Goal: Contribute content: Contribute content

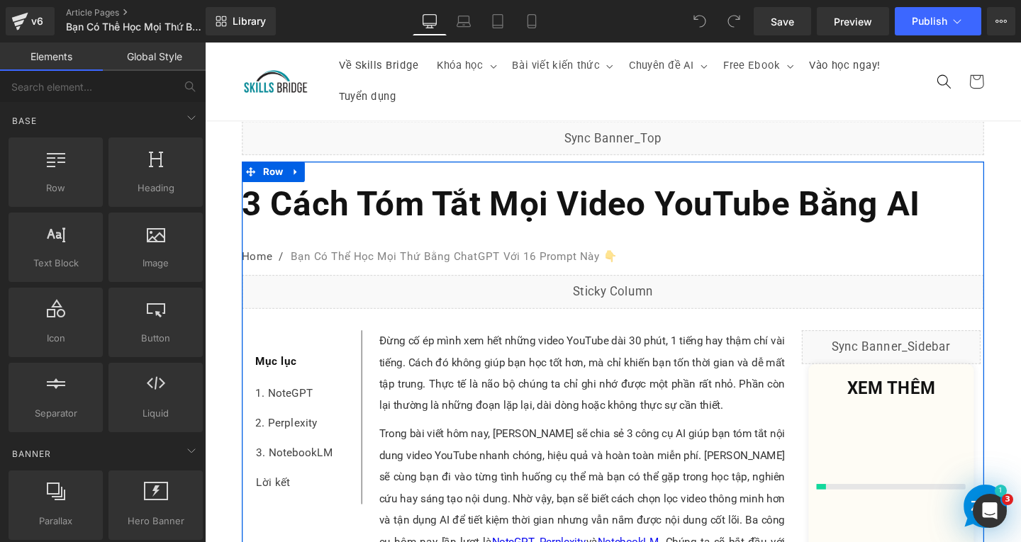
click at [673, 218] on b "3 Cách Tóm Tắt Mọi Video YouTube Bằng AI" at bounding box center [600, 211] width 713 height 41
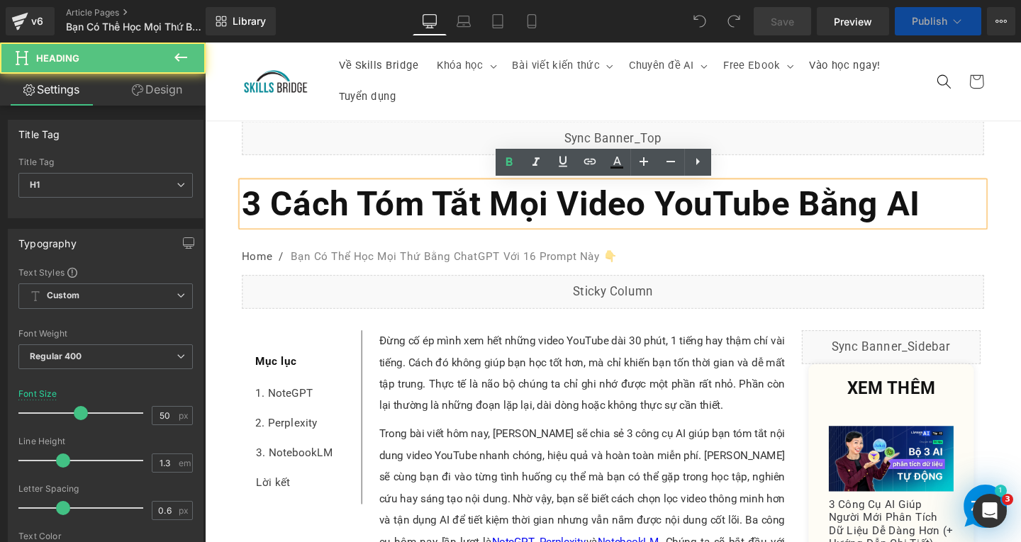
click at [1007, 208] on h1 "3 Cách Tóm Tắt Mọi Video YouTube Bằng AI" at bounding box center [634, 212] width 780 height 46
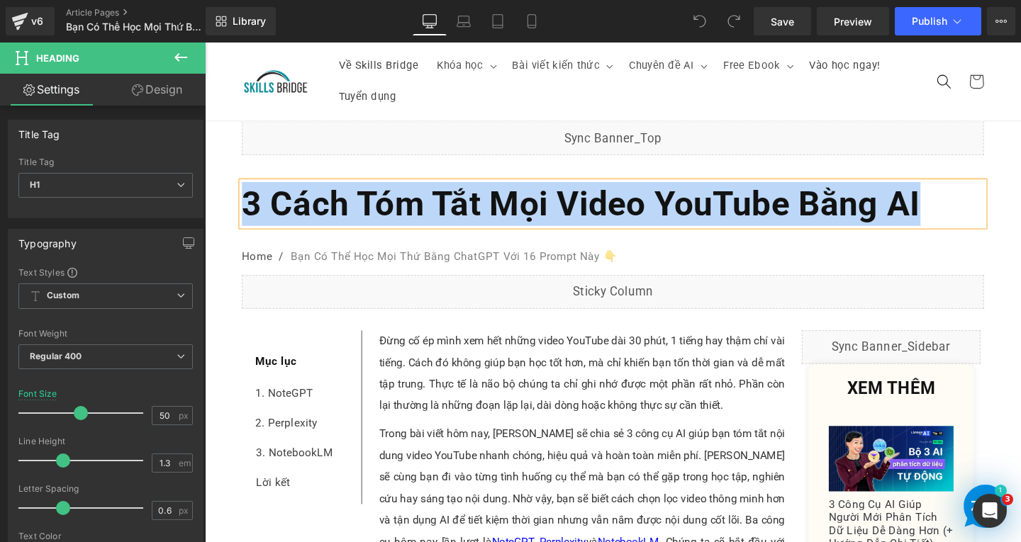
paste div
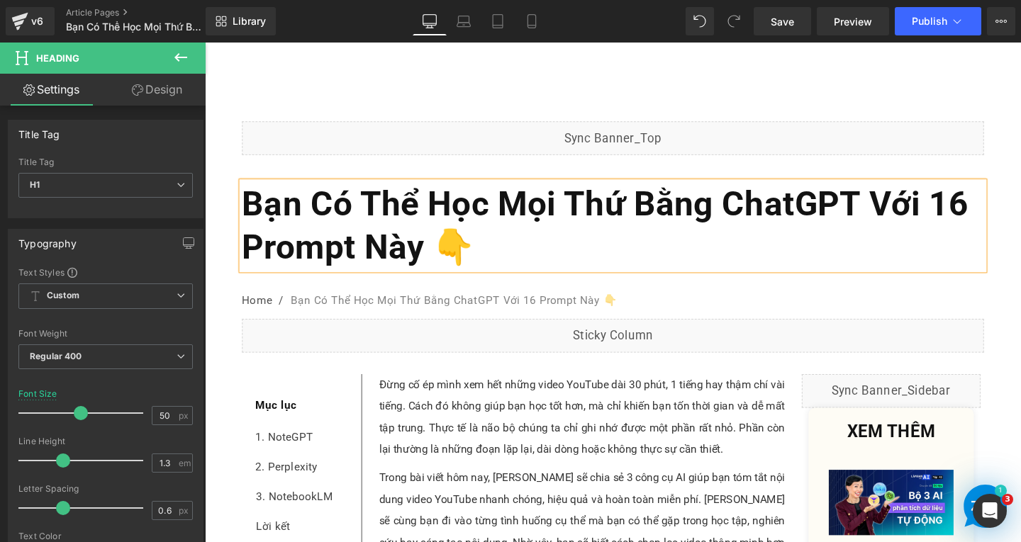
scroll to position [213, 0]
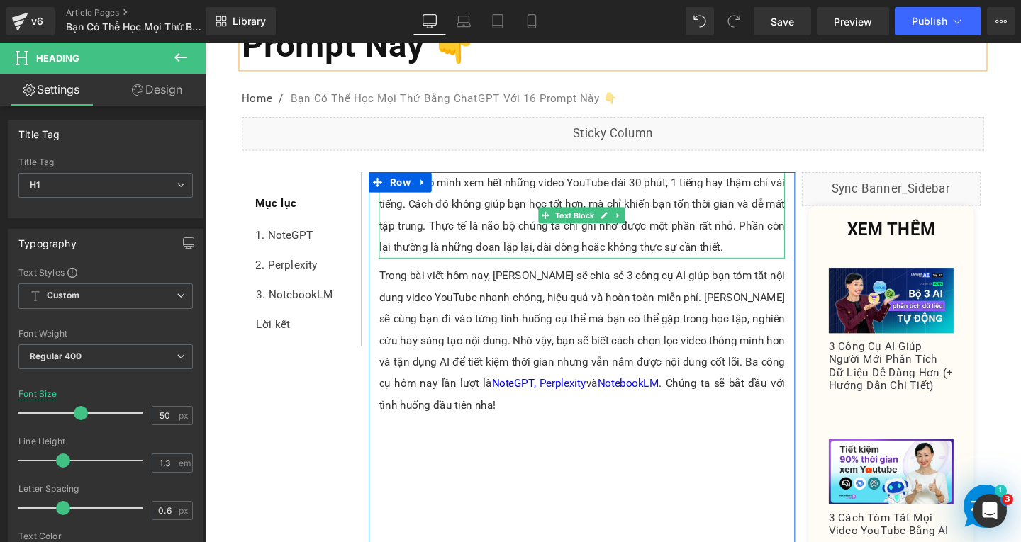
click at [496, 223] on p "Đừng cố ép mình xem hết những video YouTube dài 30 phút, 1 tiếng hay thậm chí v…" at bounding box center [601, 224] width 427 height 91
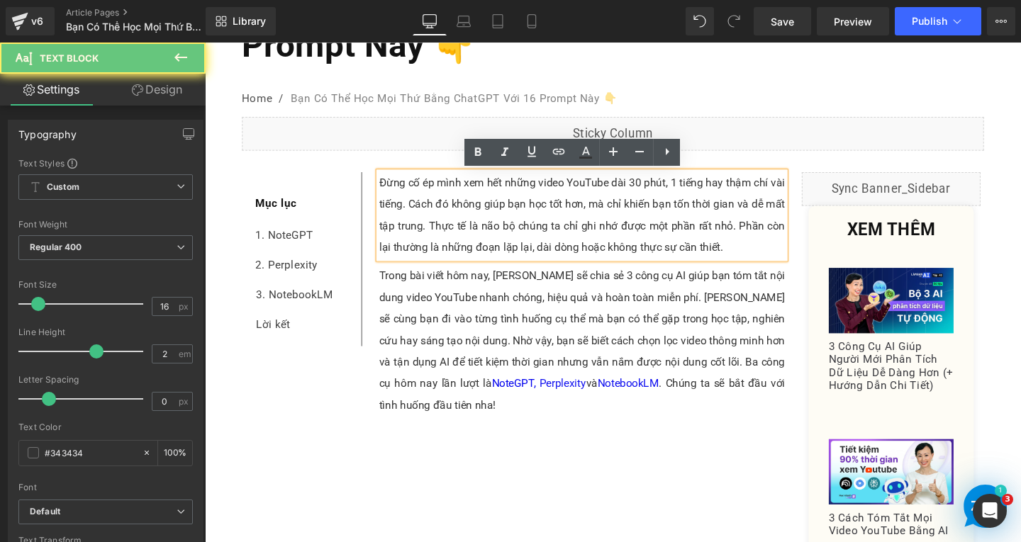
click at [746, 254] on p "Đừng cố ép mình xem hết những video YouTube dài 30 phút, 1 tiếng hay thậm chí v…" at bounding box center [601, 224] width 427 height 91
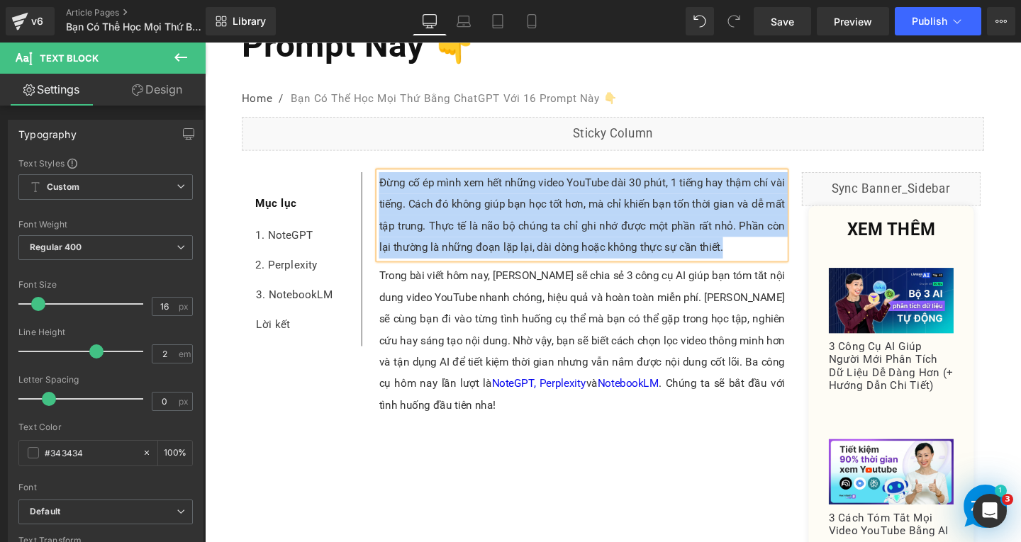
paste div
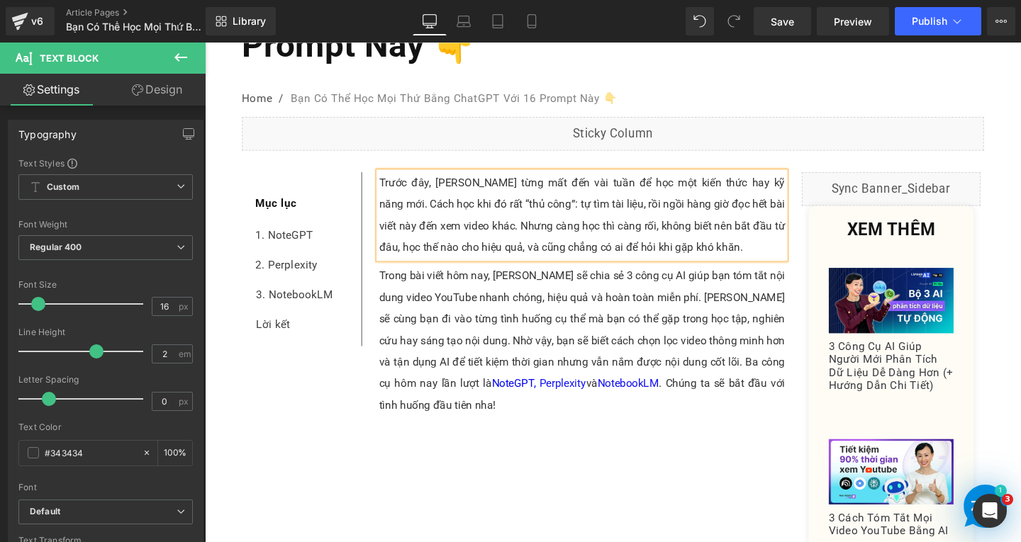
click at [459, 194] on p "Trước đây, Linh từng mất đến vài tuần để học một kiến thức hay kỹ năng mới. Các…" at bounding box center [601, 224] width 427 height 91
click at [556, 350] on span at bounding box center [563, 355] width 15 height 17
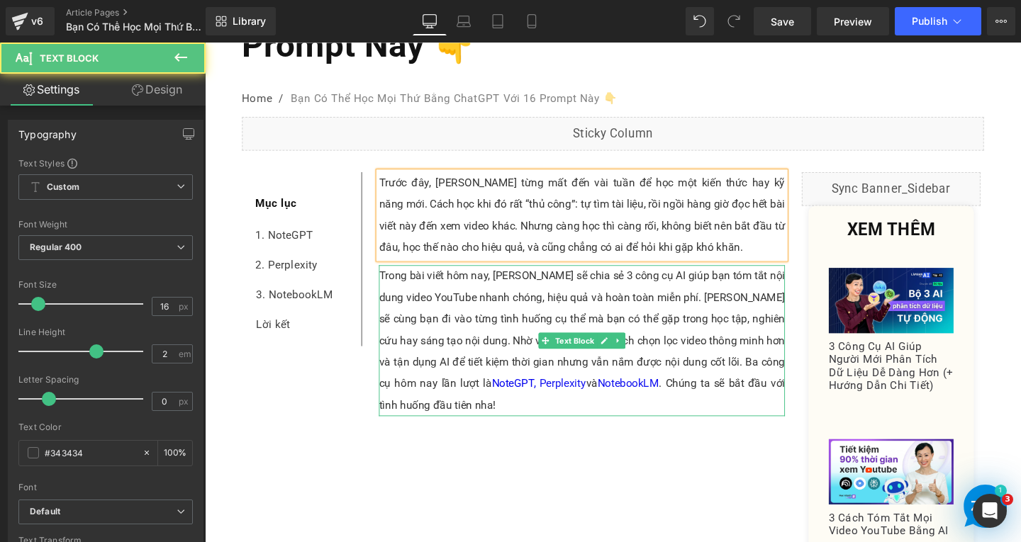
click at [429, 422] on p "Trong bài viết hôm nay, Trí sẽ chia sẻ 3 công cụ AI giúp bạn tóm tắt nội dung v…" at bounding box center [601, 355] width 427 height 159
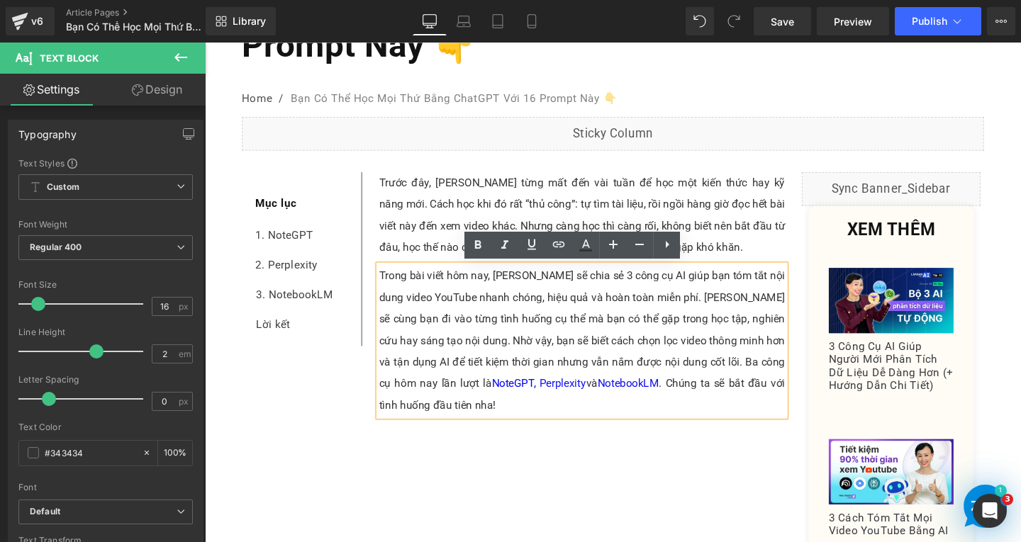
click at [428, 422] on p "Trong bài viết hôm nay, Trí sẽ chia sẻ 3 công cụ AI giúp bạn tóm tắt nội dung v…" at bounding box center [601, 355] width 427 height 159
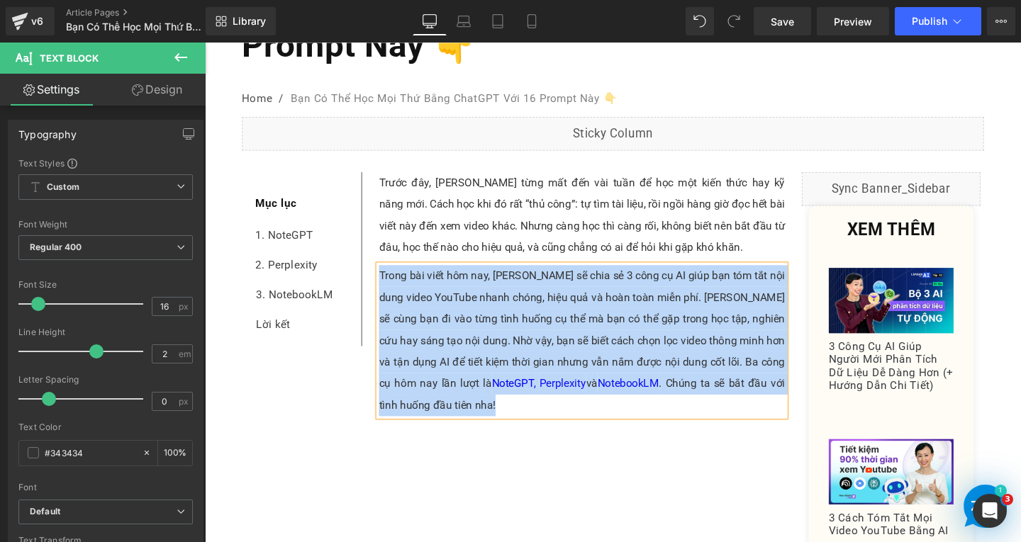
paste div
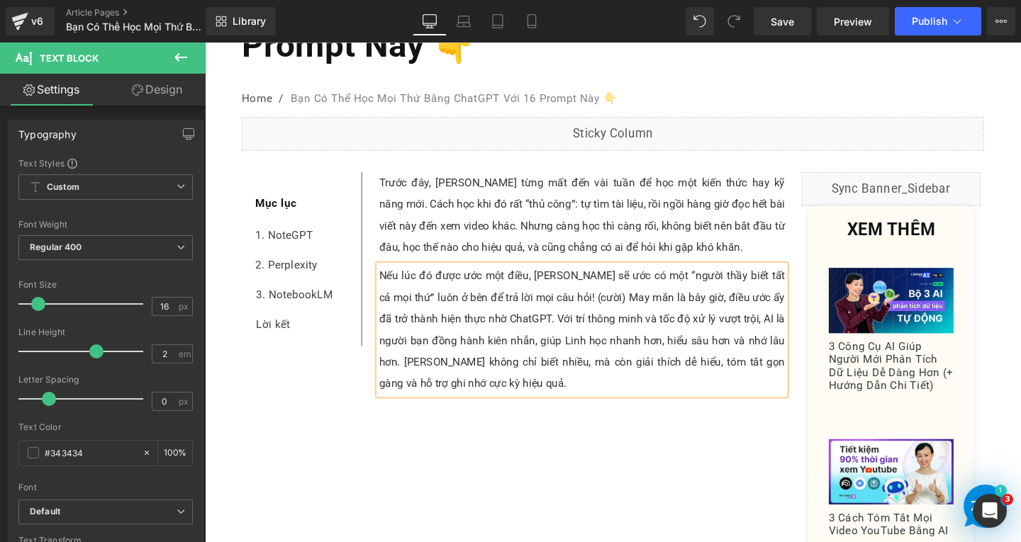
click at [565, 289] on p "Nếu lúc đó được ước một điều, Linh sẽ ước có một “người thầy biết tất cả mọi th…" at bounding box center [601, 344] width 427 height 136
click at [582, 310] on p "Nếu lúc đó được ước một điều, Trí sẽ ước có một “người thầy biết tất cả mọi thứ…" at bounding box center [601, 344] width 427 height 136
click at [518, 353] on p "Nếu lúc đó được ước một điều, Trí sẽ ước có một “người thầy biết tất cả mọi thứ…" at bounding box center [601, 344] width 427 height 136
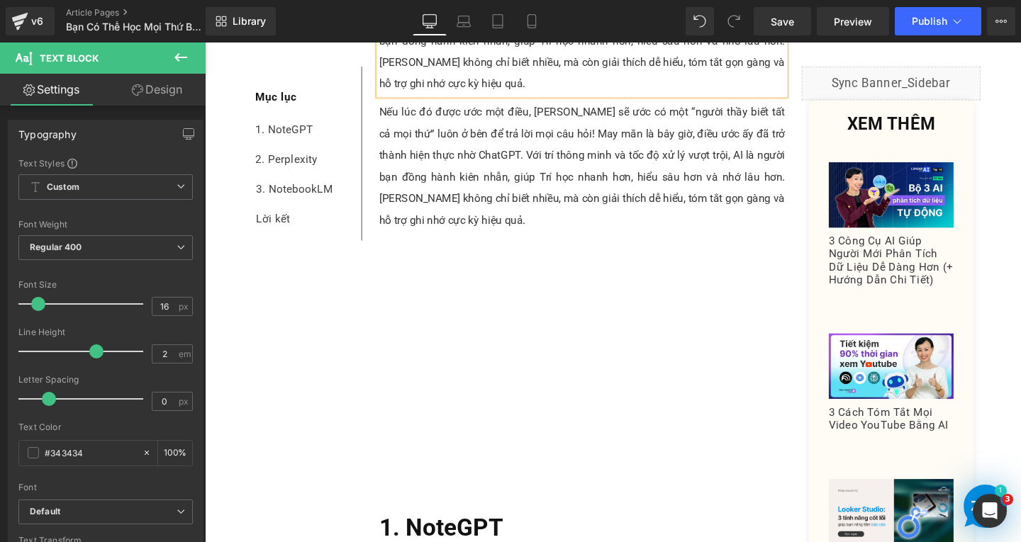
scroll to position [532, 0]
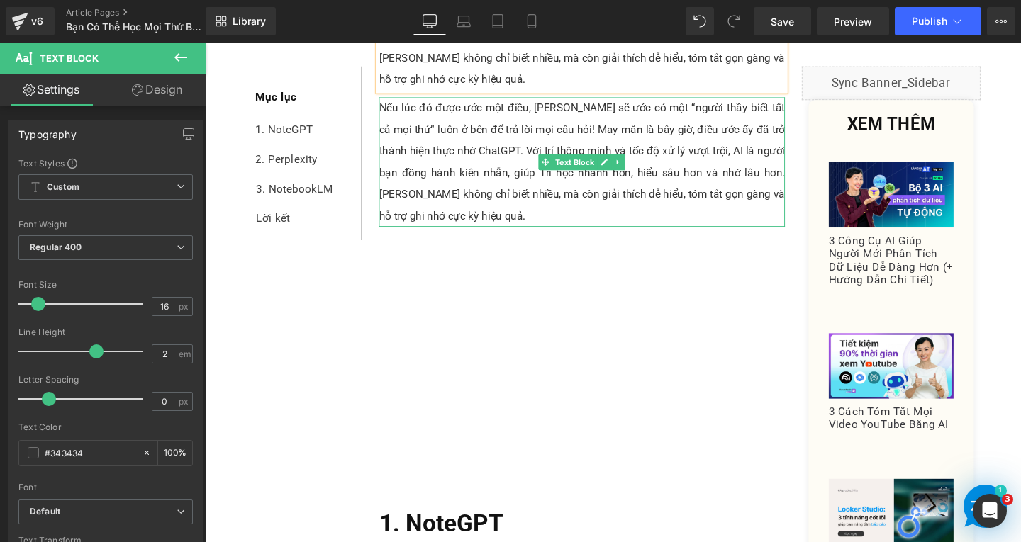
drag, startPoint x: 449, startPoint y: 198, endPoint x: 449, endPoint y: 212, distance: 14.2
click at [449, 198] on p "Nếu lúc đó được ước một điều, [PERSON_NAME] sẽ ước có một “người thầy biết tất …" at bounding box center [601, 168] width 427 height 136
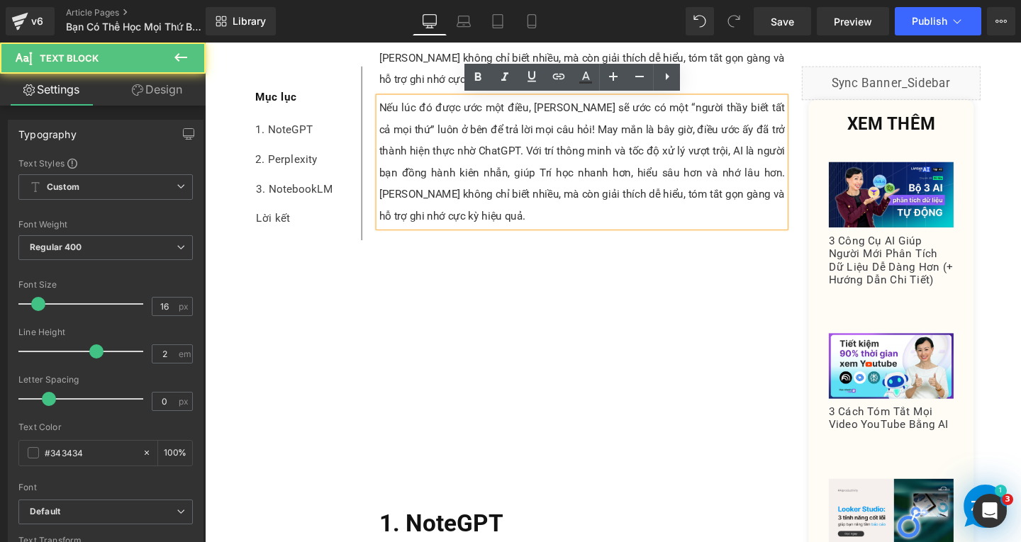
click at [449, 226] on p "Nếu lúc đó được ước một điều, [PERSON_NAME] sẽ ước có một “người thầy biết tất …" at bounding box center [601, 168] width 427 height 136
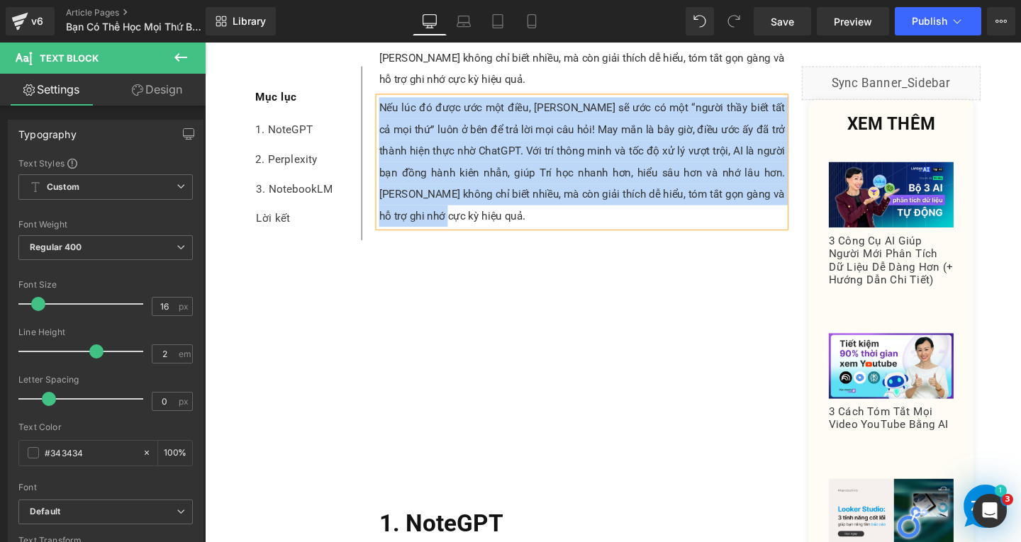
paste div
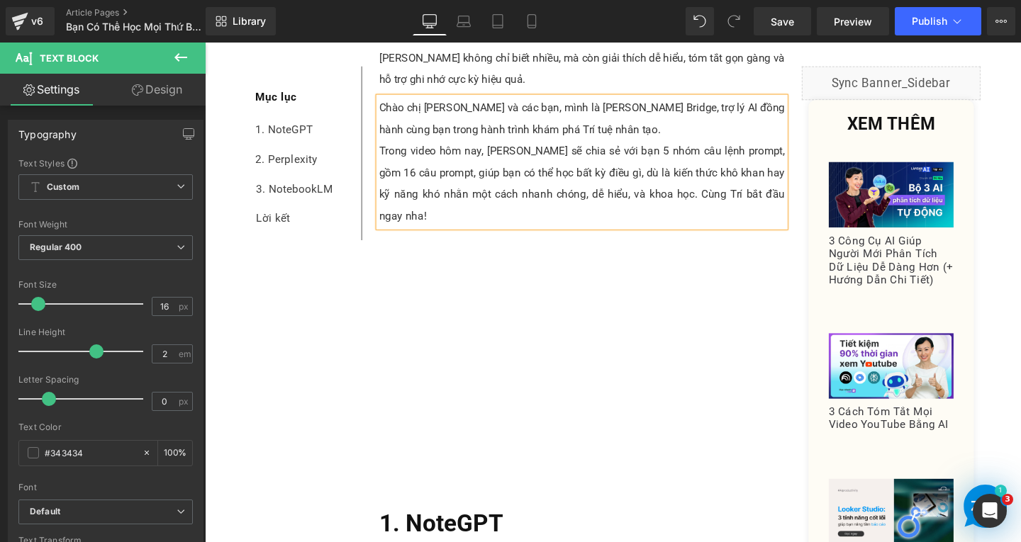
click at [388, 155] on p "Trong video hôm nay, Trí sẽ chia sẻ với bạn 5 nhóm câu lệnh prompt, gồm 16 câu …" at bounding box center [601, 190] width 427 height 91
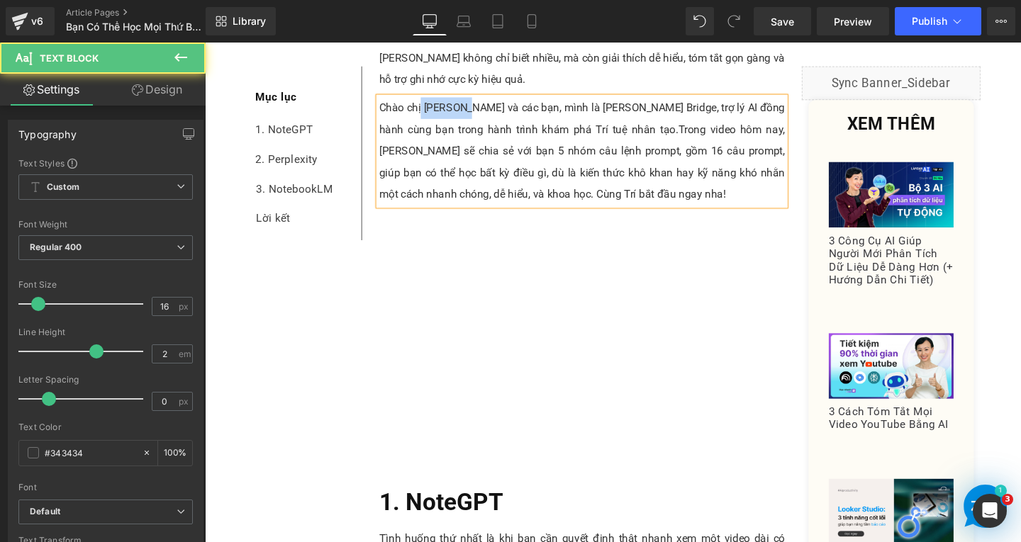
drag, startPoint x: 427, startPoint y: 109, endPoint x: 468, endPoint y: 109, distance: 40.4
click at [468, 109] on p "Chào chị Linh và các bạn, mình là Trí Skills Bridge, trợ lý AI đồng hành cùng b…" at bounding box center [601, 156] width 427 height 113
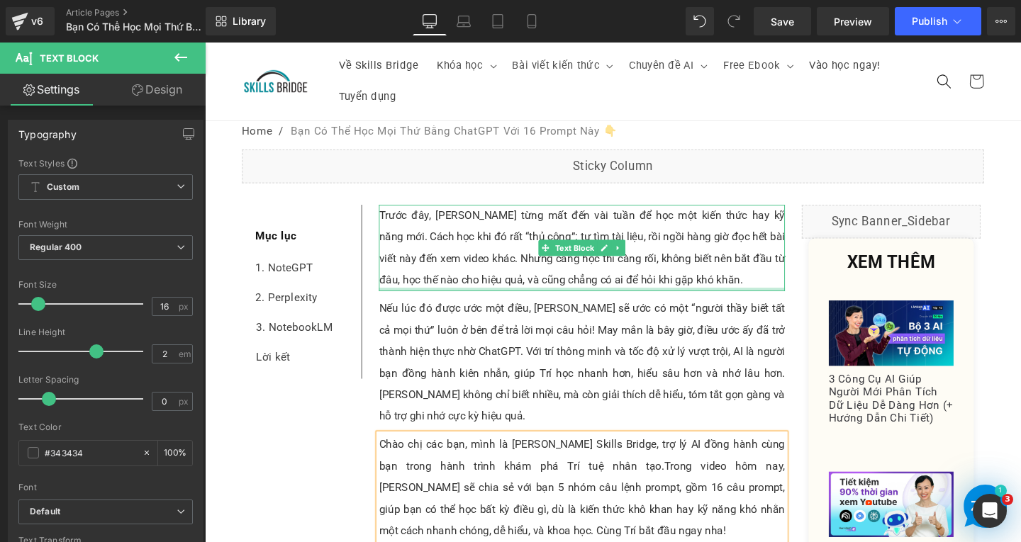
scroll to position [320, 0]
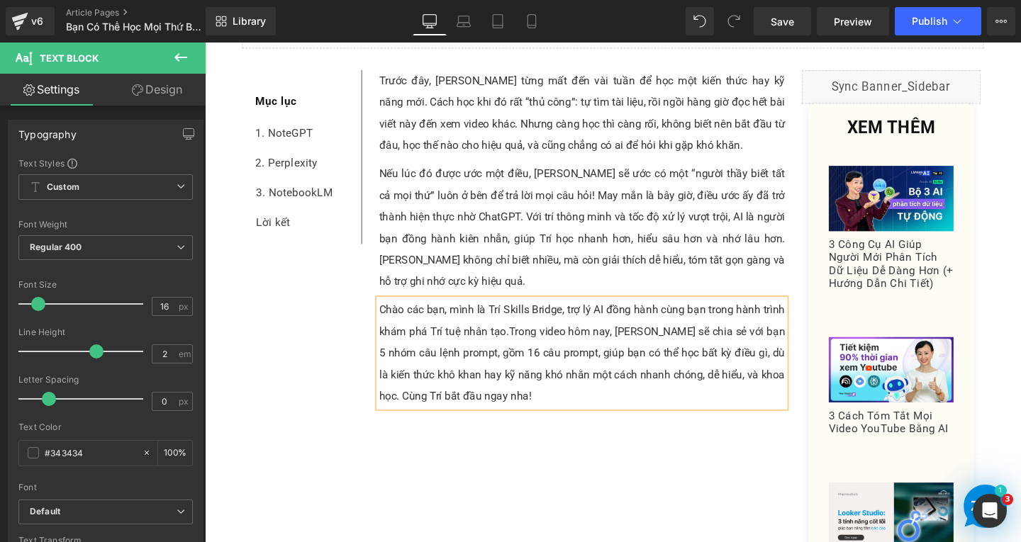
click at [579, 345] on span "Trong video hôm nay, Trí sẽ chia sẻ với bạn 5 nhóm câu lệnh prompt, gồm 16 câu …" at bounding box center [601, 381] width 427 height 82
drag, startPoint x: 752, startPoint y: 345, endPoint x: 445, endPoint y: 374, distance: 308.3
click at [445, 374] on span "Trong bài viết hôm nay, Trí sẽ chia sẻ với bạn 5 nhóm câu lệnh prompt, gồm 16 c…" at bounding box center [601, 381] width 427 height 82
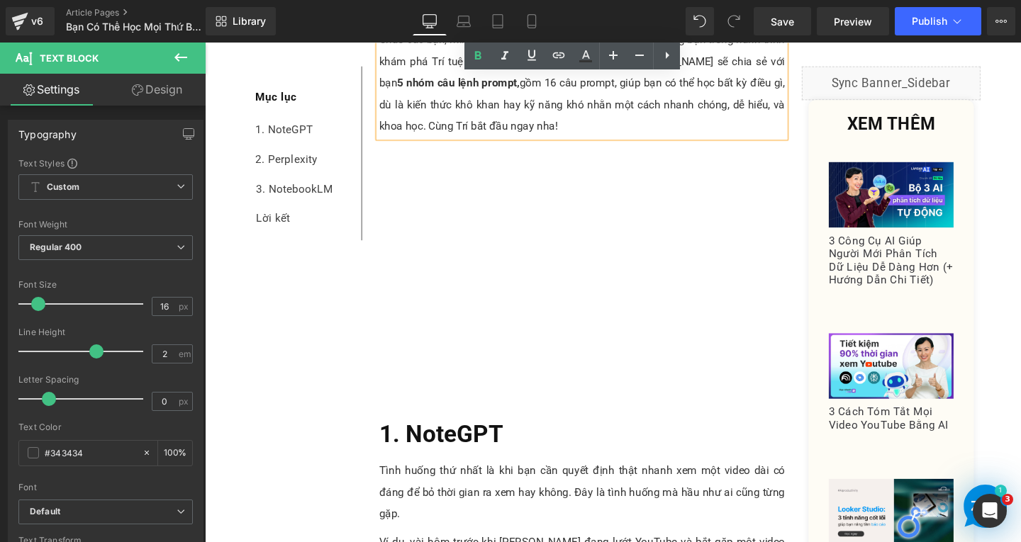
scroll to position [674, 0]
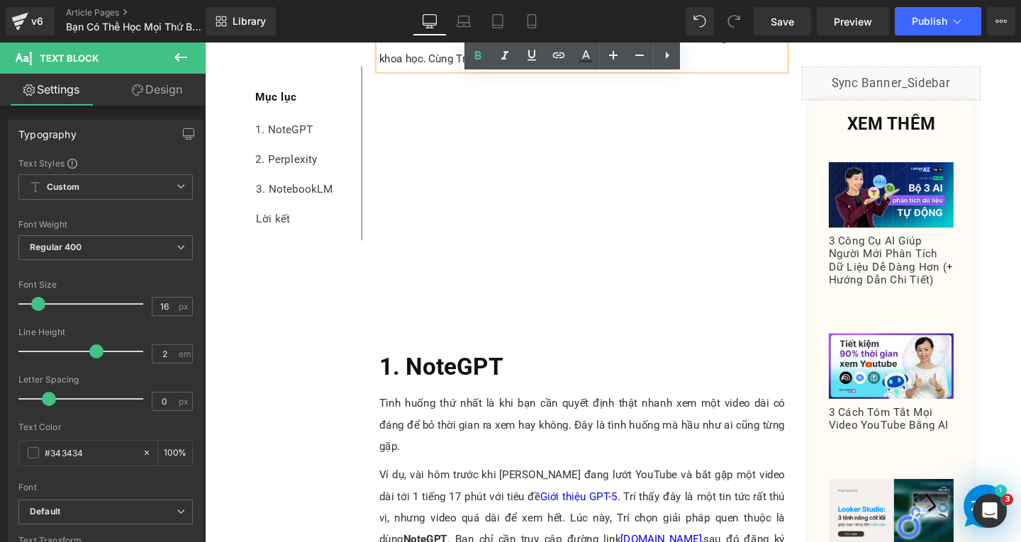
drag, startPoint x: 535, startPoint y: 382, endPoint x: 527, endPoint y: 379, distance: 8.3
click at [534, 382] on h2 "1. NoteGPT" at bounding box center [601, 384] width 427 height 40
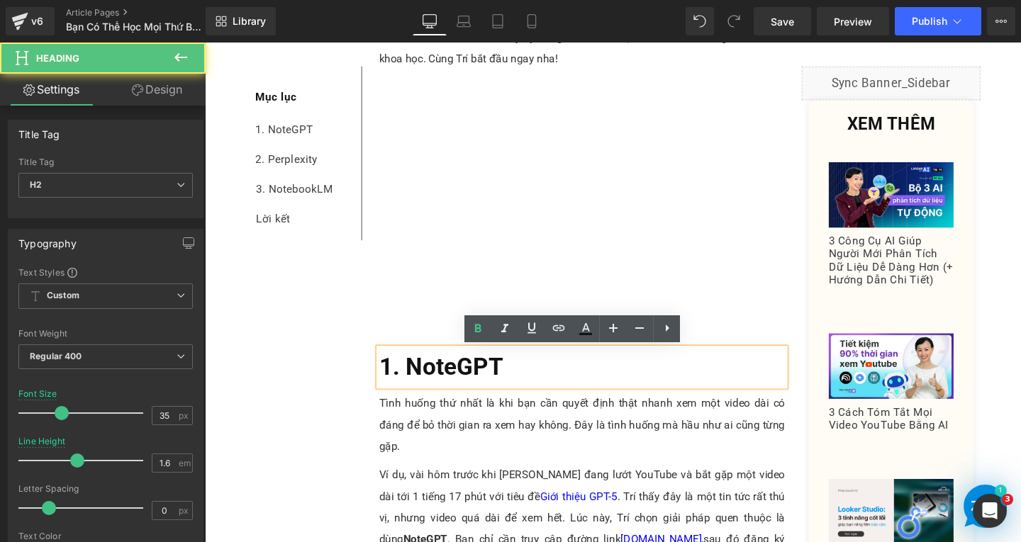
click at [535, 384] on h2 "1. NoteGPT" at bounding box center [601, 384] width 427 height 40
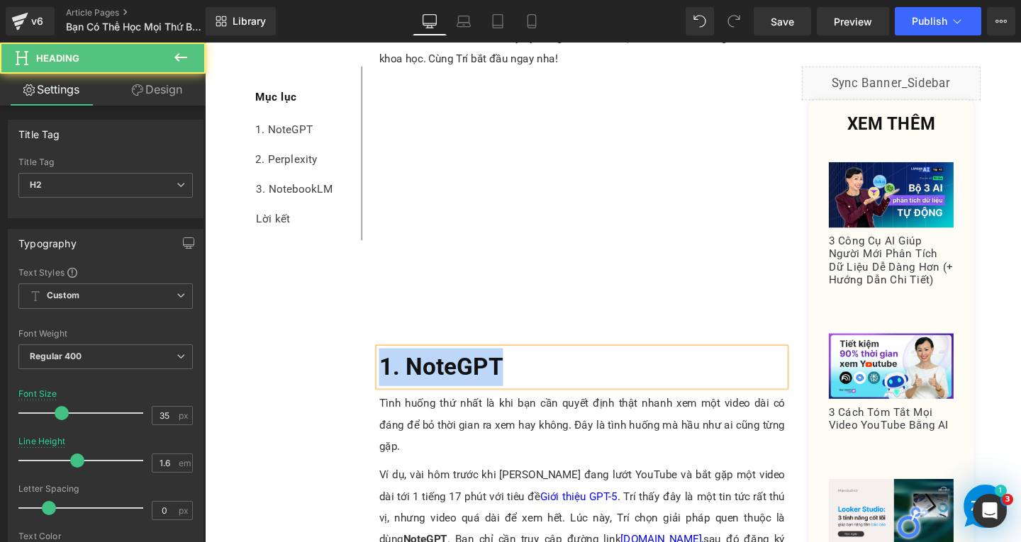
paste div
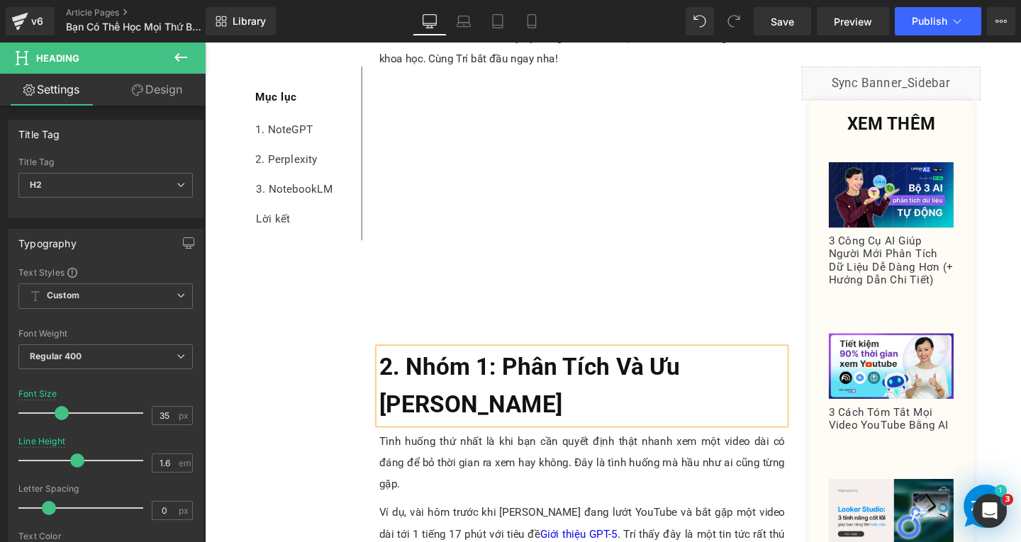
scroll to position [958, 0]
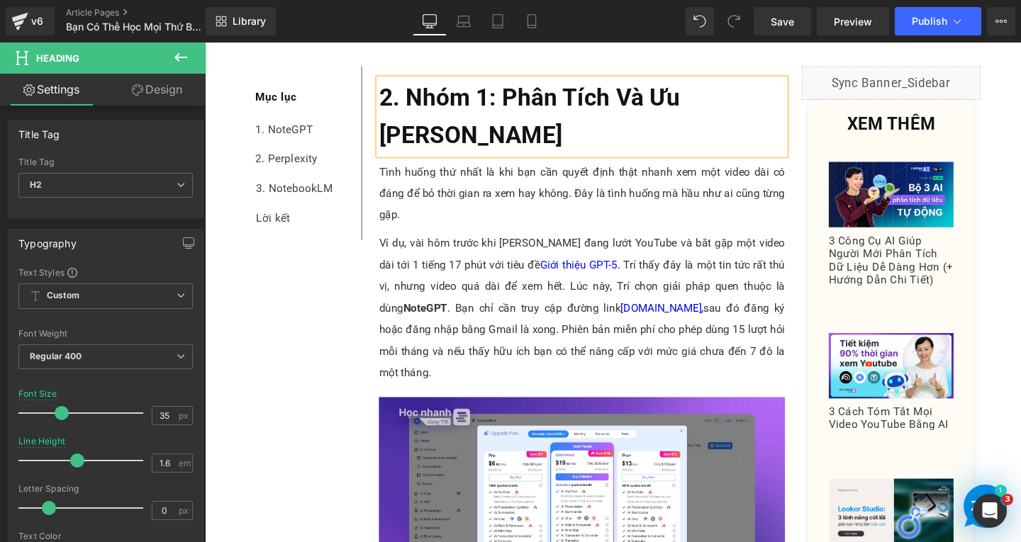
click at [459, 201] on p "Tình huống thứ nhất là khi bạn cần quyết định thật nhanh xem một video dài có đ…" at bounding box center [601, 201] width 427 height 68
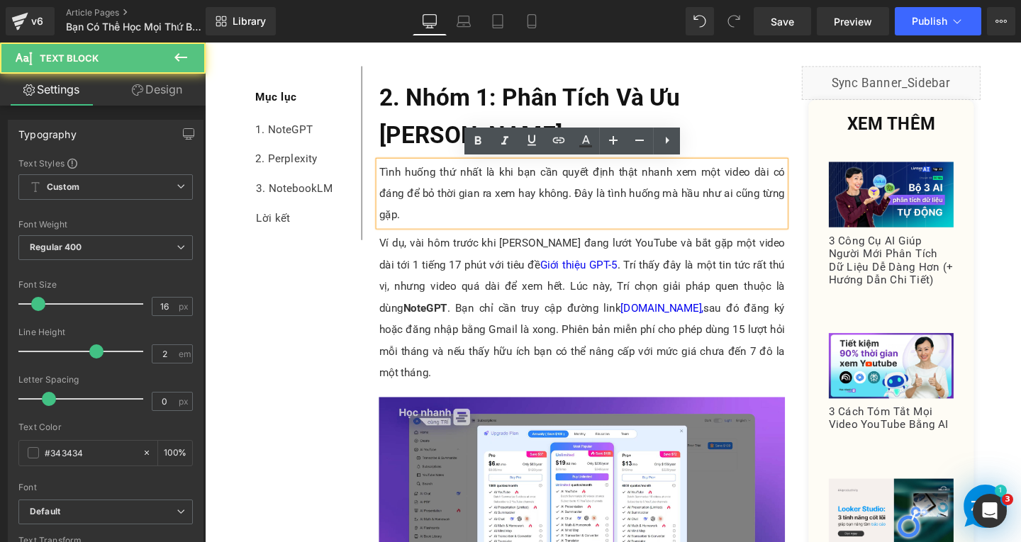
click at [799, 205] on p "Tình huống thứ nhất là khi bạn cần quyết định thật nhanh xem một video dài có đ…" at bounding box center [601, 201] width 427 height 68
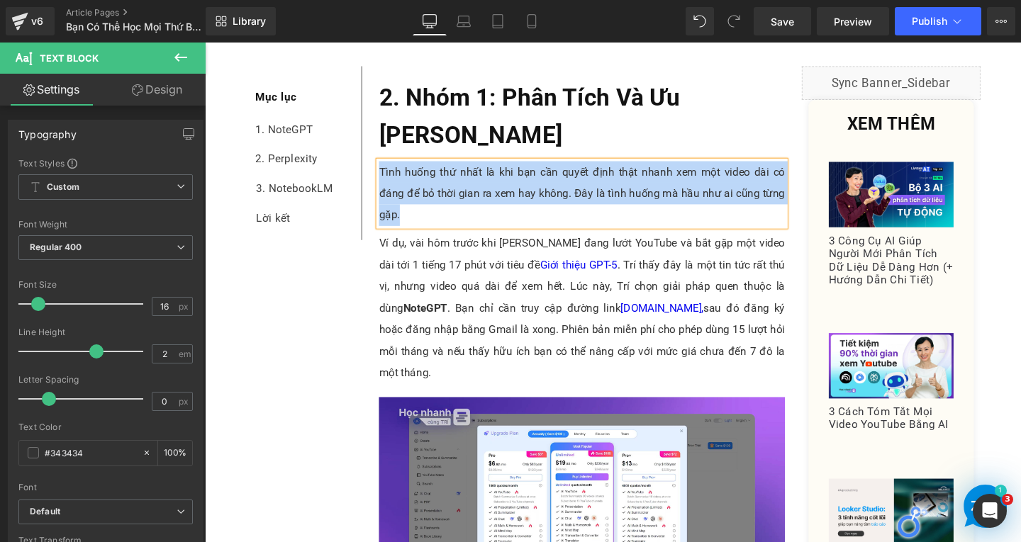
paste div
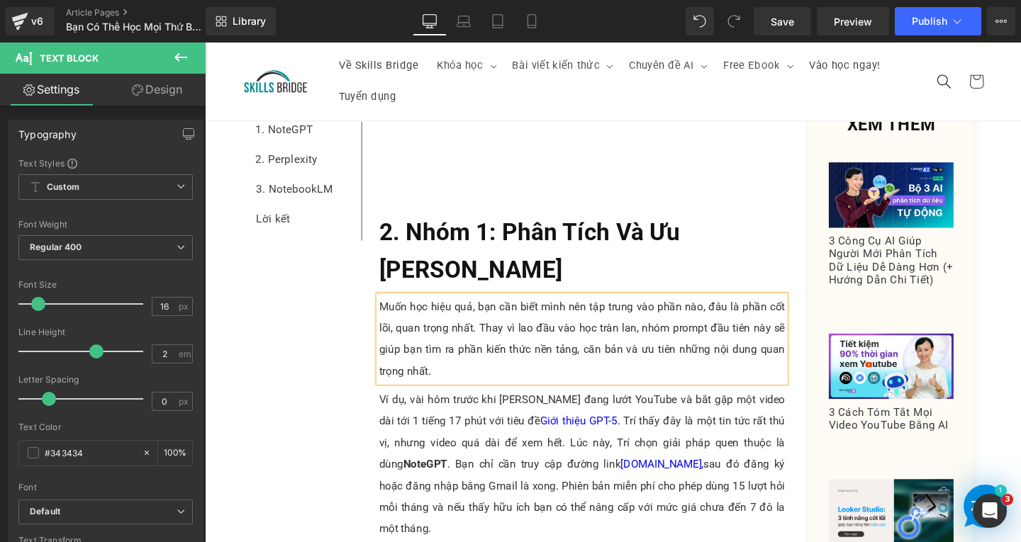
scroll to position [745, 0]
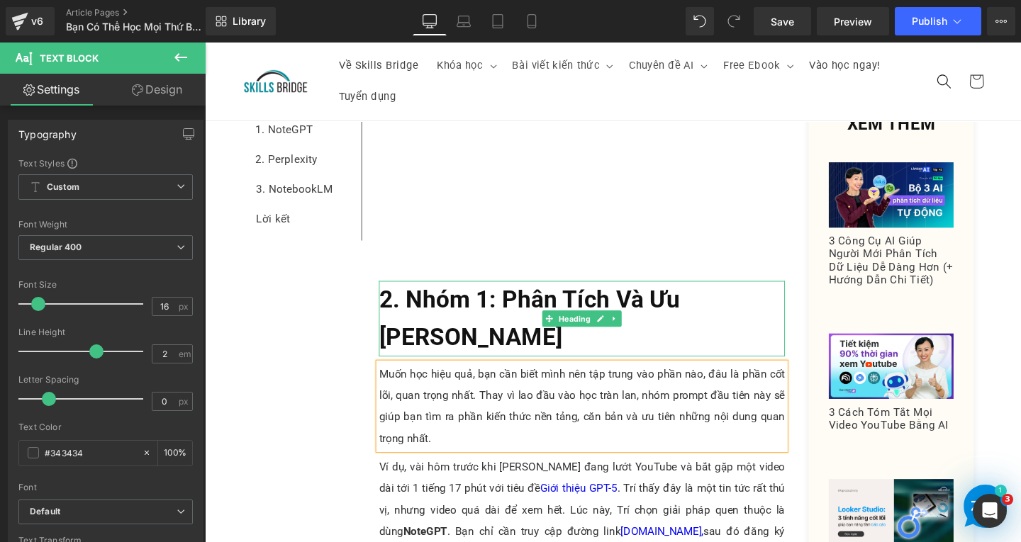
click at [470, 346] on b "2. Nhóm 1: Phân Tích Và Ưu Tiên Trọng Tâm" at bounding box center [546, 332] width 316 height 69
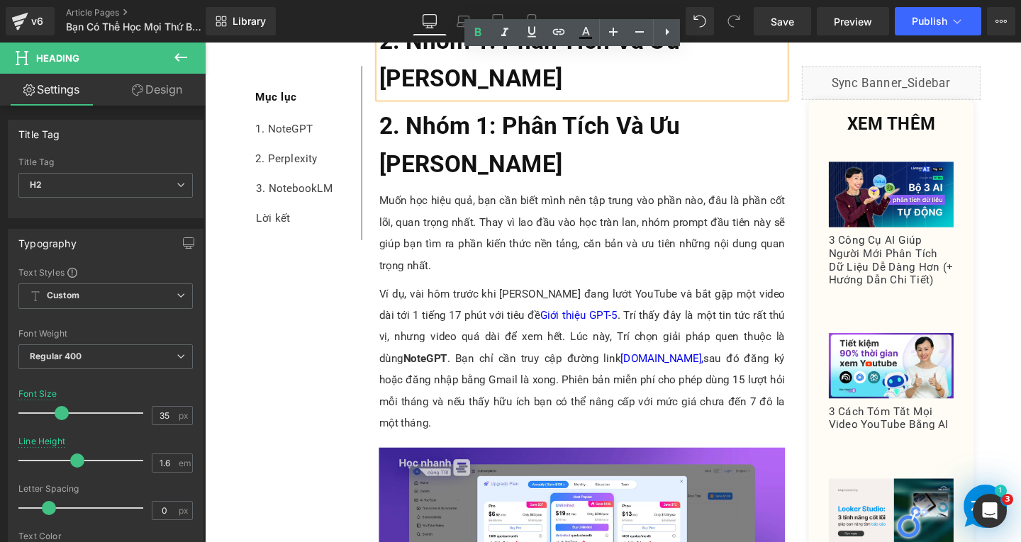
scroll to position [1029, 0]
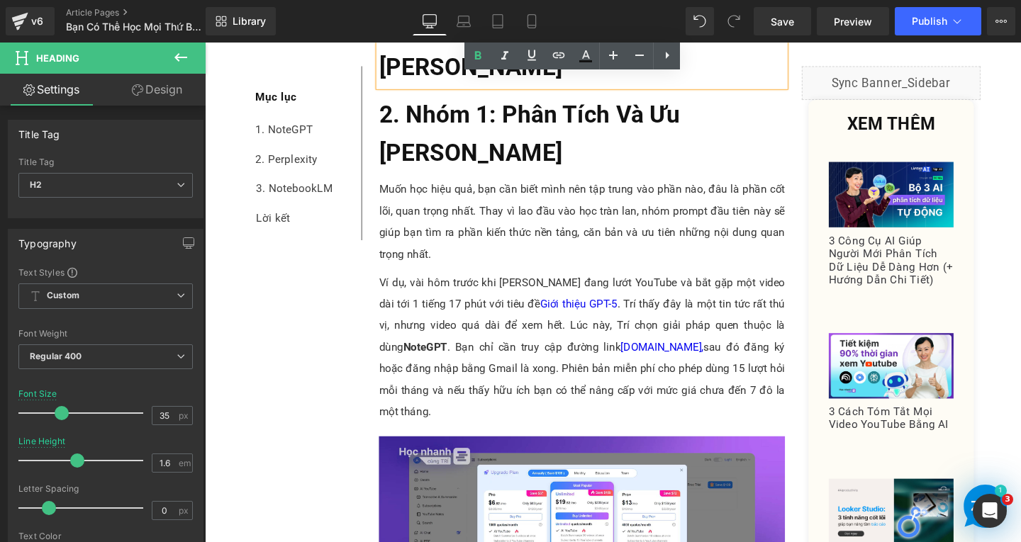
click at [441, 146] on b "2. Nhóm 1: Phân Tích Và Ưu Tiên Trọng Tâm" at bounding box center [546, 138] width 316 height 69
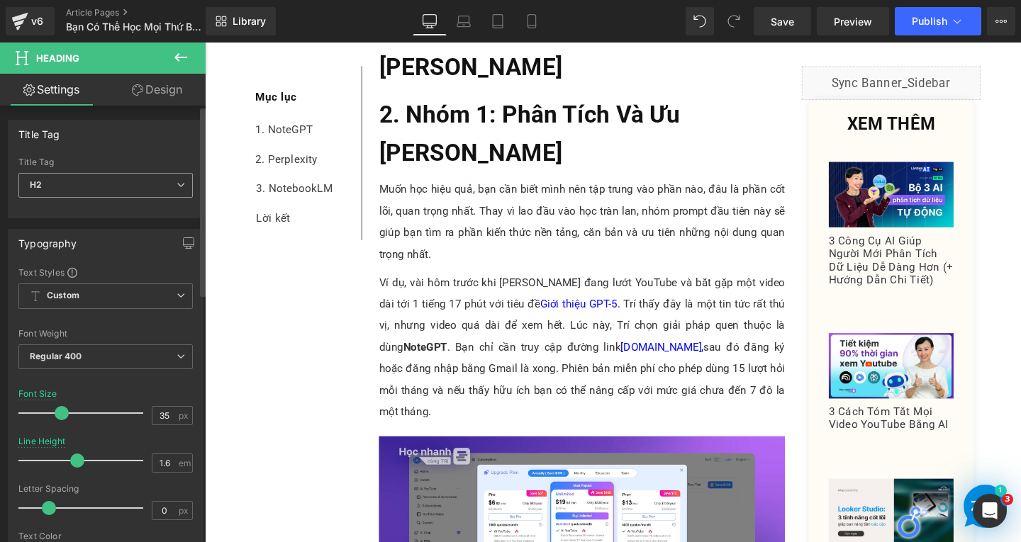
click at [84, 178] on span "H2" at bounding box center [105, 185] width 174 height 25
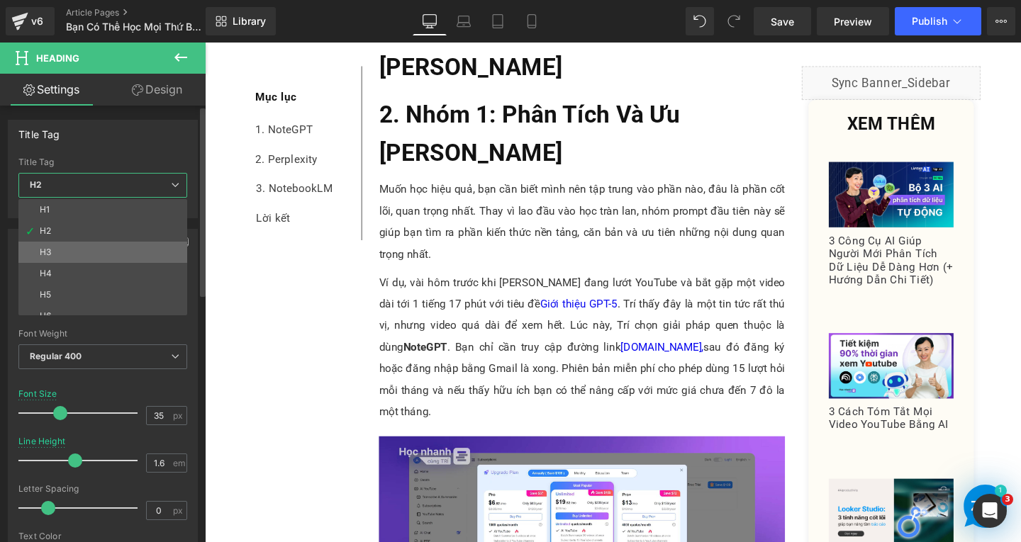
click at [62, 250] on li "H3" at bounding box center [105, 252] width 175 height 21
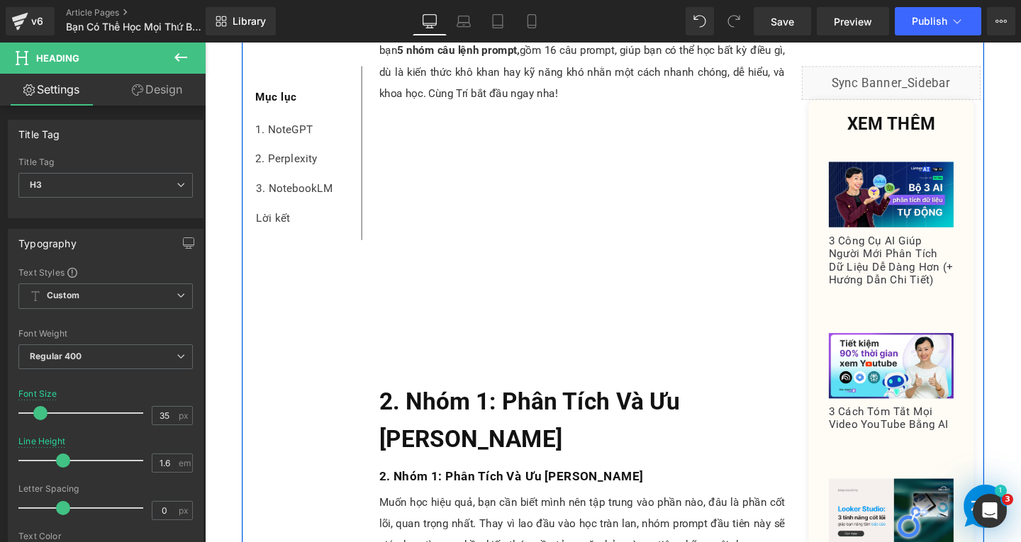
scroll to position [851, 0]
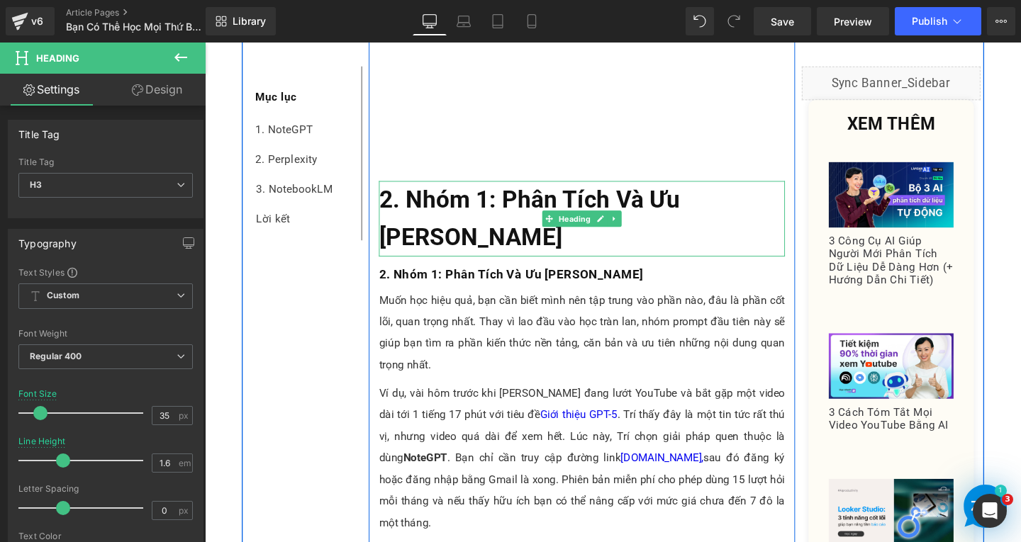
click at [445, 220] on b "2. Nhóm 1: Phân Tích Và Ưu Tiên Trọng Tâm" at bounding box center [546, 227] width 316 height 69
click at [498, 289] on b "2. Nhóm 1: Phân Tích Và Ưu Tiên Trọng Tâm" at bounding box center [527, 286] width 278 height 15
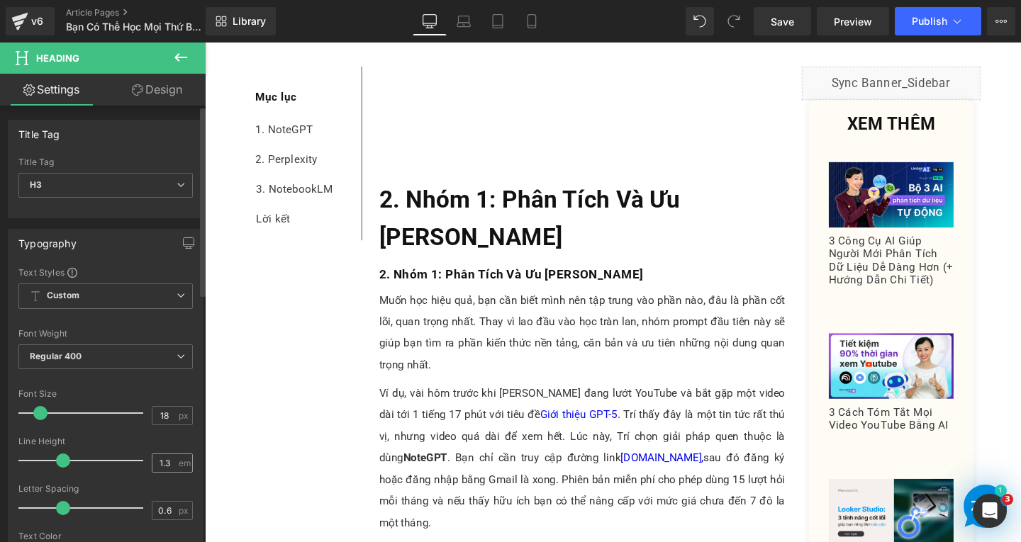
click at [179, 459] on span "em" at bounding box center [185, 463] width 12 height 9
click at [172, 460] on div "1.3 em" at bounding box center [172, 463] width 41 height 19
click at [167, 463] on input "1.3" at bounding box center [164, 463] width 25 height 18
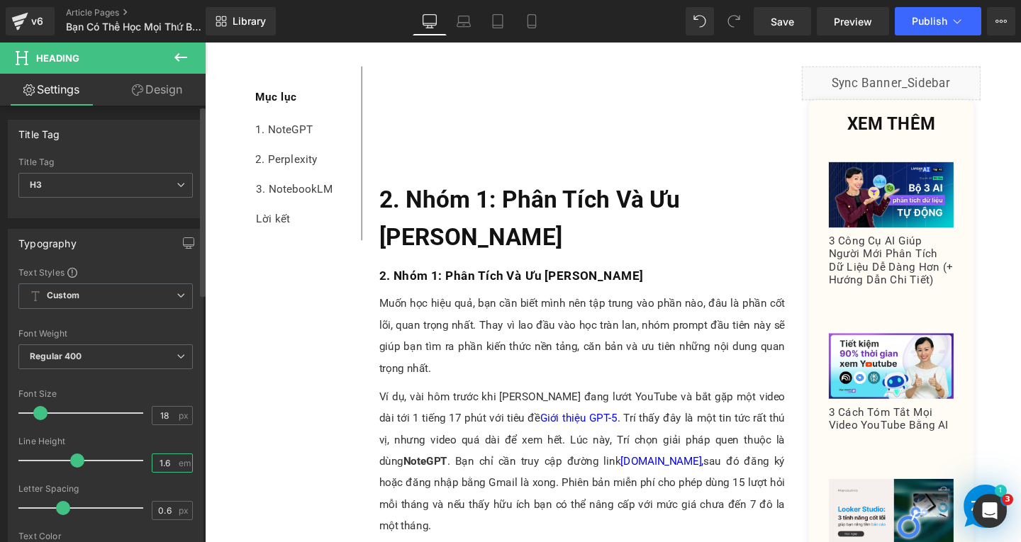
type input "1.6"
click at [172, 513] on div "0.6 px" at bounding box center [172, 510] width 41 height 19
drag, startPoint x: 170, startPoint y: 513, endPoint x: 142, endPoint y: 513, distance: 28.4
click at [142, 513] on div "Letter Spacing 0.6 px" at bounding box center [105, 507] width 174 height 47
type input "0"
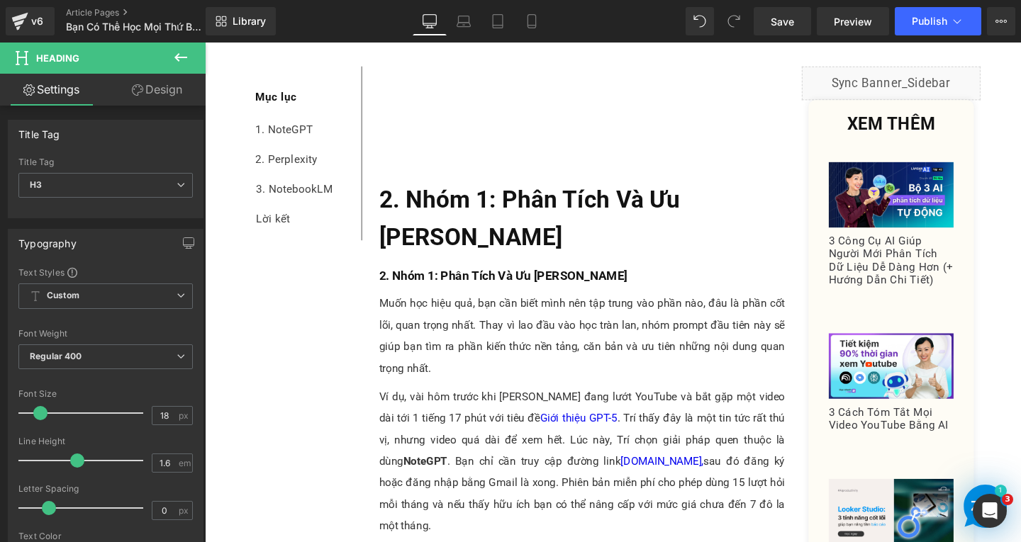
click at [469, 215] on b "2. Nhóm 1: Phân Tích Và Ưu Tiên Trọng Tâm" at bounding box center [546, 227] width 316 height 69
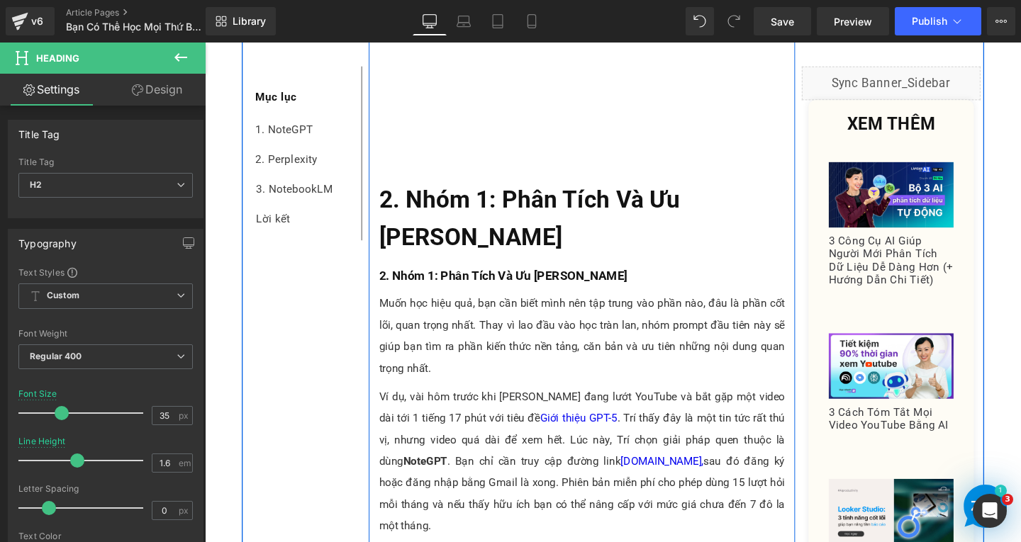
click at [205, 43] on div at bounding box center [205, 43] width 0 height 0
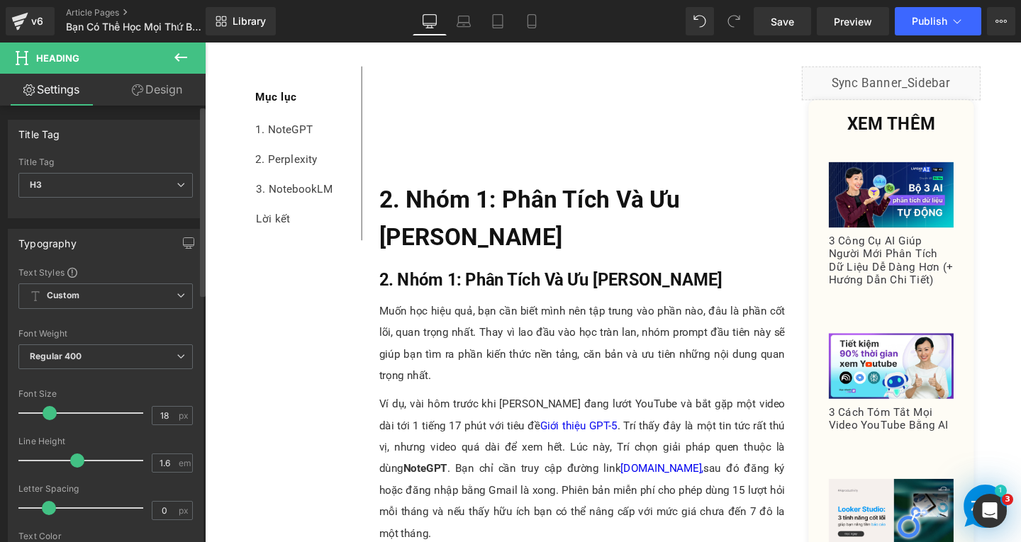
drag, startPoint x: 43, startPoint y: 413, endPoint x: 50, endPoint y: 414, distance: 7.8
click at [50, 414] on span at bounding box center [50, 413] width 14 height 14
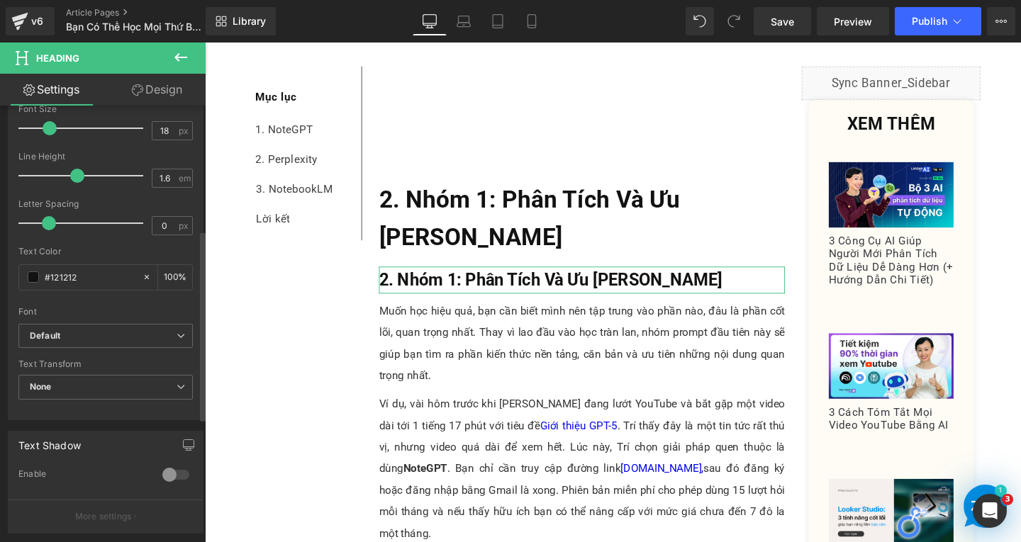
scroll to position [72, 0]
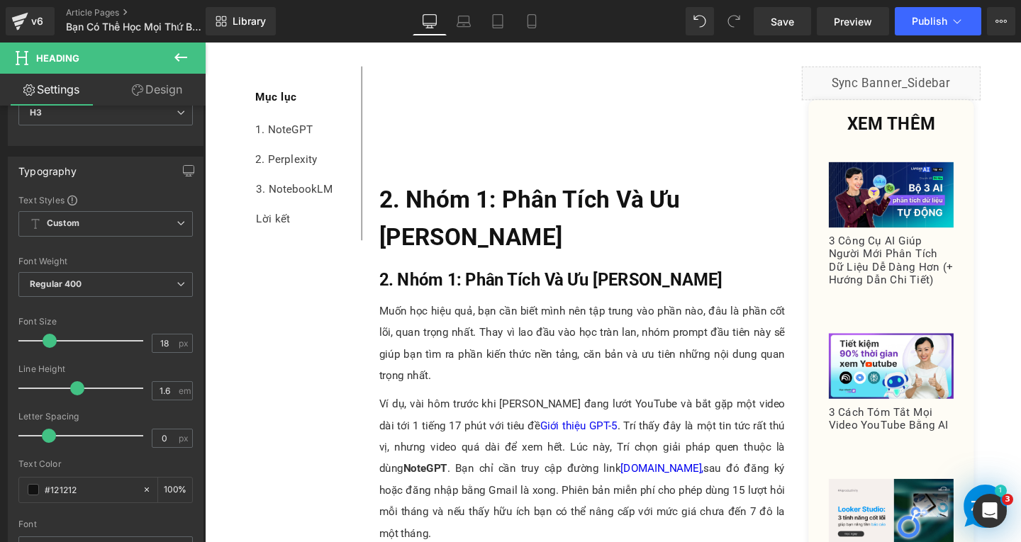
click at [444, 225] on h2 "2. Nhóm 1: Phân Tích Và Ưu Tiên Trọng Tâm" at bounding box center [601, 227] width 427 height 79
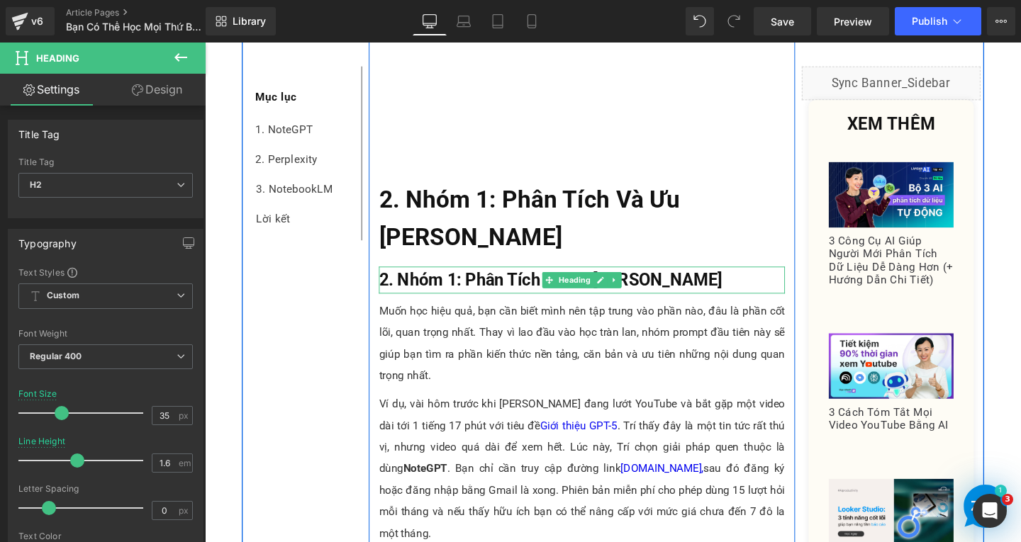
click at [488, 294] on b "2. Nhóm 1: Phân Tích Và Ưu Tiên Trọng Tâm" at bounding box center [568, 291] width 361 height 21
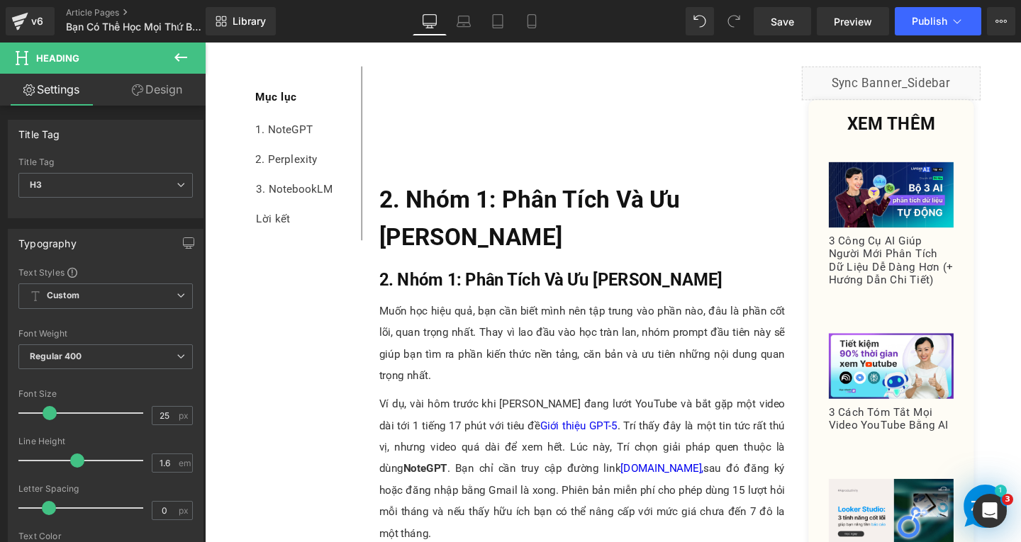
click at [427, 251] on b "2. Nhóm 1: Phân Tích Và Ưu Tiên Trọng Tâm" at bounding box center [546, 227] width 316 height 69
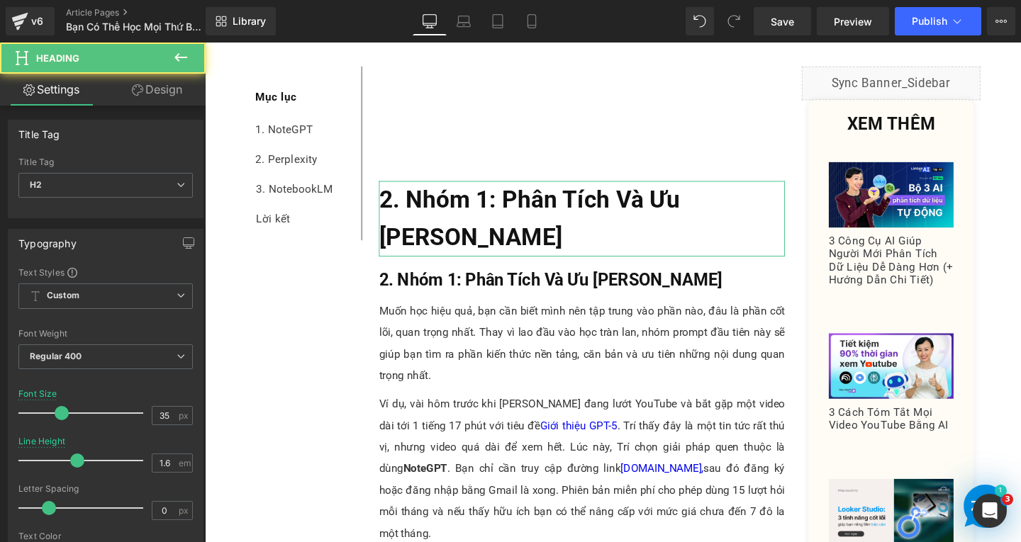
click at [144, 86] on link "Design" at bounding box center [157, 90] width 103 height 32
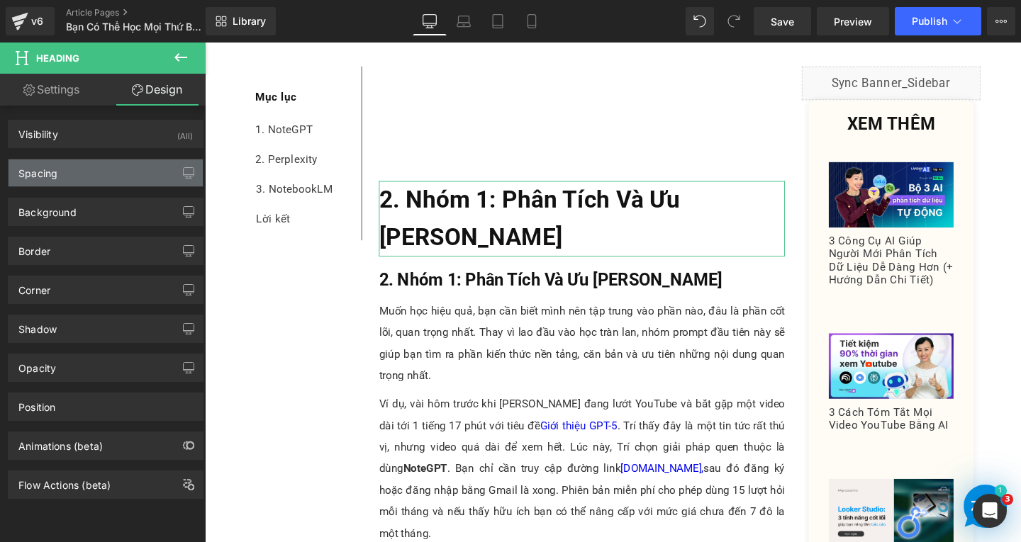
click at [81, 178] on div "Spacing" at bounding box center [106, 173] width 194 height 27
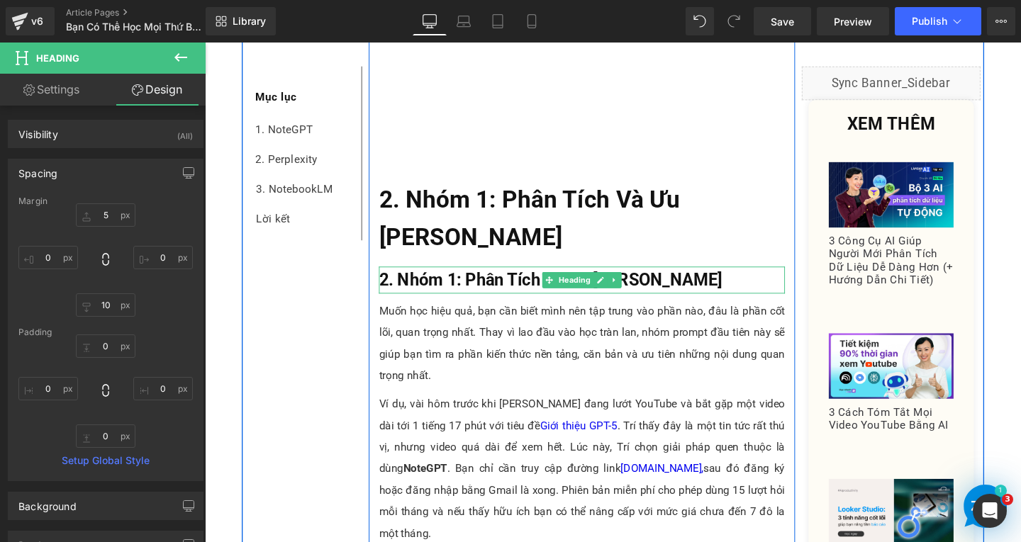
click at [498, 293] on b "2. Nhóm 1: Phân Tích Và Ưu Tiên Trọng Tâm" at bounding box center [568, 291] width 361 height 21
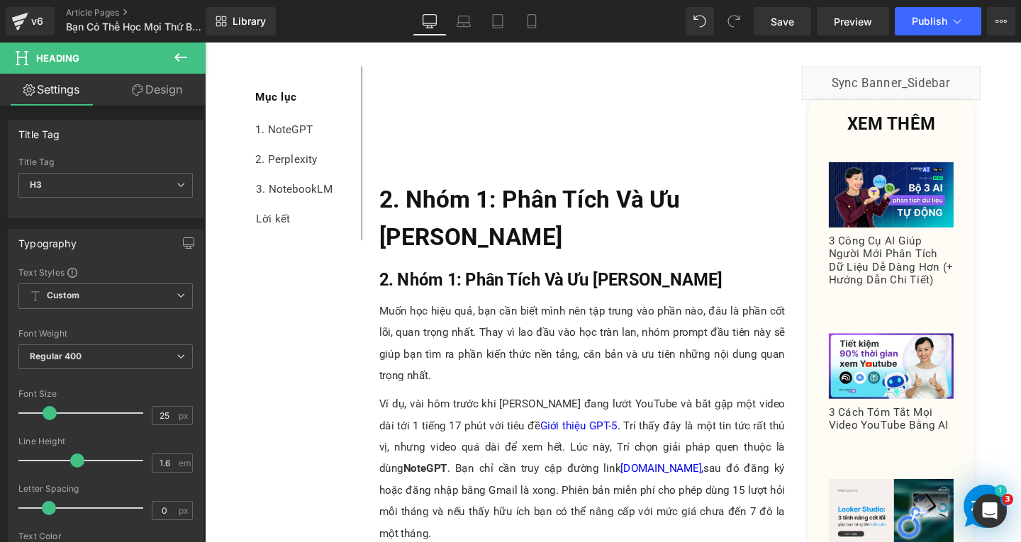
click at [152, 95] on link "Design" at bounding box center [157, 90] width 103 height 32
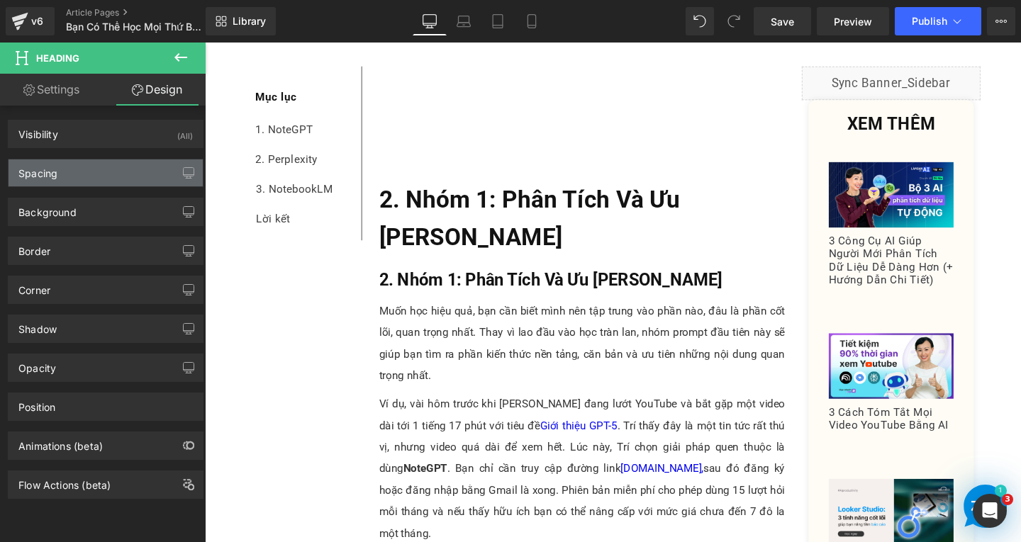
click at [99, 172] on div "Spacing" at bounding box center [106, 173] width 194 height 27
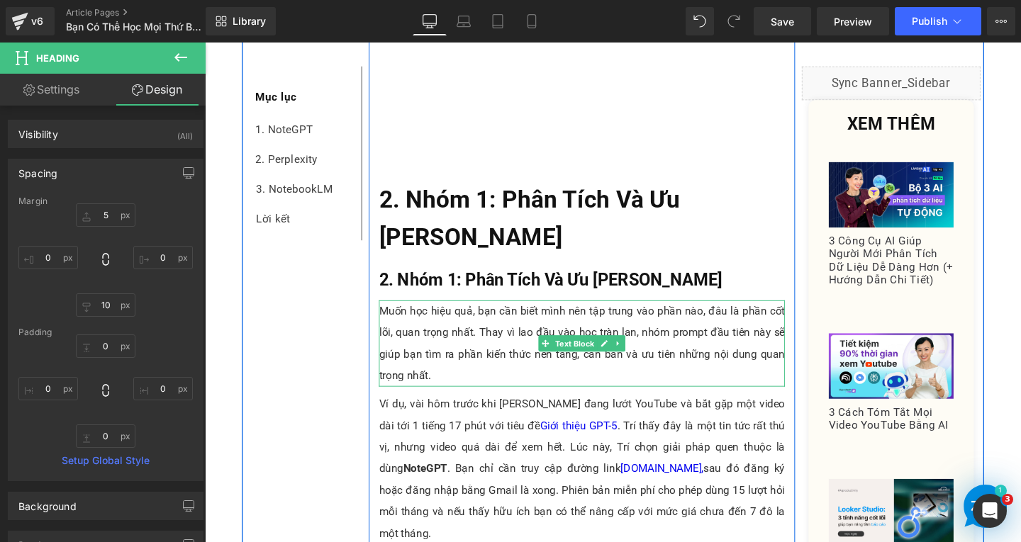
click at [454, 348] on p "Muốn học hiệu quả, bạn cần biết mình nên tập trung vào phần nào, đâu là phần cố…" at bounding box center [601, 358] width 427 height 91
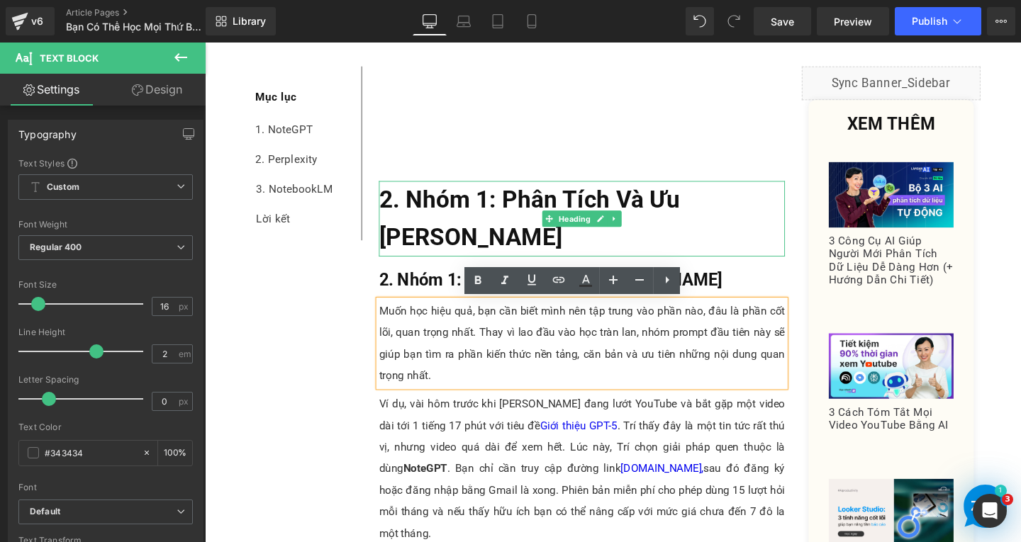
click at [526, 217] on b "2. Nhóm 1: Phân Tích Và Ưu Tiên Trọng Tâm" at bounding box center [546, 227] width 316 height 69
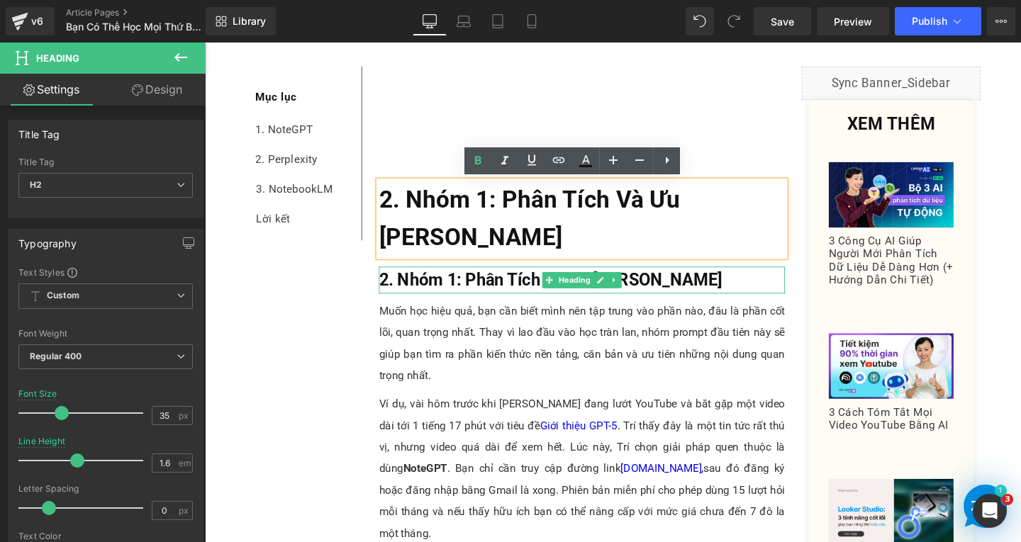
click at [762, 296] on h3 "2. Nhóm 1: Phân Tích Và Ưu Tiên Trọng Tâm" at bounding box center [601, 292] width 427 height 28
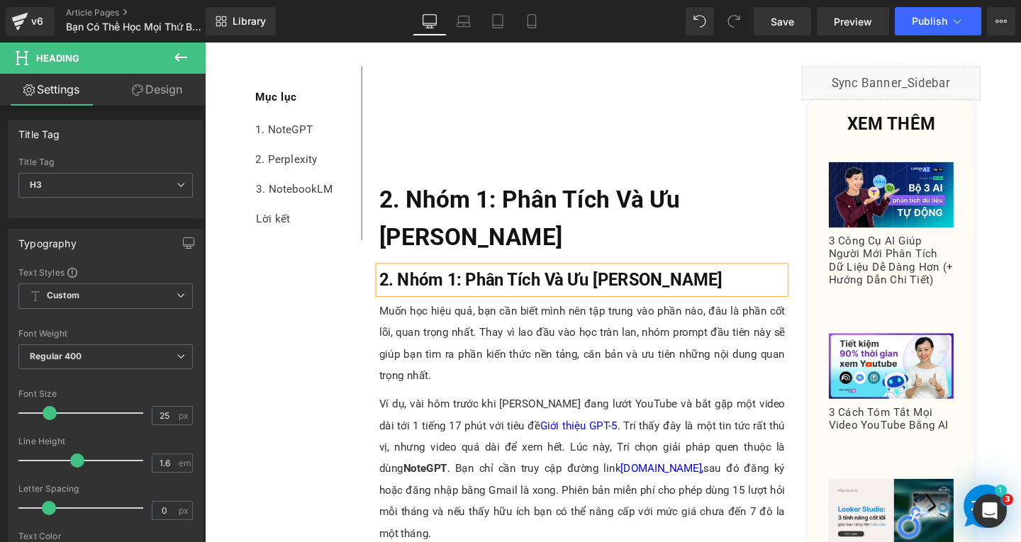
paste div
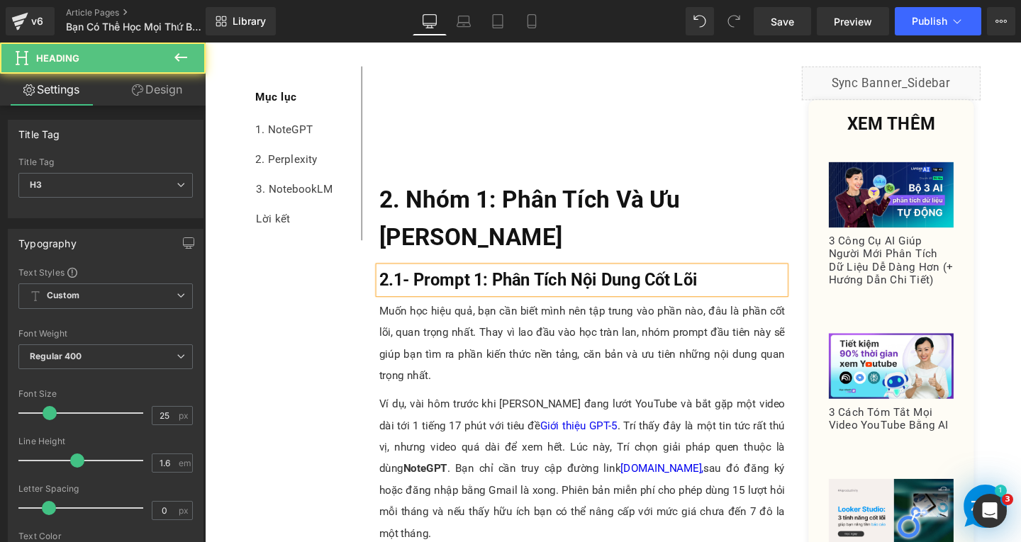
click at [417, 293] on b "2.1- Prompt 1: Phân Tích Nội Dung Cốt Lõi" at bounding box center [555, 291] width 335 height 21
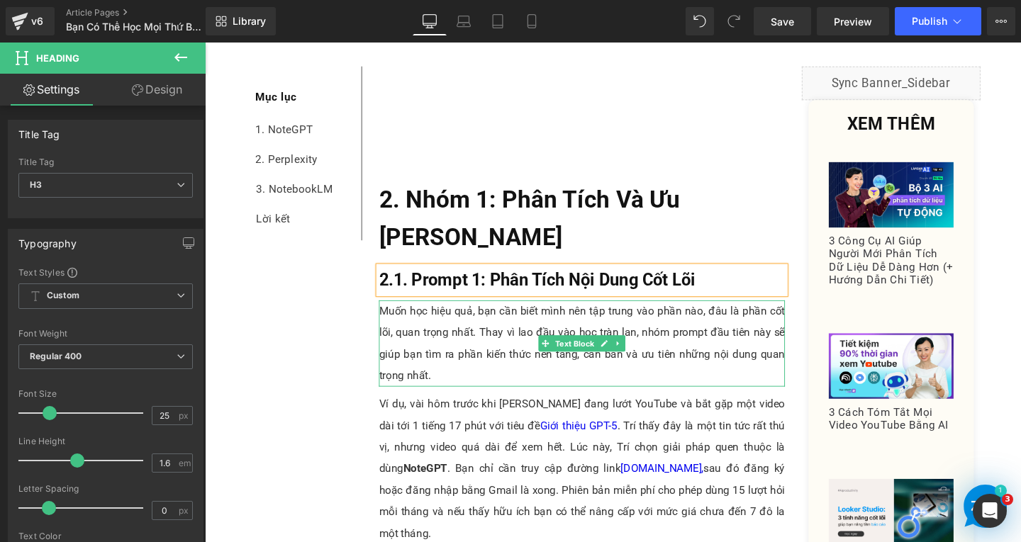
click at [510, 391] on p "Muốn học hiệu quả, bạn cần biết mình nên tập trung vào phần nào, đâu là phần cố…" at bounding box center [601, 358] width 427 height 91
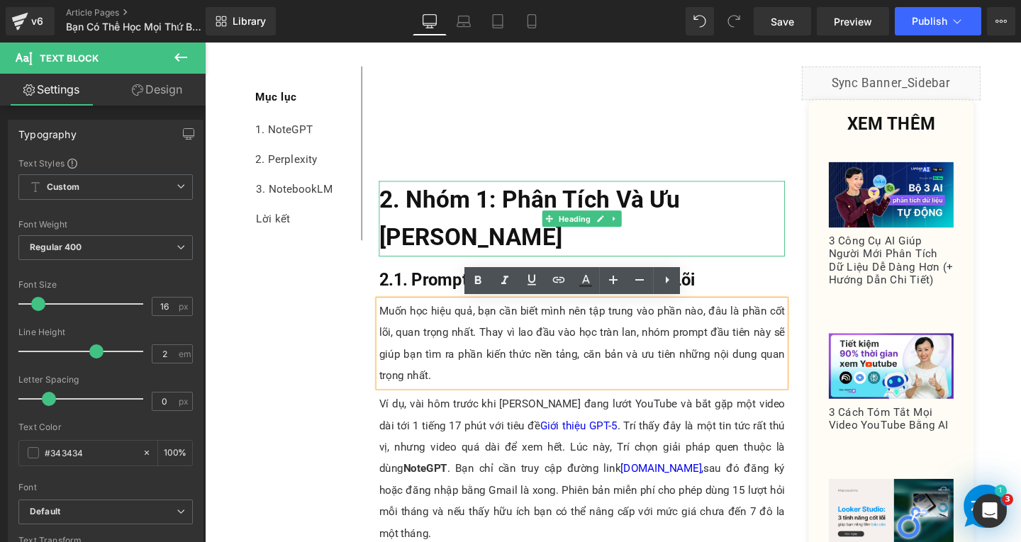
click at [448, 242] on b "2. Nhóm 1: Phân Tích Và Ưu Tiên Trọng Tâm" at bounding box center [546, 227] width 316 height 69
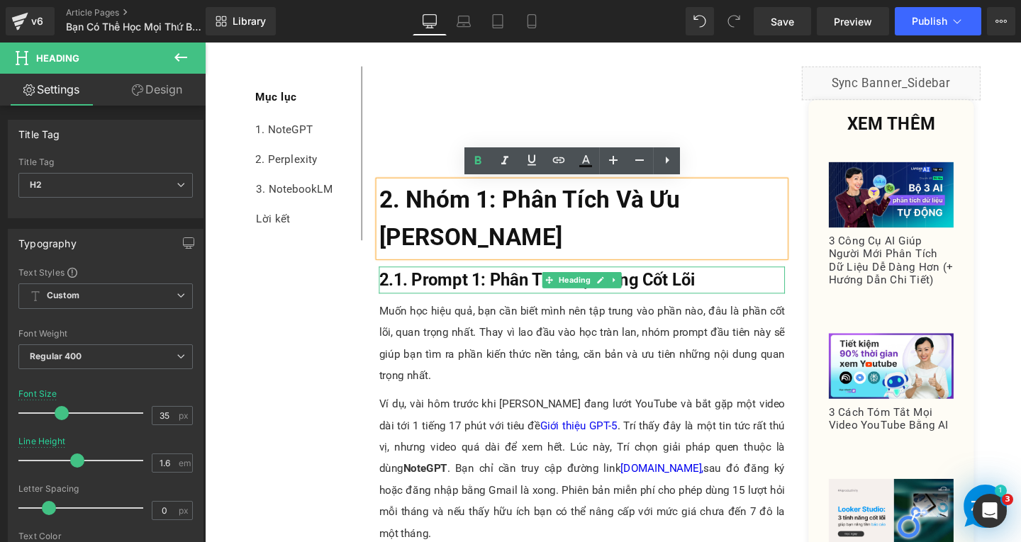
click at [447, 293] on b "2.1. Prompt 1: Phân Tích Nội Dung Cốt Lõi" at bounding box center [554, 291] width 332 height 21
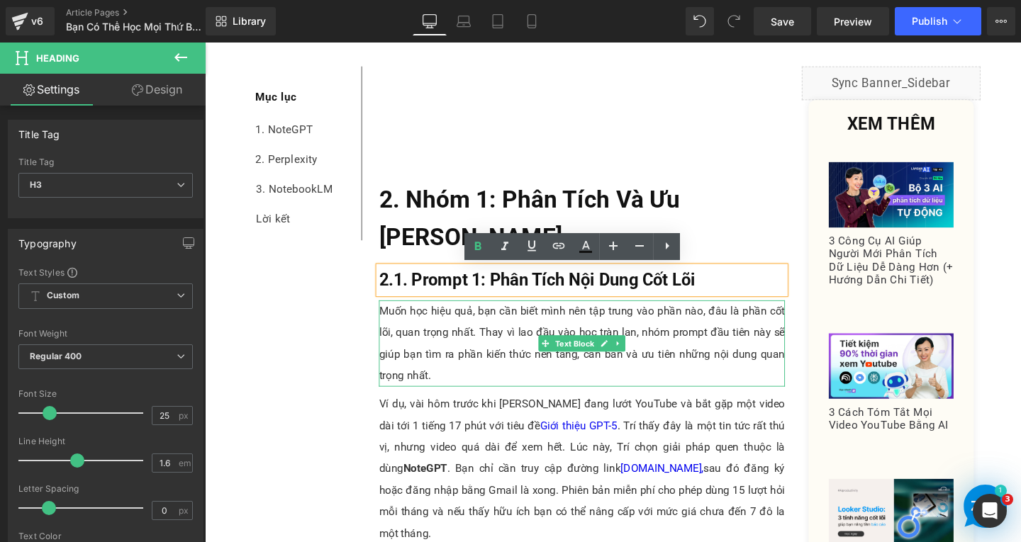
click at [449, 359] on p "Muốn học hiệu quả, bạn cần biết mình nên tập trung vào phần nào, đâu là phần cố…" at bounding box center [601, 358] width 427 height 91
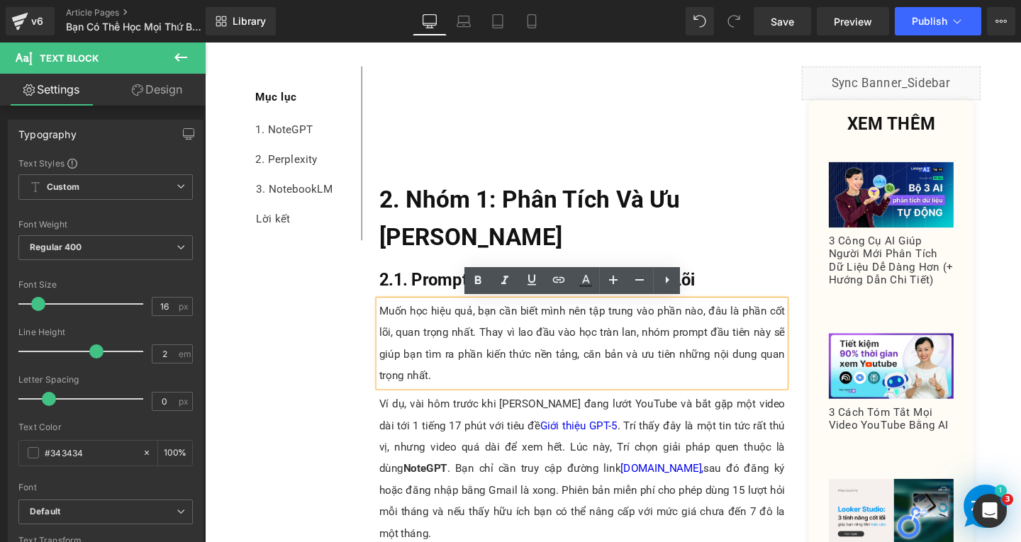
click at [455, 398] on p "Muốn học hiệu quả, bạn cần biết mình nên tập trung vào phần nào, đâu là phần cố…" at bounding box center [601, 358] width 427 height 91
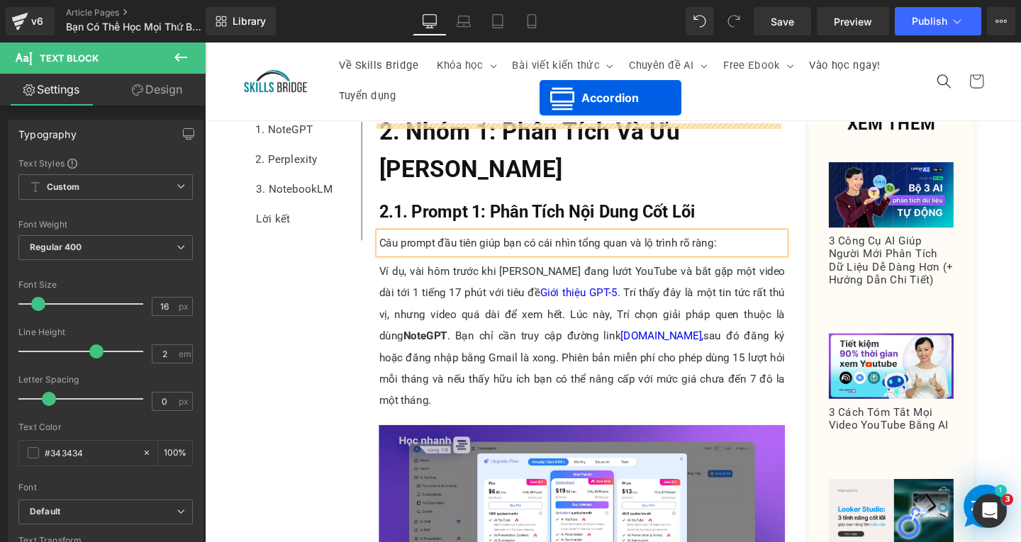
scroll to position [837, 0]
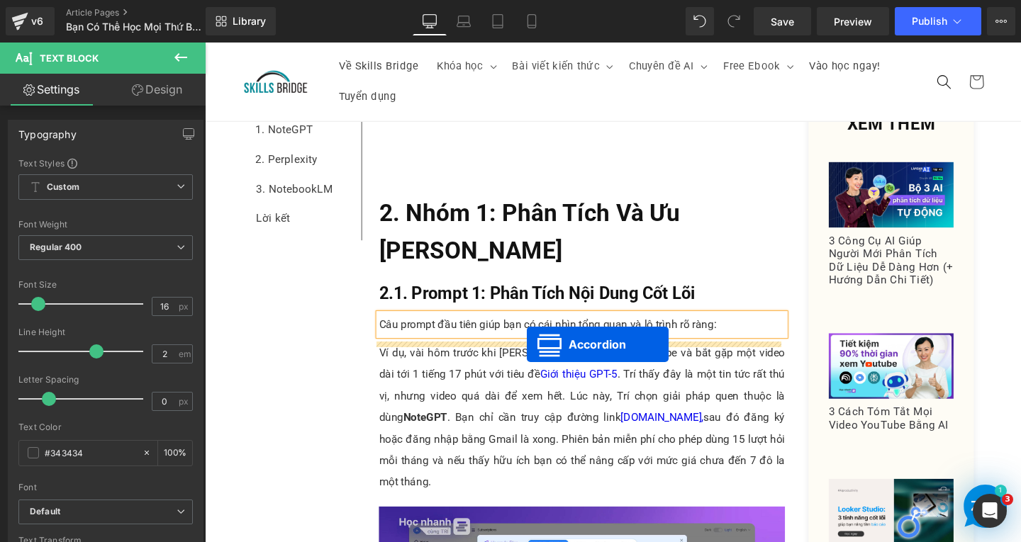
drag, startPoint x: 564, startPoint y: 233, endPoint x: 543, endPoint y: 360, distance: 128.7
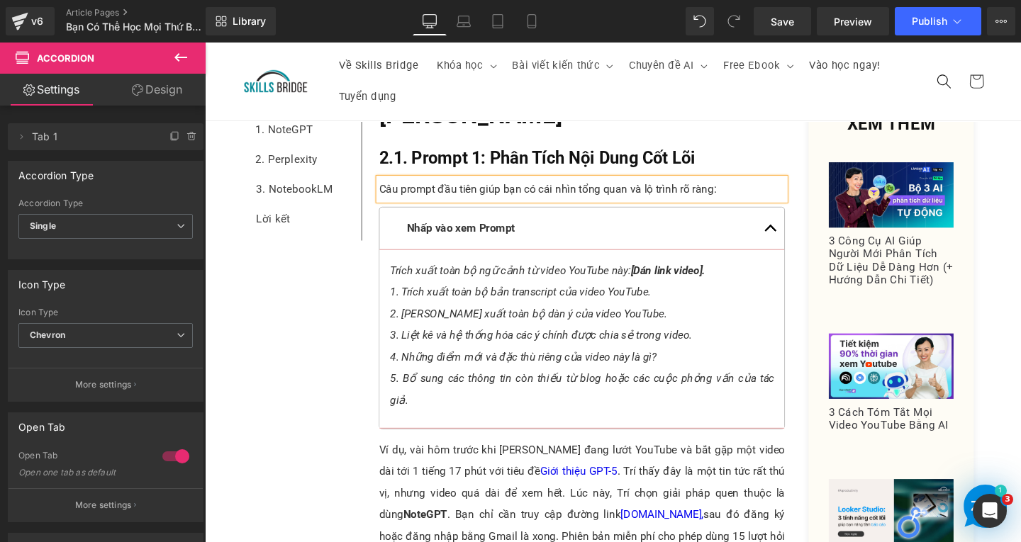
scroll to position [1049, 0]
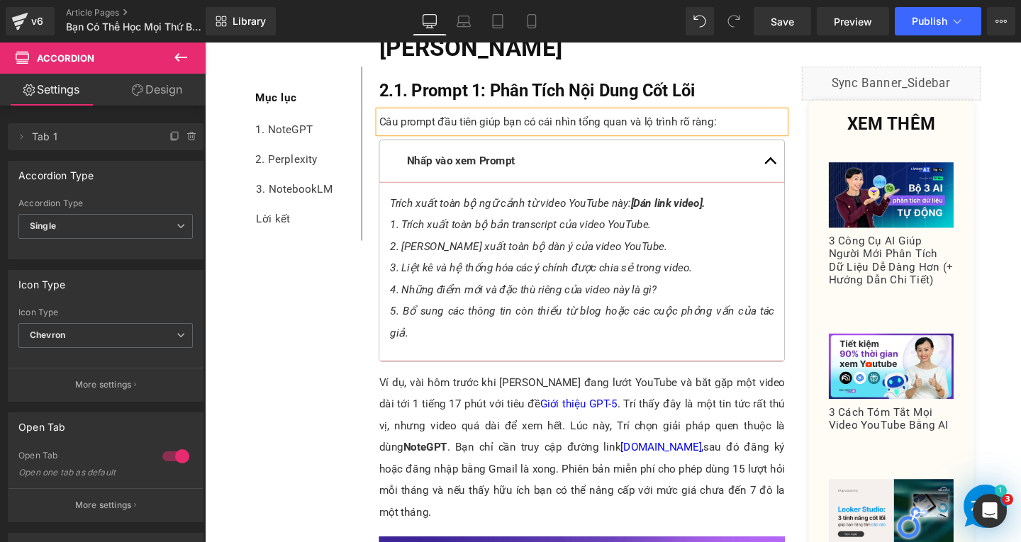
click at [567, 252] on span "2. Trích xuất toàn bộ dàn ý của video YouTube." at bounding box center [544, 256] width 291 height 13
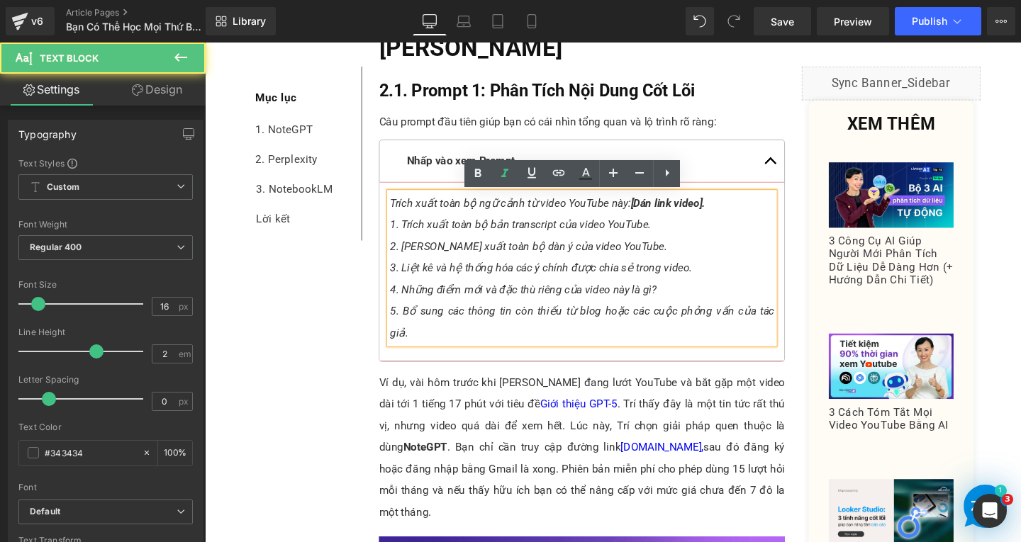
click at [795, 321] on span "5. Bổ sung các thông tin còn thiếu từ blog hoặc các cuộc phỏng vấn của tác giả." at bounding box center [601, 336] width 404 height 36
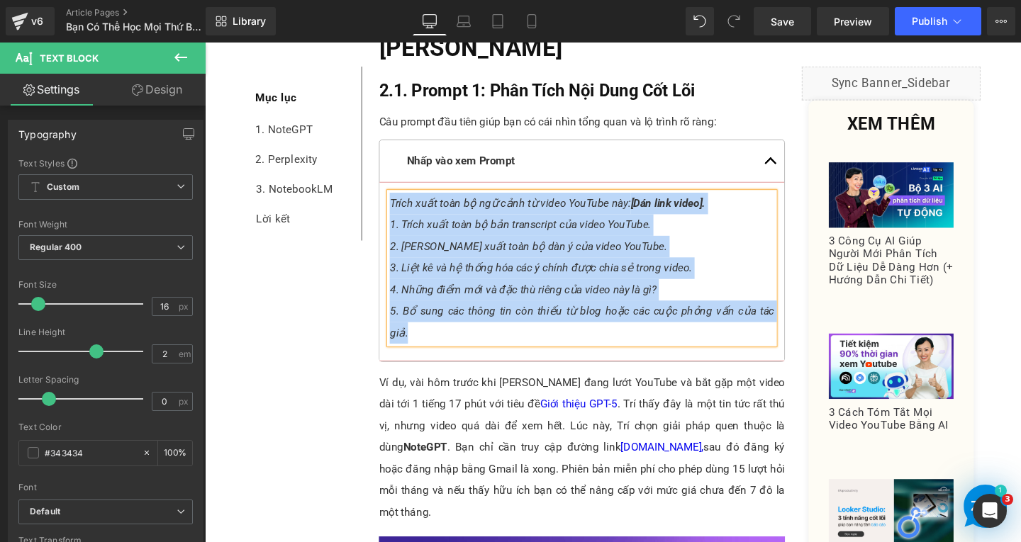
paste div
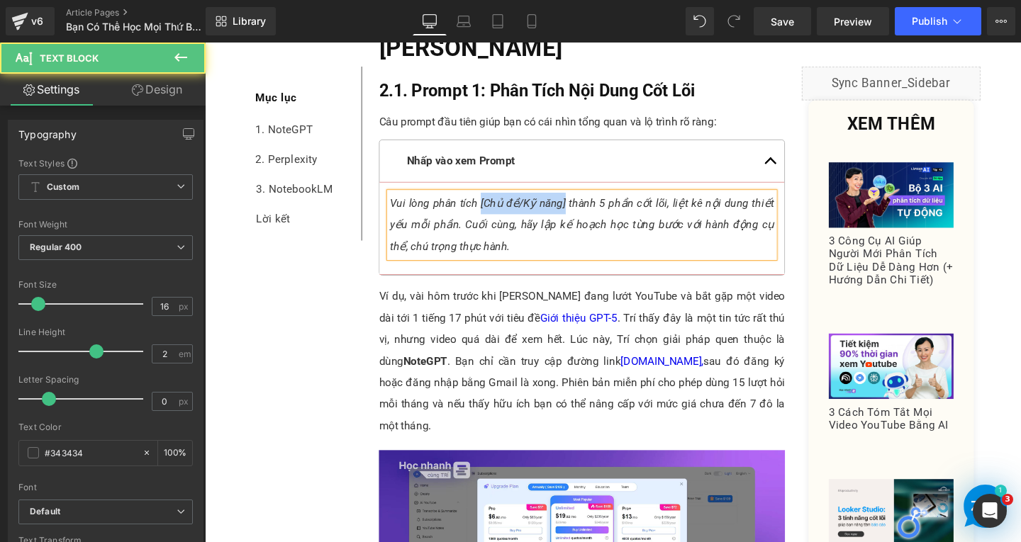
drag, startPoint x: 491, startPoint y: 213, endPoint x: 581, endPoint y: 211, distance: 89.3
click at [581, 211] on icon "Vui lòng phân tích [Chủ đề/Kỹ năng] thành 5 phần cốt lõi, liệt kê nội dung thiế…" at bounding box center [601, 234] width 404 height 59
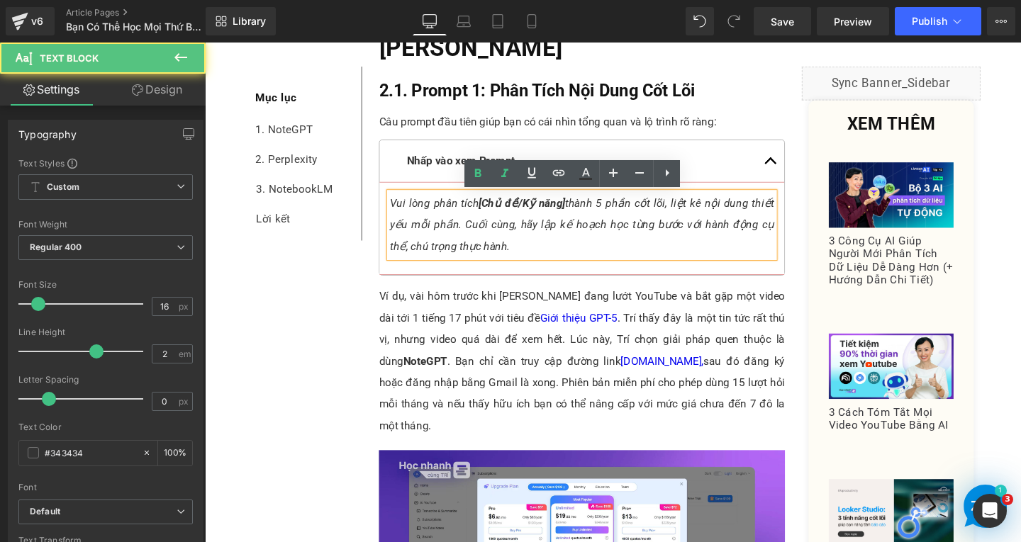
click at [564, 248] on p "Vui lòng phân tích [Chủ đề/Kỹ năng] thành 5 phần cốt lõi, liệt kê nội dung thiế…" at bounding box center [601, 235] width 404 height 68
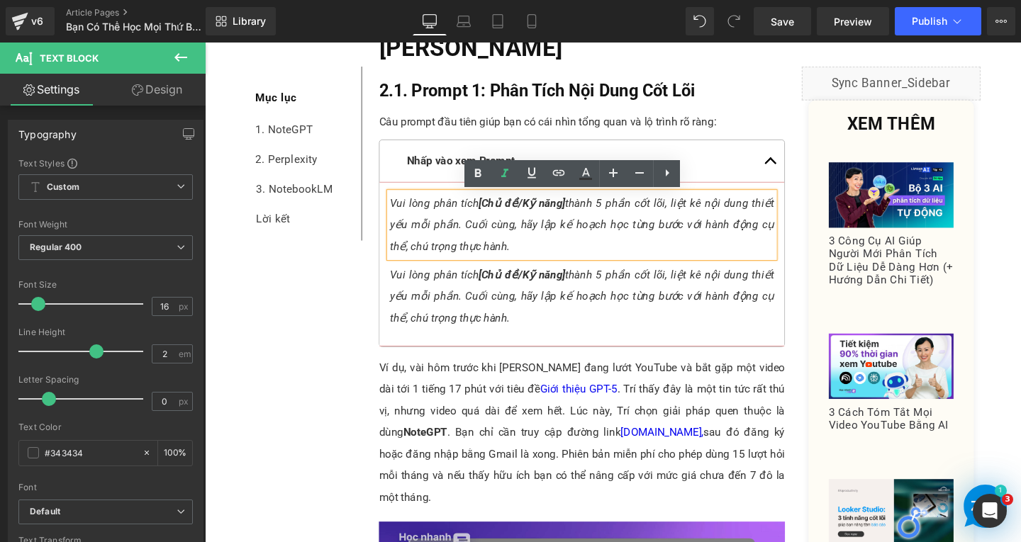
click at [535, 259] on p "Vui lòng phân tích [Chủ đề/Kỹ năng] thành 5 phần cốt lõi, liệt kê nội dung thiế…" at bounding box center [601, 235] width 404 height 68
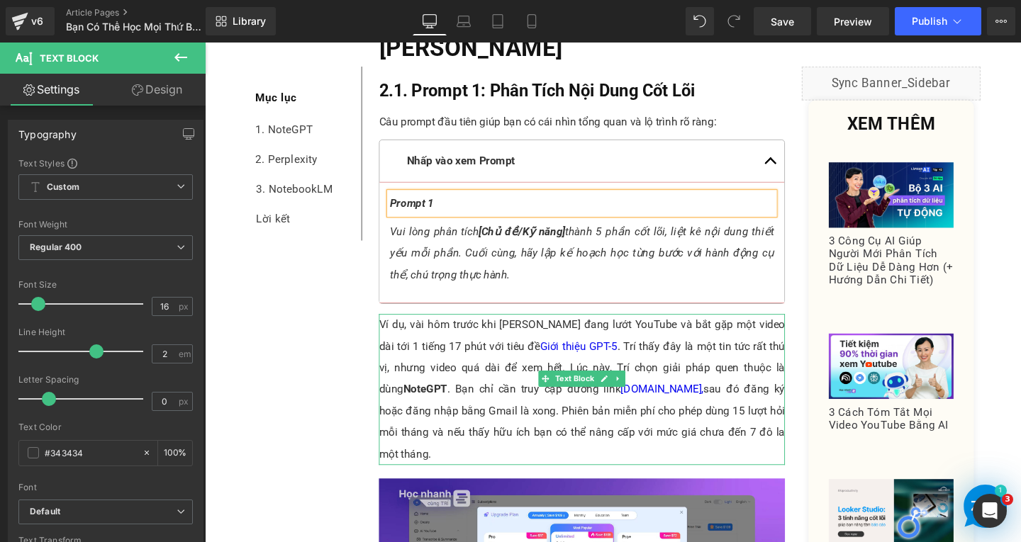
click at [566, 343] on p "Ví dụ, vài hôm trước khi Trí đang lướt YouTube và bắt gặp một video dài tới 1 t…" at bounding box center [601, 407] width 427 height 159
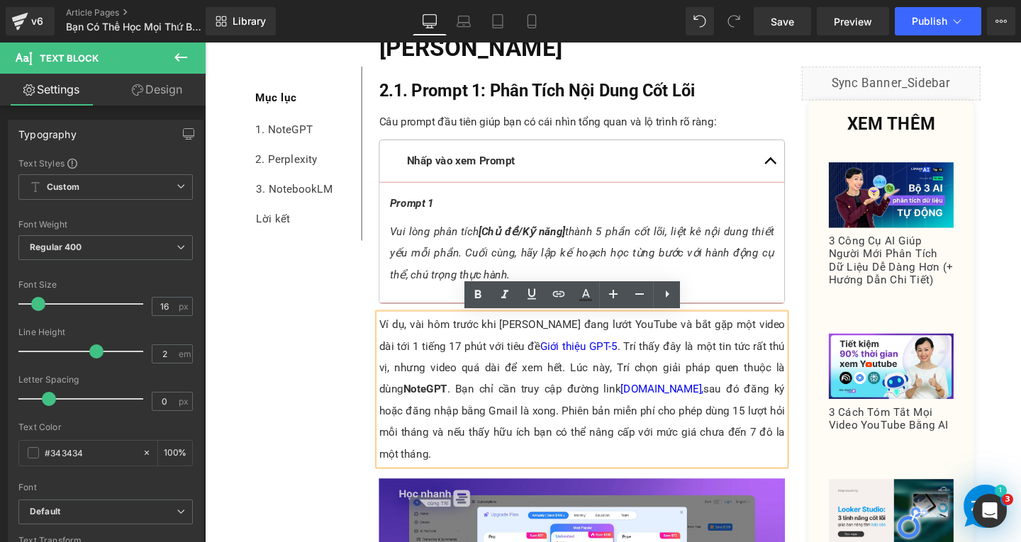
click at [707, 456] on p "Ví dụ, vài hôm trước khi Trí đang lướt YouTube và bắt gặp một video dài tới 1 t…" at bounding box center [601, 407] width 427 height 159
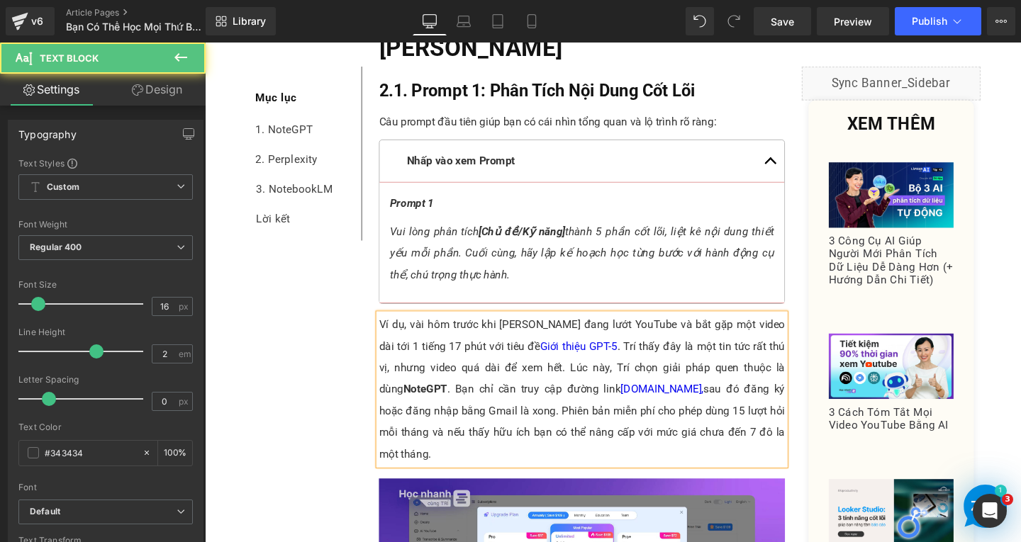
paste div
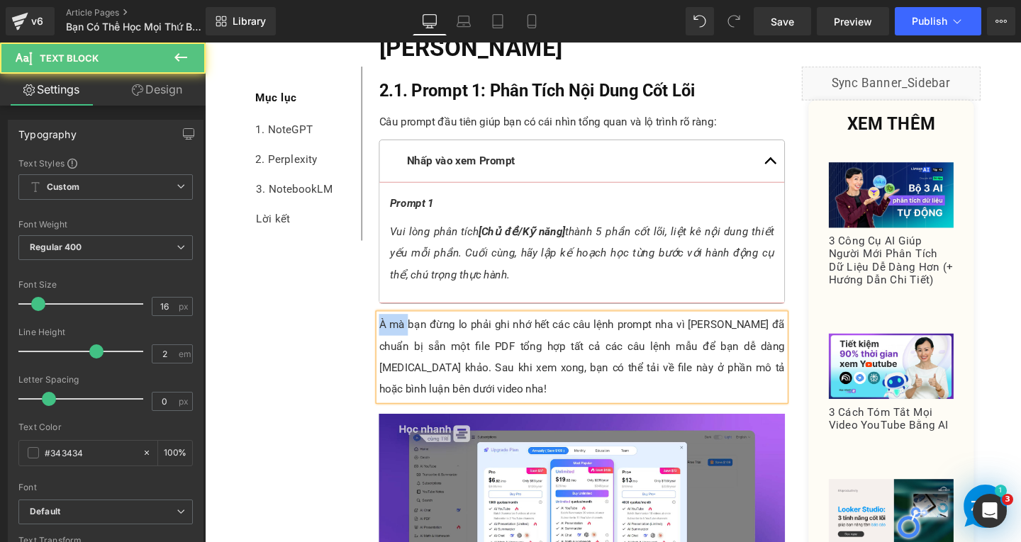
drag, startPoint x: 413, startPoint y: 336, endPoint x: 384, endPoint y: 340, distance: 28.7
click at [388, 340] on p "À mà bạn đừng lo phải ghi nhớ hết các câu lệnh prompt nha vì Trí đã chuẩn bị sẵ…" at bounding box center [601, 373] width 427 height 91
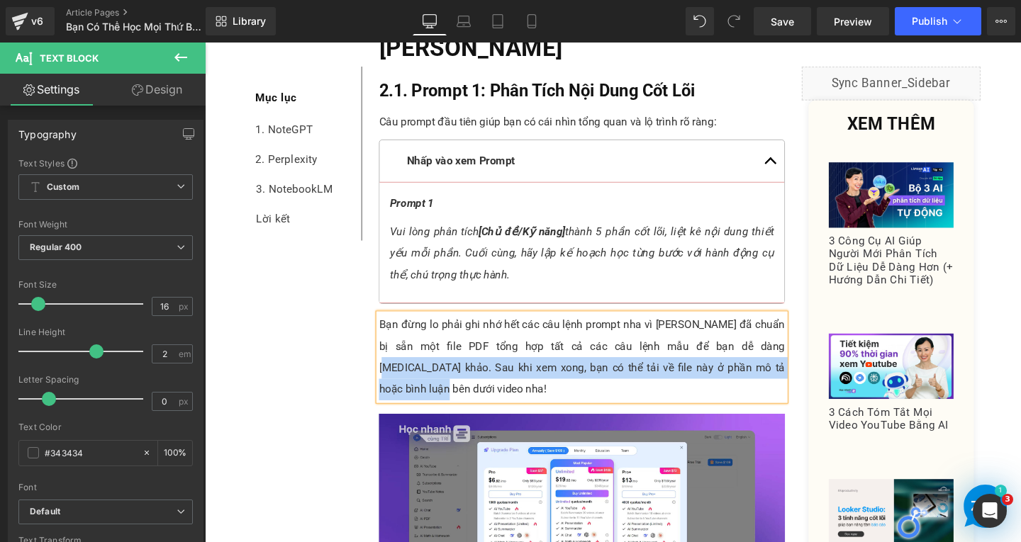
drag, startPoint x: 723, startPoint y: 359, endPoint x: 809, endPoint y: 363, distance: 85.9
click at [809, 363] on div "Bạn đừng lo phải ghi nhớ hết các câu lệnh prompt nha vì Trí đã chuẩn bị sẵn một…" at bounding box center [601, 373] width 427 height 91
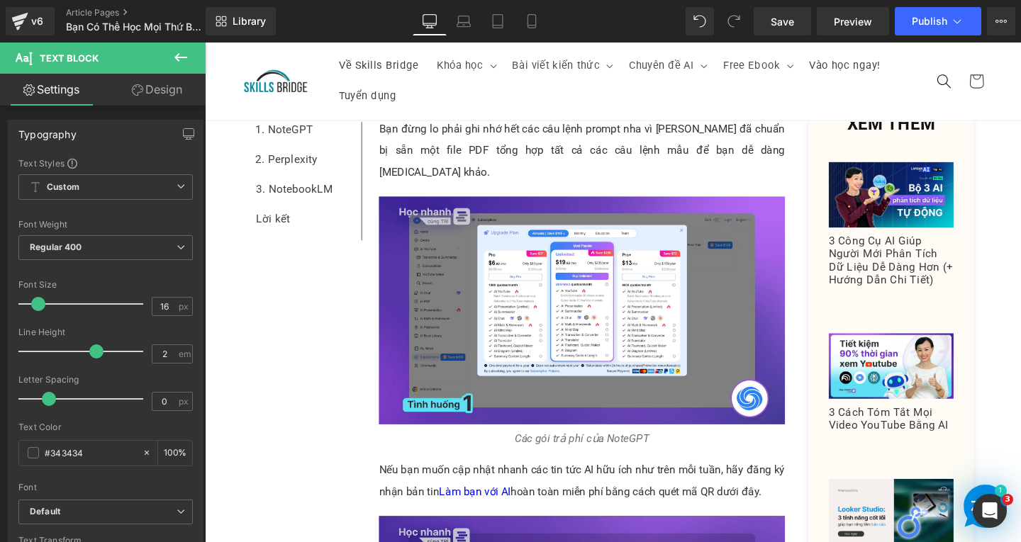
scroll to position [1118, 0]
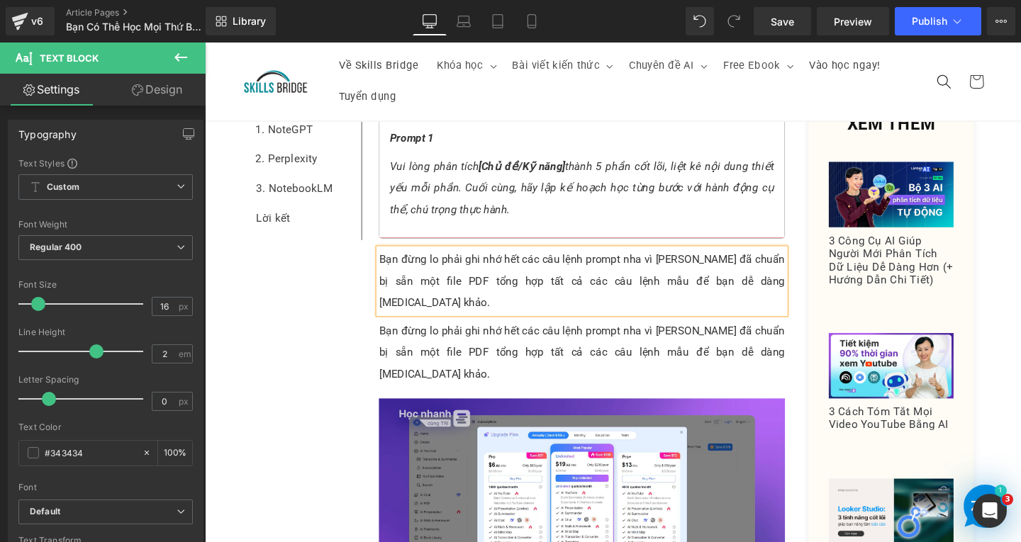
click at [500, 340] on p "Bạn đừng lo phải ghi nhớ hết các câu lệnh prompt nha vì [PERSON_NAME] đã chuẩn …" at bounding box center [601, 369] width 427 height 68
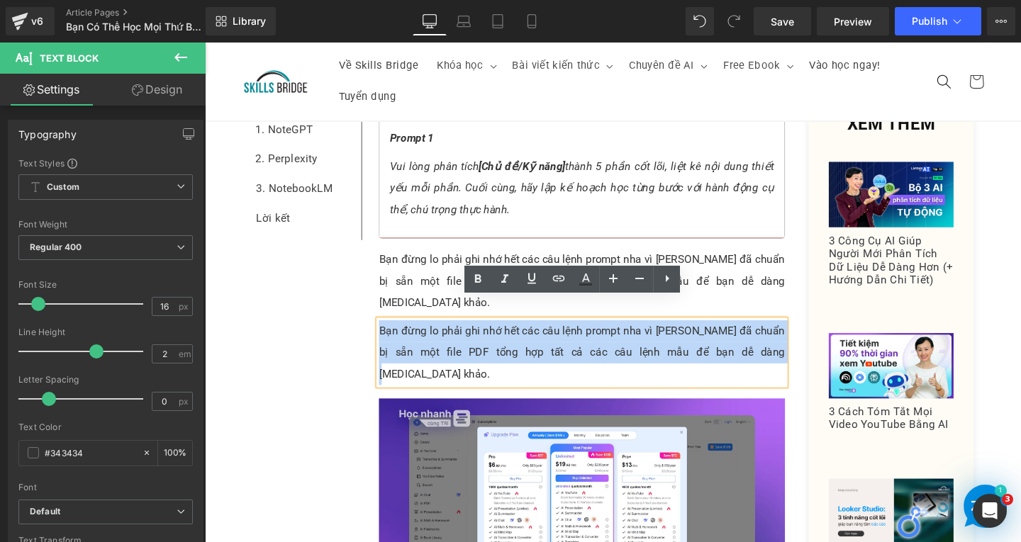
drag, startPoint x: 730, startPoint y: 352, endPoint x: 376, endPoint y: 328, distance: 354.6
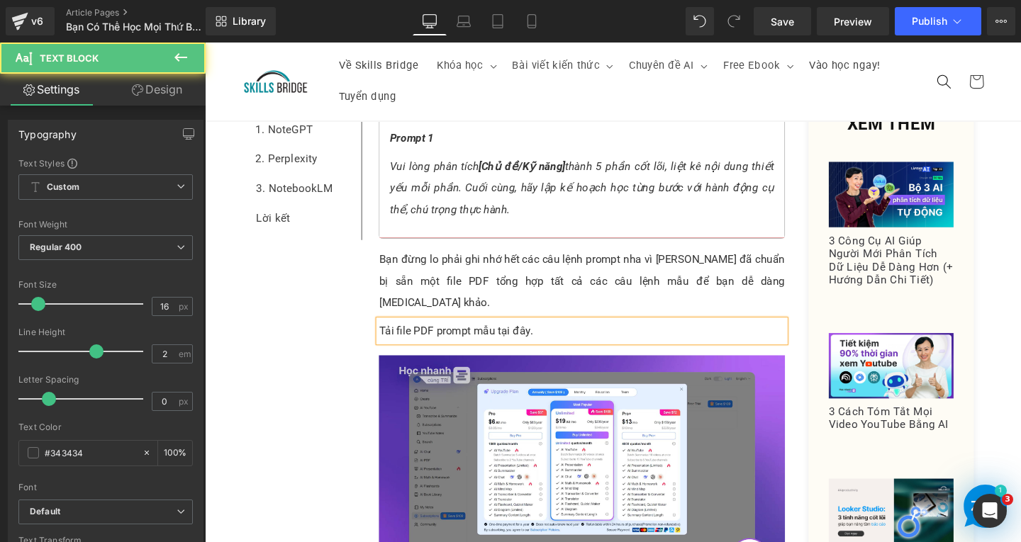
drag, startPoint x: 505, startPoint y: 322, endPoint x: 536, endPoint y: 324, distance: 30.6
click at [536, 335] on p "Tải file PDF prompt mẫu tại đây." at bounding box center [601, 346] width 427 height 23
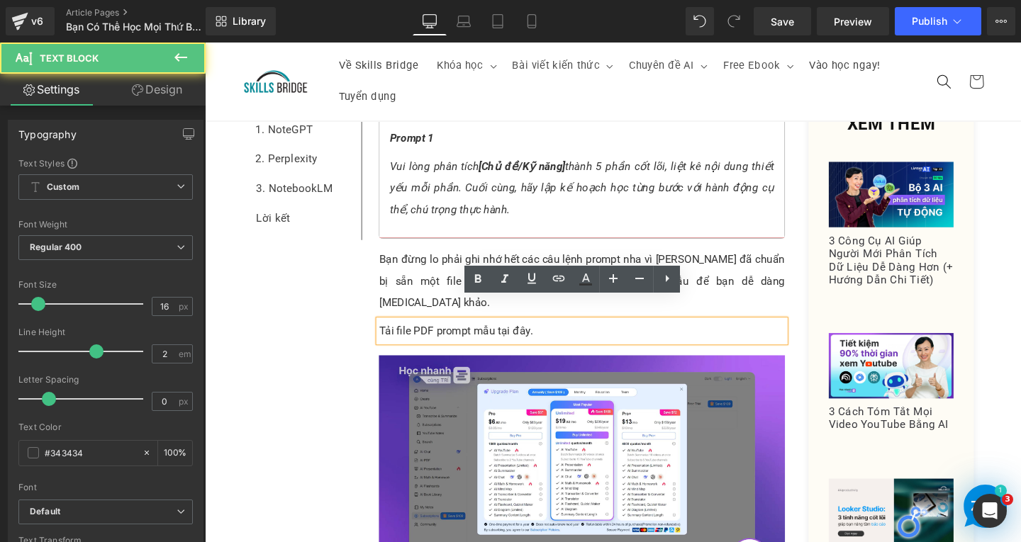
click at [566, 335] on p "Tải file PDF prompt mẫu tại đây." at bounding box center [601, 346] width 427 height 23
drag, startPoint x: 507, startPoint y: 322, endPoint x: 539, endPoint y: 322, distance: 31.9
click at [539, 335] on p "Tải file PDF prompt mẫu tại đây." at bounding box center [601, 346] width 427 height 23
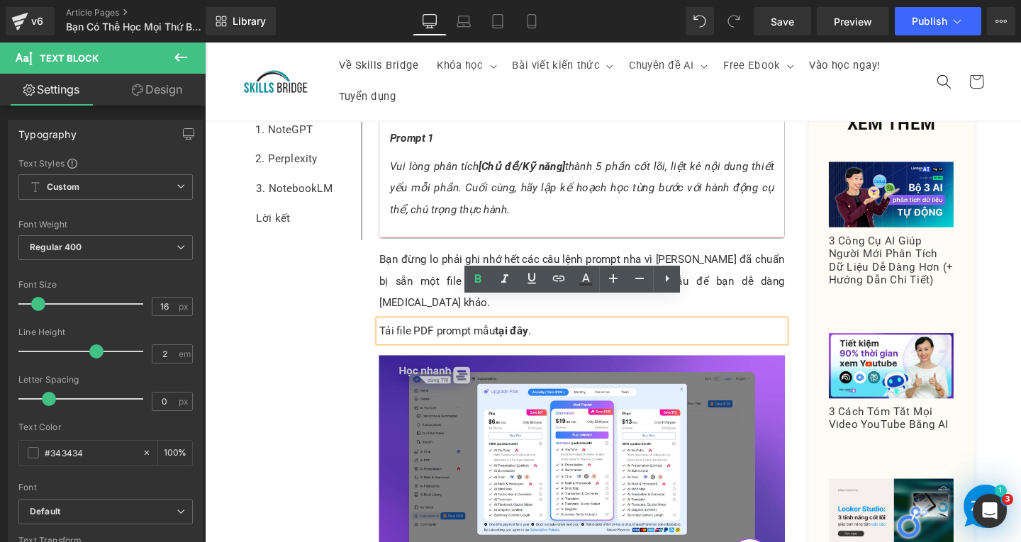
click at [620, 335] on p "Tải file PDF prompt mẫu tại đây ." at bounding box center [601, 346] width 427 height 23
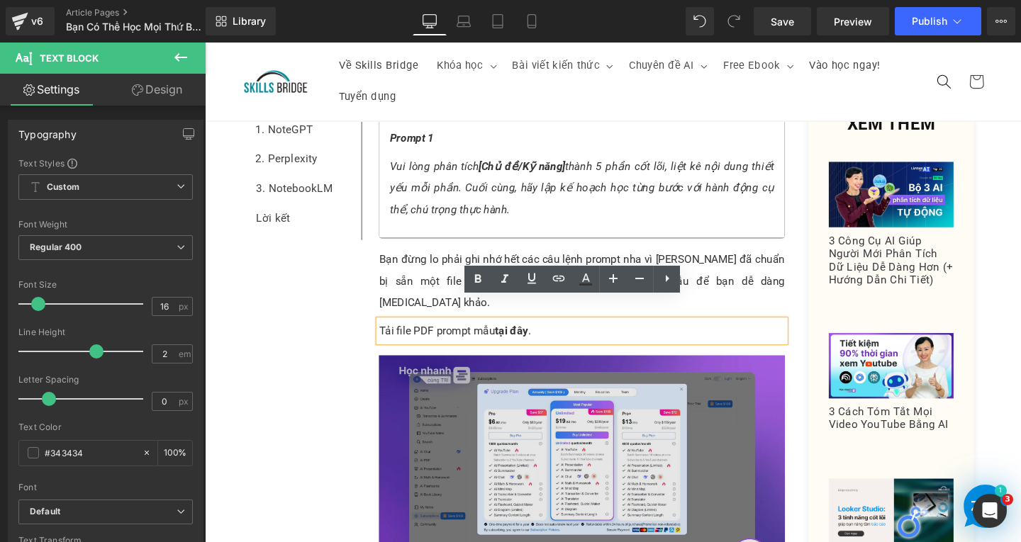
scroll to position [1260, 0]
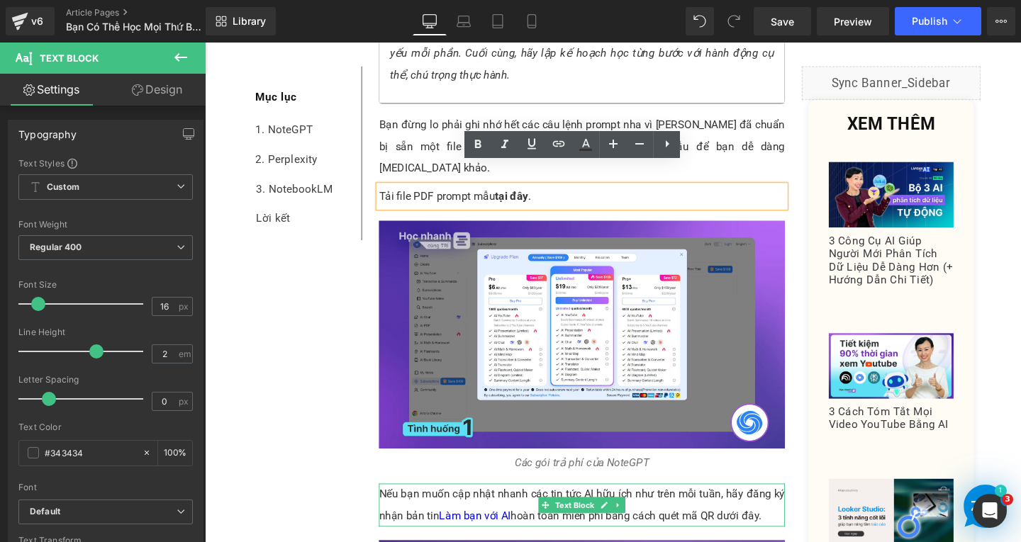
click at [790, 514] on p "Nếu bạn muốn cập nhật nhanh các tin tức AI hữu ích như trên mỗi tuần, hãy đăng …" at bounding box center [601, 528] width 427 height 45
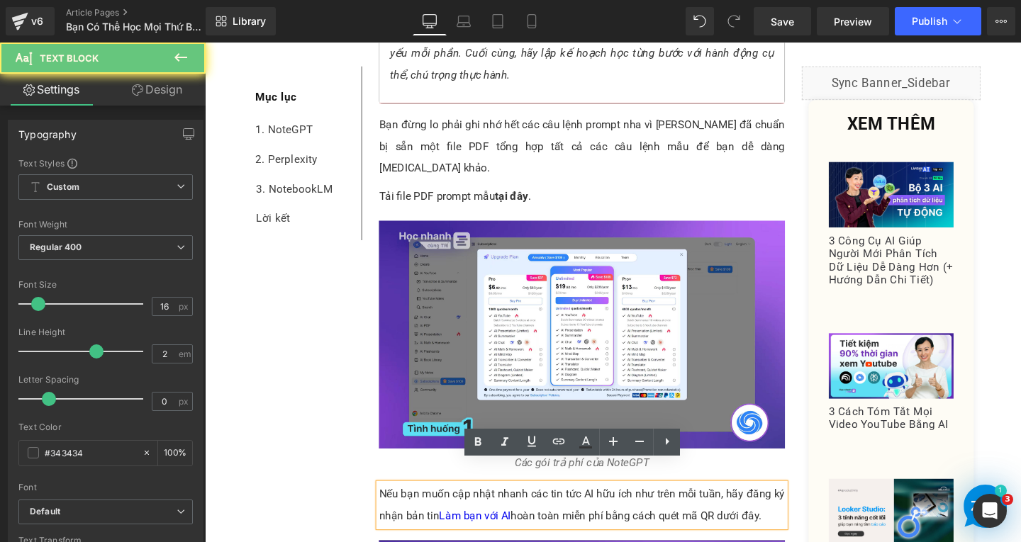
click at [790, 521] on p "Nếu bạn muốn cập nhật nhanh các tin tức AI hữu ích như trên mỗi tuần, hãy đăng …" at bounding box center [601, 528] width 427 height 45
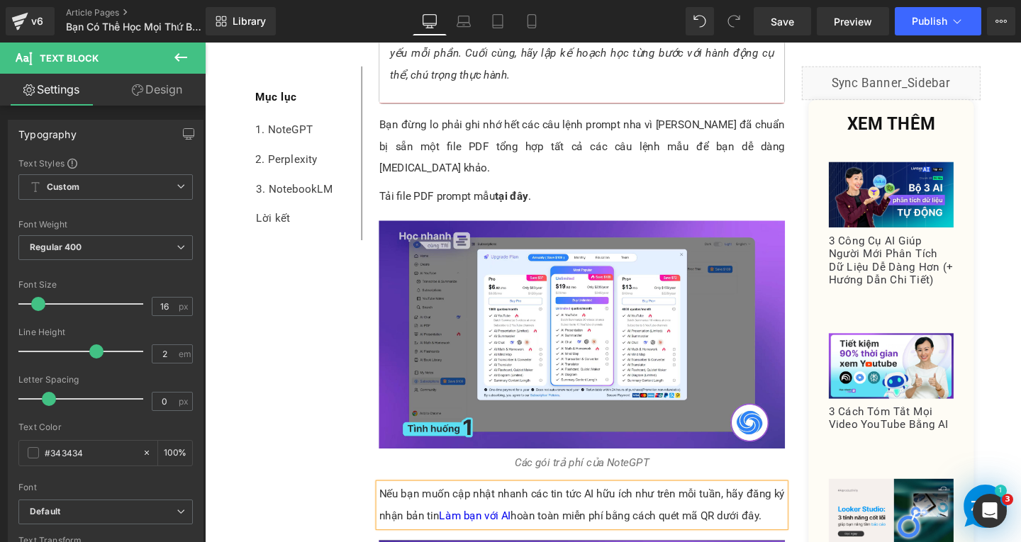
paste div
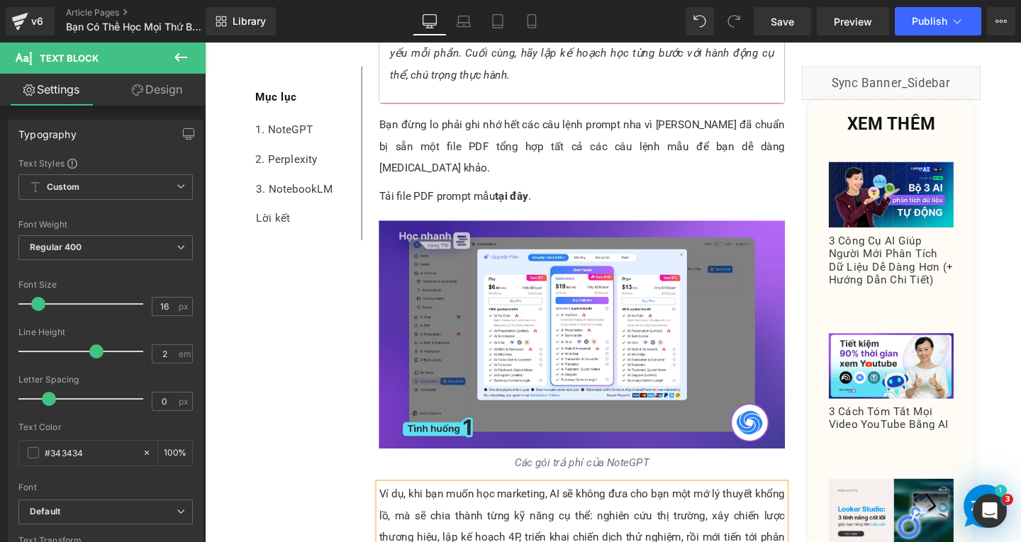
scroll to position [1472, 0]
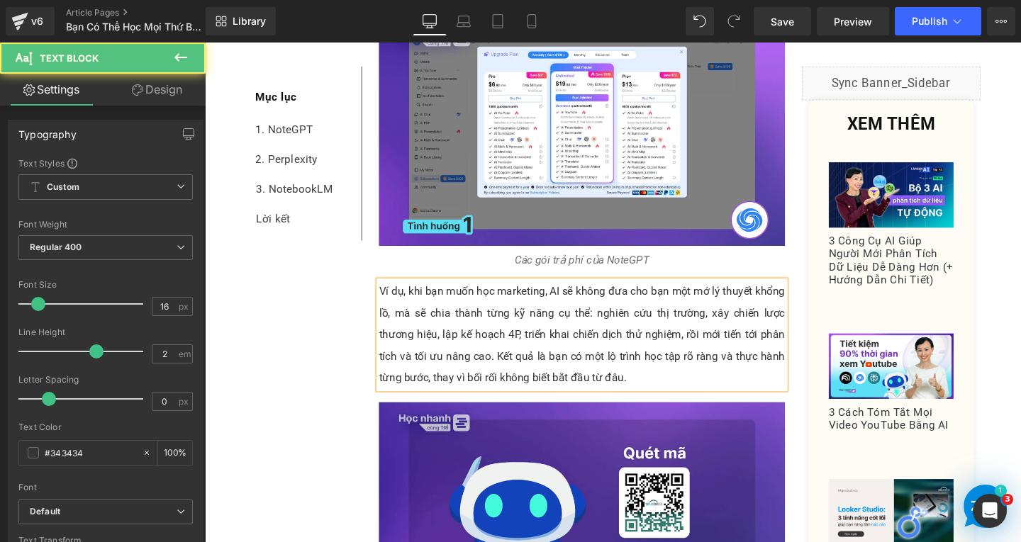
click at [388, 293] on p "Ví dụ, khi bạn muốn học marketing, AI sẽ không đưa cho bạn một mớ lý thuyết khổ…" at bounding box center [601, 349] width 427 height 113
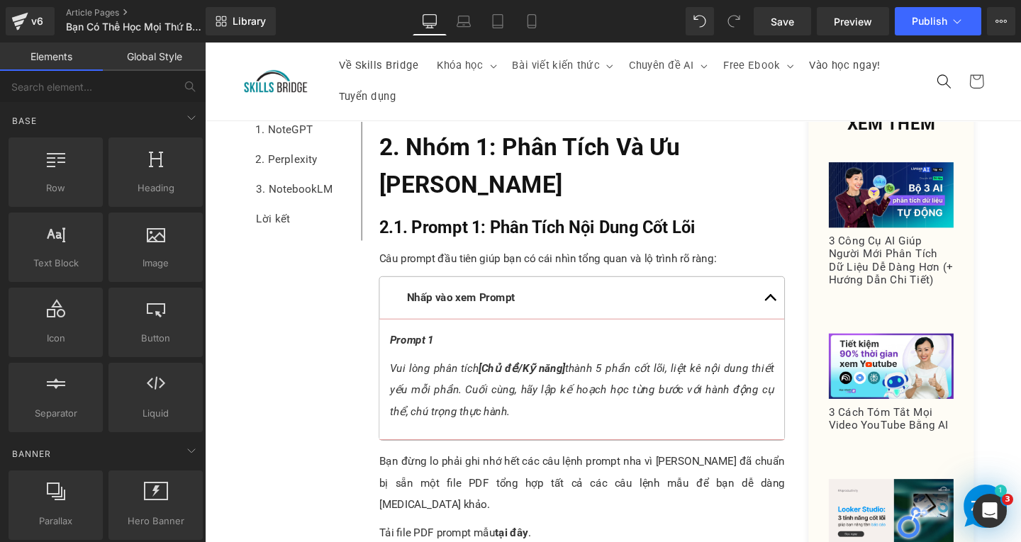
scroll to position [834, 0]
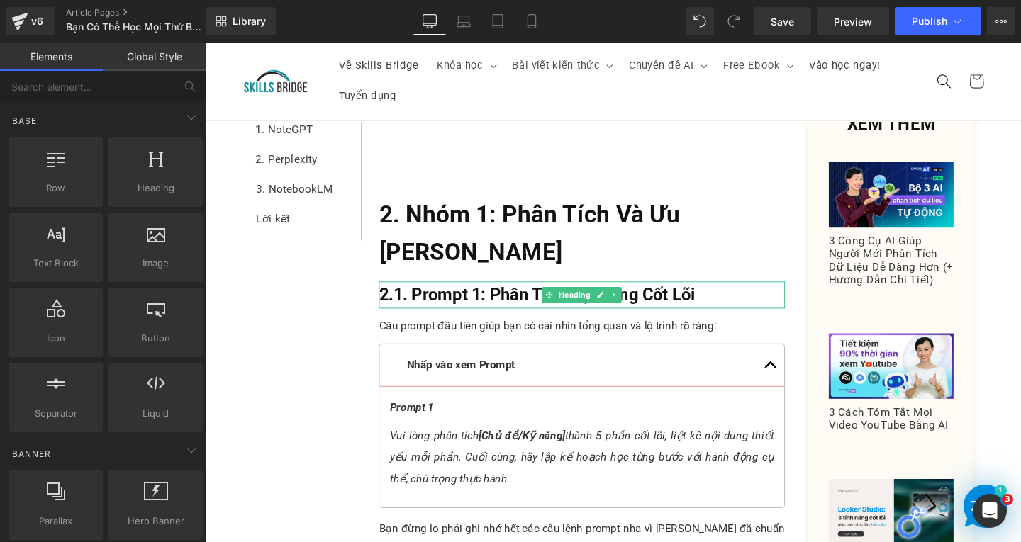
click at [634, 308] on icon at bounding box center [635, 308] width 2 height 5
click at [625, 310] on icon at bounding box center [629, 309] width 8 height 8
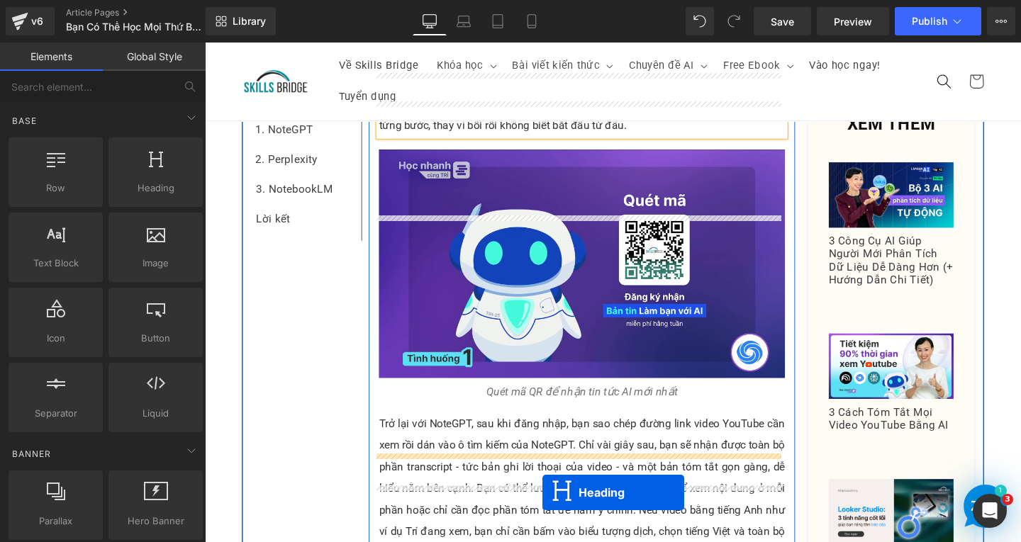
scroll to position [1543, 0]
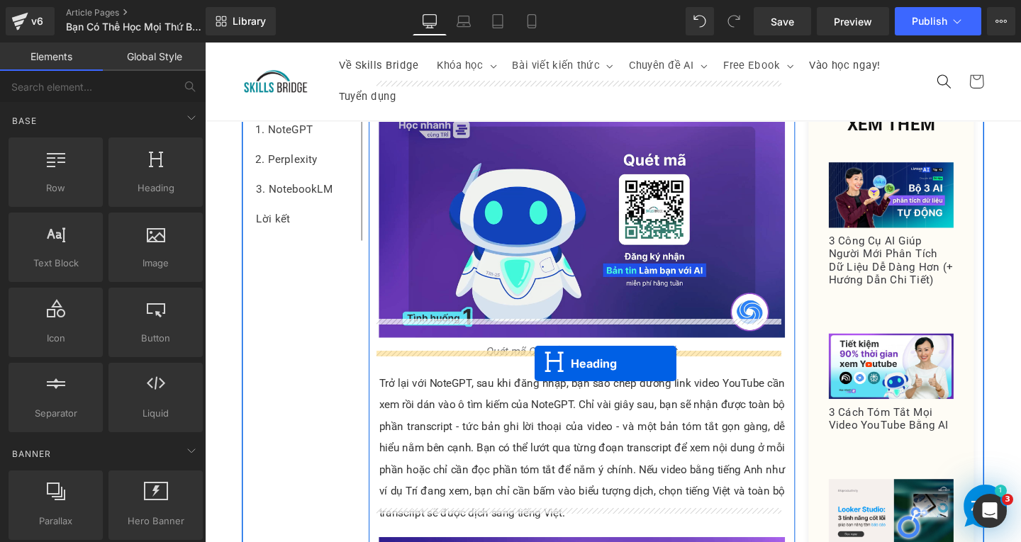
drag, startPoint x: 562, startPoint y: 348, endPoint x: 543, endPoint y: 363, distance: 24.2
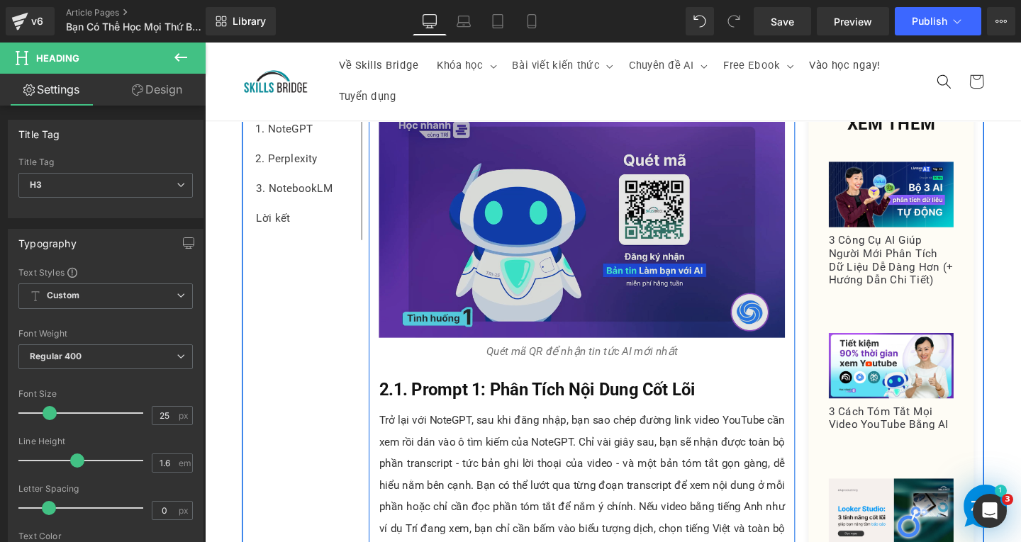
scroll to position [1285, 0]
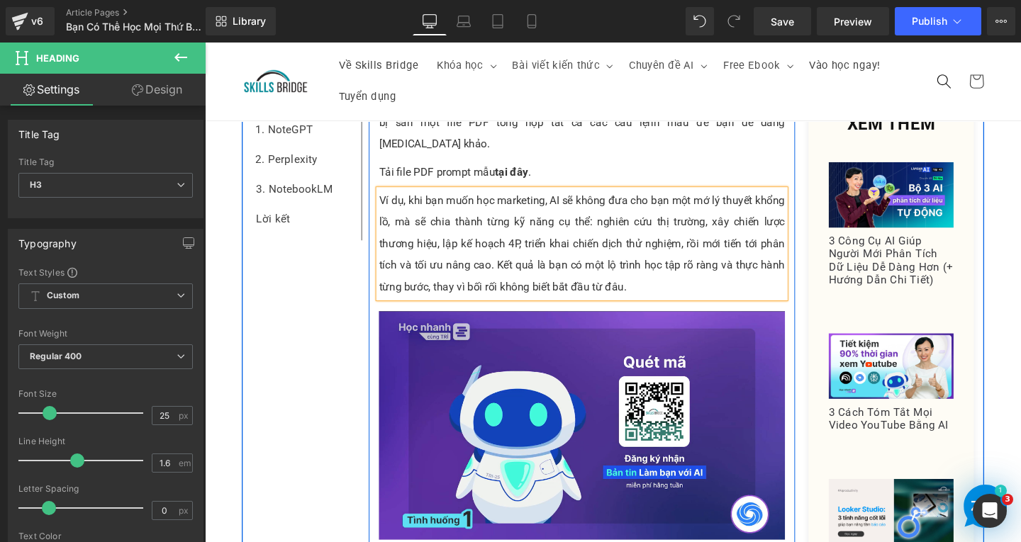
click at [411, 198] on p "Ví dụ, khi bạn muốn học marketing, AI sẽ không đưa cho bạn một mớ lý thuyết khổ…" at bounding box center [601, 254] width 427 height 113
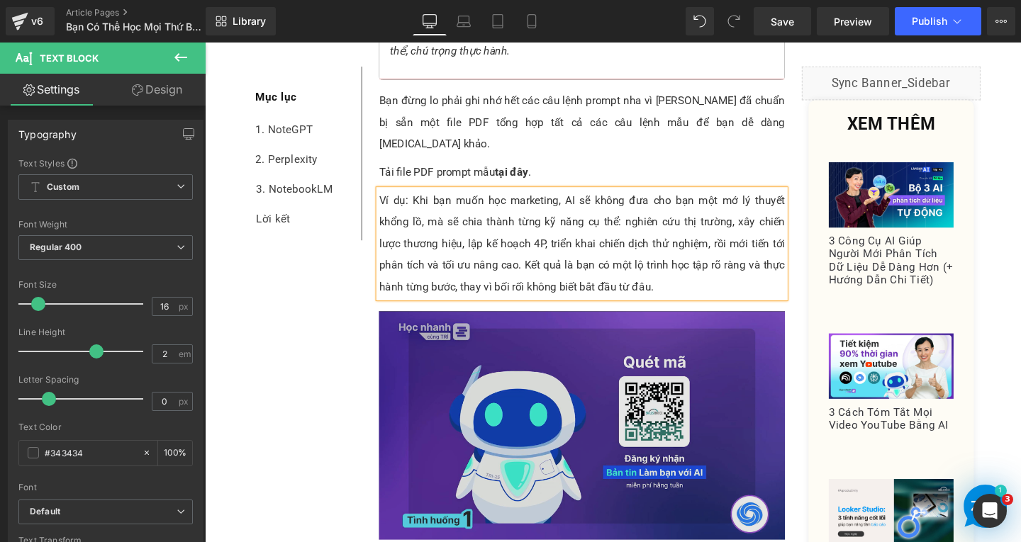
scroll to position [1497, 0]
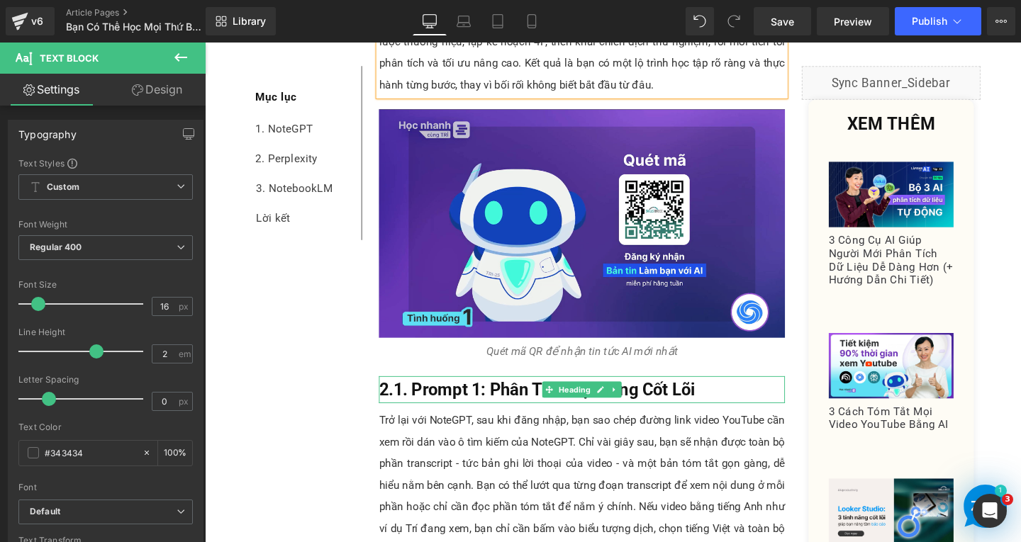
click at [748, 393] on h3 "2.1. Prompt 1: Phân Tích Nội Dung Cốt Lõi" at bounding box center [601, 407] width 427 height 28
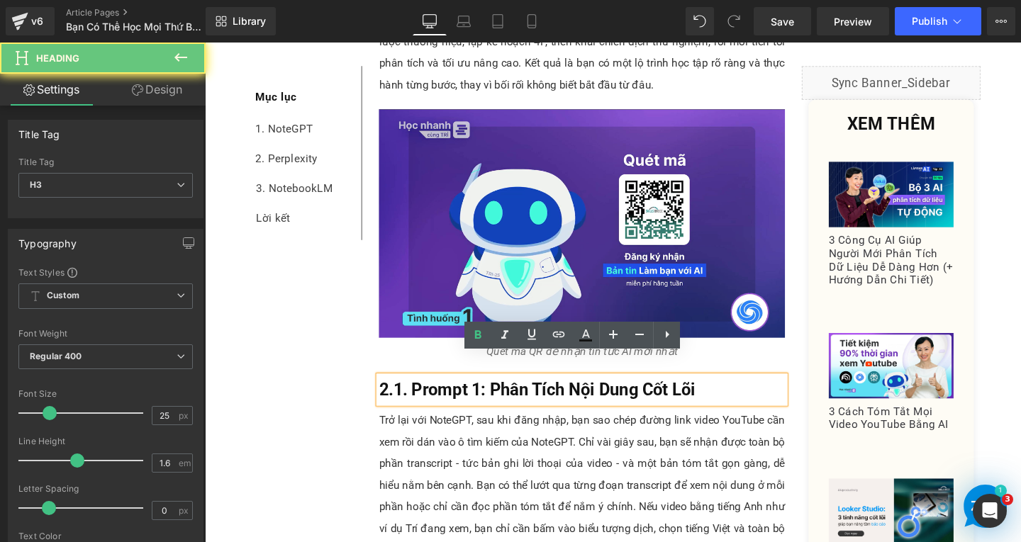
click at [748, 393] on h3 "2.1. Prompt 1: Phân Tích Nội Dung Cốt Lõi" at bounding box center [601, 407] width 427 height 28
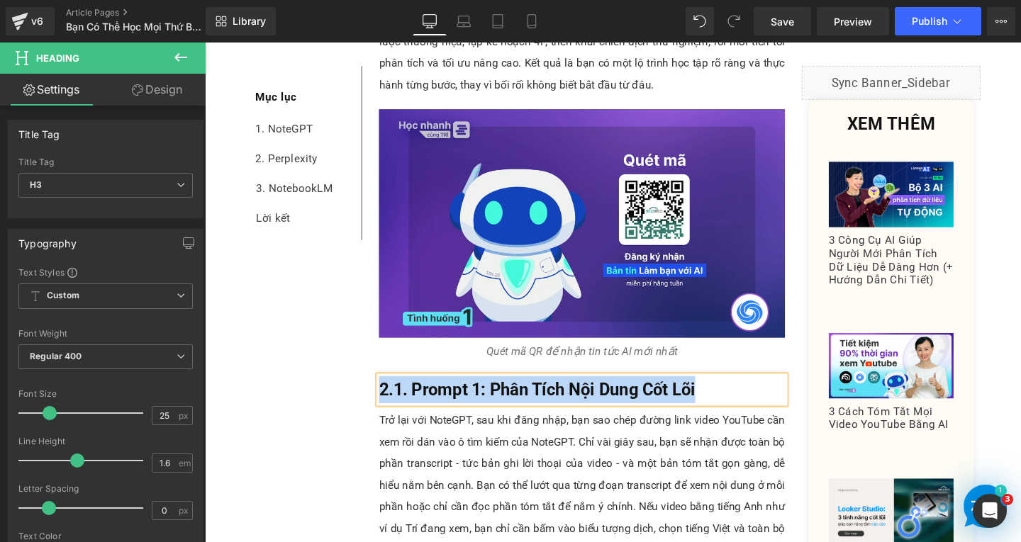
paste div
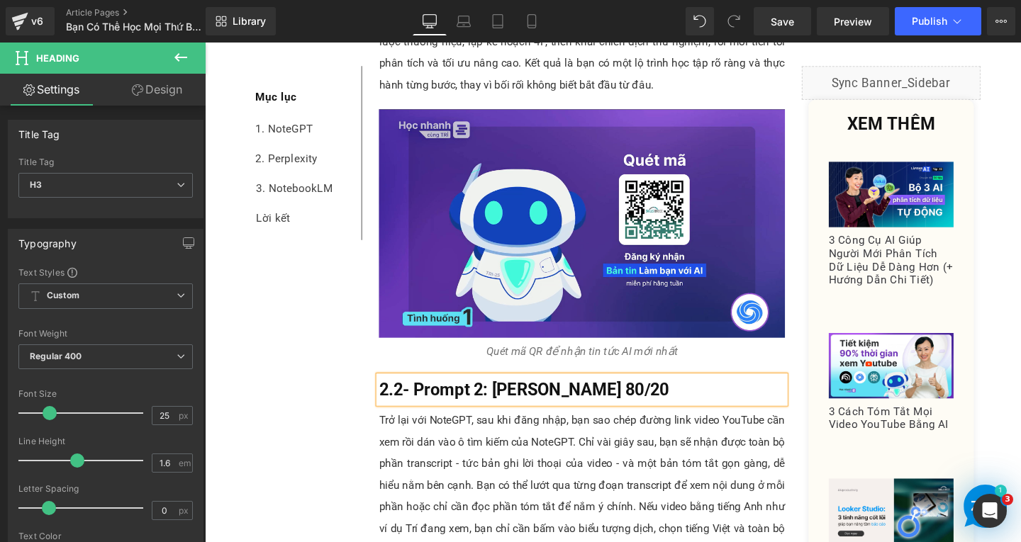
click at [417, 397] on b "2.2- Prompt 2: Nguyên Tắc 80/20" at bounding box center [540, 407] width 305 height 21
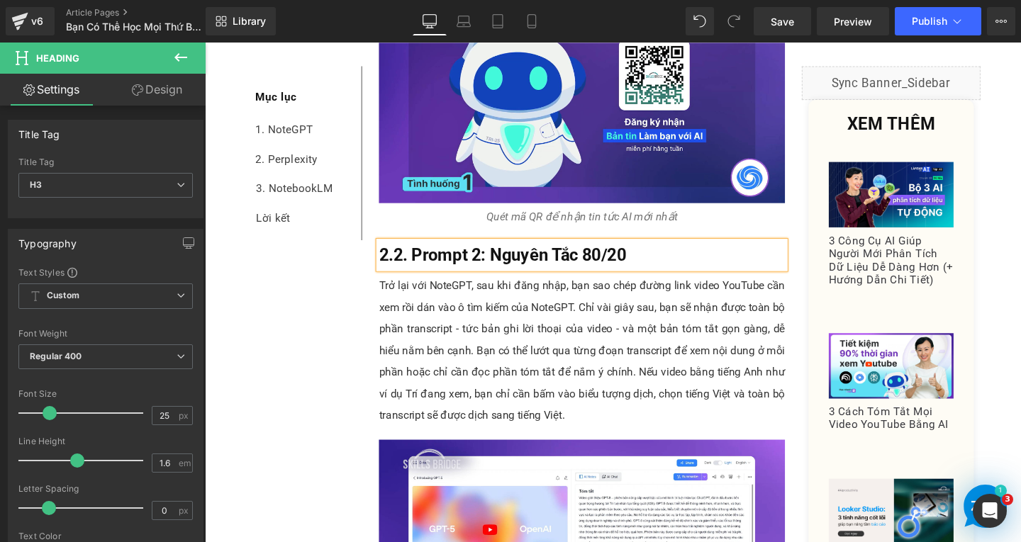
click at [641, 316] on p "Trở lại với NoteGPT, sau khi đăng nhập, bạn sao chép đường link video YouTube c…" at bounding box center [601, 366] width 427 height 159
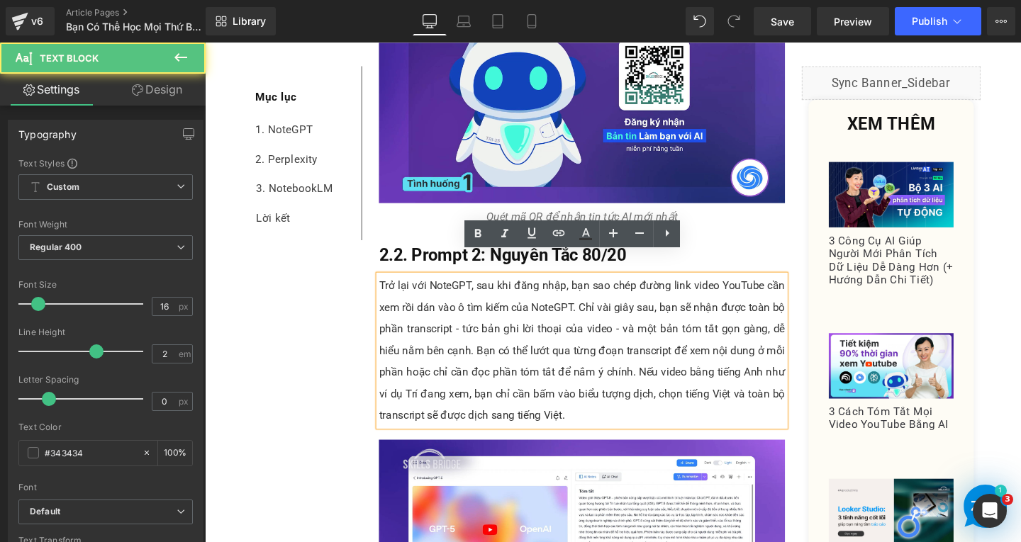
click at [604, 403] on p "Trở lại với NoteGPT, sau khi đăng nhập, bạn sao chép đường link video YouTube c…" at bounding box center [601, 366] width 427 height 159
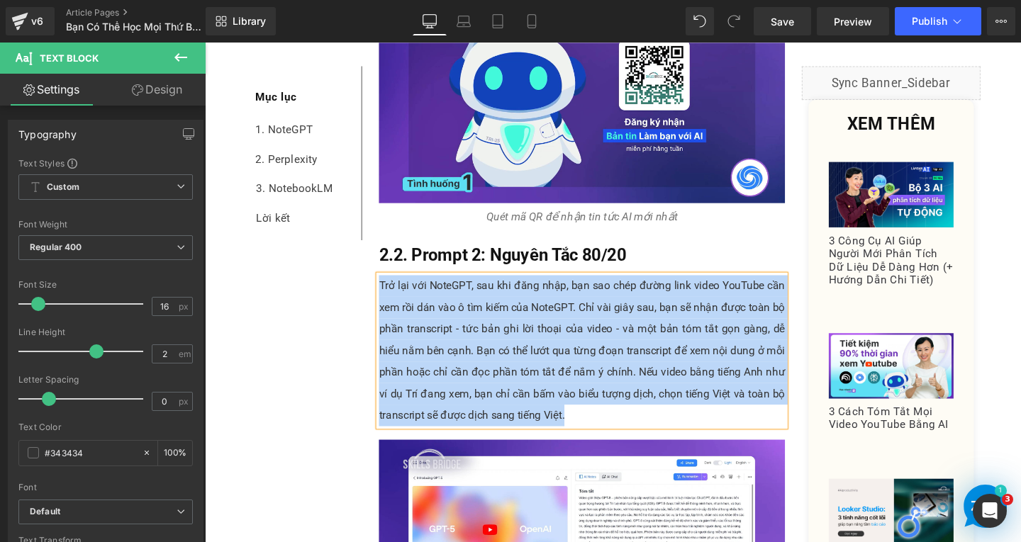
paste div
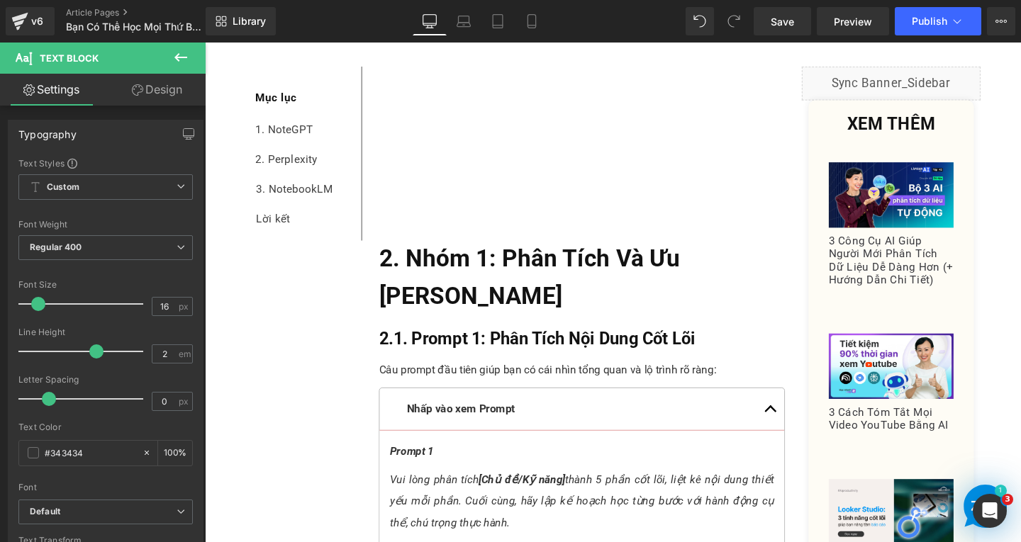
scroll to position [1072, 0]
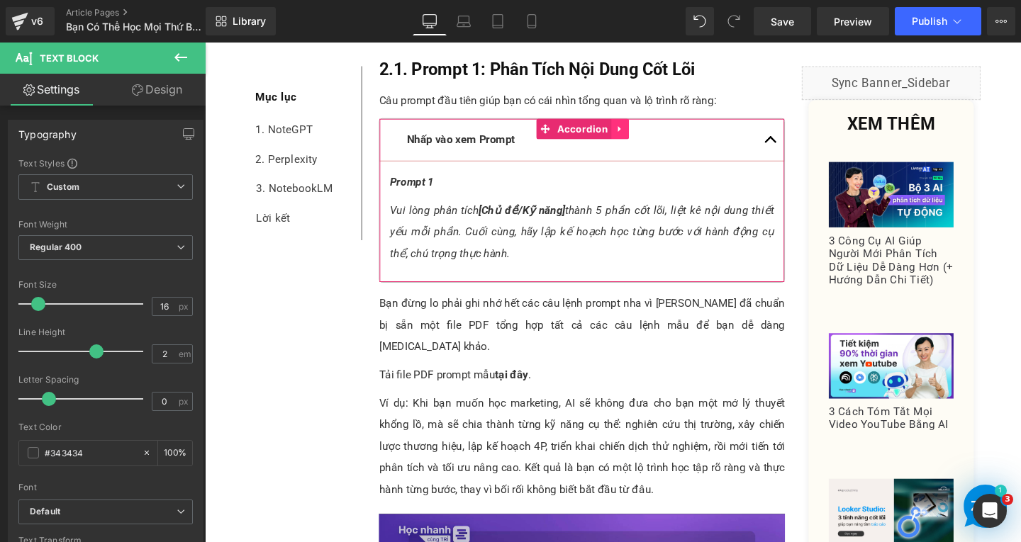
click at [637, 138] on icon at bounding box center [642, 133] width 10 height 11
click at [631, 138] on link at bounding box center [632, 133] width 18 height 21
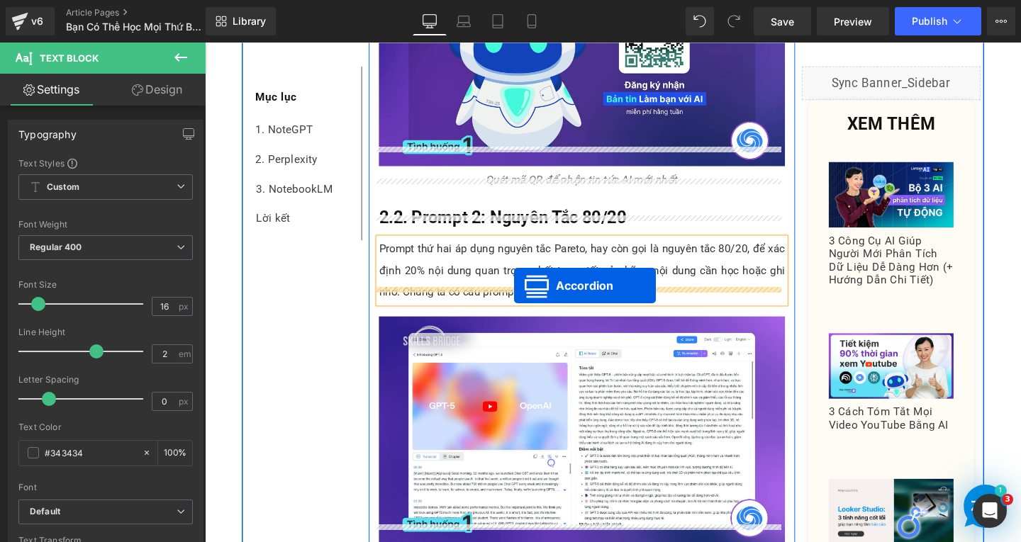
drag, startPoint x: 557, startPoint y: 320, endPoint x: 530, endPoint y: 298, distance: 34.9
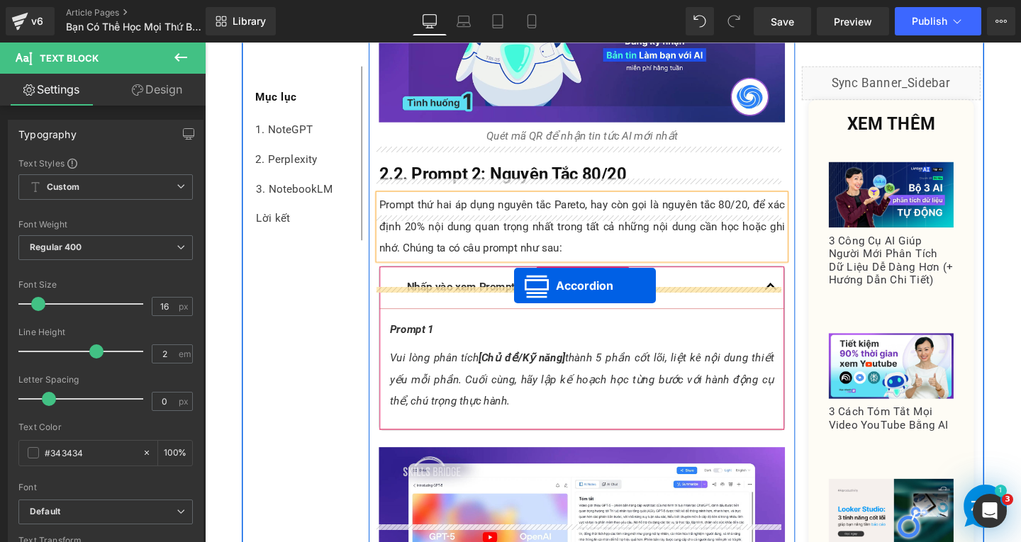
scroll to position [1678, 0]
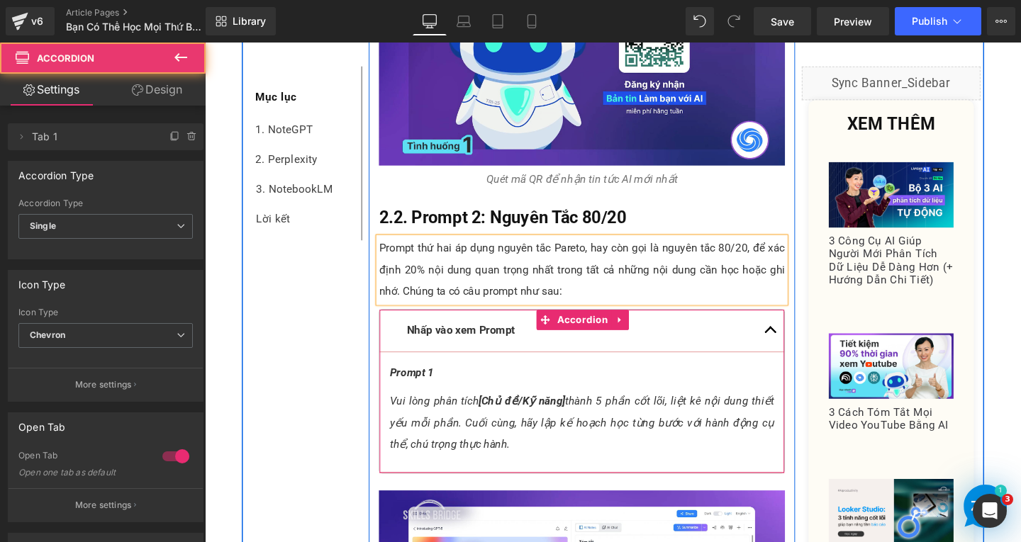
click at [477, 379] on p "Prompt 1" at bounding box center [601, 390] width 404 height 23
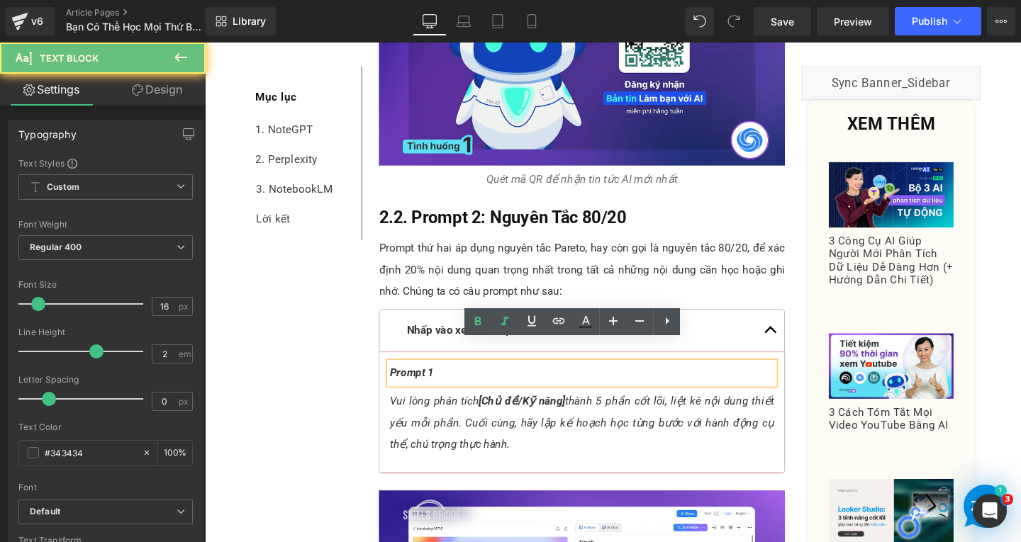
click at [464, 379] on p "Prompt 1" at bounding box center [601, 390] width 404 height 23
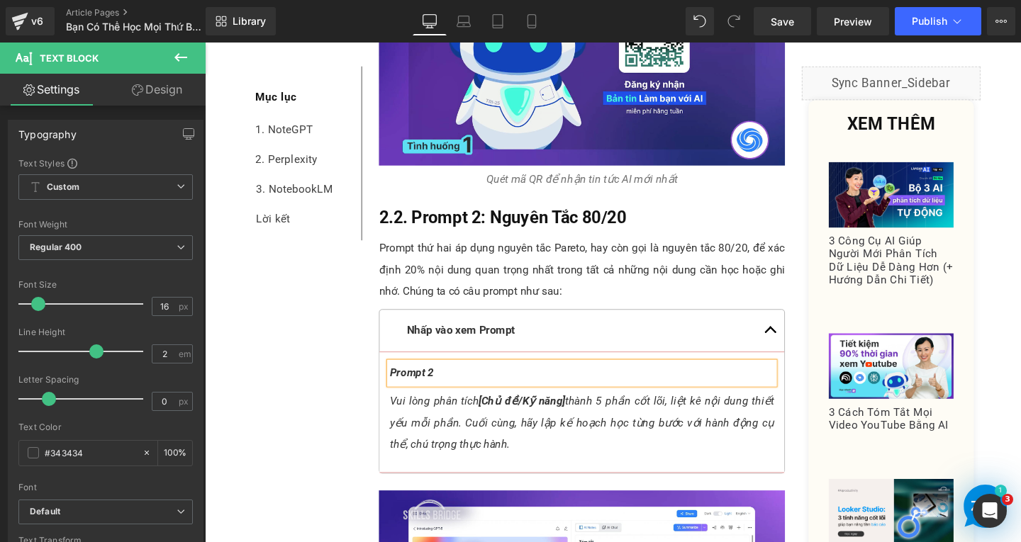
click at [558, 442] on p "Vui lòng phân tích [Chủ đề/Kỹ năng] thành 5 phần cốt lõi, liệt kê nội dung thiế…" at bounding box center [601, 443] width 404 height 68
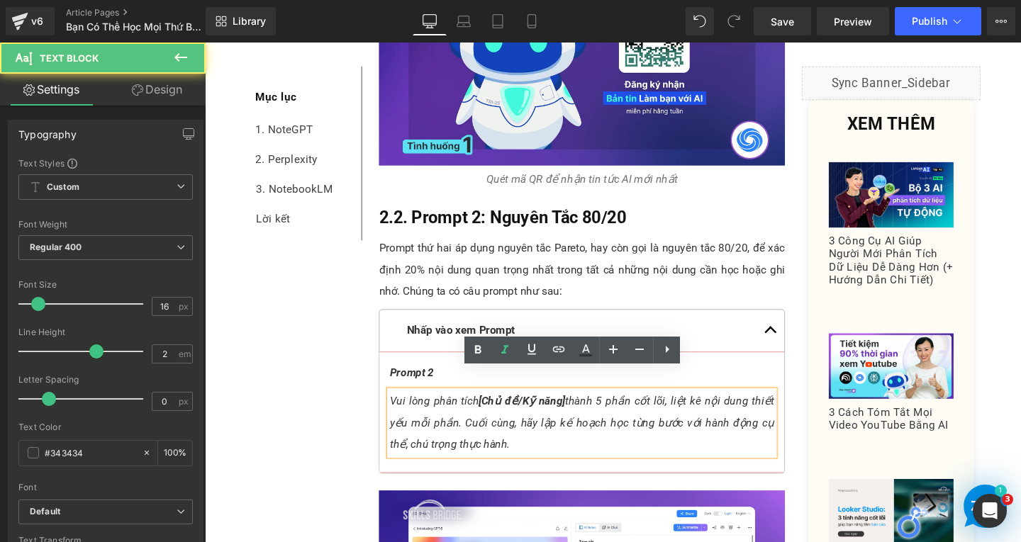
click at [537, 442] on p "Vui lòng phân tích [Chủ đề/Kỹ năng] thành 5 phần cốt lõi, liệt kê nội dung thiế…" at bounding box center [601, 443] width 404 height 68
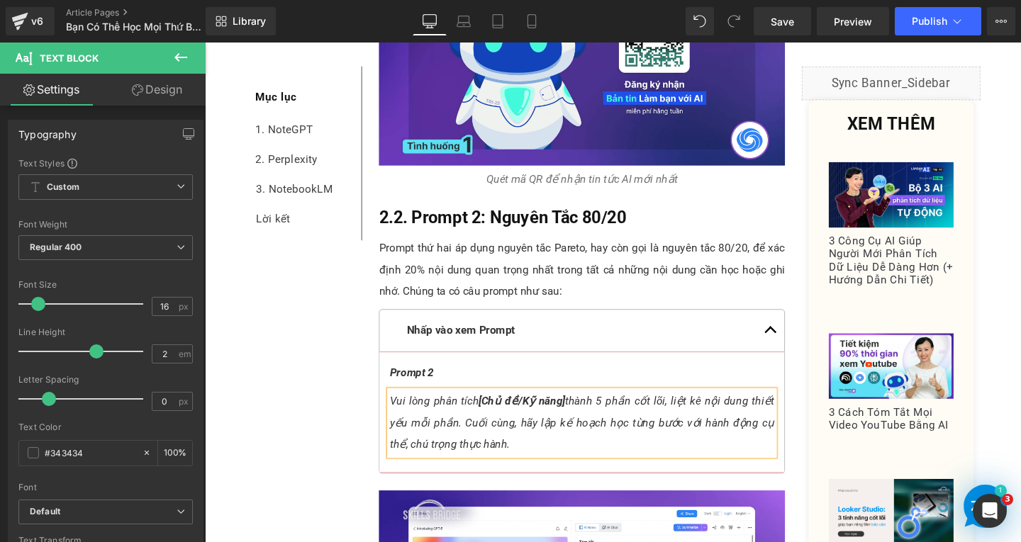
paste div
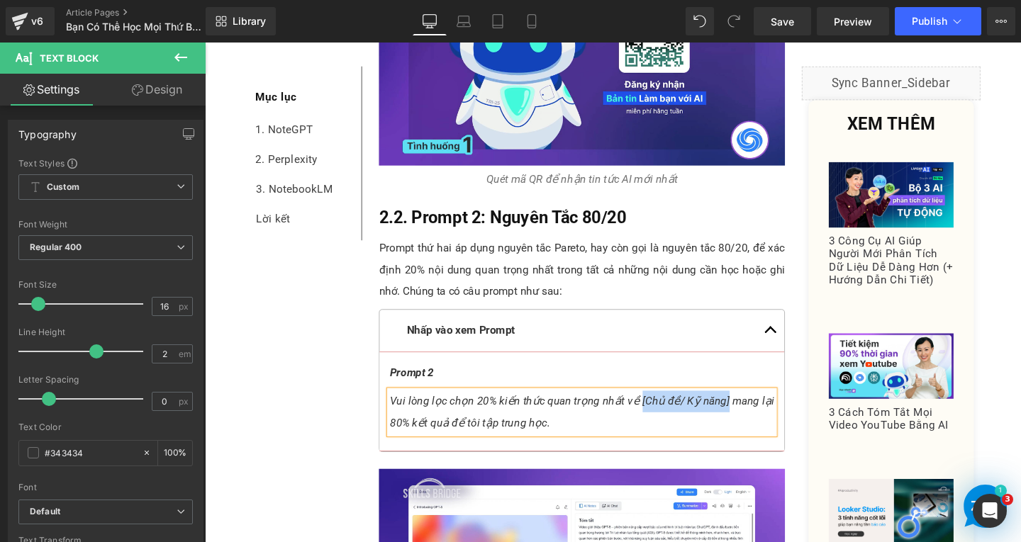
drag, startPoint x: 661, startPoint y: 396, endPoint x: 751, endPoint y: 398, distance: 90.0
click at [751, 413] on icon "Vui lòng lọc chọn 20% kiến thức quan trọng nhất về [Chủ đề/ Kỹ năng] mang lại 8…" at bounding box center [601, 431] width 404 height 36
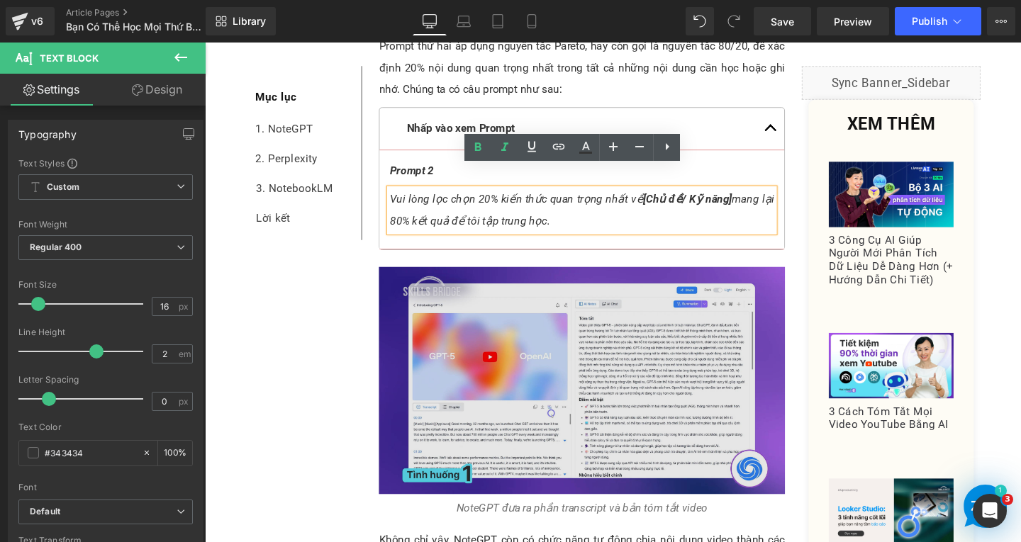
scroll to position [2032, 0]
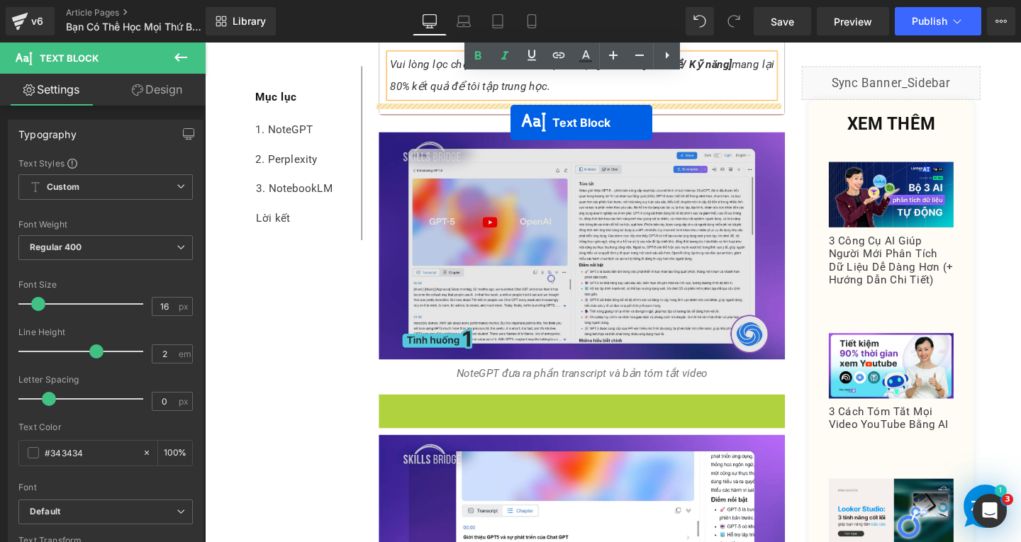
drag, startPoint x: 558, startPoint y: 422, endPoint x: 526, endPoint y: 127, distance: 296.6
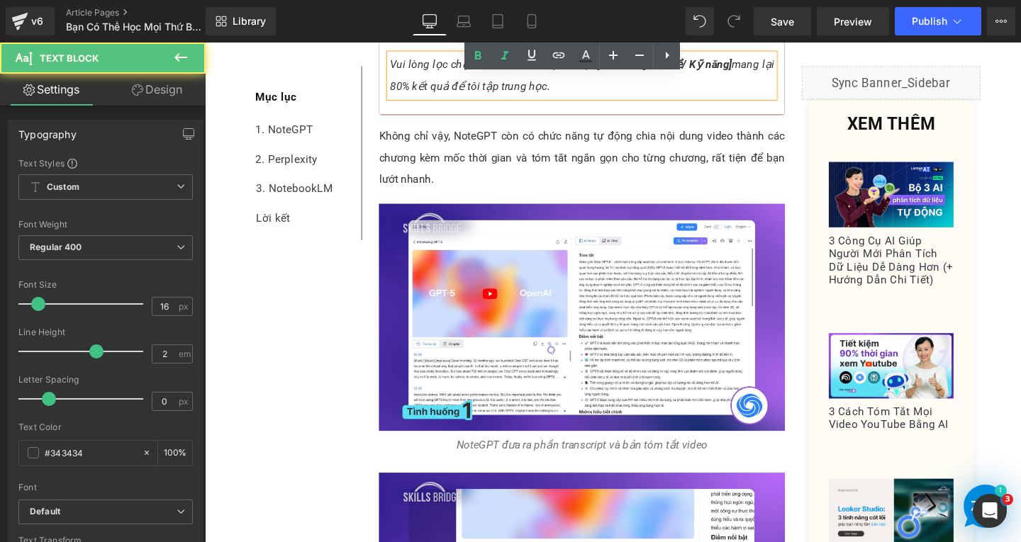
click at [463, 161] on p "Không chỉ vậy, NoteGPT còn có chức năng tự động chia nội dung video thành các c…" at bounding box center [601, 164] width 427 height 68
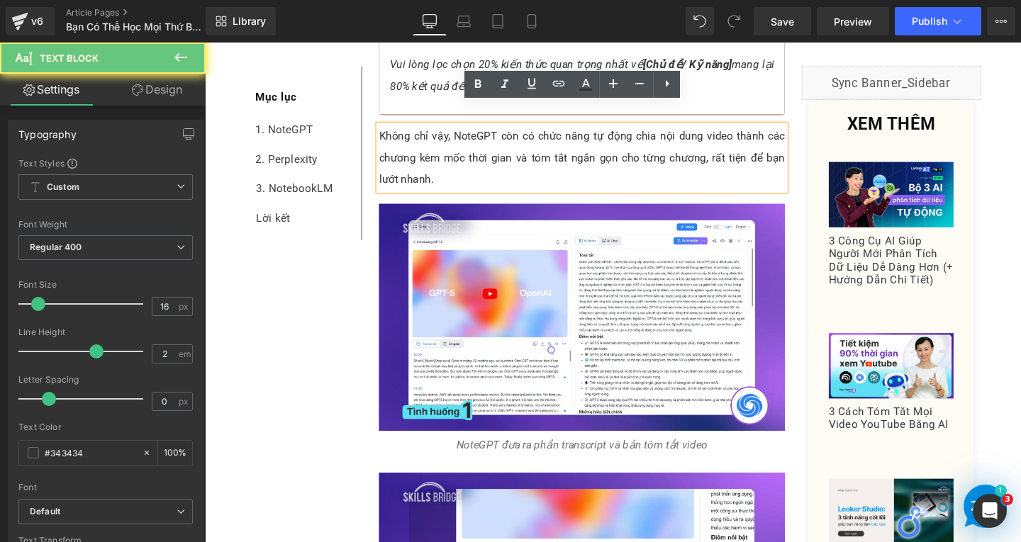
click at [463, 161] on p "Không chỉ vậy, NoteGPT còn có chức năng tự động chia nội dung video thành các c…" at bounding box center [601, 164] width 427 height 68
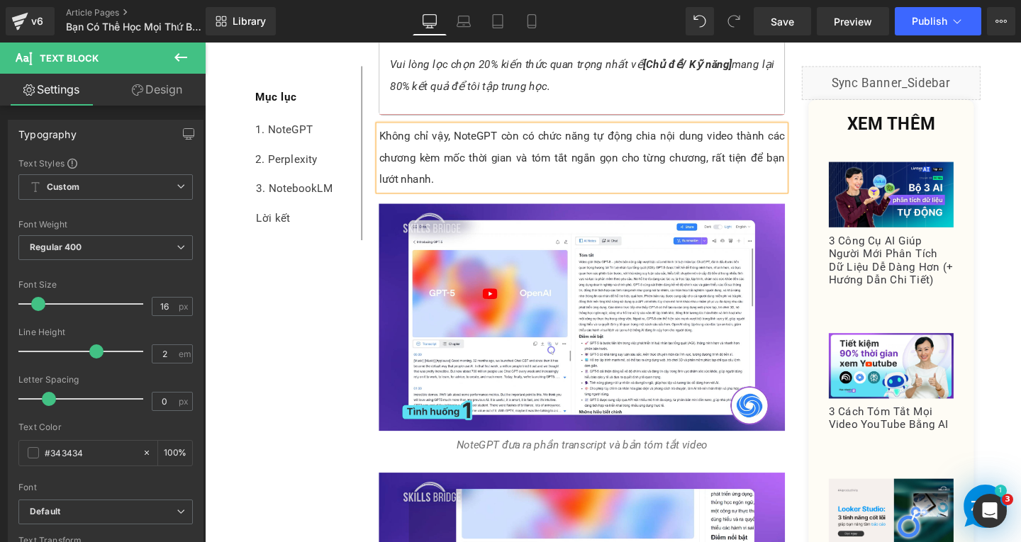
paste div
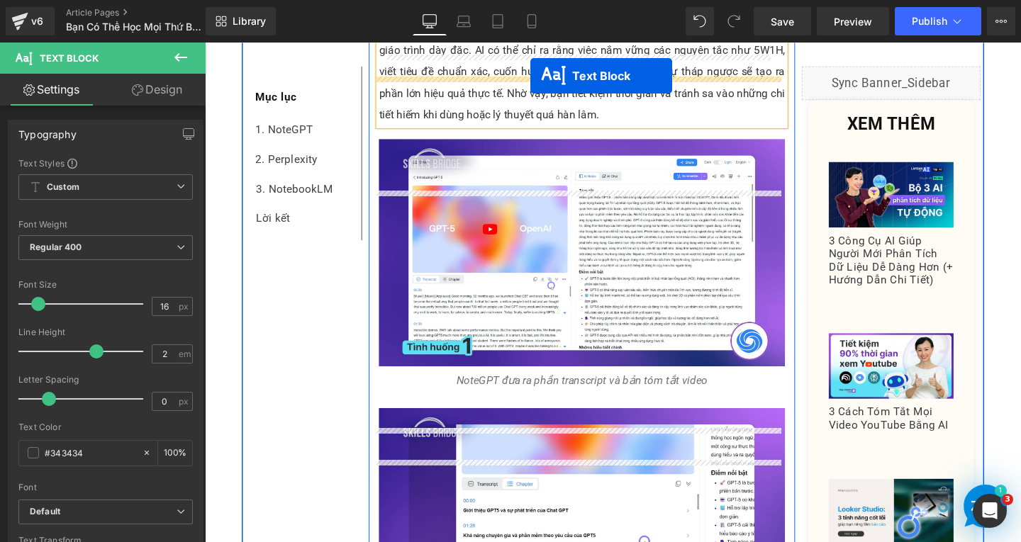
scroll to position [2018, 0]
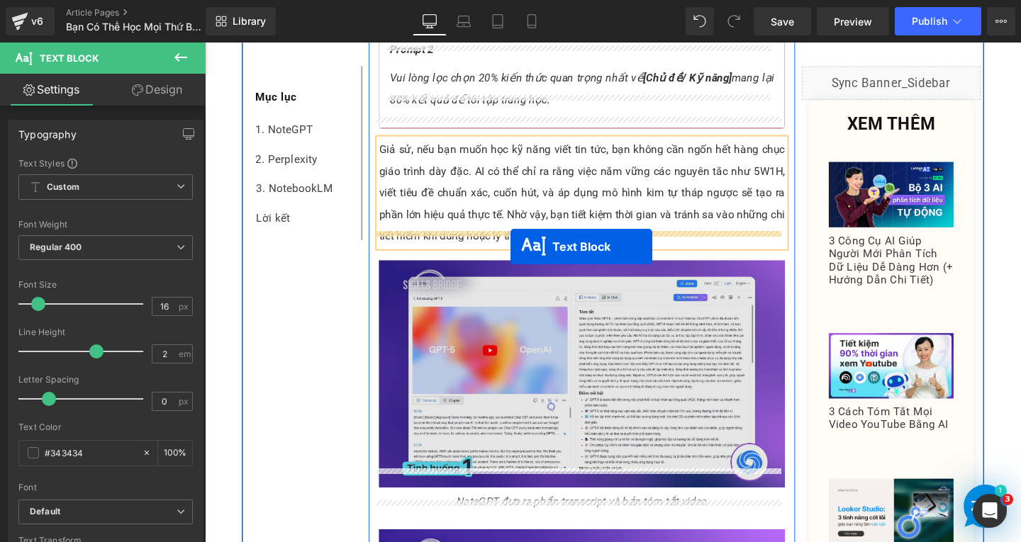
drag, startPoint x: 554, startPoint y: 271, endPoint x: 526, endPoint y: 254, distance: 32.5
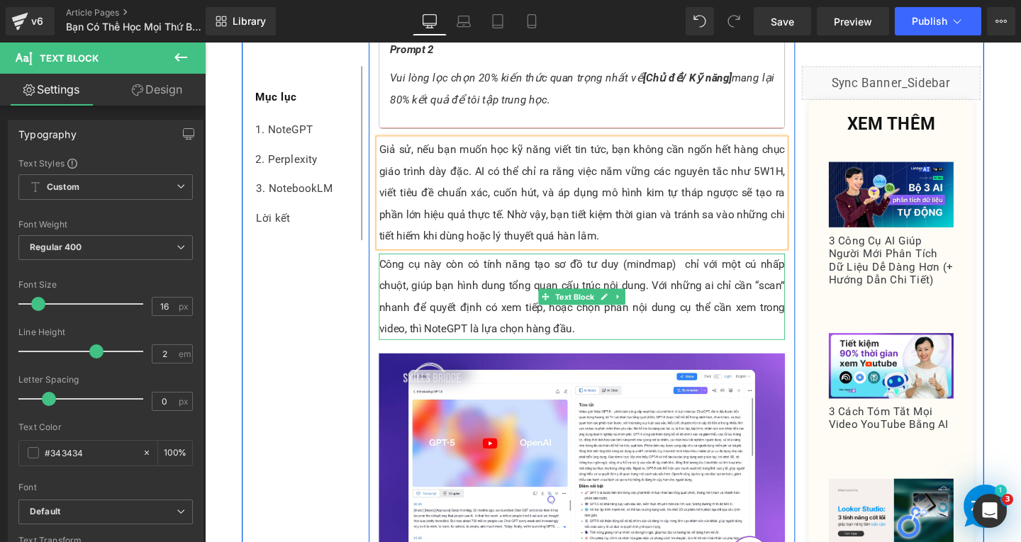
click at [601, 315] on p "Công cụ này còn có tính năng tạo sơ đồ tư duy (mindmap) chỉ với một cú nhấp chu…" at bounding box center [601, 309] width 427 height 91
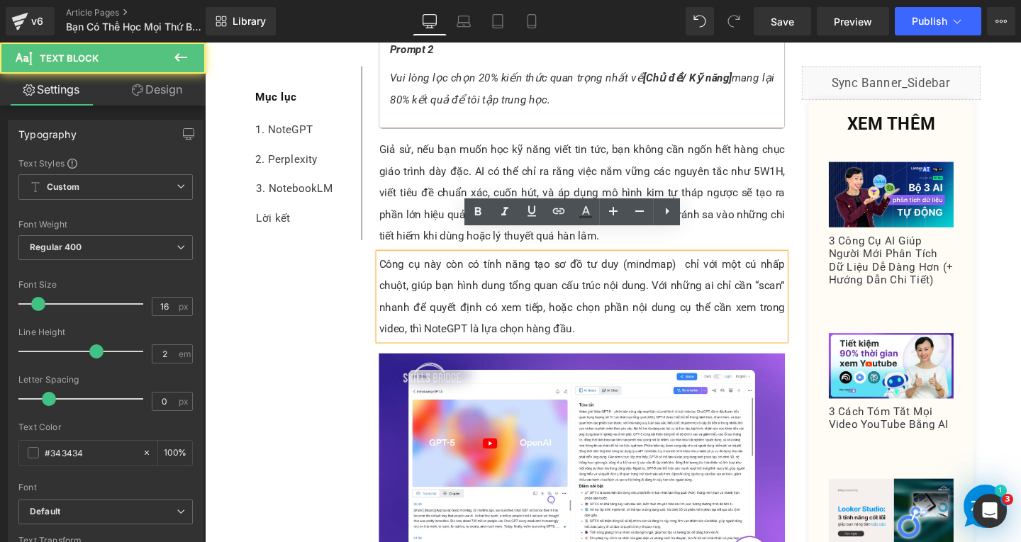
click at [602, 315] on p "Công cụ này còn có tính năng tạo sơ đồ tư duy (mindmap) chỉ với một cú nhấp chu…" at bounding box center [601, 309] width 427 height 91
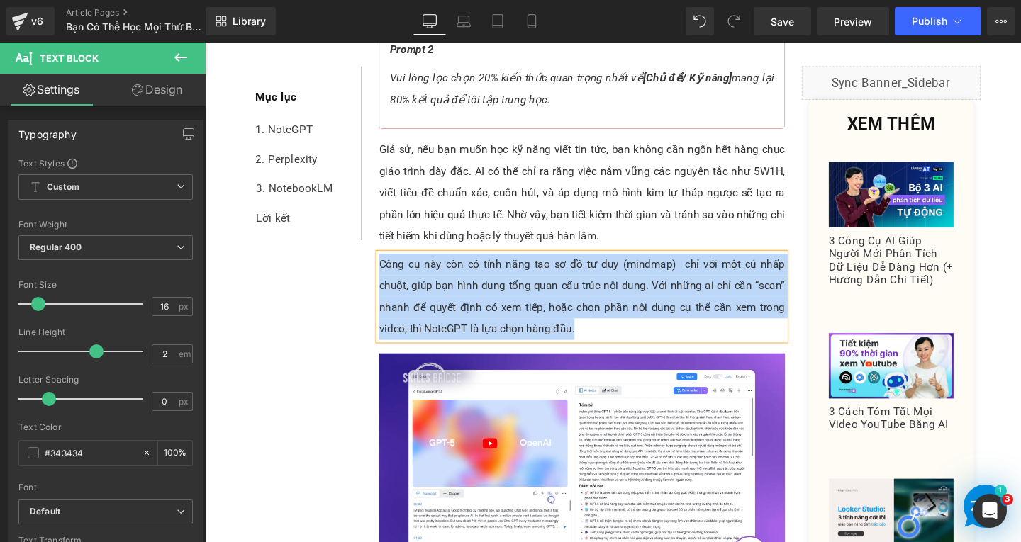
paste div
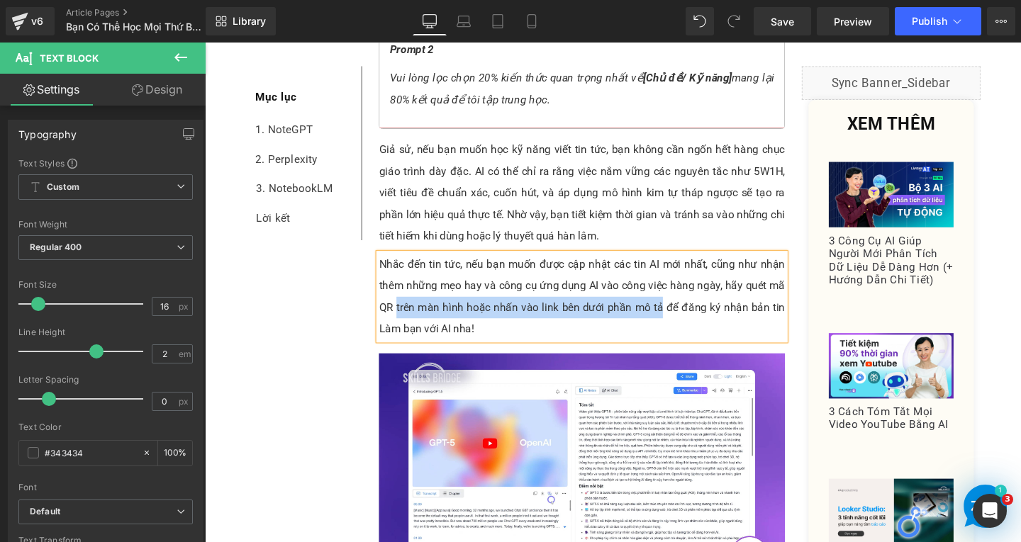
drag, startPoint x: 400, startPoint y: 298, endPoint x: 680, endPoint y: 299, distance: 280.0
click at [680, 299] on p "Nhắc đến tin tức, nếu bạn muốn được cập nhật các tin AI mới nhất, cũng như nhận…" at bounding box center [601, 309] width 427 height 91
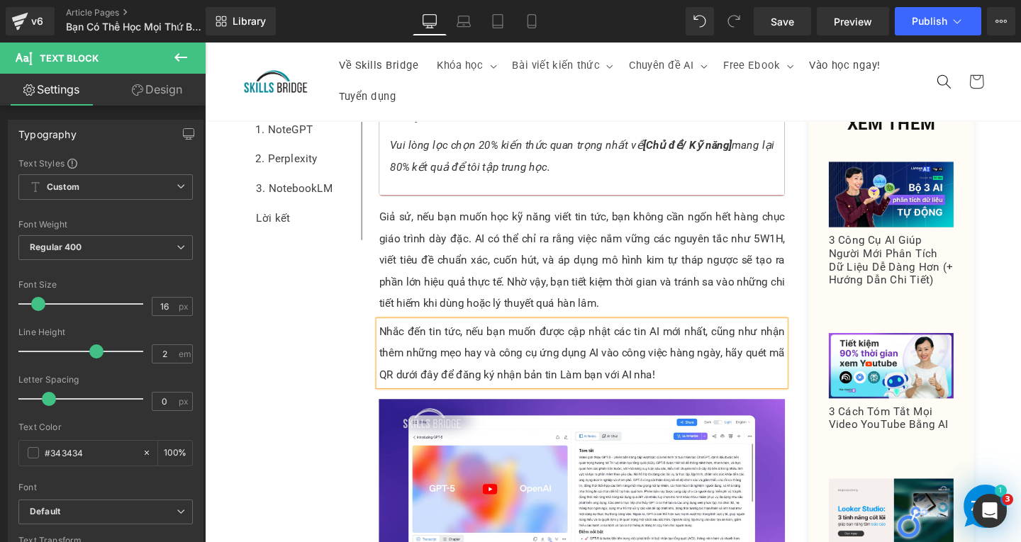
scroll to position [1664, 0]
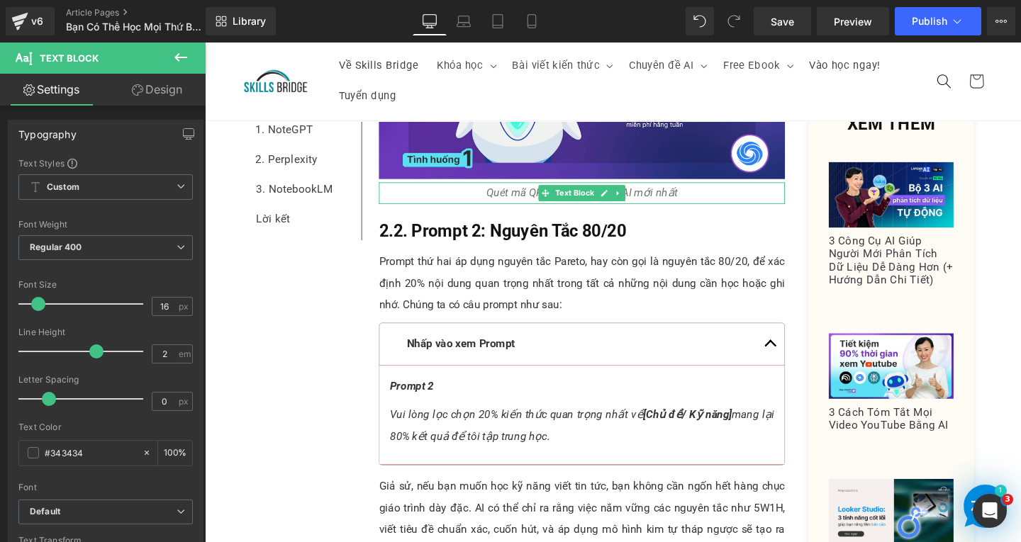
click at [724, 190] on p "Quét mã QR để nhận tin tức AI mới nhất" at bounding box center [601, 201] width 427 height 23
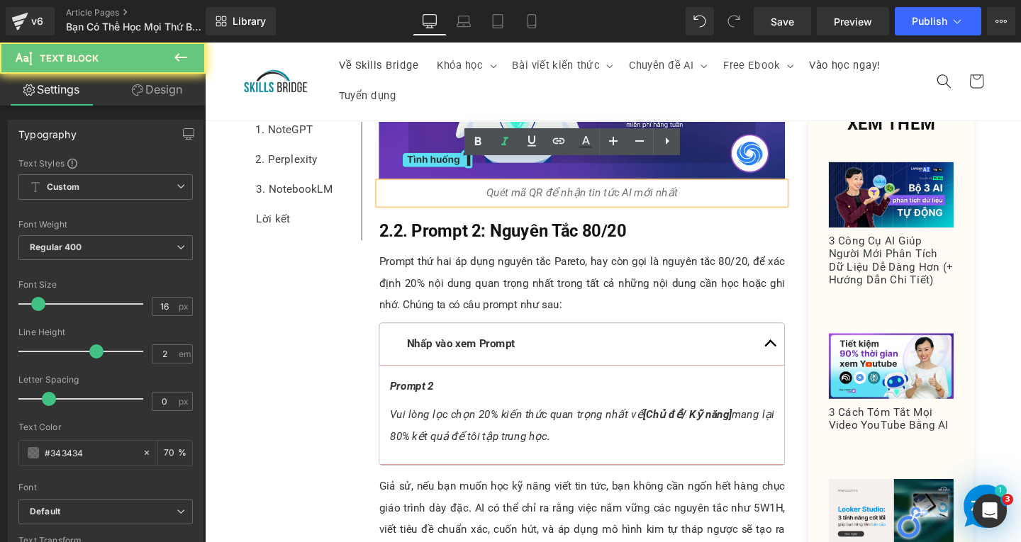
click at [724, 190] on p "Quét mã QR để nhận tin tức AI mới nhất" at bounding box center [601, 201] width 427 height 23
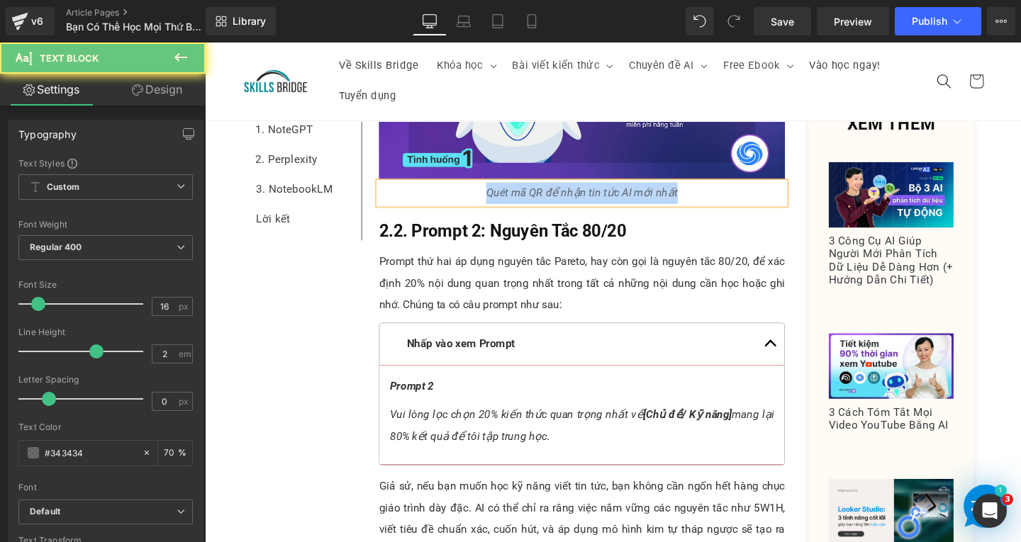
copy icon "Quét mã QR để nhận tin tức AI mới nhất"
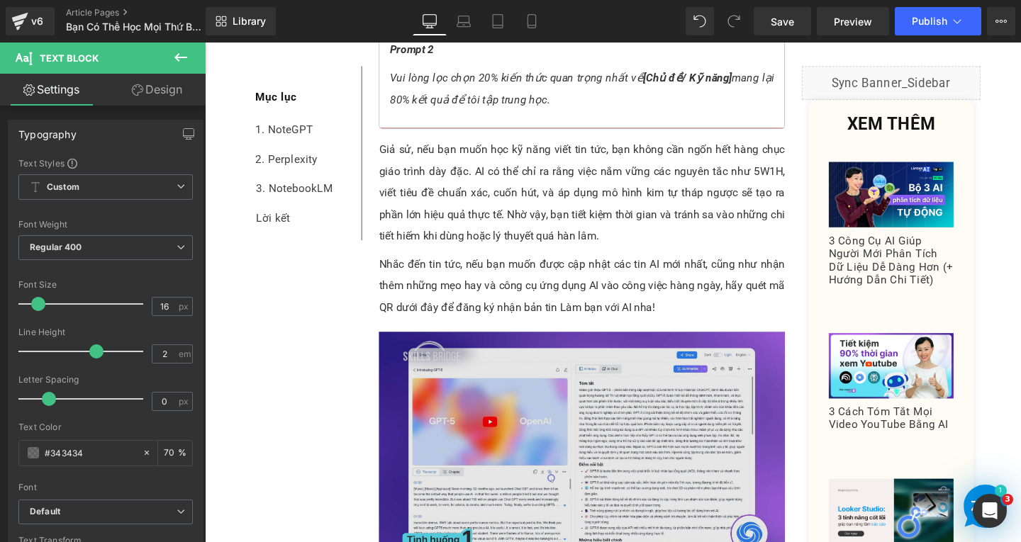
scroll to position [2231, 0]
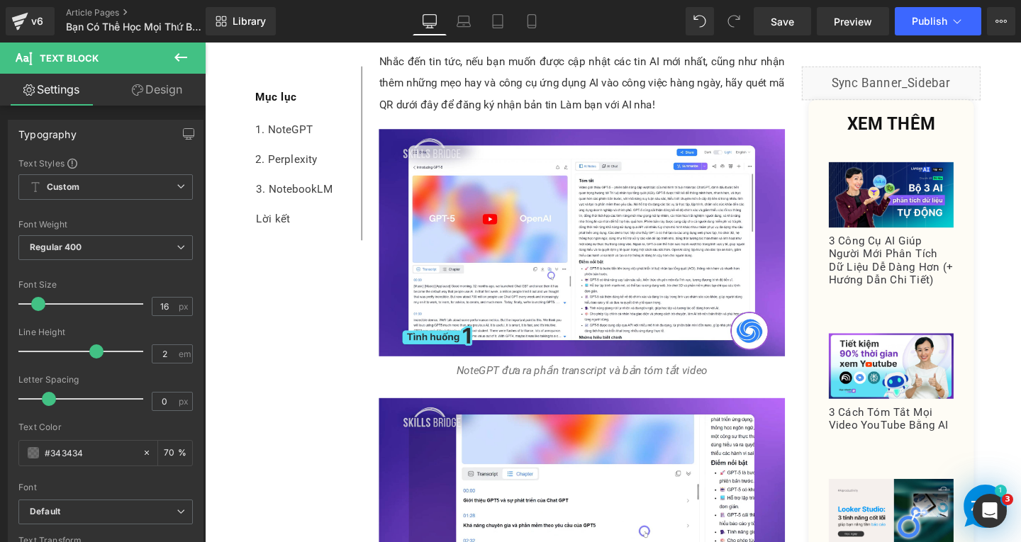
click at [759, 376] on p "NoteGPT đưa ra phần transcript và bản tóm tắt video" at bounding box center [601, 387] width 427 height 23
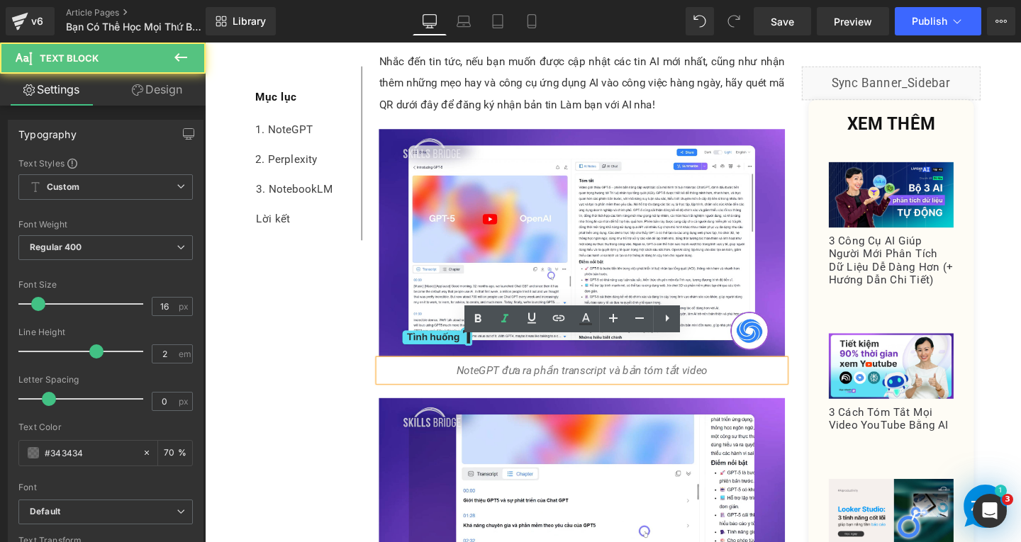
click at [759, 376] on p "NoteGPT đưa ra phần transcript và bản tóm tắt video" at bounding box center [601, 387] width 427 height 23
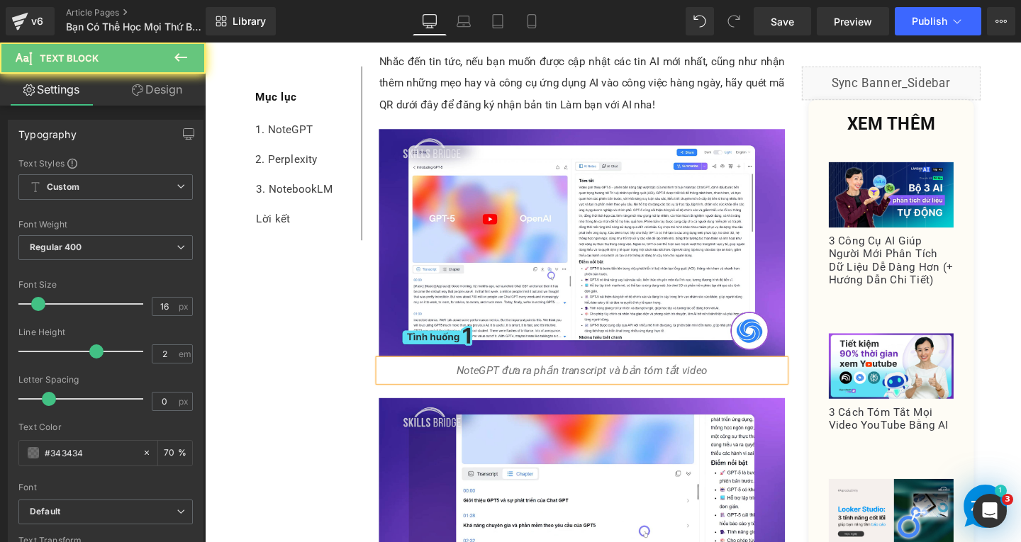
paste div
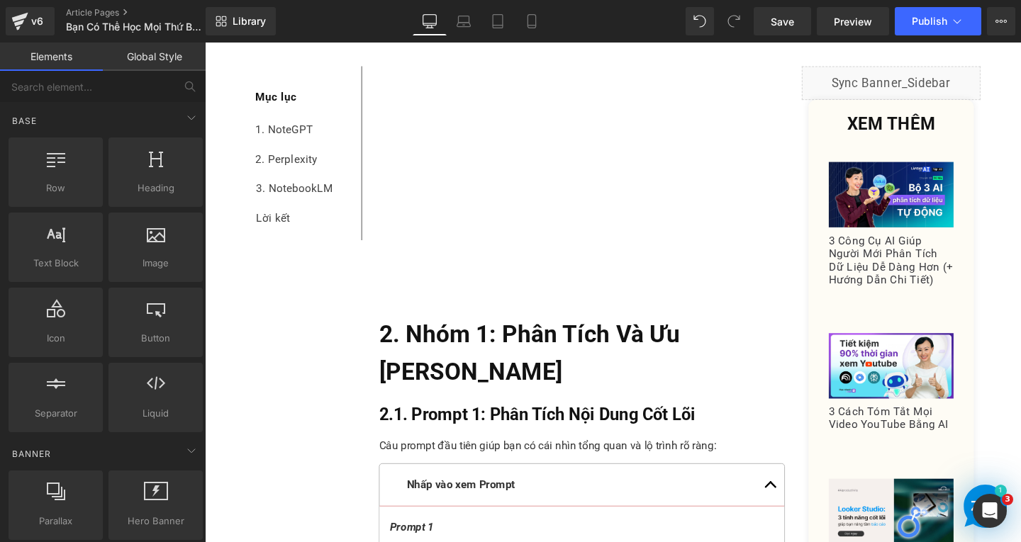
scroll to position [780, 0]
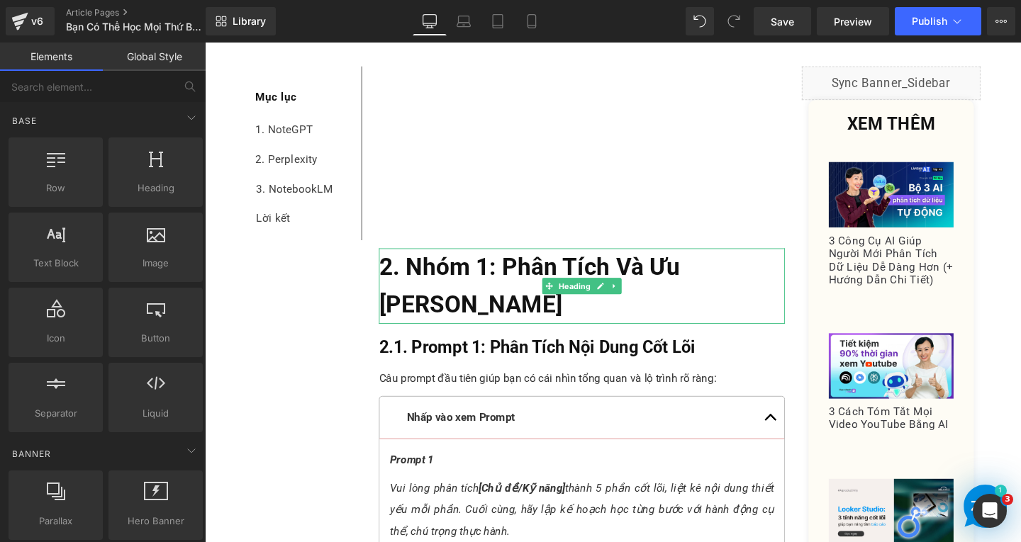
drag, startPoint x: 405, startPoint y: 310, endPoint x: 405, endPoint y: 295, distance: 14.9
click at [405, 310] on b "2. Nhóm 1: Phân Tích Và Ưu Tiên Trọng Tâm" at bounding box center [546, 298] width 316 height 69
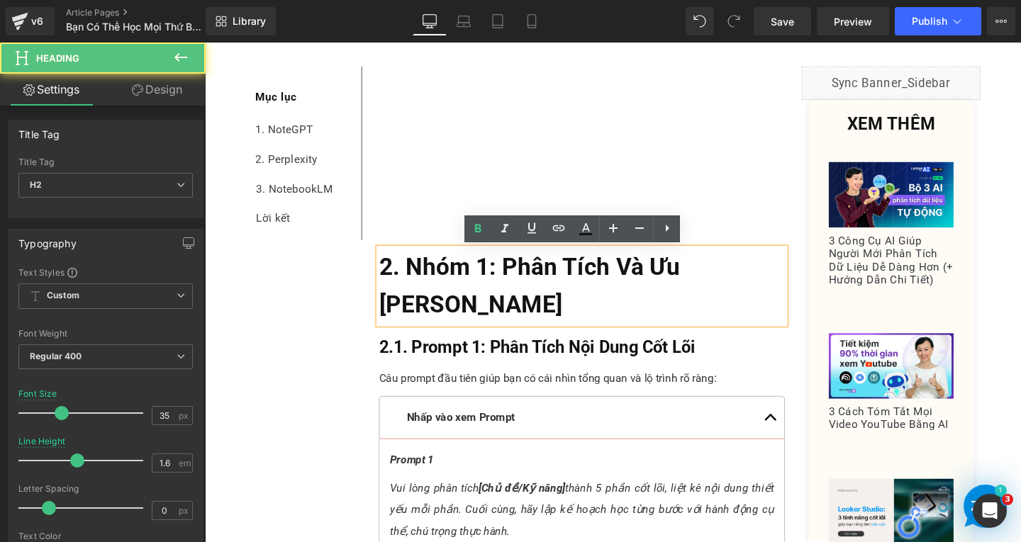
click at [399, 285] on b "2. Nhóm 1: Phân Tích Và Ưu Tiên Trọng Tâm" at bounding box center [546, 298] width 316 height 69
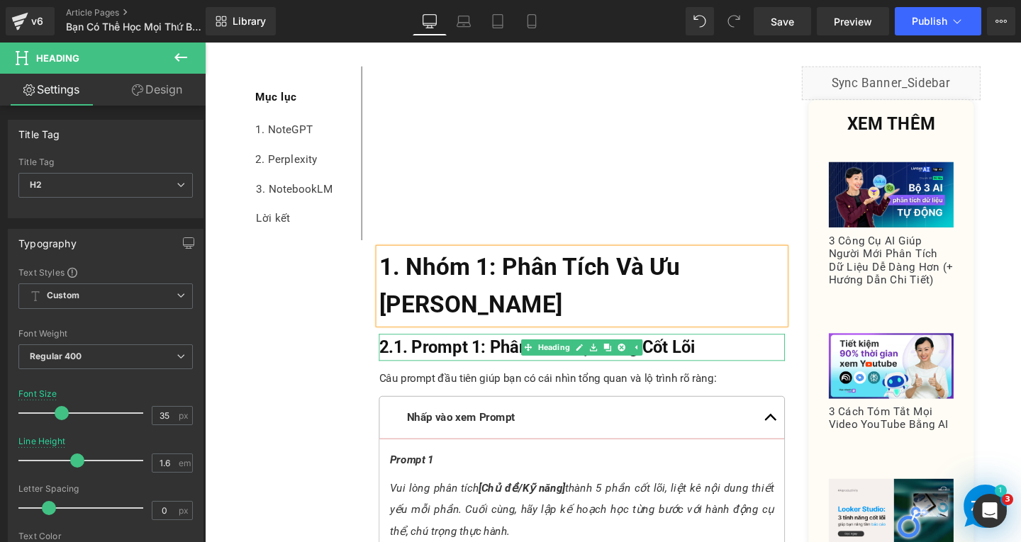
click at [388, 357] on b "2.1. Prompt 1: Phân Tích Nội Dung Cốt Lõi" at bounding box center [554, 362] width 332 height 21
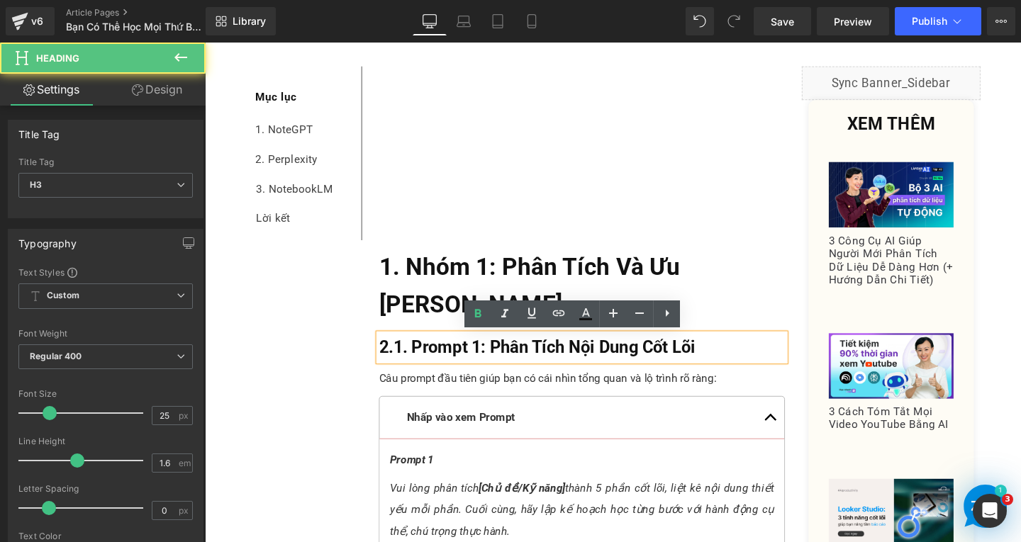
click at [391, 361] on b "2.1. Prompt 1: Phân Tích Nội Dung Cốt Lõi" at bounding box center [554, 362] width 332 height 21
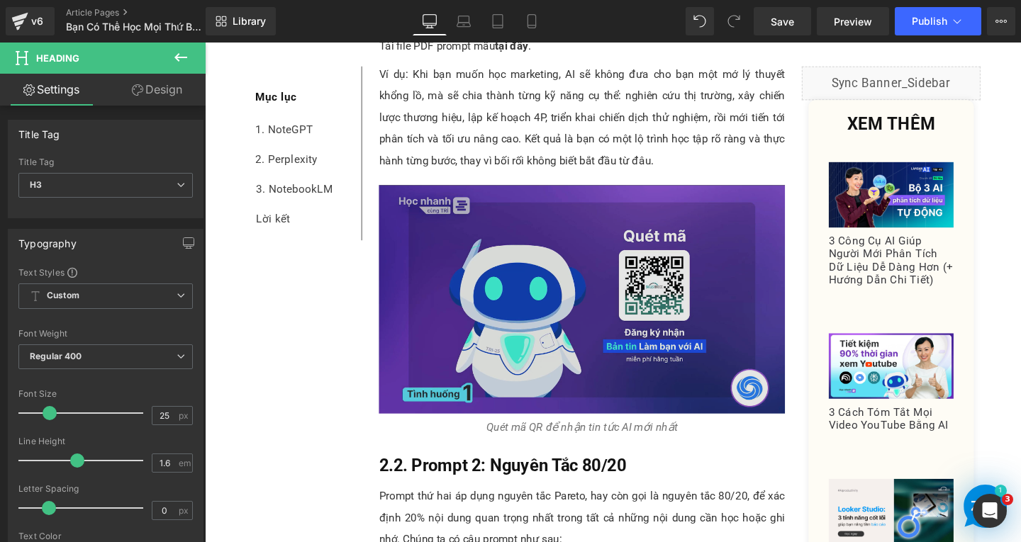
scroll to position [1701, 0]
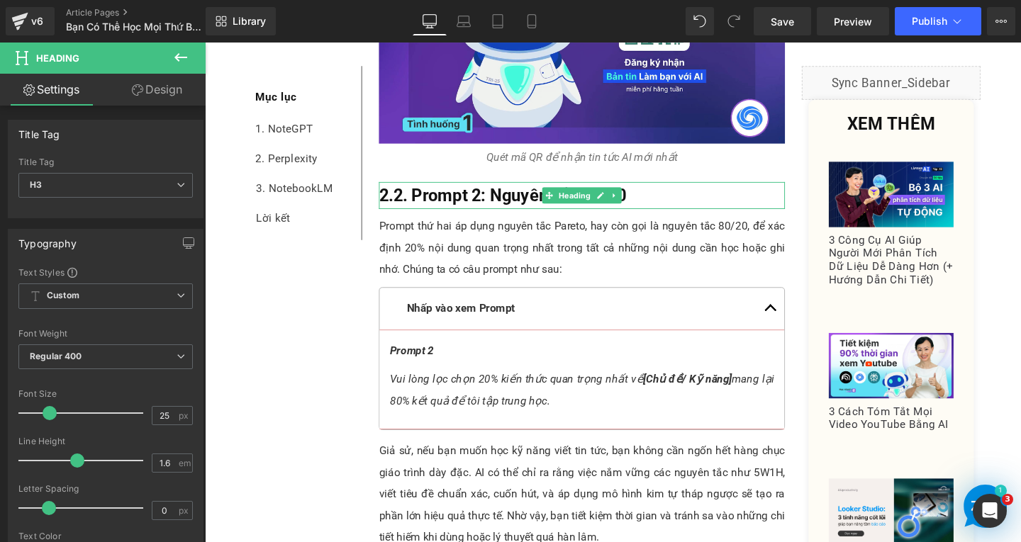
click at [397, 193] on b "2.2. Prompt 2: Nguyên Tắc 80/20" at bounding box center [517, 203] width 259 height 21
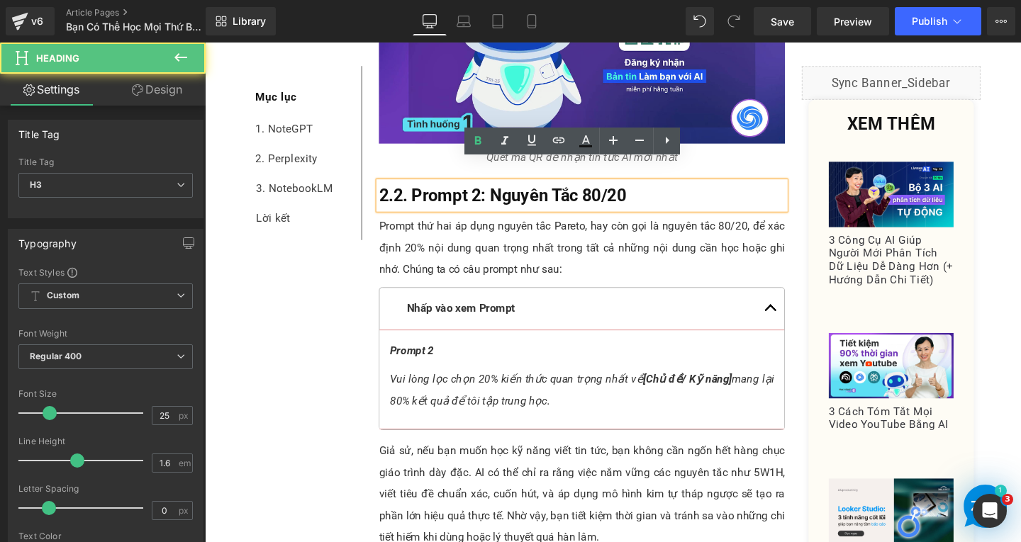
click at [391, 193] on b "2.2. Prompt 2: Nguyên Tắc 80/20" at bounding box center [517, 203] width 259 height 21
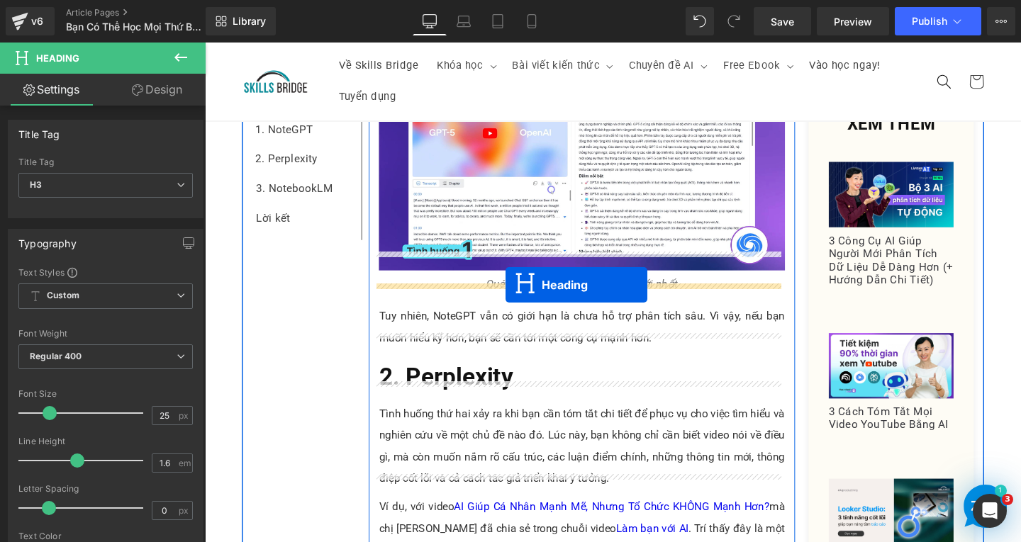
drag, startPoint x: 555, startPoint y: 220, endPoint x: 521, endPoint y: 298, distance: 85.1
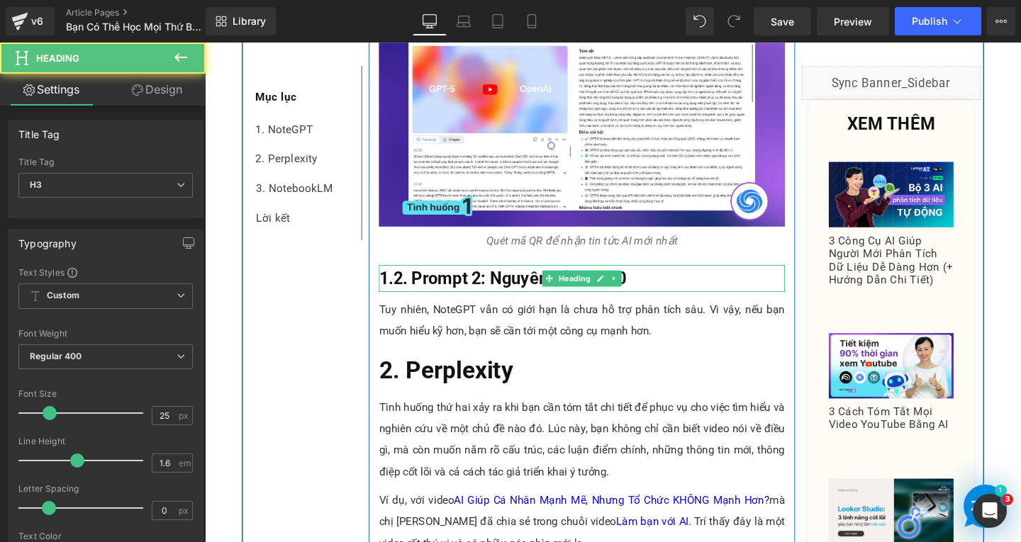
scroll to position [2322, 0]
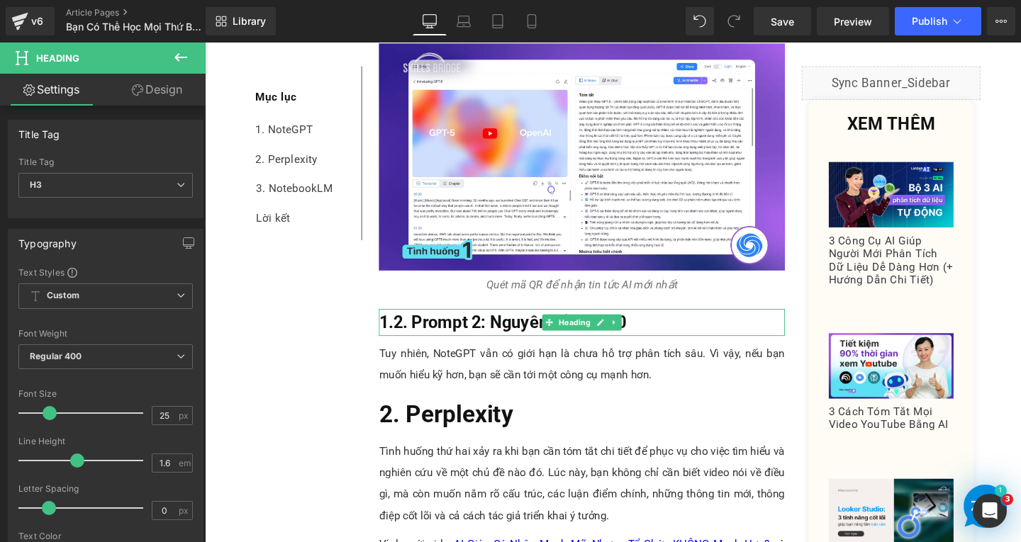
click at [707, 323] on h3 "1.2. Prompt 2: Nguyên Tắc 80/20" at bounding box center [601, 337] width 427 height 28
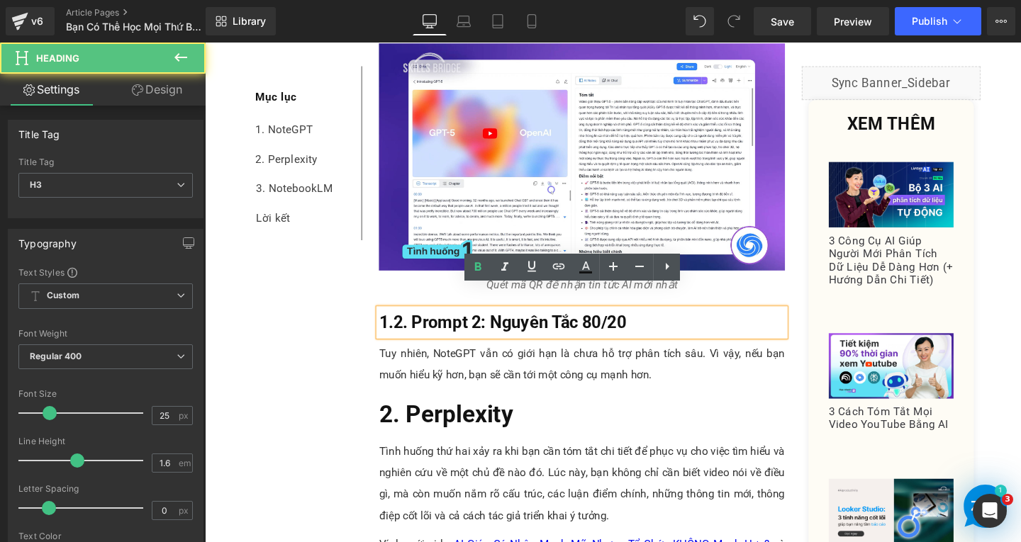
click at [707, 323] on h3 "1.2. Prompt 2: Nguyên Tắc 80/20" at bounding box center [601, 337] width 427 height 28
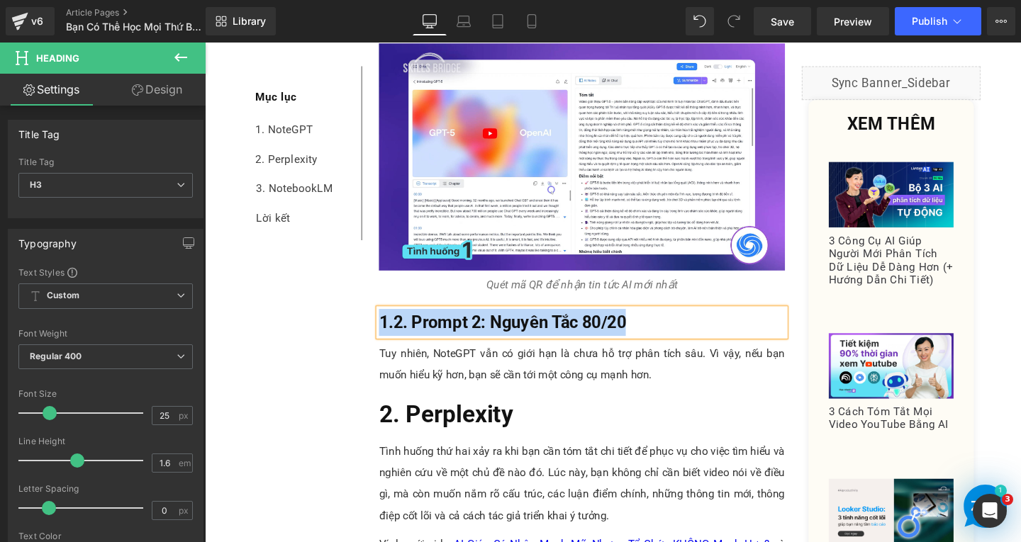
paste div
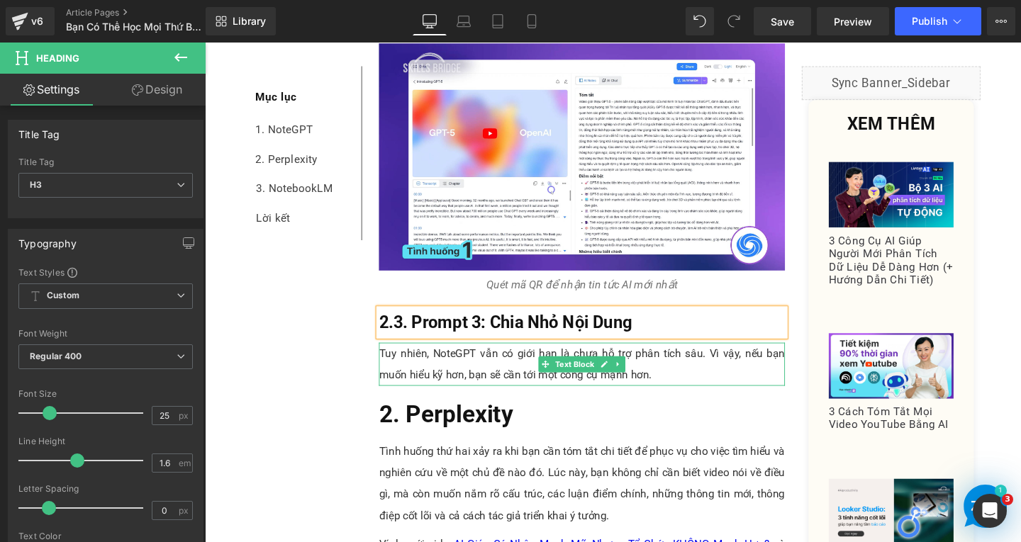
click at [608, 368] on p "Tuy nhiên, NoteGPT vẫn có giới hạn là chưa hỗ trợ phân tích sâu. Vì vậy, nếu bạ…" at bounding box center [601, 380] width 427 height 45
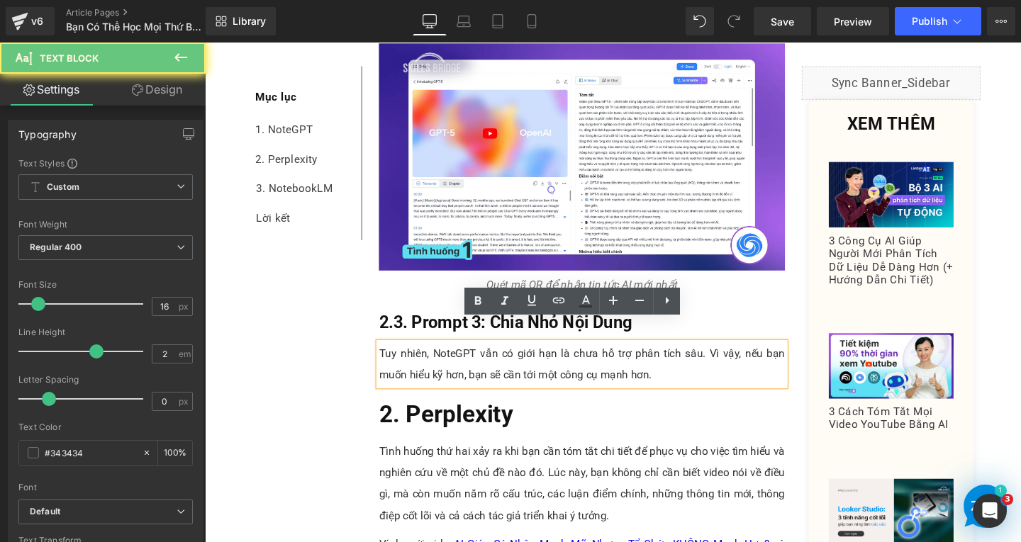
click at [688, 379] on p "Tuy nhiên, NoteGPT vẫn có giới hạn là chưa hỗ trợ phân tích sâu. Vì vậy, nếu bạ…" at bounding box center [601, 380] width 427 height 45
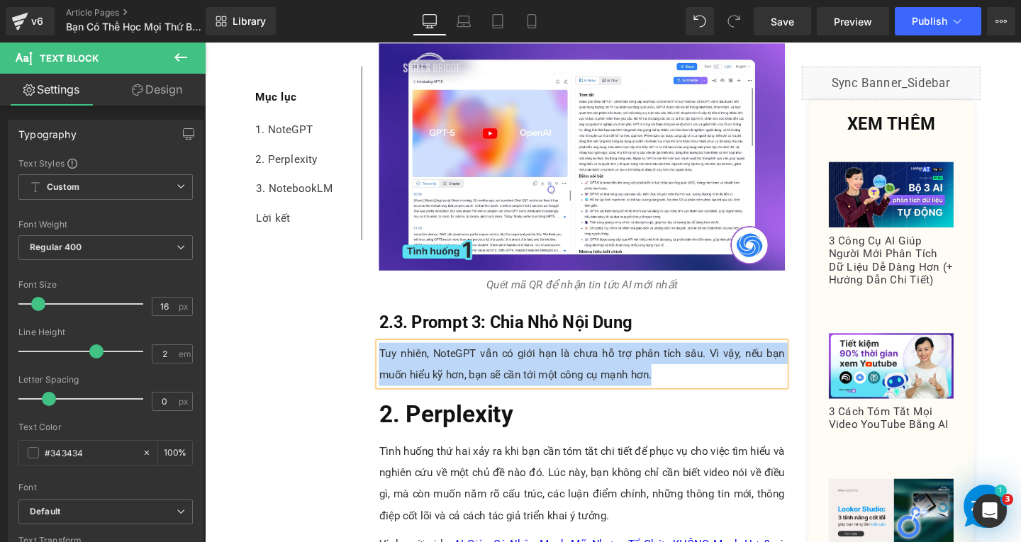
paste div
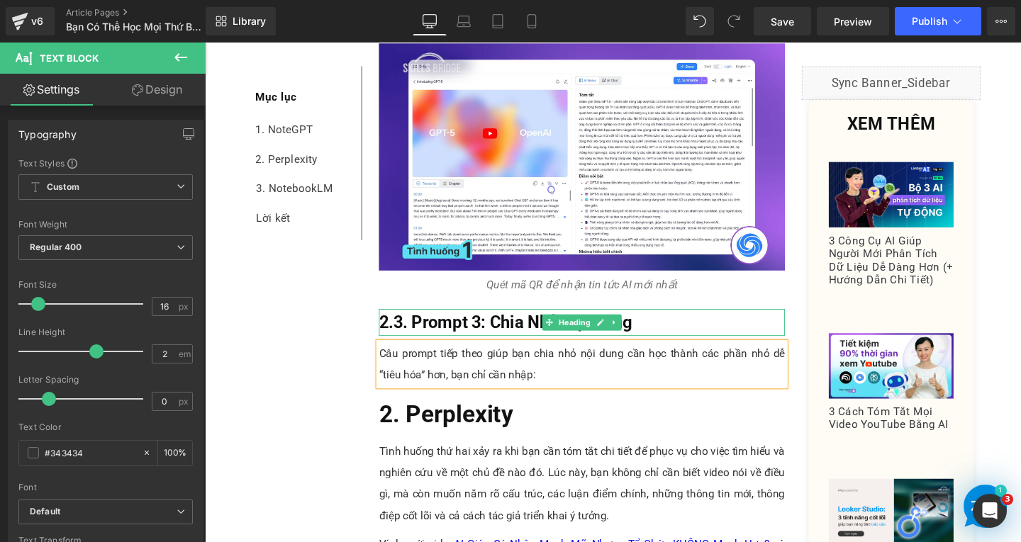
click at [392, 326] on b "2.3. Prompt 3: Chia Nhỏ Nội Dung" at bounding box center [521, 336] width 266 height 21
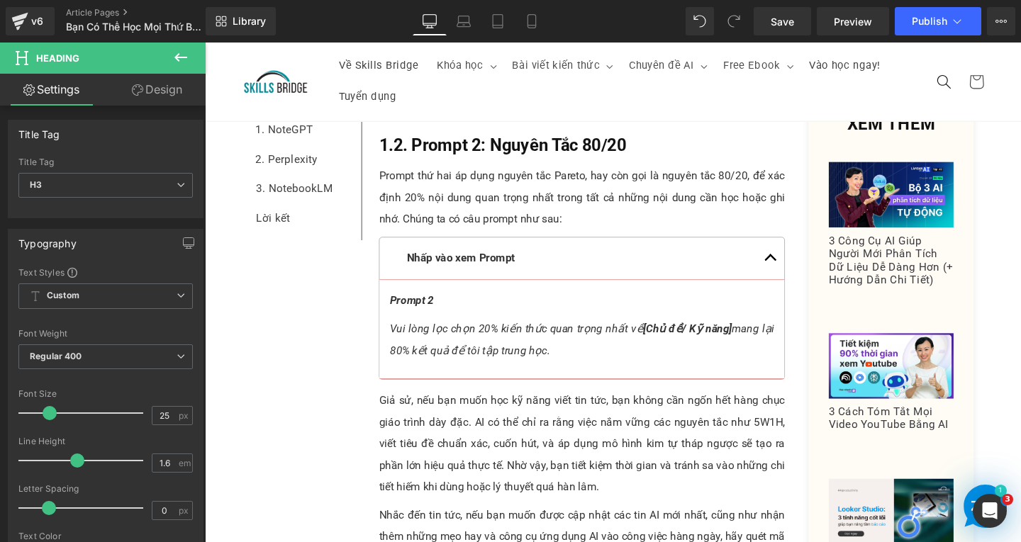
scroll to position [1613, 0]
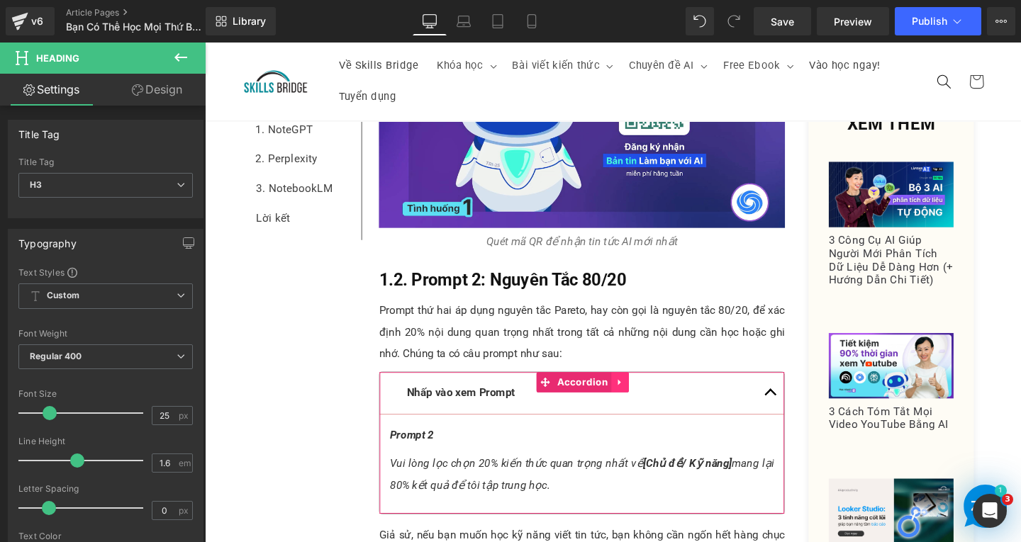
click at [637, 394] on icon at bounding box center [642, 399] width 10 height 11
click at [627, 395] on icon at bounding box center [632, 400] width 10 height 10
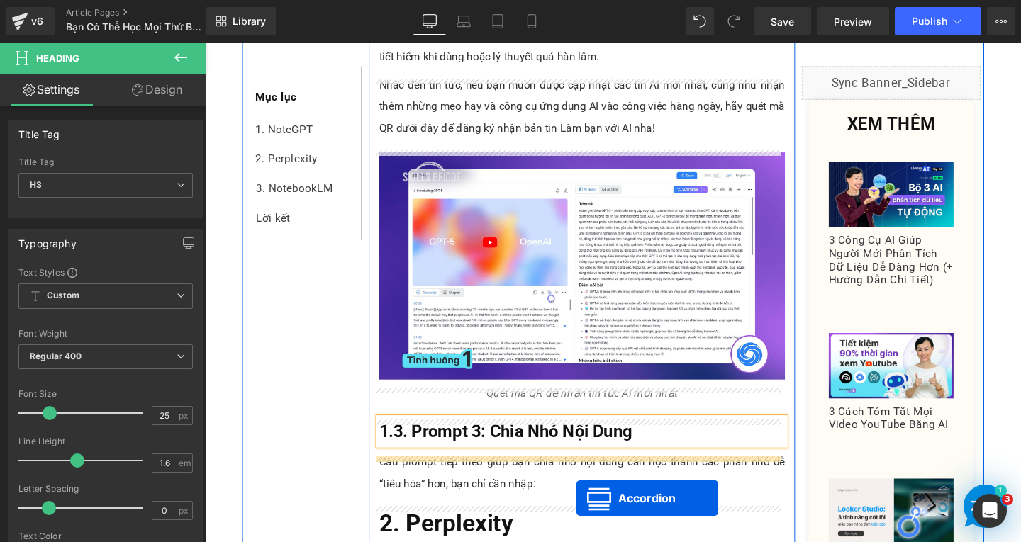
scroll to position [2324, 0]
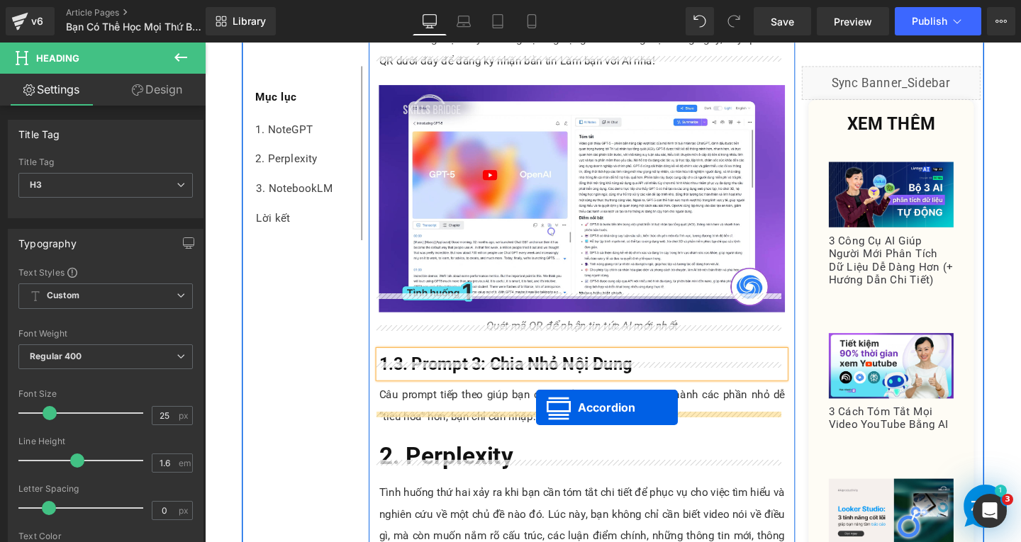
drag, startPoint x: 560, startPoint y: 113, endPoint x: 553, endPoint y: 426, distance: 312.7
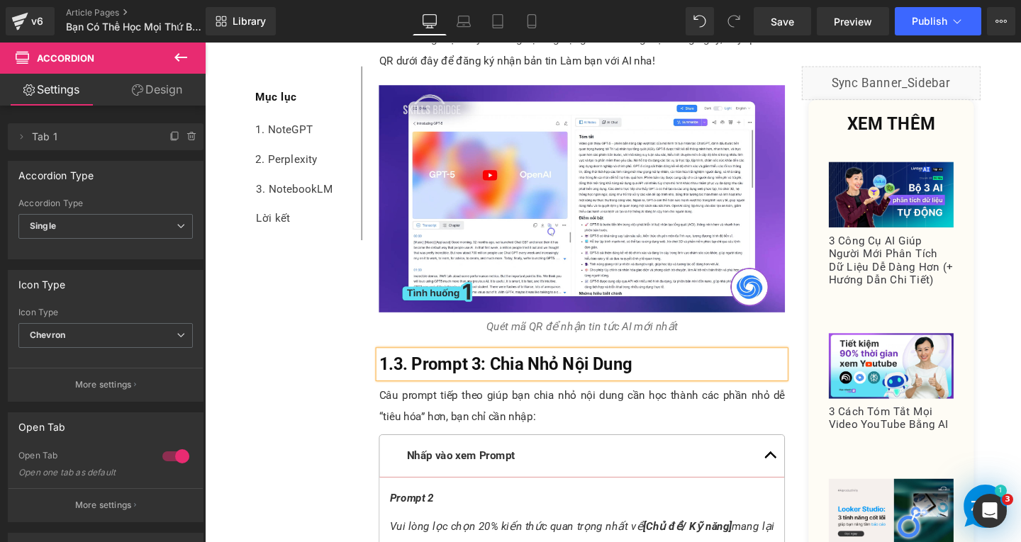
scroll to position [2490, 0]
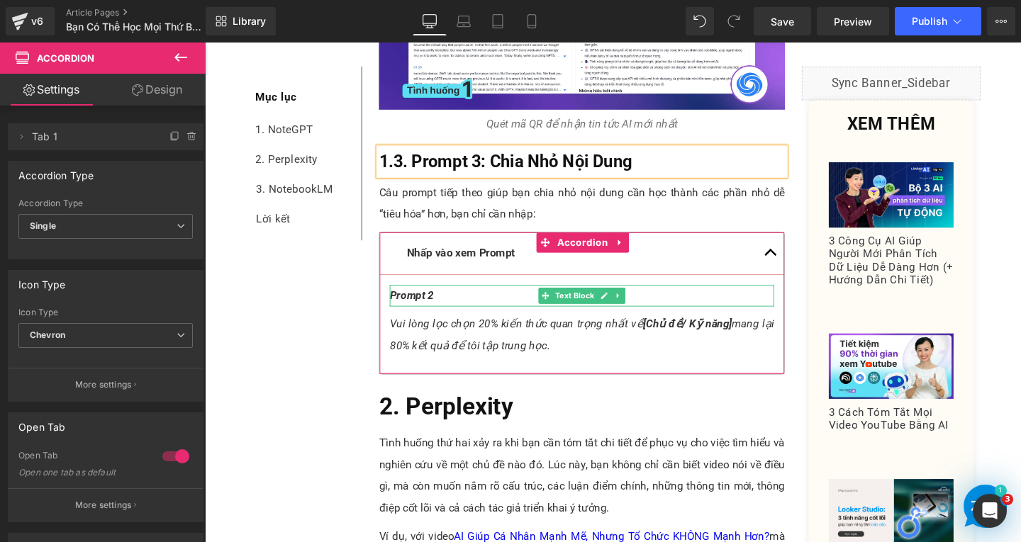
click at [465, 298] on p "Prompt 2" at bounding box center [601, 309] width 404 height 23
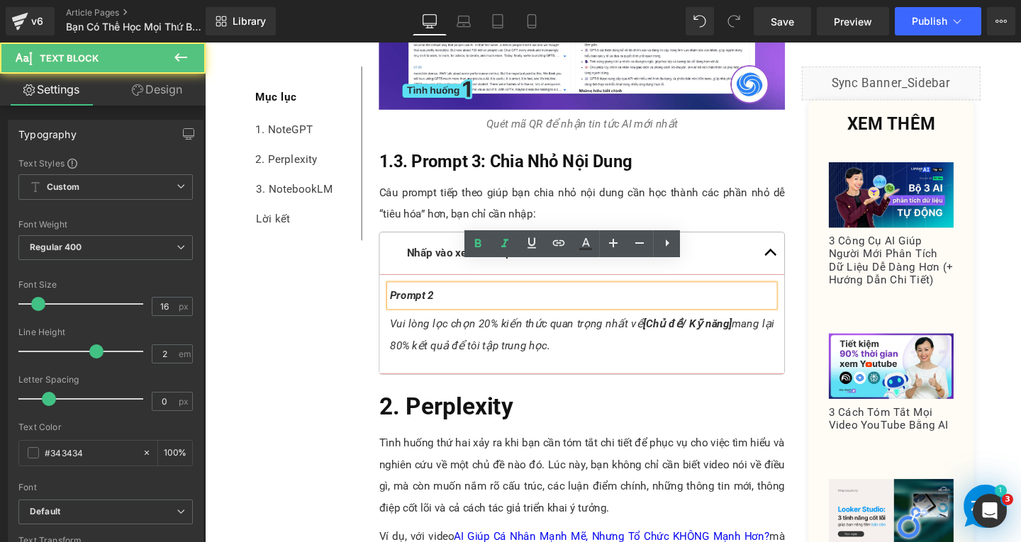
click at [465, 298] on p "Prompt 2" at bounding box center [601, 309] width 404 height 23
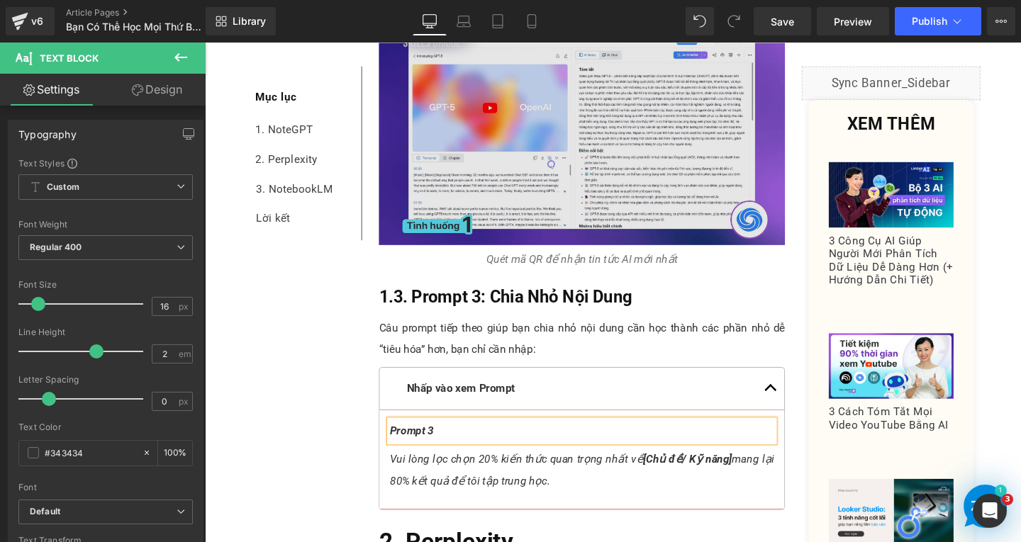
scroll to position [2561, 0]
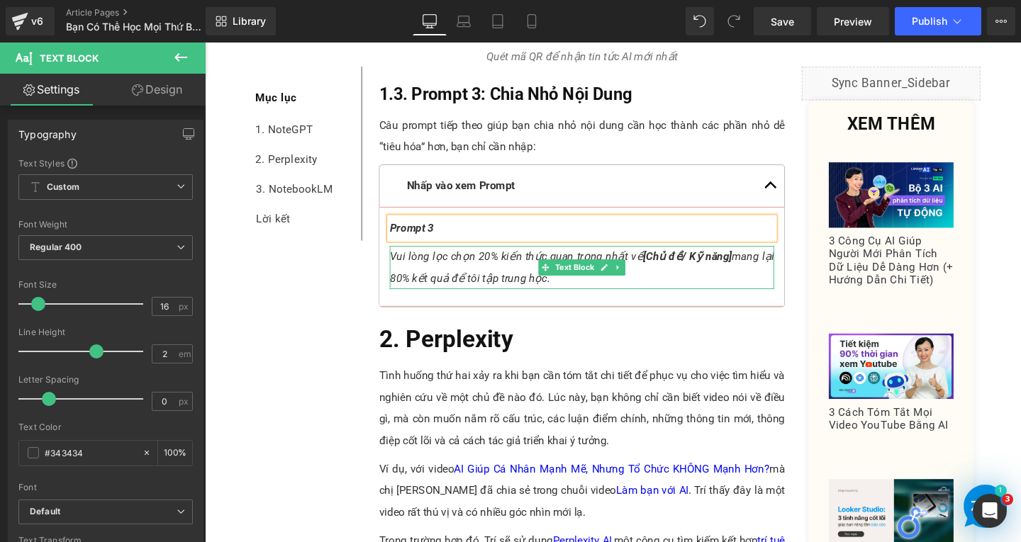
click at [515, 257] on p "Vui lòng lọc chọn 20% kiến thức quan trọng nhất về [Chủ đề/ Kỹ năng] mang lại 8…" at bounding box center [601, 279] width 404 height 45
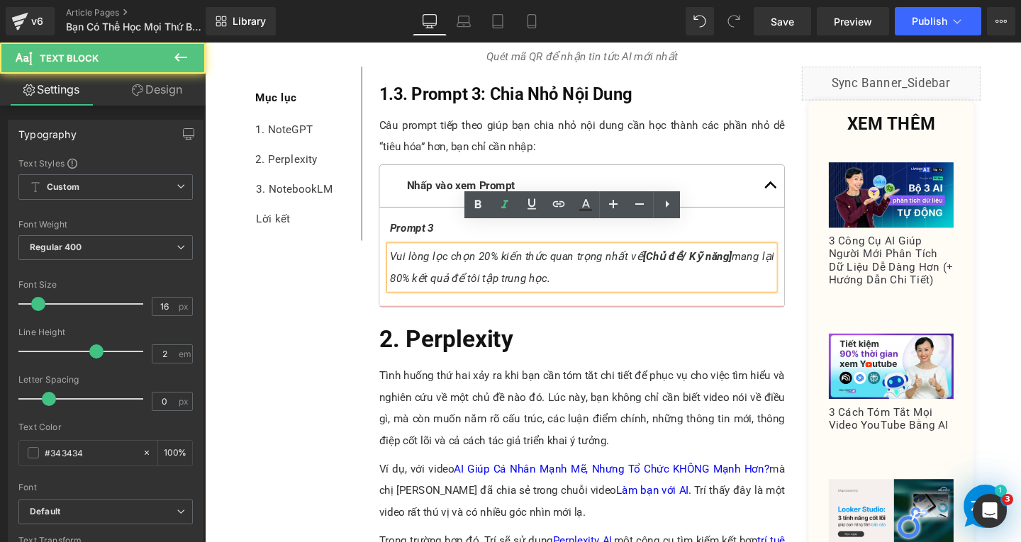
click at [581, 269] on p "Vui lòng lọc chọn 20% kiến thức quan trọng nhất về [Chủ đề/ Kỹ năng] mang lại 8…" at bounding box center [601, 279] width 404 height 45
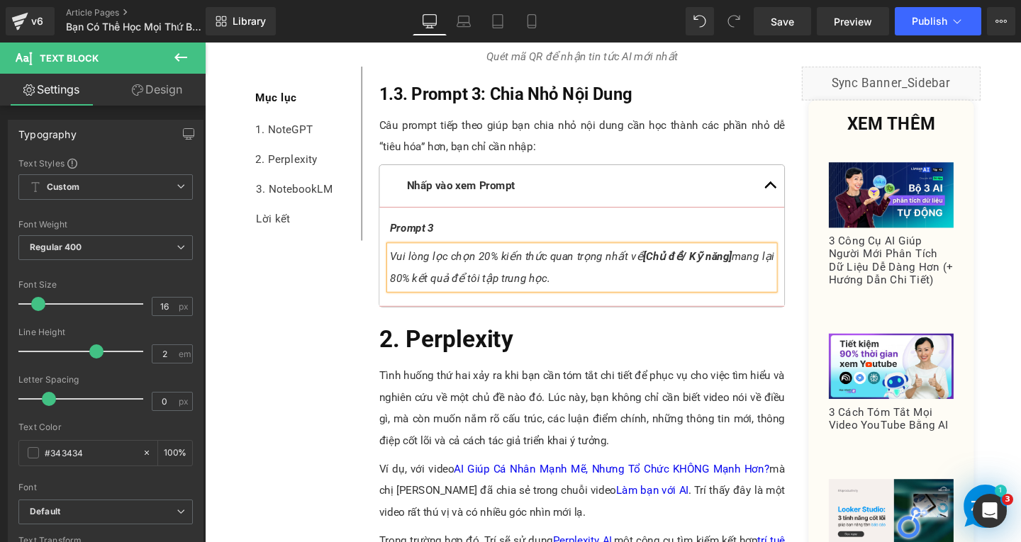
paste div
drag, startPoint x: 520, startPoint y: 267, endPoint x: 395, endPoint y: 269, distance: 125.5
click at [399, 279] on p "[Dán nội dung cần học]" at bounding box center [601, 290] width 404 height 23
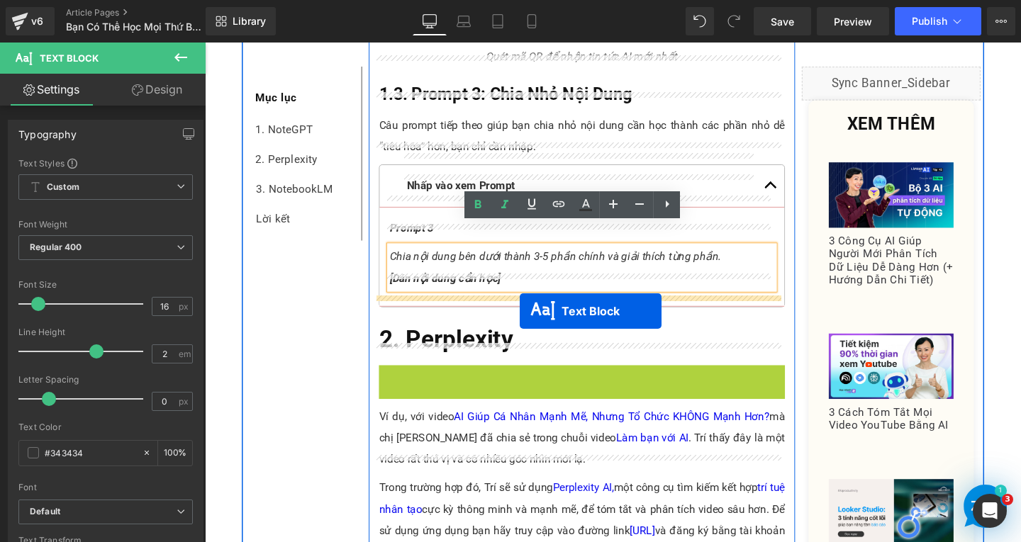
drag, startPoint x: 559, startPoint y: 408, endPoint x: 536, endPoint y: 325, distance: 86.2
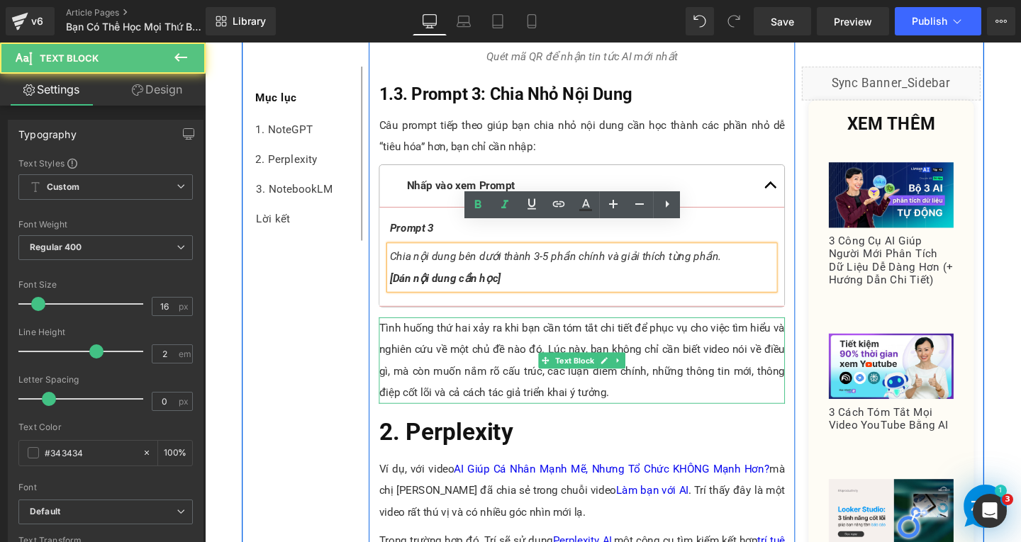
click at [690, 381] on p "Tình huống thứ hai xảy ra khi bạn cần tóm tắt chi tiết để phục vụ cho việc tìm …" at bounding box center [601, 377] width 427 height 91
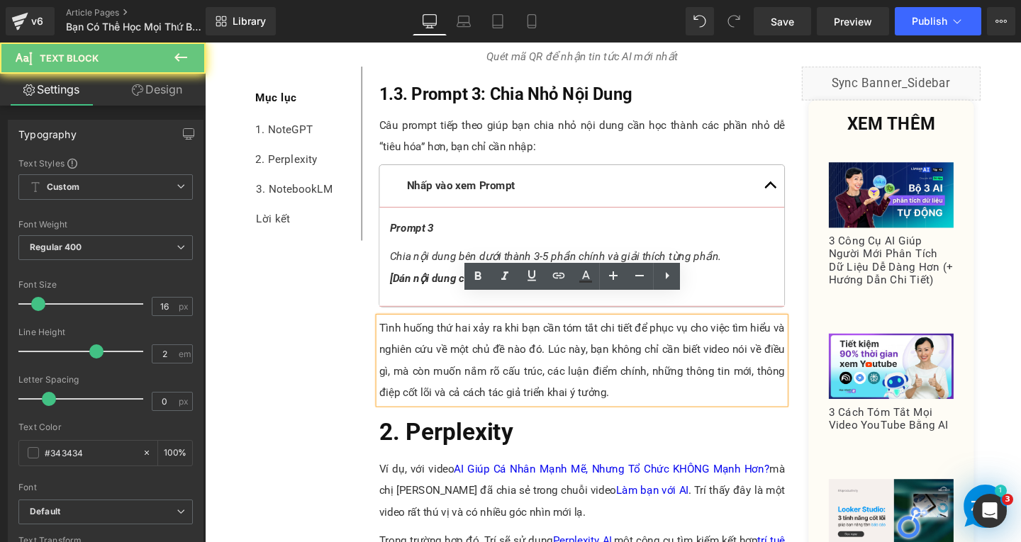
click at [674, 387] on p "Tình huống thứ hai xảy ra khi bạn cần tóm tắt chi tiết để phục vụ cho việc tìm …" at bounding box center [601, 377] width 427 height 91
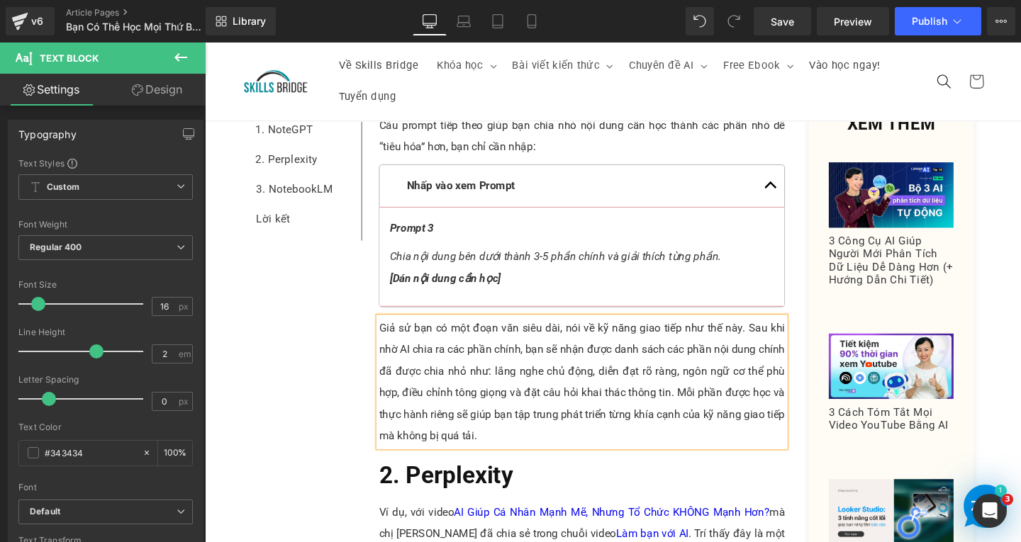
scroll to position [2419, 0]
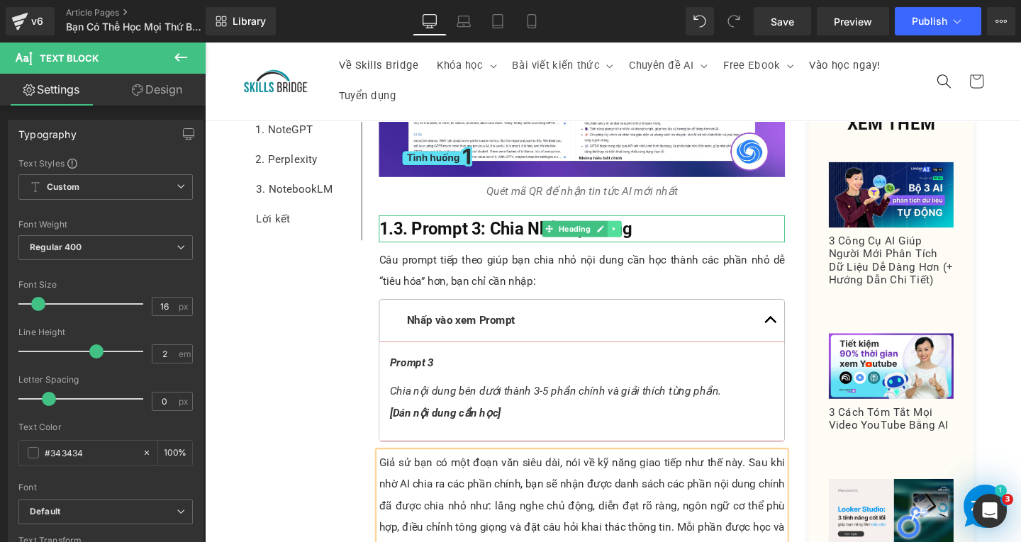
click at [634, 236] on icon at bounding box center [635, 238] width 2 height 5
click at [626, 235] on icon at bounding box center [629, 239] width 8 height 8
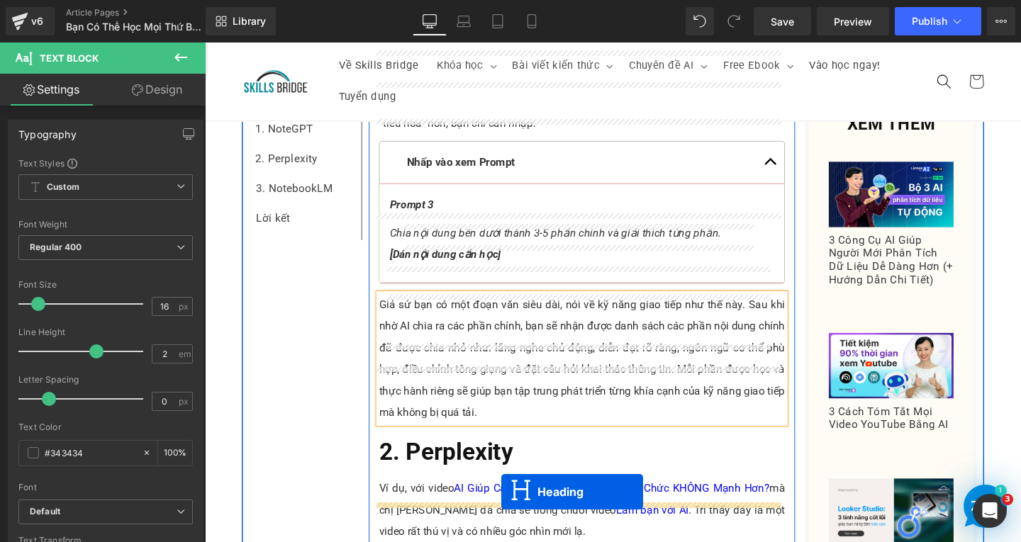
scroll to position [2746, 0]
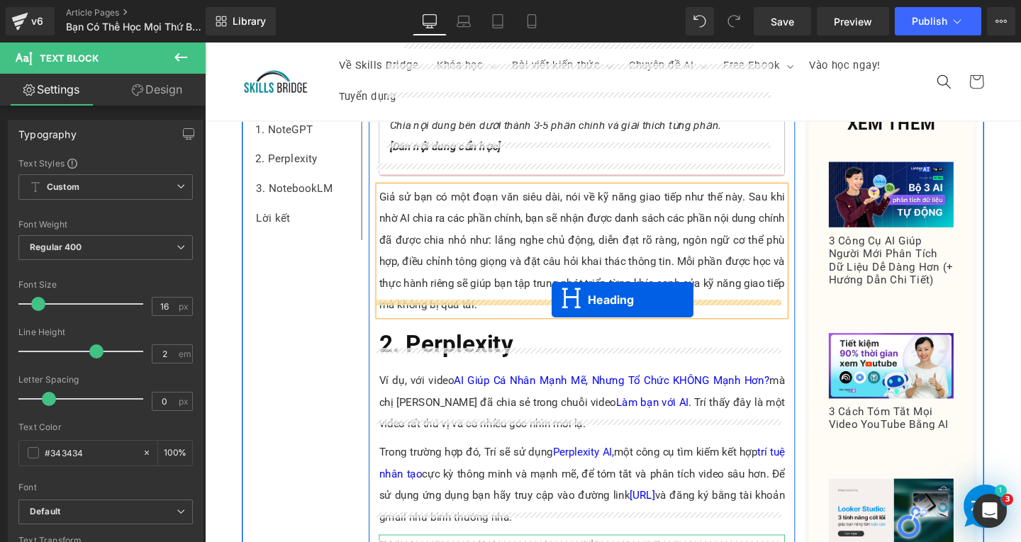
drag, startPoint x: 559, startPoint y: 256, endPoint x: 569, endPoint y: 313, distance: 58.4
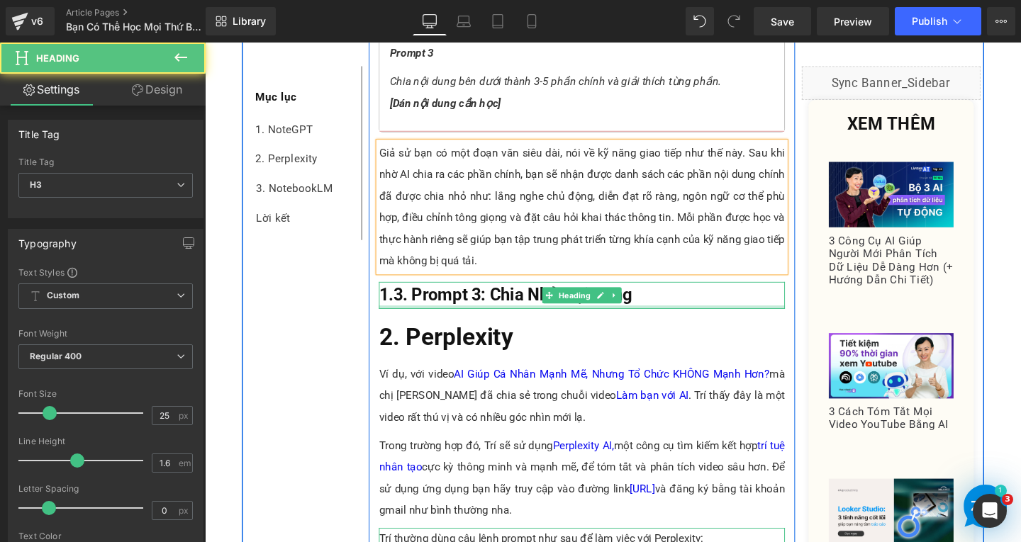
scroll to position [2699, 0]
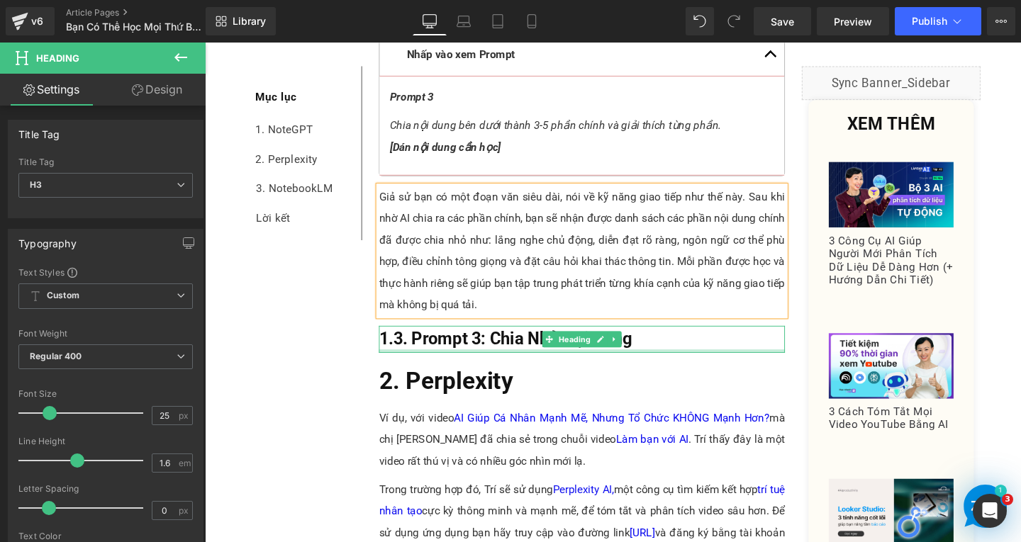
click at [698, 340] on h3 "1.3. Prompt 3: Chia Nhỏ Nội Dung" at bounding box center [601, 354] width 427 height 28
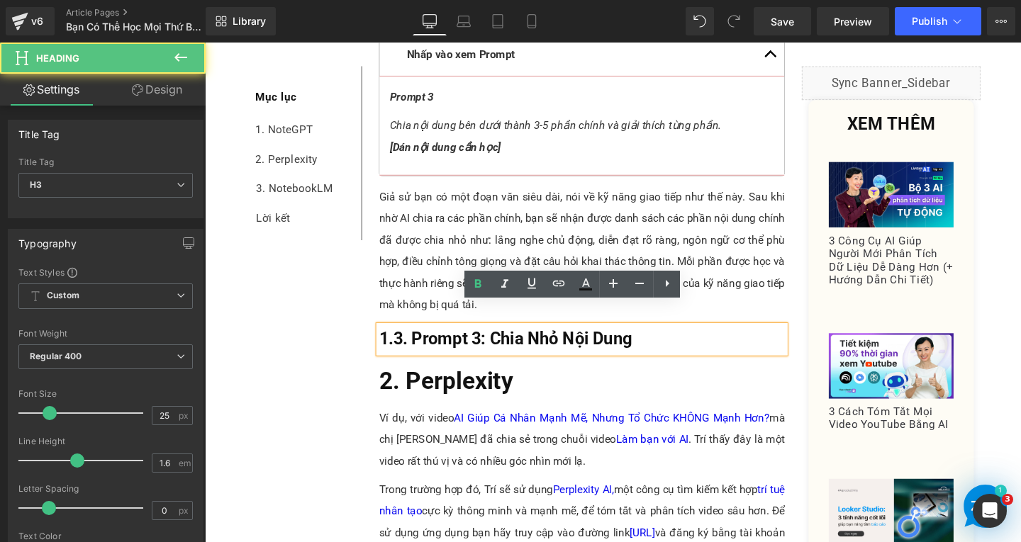
click at [698, 340] on h3 "1.3. Prompt 3: Chia Nhỏ Nội Dung" at bounding box center [601, 354] width 427 height 28
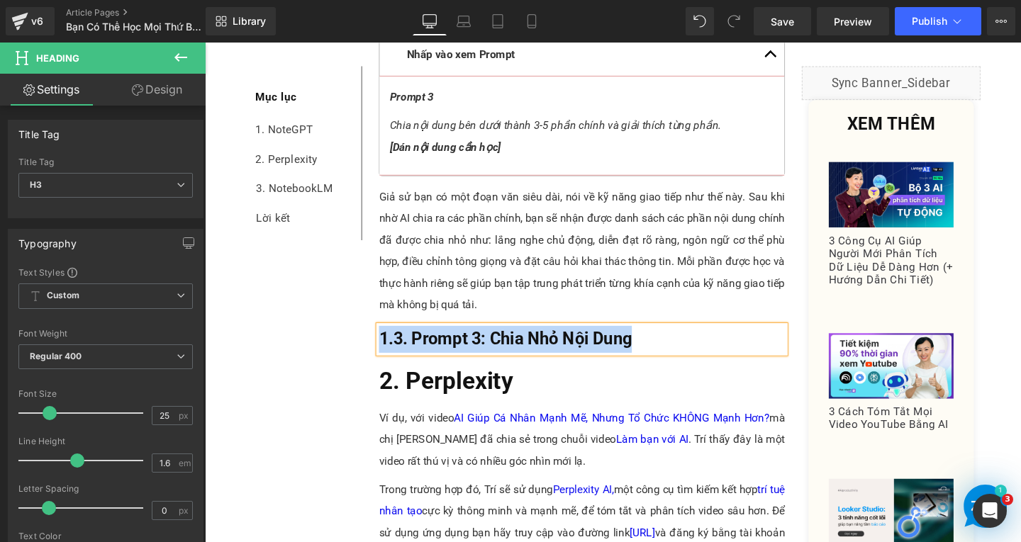
paste div
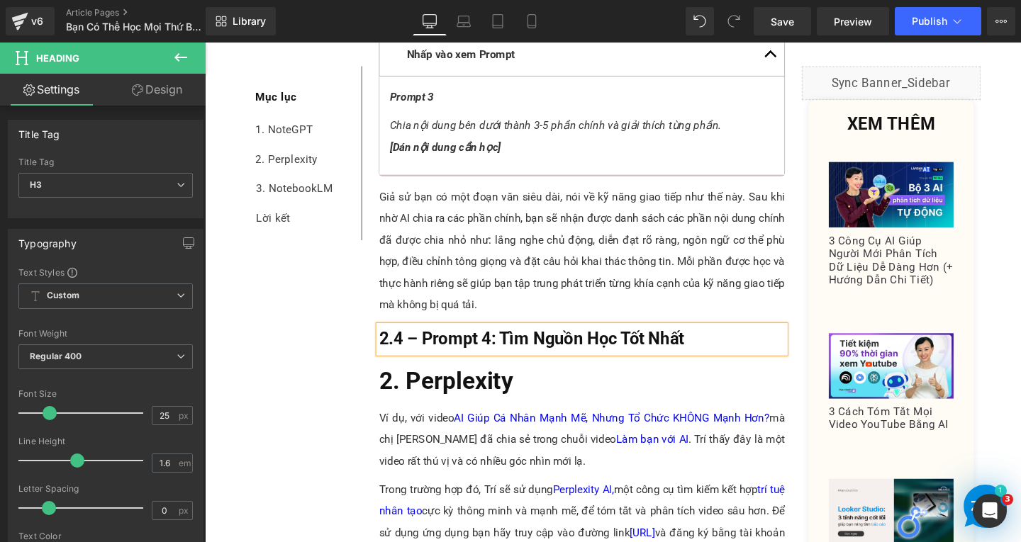
click at [393, 344] on b "2.4 – Prompt 4: Tìm Nguồn Học Tốt Nhất" at bounding box center [548, 354] width 320 height 21
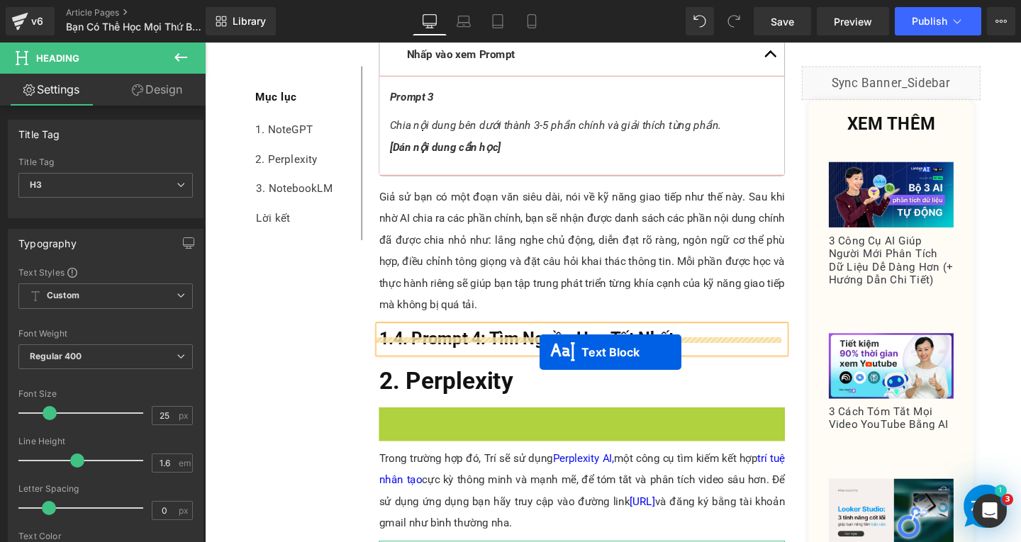
drag, startPoint x: 559, startPoint y: 437, endPoint x: 556, endPoint y: 368, distance: 68.8
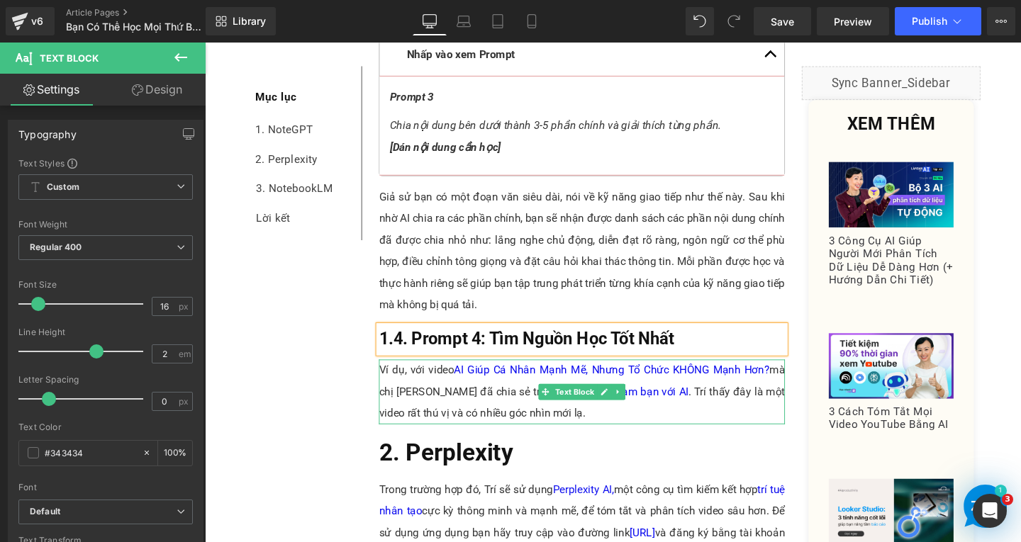
click at [573, 404] on p "Ví dụ, với video AI Giúp Cá Nhân Mạnh Mẽ, Nhưng Tổ Chức KHÔNG Mạnh Hơn? mà chị …" at bounding box center [601, 410] width 427 height 68
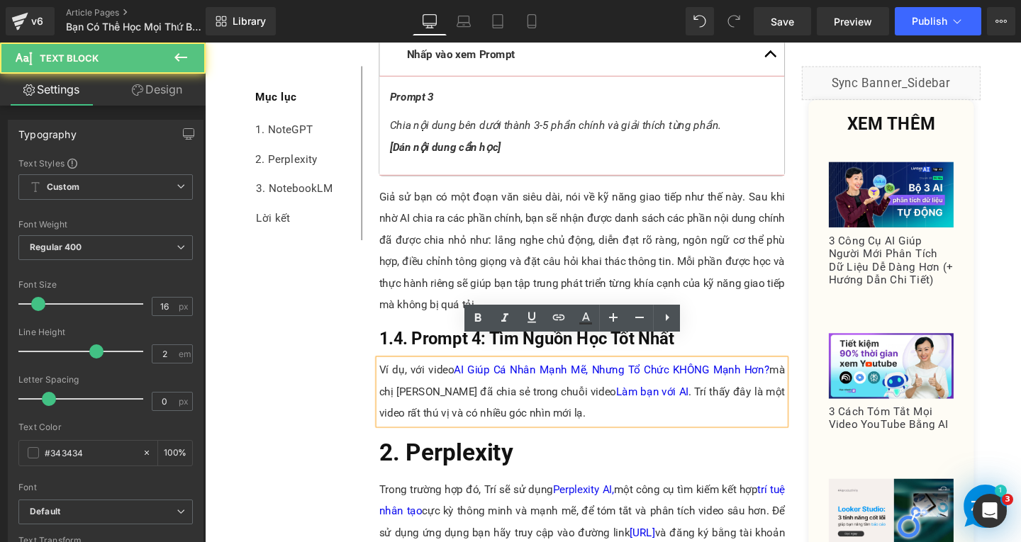
click at [614, 408] on p "Ví dụ, với video AI Giúp Cá Nhân Mạnh Mẽ, Nhưng Tổ Chức KHÔNG Mạnh Hơn? mà chị …" at bounding box center [601, 410] width 427 height 68
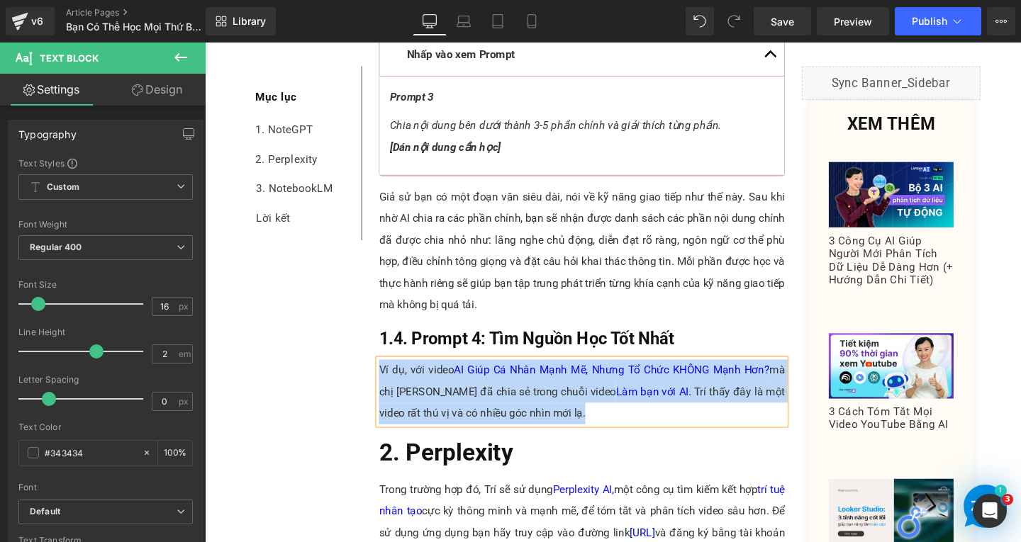
paste div
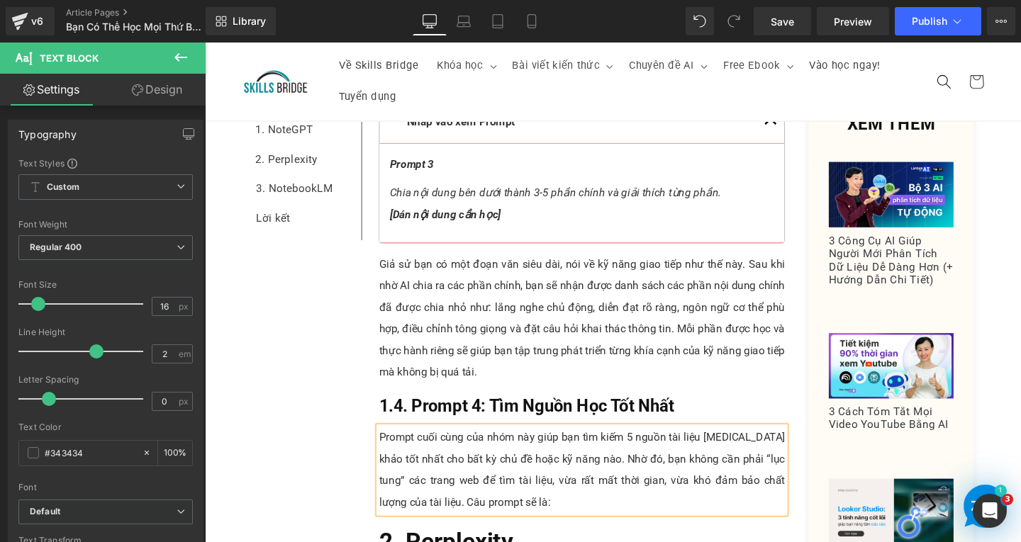
scroll to position [2487, 0]
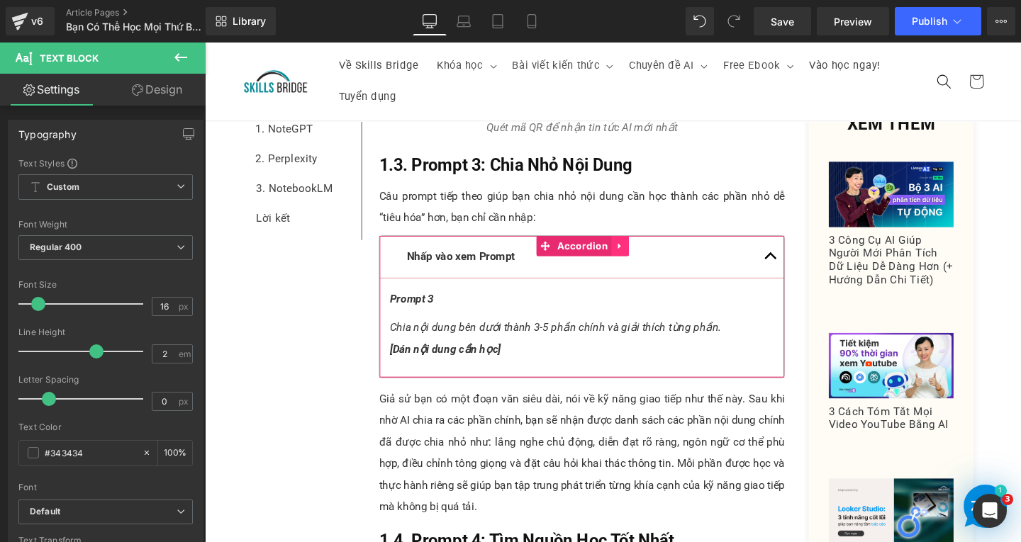
click at [637, 251] on icon at bounding box center [642, 256] width 10 height 11
click at [627, 251] on icon at bounding box center [632, 256] width 10 height 11
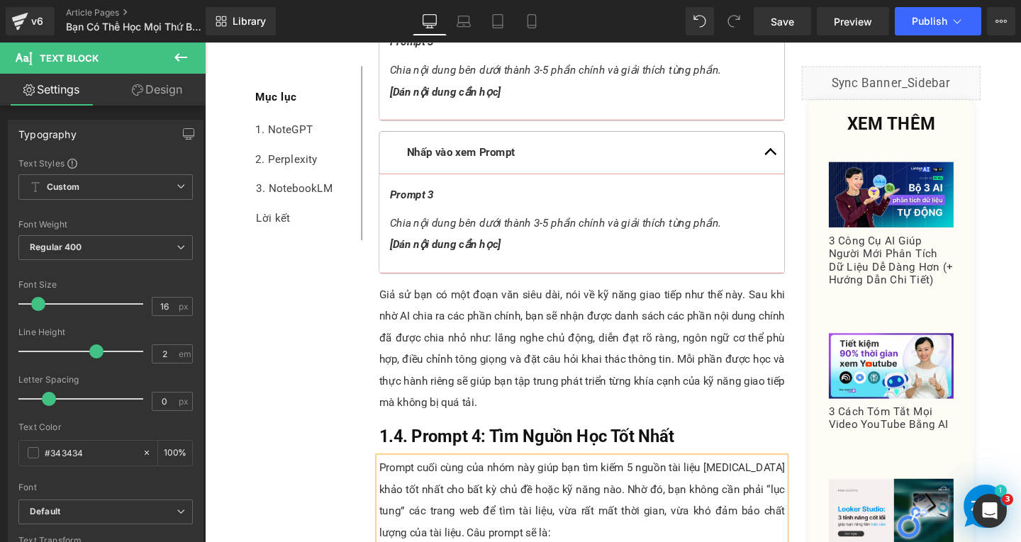
scroll to position [2771, 0]
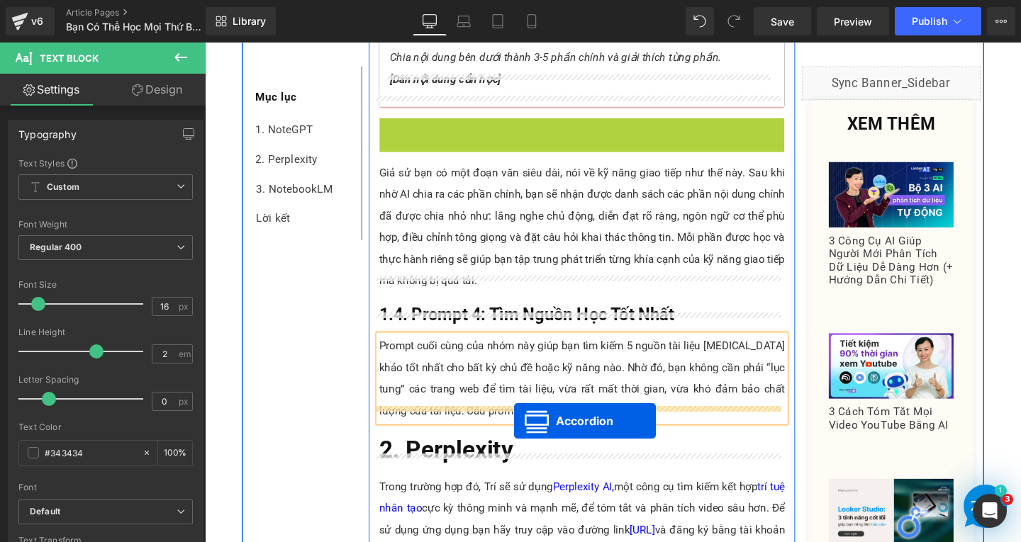
drag, startPoint x: 561, startPoint y: 113, endPoint x: 530, endPoint y: 440, distance: 328.3
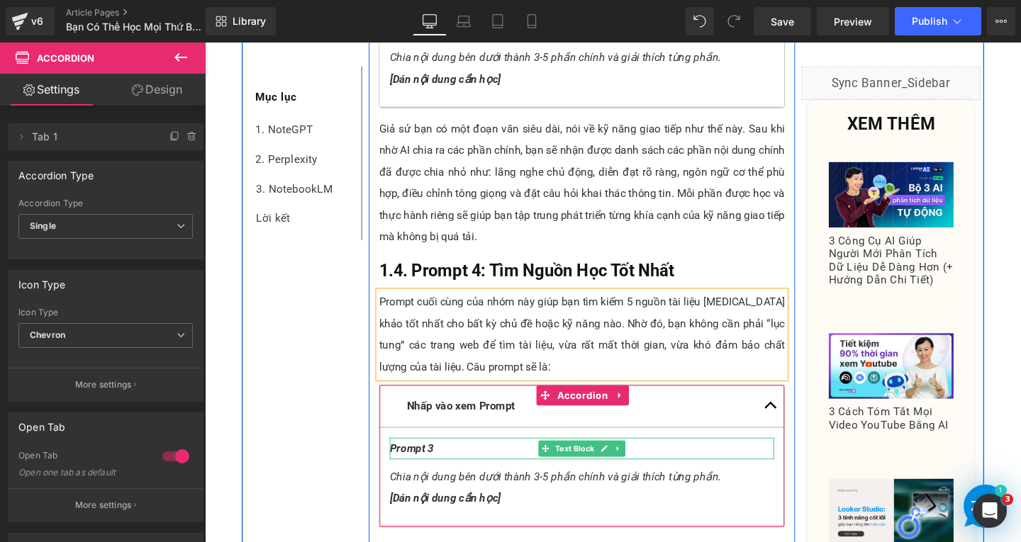
click at [454, 458] on p "Prompt 3" at bounding box center [601, 469] width 404 height 23
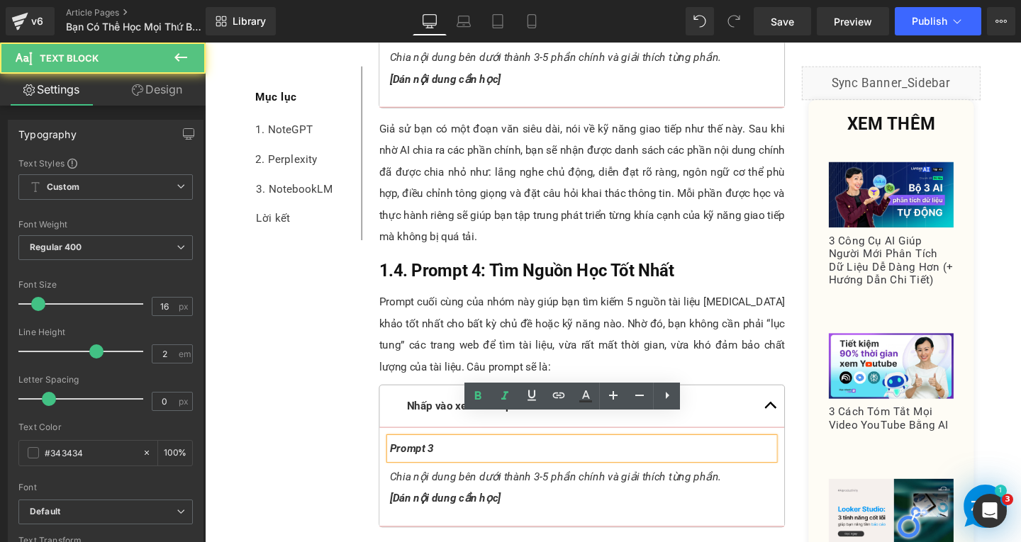
click at [454, 458] on p "Prompt 3" at bounding box center [601, 469] width 404 height 23
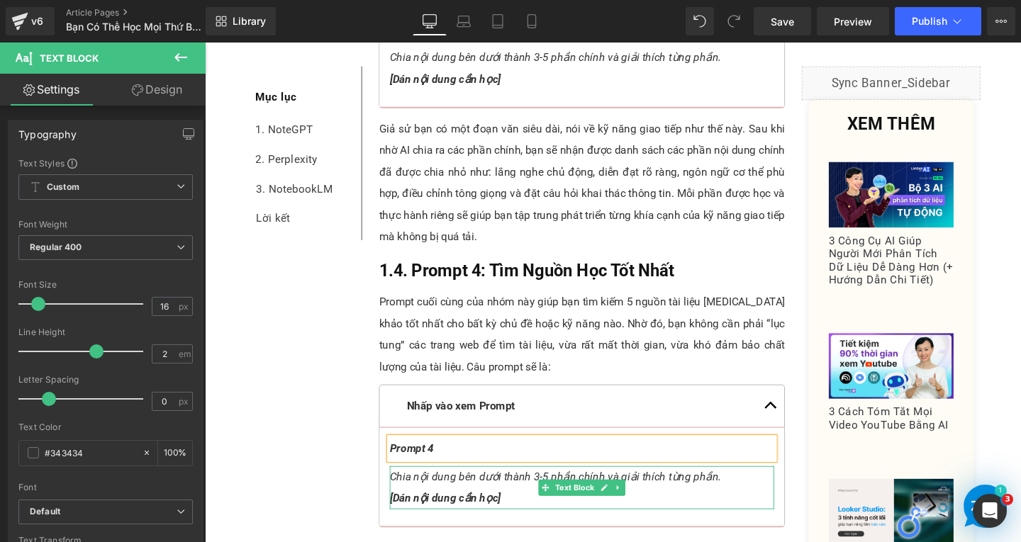
click at [531, 510] on p "[Dán nội dung cần học]" at bounding box center [601, 521] width 404 height 23
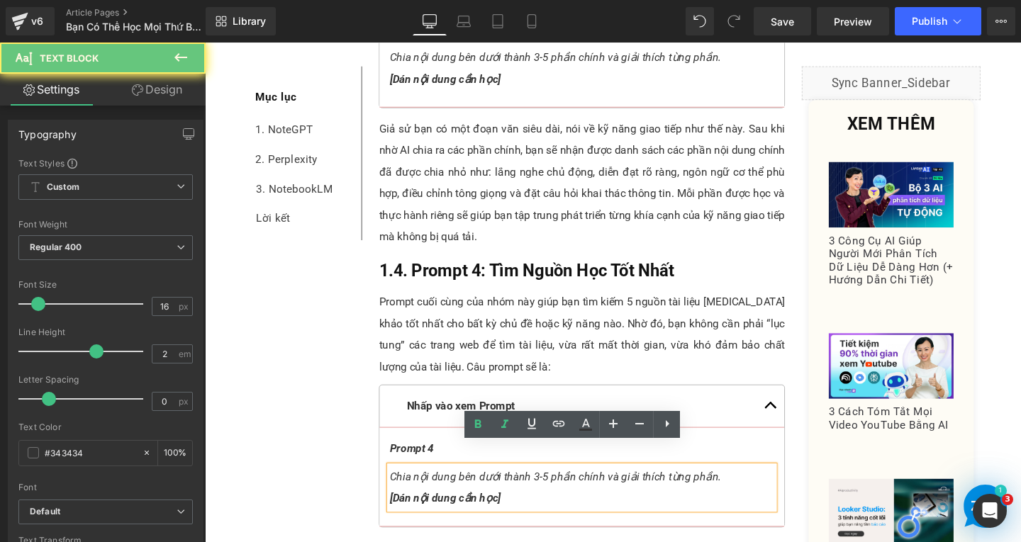
click at [531, 510] on p "[Dán nội dung cần học]" at bounding box center [601, 521] width 404 height 23
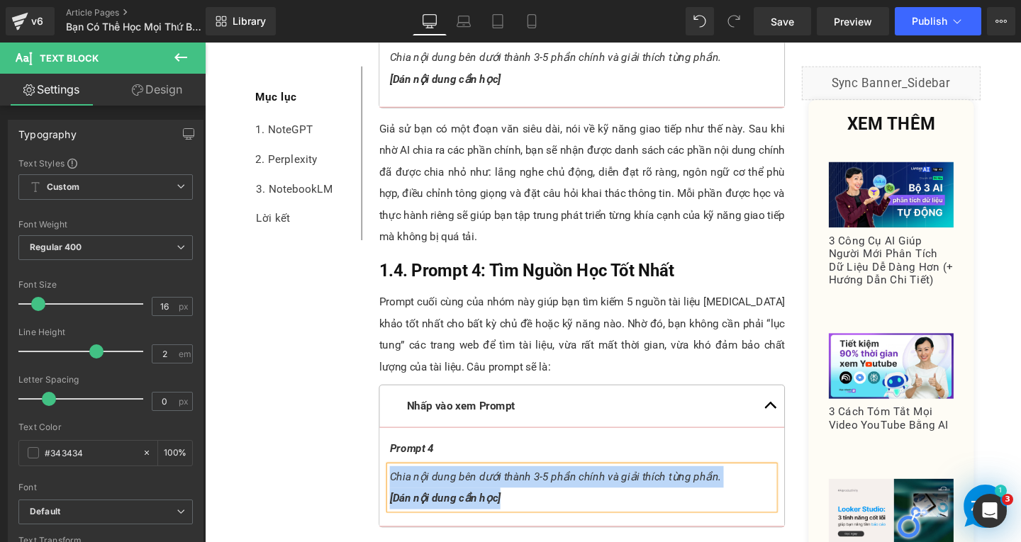
paste div
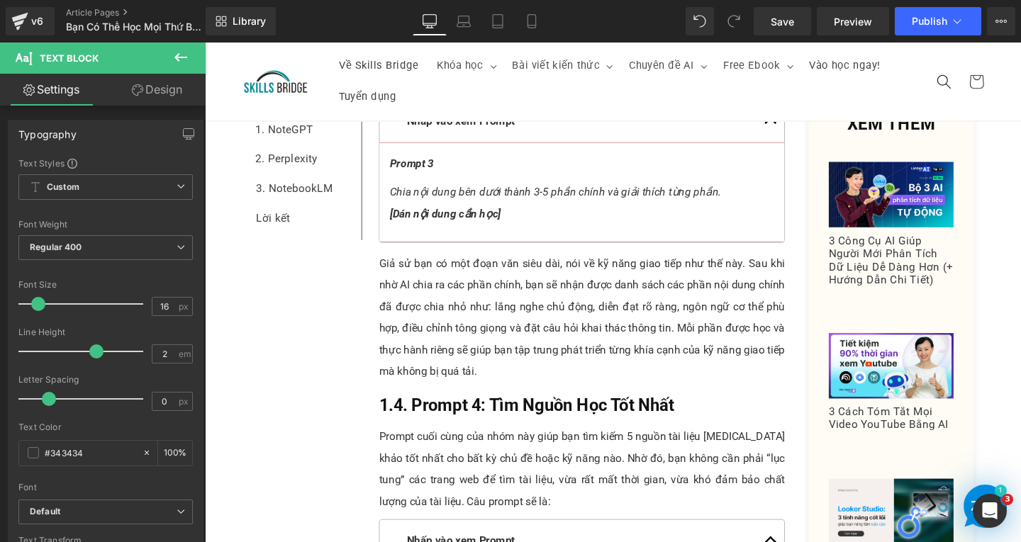
scroll to position [2842, 0]
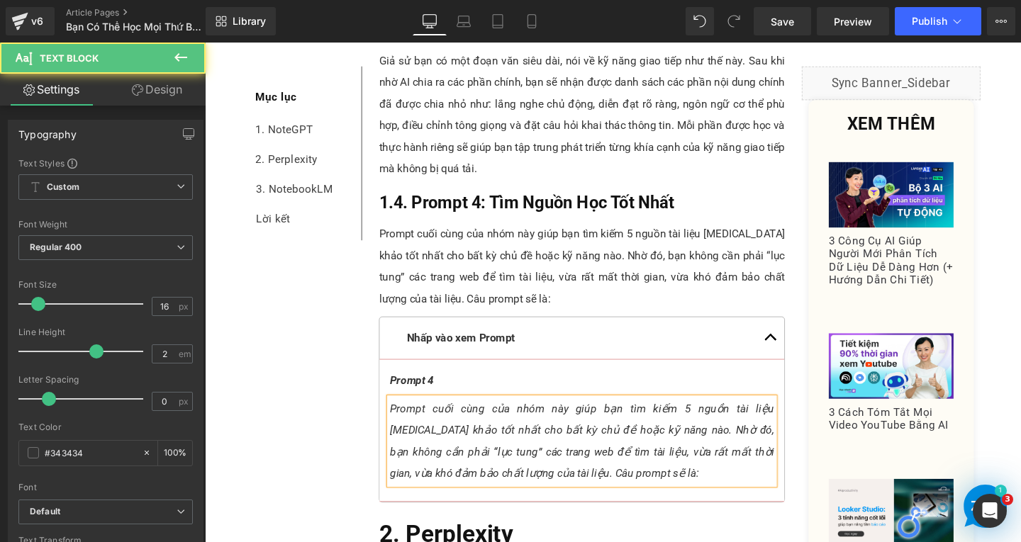
click at [593, 475] on p "Prompt cuối cùng của nhóm này giúp bạn tìm kiếm 5 nguồn tài liệu [MEDICAL_DATA]…" at bounding box center [601, 462] width 404 height 91
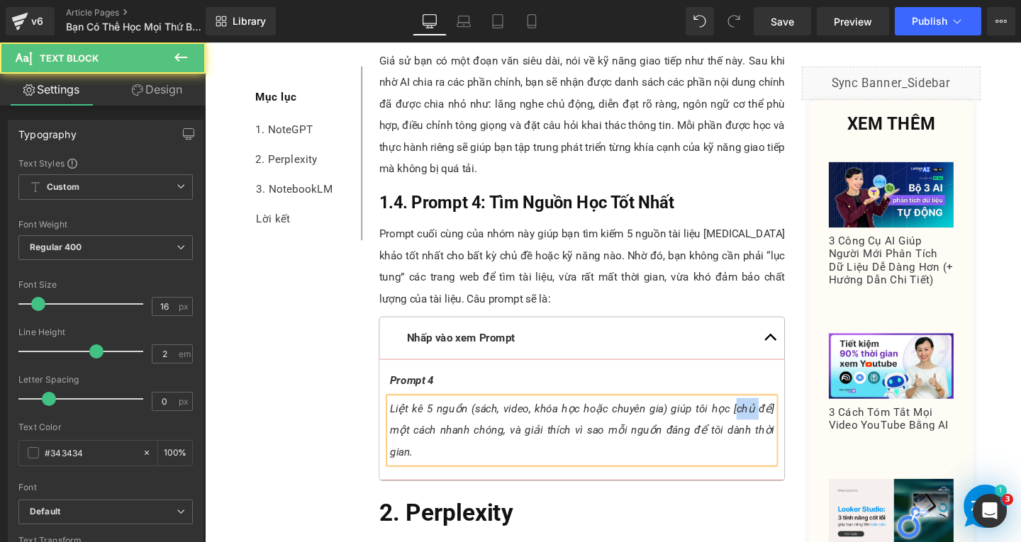
drag, startPoint x: 759, startPoint y: 405, endPoint x: 785, endPoint y: 405, distance: 25.5
click at [785, 421] on icon "Liệt kê 5 nguồn (sách, video, khóa học hoặc chuyên gia) giúp tôi học [chủ đề] m…" at bounding box center [601, 450] width 404 height 59
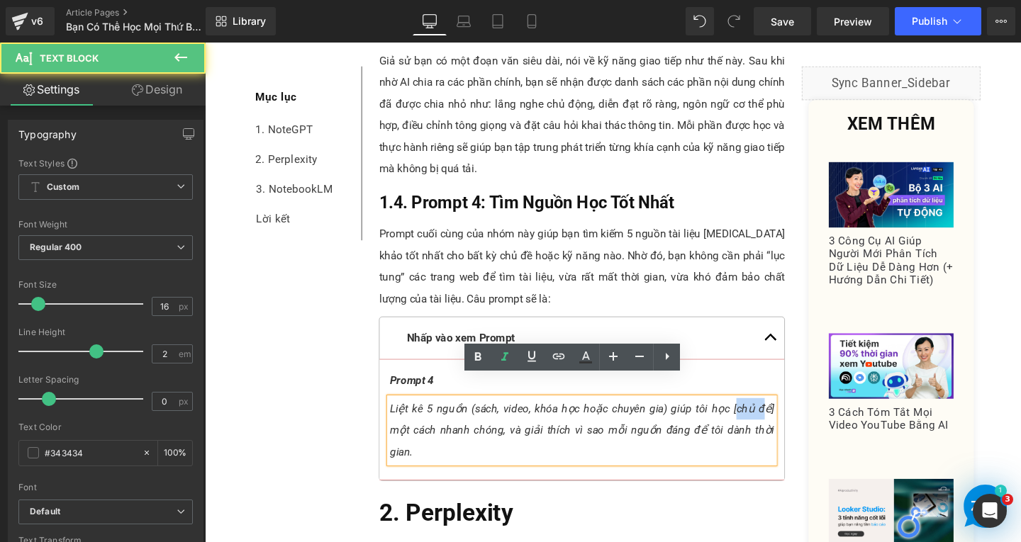
click at [783, 421] on icon "Liệt kê 5 nguồn (sách, video, khóa học hoặc chuyên gia) giúp tôi học [chủ đề] m…" at bounding box center [601, 450] width 404 height 59
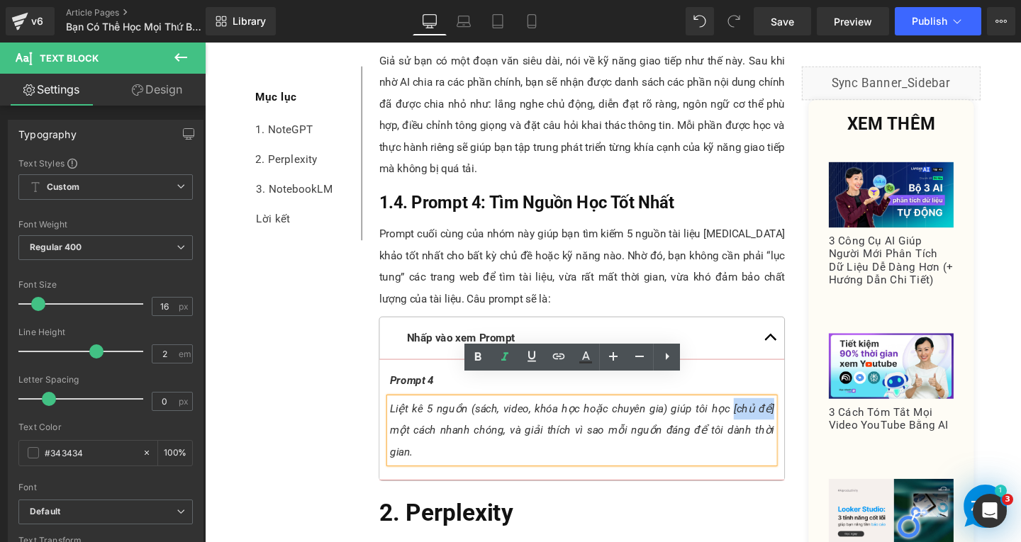
drag, startPoint x: 756, startPoint y: 405, endPoint x: 797, endPoint y: 401, distance: 40.6
click at [797, 421] on icon "Liệt kê 5 nguồn (sách, video, khóa học hoặc chuyên gia) giúp tôi học [chủ đề] m…" at bounding box center [601, 450] width 404 height 59
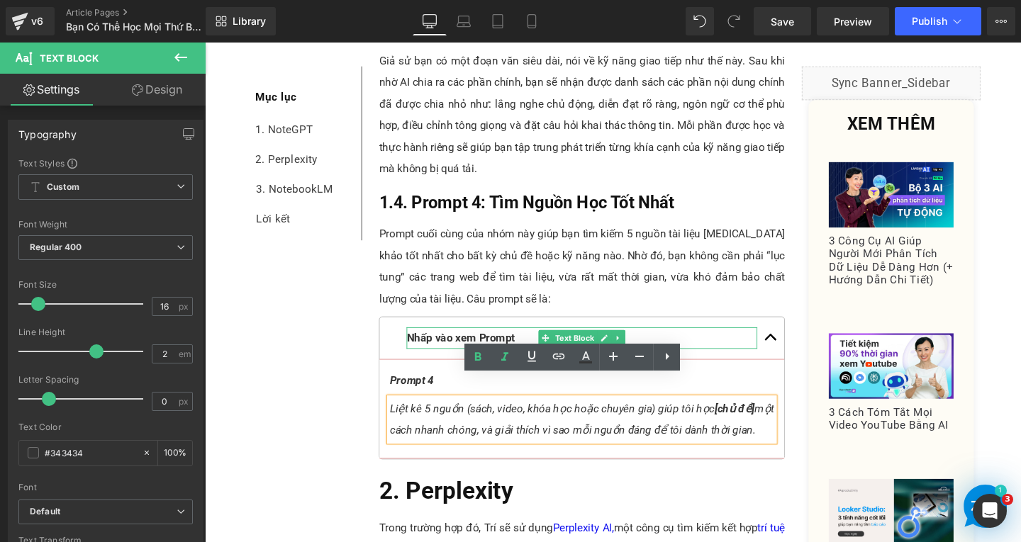
scroll to position [3055, 0]
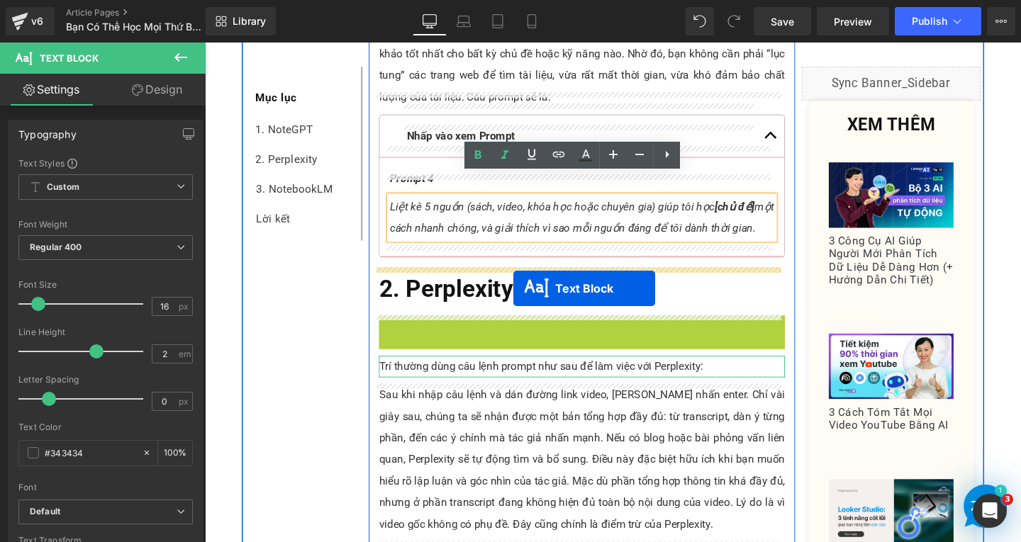
drag, startPoint x: 553, startPoint y: 374, endPoint x: 522, endPoint y: 293, distance: 87.0
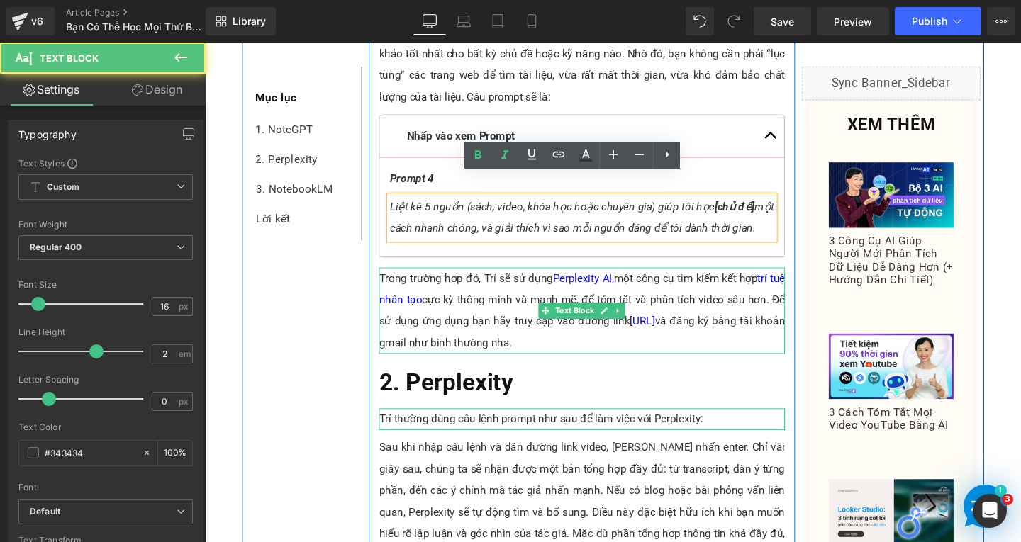
click at [605, 354] on p "Trong trường hợp đó, Trí sẽ sử dụng Perplexity AI, một công cụ tìm kiếm kết hợp…" at bounding box center [601, 324] width 427 height 91
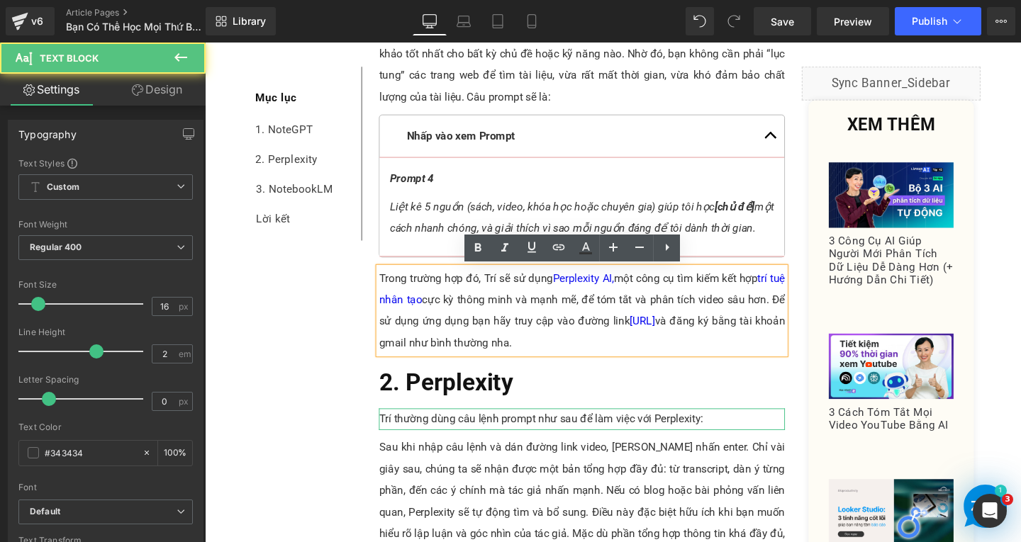
click at [605, 354] on p "Trong trường hợp đó, Trí sẽ sử dụng Perplexity AI, một công cụ tìm kiếm kết hợp…" at bounding box center [601, 324] width 427 height 91
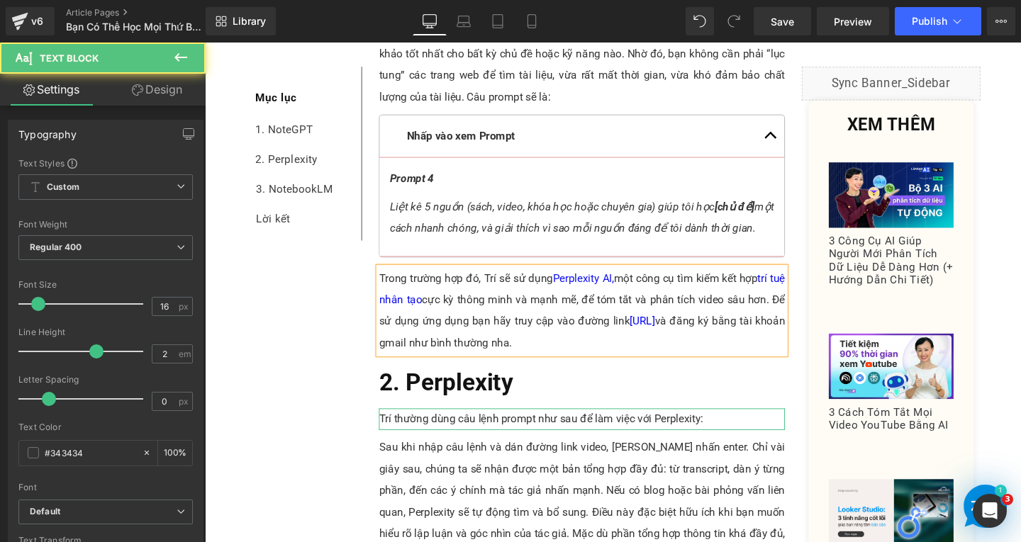
paste div
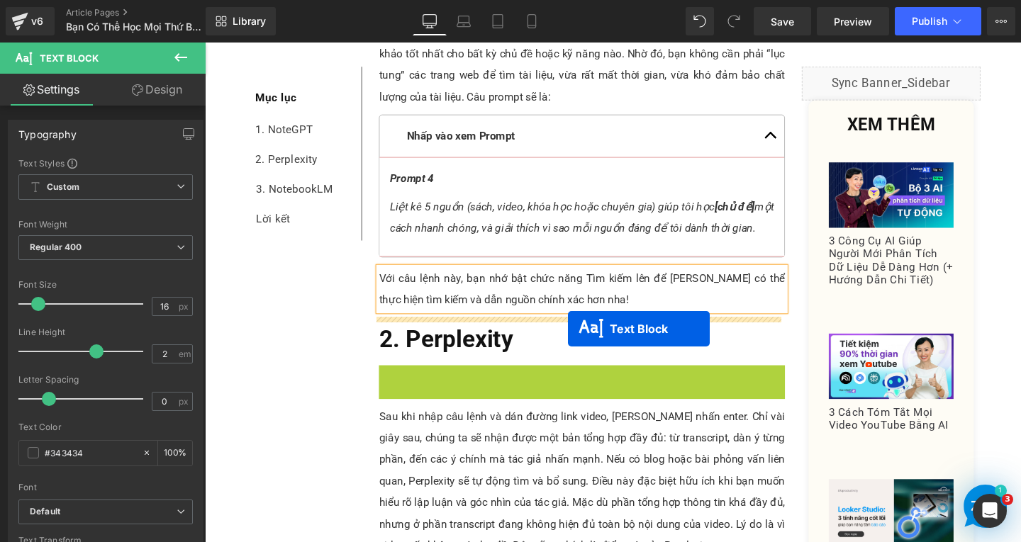
drag, startPoint x: 578, startPoint y: 392, endPoint x: 586, endPoint y: 344, distance: 49.0
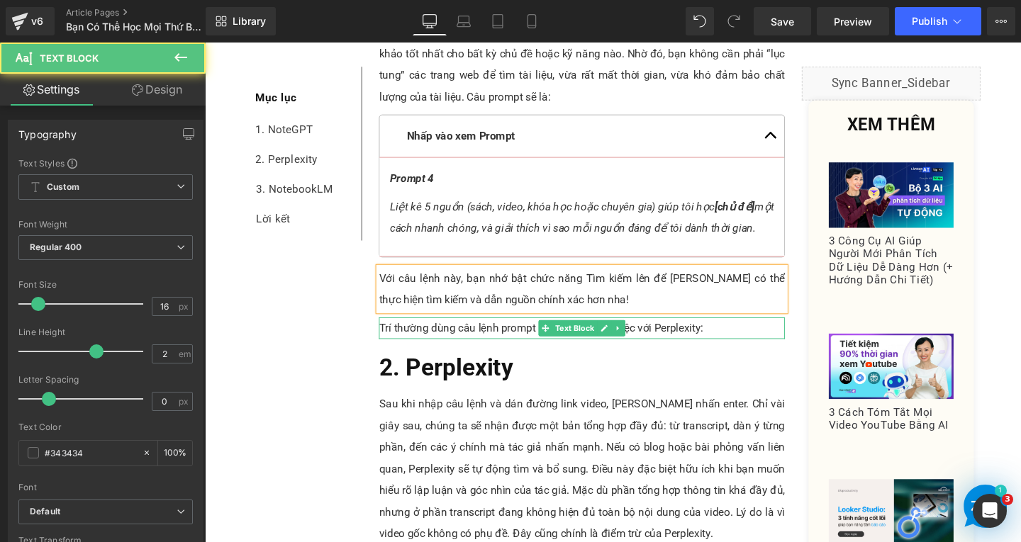
click at [756, 335] on p "Trí thường dùng câu lệnh prompt như sau để làm việc với Perplexity:" at bounding box center [601, 343] width 427 height 23
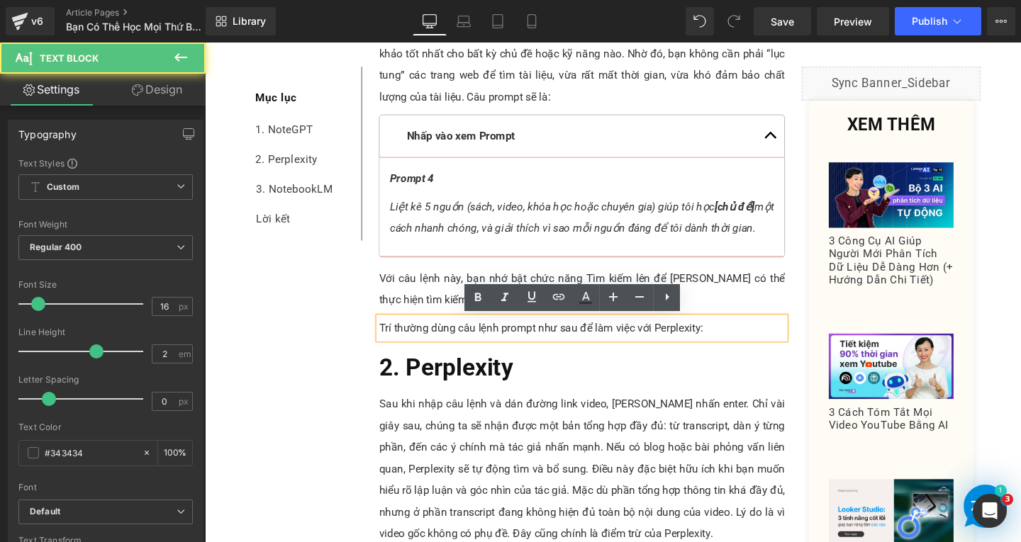
click at [753, 337] on p "Trí thường dùng câu lệnh prompt như sau để làm việc với Perplexity:" at bounding box center [601, 343] width 427 height 23
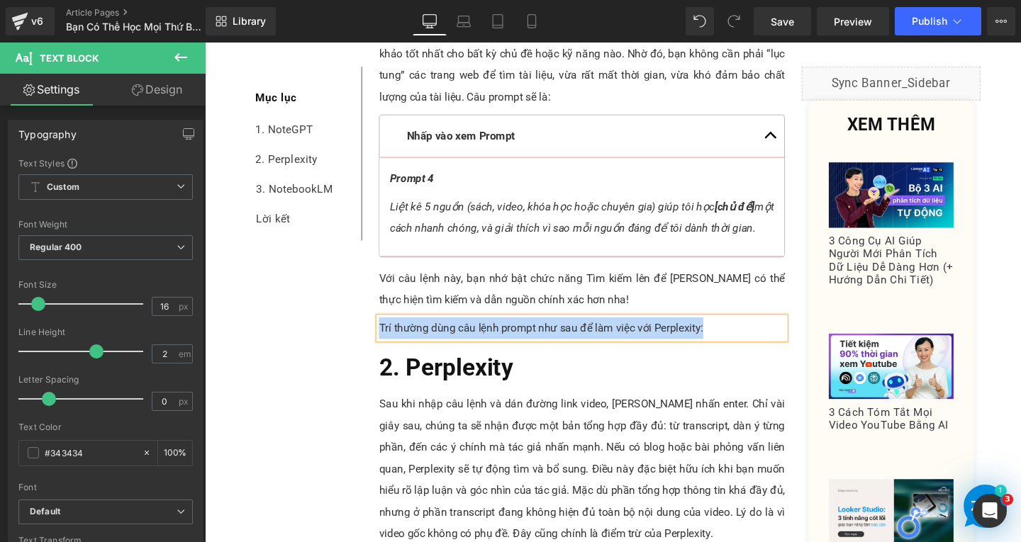
paste div
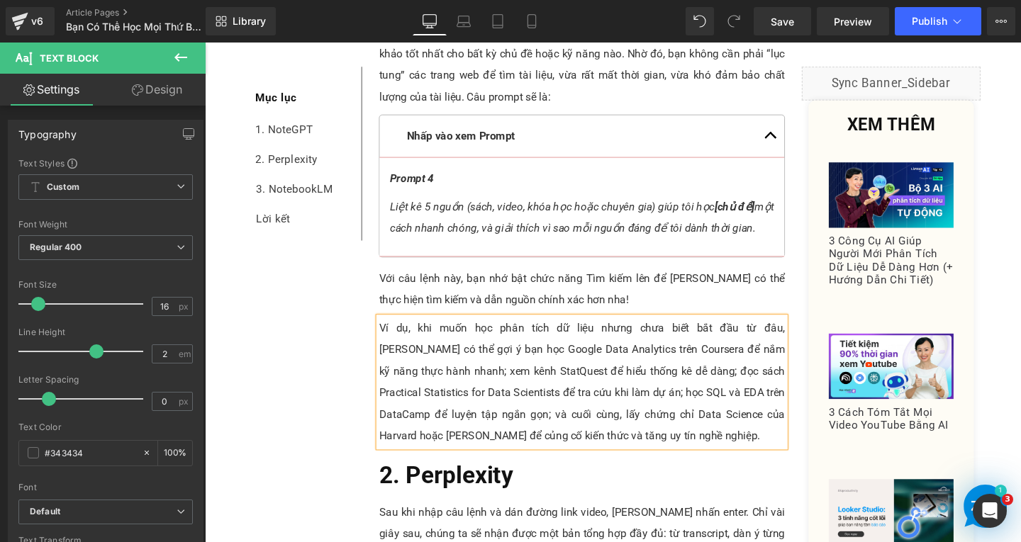
click at [413, 491] on span "2. Perplexity" at bounding box center [458, 497] width 141 height 29
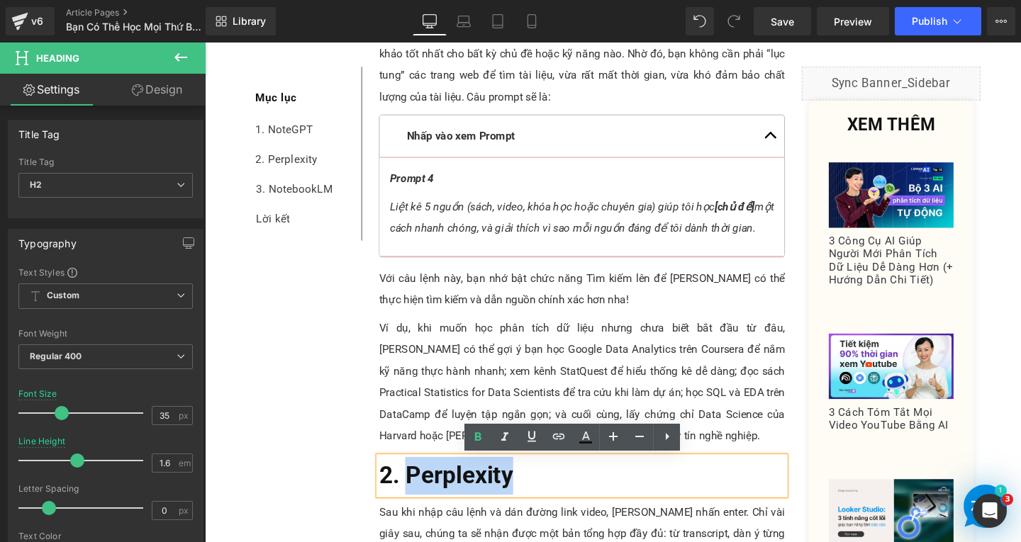
drag, startPoint x: 415, startPoint y: 498, endPoint x: 544, endPoint y: 495, distance: 129.1
click at [544, 495] on h2 "2. Perplexity" at bounding box center [601, 499] width 427 height 40
paste div
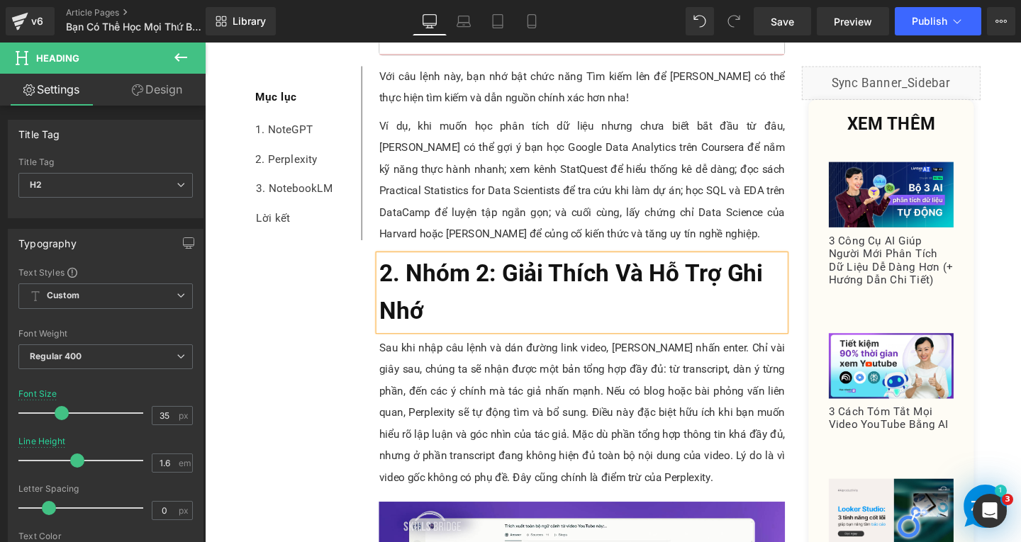
scroll to position [3338, 0]
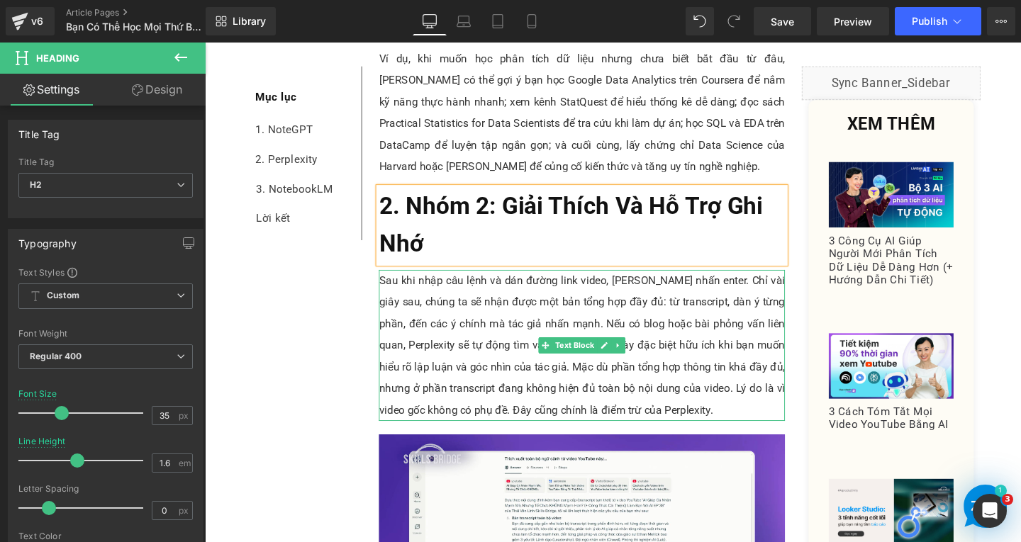
click at [475, 343] on p "Sau khi nhập câu lệnh và dán đường link video, Trí nhấn enter. Chỉ vài giây sau…" at bounding box center [601, 360] width 427 height 159
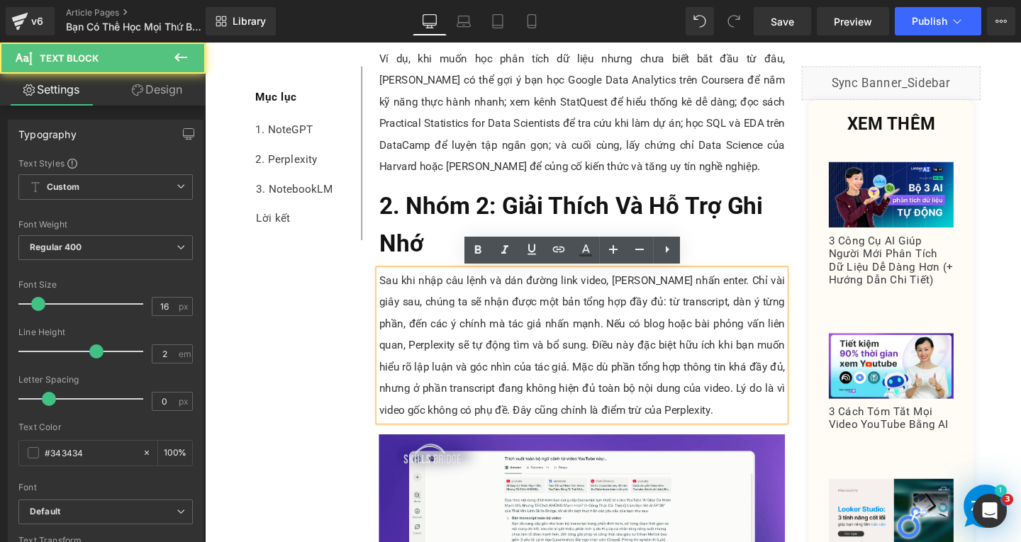
click at [712, 437] on p "Sau khi nhập câu lệnh và dán đường link video, Trí nhấn enter. Chỉ vài giây sau…" at bounding box center [601, 360] width 427 height 159
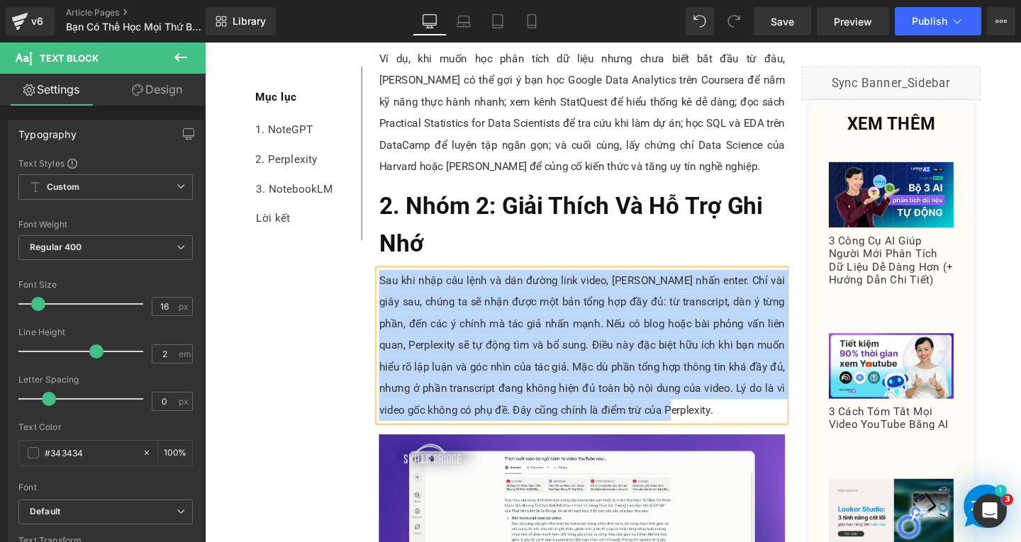
paste div
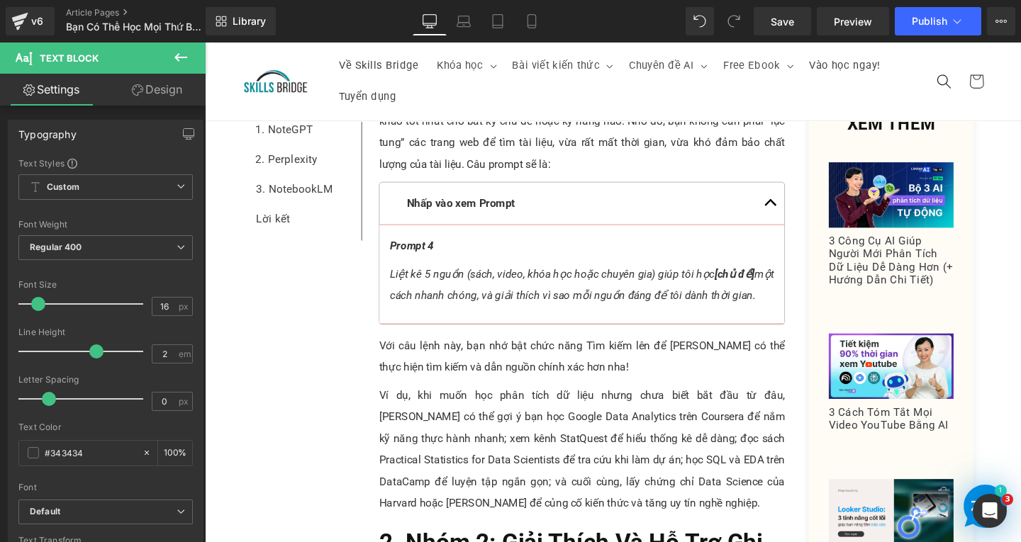
scroll to position [2700, 0]
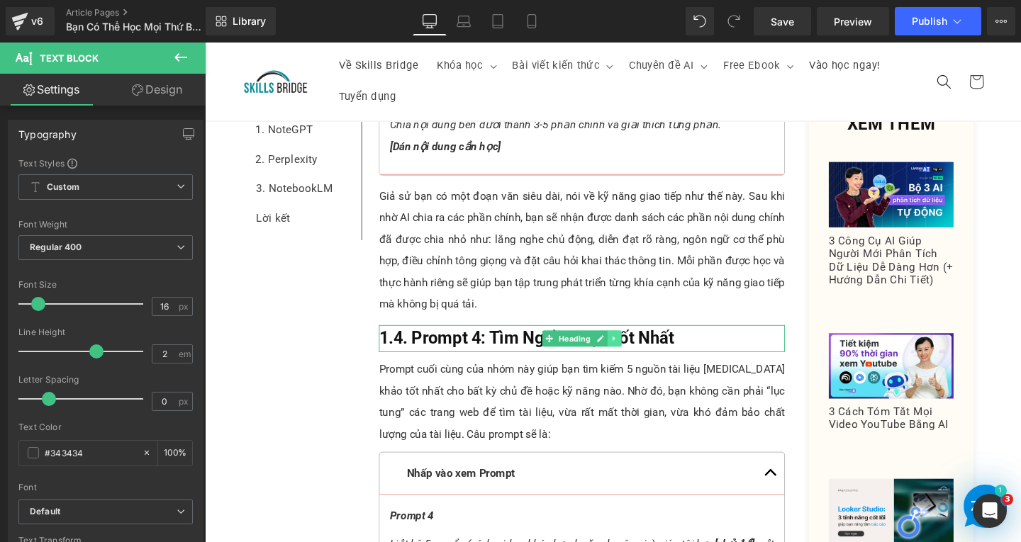
click at [632, 349] on icon at bounding box center [636, 353] width 8 height 9
click at [627, 349] on icon at bounding box center [629, 353] width 8 height 8
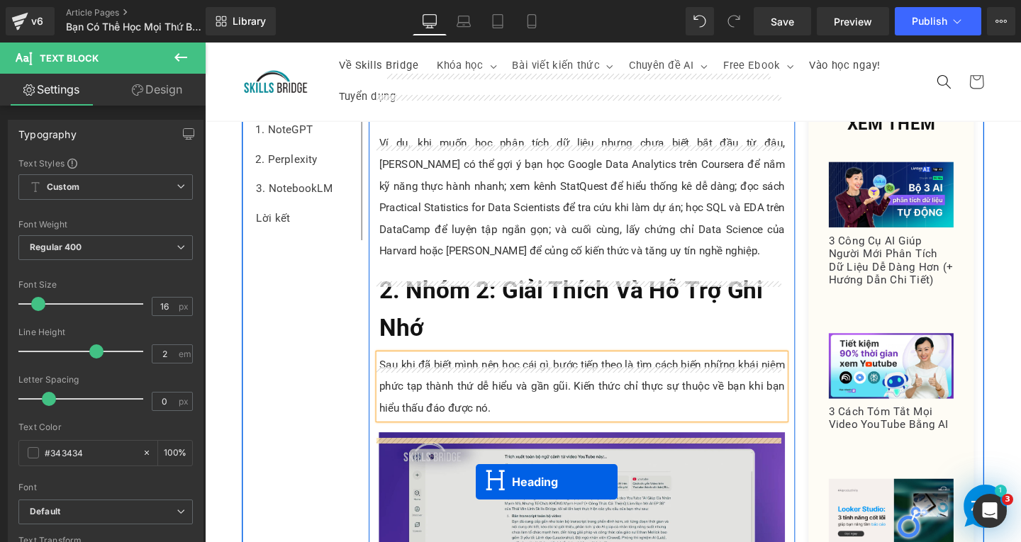
scroll to position [3338, 0]
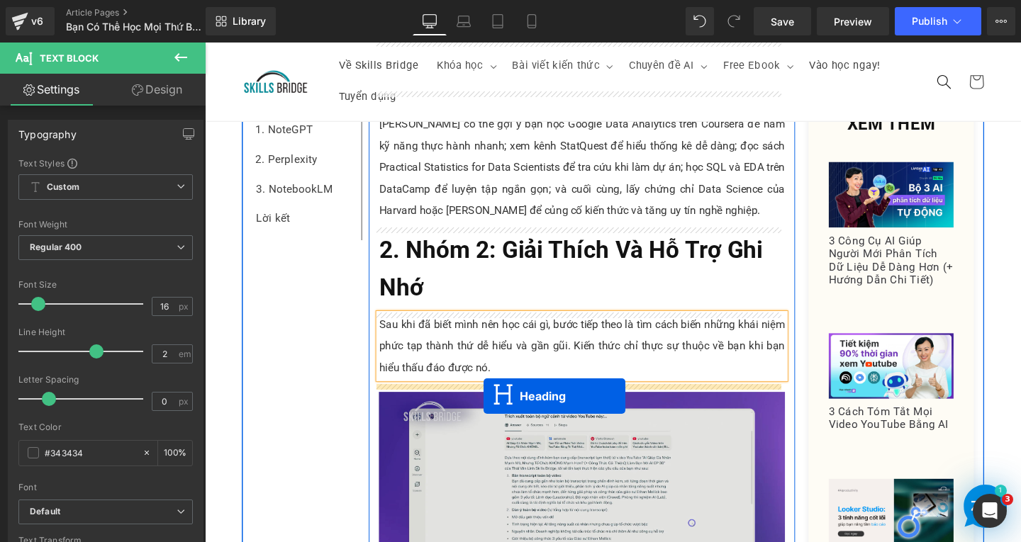
drag, startPoint x: 555, startPoint y: 371, endPoint x: 498, endPoint y: 415, distance: 72.3
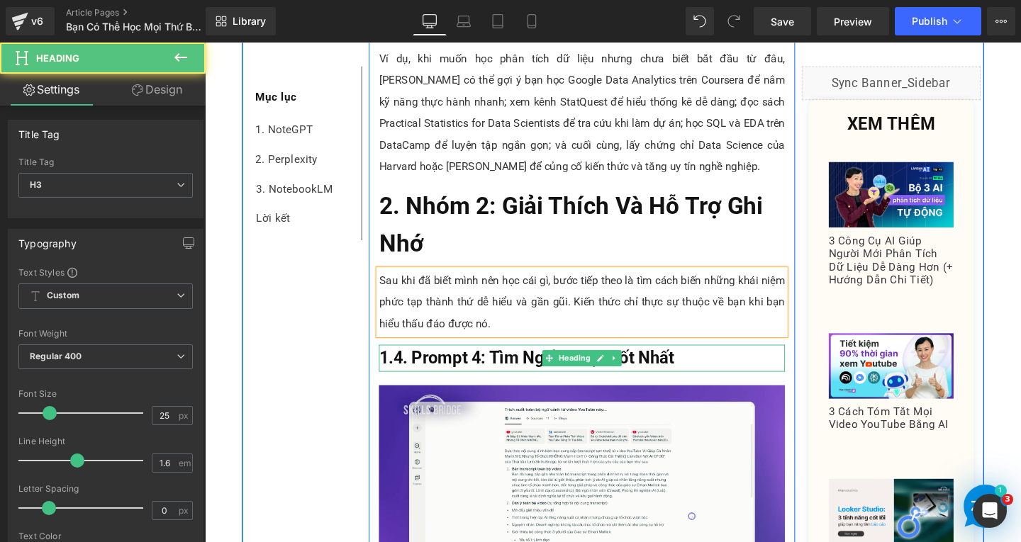
scroll to position [3292, 0]
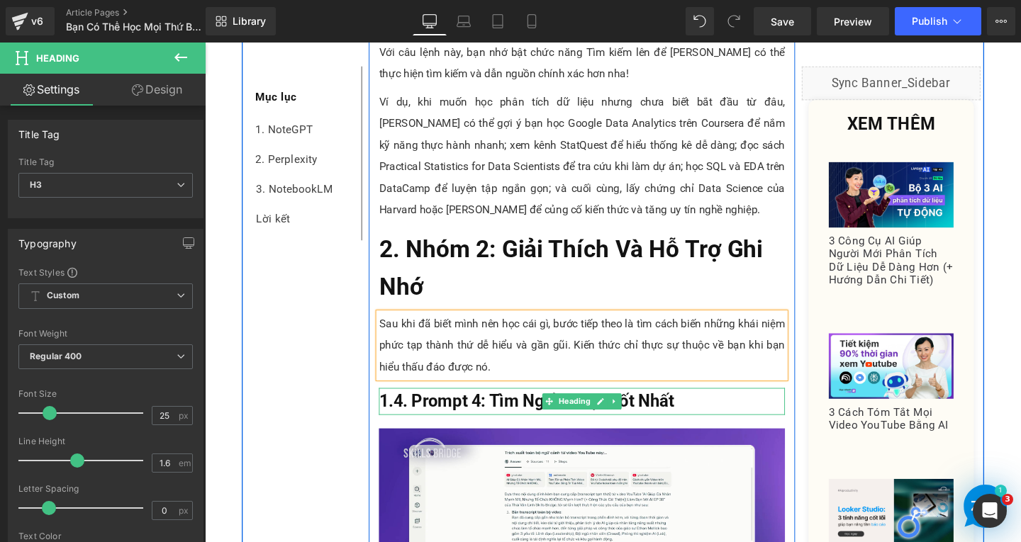
click at [700, 424] on h3 "1.4. Prompt 4: Tìm Nguồn Học Tốt Nhất" at bounding box center [601, 420] width 427 height 28
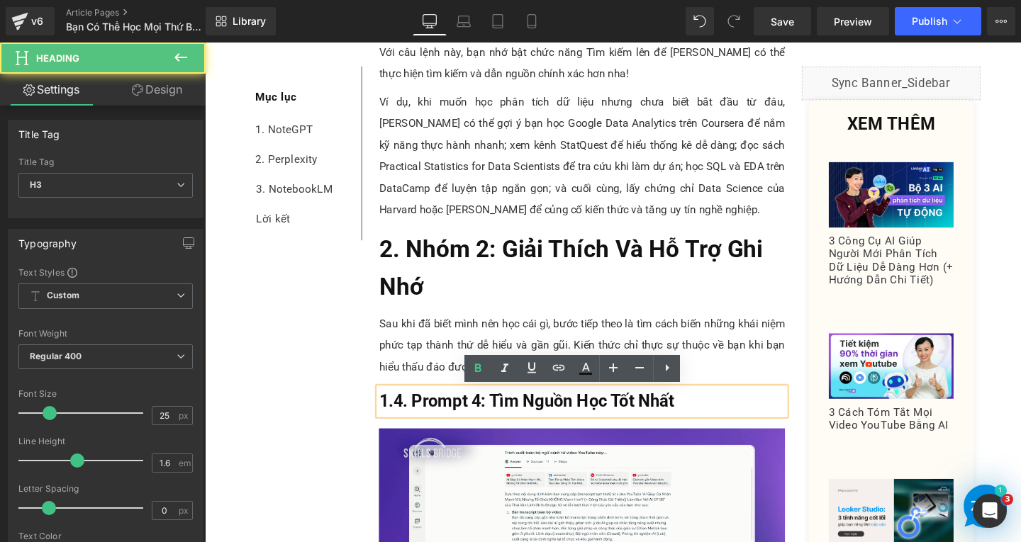
click at [705, 425] on h3 "1.4. Prompt 4: Tìm Nguồn Học Tốt Nhất" at bounding box center [601, 420] width 427 height 28
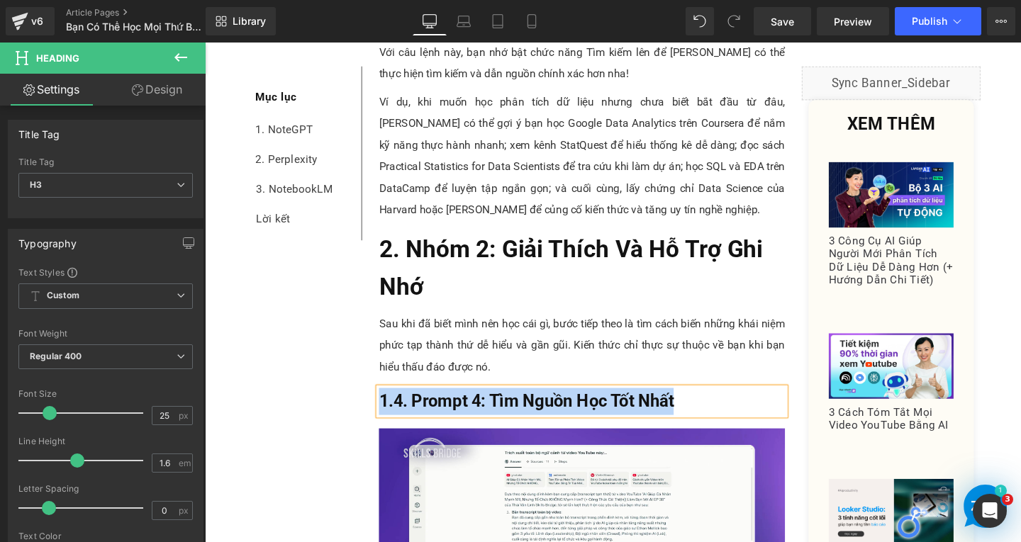
paste div
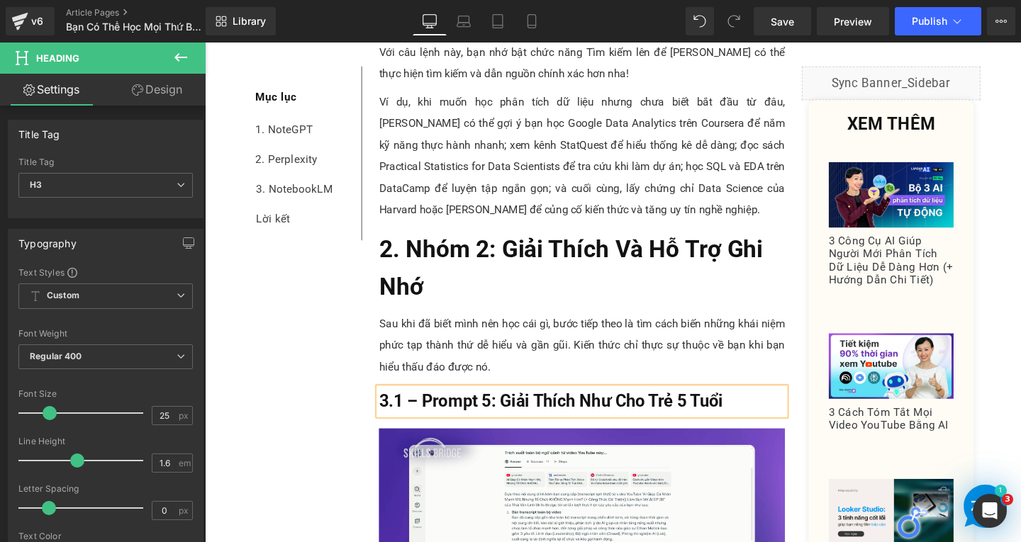
click at [423, 420] on b "3.1 – Prompt 5: Giải Thích Như Cho Trẻ 5 Tuổi" at bounding box center [569, 420] width 362 height 21
click at [392, 417] on b "3.1. Prompt 5: Giải Thích Như Cho Trẻ 5 Tuổi" at bounding box center [563, 420] width 351 height 21
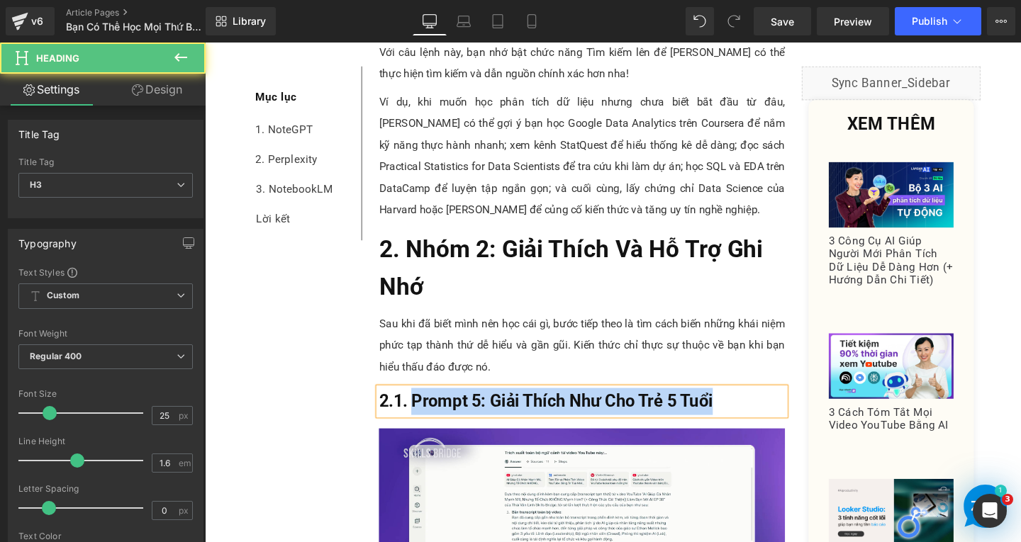
drag, startPoint x: 418, startPoint y: 421, endPoint x: 742, endPoint y: 418, distance: 323.3
click at [742, 418] on h3 "2.1. Prompt 5: Giải Thích Như Cho Trẻ 5 Tuổi" at bounding box center [601, 420] width 427 height 28
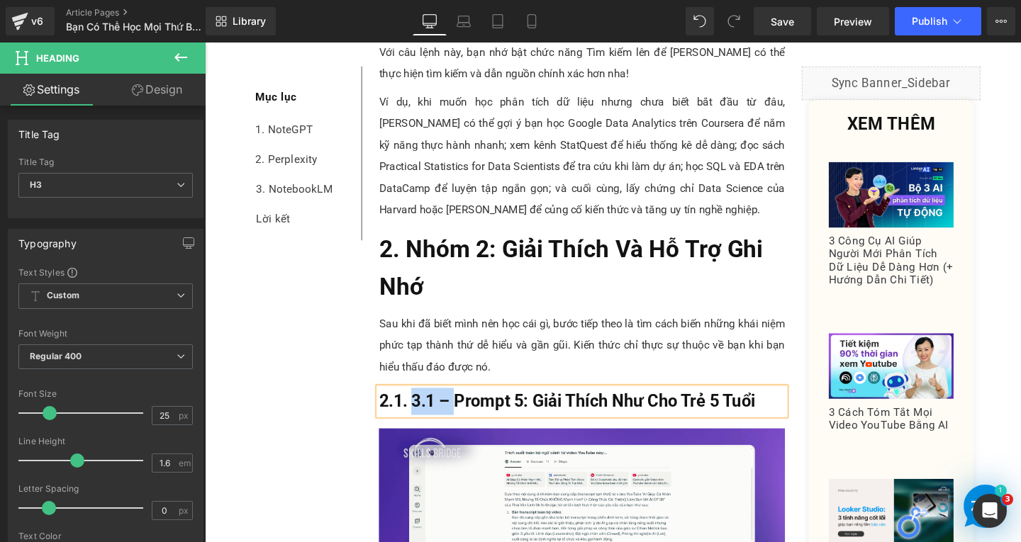
drag, startPoint x: 417, startPoint y: 419, endPoint x: 462, endPoint y: 418, distance: 45.4
click at [462, 418] on b "2.1. 3.1 – Prompt 5: Giải Thích Như Cho Trẻ 5 Tuổi" at bounding box center [586, 420] width 396 height 21
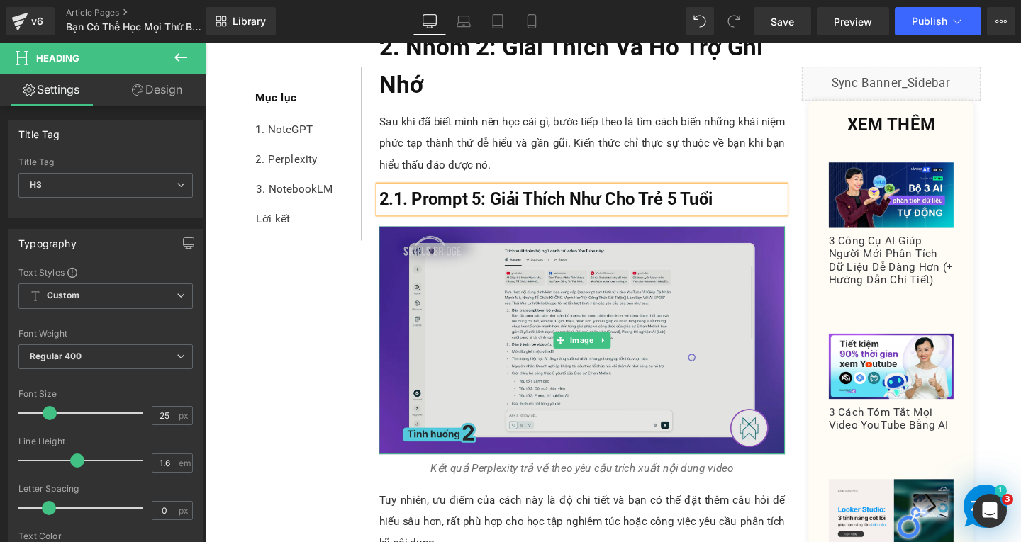
scroll to position [3647, 0]
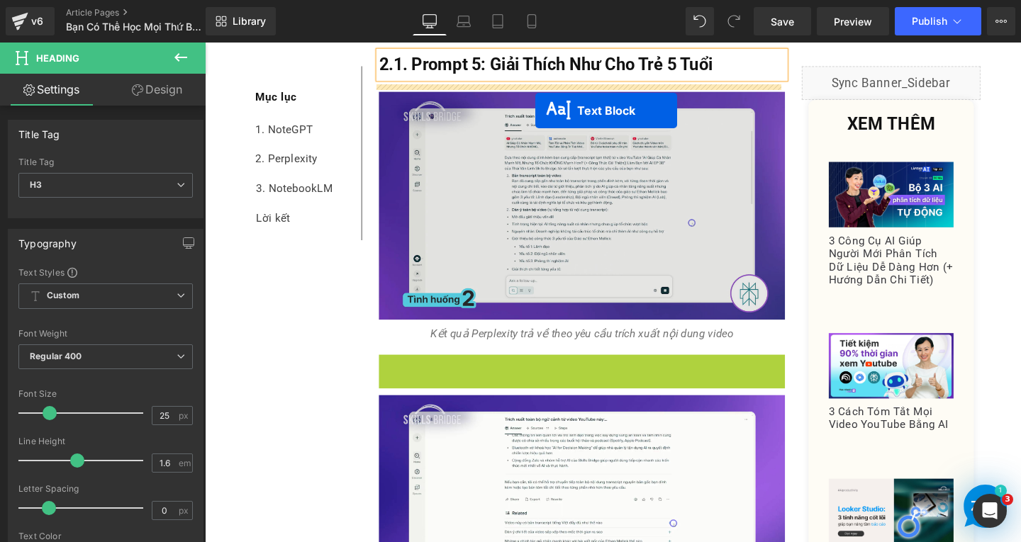
drag, startPoint x: 561, startPoint y: 408, endPoint x: 548, endPoint y: 106, distance: 303.0
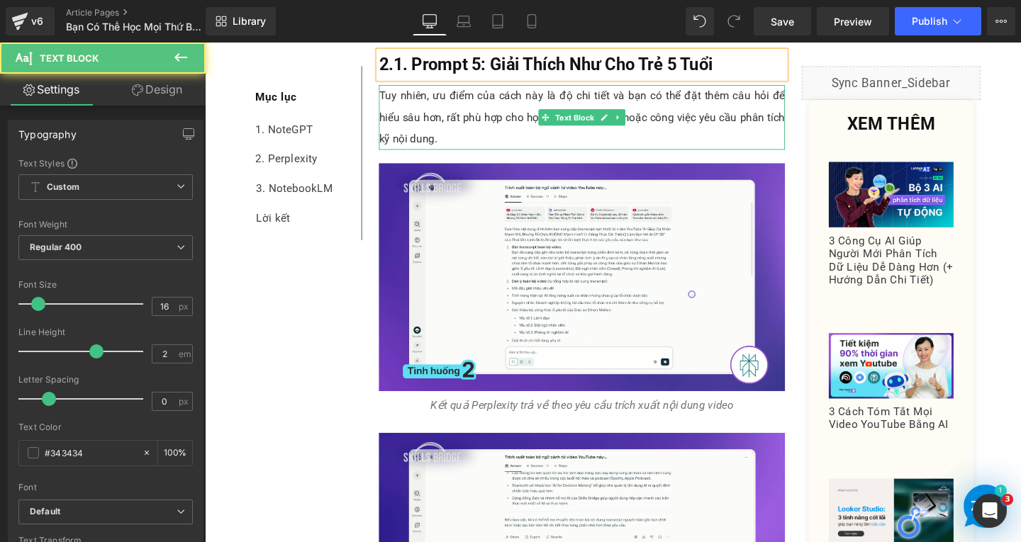
click at [468, 138] on p "Tuy nhiên, ưu điểm của cách này là độ chi tiết và bạn có thể đặt thêm câu hỏi đ…" at bounding box center [601, 121] width 427 height 68
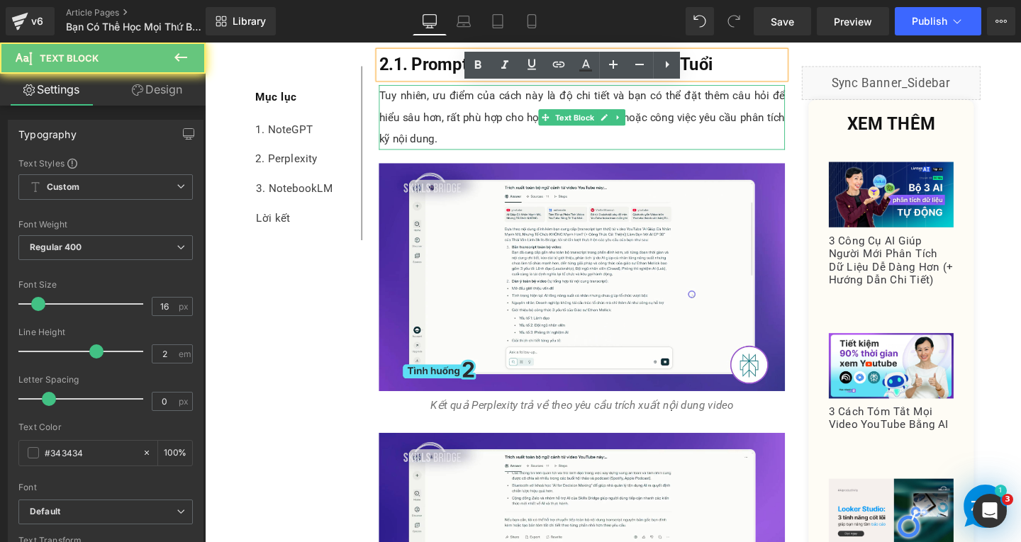
click at [468, 138] on p "Tuy nhiên, ưu điểm của cách này là độ chi tiết và bạn có thể đặt thêm câu hỏi đ…" at bounding box center [601, 121] width 427 height 68
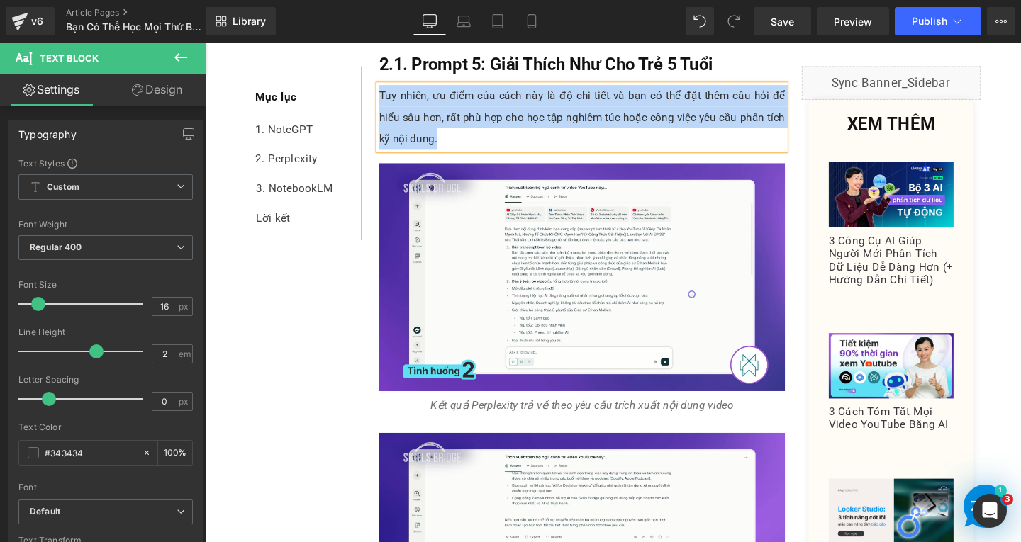
paste div
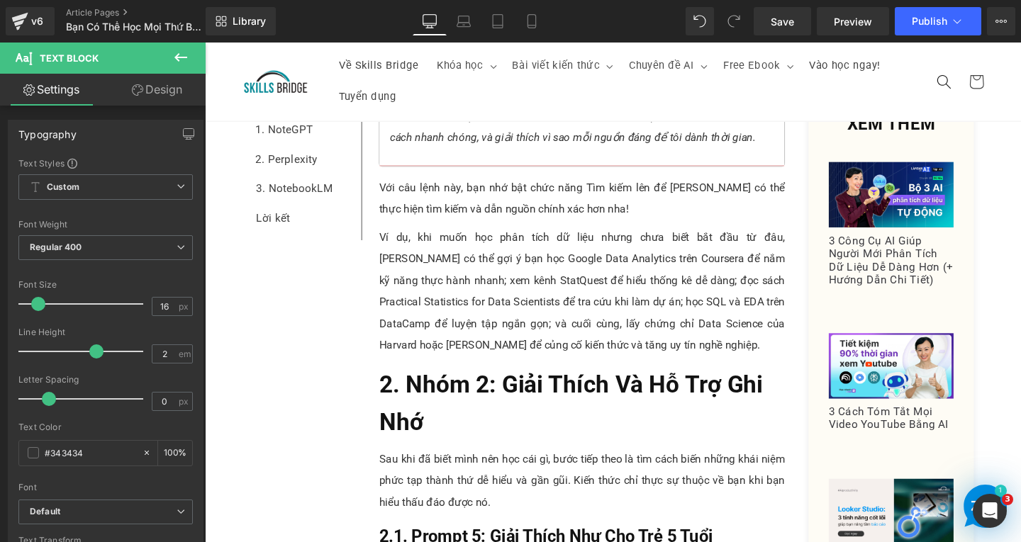
scroll to position [2938, 0]
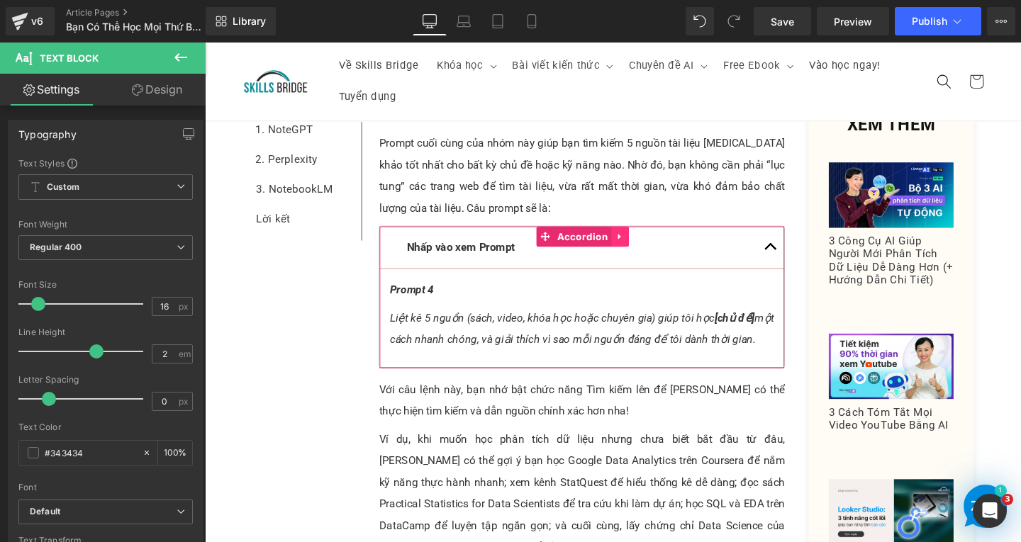
click at [637, 241] on icon at bounding box center [642, 246] width 10 height 11
click at [628, 241] on icon at bounding box center [632, 246] width 10 height 11
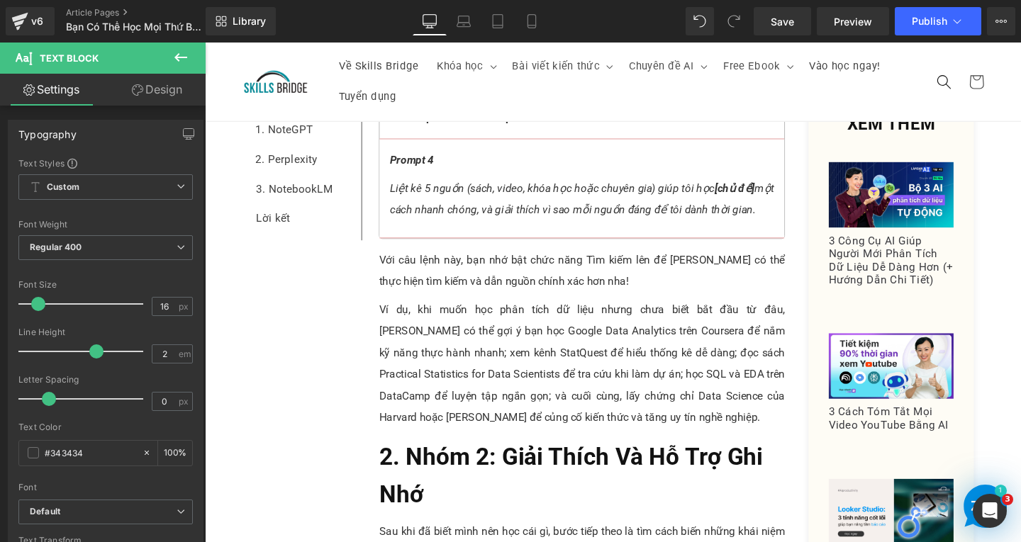
scroll to position [3093, 0]
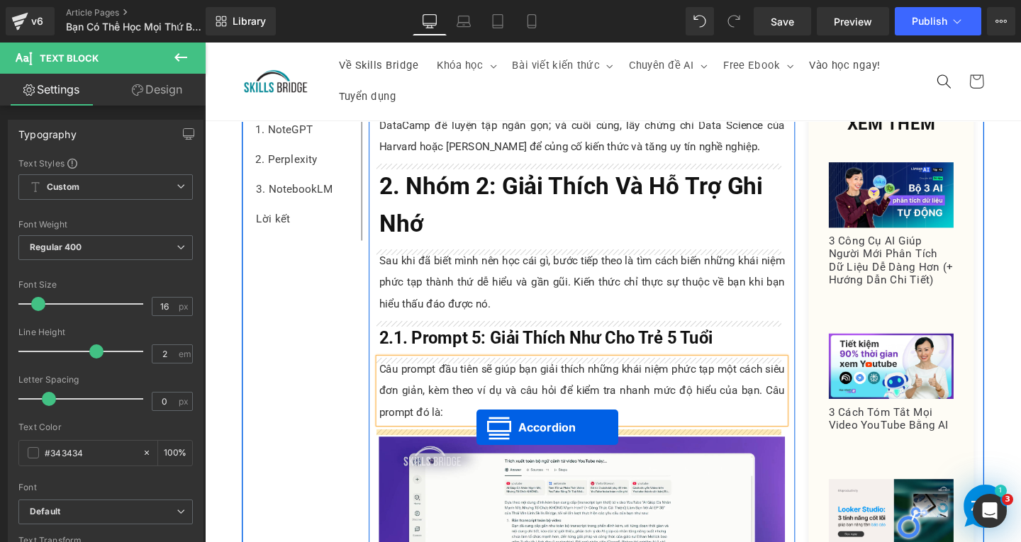
drag, startPoint x: 562, startPoint y: 254, endPoint x: 491, endPoint y: 447, distance: 205.7
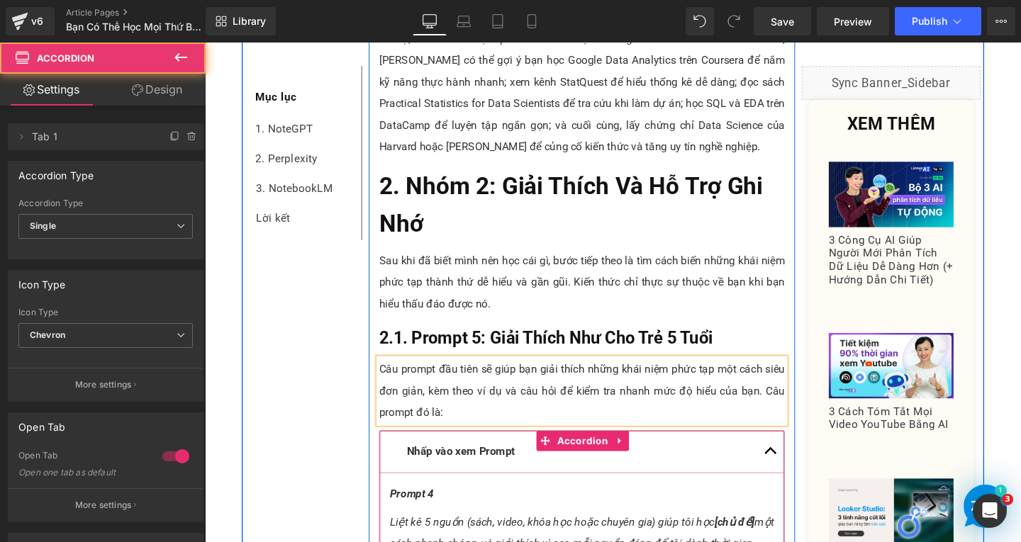
scroll to position [3430, 0]
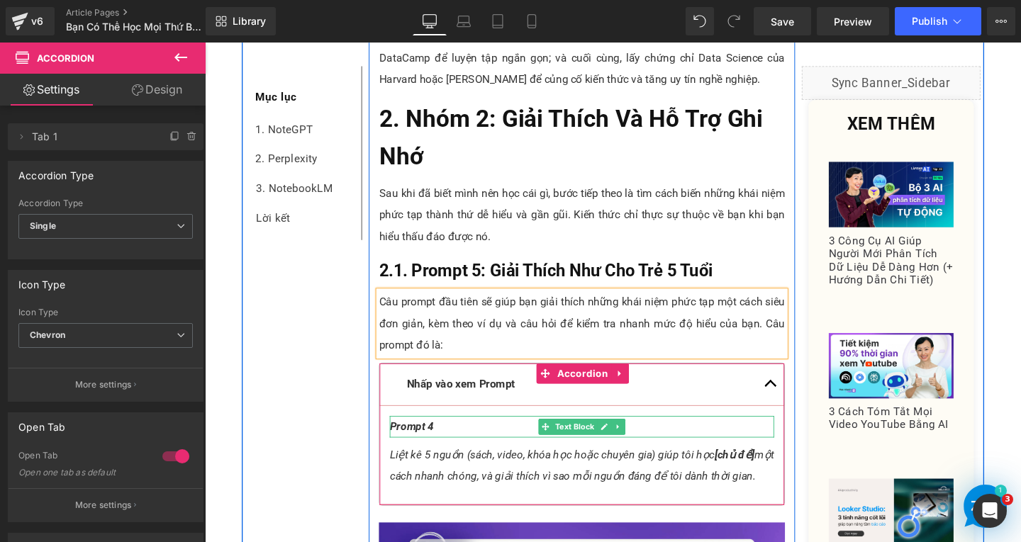
click at [452, 444] on p "Prompt 4" at bounding box center [601, 446] width 404 height 23
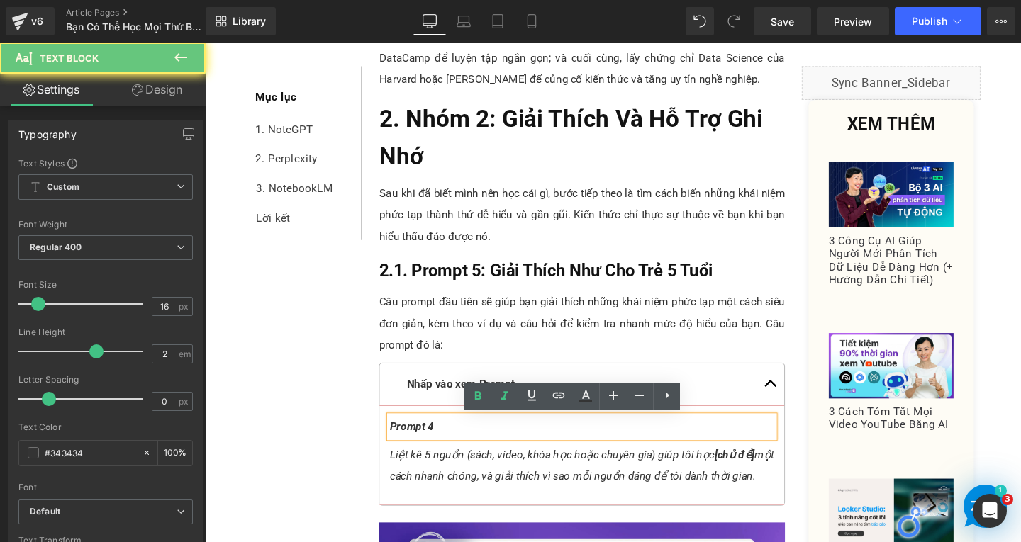
click at [453, 445] on p "Prompt 4" at bounding box center [601, 446] width 404 height 23
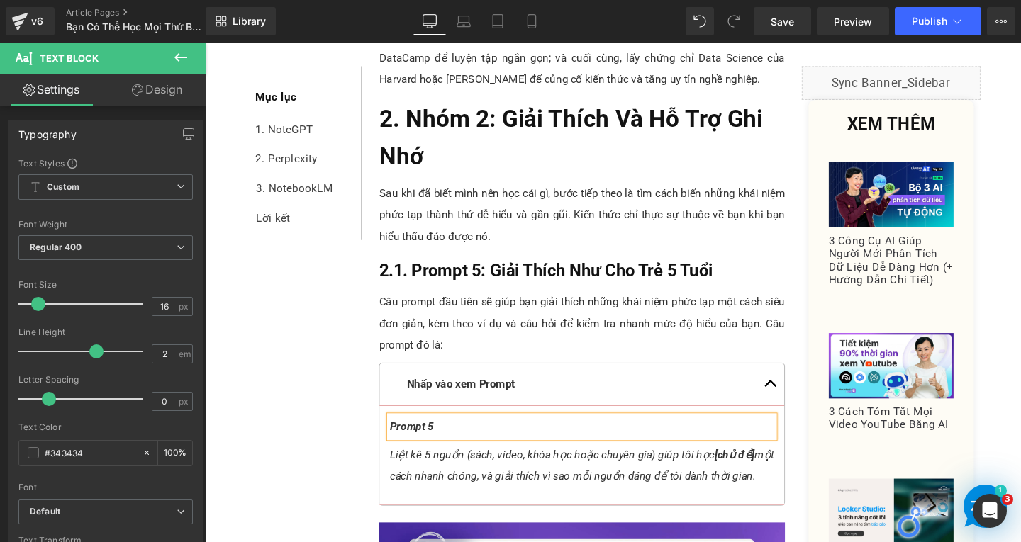
scroll to position [3642, 0]
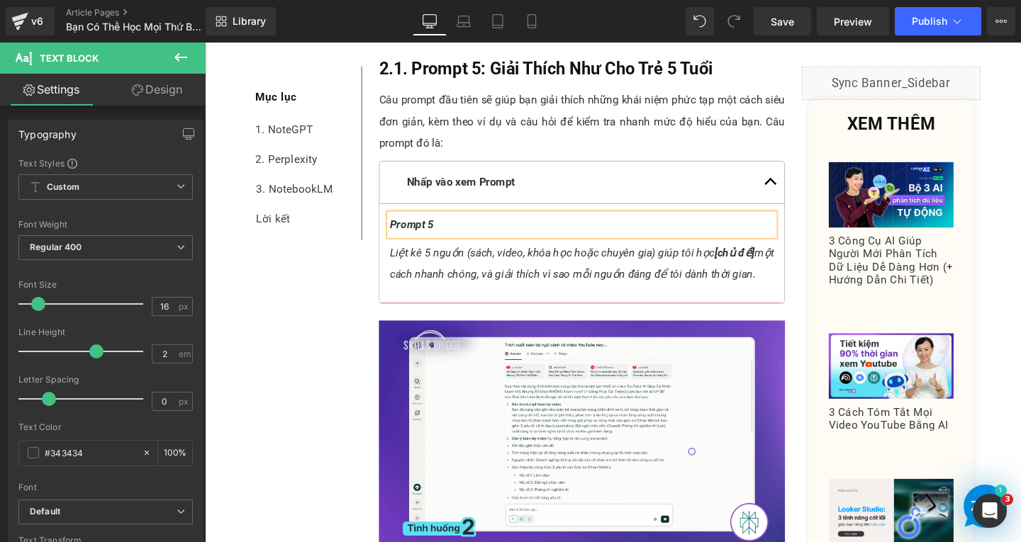
click at [430, 298] on p "Liệt kê 5 nguồn (sách, video, khóa học hoặc chuyên gia) giúp tôi học [chủ đề] m…" at bounding box center [601, 274] width 404 height 45
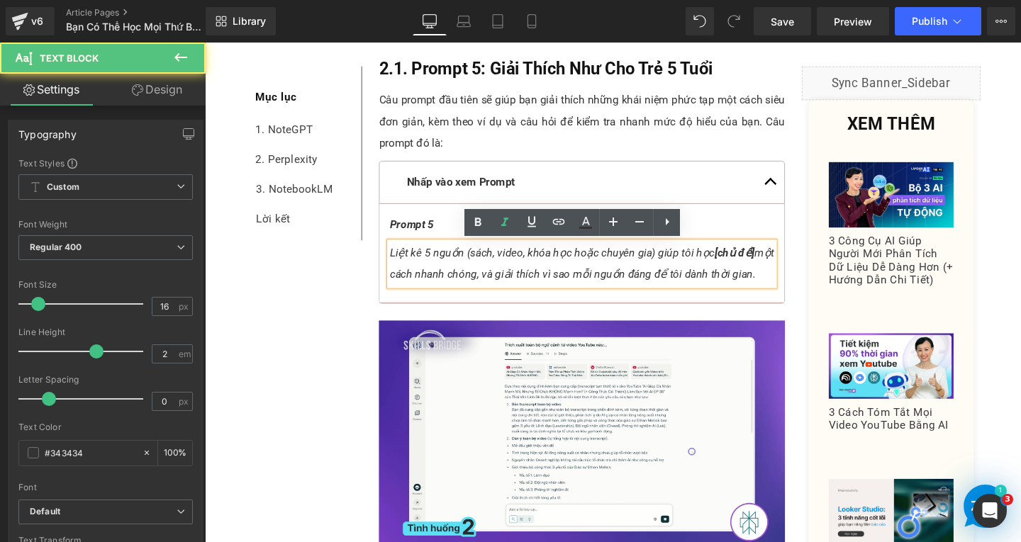
click at [430, 298] on p "Liệt kê 5 nguồn (sách, video, khóa học hoặc chuyên gia) giúp tôi học [chủ đề] m…" at bounding box center [601, 274] width 404 height 45
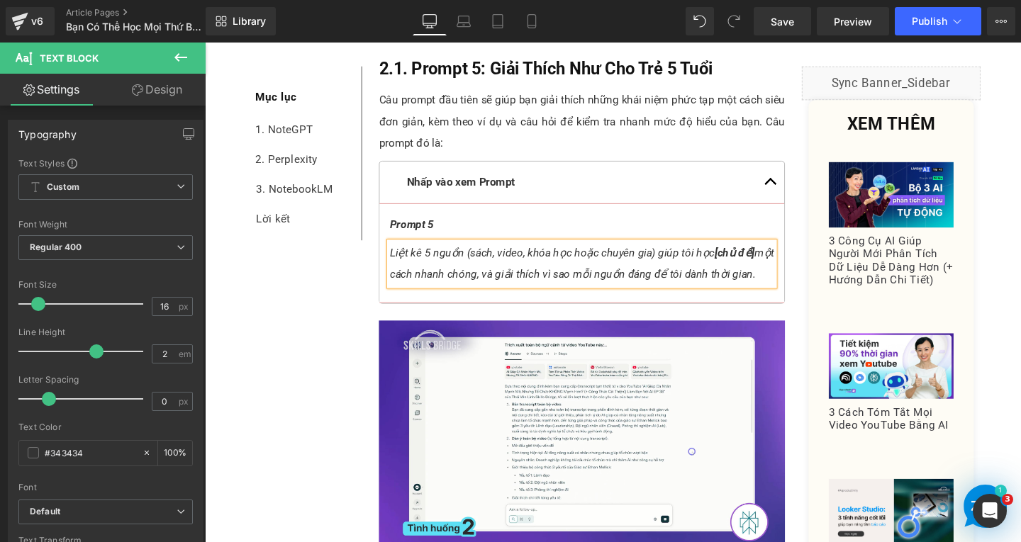
paste div
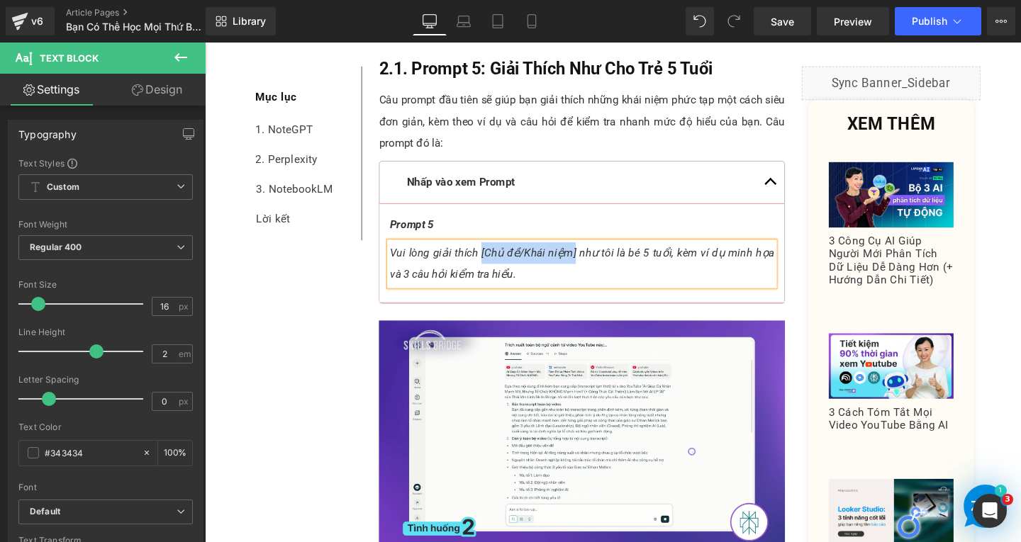
drag, startPoint x: 490, startPoint y: 262, endPoint x: 588, endPoint y: 264, distance: 98.5
click at [588, 264] on icon "Vui lòng giải thích [Chủ đề/Khái niệm] như tôi là bé 5 tuổi, kèm ví dụ minh họa…" at bounding box center [601, 275] width 404 height 36
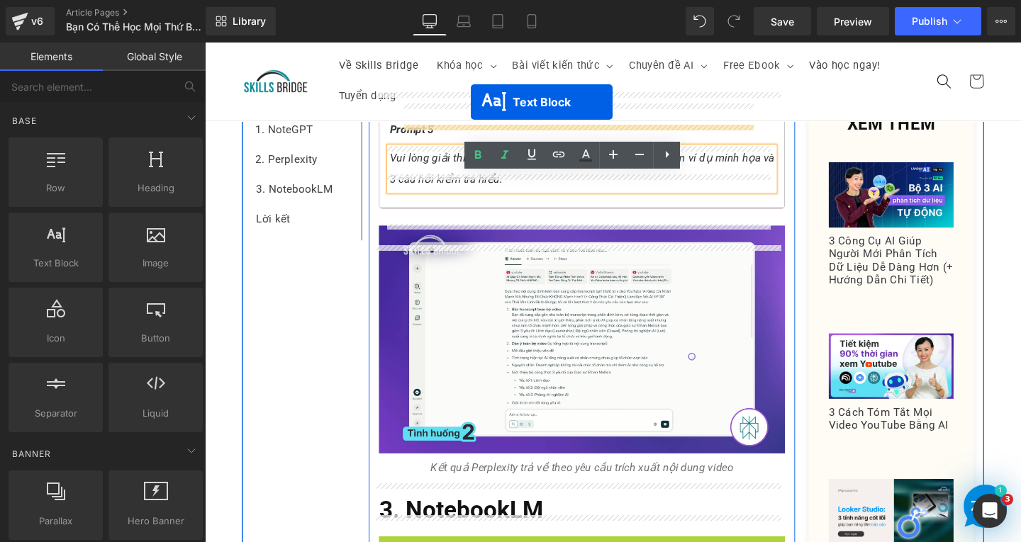
scroll to position [3657, 0]
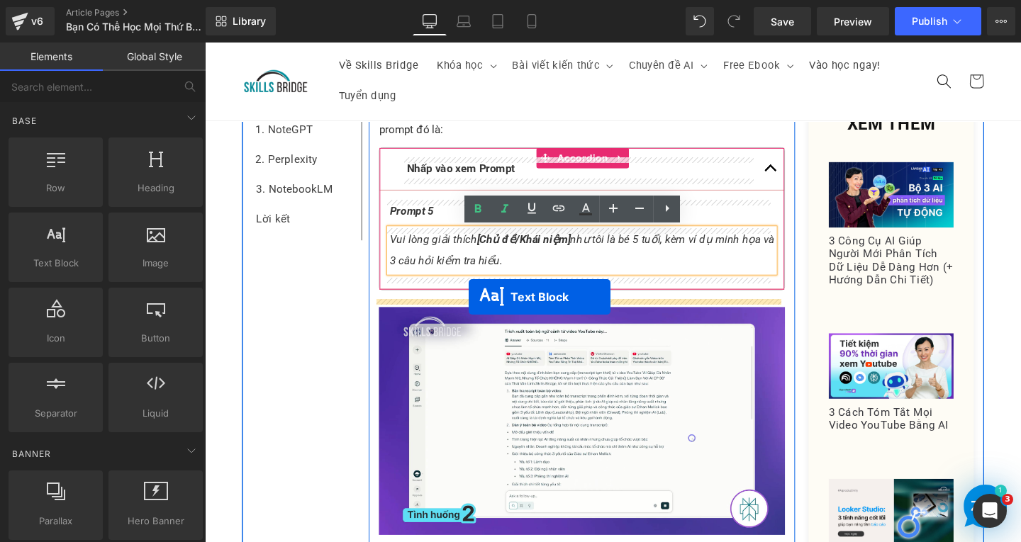
drag, startPoint x: 559, startPoint y: 411, endPoint x: 482, endPoint y: 310, distance: 127.5
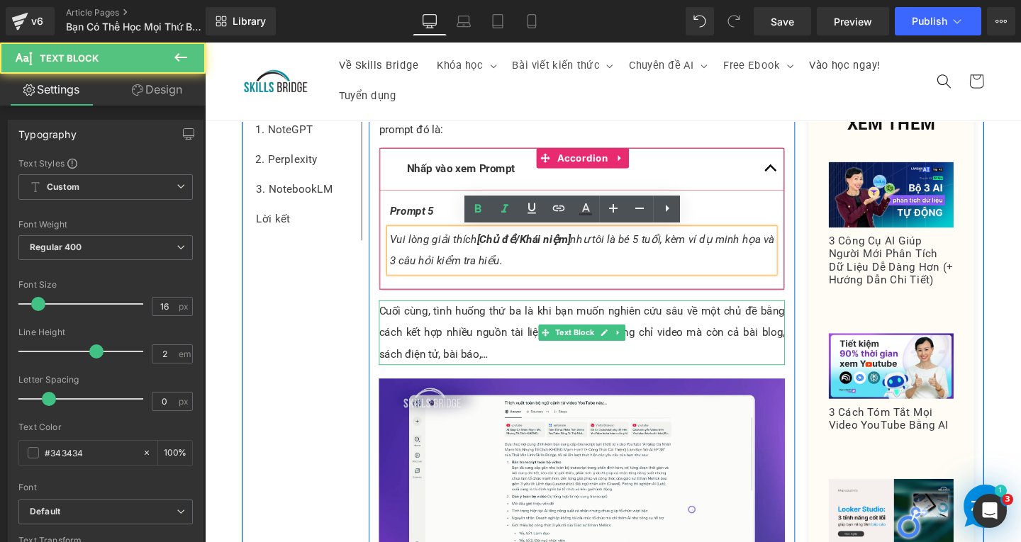
click at [474, 360] on p "Cuối cùng, tình huống thứ ba là khi bạn muốn nghiên cứu sâu về một chủ đề bằng …" at bounding box center [601, 347] width 427 height 68
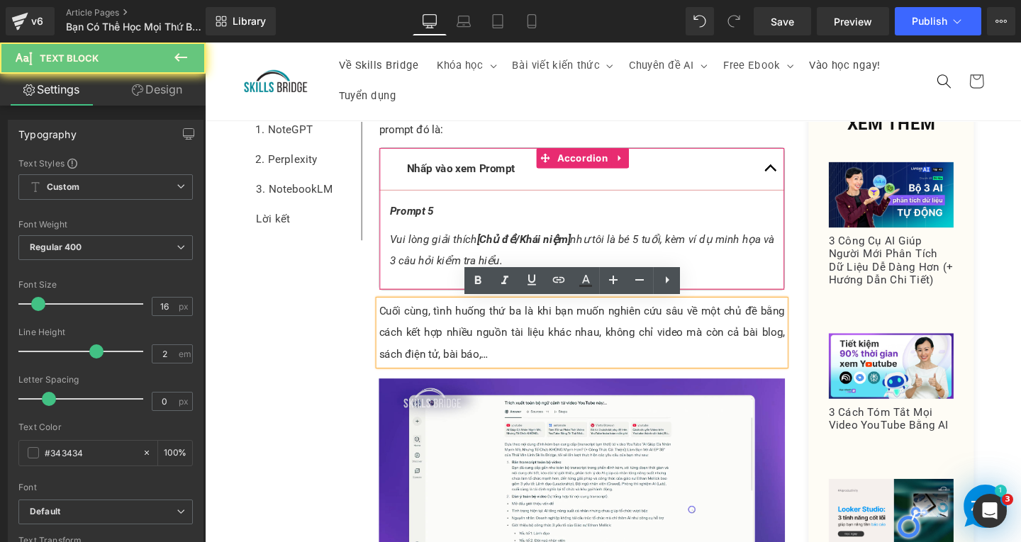
click at [500, 371] on p "Cuối cùng, tình huống thứ ba là khi bạn muốn nghiên cứu sâu về một chủ đề bằng …" at bounding box center [601, 347] width 427 height 68
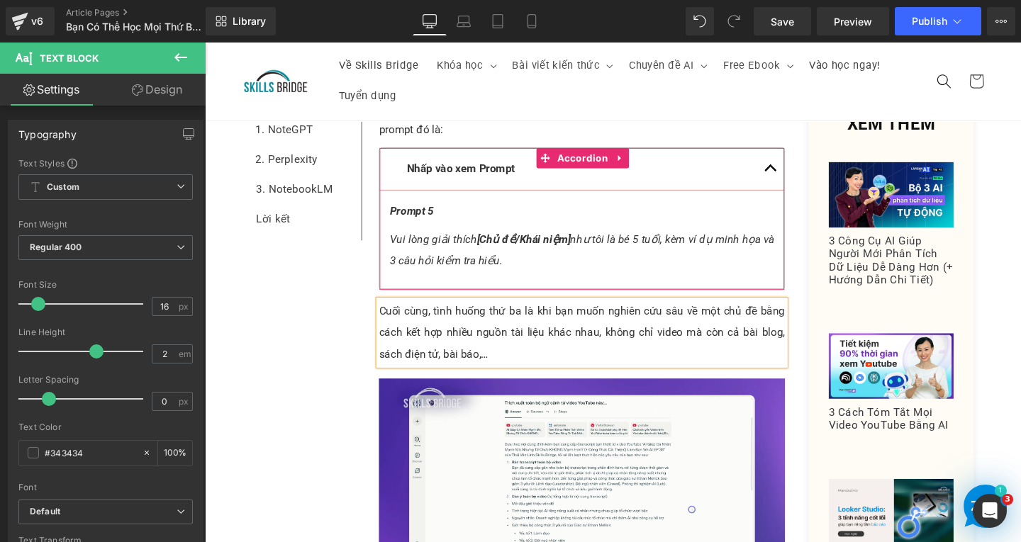
paste div
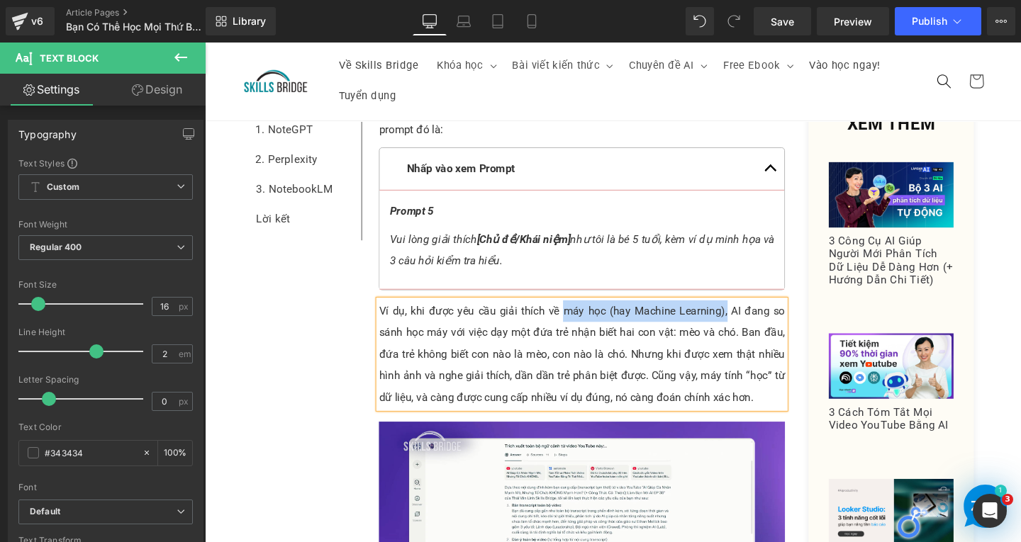
drag, startPoint x: 578, startPoint y: 323, endPoint x: 748, endPoint y: 320, distance: 170.2
click at [748, 320] on p "Ví dụ, khi được yêu cầu giải thích về máy học (hay Machine Learning), AI đang s…" at bounding box center [601, 369] width 427 height 113
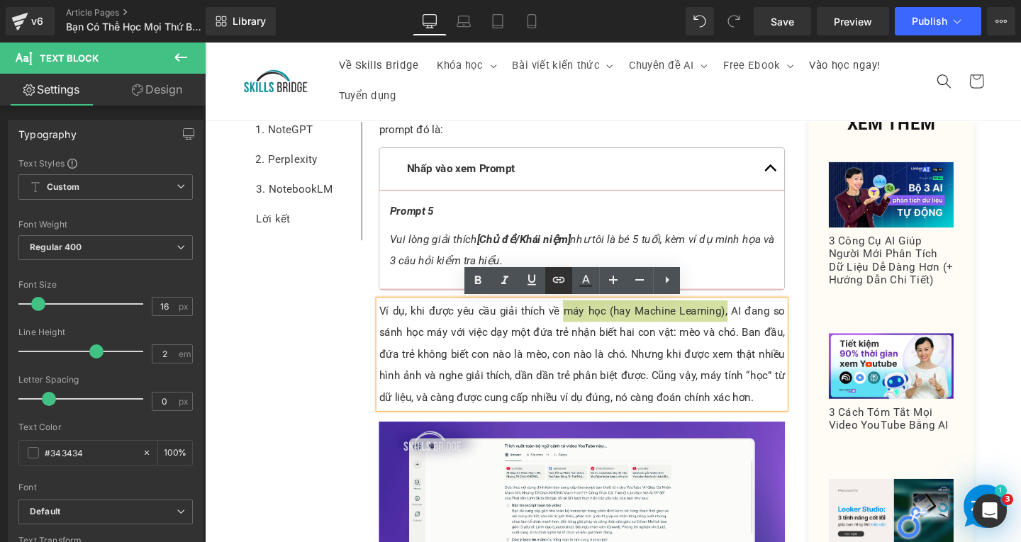
click at [554, 276] on icon at bounding box center [558, 280] width 17 height 17
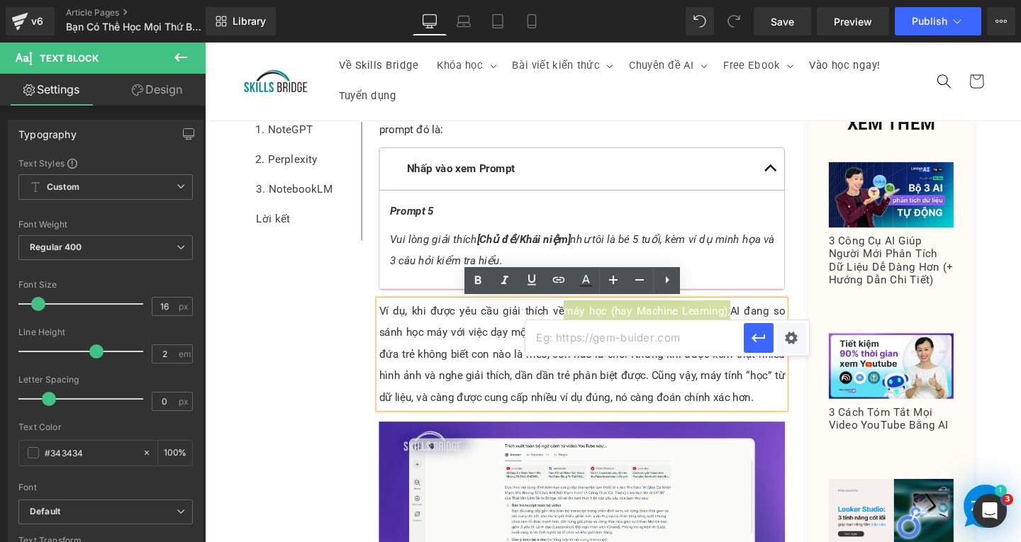
click at [654, 330] on input "text" at bounding box center [634, 337] width 218 height 35
paste input "https://www.skillsbridge.vn/en/blogs/ai-kien-thuc-nen-tang/machine-learning"
type input "https://www.skillsbridge.vn/en/blogs/ai-kien-thuc-nen-tang/machine-learning"
click at [761, 342] on icon "button" at bounding box center [758, 338] width 17 height 17
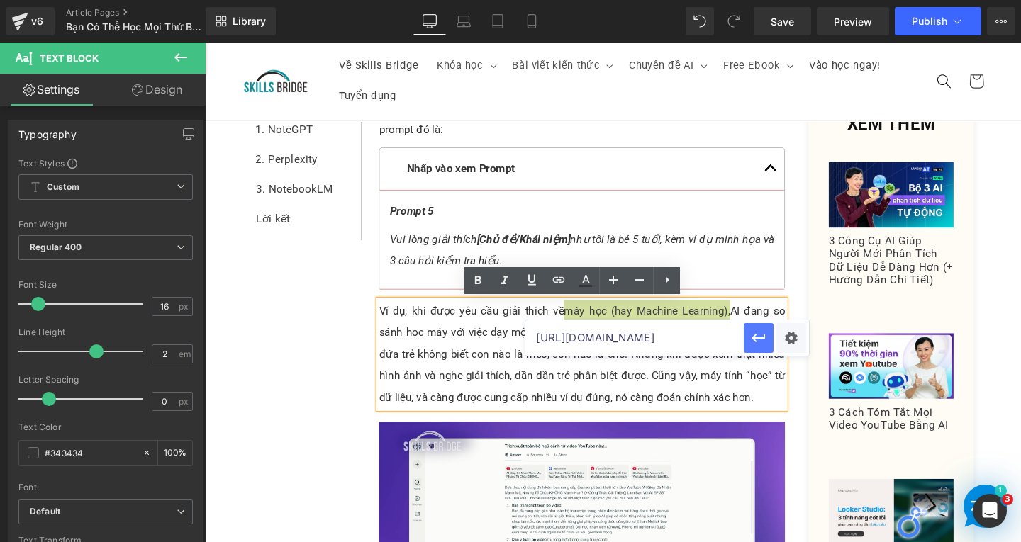
scroll to position [0, 0]
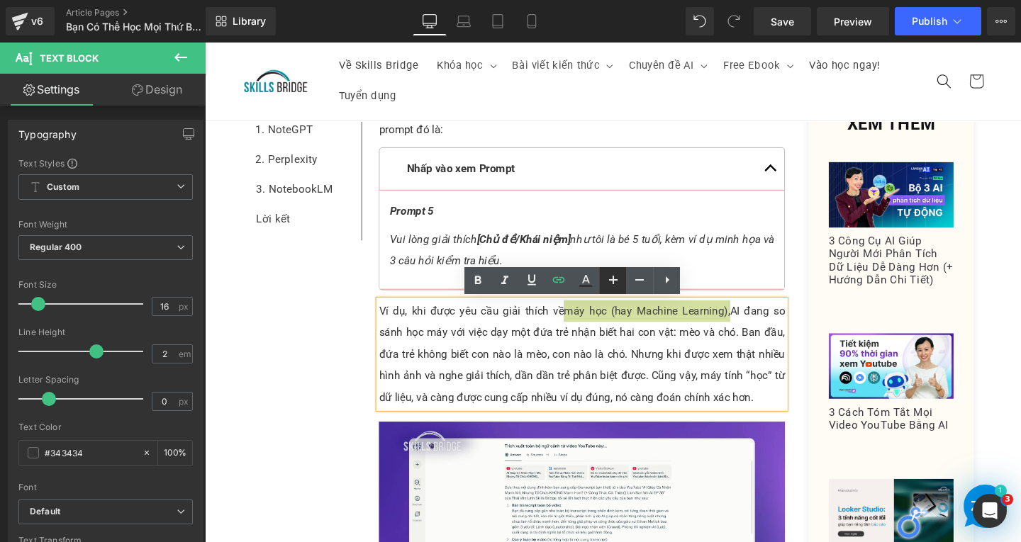
click at [600, 279] on link at bounding box center [612, 280] width 27 height 27
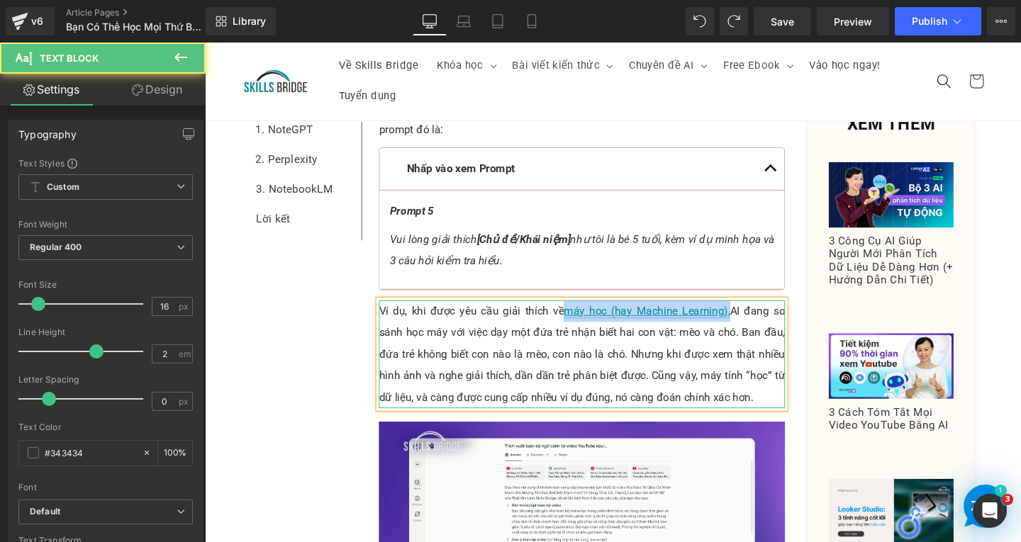
click at [637, 327] on link "máy học (hay Machine Learning)," at bounding box center [669, 324] width 174 height 13
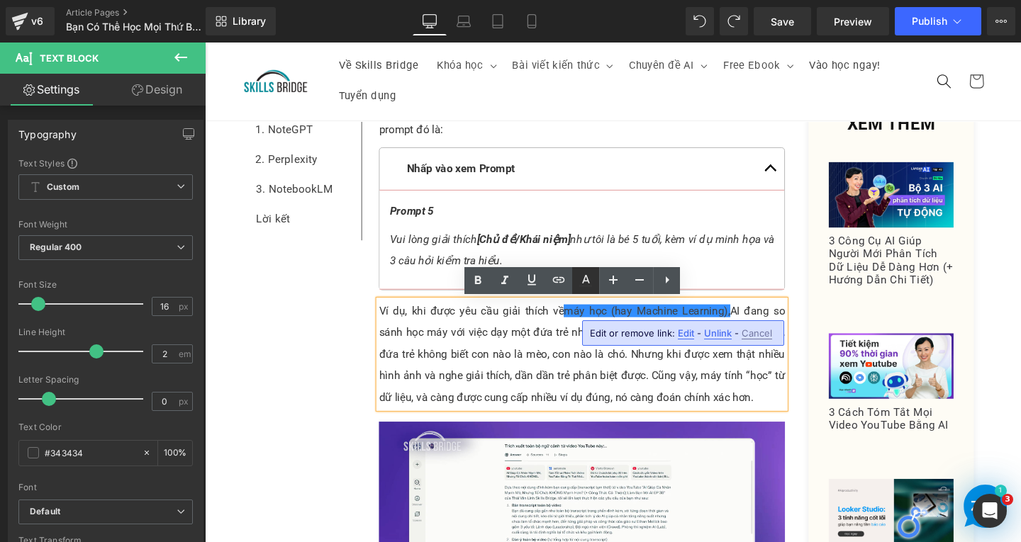
click at [582, 278] on icon at bounding box center [585, 280] width 17 height 17
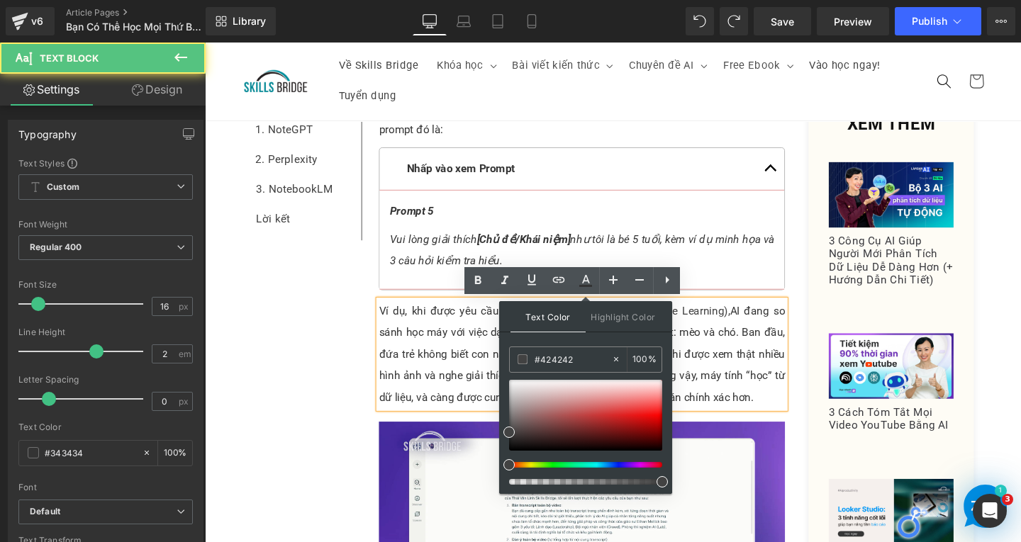
drag, startPoint x: 749, startPoint y: 338, endPoint x: 711, endPoint y: 336, distance: 38.3
click at [749, 338] on p "Ví dụ, khi được yêu cầu giải thích về máy học (hay Machine Learning), AI đang s…" at bounding box center [601, 369] width 427 height 113
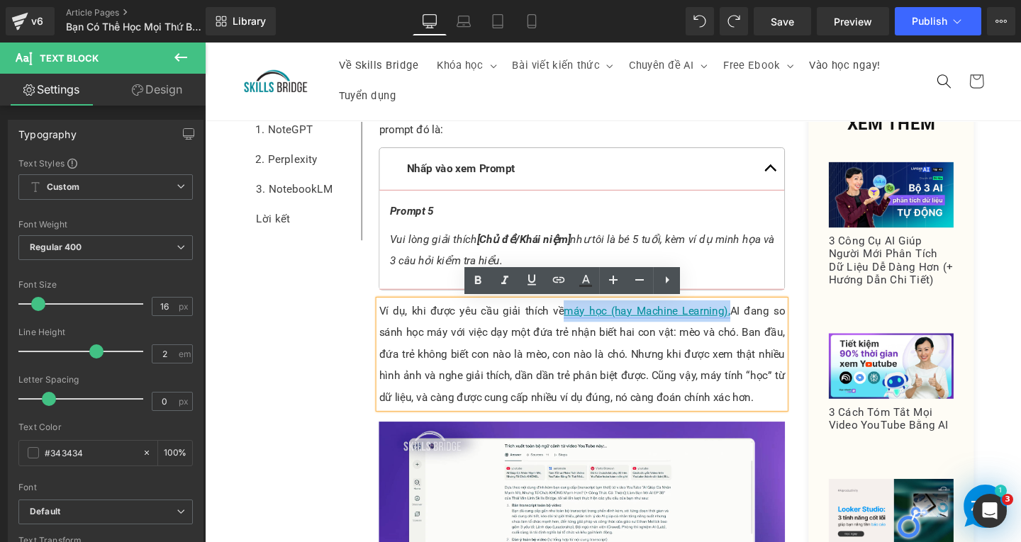
drag, startPoint x: 578, startPoint y: 325, endPoint x: 747, endPoint y: 325, distance: 168.7
click at [747, 325] on link "máy học (hay Machine Learning)," at bounding box center [669, 324] width 174 height 13
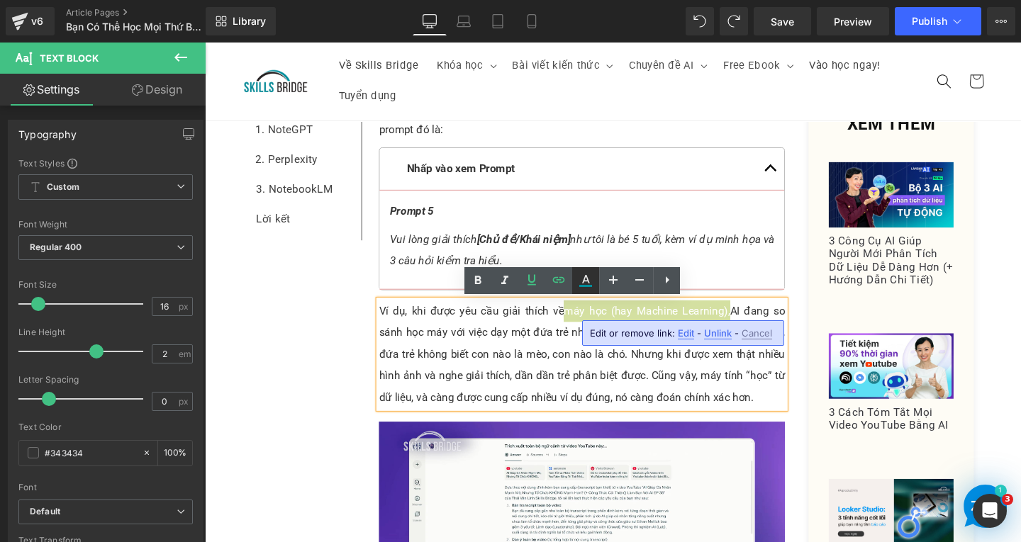
click at [583, 282] on icon at bounding box center [585, 280] width 17 height 17
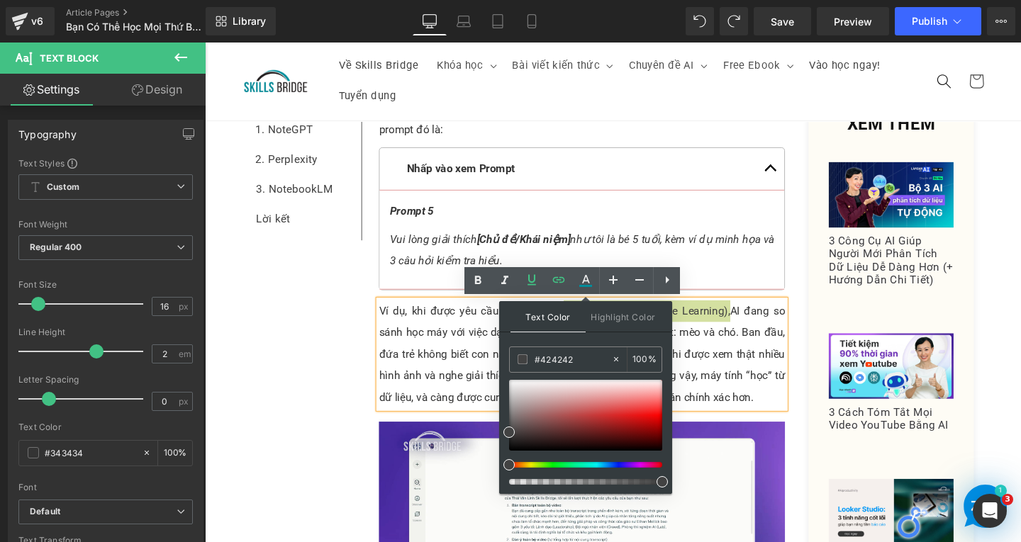
drag, startPoint x: 579, startPoint y: 359, endPoint x: 508, endPoint y: 360, distance: 71.6
click at [508, 360] on div "Text Color Highlight Color #333333 #424242 100 % transparent 0 %" at bounding box center [585, 397] width 173 height 193
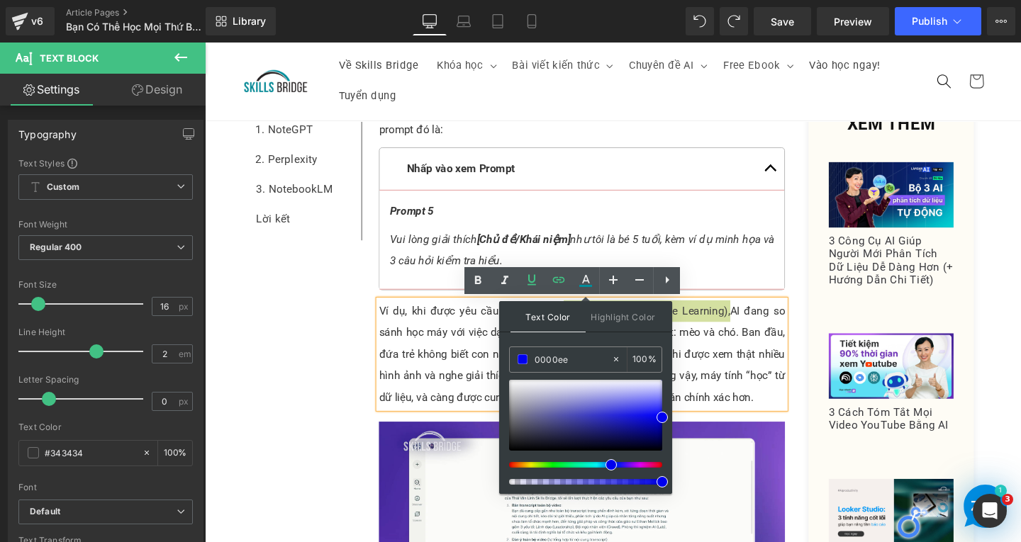
type input "0000ee"
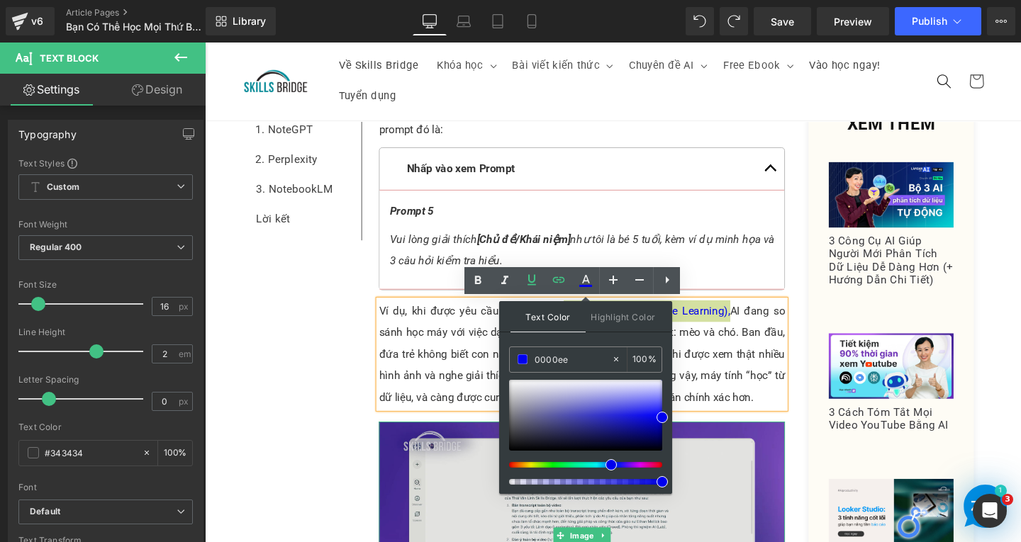
drag, startPoint x: 866, startPoint y: 523, endPoint x: 756, endPoint y: 454, distance: 130.0
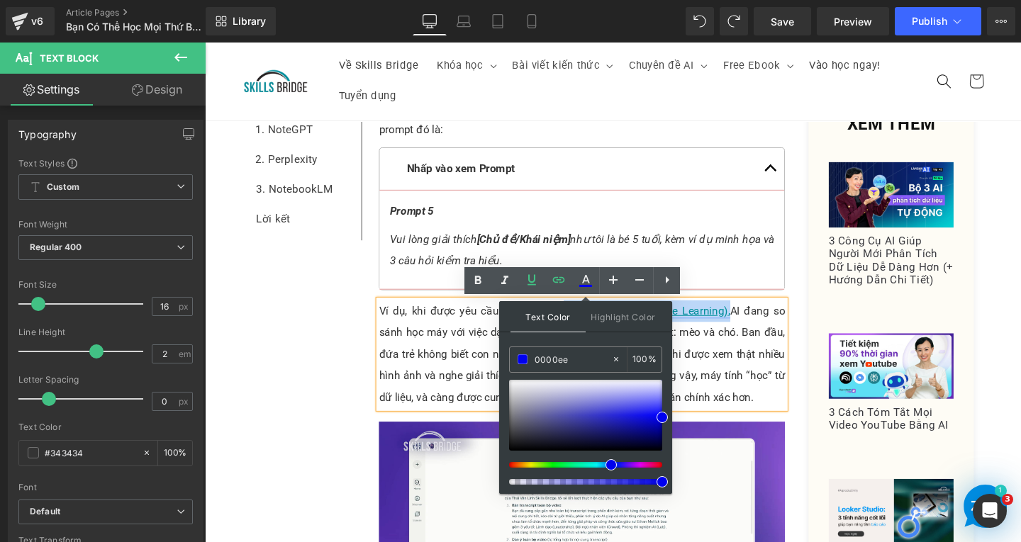
click at [729, 330] on link "máy học (hay Machine Learning)," at bounding box center [669, 324] width 174 height 13
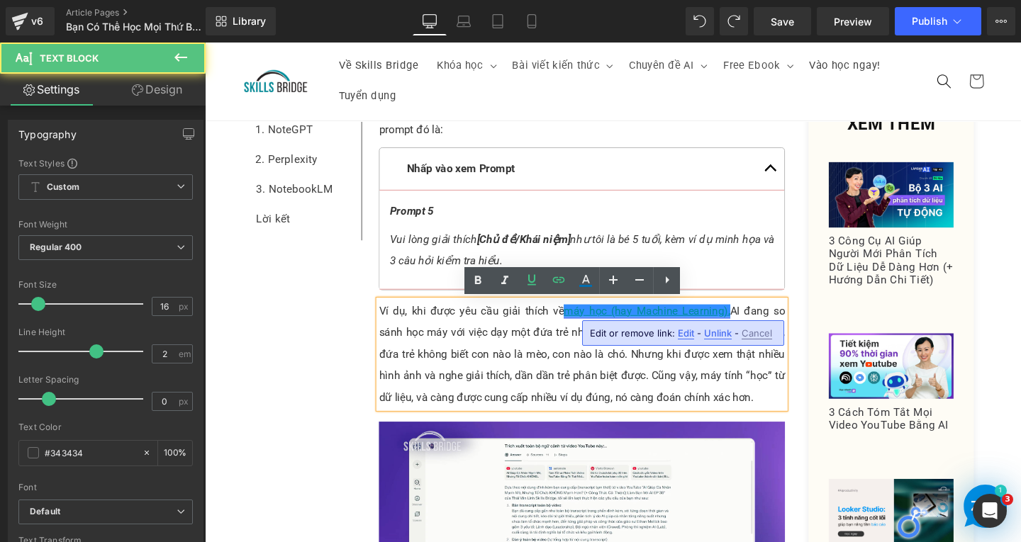
click at [666, 323] on link "máy học (hay Machine Learning)," at bounding box center [669, 324] width 174 height 13
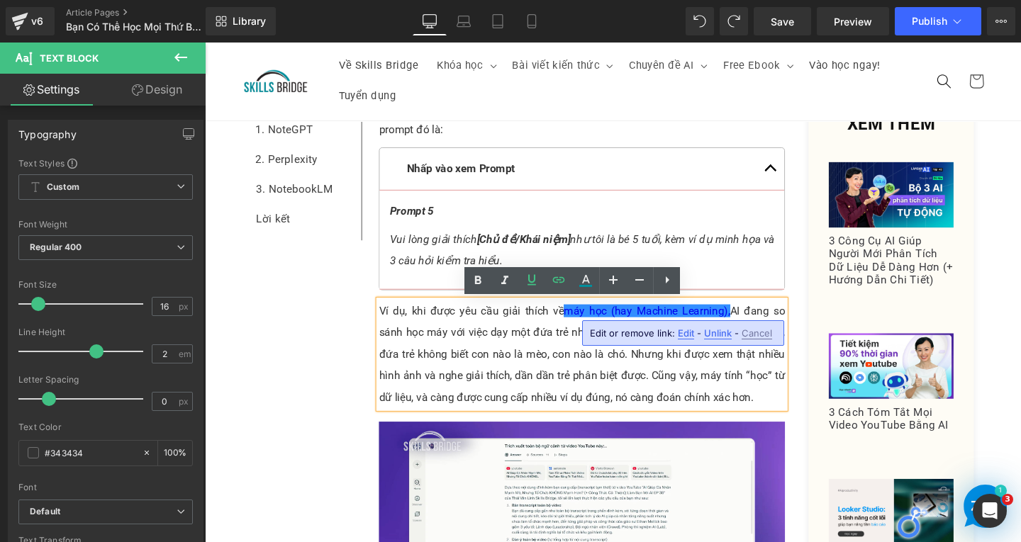
click at [682, 334] on span "Edit" at bounding box center [686, 334] width 16 height 12
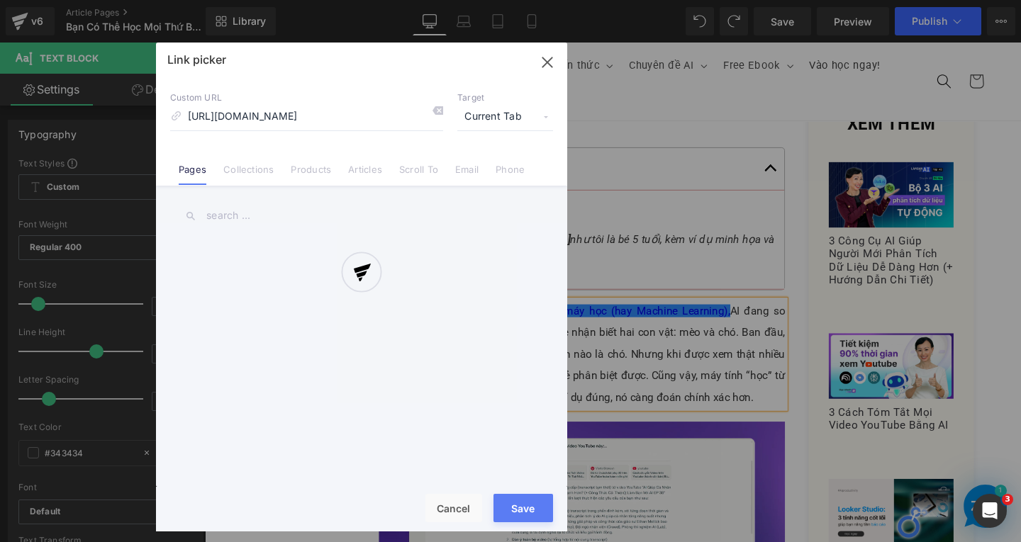
click at [779, 0] on div "Text Color Highlight Color #333333 0000ee 100 % transparent 0 % Edit or remove …" at bounding box center [510, 0] width 1021 height 0
click at [522, 113] on div at bounding box center [361, 287] width 411 height 489
click at [513, 115] on div at bounding box center [361, 287] width 411 height 489
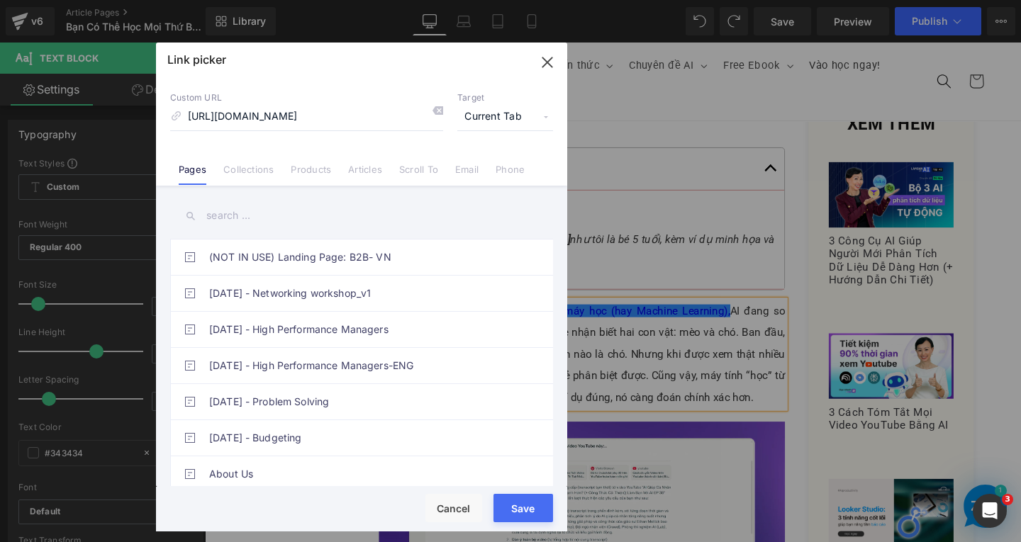
click at [513, 115] on span "Current Tab" at bounding box center [505, 116] width 96 height 27
click at [495, 174] on li "New Tab" at bounding box center [505, 167] width 110 height 25
click at [512, 507] on button "Save" at bounding box center [523, 508] width 60 height 28
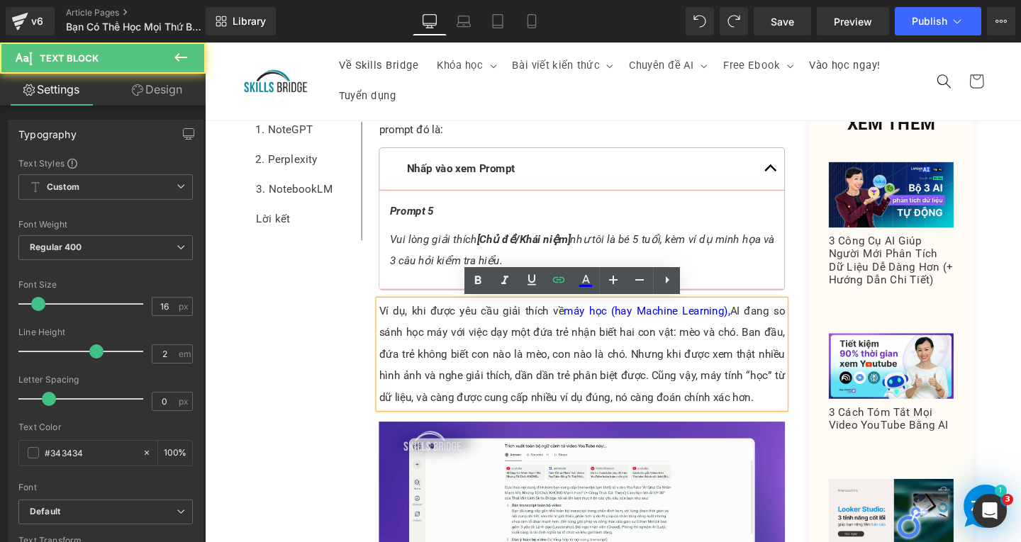
click at [704, 371] on p "Ví dụ, khi được yêu cầu giải thích về máy học (hay Machine Learning), AI đang s…" at bounding box center [601, 369] width 427 height 113
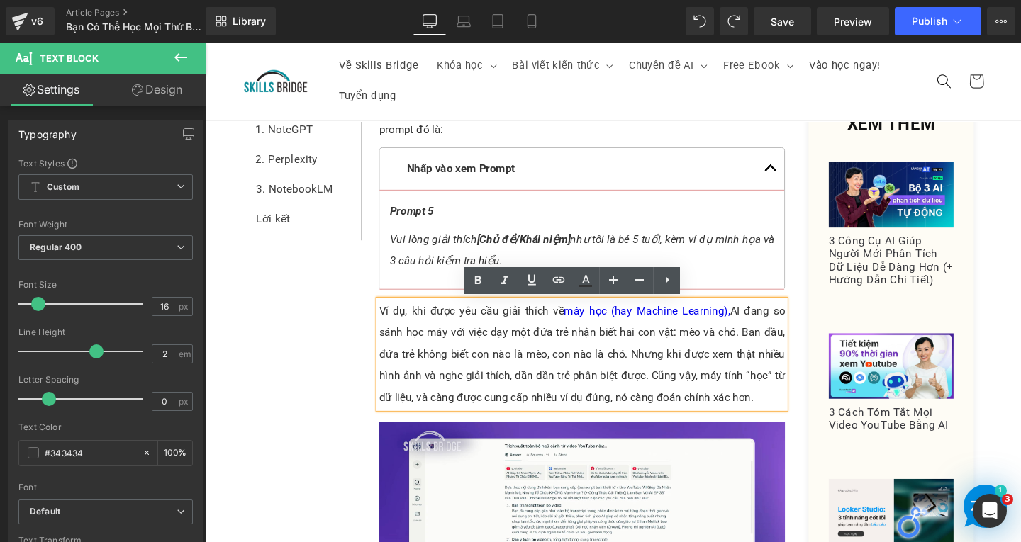
scroll to position [3444, 0]
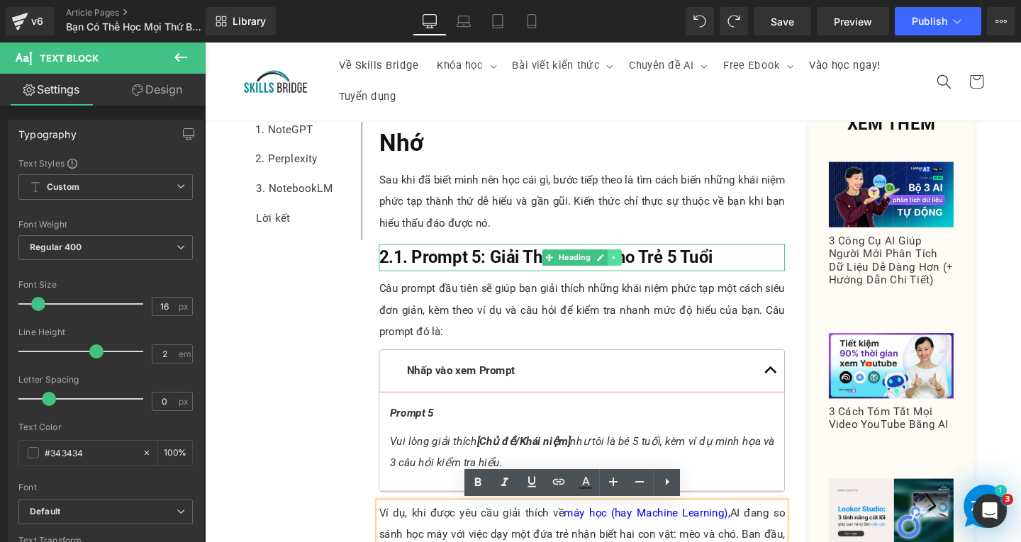
click at [634, 267] on icon at bounding box center [636, 268] width 8 height 9
click at [625, 268] on icon at bounding box center [629, 268] width 8 height 8
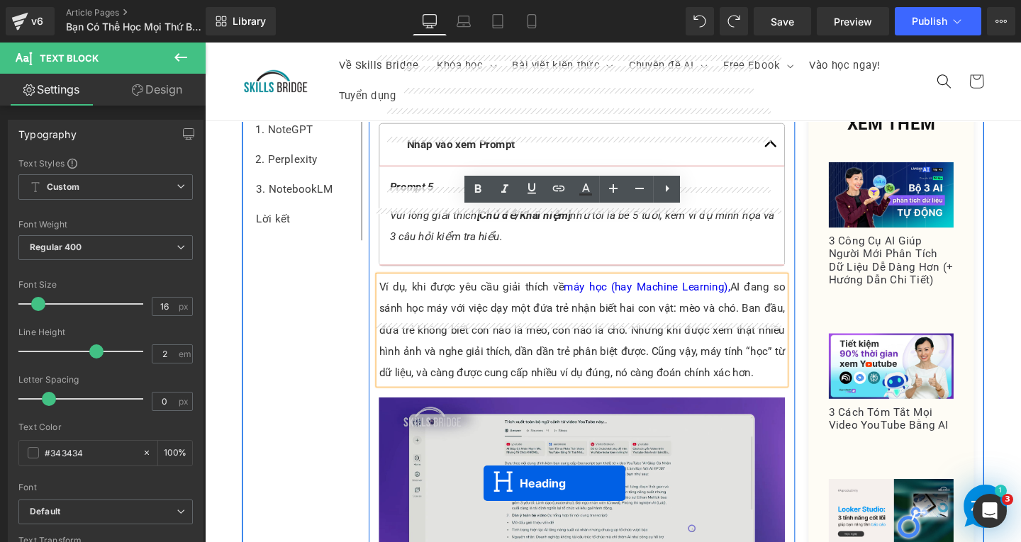
scroll to position [3798, 0]
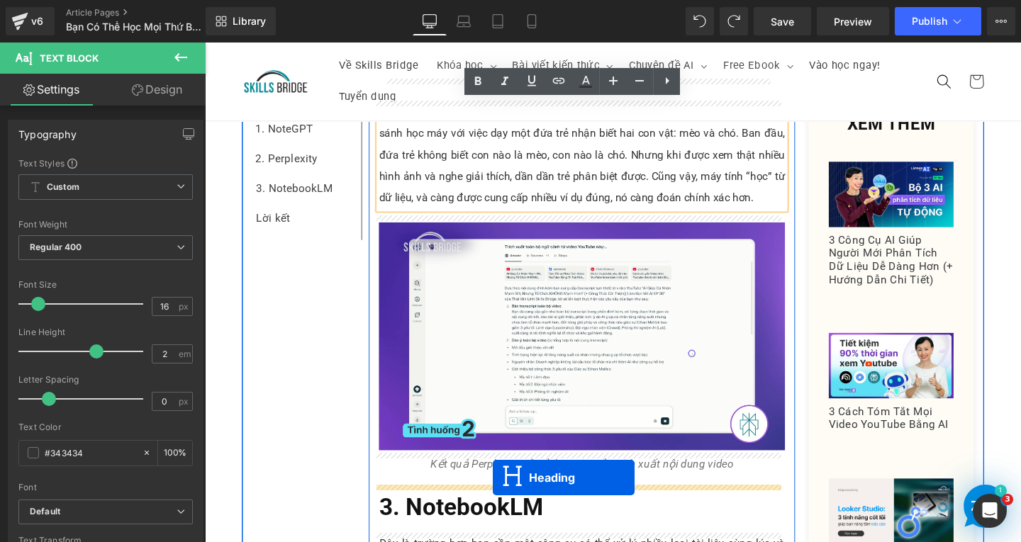
drag, startPoint x: 557, startPoint y: 309, endPoint x: 508, endPoint y: 498, distance: 194.8
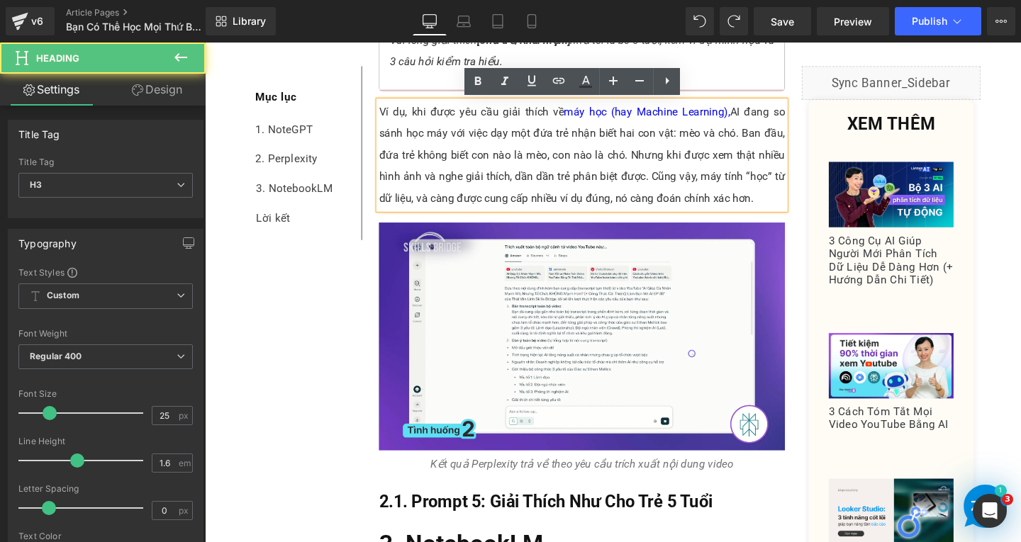
scroll to position [4078, 0]
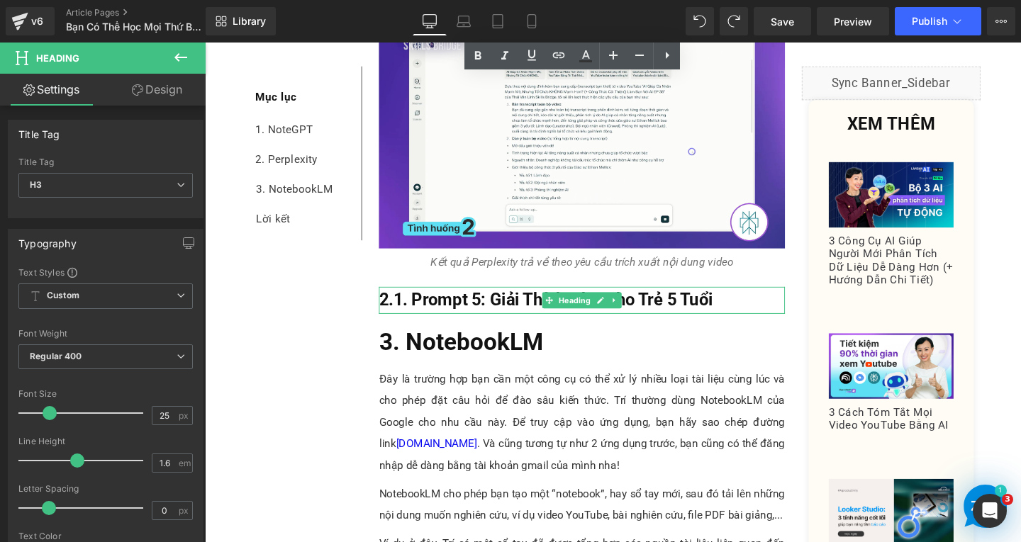
click at [749, 308] on h3 "2.1. Prompt 5: Giải Thích Như Cho Trẻ 5 Tuổi" at bounding box center [601, 313] width 427 height 28
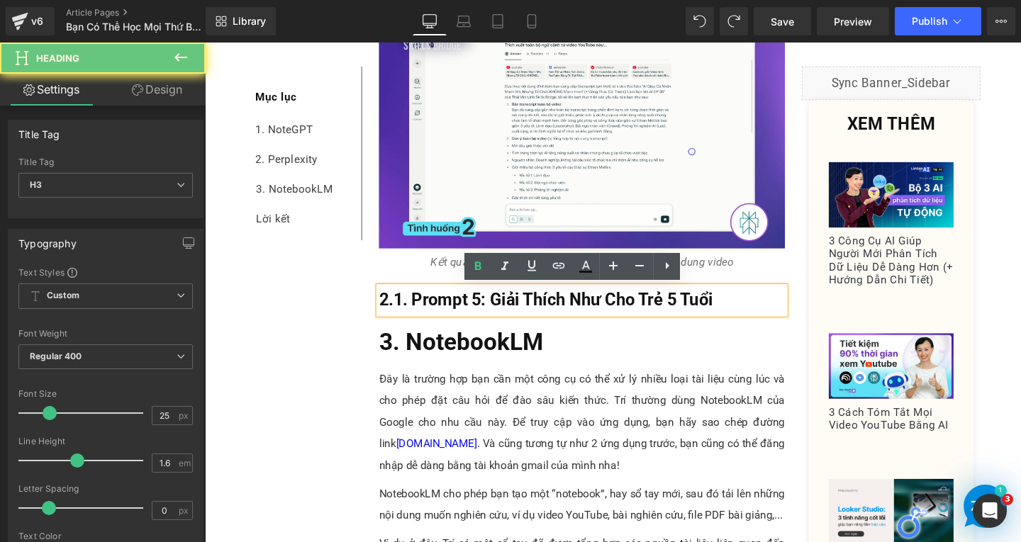
click at [749, 308] on h3 "2.1. Prompt 5: Giải Thích Như Cho Trẻ 5 Tuổi" at bounding box center [601, 313] width 427 height 28
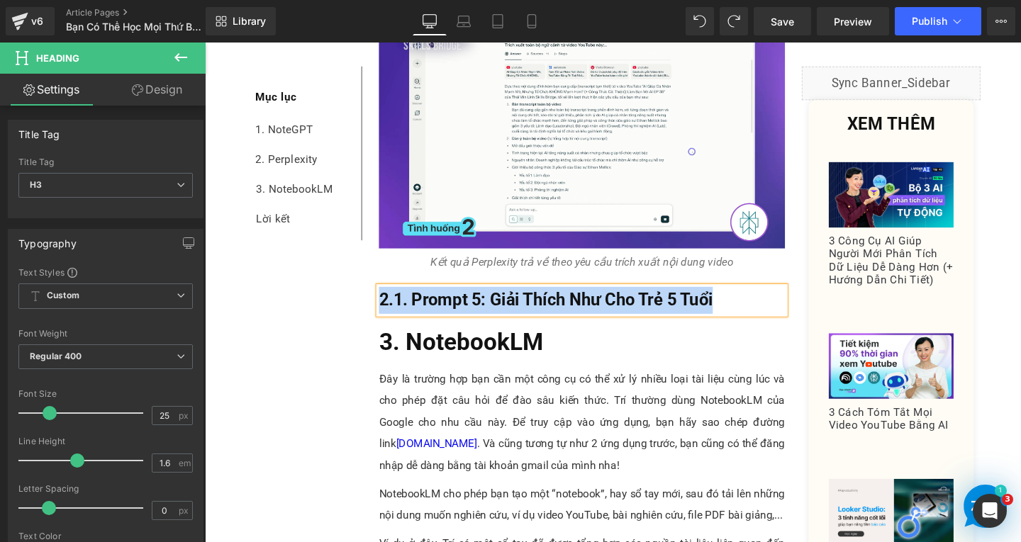
paste div
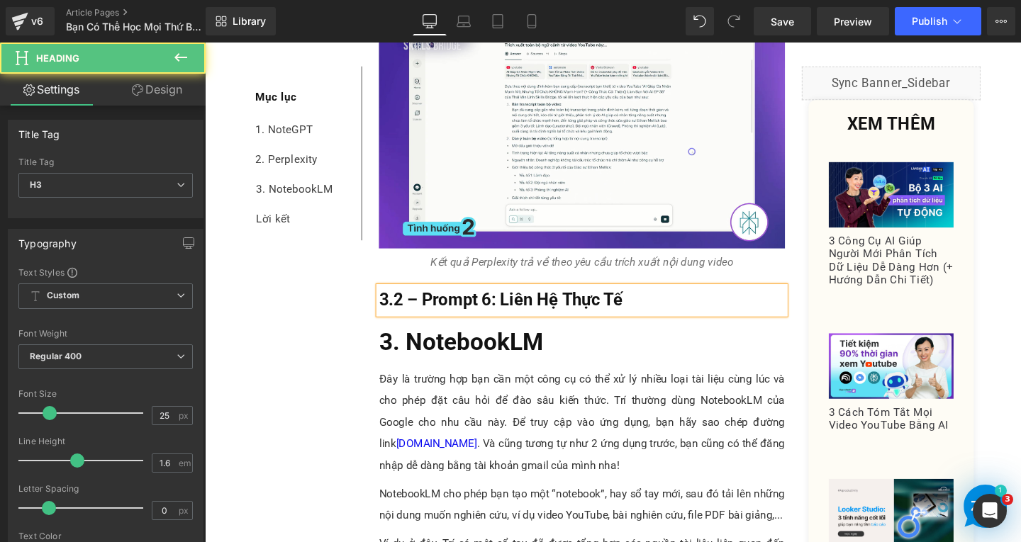
click at [390, 308] on span "3.2 – Prompt 6: Liên Hệ Thực Tế" at bounding box center [516, 313] width 256 height 21
click at [421, 313] on span "2.2 – Prompt 6: Liên Hệ Thực Tế" at bounding box center [516, 313] width 256 height 21
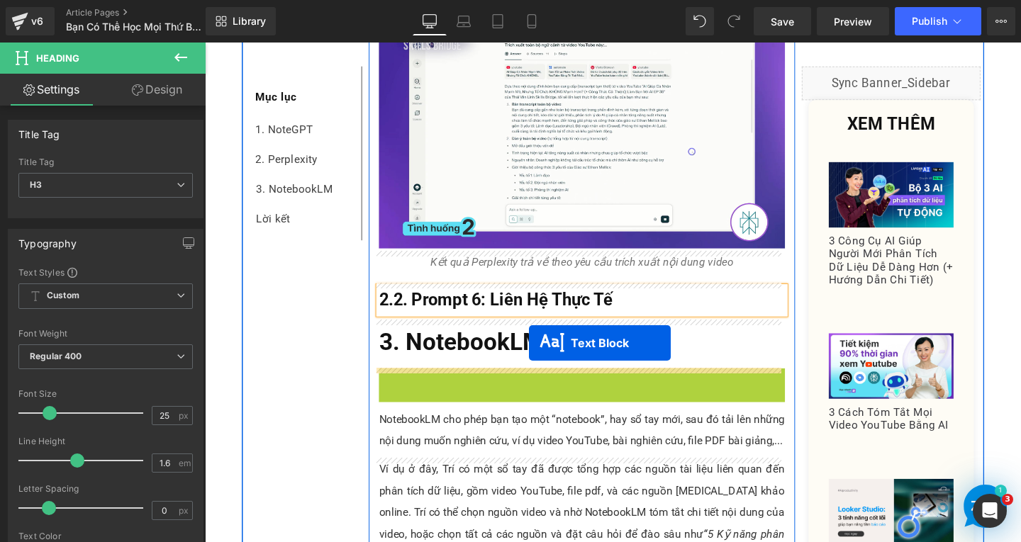
drag, startPoint x: 560, startPoint y: 442, endPoint x: 545, endPoint y: 352, distance: 92.0
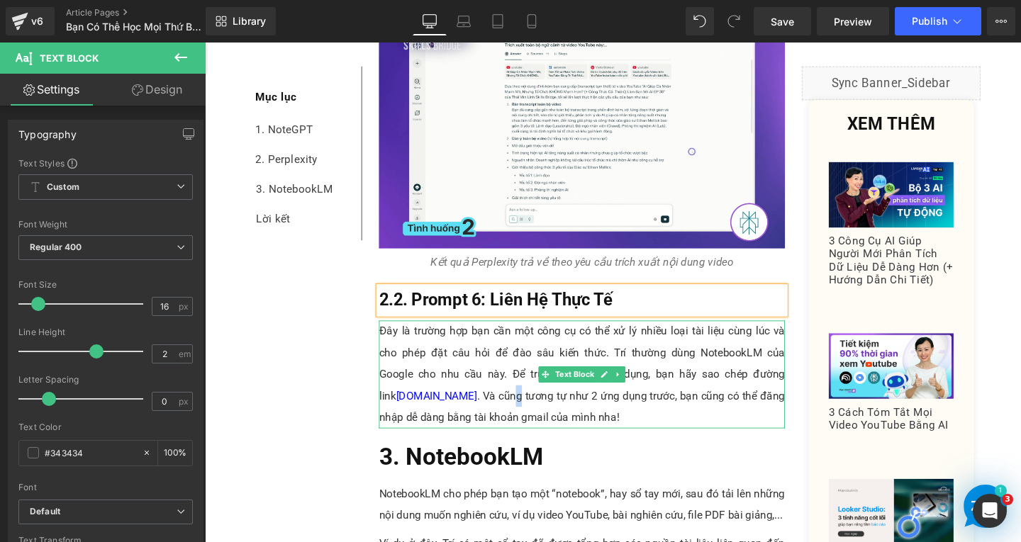
click at [551, 419] on p "Đây là trường hợp bạn cần một công cụ có thể xử lý nhiều loại tài liệu cùng lúc…" at bounding box center [601, 391] width 427 height 113
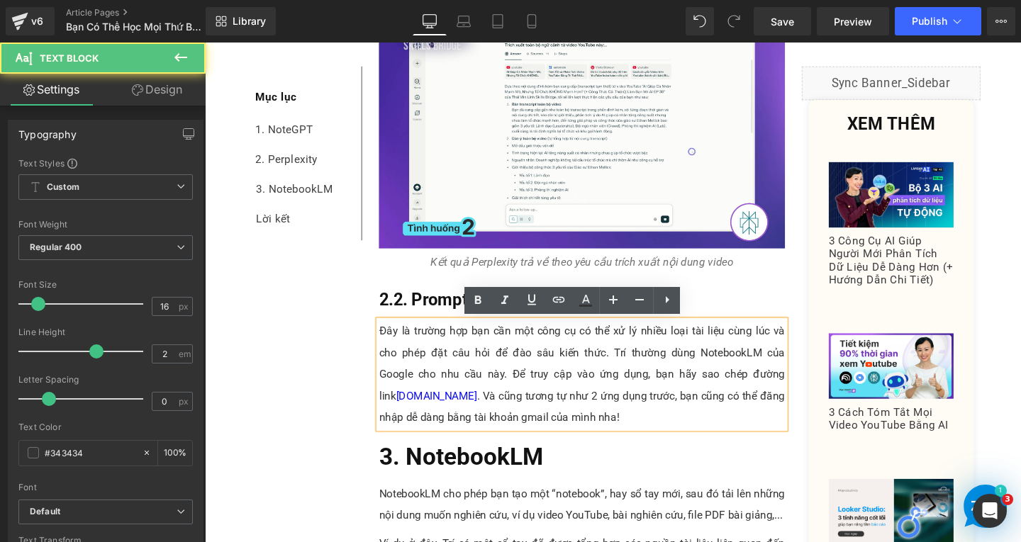
click at [709, 447] on p "Đây là trường hợp bạn cần một công cụ có thể xử lý nhiều loại tài liệu cùng lúc…" at bounding box center [601, 391] width 427 height 113
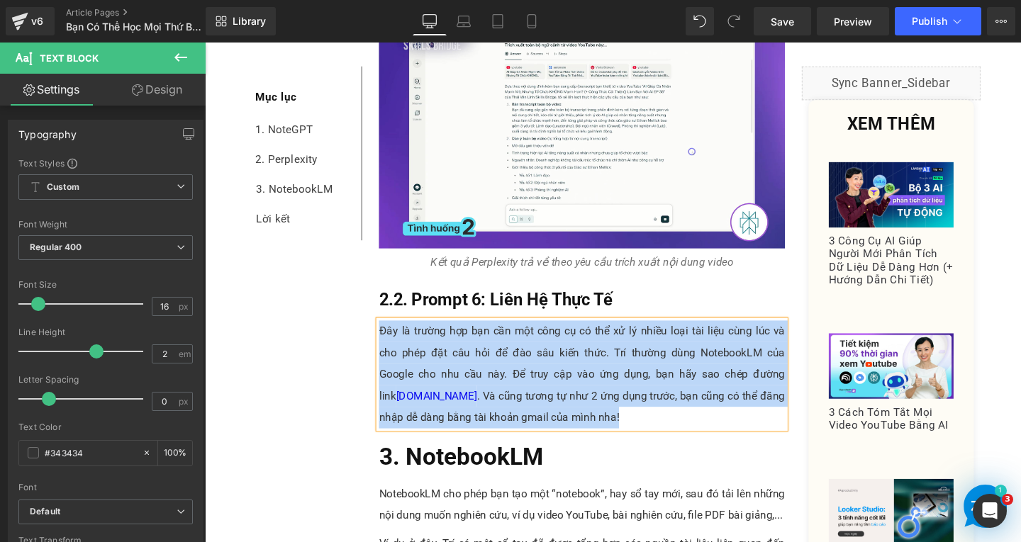
paste div
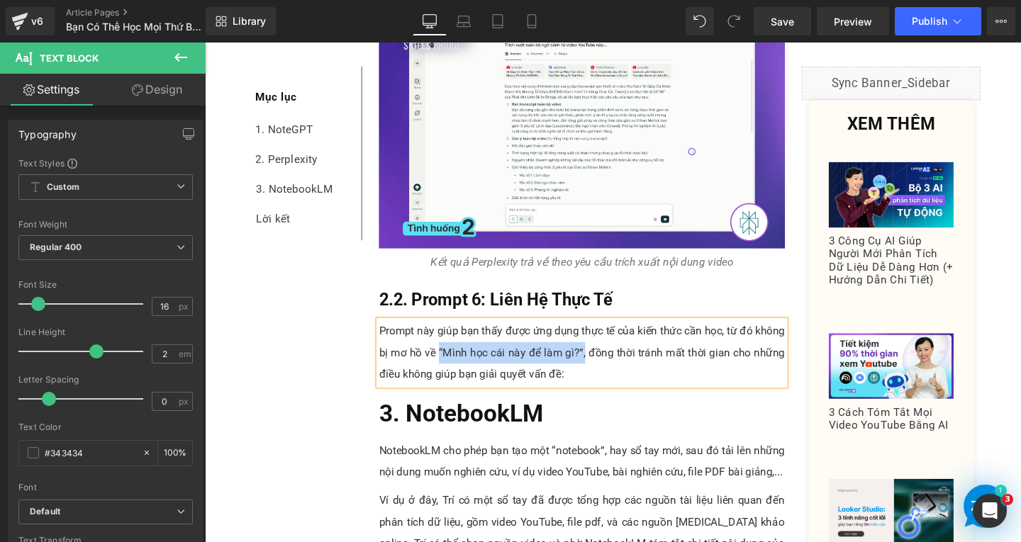
drag, startPoint x: 446, startPoint y: 364, endPoint x: 598, endPoint y: 370, distance: 152.5
click at [598, 370] on p "Prompt này giúp bạn thấy được ứng dụng thực tế của kiến thức cần học, từ đó khô…" at bounding box center [601, 369] width 427 height 68
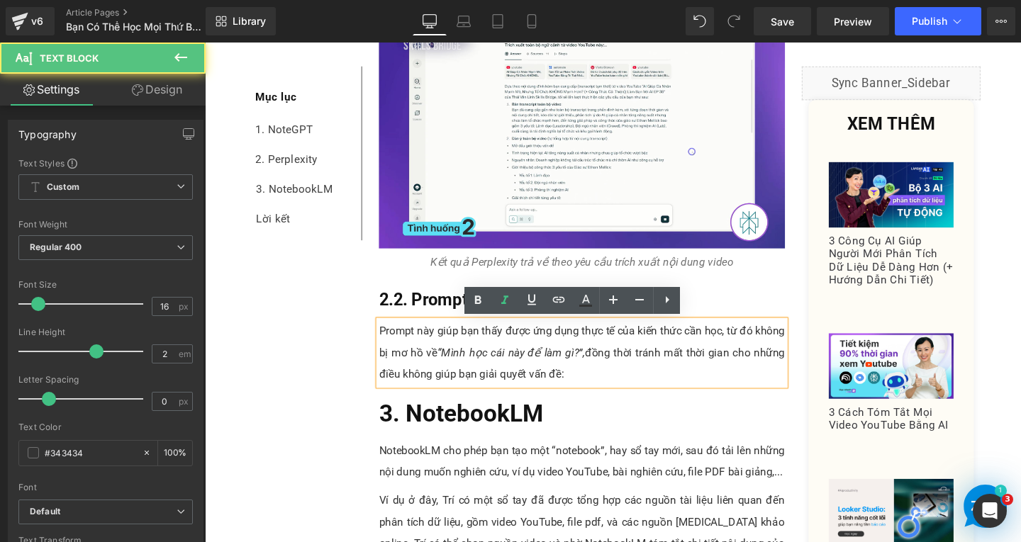
click at [617, 391] on p "Prompt này giúp bạn thấy được ứng dụng thực tế của kiến thức cần học, từ đó khô…" at bounding box center [601, 369] width 427 height 68
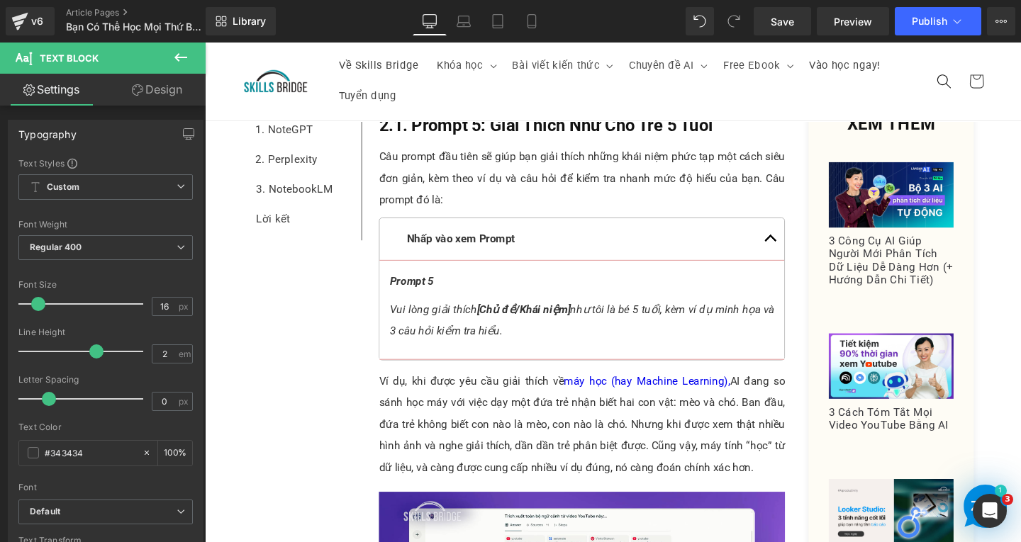
scroll to position [3511, 0]
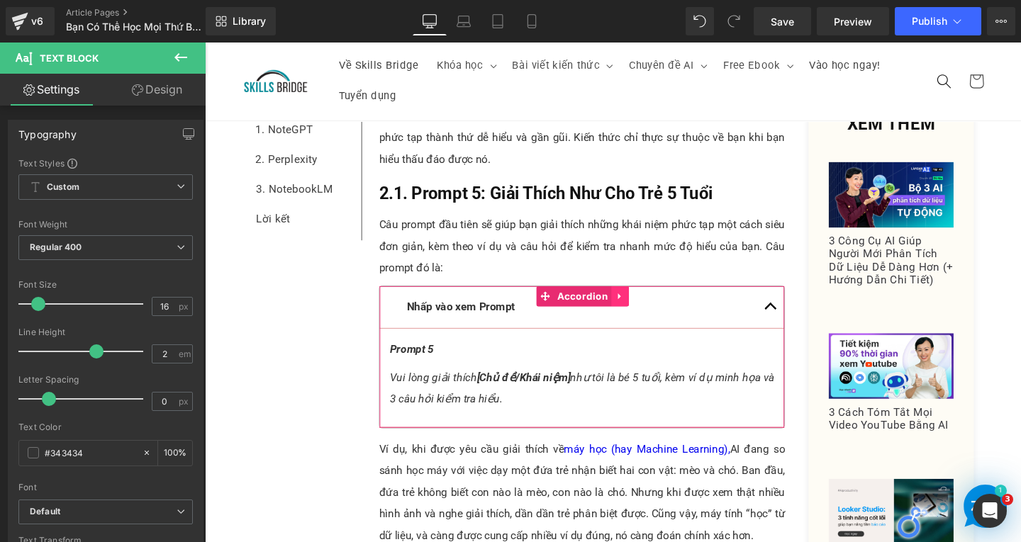
click at [640, 308] on link at bounding box center [641, 308] width 18 height 21
click at [634, 313] on link at bounding box center [632, 308] width 18 height 21
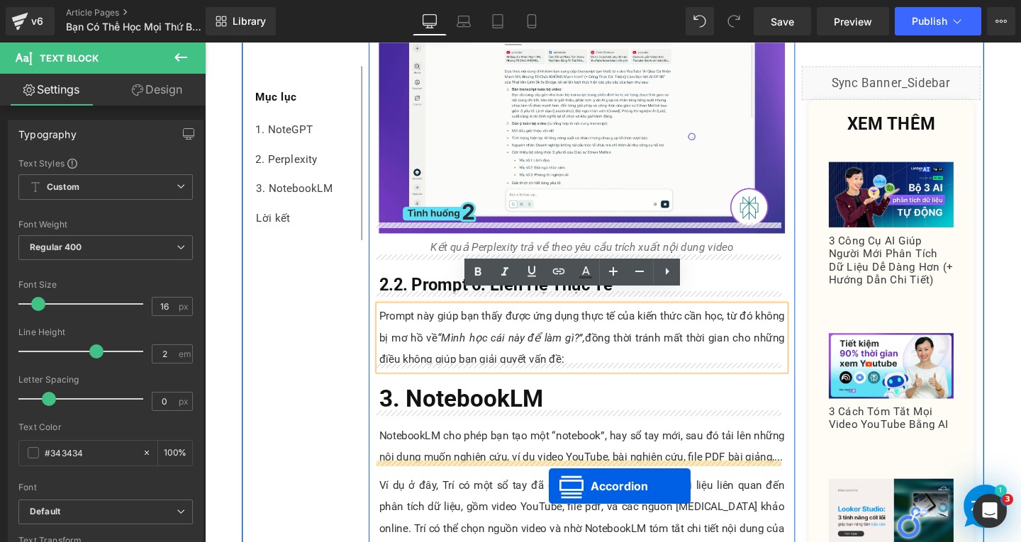
scroll to position [4168, 0]
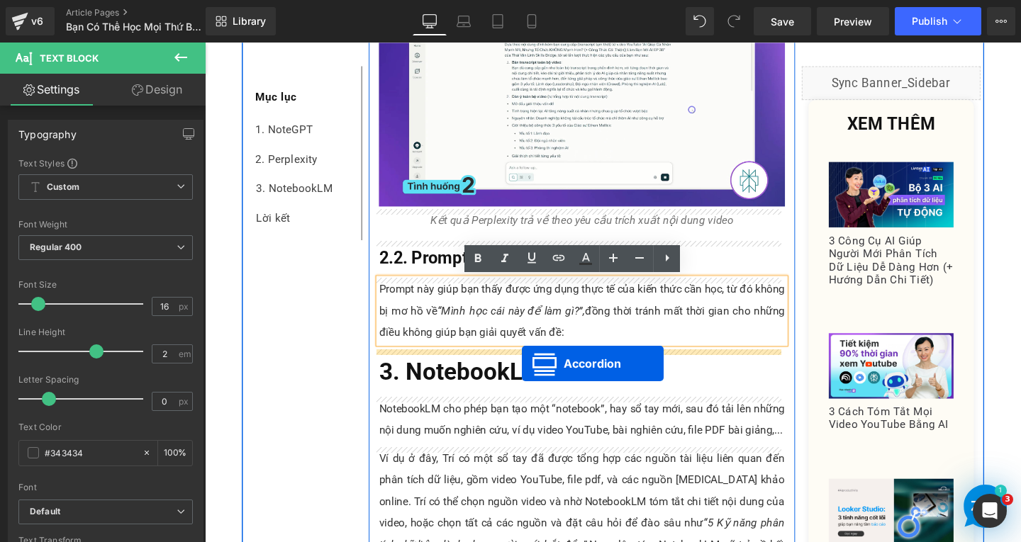
drag, startPoint x: 549, startPoint y: 108, endPoint x: 538, endPoint y: 380, distance: 271.7
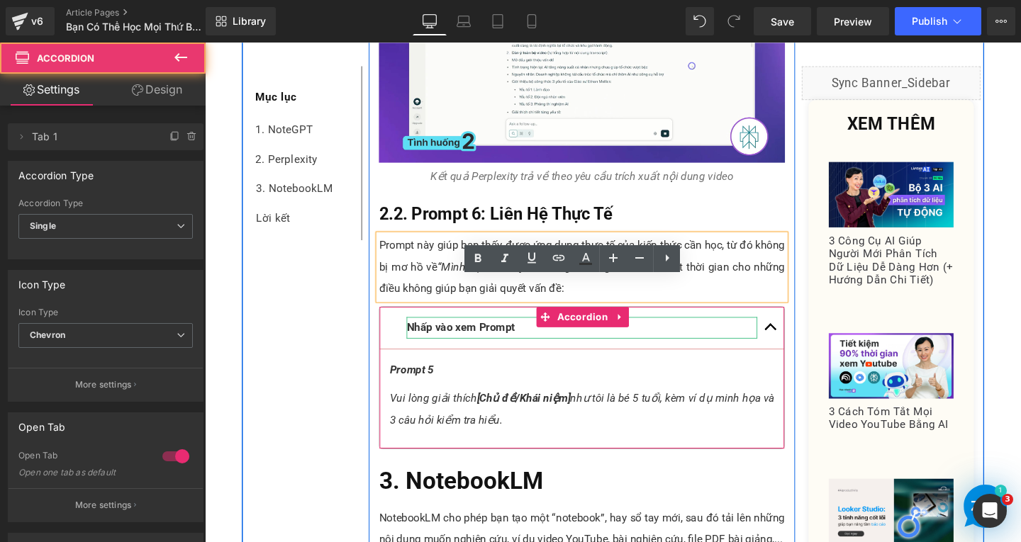
scroll to position [4122, 0]
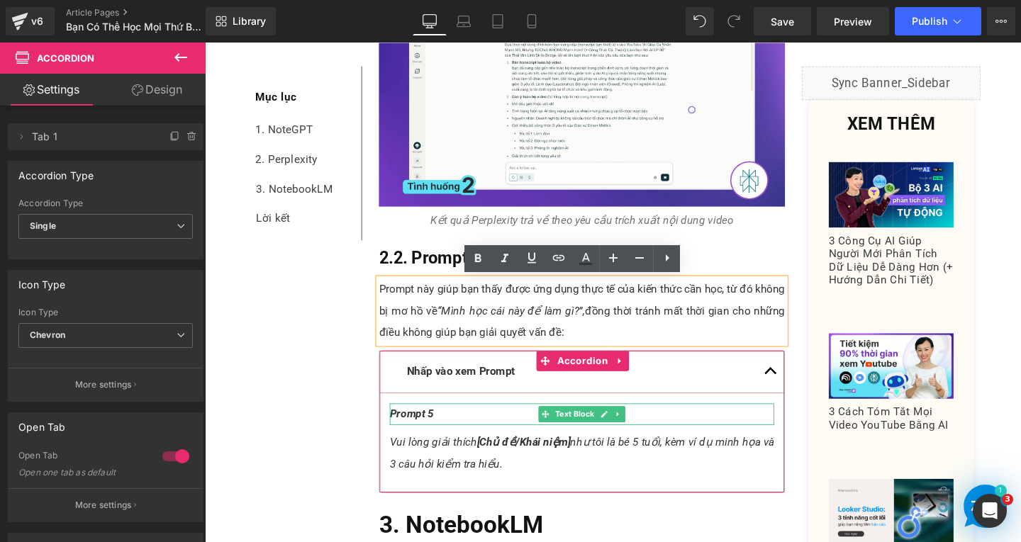
click at [455, 437] on p "Prompt 5" at bounding box center [601, 433] width 404 height 23
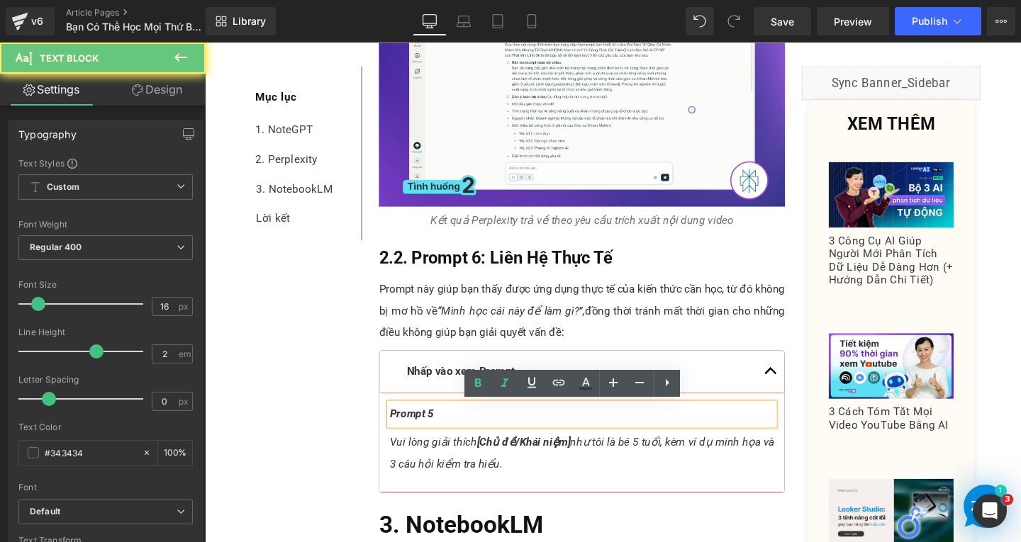
click at [455, 437] on p "Prompt 5" at bounding box center [601, 433] width 404 height 23
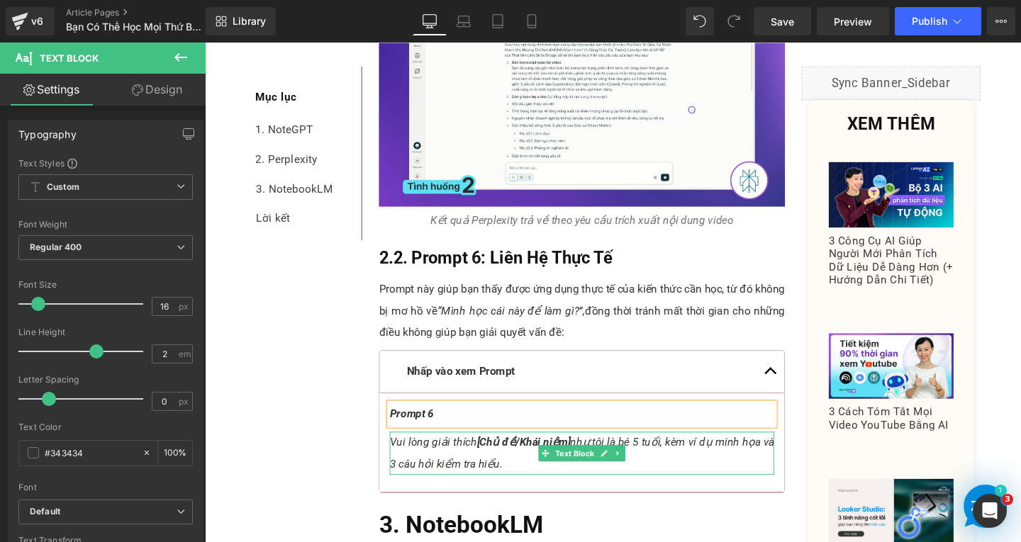
click at [532, 481] on p "Vui lòng giải thích [Chủ đề/Khái niệm] như tôi là bé 5 tuổi, kèm ví dụ minh họa…" at bounding box center [601, 474] width 404 height 45
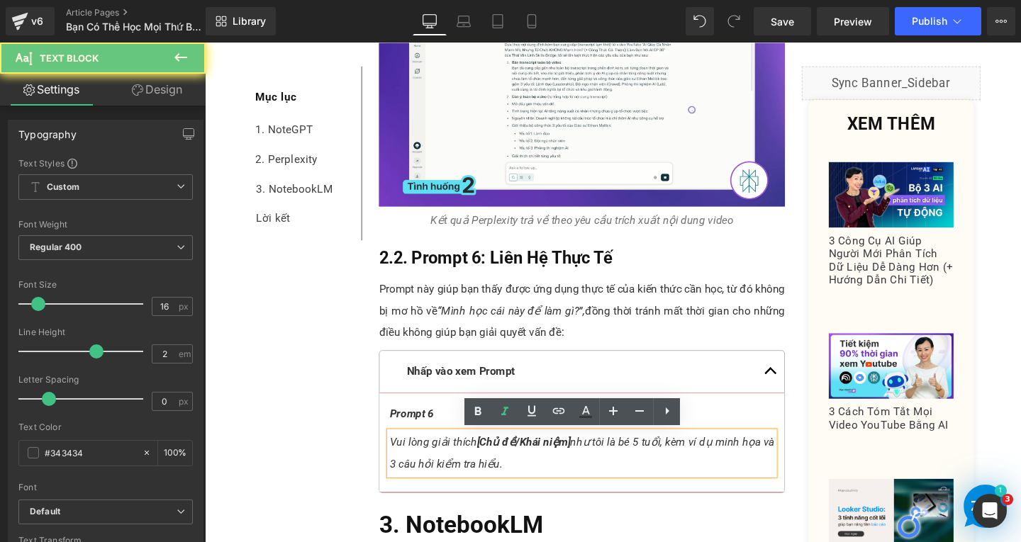
click at [532, 481] on p "Vui lòng giải thích [Chủ đề/Khái niệm] như tôi là bé 5 tuổi, kèm ví dụ minh họa…" at bounding box center [601, 474] width 404 height 45
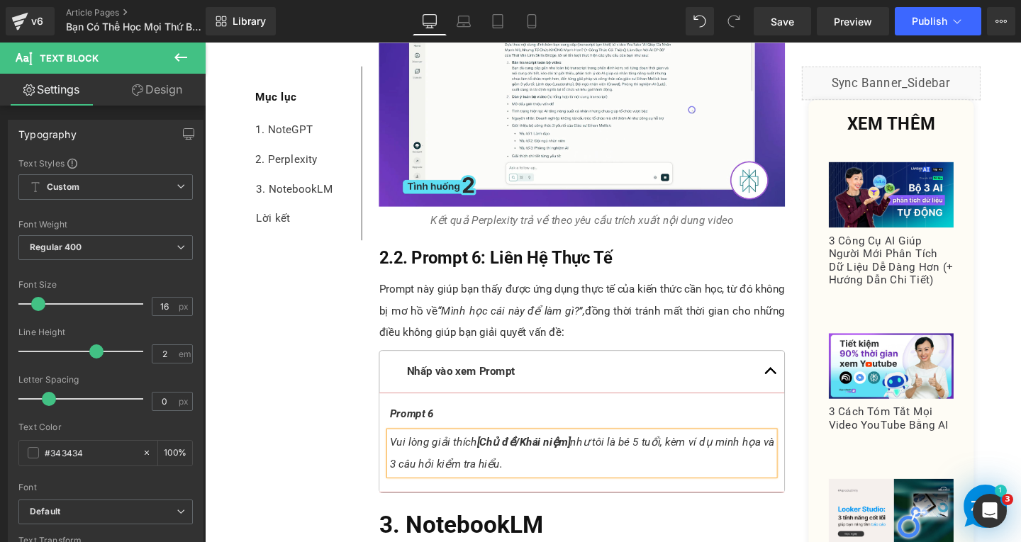
paste div
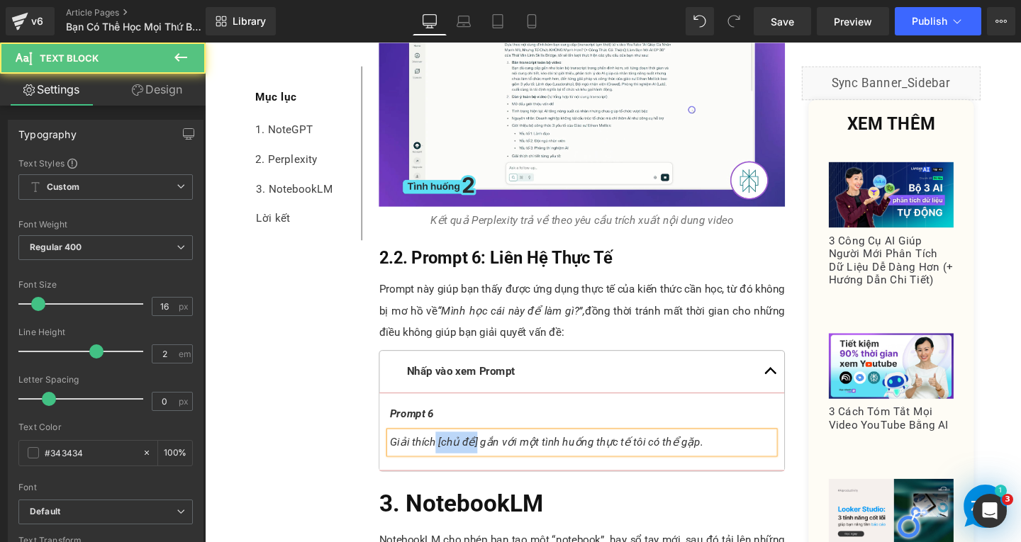
drag, startPoint x: 443, startPoint y: 461, endPoint x: 483, endPoint y: 465, distance: 40.6
click at [483, 465] on span "Giải thích [chủ đề] gắn với một tình huống thực tế tôi có thể gặp." at bounding box center [563, 462] width 329 height 13
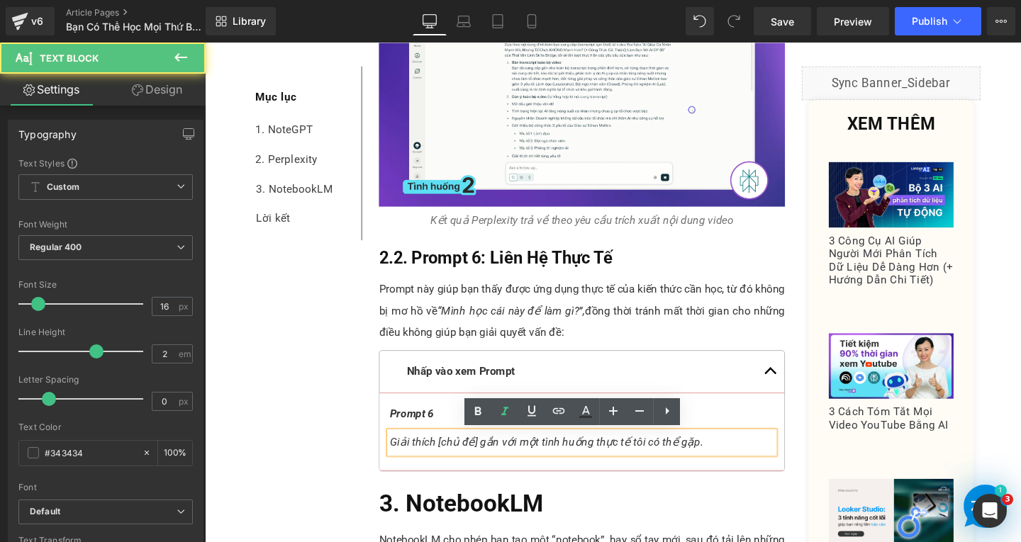
click at [505, 460] on span "Giải thích [chủ đề] gắn với một tình huống thực tế tôi có thể gặp." at bounding box center [563, 462] width 329 height 13
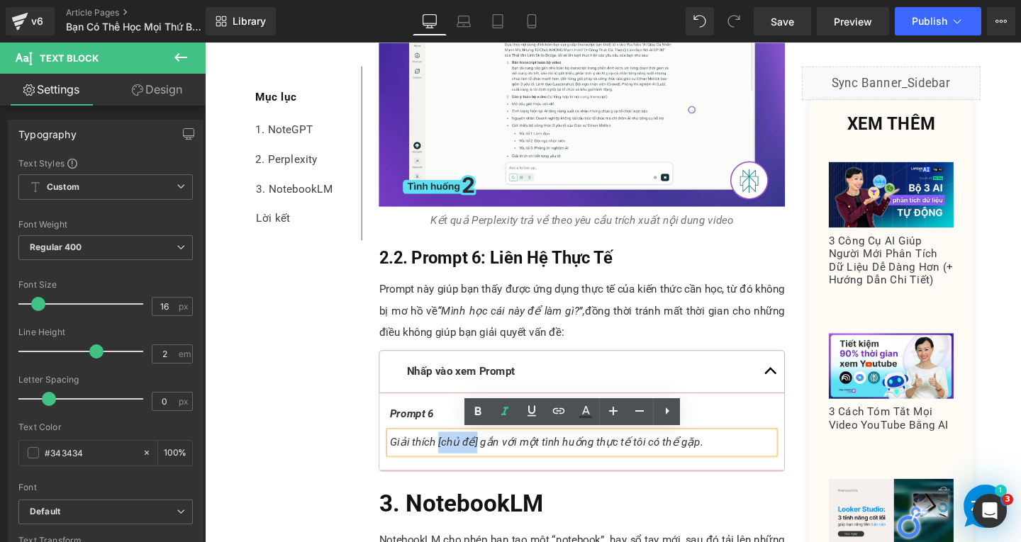
drag, startPoint x: 462, startPoint y: 463, endPoint x: 486, endPoint y: 465, distance: 23.5
click at [486, 465] on span "Giải thích [chủ đề] gắn với một tình huống thực tế tôi có thể gặp." at bounding box center [563, 462] width 329 height 13
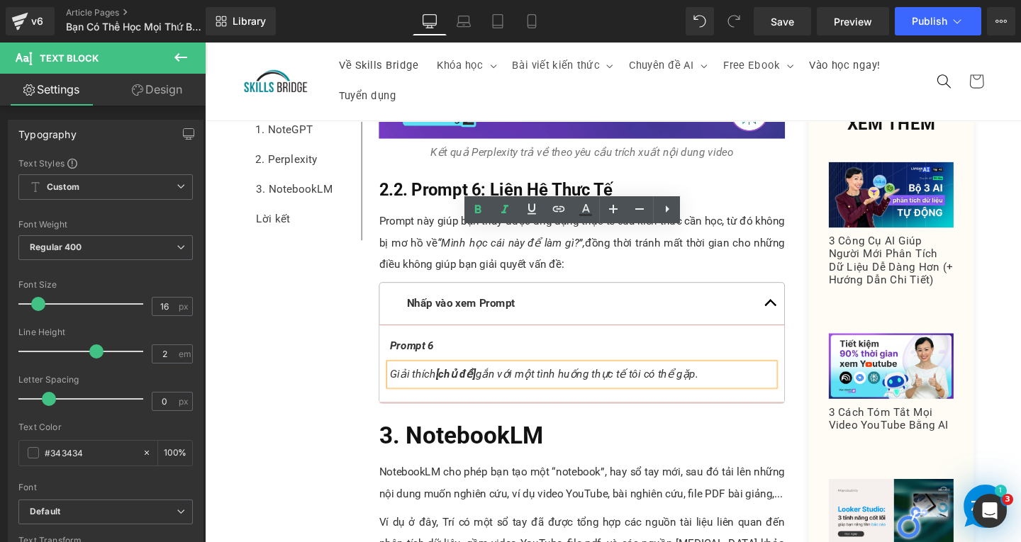
scroll to position [4406, 0]
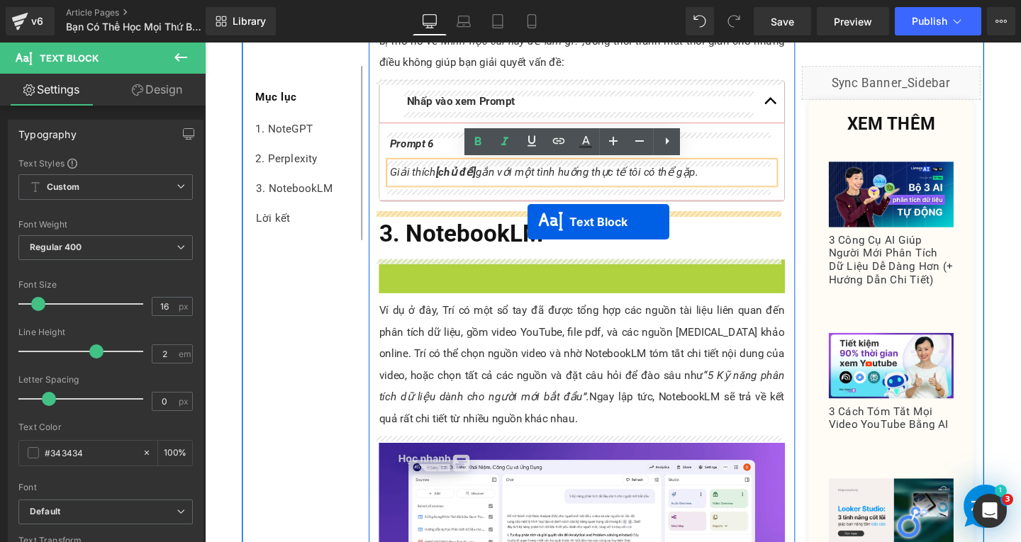
drag, startPoint x: 556, startPoint y: 291, endPoint x: 542, endPoint y: 227, distance: 65.5
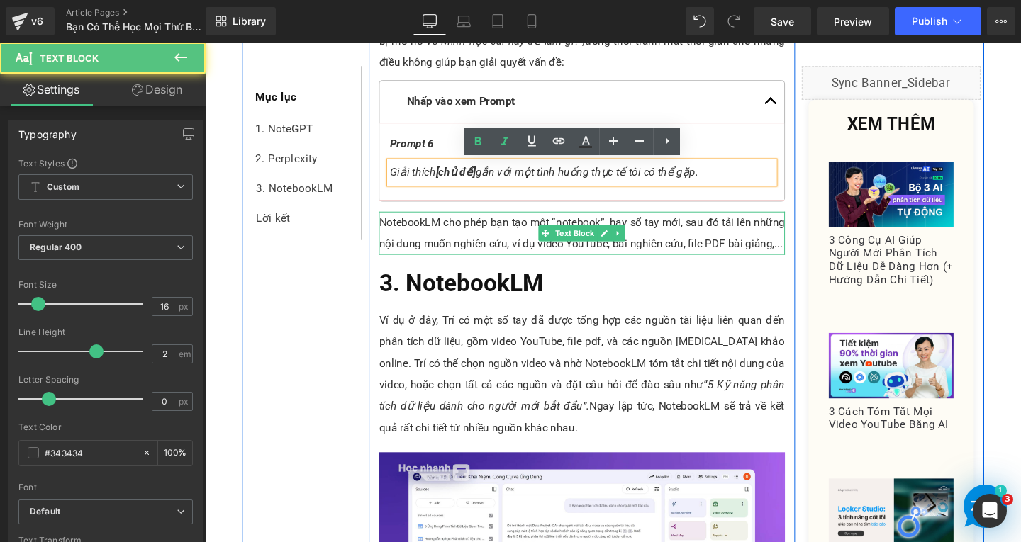
click at [759, 247] on p "NotebookLM cho phép bạn tạo một “notebook”, hay sổ tay mới, sau đó tải lên nhữn…" at bounding box center [601, 242] width 427 height 45
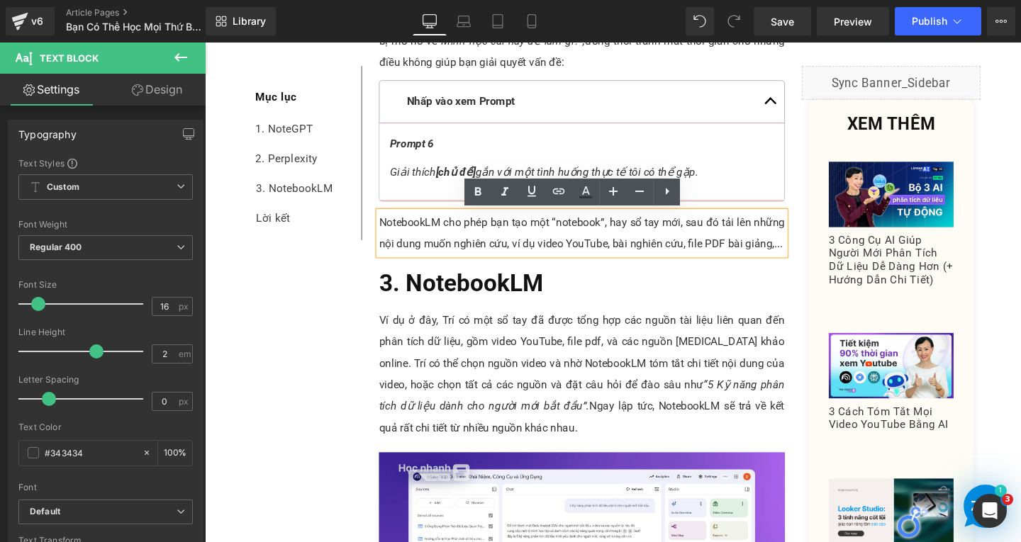
click at [781, 257] on p "NotebookLM cho phép bạn tạo một “notebook”, hay sổ tay mới, sau đó tải lên nhữn…" at bounding box center [601, 242] width 427 height 45
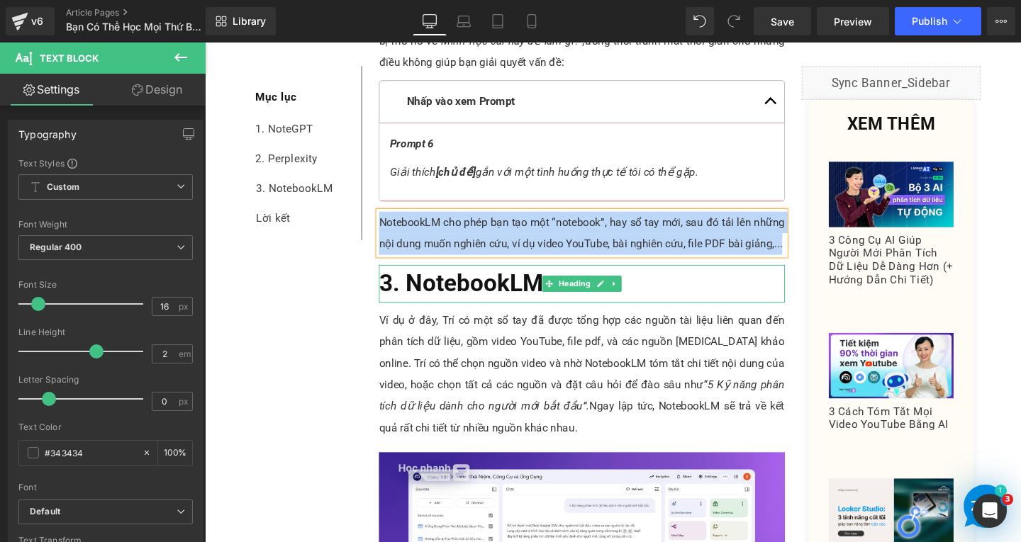
paste div
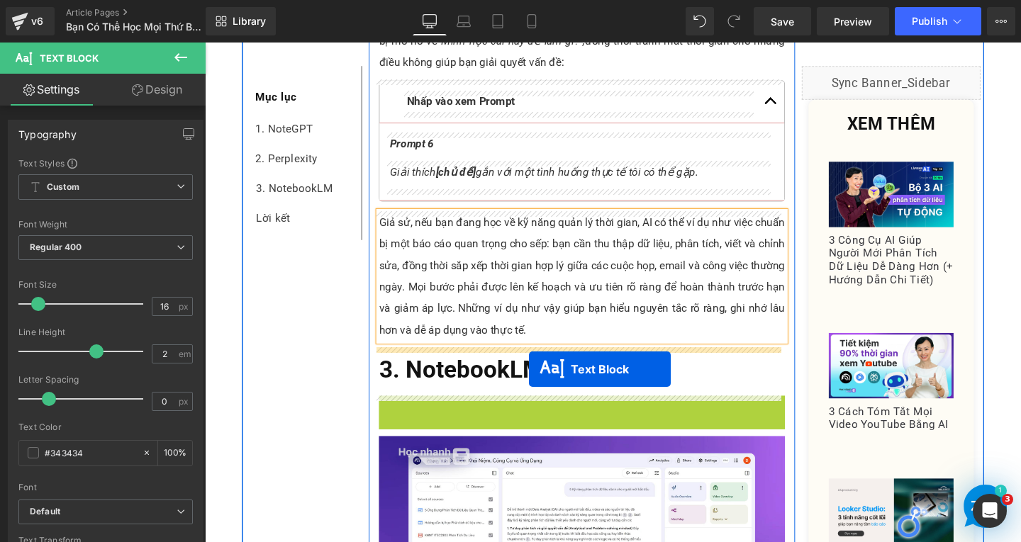
drag, startPoint x: 559, startPoint y: 483, endPoint x: 545, endPoint y: 386, distance: 98.0
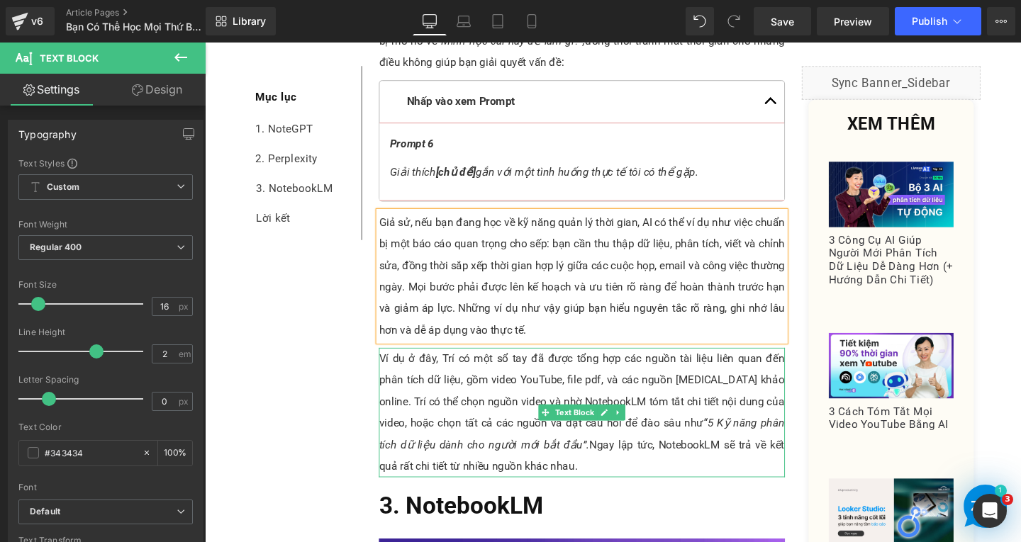
click at [449, 429] on p "Ví dụ ở đây, Trí có một sổ tay đã được tổng hợp các nguồn tài liệu liên quan đế…" at bounding box center [601, 432] width 426 height 136
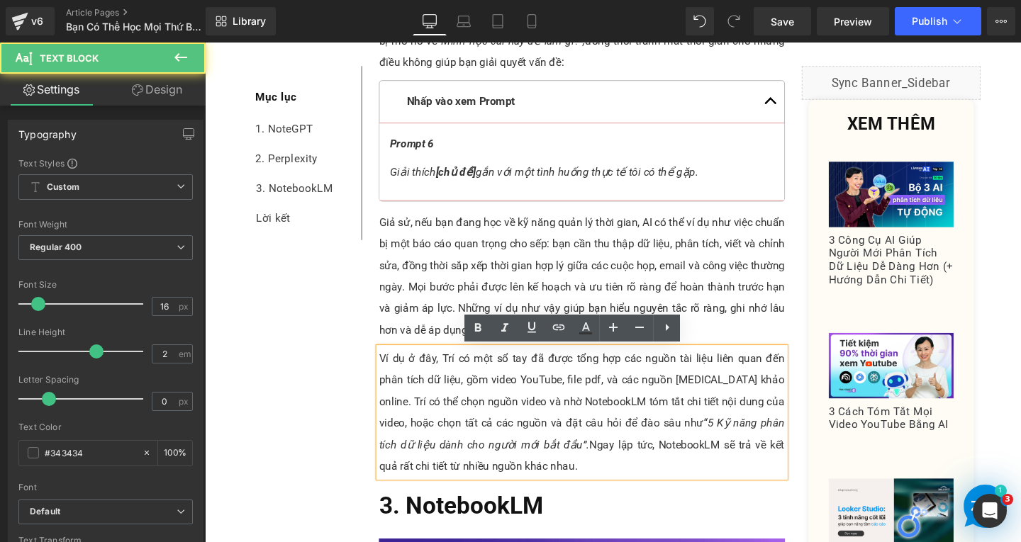
click at [530, 498] on p "Ví dụ ở đây, Trí có một sổ tay đã được tổng hợp các nguồn tài liệu liên quan đế…" at bounding box center [601, 432] width 426 height 136
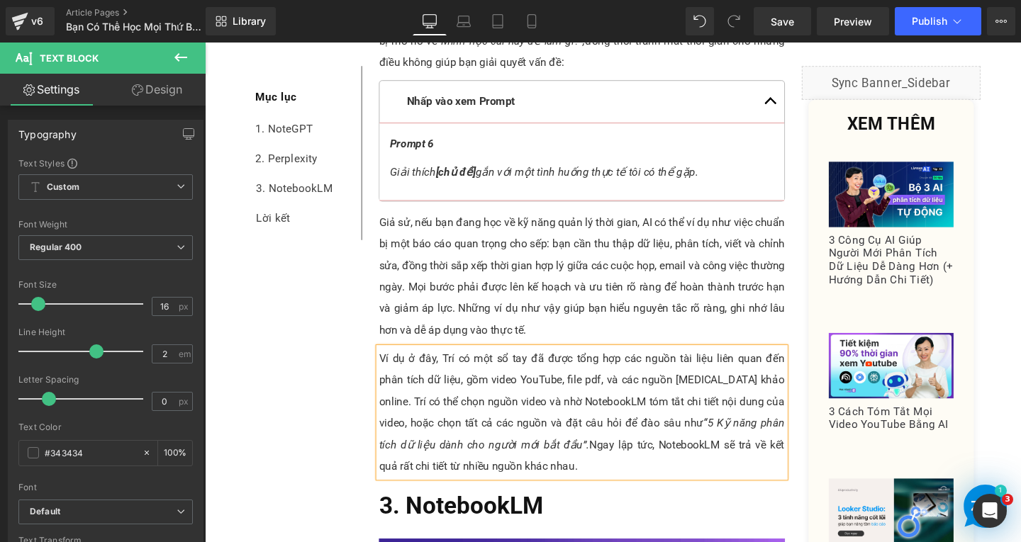
paste div
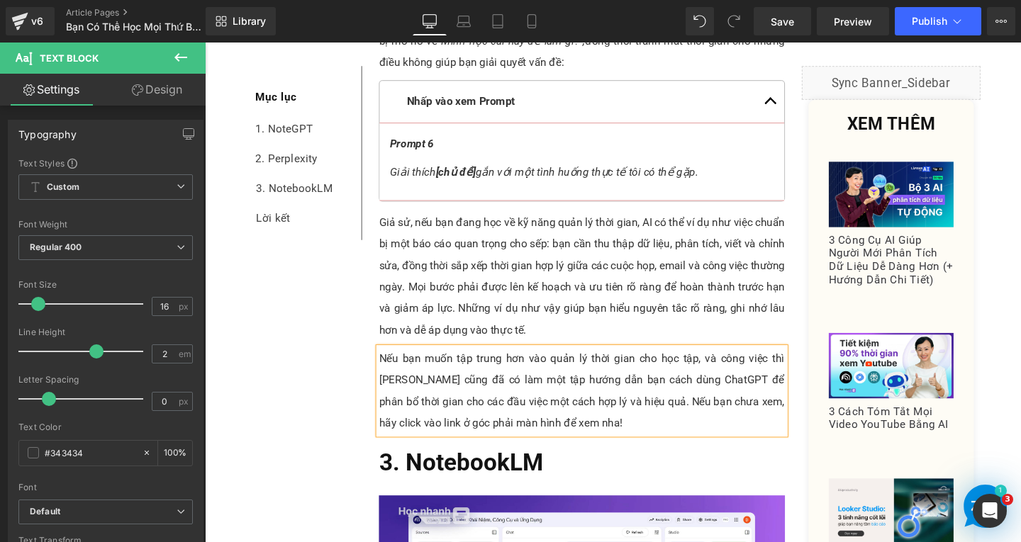
click at [505, 399] on p "Nếu bạn muốn tập trung hơn vào quản lý thời gian cho học tập, và công việc thì …" at bounding box center [601, 409] width 426 height 91
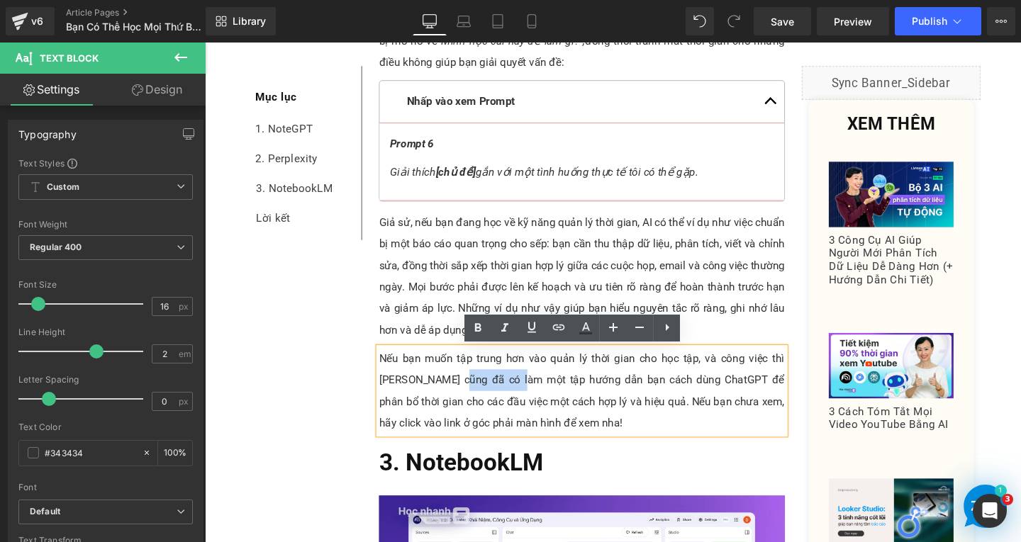
drag, startPoint x: 445, startPoint y: 398, endPoint x: 505, endPoint y: 398, distance: 60.3
click at [505, 398] on p "Nếu bạn muốn tập trung hơn vào quản lý thời gian cho học tập, và công việc thì …" at bounding box center [601, 409] width 426 height 91
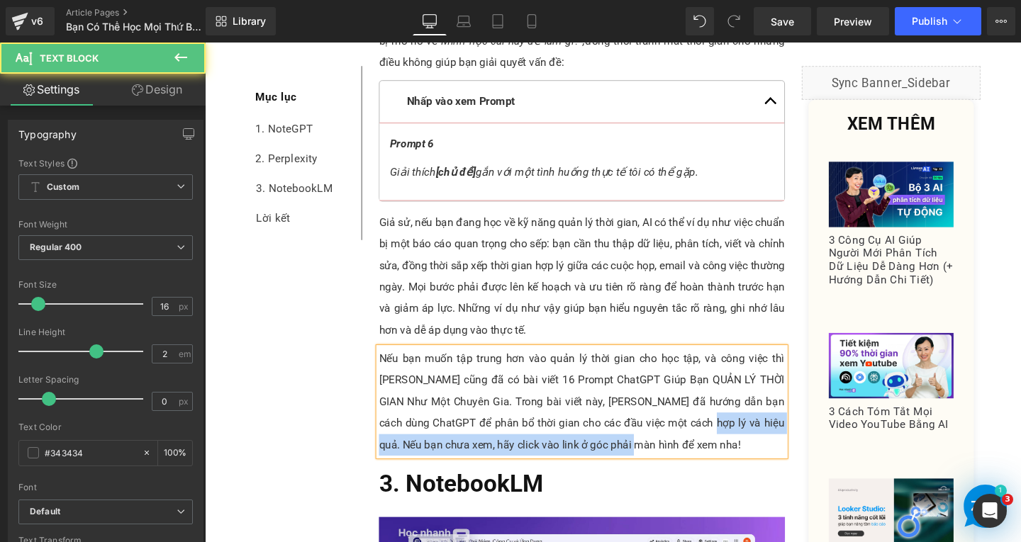
drag, startPoint x: 667, startPoint y: 442, endPoint x: 695, endPoint y: 464, distance: 35.8
click at [695, 464] on p "Nếu bạn muốn tập trung hơn vào quản lý thời gian cho học tập, và công việc thì …" at bounding box center [601, 420] width 426 height 113
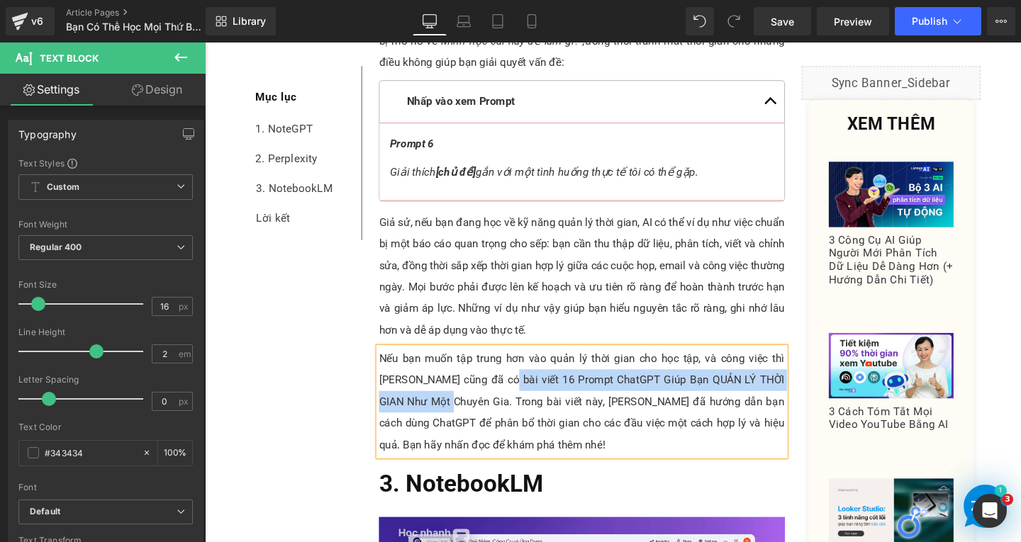
drag, startPoint x: 490, startPoint y: 395, endPoint x: 437, endPoint y: 416, distance: 56.6
click at [437, 416] on p "Nếu bạn muốn tập trung hơn vào quản lý thời gian cho học tập, và công việc thì …" at bounding box center [601, 420] width 426 height 113
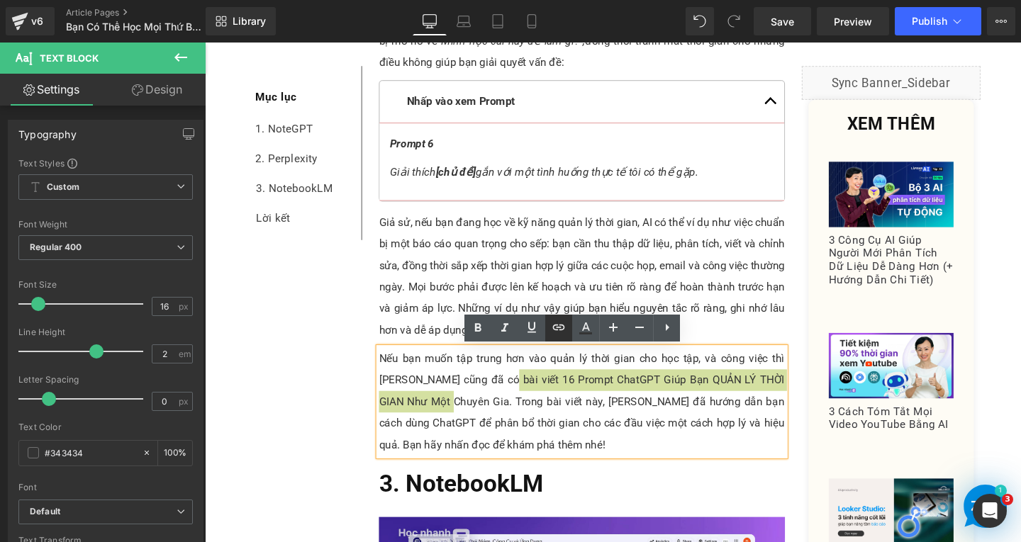
click at [565, 335] on icon at bounding box center [558, 327] width 17 height 17
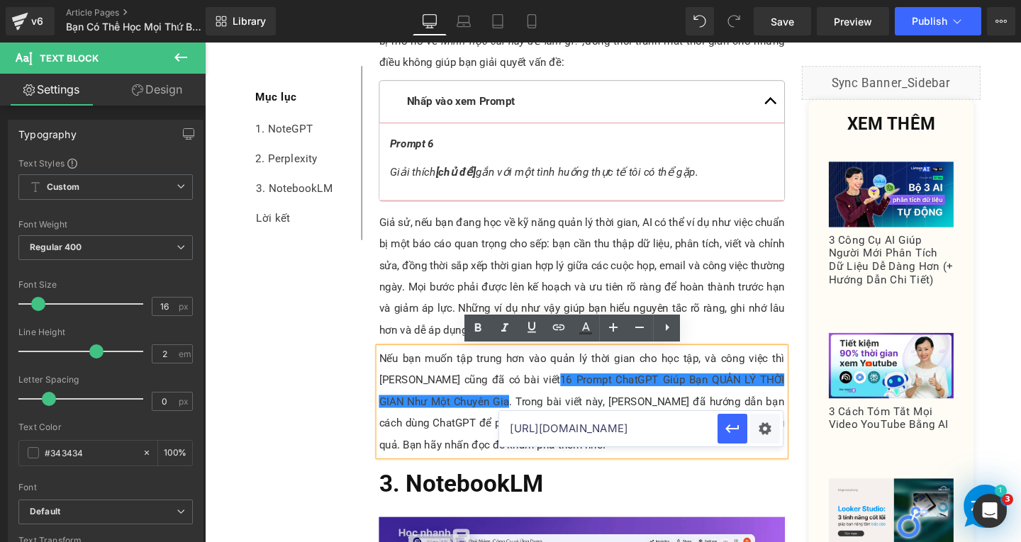
click at [599, 469] on p "Nếu bạn muốn tập trung hơn vào quản lý thời gian cho học tập, và công việc thì …" at bounding box center [601, 420] width 426 height 113
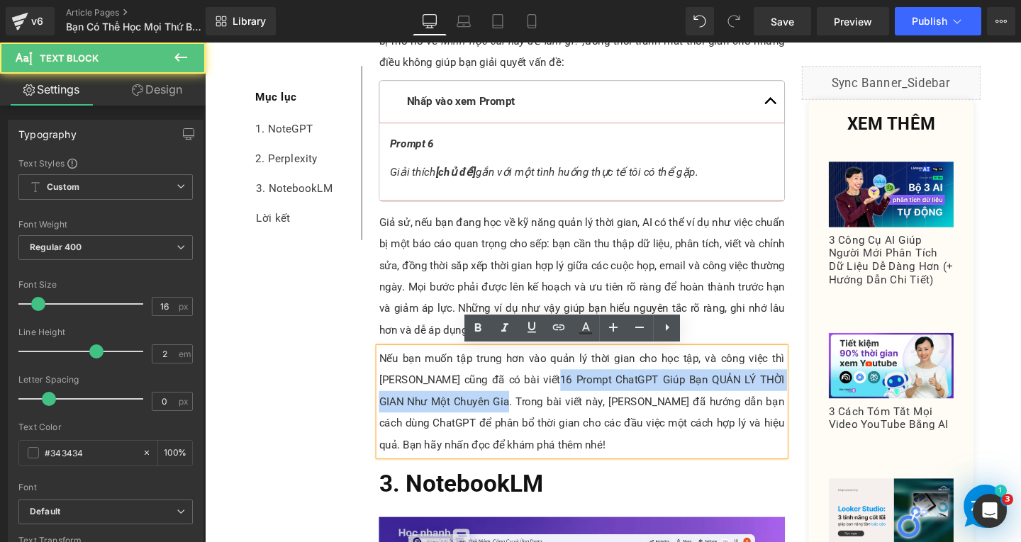
drag, startPoint x: 491, startPoint y: 397, endPoint x: 438, endPoint y: 411, distance: 55.0
click at [438, 411] on p "Nếu bạn muốn tập trung hơn vào quản lý thời gian cho học tập, và công việc thì …" at bounding box center [601, 420] width 426 height 113
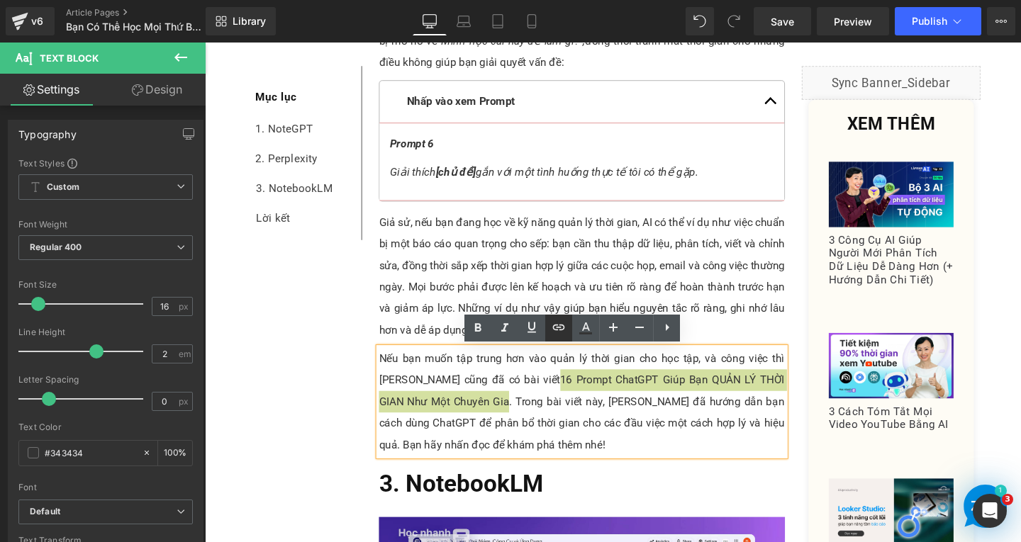
click at [552, 328] on icon at bounding box center [558, 327] width 17 height 17
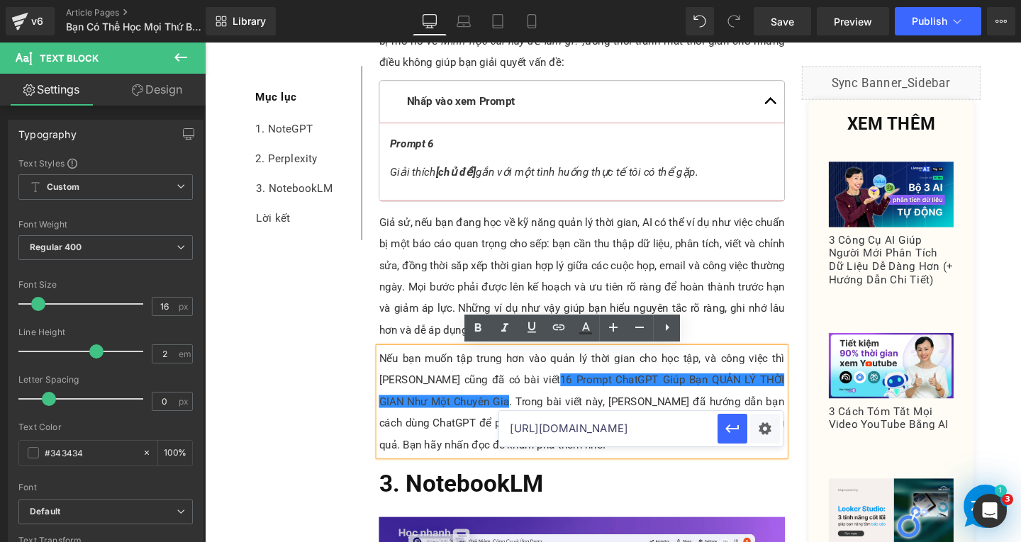
click at [570, 430] on input "https://www.skillsbridge.vn/en/blogs/ai-kien-thuc-nen-tang/machine-learning" at bounding box center [608, 428] width 218 height 35
paste input "[URL][DOMAIN_NAME]"
type input "[URL][DOMAIN_NAME]"
click at [741, 437] on button "button" at bounding box center [732, 429] width 30 height 30
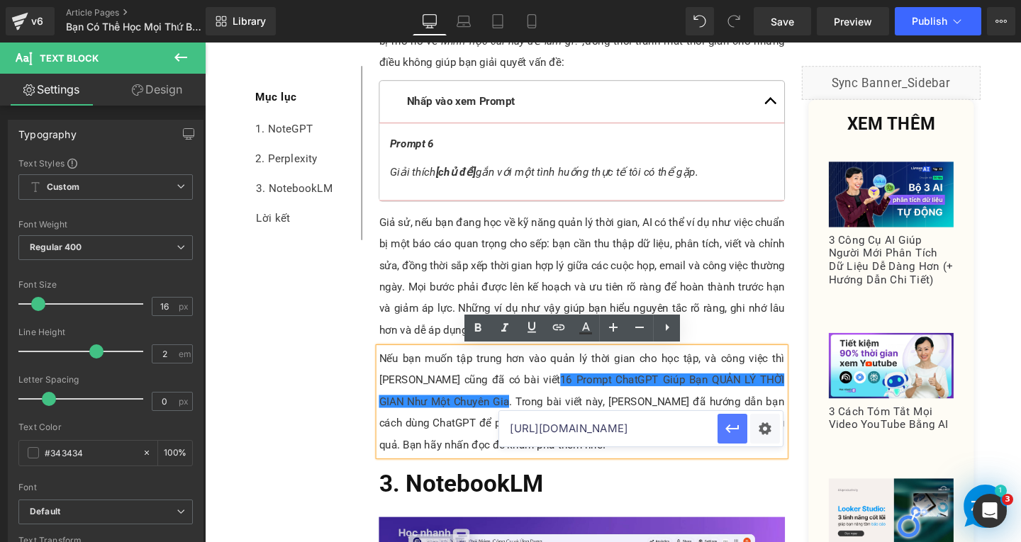
scroll to position [0, 0]
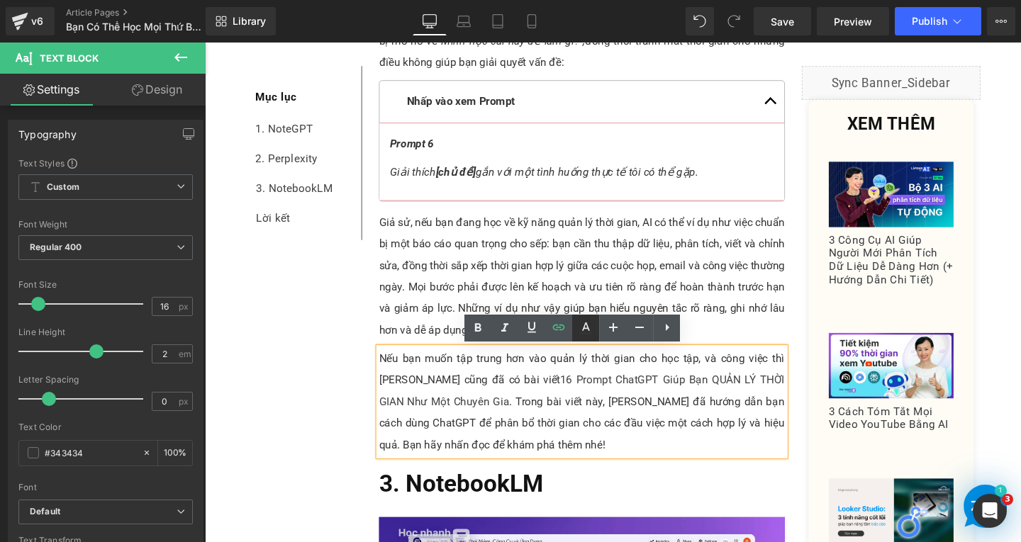
click at [586, 329] on icon at bounding box center [586, 327] width 8 height 9
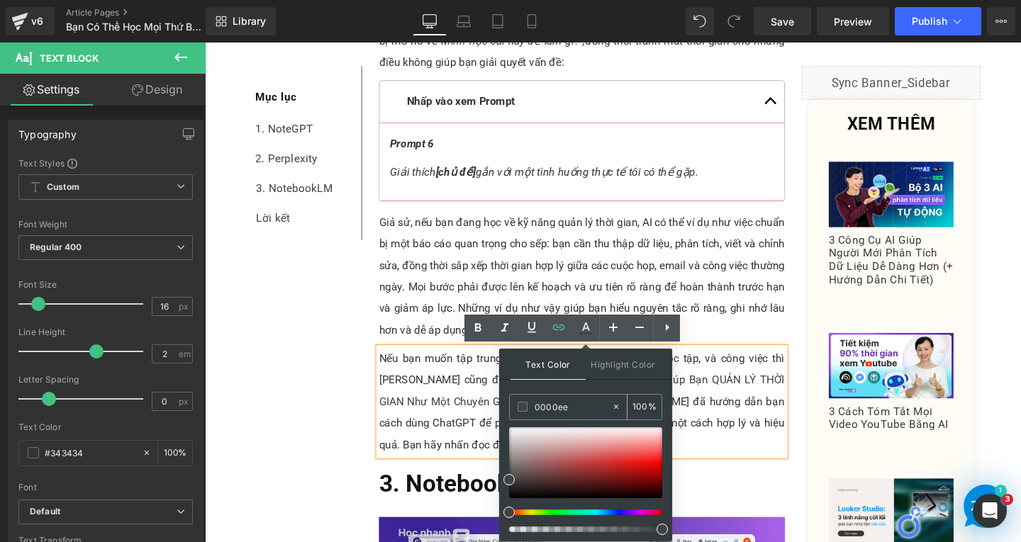
drag, startPoint x: 585, startPoint y: 410, endPoint x: 522, endPoint y: 406, distance: 62.5
click at [522, 406] on div "0000ee" at bounding box center [560, 407] width 101 height 25
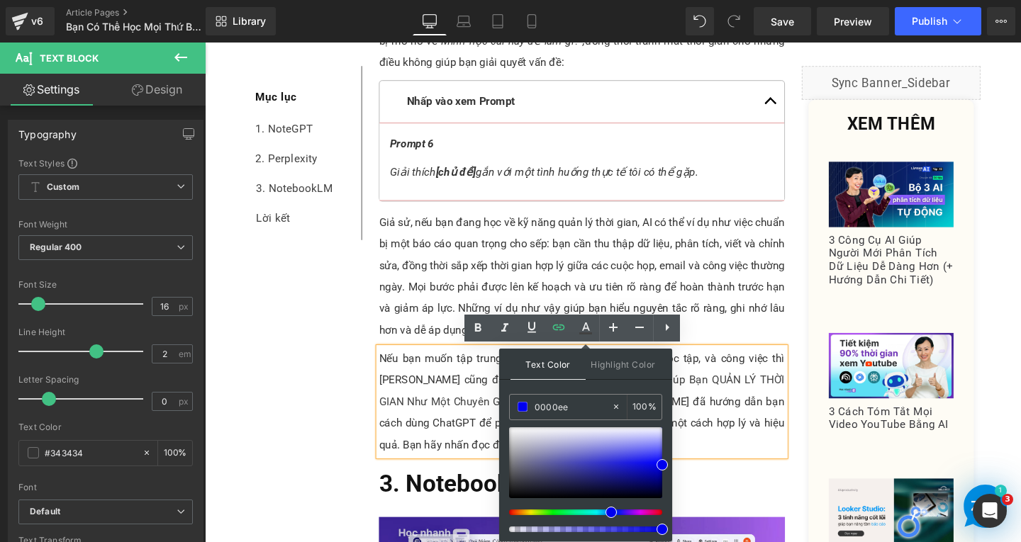
type input "0000ee"
drag, startPoint x: 867, startPoint y: 571, endPoint x: 746, endPoint y: 509, distance: 135.7
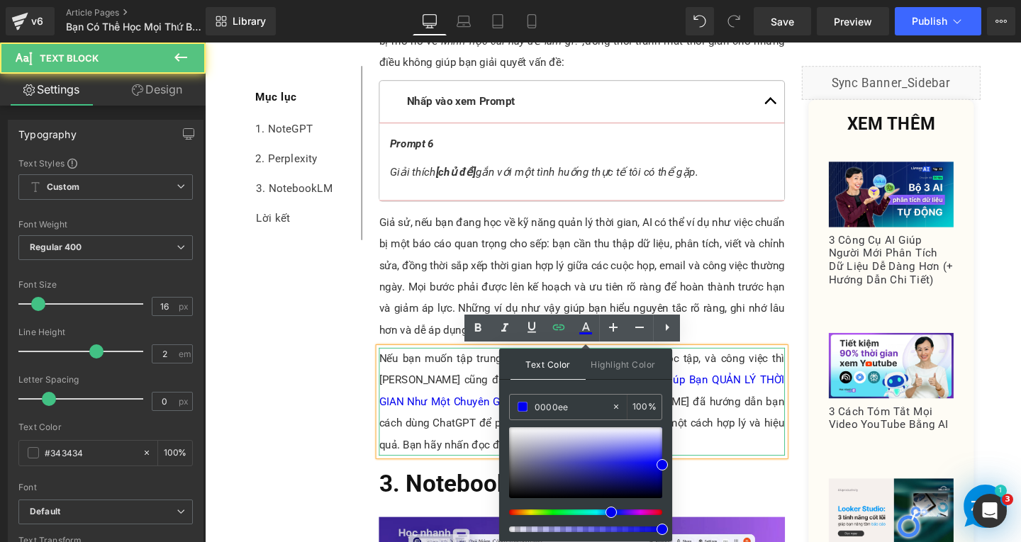
click at [754, 447] on p "Nếu bạn muốn tập trung hơn vào quản lý thời gian cho học tập, và công việc thì …" at bounding box center [601, 420] width 426 height 113
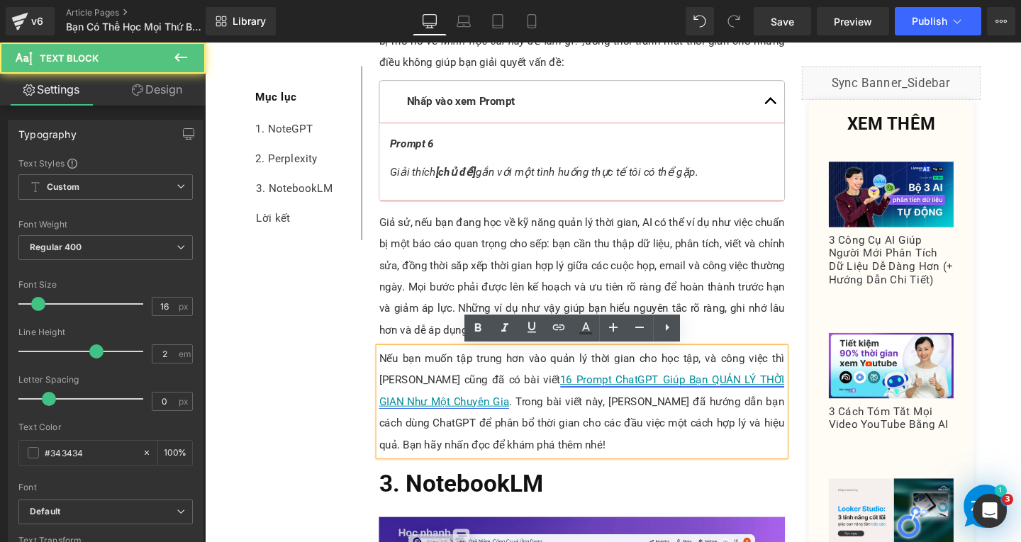
click at [570, 402] on link "16 Prompt ChatGPT Giúp Bạn QUẢN LÝ THỜI GIAN Như Một Chuyên Gia" at bounding box center [601, 409] width 426 height 36
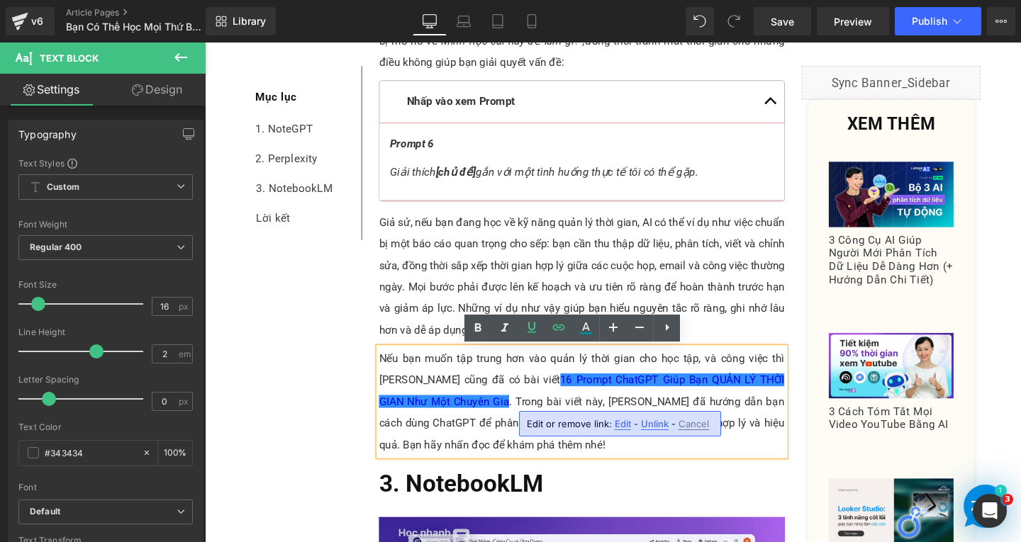
click at [620, 425] on span "Edit" at bounding box center [623, 424] width 16 height 12
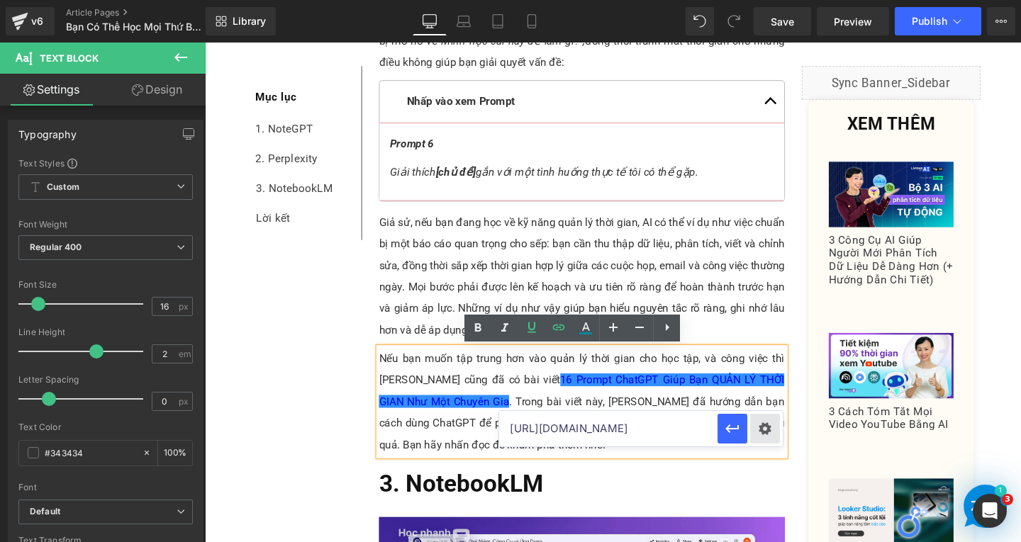
click at [759, 0] on div "Text Color Highlight Color #333333 0000ee 100 % transparent 0 % Edit or remove …" at bounding box center [510, 0] width 1021 height 0
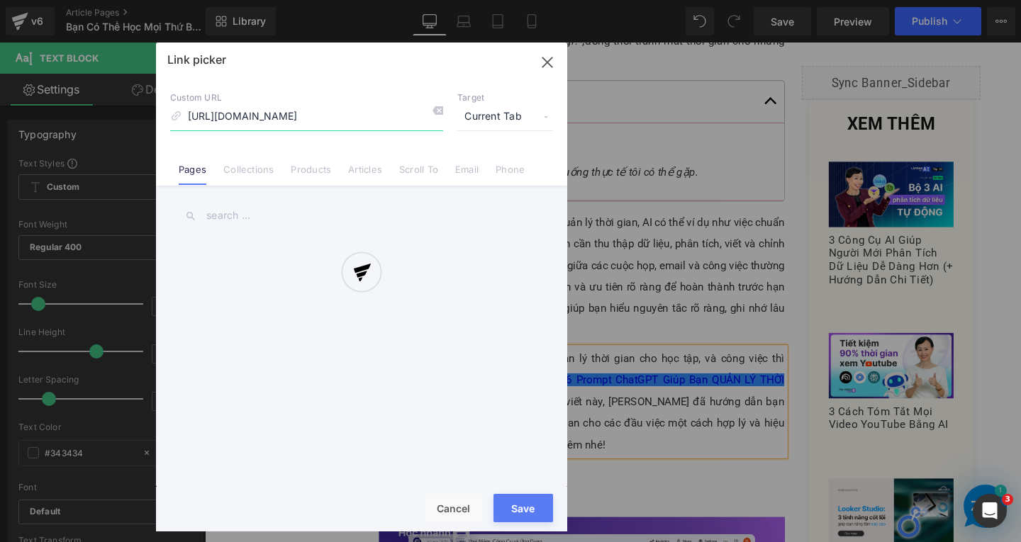
scroll to position [0, 200]
click at [520, 120] on div at bounding box center [361, 287] width 411 height 489
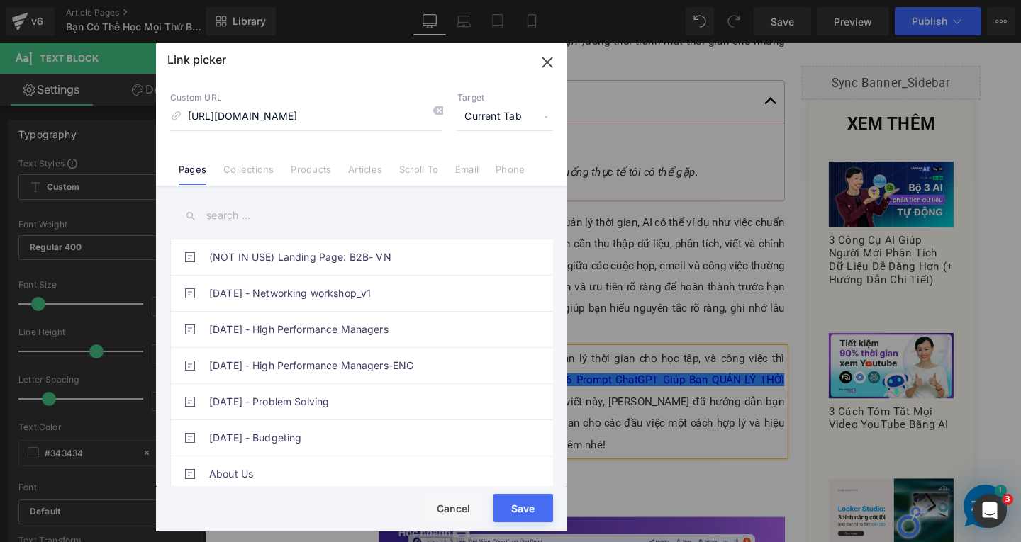
click at [520, 120] on span "Current Tab" at bounding box center [505, 116] width 96 height 27
click at [481, 170] on li "New Tab" at bounding box center [505, 167] width 110 height 25
click at [520, 498] on button "Save" at bounding box center [523, 508] width 60 height 28
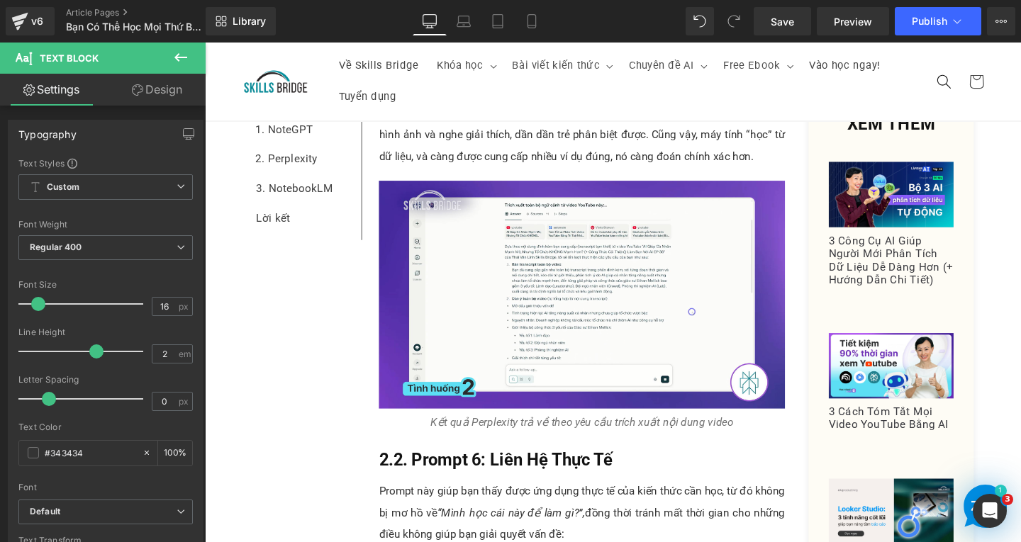
scroll to position [4193, 0]
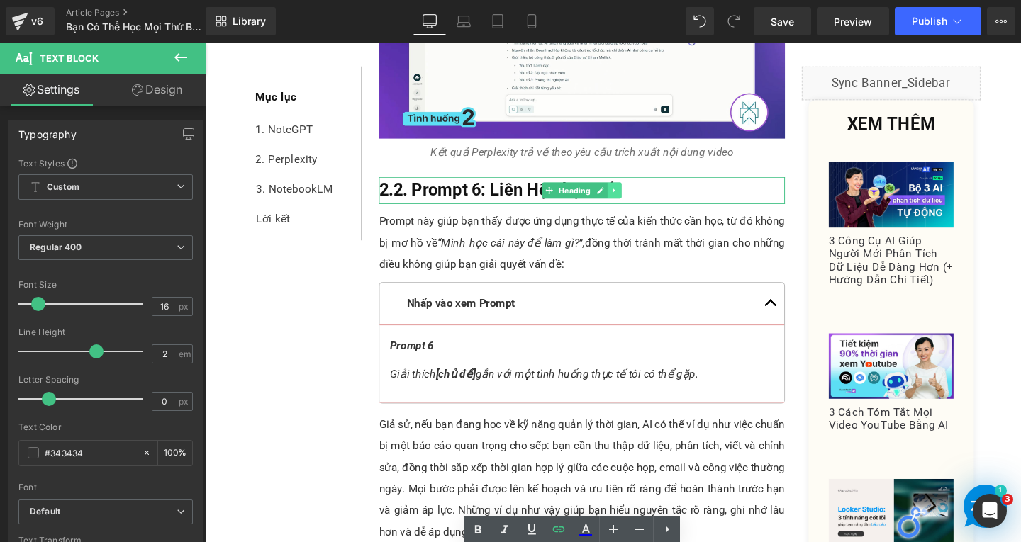
click at [632, 198] on icon at bounding box center [636, 198] width 8 height 9
click at [625, 200] on icon at bounding box center [629, 198] width 8 height 9
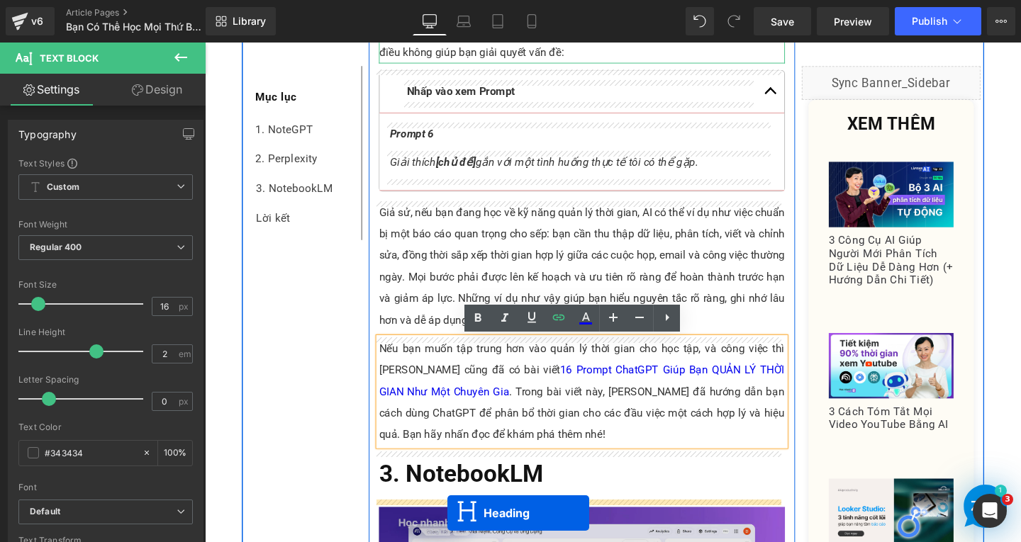
scroll to position [4548, 0]
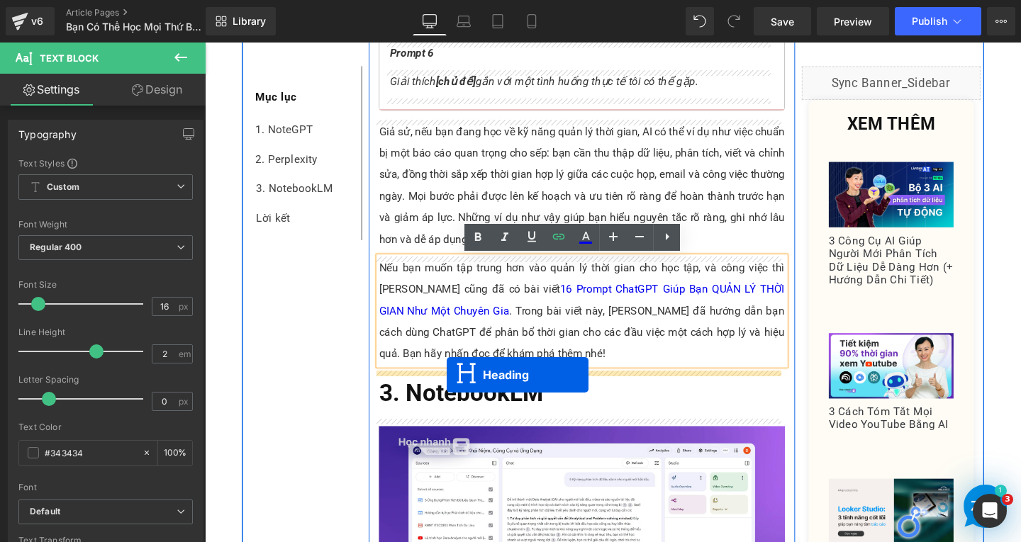
drag, startPoint x: 561, startPoint y: 236, endPoint x: 459, endPoint y: 392, distance: 186.4
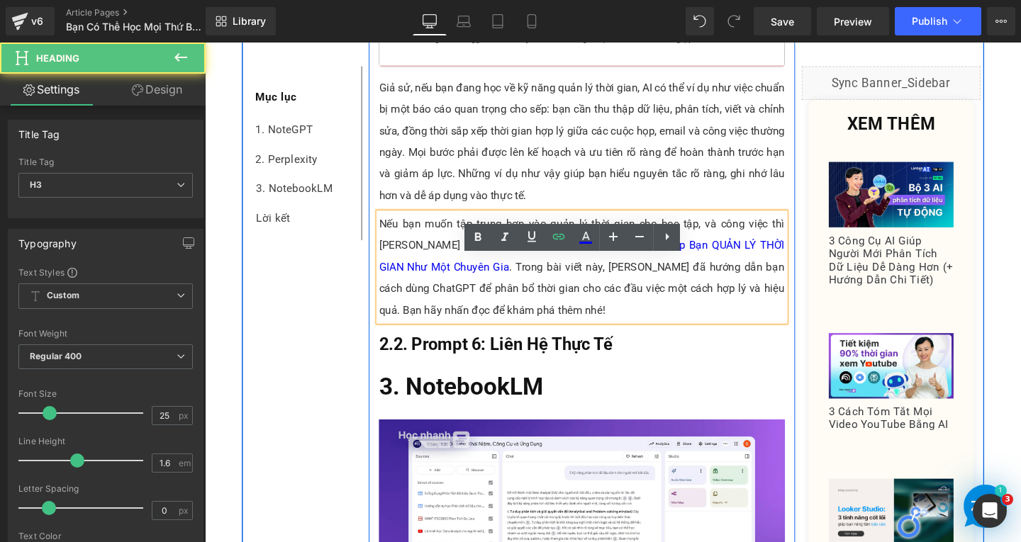
scroll to position [4502, 0]
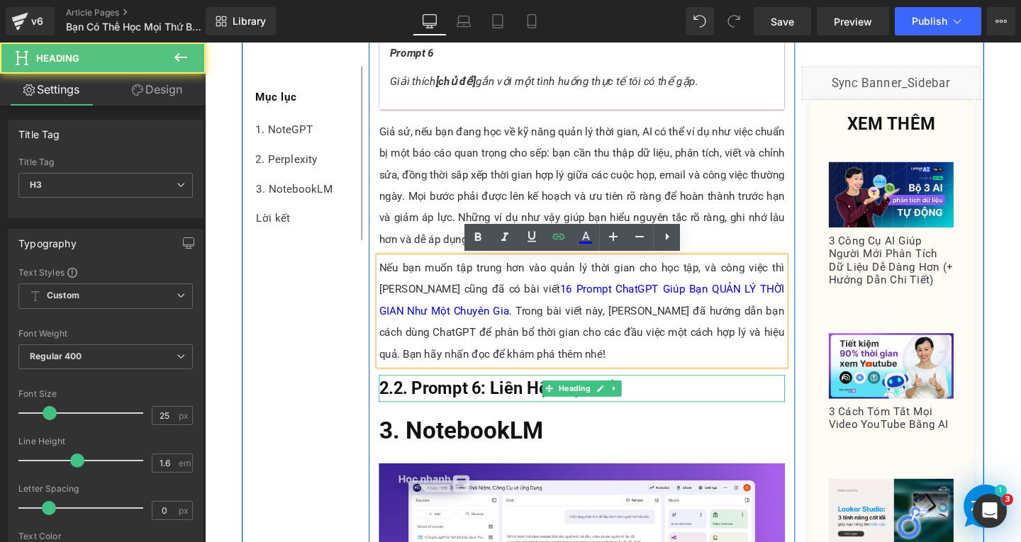
click at [664, 414] on h3 "2.2. Prompt 6: Liên Hệ Thực Tế" at bounding box center [601, 406] width 427 height 28
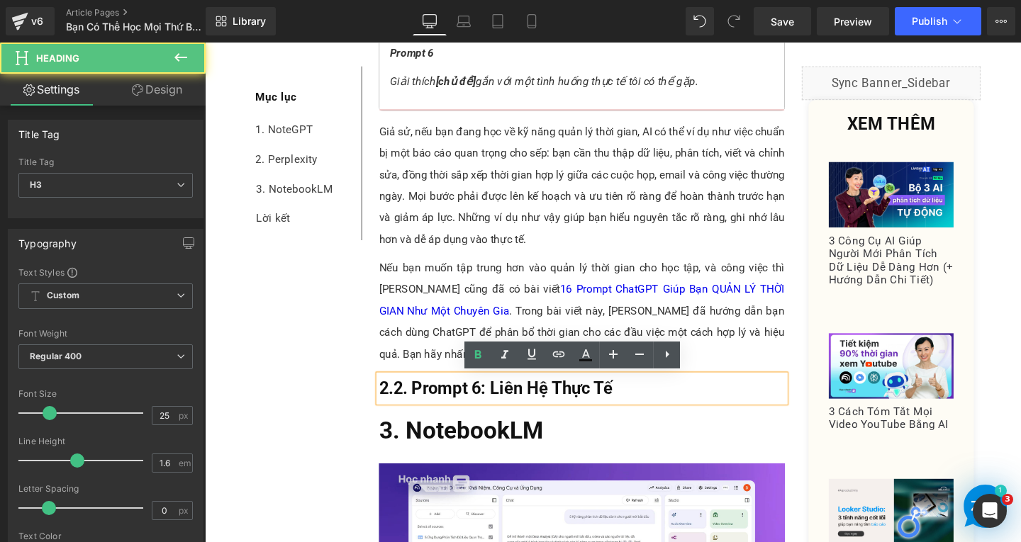
click at [664, 403] on h3 "2.2. Prompt 6: Liên Hệ Thực Tế" at bounding box center [601, 406] width 427 height 28
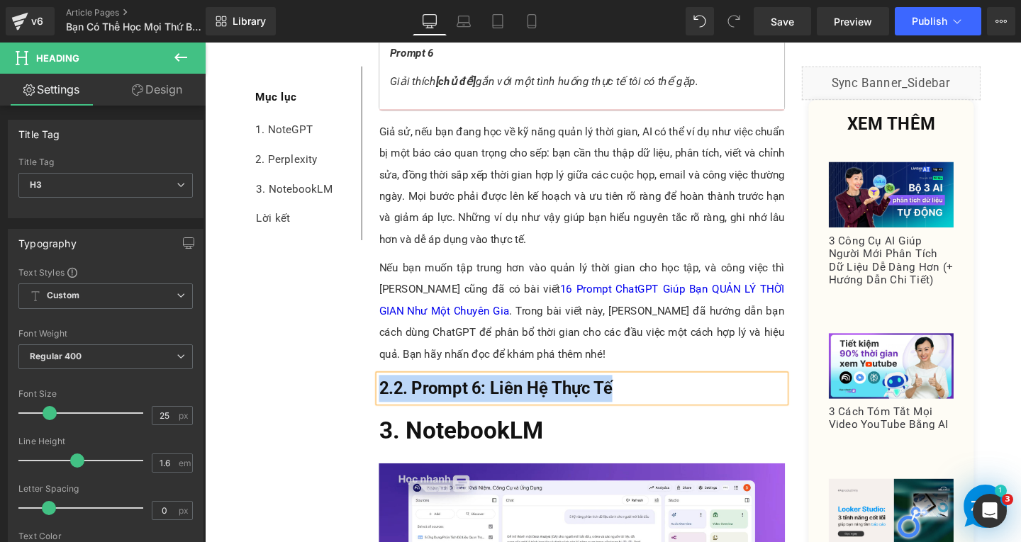
paste div
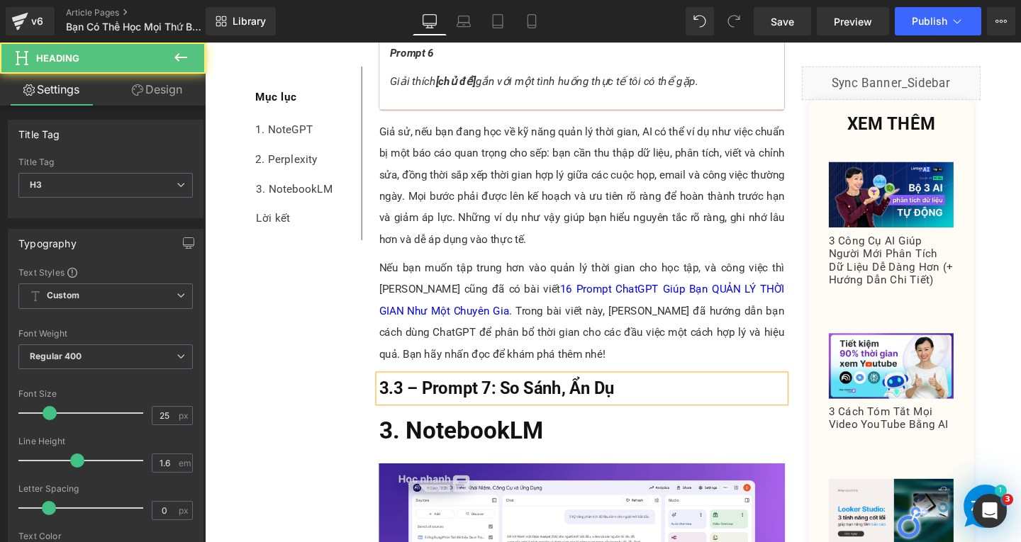
click at [396, 402] on span "3.3 – Prompt 7: So Sánh, Ẩn Dụ" at bounding box center [511, 406] width 247 height 21
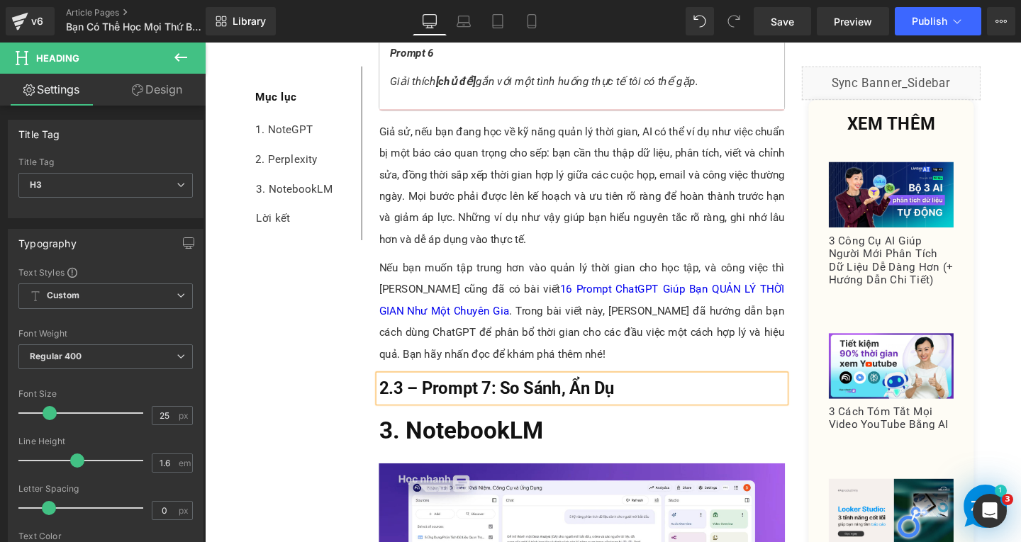
click at [422, 404] on span "2.3 – Prompt 7: So Sánh, Ẩn Dụ" at bounding box center [511, 406] width 247 height 21
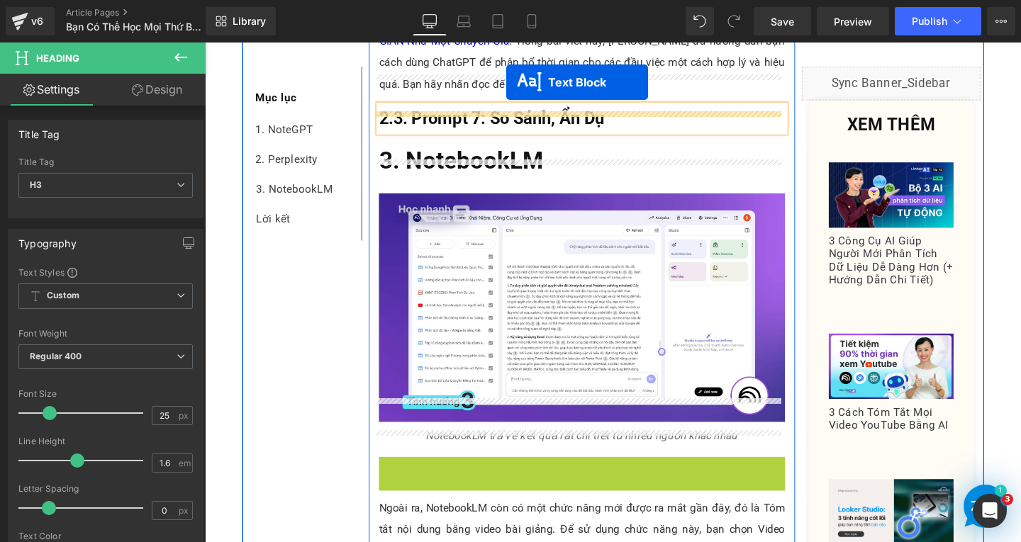
scroll to position [4601, 0]
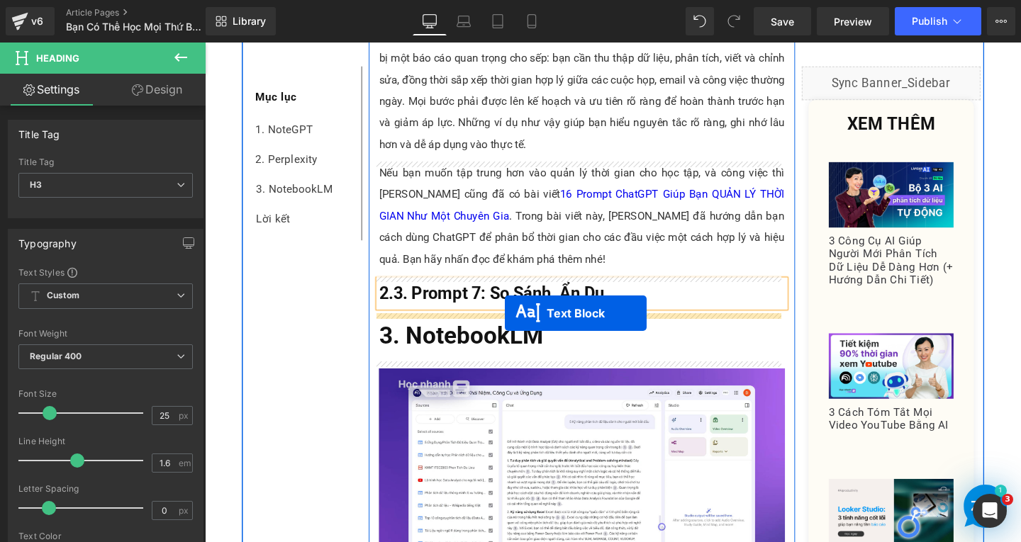
drag, startPoint x: 555, startPoint y: 310, endPoint x: 520, endPoint y: 328, distance: 39.0
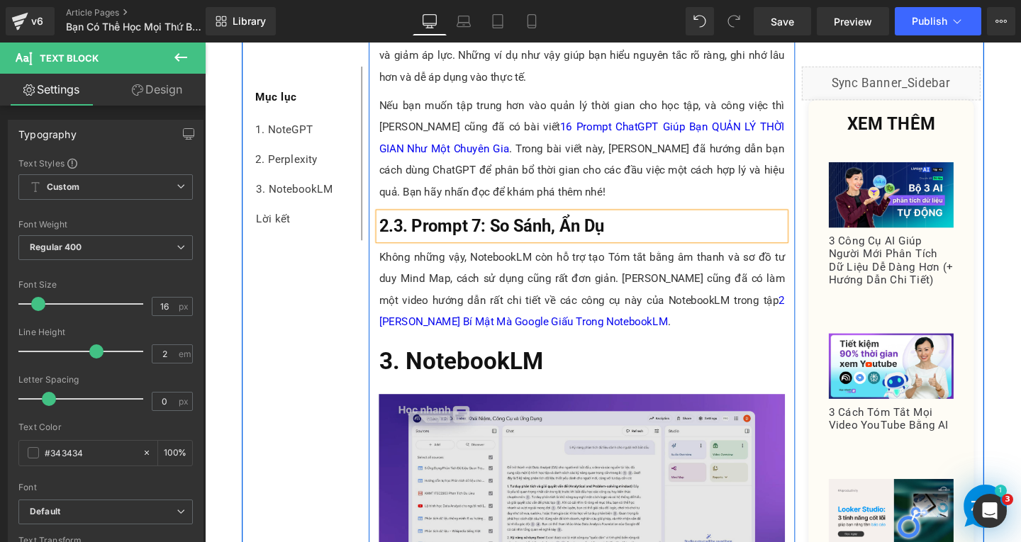
scroll to position [4884, 0]
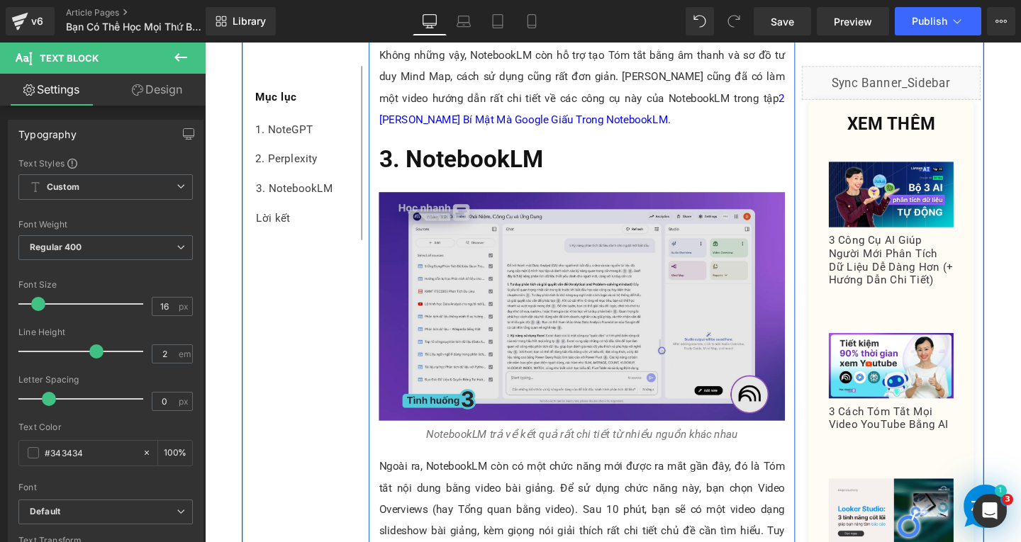
click at [645, 384] on img at bounding box center [601, 320] width 427 height 241
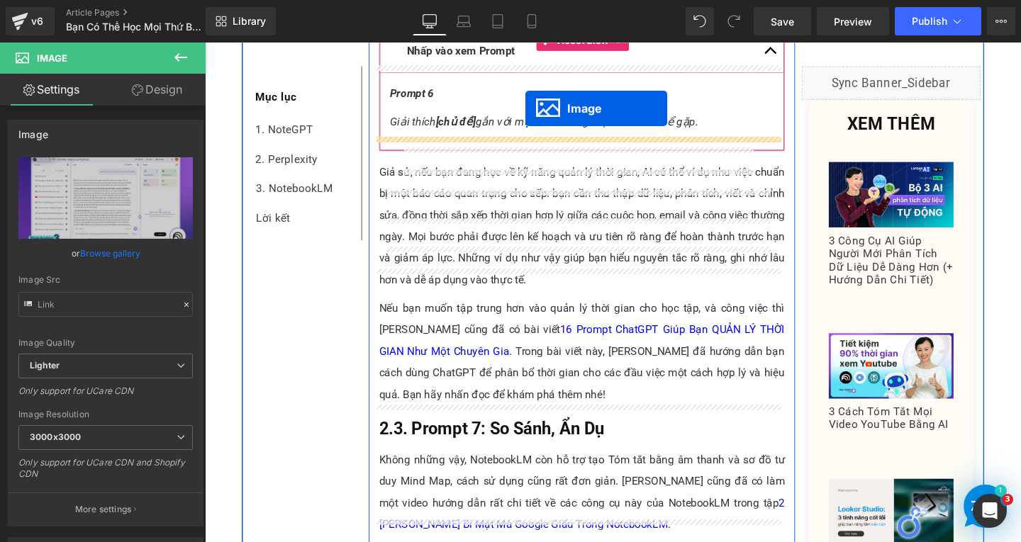
scroll to position [4346, 0]
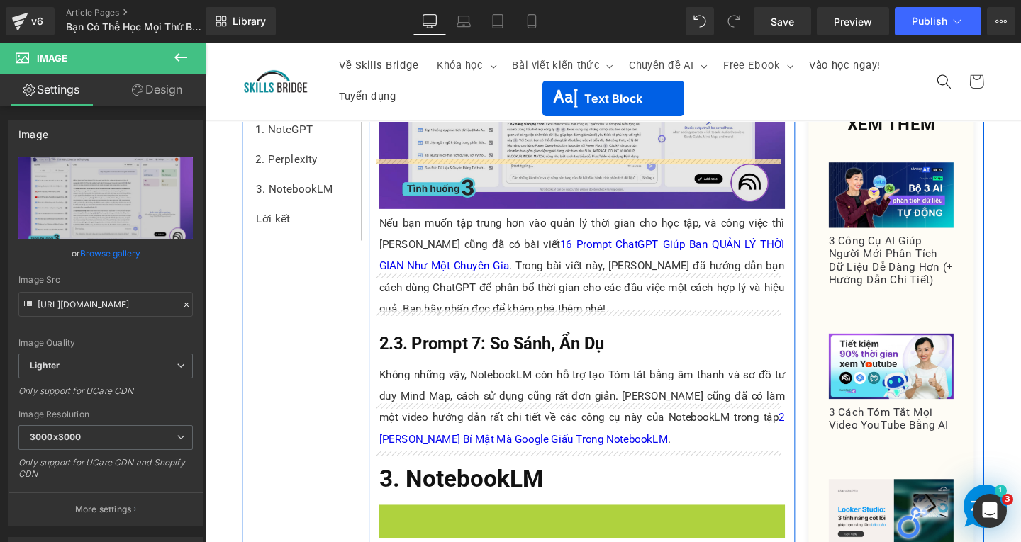
scroll to position [4771, 0]
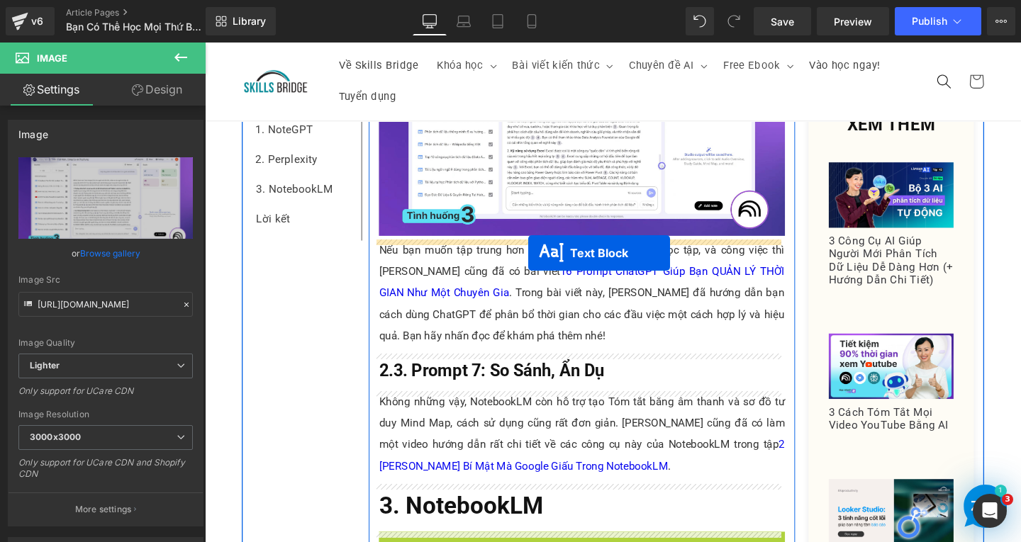
drag, startPoint x: 552, startPoint y: 283, endPoint x: 544, endPoint y: 260, distance: 24.0
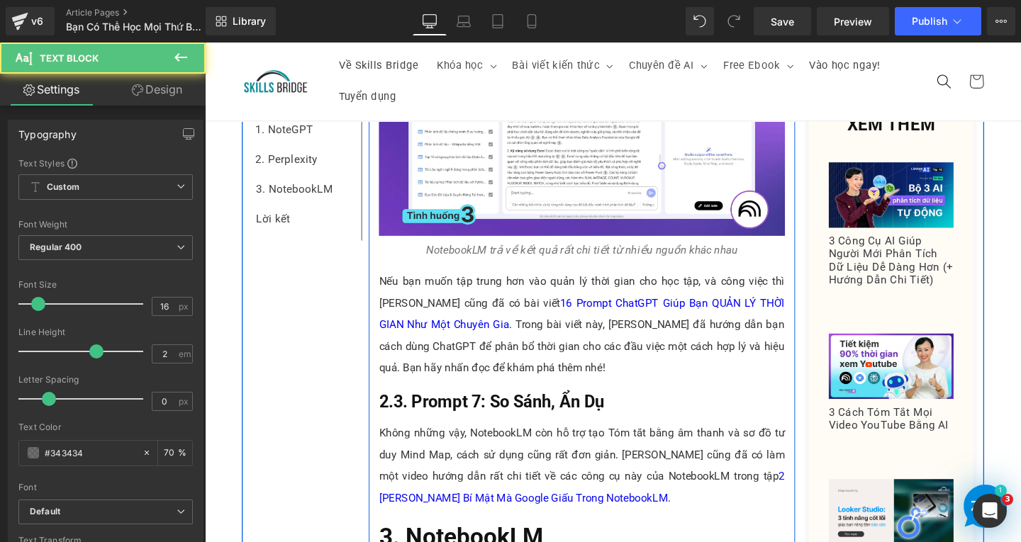
scroll to position [4913, 0]
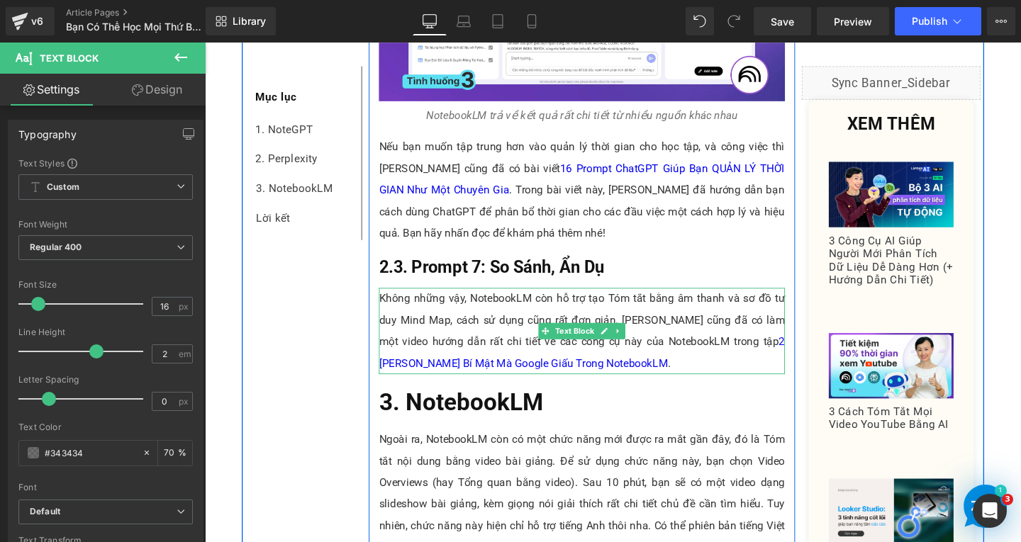
click at [590, 376] on p "Không những vậy, NotebookLM còn hỗ trợ tạo Tóm tắt bằng âm thanh và sơ đồ tư du…" at bounding box center [601, 346] width 427 height 91
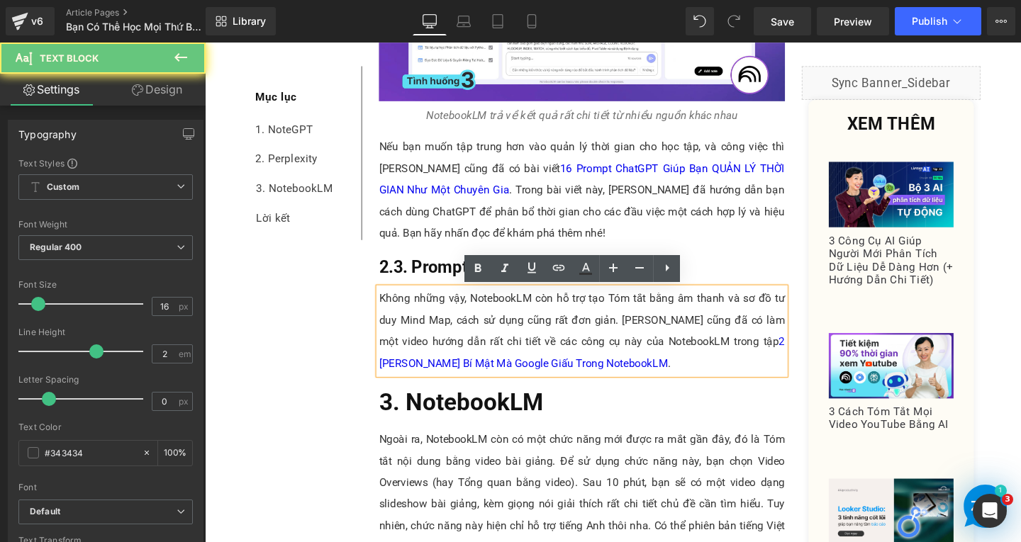
click at [590, 378] on p "Không những vậy, NotebookLM còn hỗ trợ tạo Tóm tắt bằng âm thanh và sơ đồ tư du…" at bounding box center [601, 346] width 427 height 91
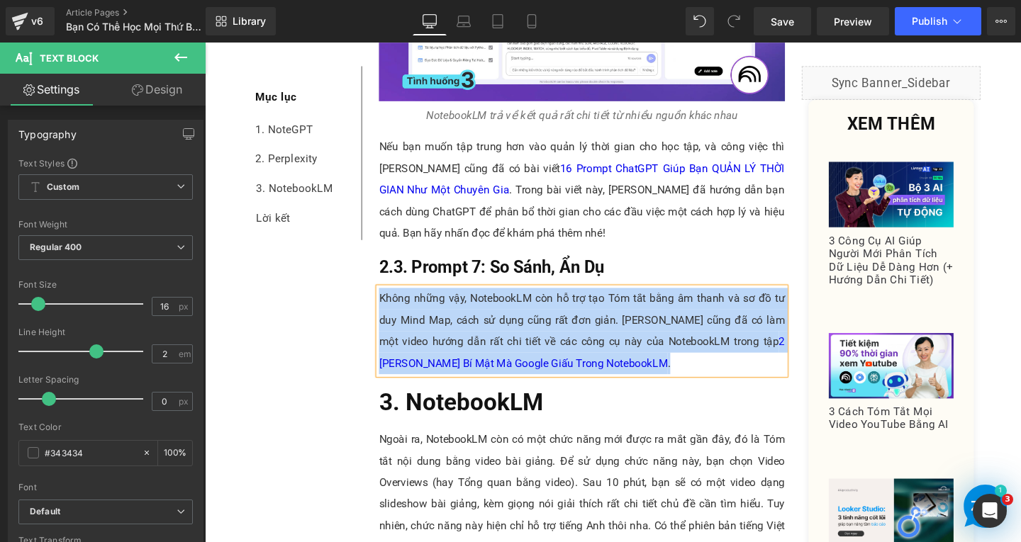
paste div
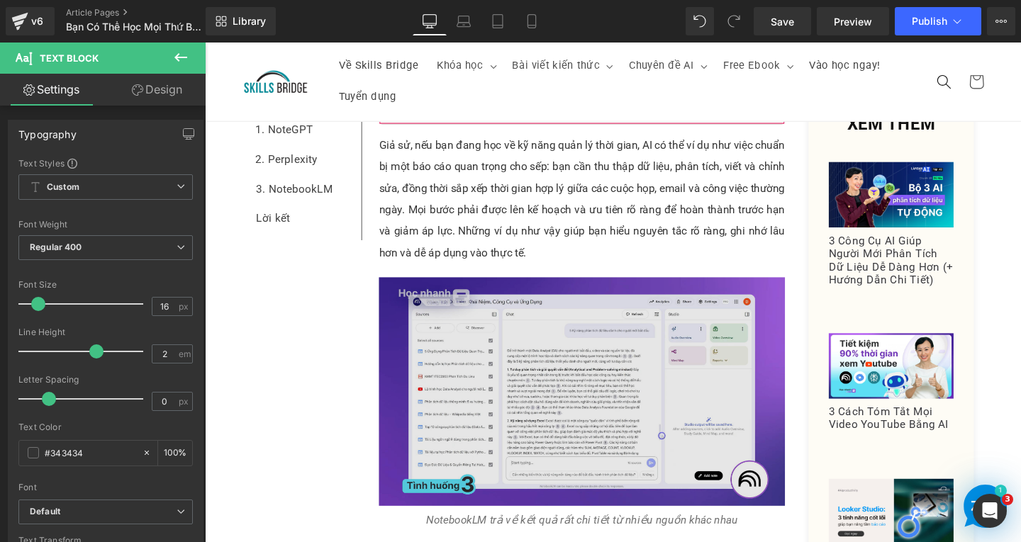
scroll to position [4204, 0]
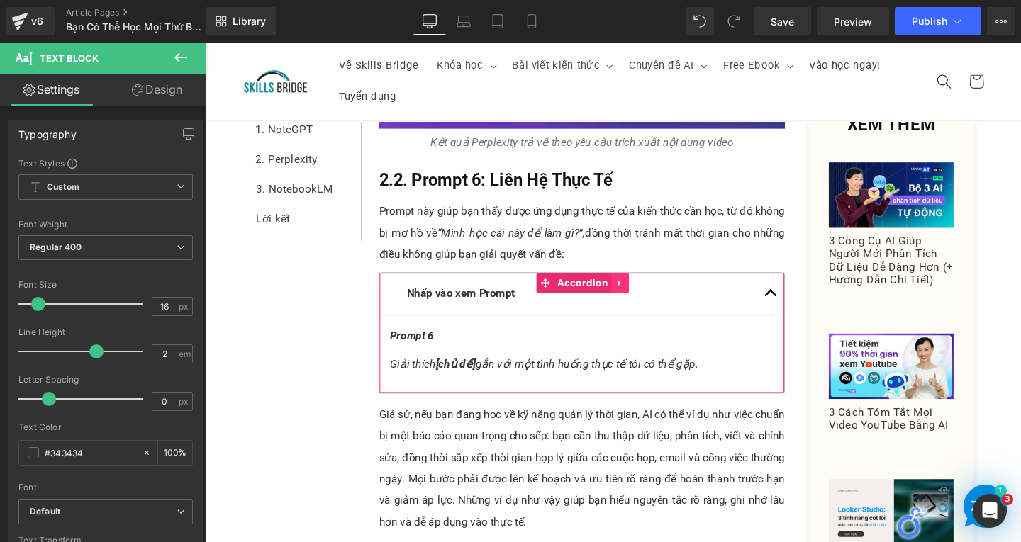
click at [637, 292] on icon at bounding box center [642, 295] width 10 height 11
click at [627, 296] on icon at bounding box center [632, 296] width 10 height 10
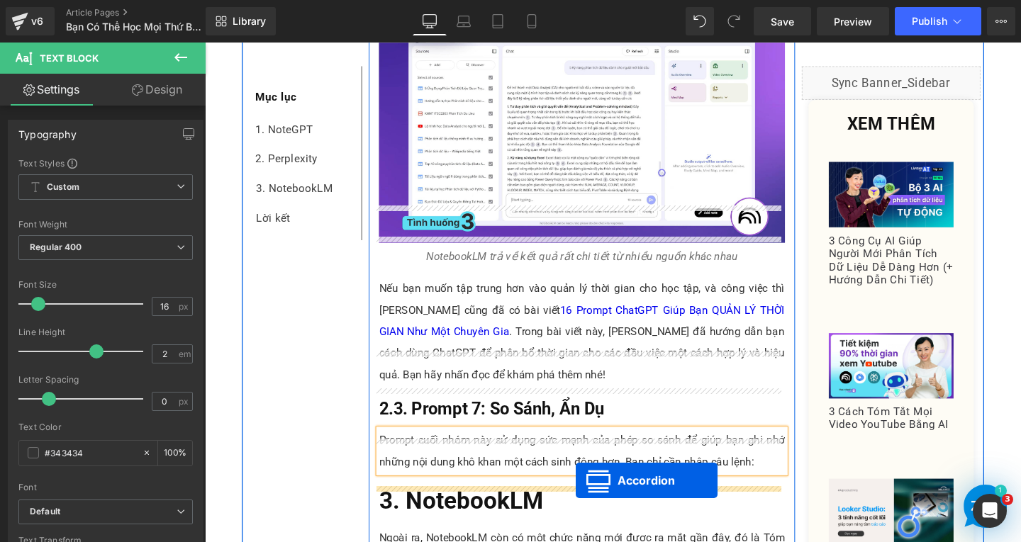
scroll to position [4852, 0]
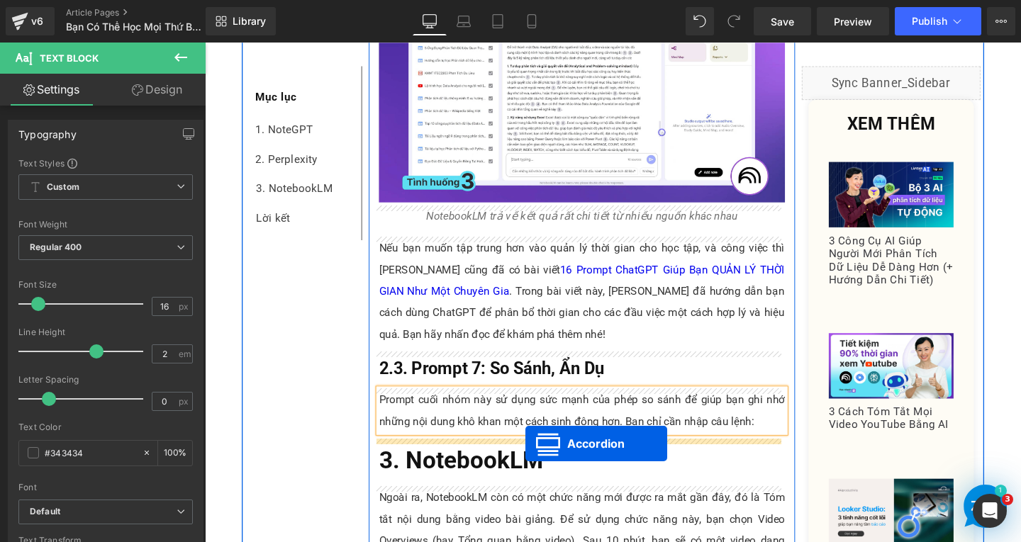
drag, startPoint x: 556, startPoint y: 111, endPoint x: 542, endPoint y: 464, distance: 353.3
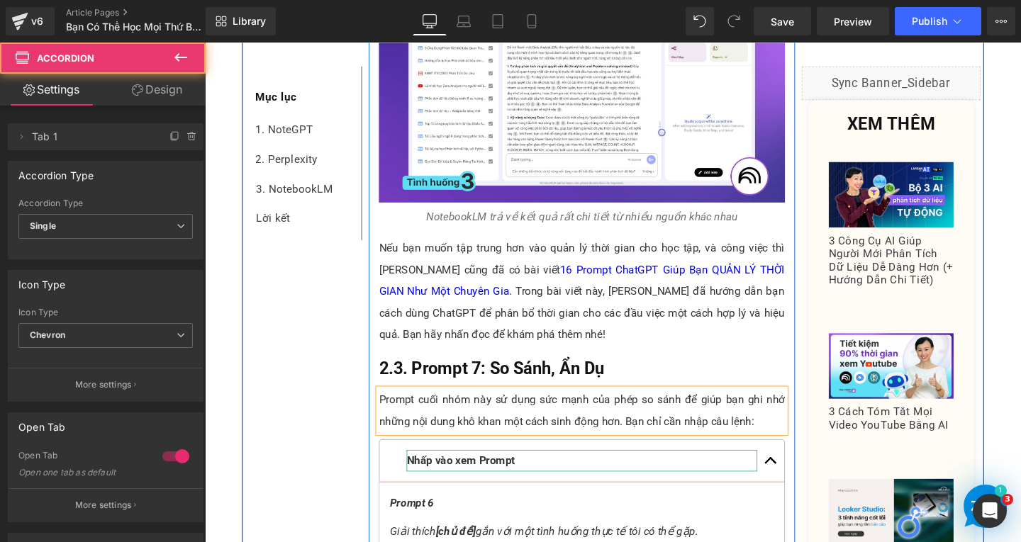
scroll to position [4948, 0]
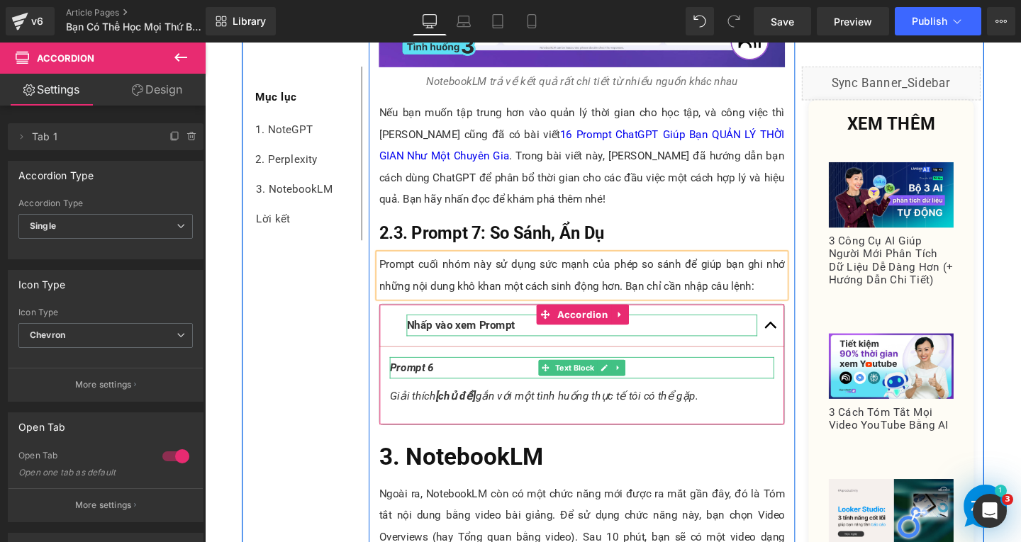
click at [469, 381] on p "Prompt 6" at bounding box center [601, 385] width 404 height 23
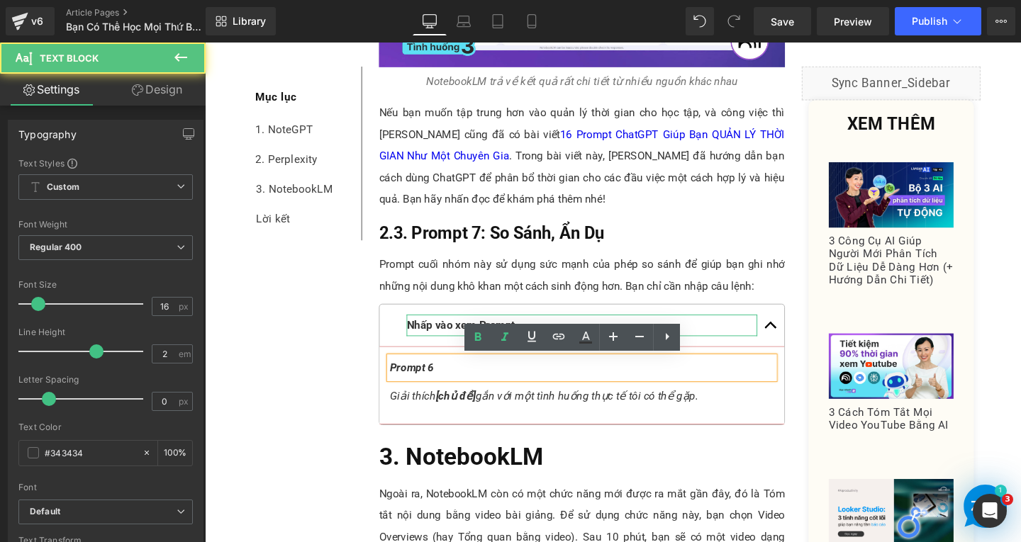
click at [469, 381] on p "Prompt 6" at bounding box center [601, 385] width 404 height 23
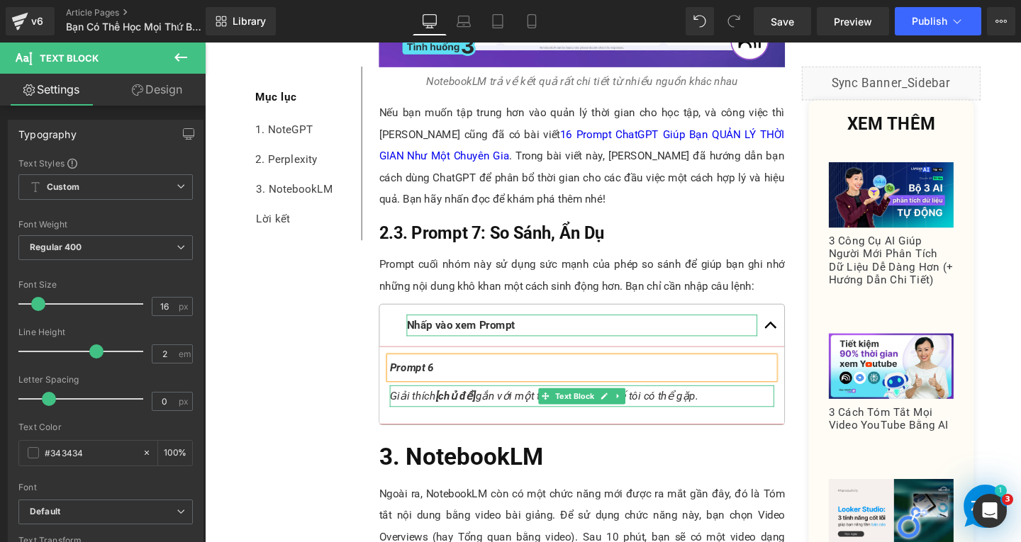
click at [734, 413] on p "Giải thích [chủ đề] gắn với một tình huống thực tế tôi có thể gặp." at bounding box center [601, 414] width 404 height 23
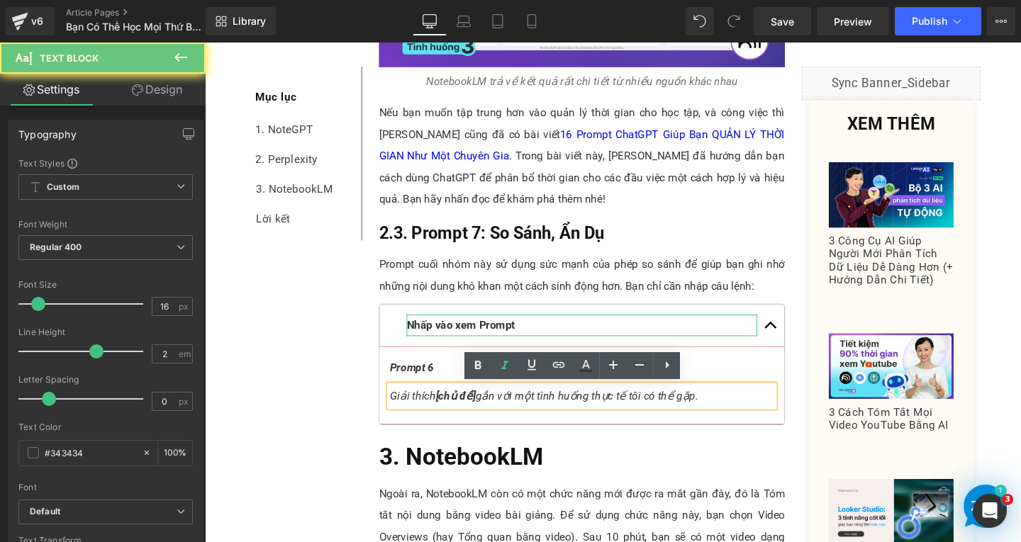
click at [734, 413] on p "Giải thích [chủ đề] gắn với một tình huống thực tế tôi có thể gặp." at bounding box center [601, 414] width 404 height 23
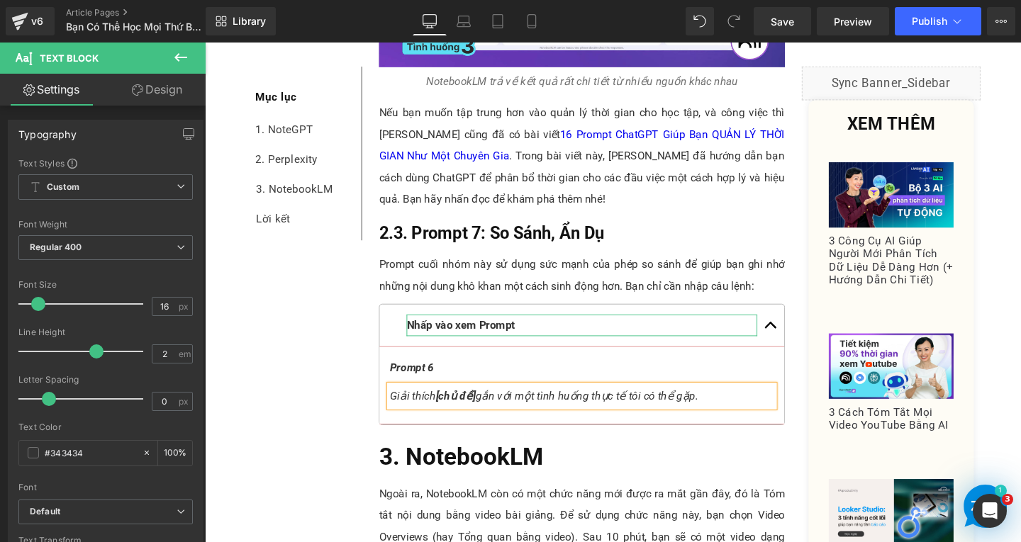
paste div
drag, startPoint x: 461, startPoint y: 417, endPoint x: 559, endPoint y: 415, distance: 97.1
click at [559, 415] on span "Hãy so sánh [chủ đề / khái niệm] với điều quen thuộc để dễ hiểu hơn." at bounding box center [574, 414] width 351 height 13
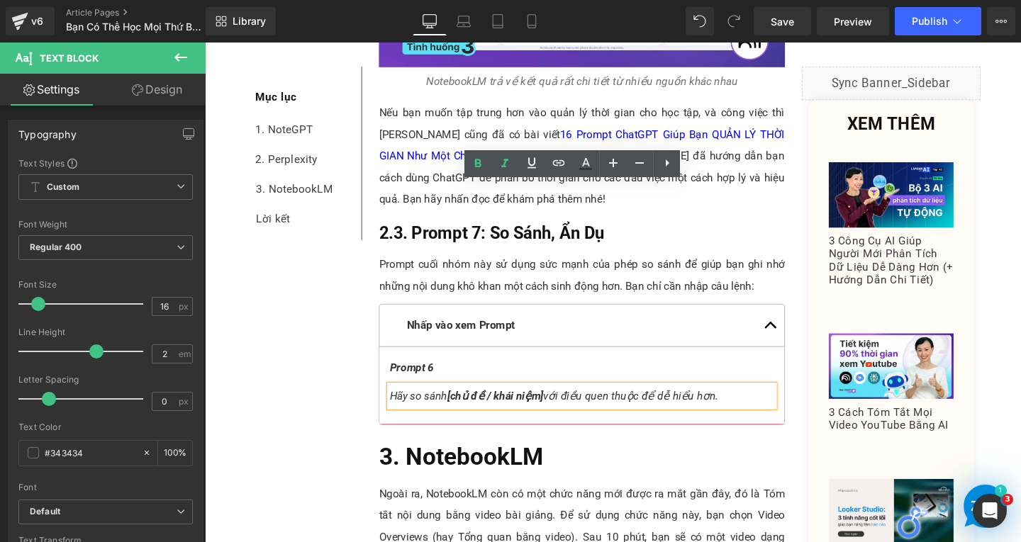
scroll to position [5161, 0]
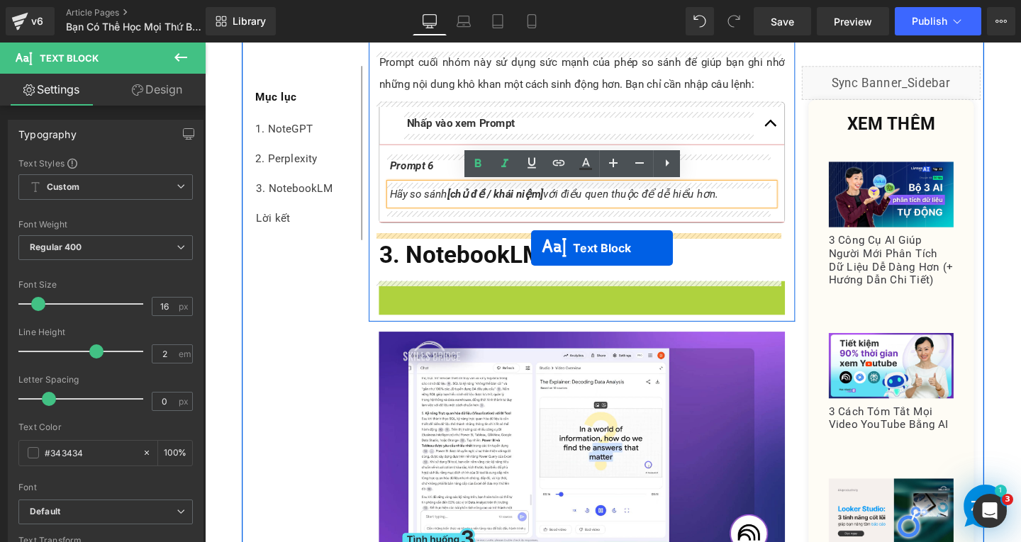
drag, startPoint x: 557, startPoint y: 363, endPoint x: 548, endPoint y: 258, distance: 105.3
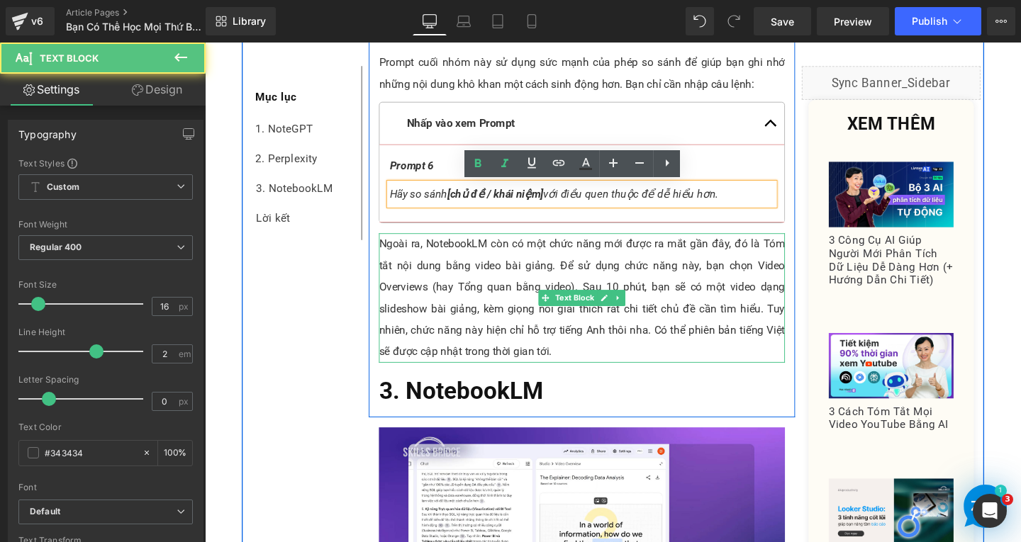
click at [547, 357] on p "Ngoài ra, NotebookLM còn có một chức năng mới được ra mắt gần đây, đó là Tóm tắ…" at bounding box center [601, 311] width 427 height 136
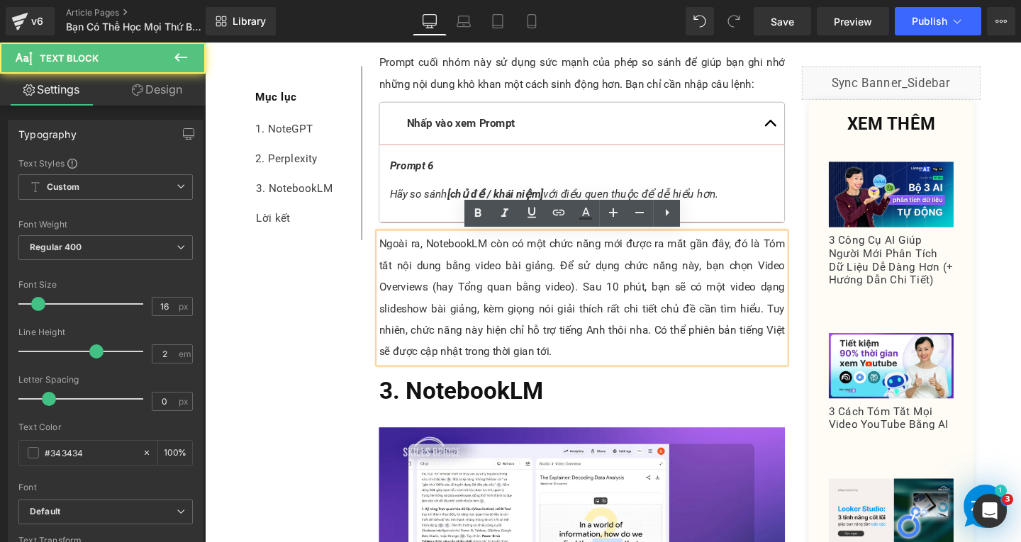
click at [576, 363] on p "Ngoài ra, NotebookLM còn có một chức năng mới được ra mắt gần đây, đó là Tóm tắ…" at bounding box center [601, 311] width 427 height 136
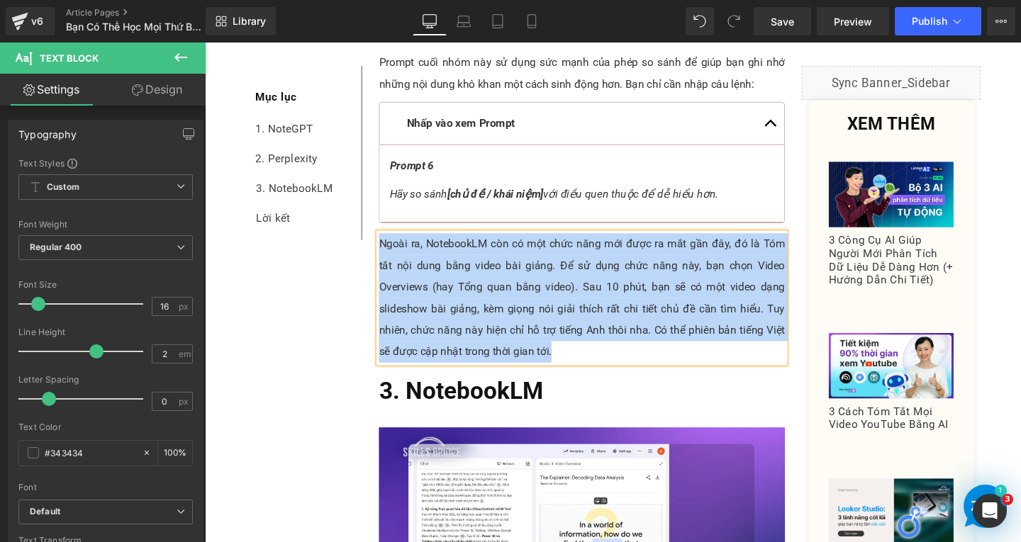
paste div
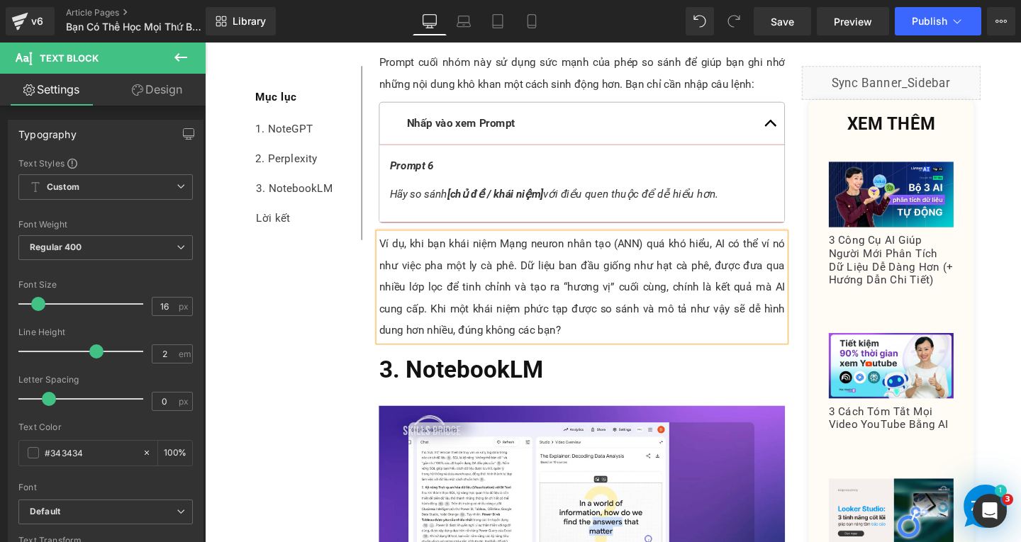
click at [458, 256] on p "Ví dụ, khi bạn khái niệm Mạng neuron nhân tạo (ANN) quá khó hiểu, AI có thể ví …" at bounding box center [601, 299] width 427 height 113
drag, startPoint x: 487, startPoint y: 252, endPoint x: 637, endPoint y: 256, distance: 149.6
click at [637, 256] on p "Ví dụ, khi khái niệm Mạng neuron nhân tạo (ANN) quá khó hiểu, AI có thể ví nó n…" at bounding box center [601, 299] width 427 height 113
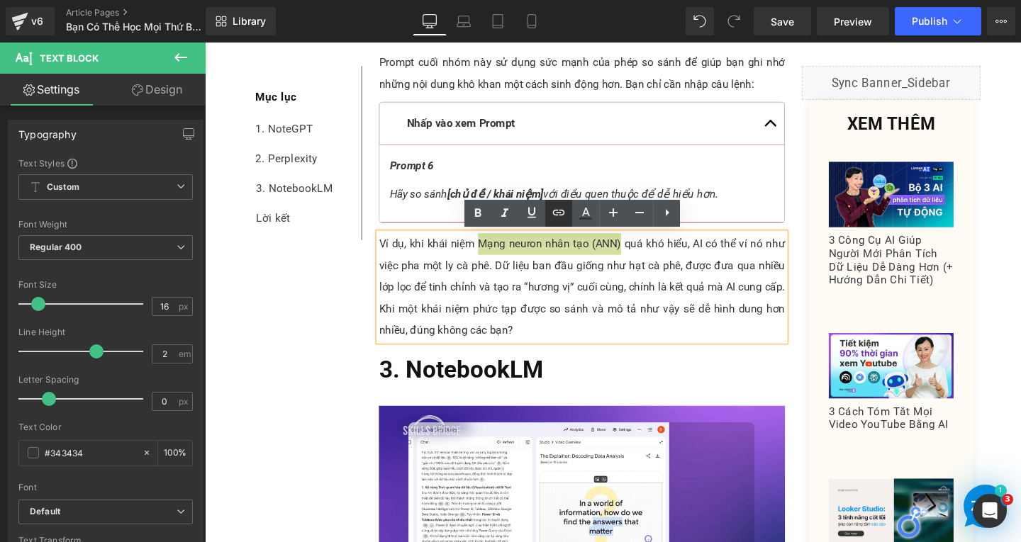
click at [564, 221] on link at bounding box center [558, 213] width 27 height 27
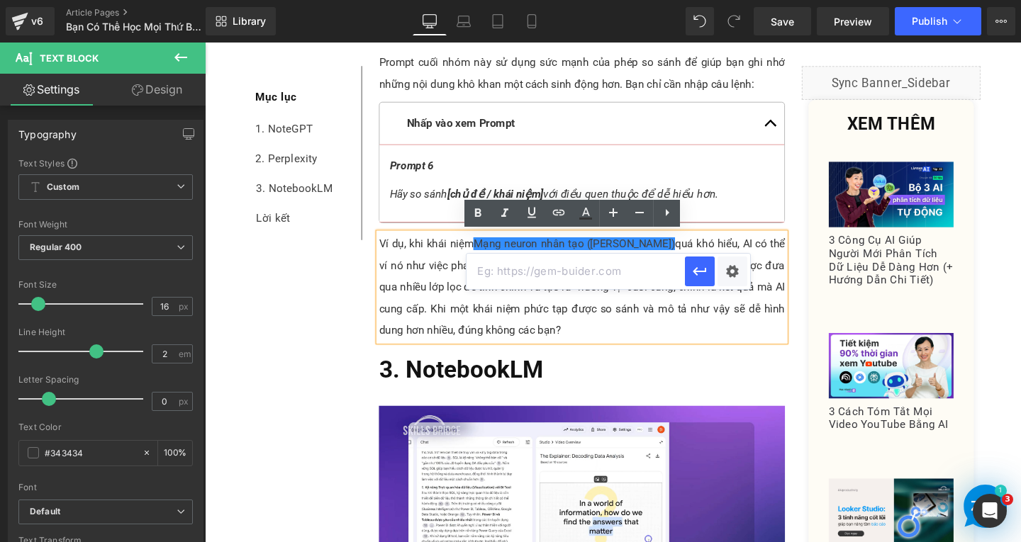
click at [612, 286] on input "text" at bounding box center [575, 271] width 218 height 35
paste input "[URL][DOMAIN_NAME]"
type input "[URL][DOMAIN_NAME]"
drag, startPoint x: 706, startPoint y: 273, endPoint x: 489, endPoint y: 252, distance: 217.9
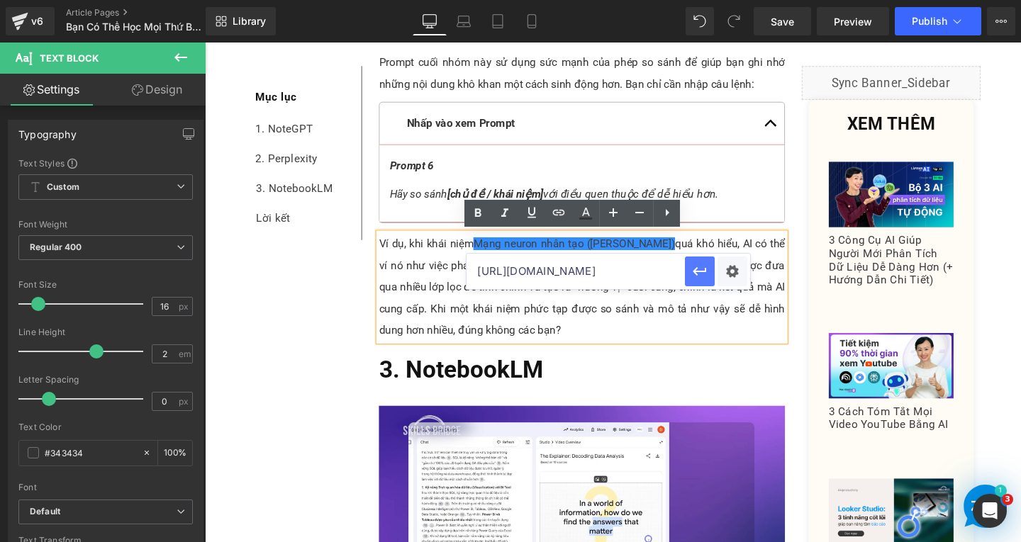
click at [706, 273] on icon "button" at bounding box center [699, 271] width 17 height 17
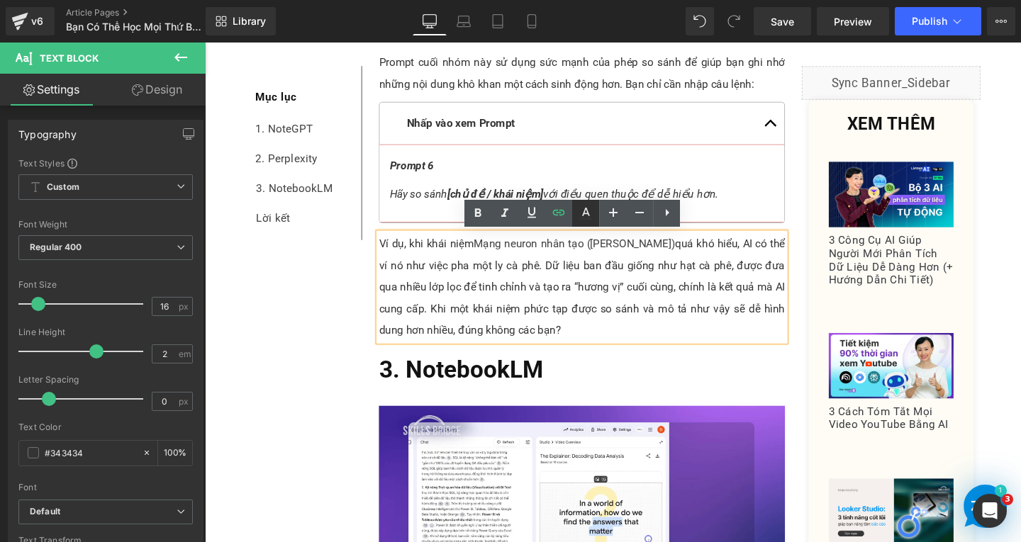
click at [595, 218] on link at bounding box center [585, 213] width 27 height 27
type input "#424242"
type input "100"
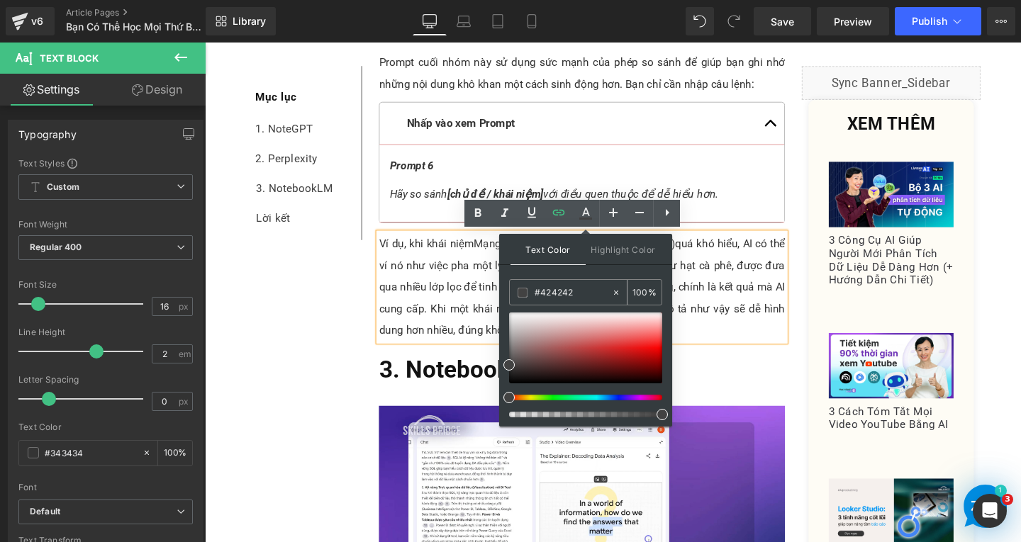
drag, startPoint x: 584, startPoint y: 294, endPoint x: 515, endPoint y: 298, distance: 69.6
click at [515, 298] on div "#424242" at bounding box center [560, 292] width 101 height 25
type input "0"
type input "000"
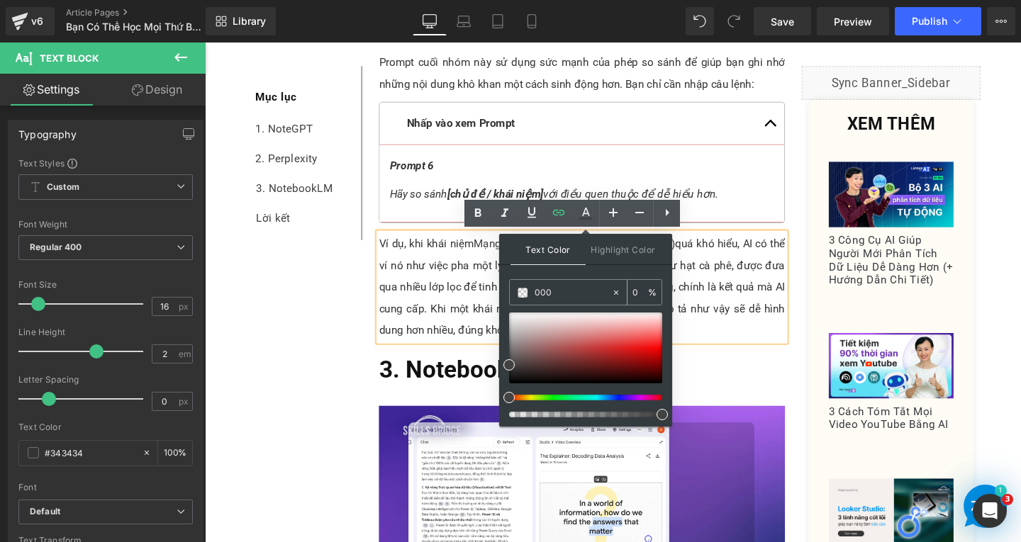
type input "100"
type input "0000"
type input "0"
type input "0000ee"
type input "100"
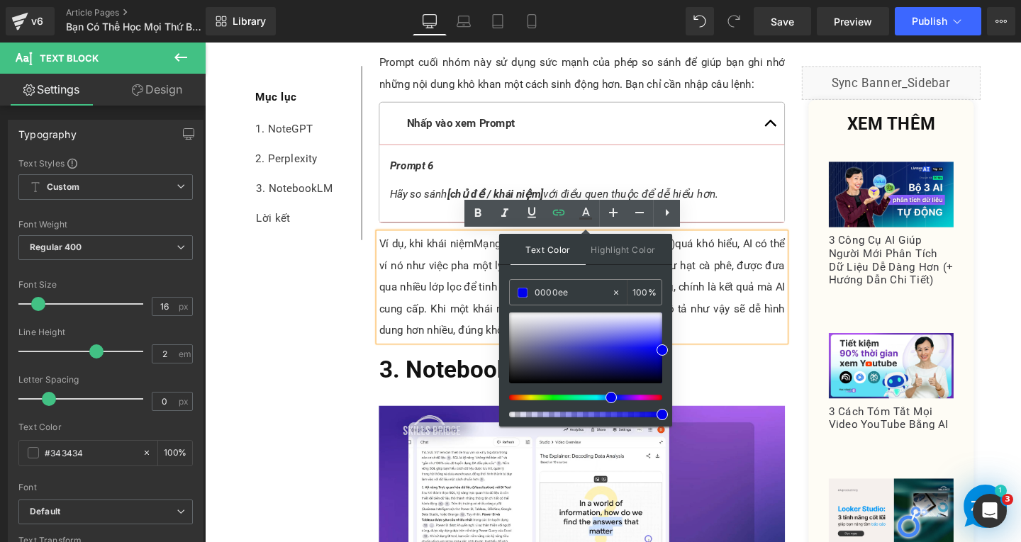
type input "#0000ee"
type input "100"
drag, startPoint x: 866, startPoint y: 457, endPoint x: 752, endPoint y: 357, distance: 151.7
click at [746, 297] on p "Ví dụ, khi khái niệm Mạng neuron nhân tạo (ANN) quá khó hiểu, AI có thể ví nó n…" at bounding box center [601, 299] width 427 height 113
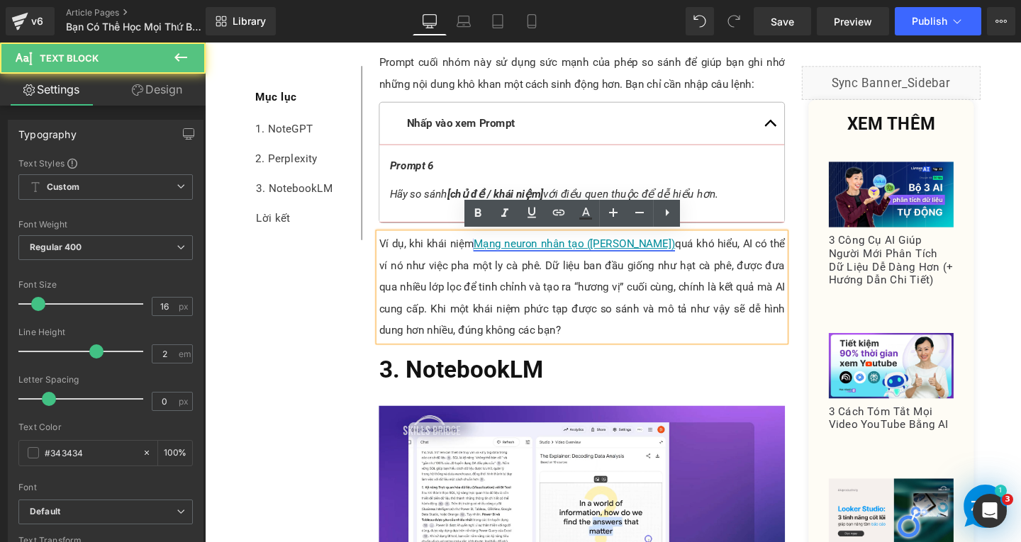
click at [558, 250] on link "Mạng neuron nhân tạo ([PERSON_NAME])" at bounding box center [593, 253] width 212 height 13
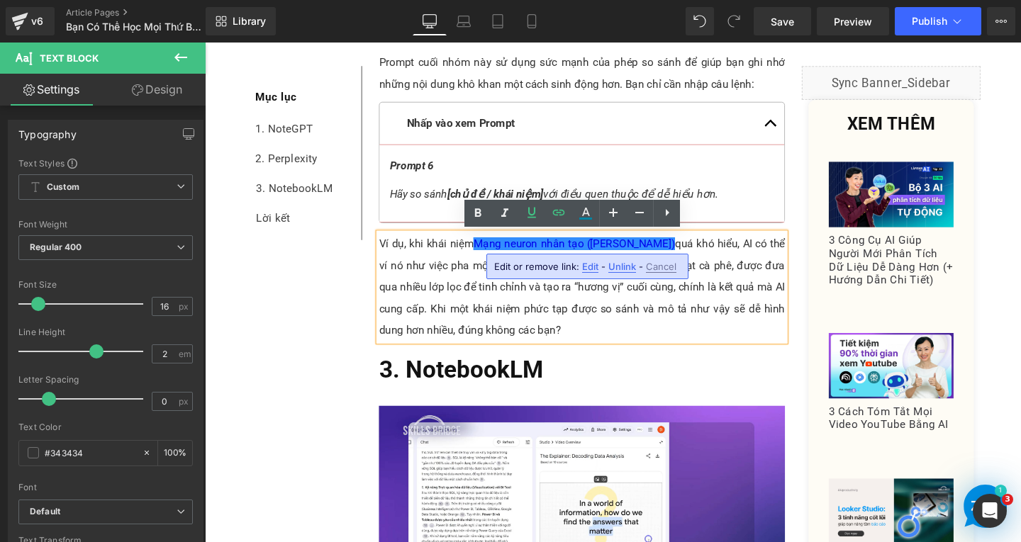
click at [579, 267] on div "Edit or remove link: Edit - Unlink - Cancel" at bounding box center [587, 267] width 202 height 26
drag, startPoint x: 592, startPoint y: 267, endPoint x: 413, endPoint y: 235, distance: 181.3
click at [592, 267] on span "Edit" at bounding box center [590, 267] width 16 height 12
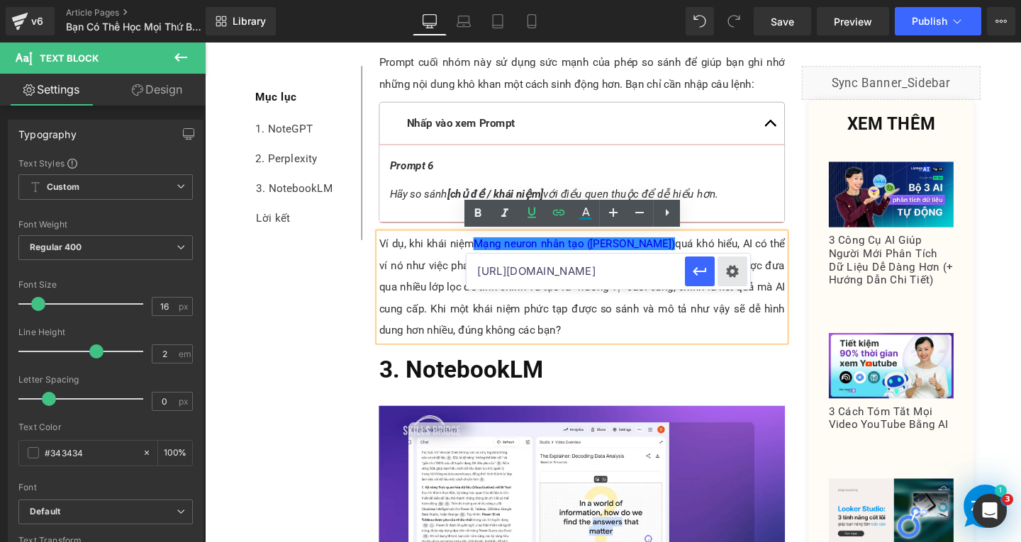
click at [728, 0] on div "Text Color Highlight Color rgba(0, 0, 238, 1) #0000ee 100 % transparent transpa…" at bounding box center [510, 0] width 1021 height 0
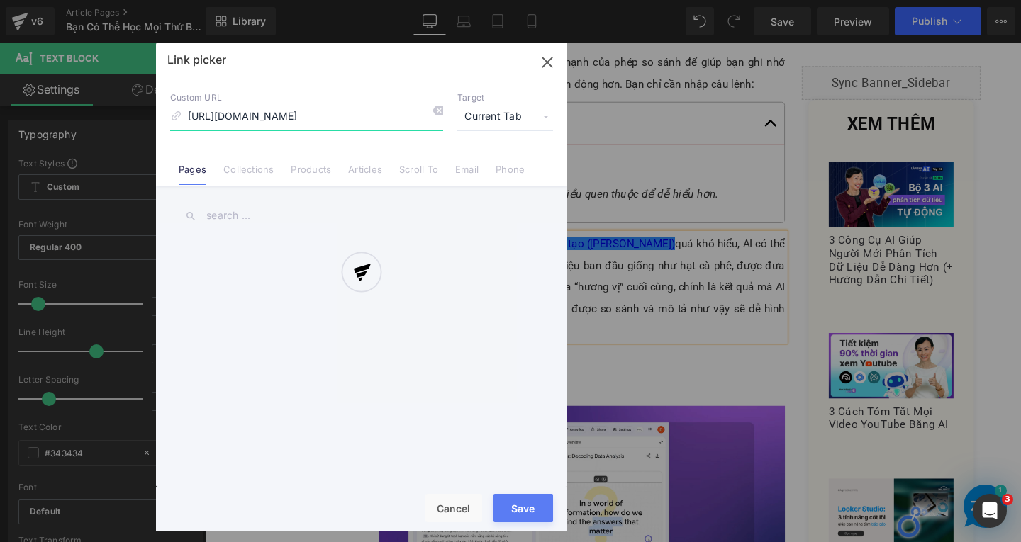
scroll to position [0, 129]
click at [530, 121] on div at bounding box center [361, 287] width 411 height 489
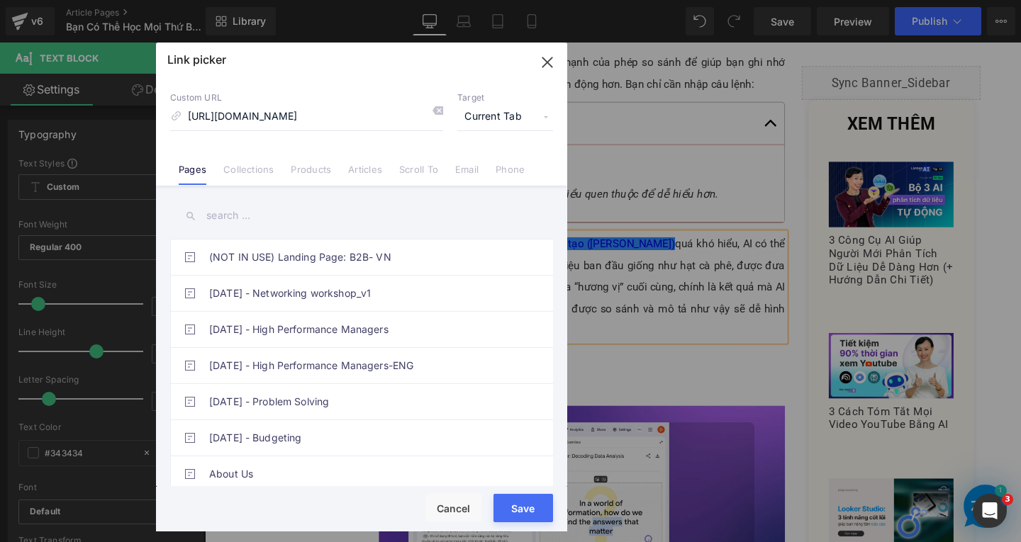
click at [520, 111] on span "Current Tab" at bounding box center [505, 116] width 96 height 27
click at [499, 162] on li "New Tab" at bounding box center [505, 167] width 110 height 25
click at [525, 512] on button "Save" at bounding box center [523, 508] width 60 height 28
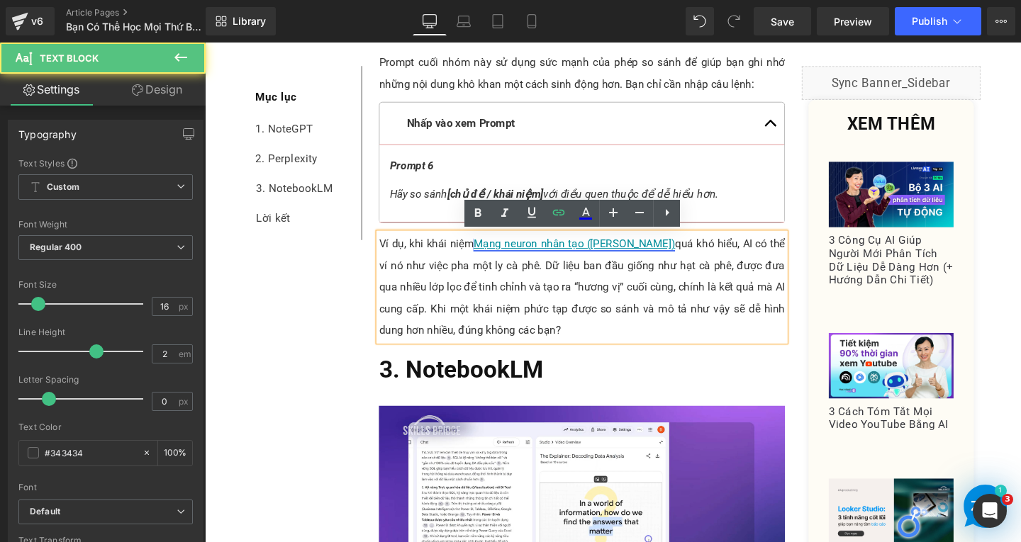
click at [554, 257] on link "Mạng neuron nhân tạo ([PERSON_NAME])" at bounding box center [593, 253] width 212 height 13
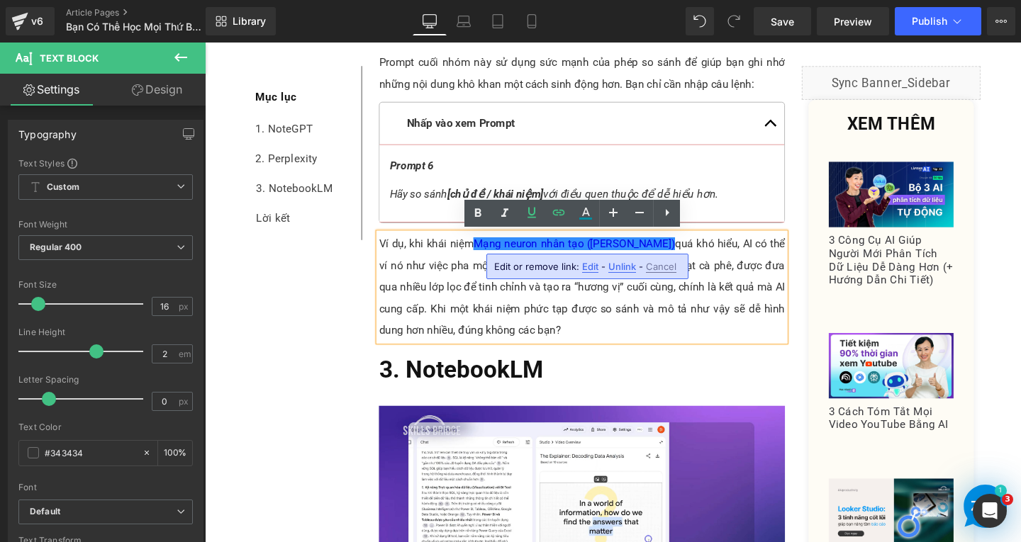
click at [681, 243] on div "Ví dụ, khi khái niệm Mạng neuron nhân tạo (ANN) quá khó hiểu, AI có thể ví nó n…" at bounding box center [601, 299] width 427 height 113
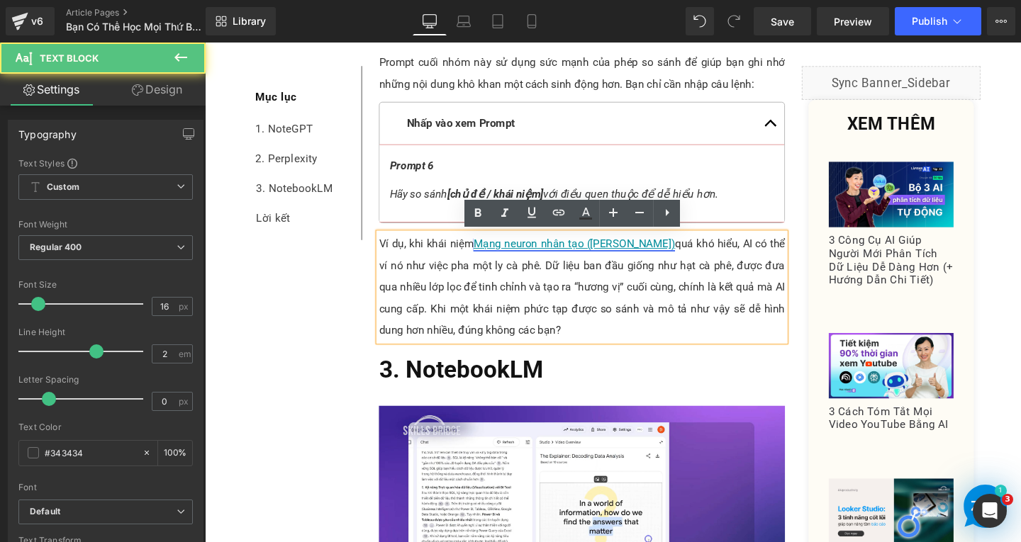
click at [580, 253] on link "Mạng neuron nhân tạo ([PERSON_NAME])" at bounding box center [593, 253] width 212 height 13
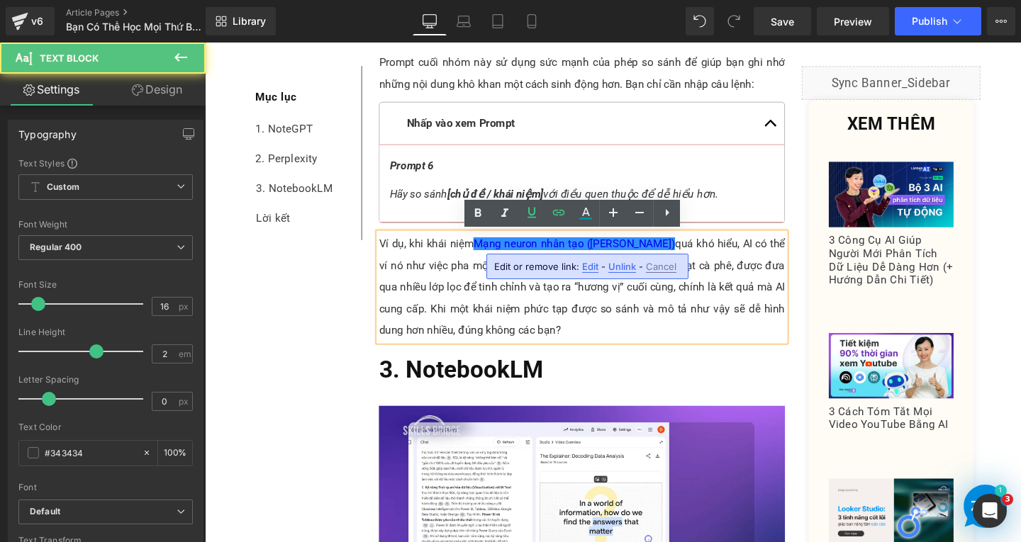
click at [593, 270] on span "Edit" at bounding box center [590, 267] width 16 height 12
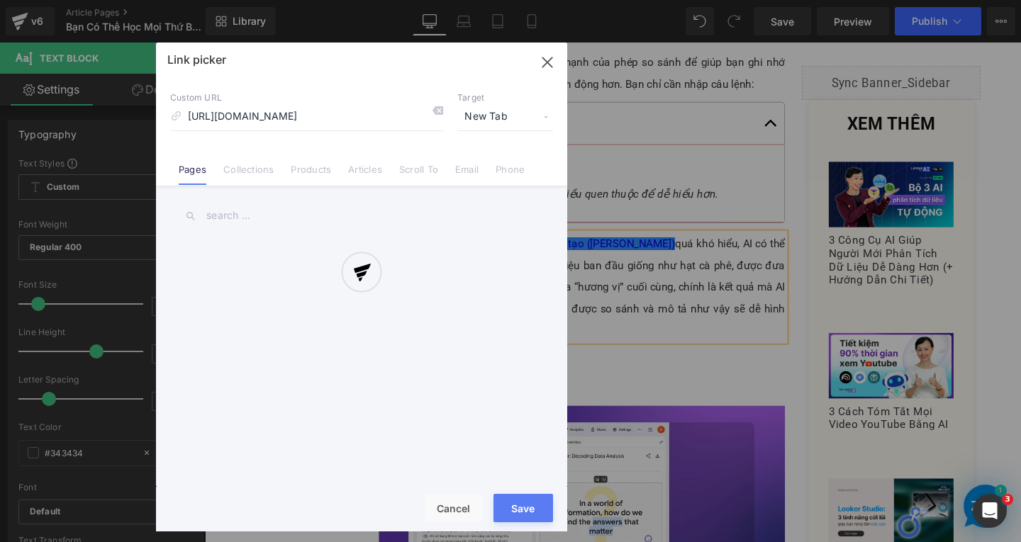
click at [738, 0] on div "Text Color Highlight Color rgba(0, 0, 238, 1) #0000ee 100 % transparent transpa…" at bounding box center [510, 0] width 1021 height 0
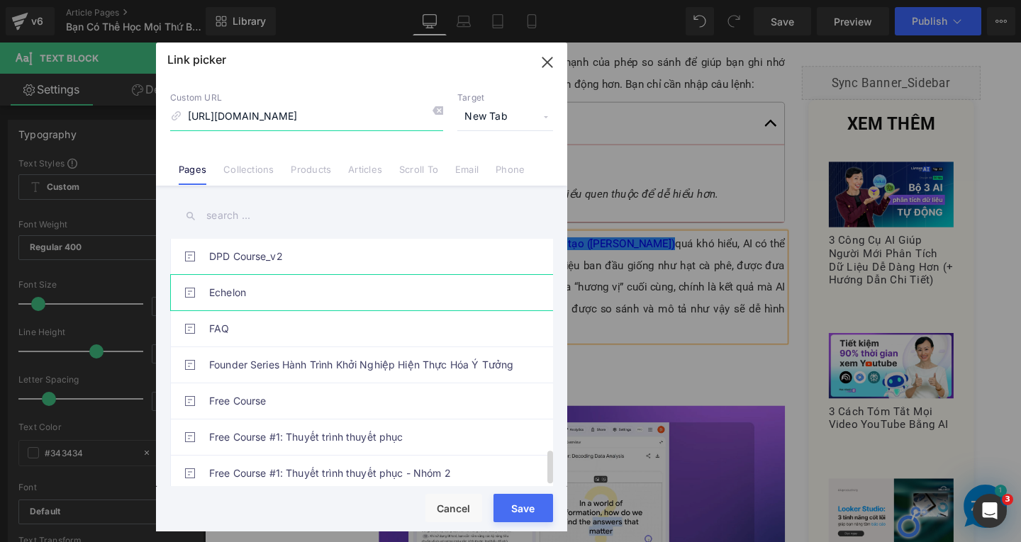
scroll to position [1566, 0]
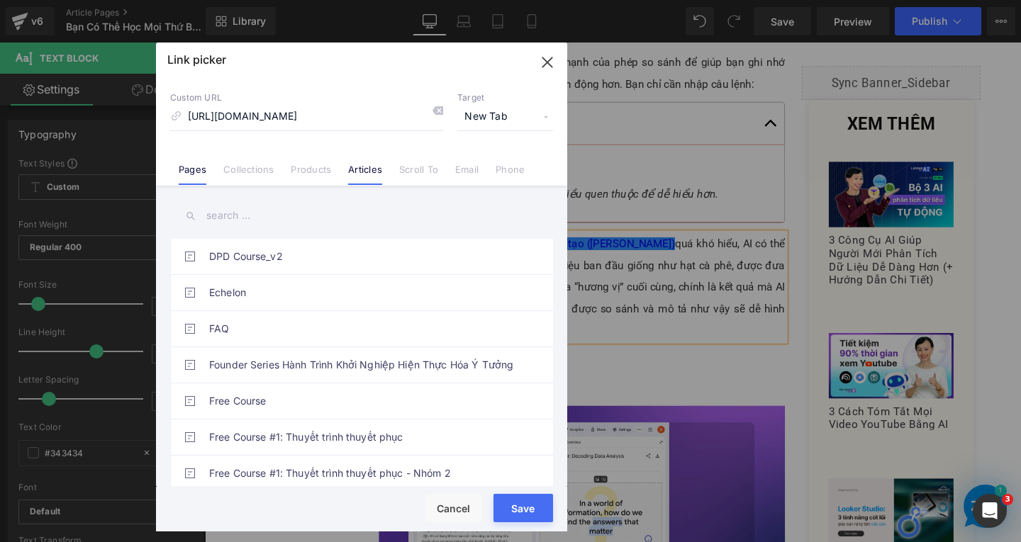
click at [357, 165] on link "Articles" at bounding box center [365, 174] width 34 height 21
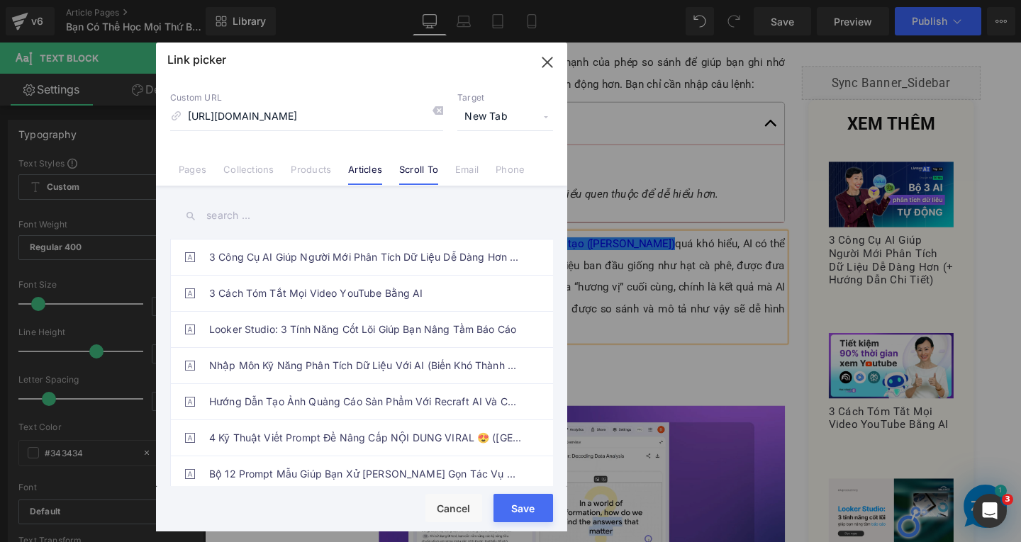
click at [421, 168] on link "Scroll To" at bounding box center [418, 174] width 39 height 21
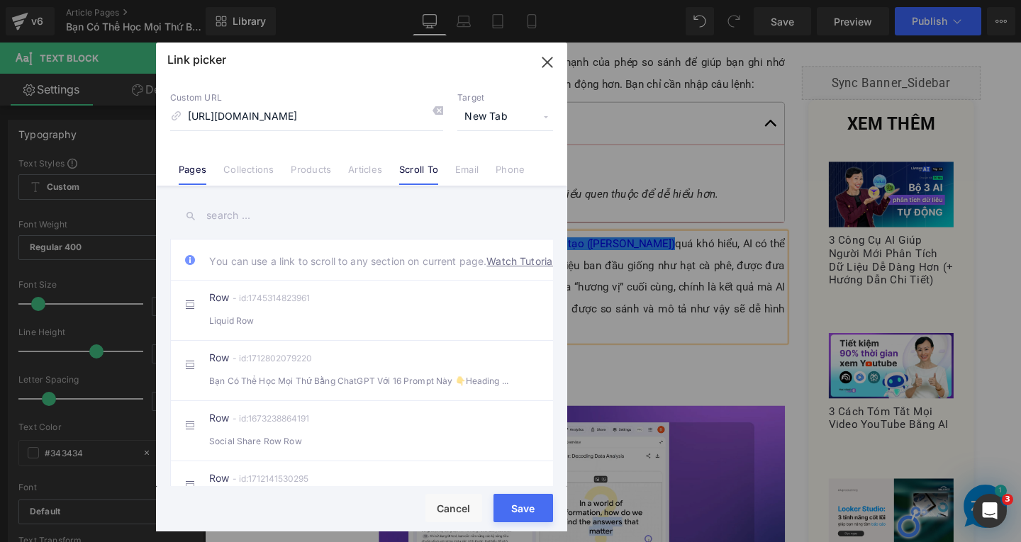
click at [198, 172] on link "Pages" at bounding box center [193, 174] width 28 height 21
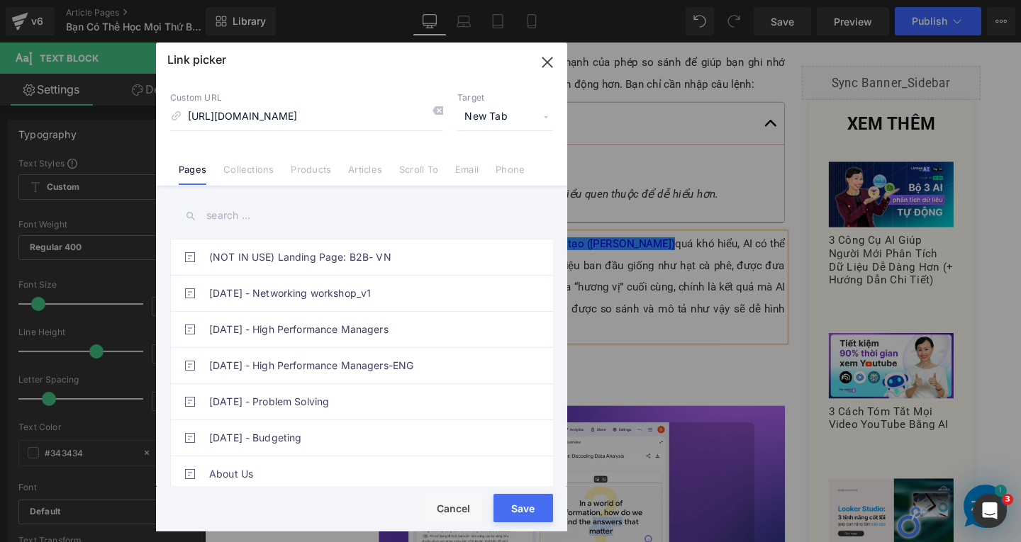
click at [545, 59] on icon "button" at bounding box center [547, 62] width 23 height 23
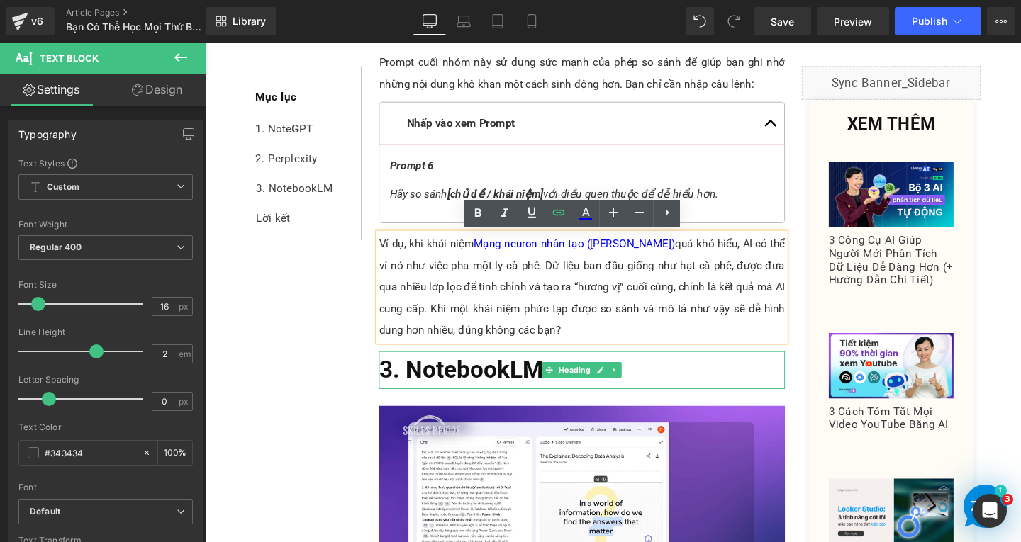
drag, startPoint x: 634, startPoint y: 374, endPoint x: 646, endPoint y: 374, distance: 11.3
click at [634, 374] on h2 "3. NotebookLM" at bounding box center [601, 387] width 427 height 40
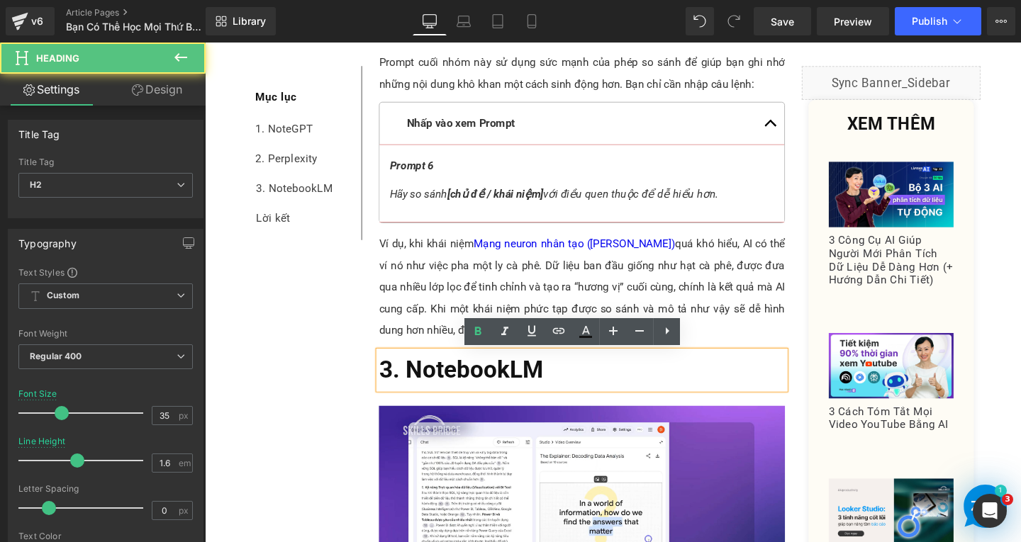
click at [601, 381] on h2 "3. NotebookLM" at bounding box center [601, 387] width 427 height 40
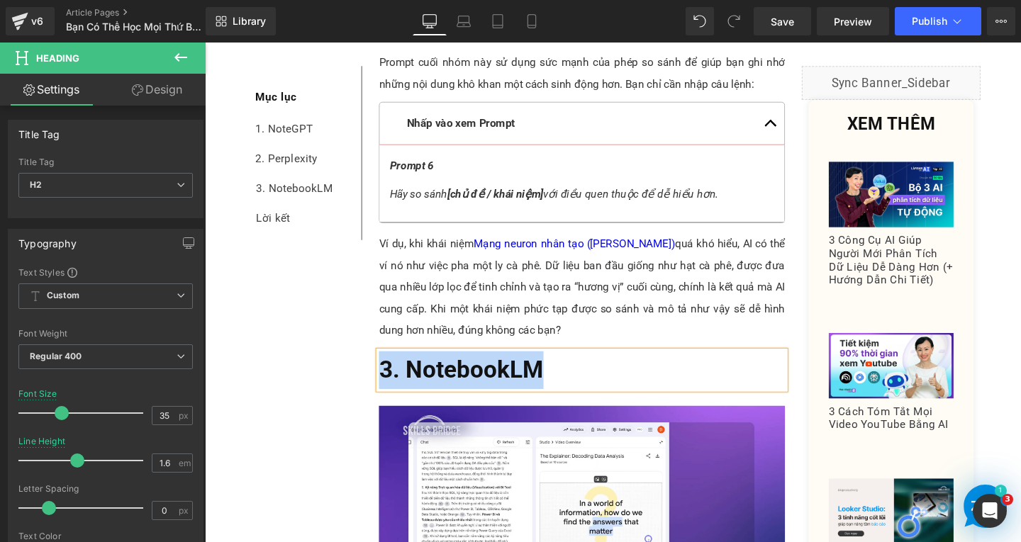
paste div
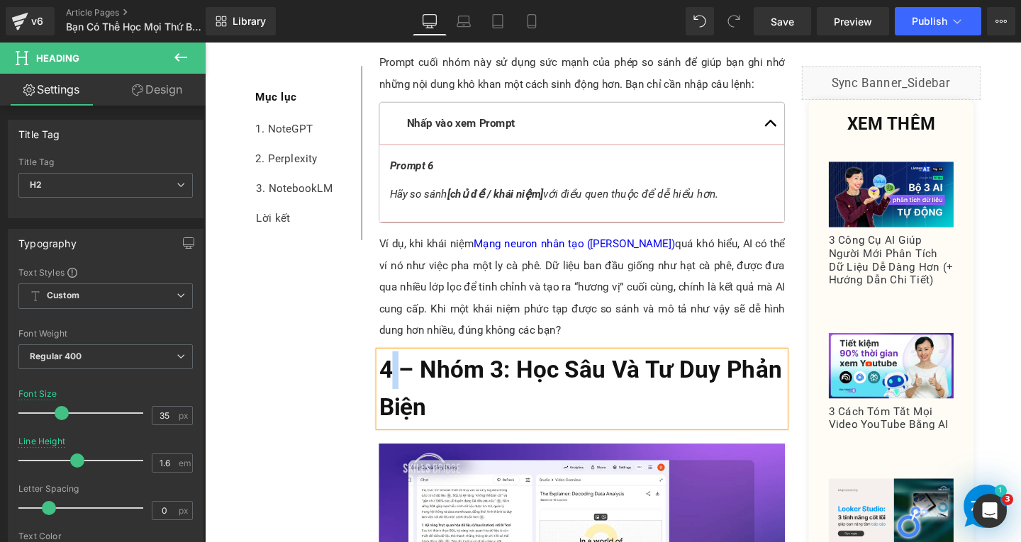
click at [400, 384] on span "4 – Nhóm 3: Học Sâu Và Tư Duy Phản Biện" at bounding box center [599, 406] width 423 height 69
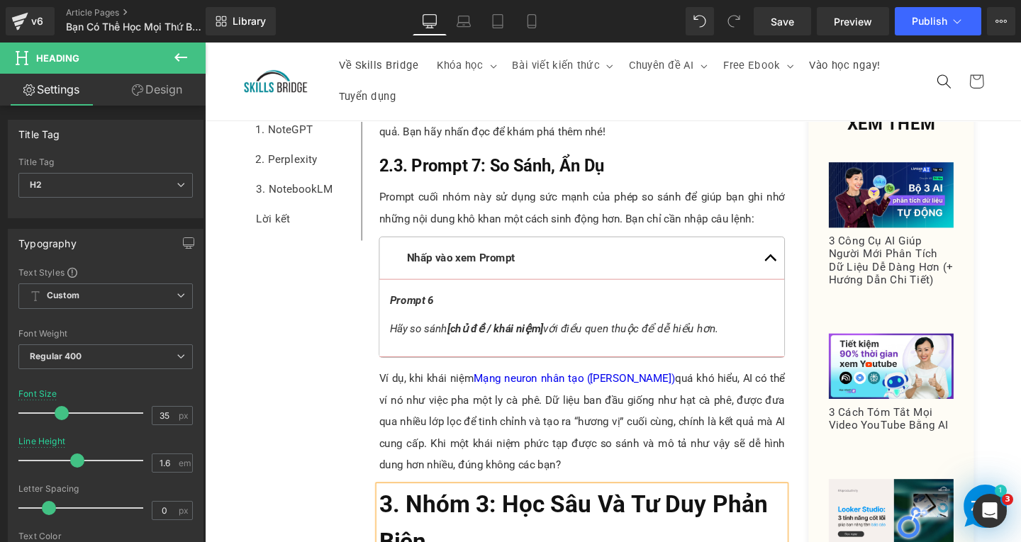
scroll to position [5232, 0]
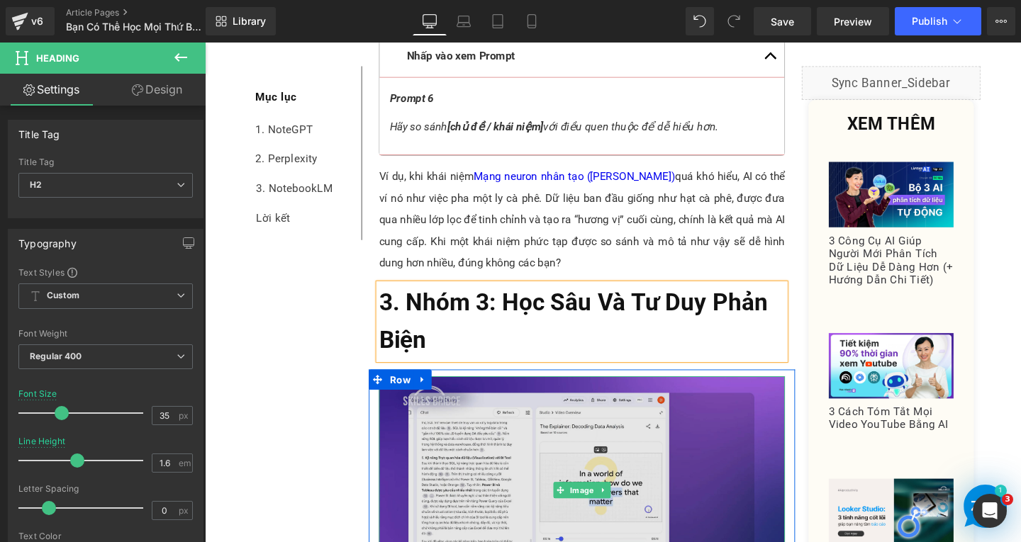
click at [585, 494] on img at bounding box center [601, 513] width 427 height 240
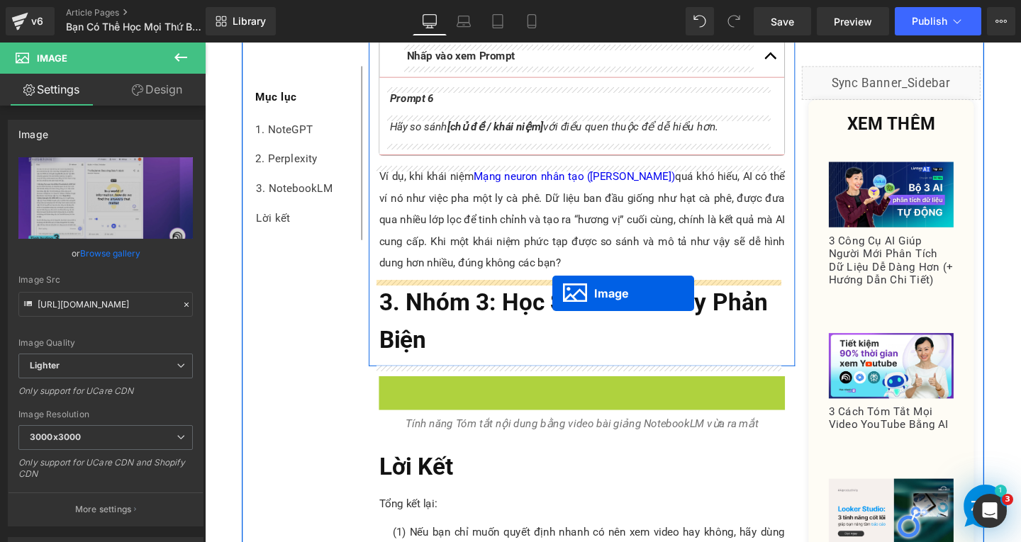
drag, startPoint x: 572, startPoint y: 505, endPoint x: 569, endPoint y: 303, distance: 201.3
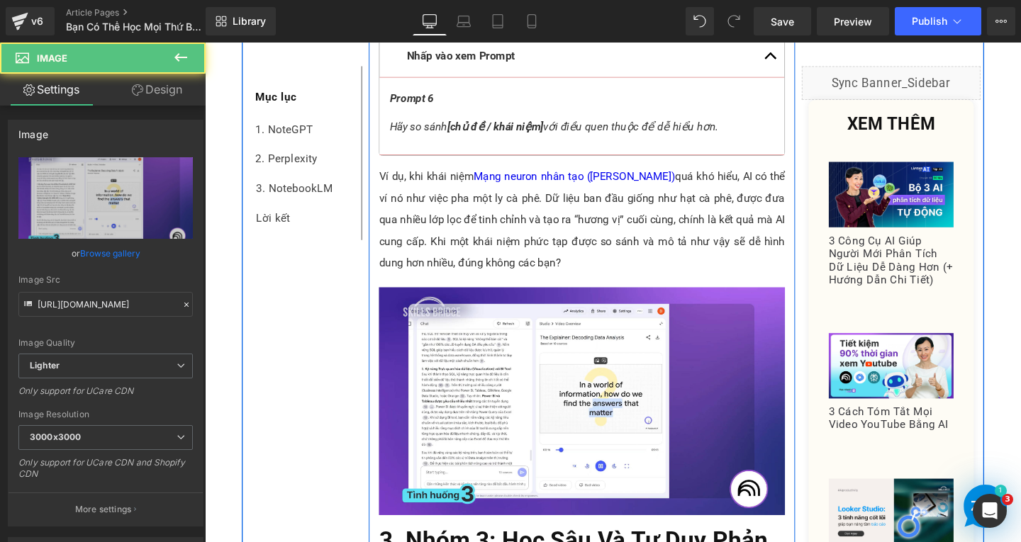
scroll to position [5515, 0]
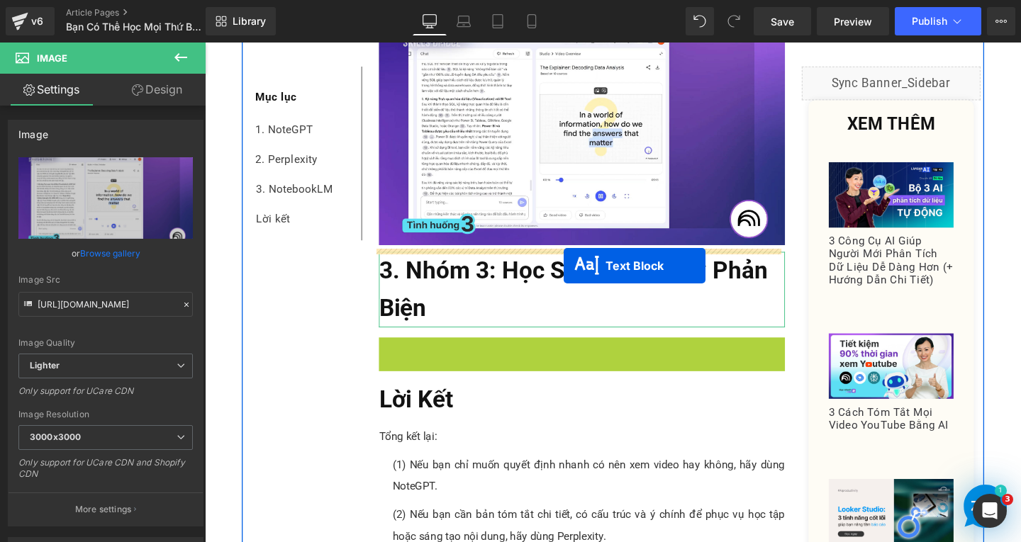
drag, startPoint x: 588, startPoint y: 348, endPoint x: 582, endPoint y: 277, distance: 71.2
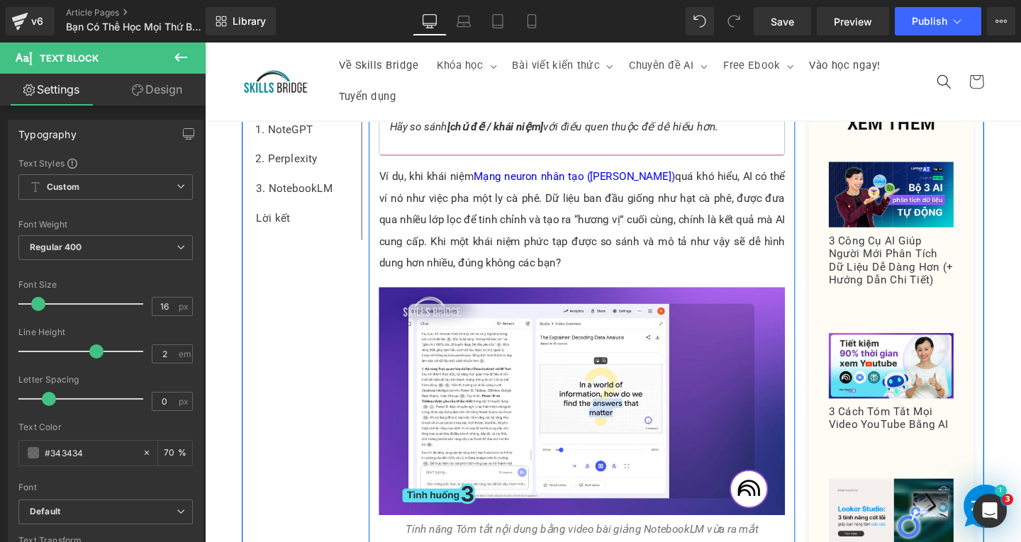
scroll to position [5019, 0]
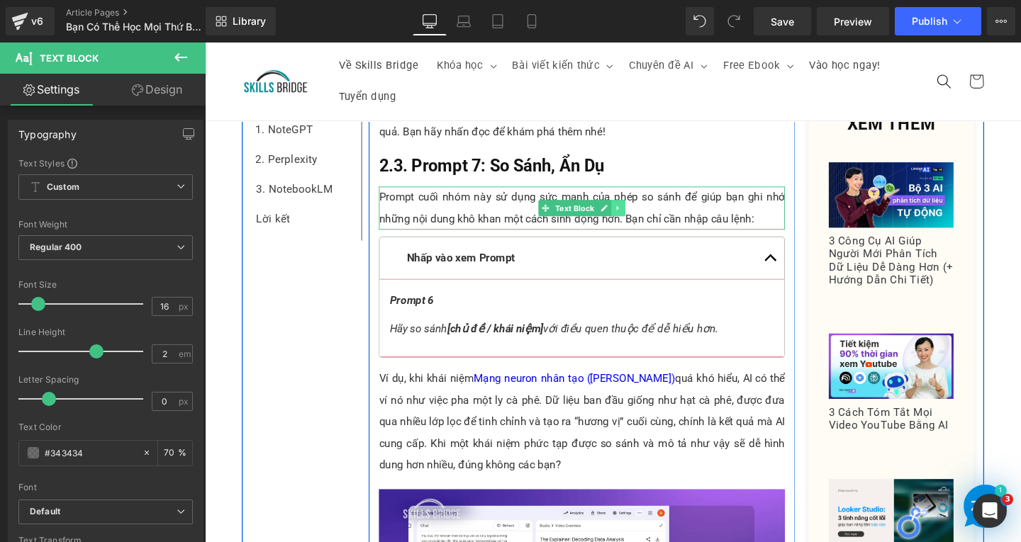
click at [638, 218] on icon at bounding box center [640, 217] width 8 height 9
click at [632, 218] on link at bounding box center [632, 216] width 15 height 17
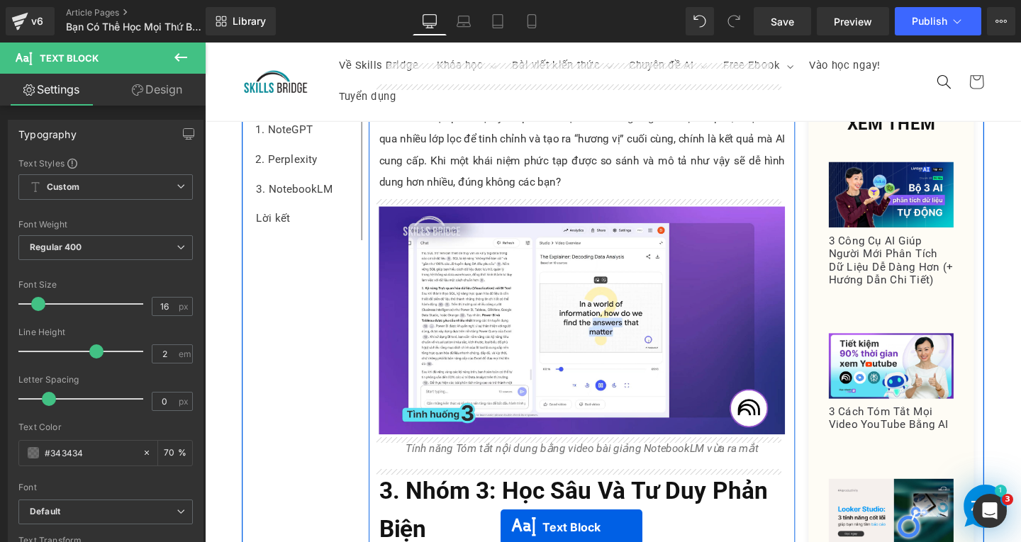
scroll to position [5473, 0]
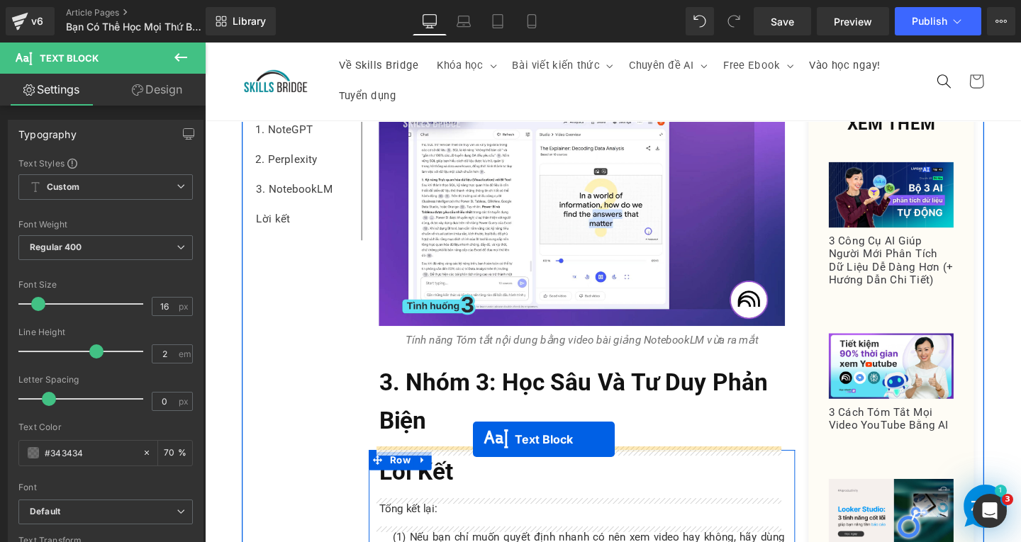
drag, startPoint x: 574, startPoint y: 295, endPoint x: 486, endPoint y: 460, distance: 186.8
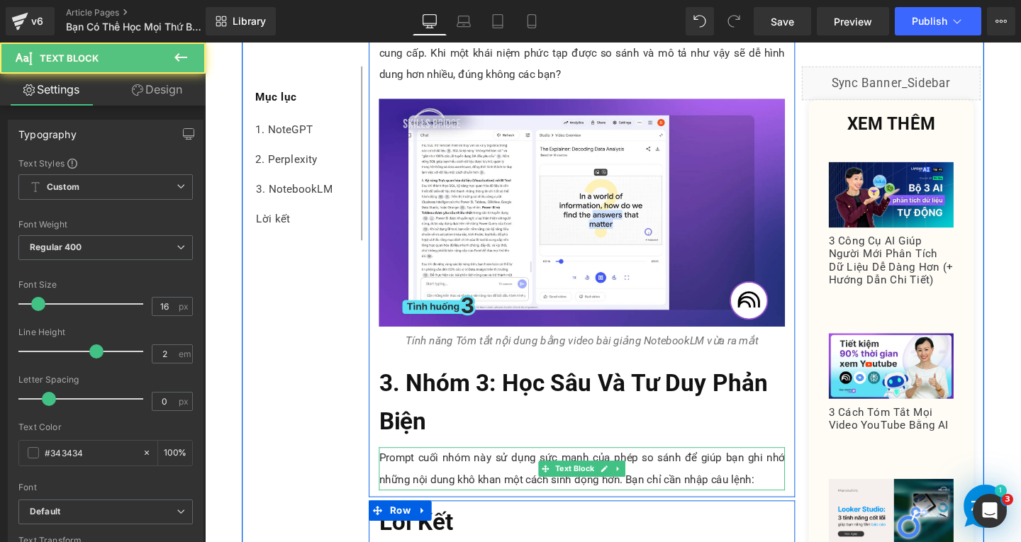
click at [790, 500] on p "Prompt cuối nhóm này sử dụng sức mạnh của phép so sánh để giúp bạn ghi nhớ nhữn…" at bounding box center [601, 490] width 427 height 45
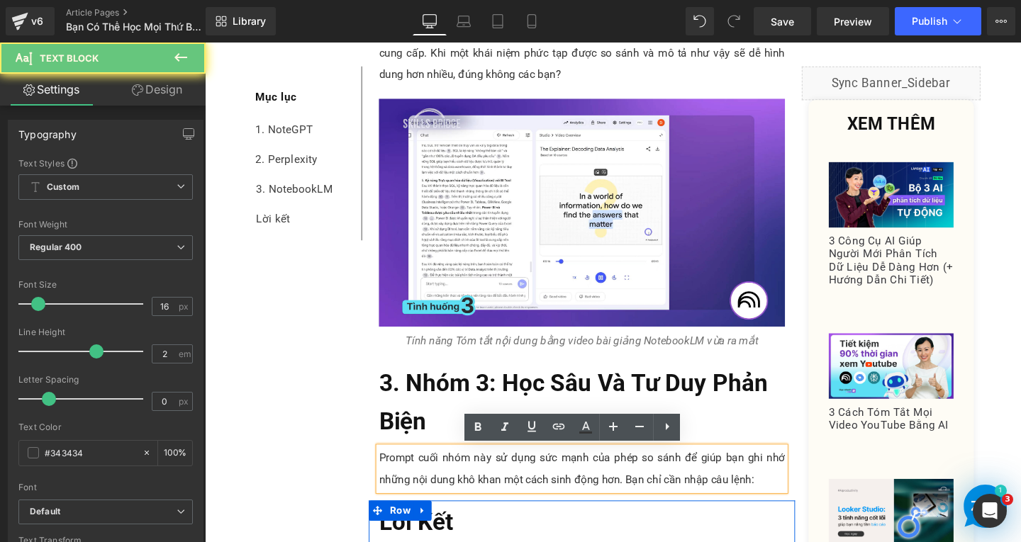
click at [790, 500] on p "Prompt cuối nhóm này sử dụng sức mạnh của phép so sánh để giúp bạn ghi nhớ nhữn…" at bounding box center [601, 490] width 427 height 45
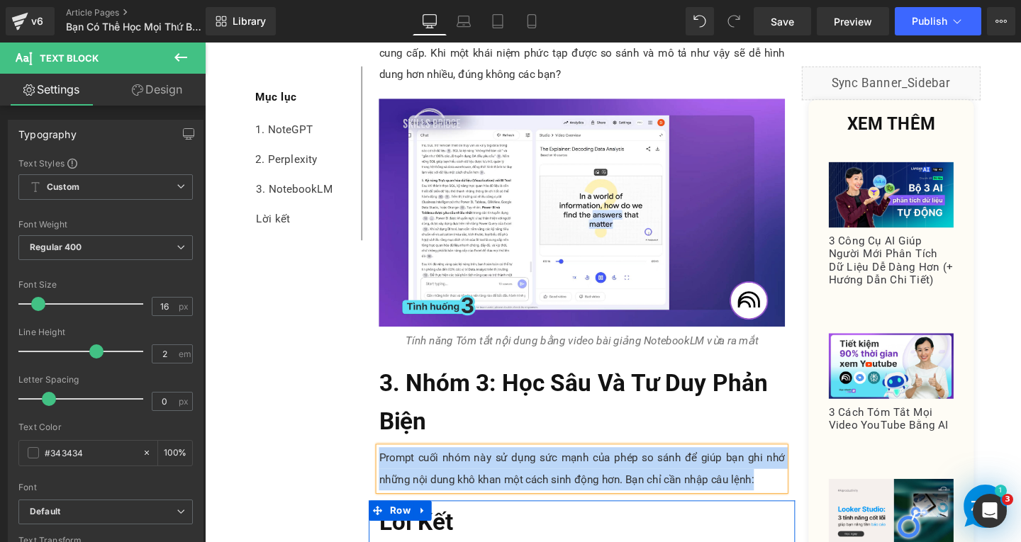
paste div
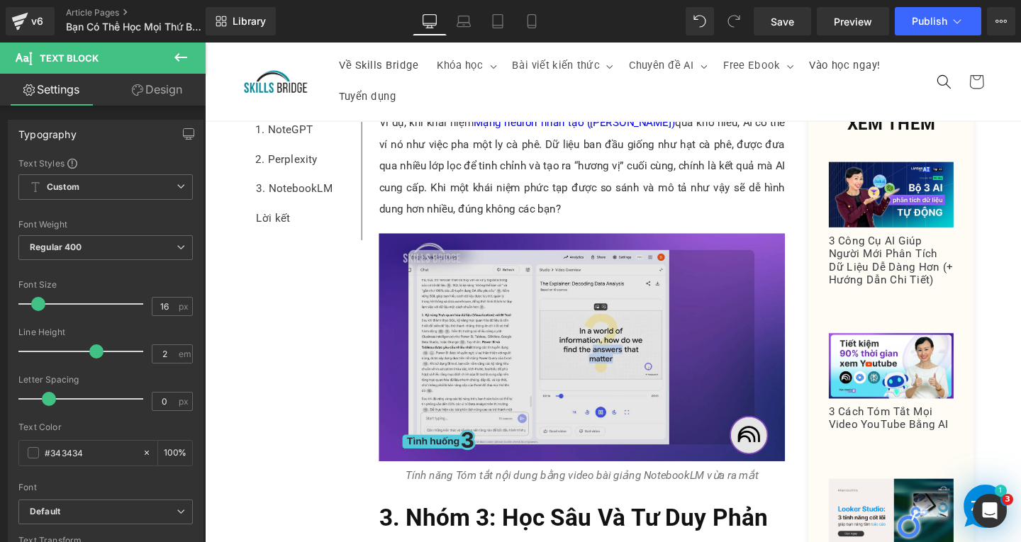
scroll to position [5005, 0]
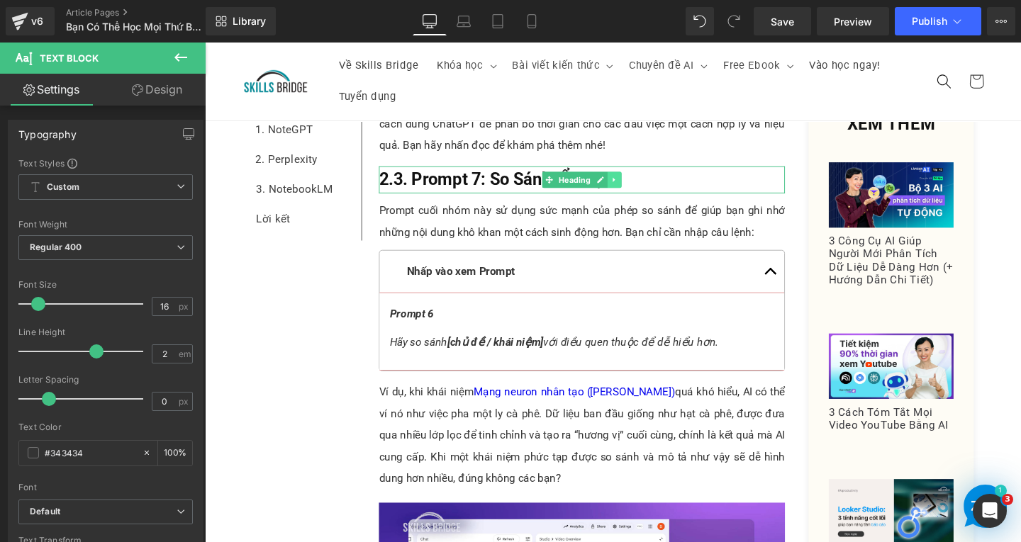
click at [634, 185] on icon at bounding box center [635, 187] width 2 height 5
click at [625, 185] on icon at bounding box center [629, 188] width 8 height 8
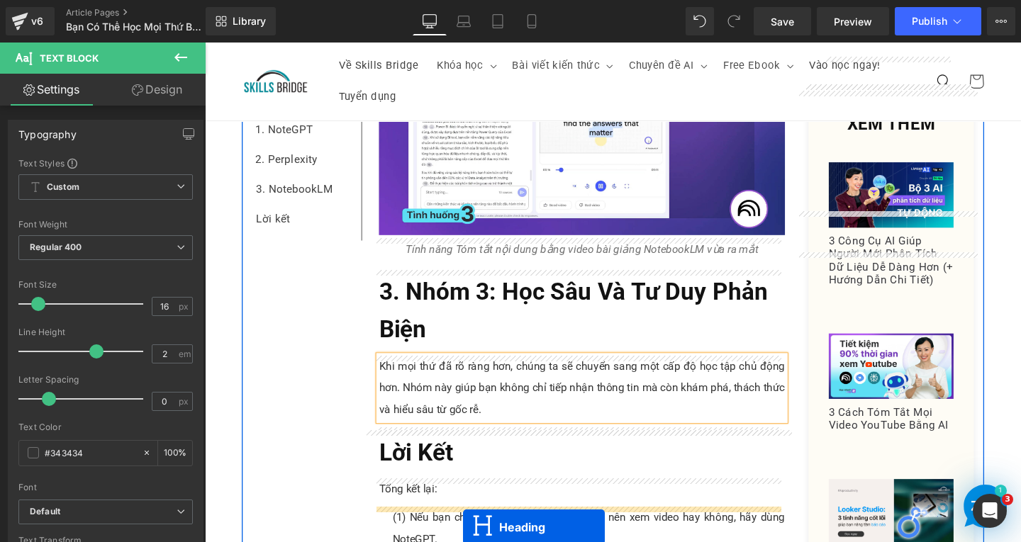
scroll to position [5629, 0]
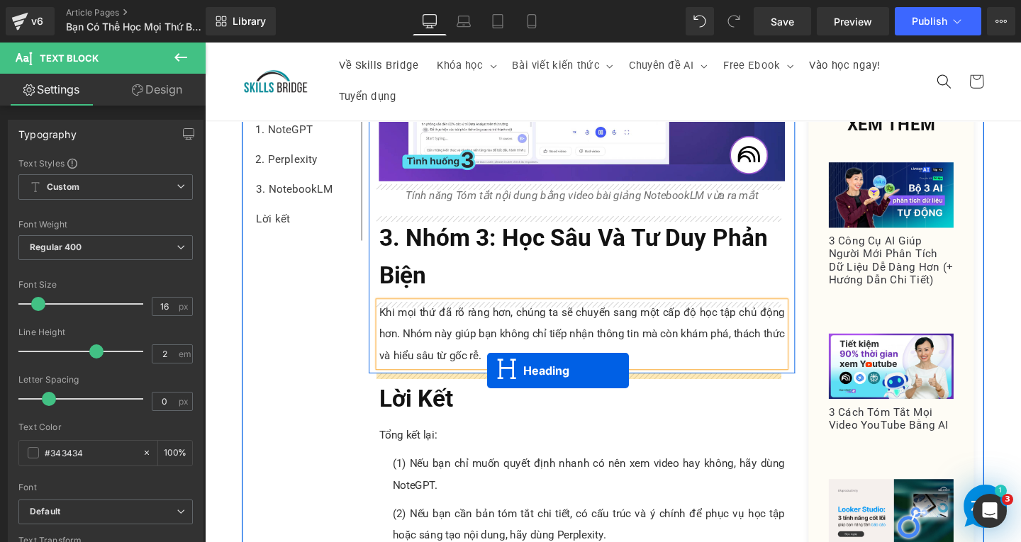
drag, startPoint x: 555, startPoint y: 228, endPoint x: 501, endPoint y: 387, distance: 168.4
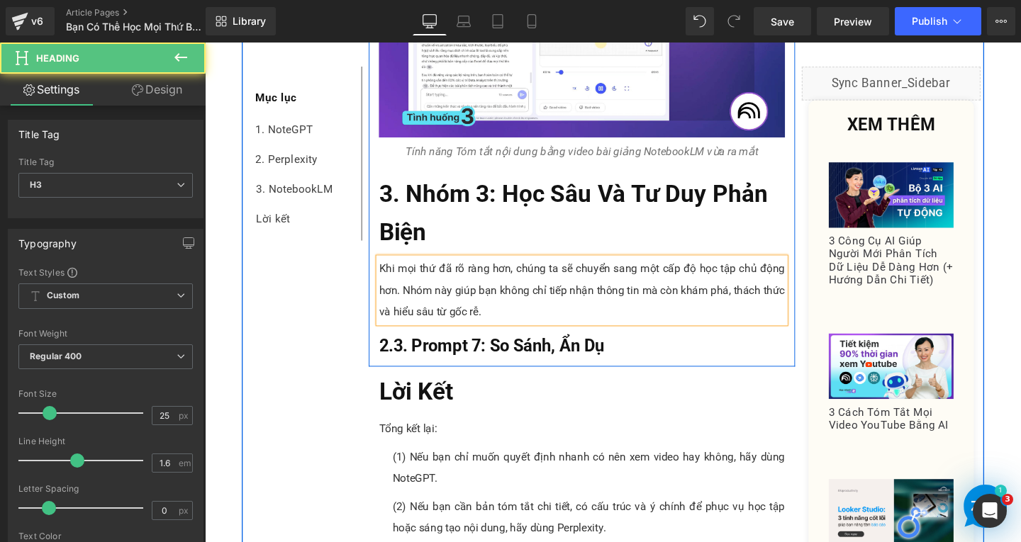
scroll to position [5583, 0]
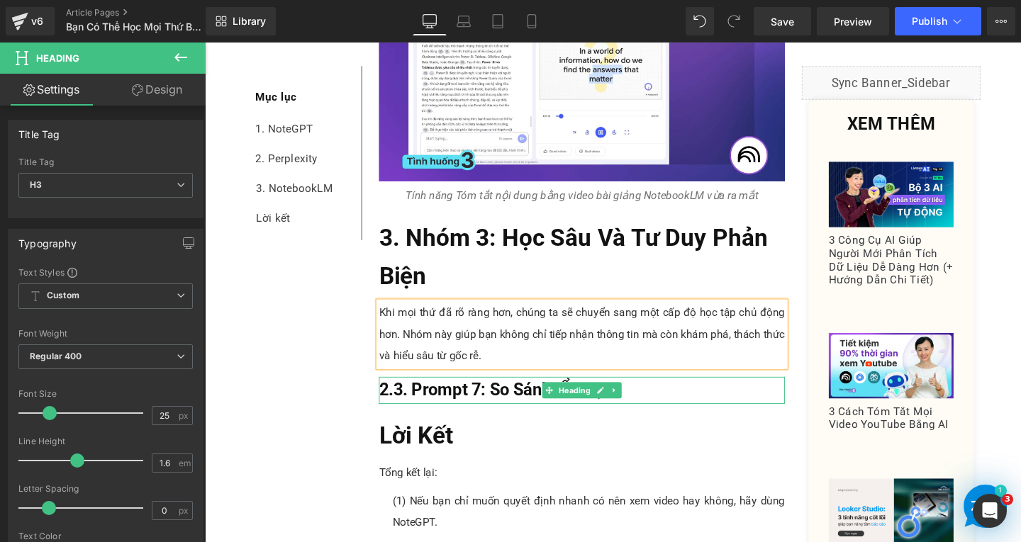
click at [659, 410] on h3 "2.3. Prompt 7: So Sánh, Ẩn Dụ" at bounding box center [601, 408] width 427 height 28
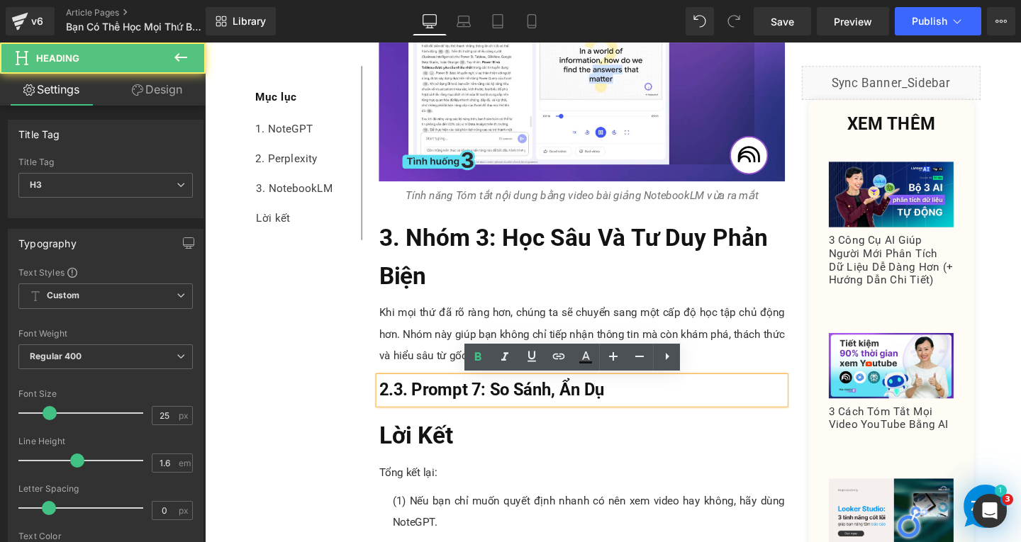
click at [660, 410] on h3 "2.3. Prompt 7: So Sánh, Ẩn Dụ" at bounding box center [601, 408] width 427 height 28
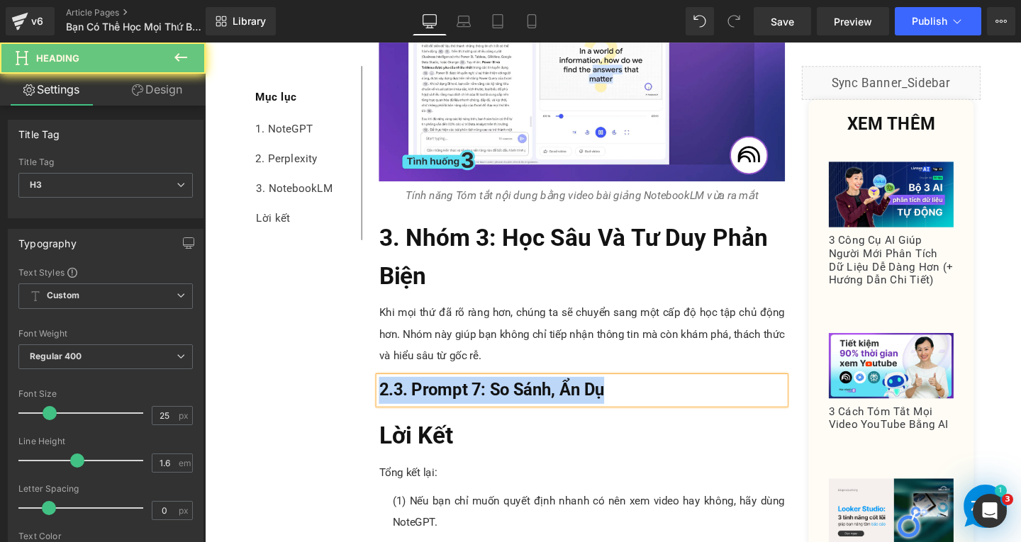
paste div
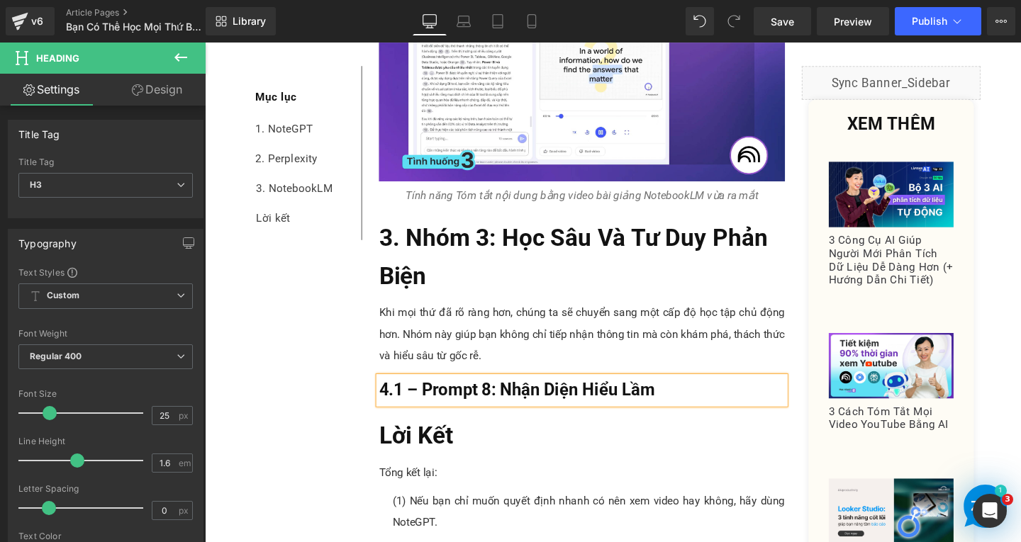
click at [425, 408] on span "4.1 – Prompt 8: Nhận Diện Hiểu Lầm" at bounding box center [533, 408] width 290 height 21
click at [388, 410] on span "4.1. Prompt 8: Nhận Diện Hiểu Lầm" at bounding box center [527, 408] width 279 height 21
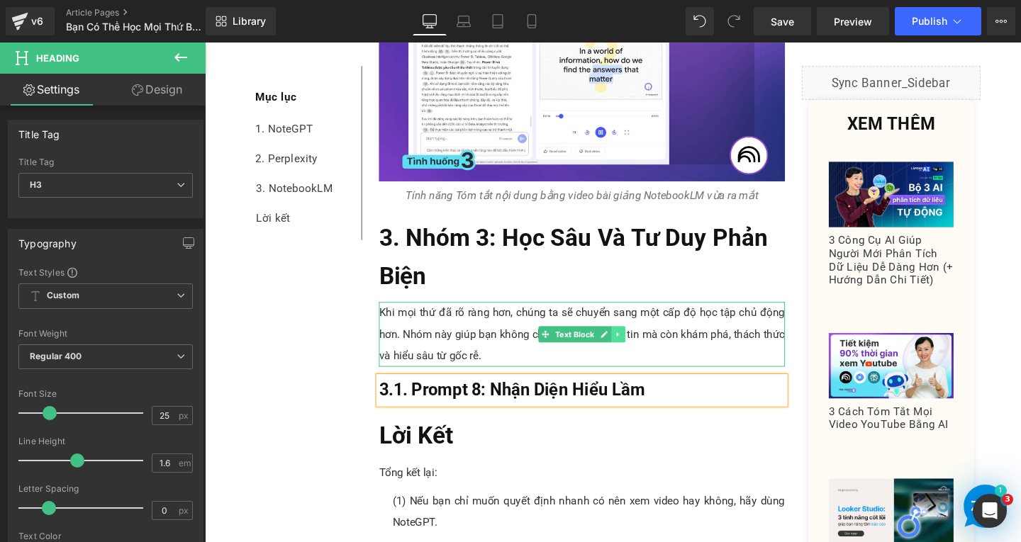
click at [636, 345] on icon at bounding box center [640, 349] width 8 height 9
click at [625, 350] on link at bounding box center [632, 349] width 15 height 17
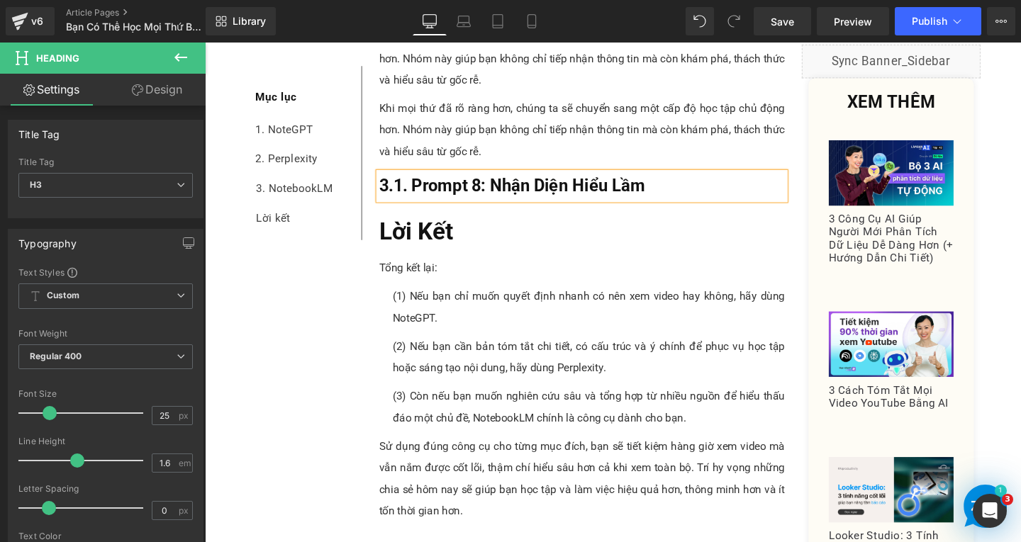
scroll to position [5874, 0]
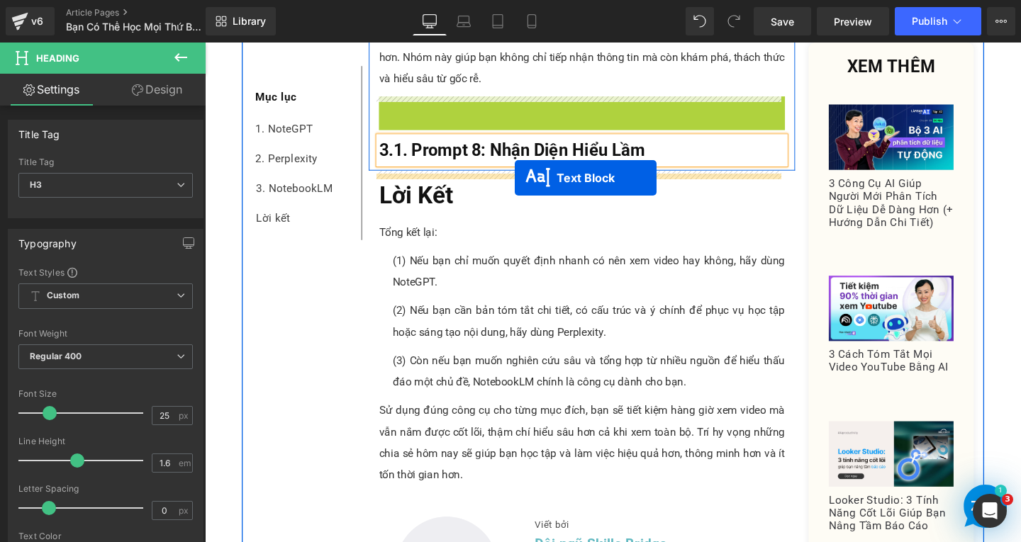
drag, startPoint x: 550, startPoint y: 135, endPoint x: 530, endPoint y: 185, distance: 53.4
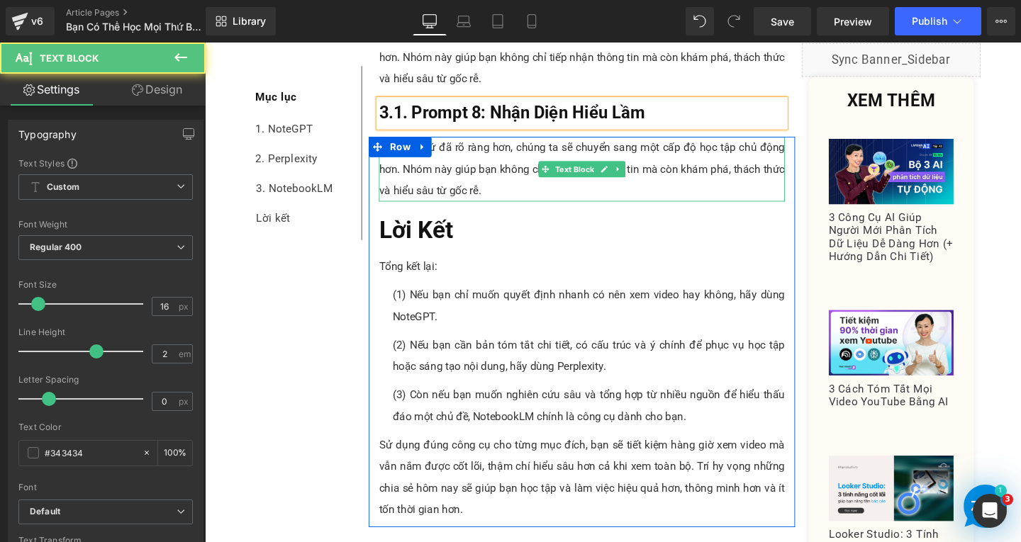
click at [507, 170] on p "Khi mọi thứ đã rõ ràng hơn, chúng ta sẽ chuyển sang một cấp độ học tập chủ động…" at bounding box center [601, 176] width 427 height 68
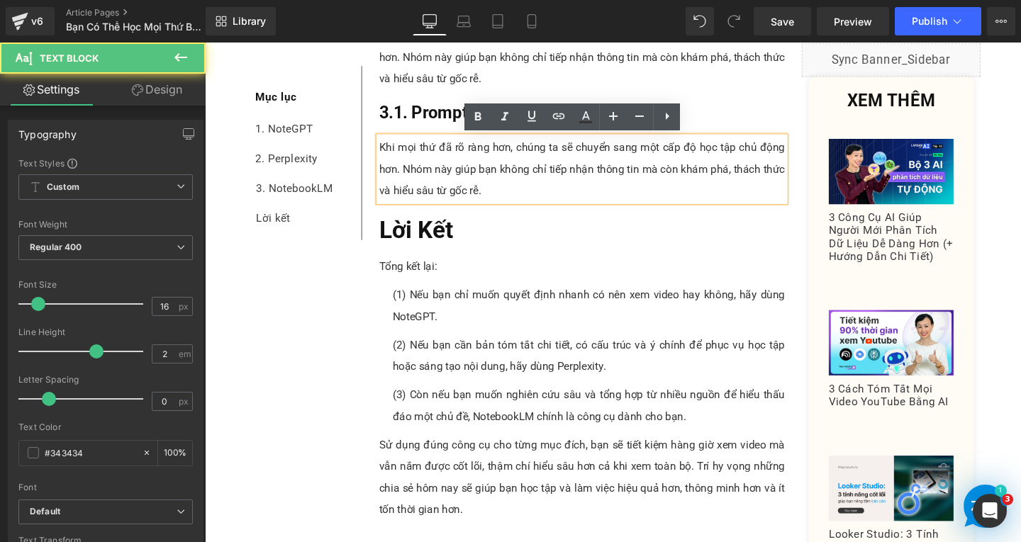
click at [509, 208] on p "Khi mọi thứ đã rõ ràng hơn, chúng ta sẽ chuyển sang một cấp độ học tập chủ động…" at bounding box center [601, 176] width 427 height 68
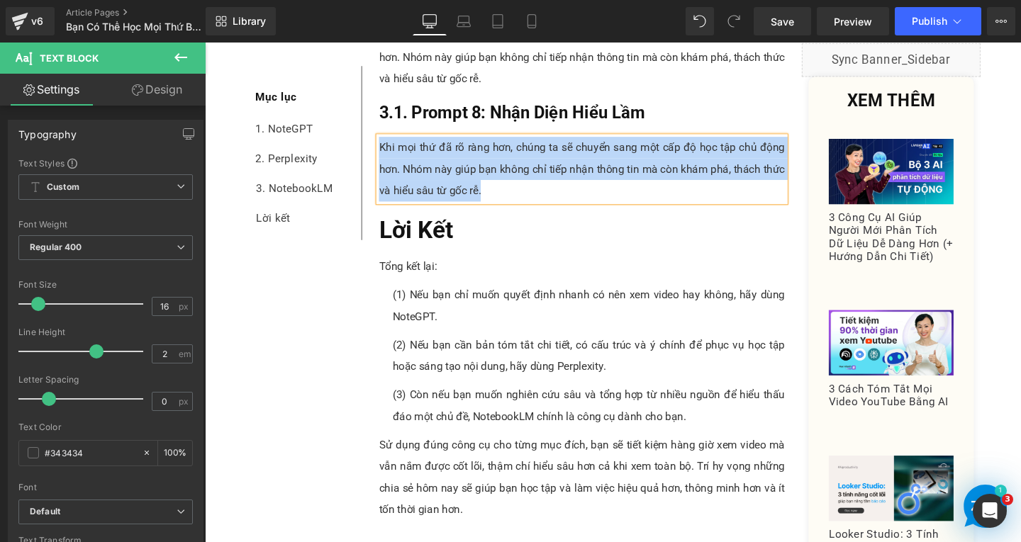
paste div
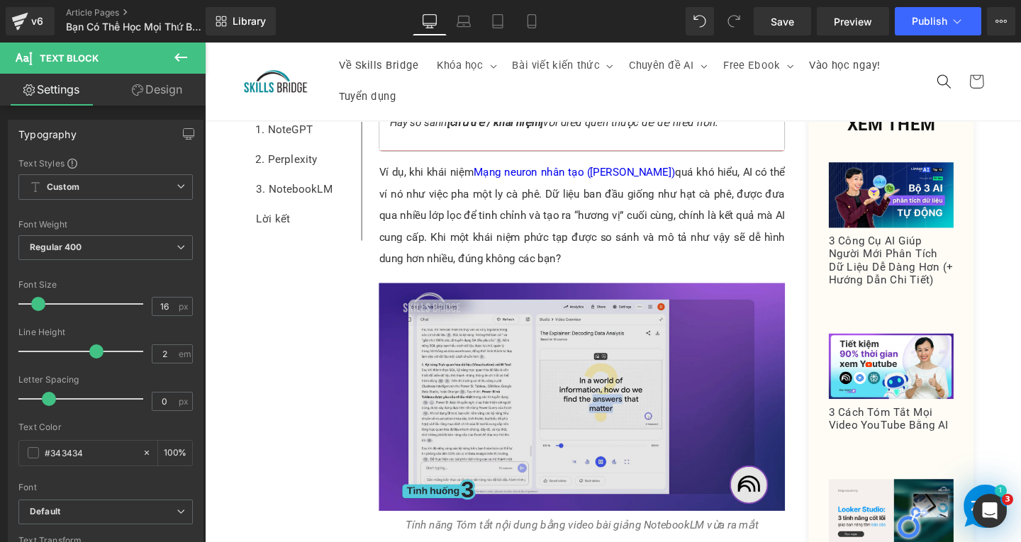
scroll to position [4952, 0]
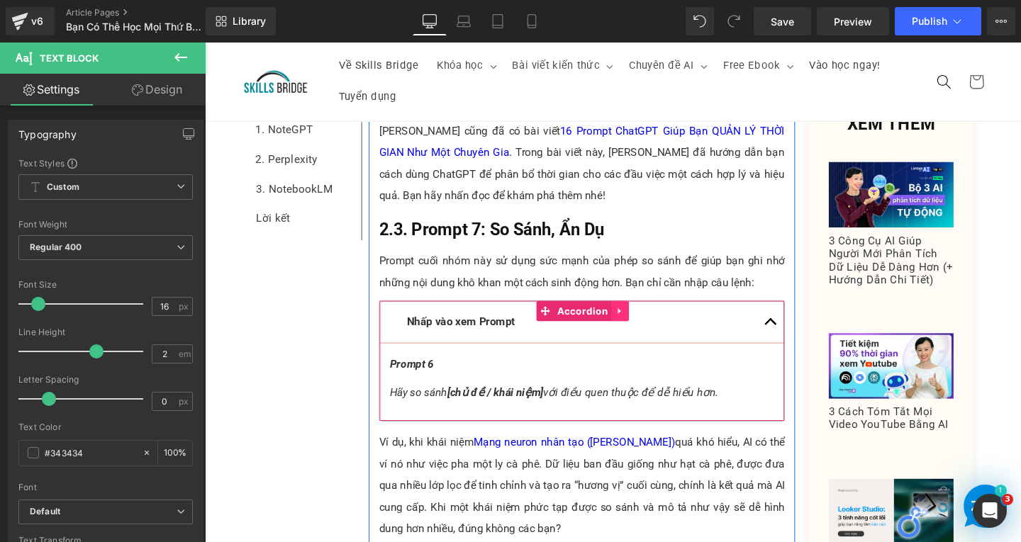
click at [637, 321] on icon at bounding box center [642, 325] width 10 height 11
click at [502, 373] on p "Prompt 6" at bounding box center [601, 380] width 404 height 23
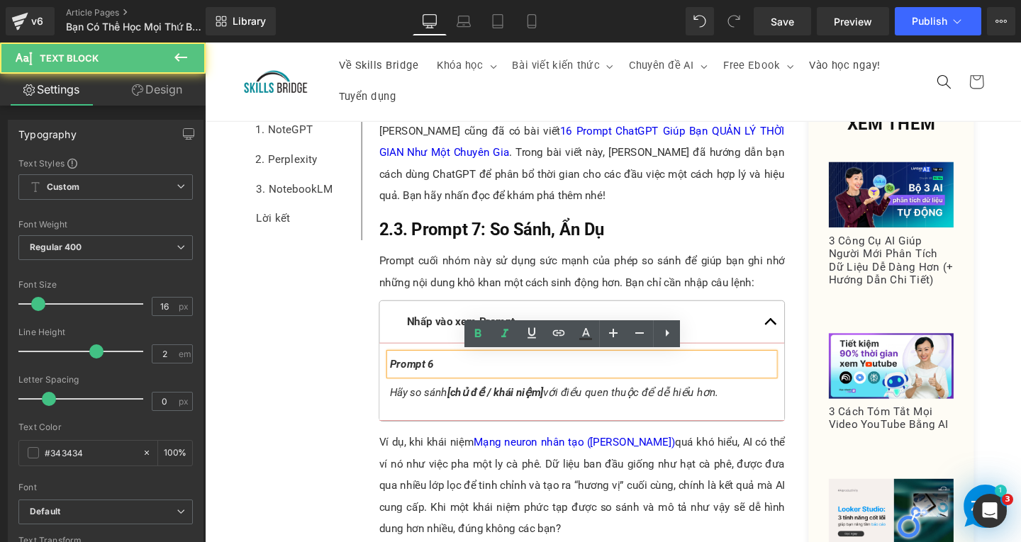
click at [488, 374] on p "Prompt 6" at bounding box center [601, 380] width 404 height 23
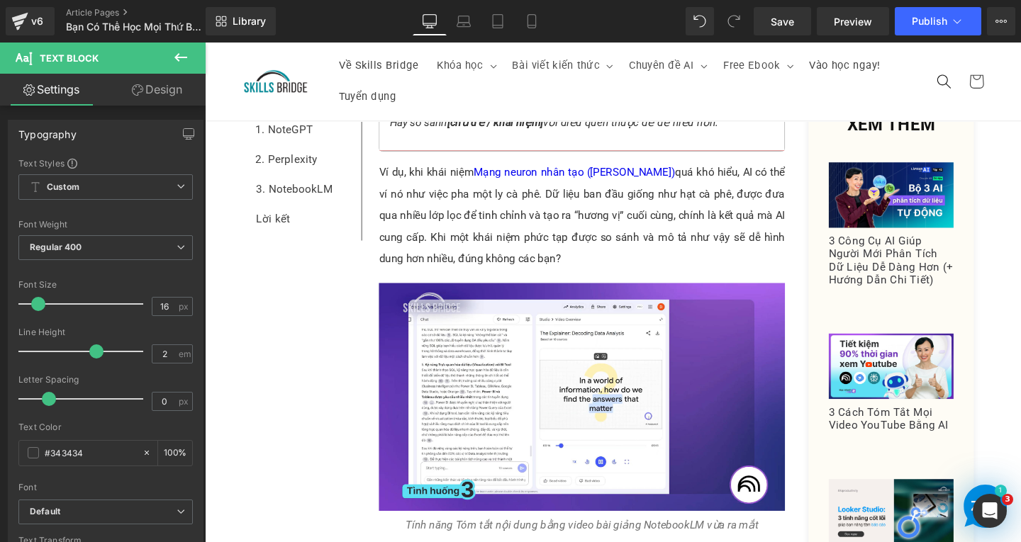
scroll to position [5094, 0]
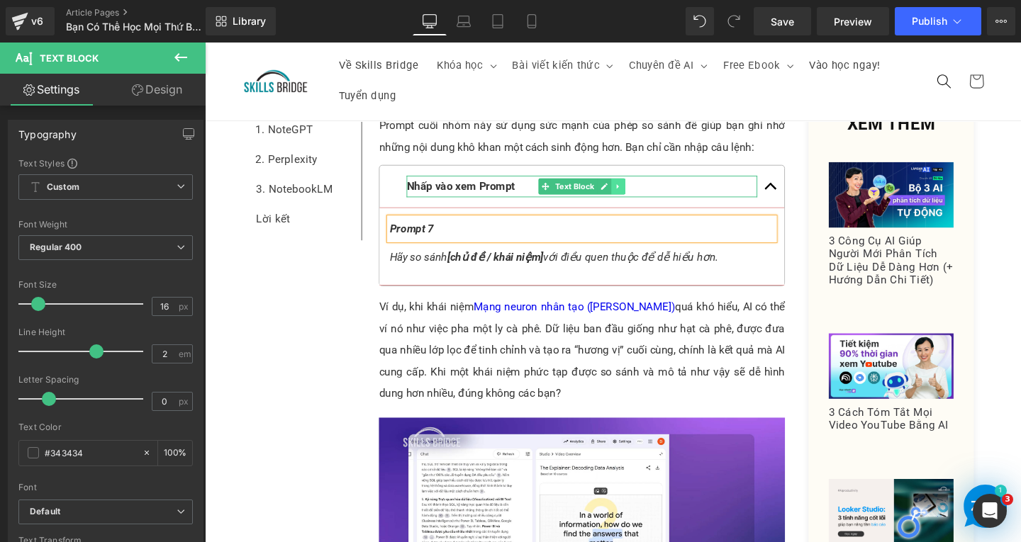
click at [638, 192] on icon at bounding box center [639, 194] width 2 height 5
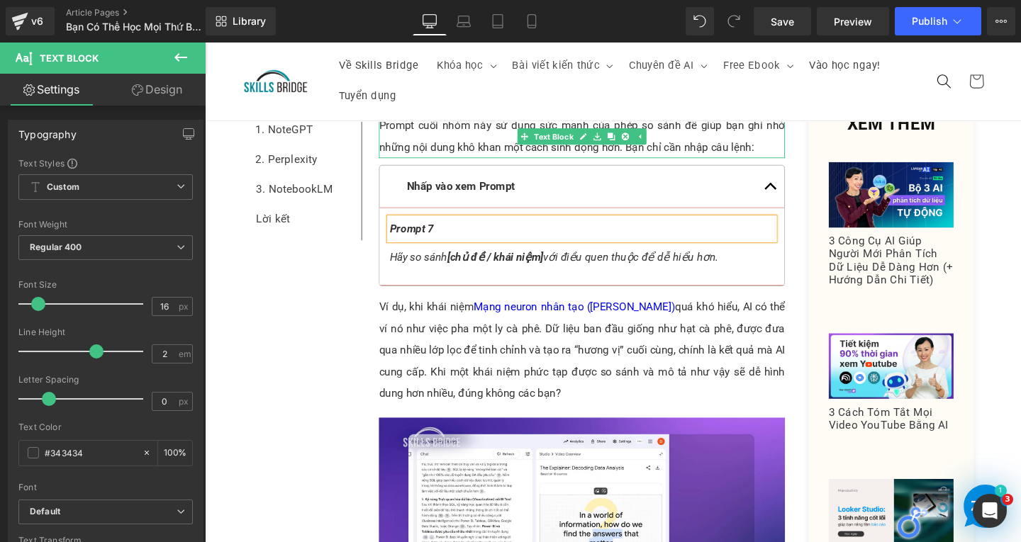
click at [666, 140] on p "Prompt cuối nhóm này sử dụng sức mạnh của phép so sánh để giúp bạn ghi nhớ nhữn…" at bounding box center [601, 141] width 427 height 45
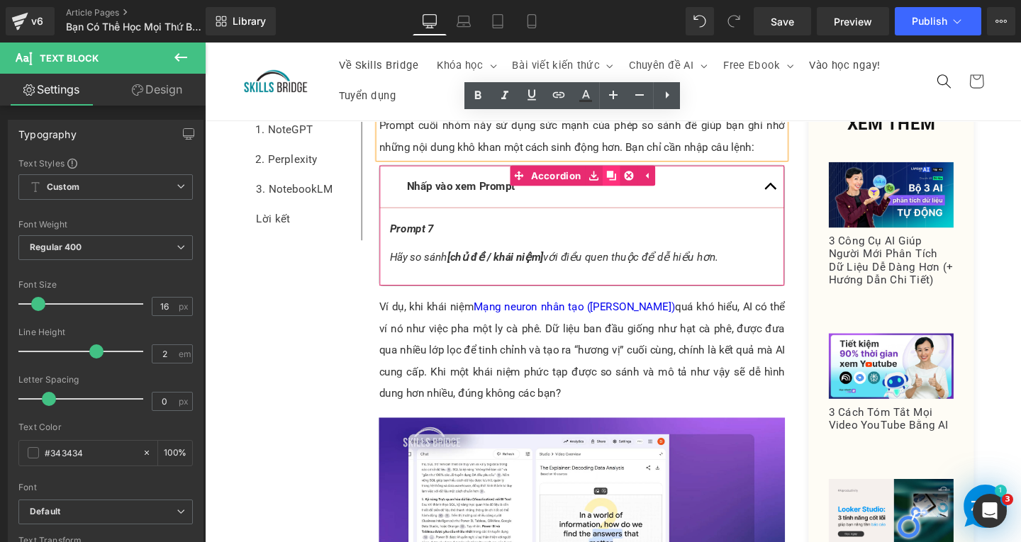
click at [623, 182] on link at bounding box center [632, 182] width 18 height 21
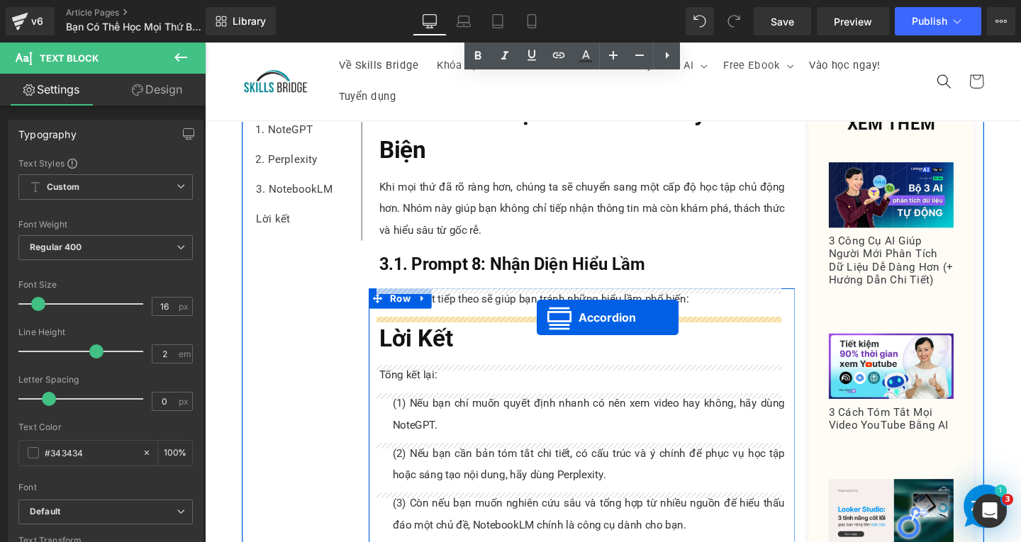
drag, startPoint x: 571, startPoint y: 320, endPoint x: 554, endPoint y: 332, distance: 20.8
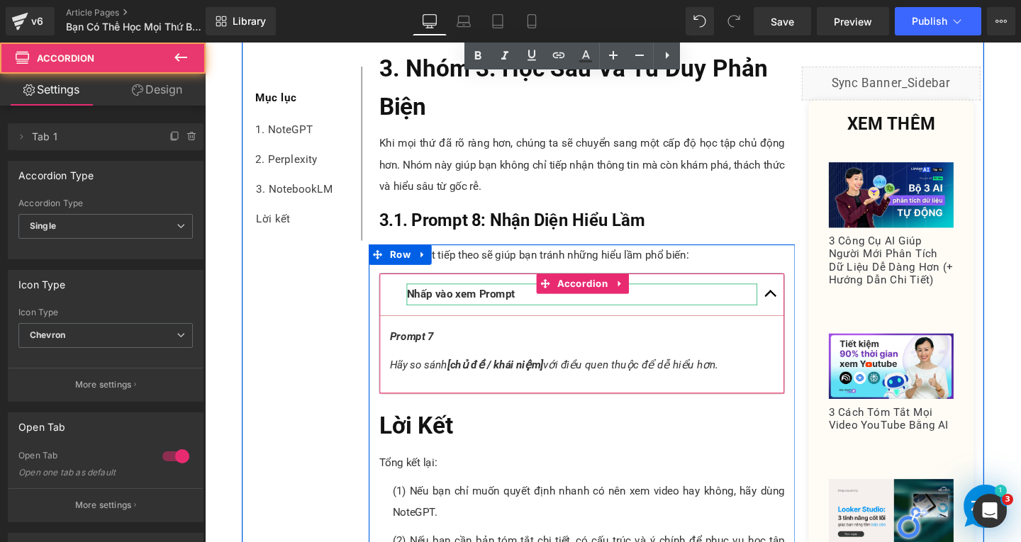
scroll to position [5714, 0]
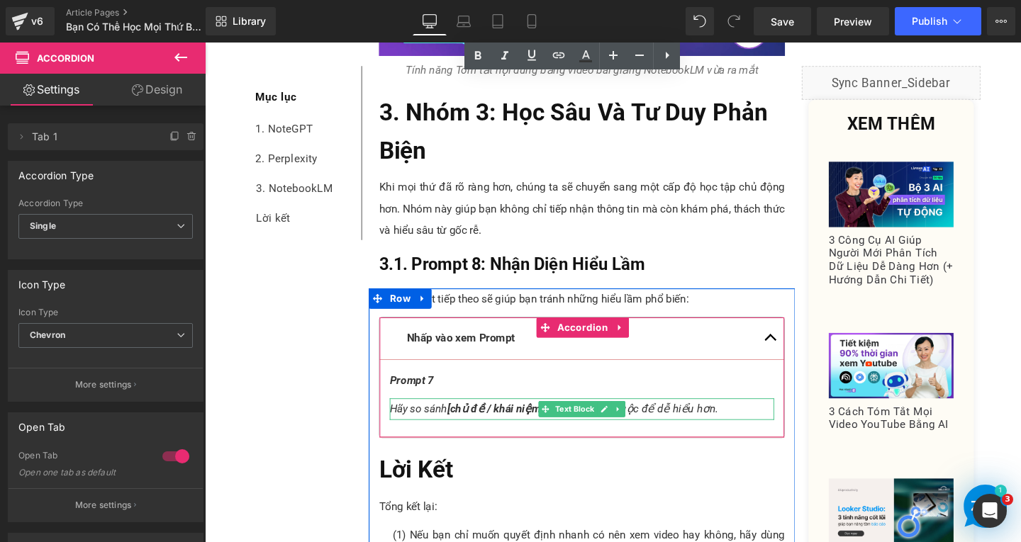
click at [763, 431] on p "Hãy so sánh [chủ đề / khái niệm] với điều quen thuộc để dễ hiểu hơn." at bounding box center [601, 428] width 404 height 23
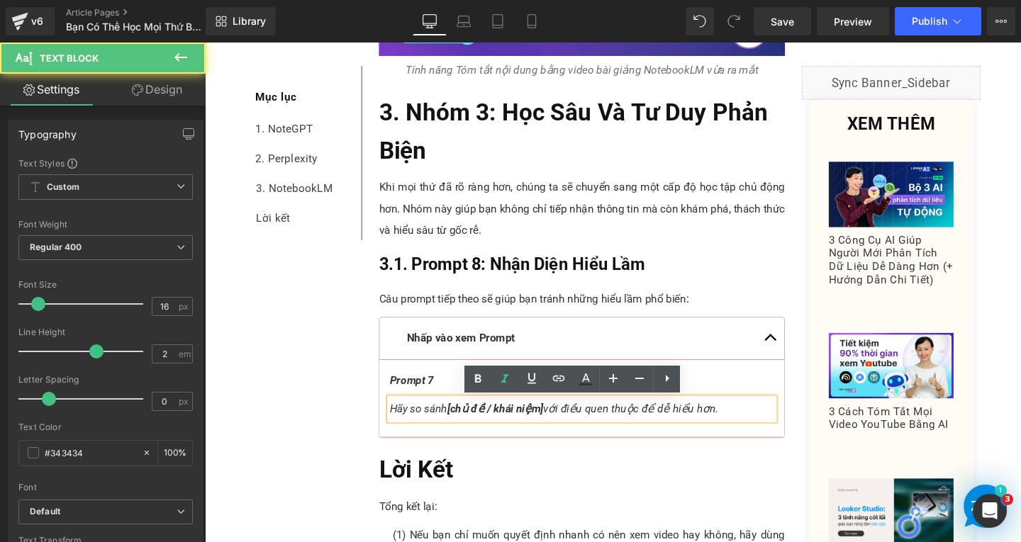
click at [763, 431] on p "Hãy so sánh [chủ đề / khái niệm] với điều quen thuộc để dễ hiểu hơn." at bounding box center [601, 428] width 404 height 23
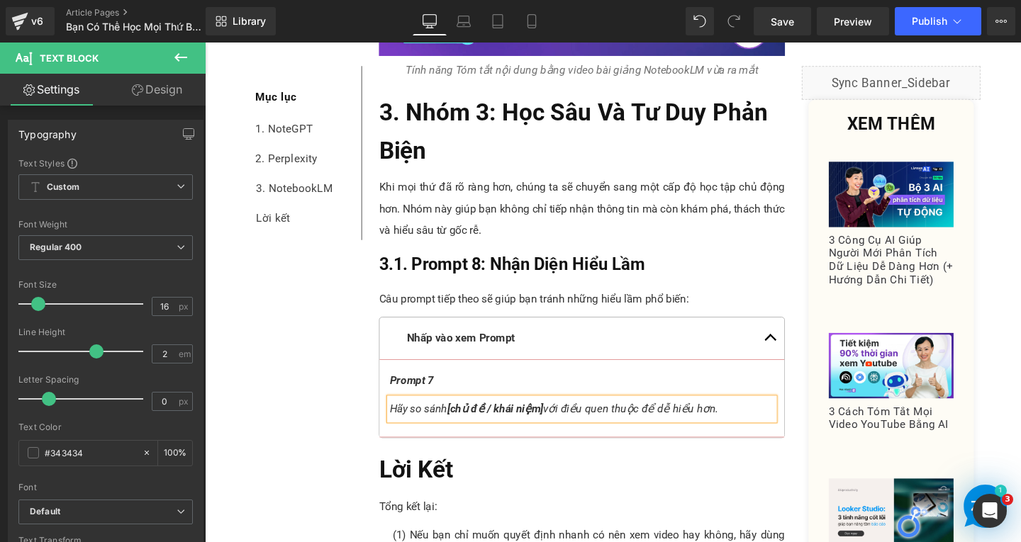
paste div
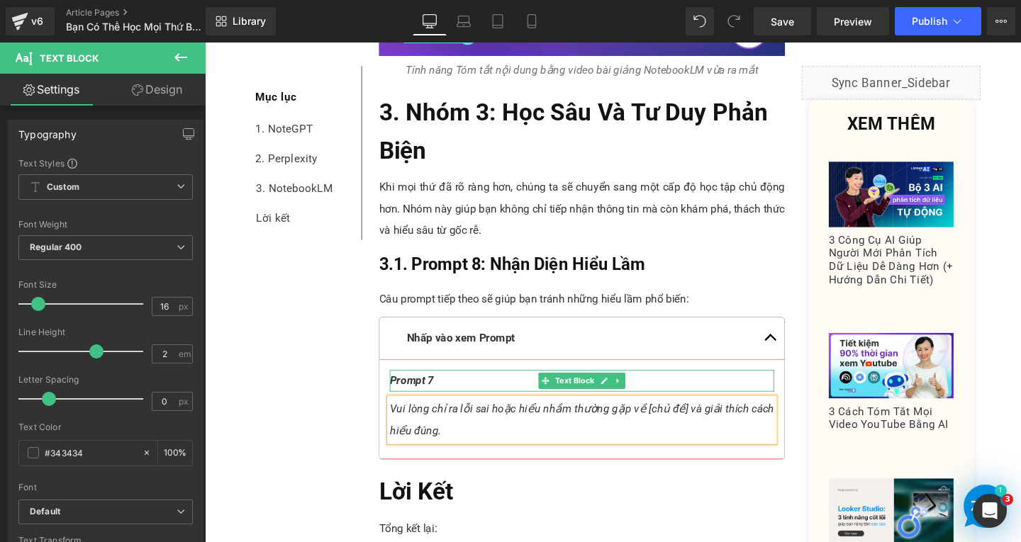
click at [481, 401] on p "Prompt 7" at bounding box center [601, 398] width 404 height 23
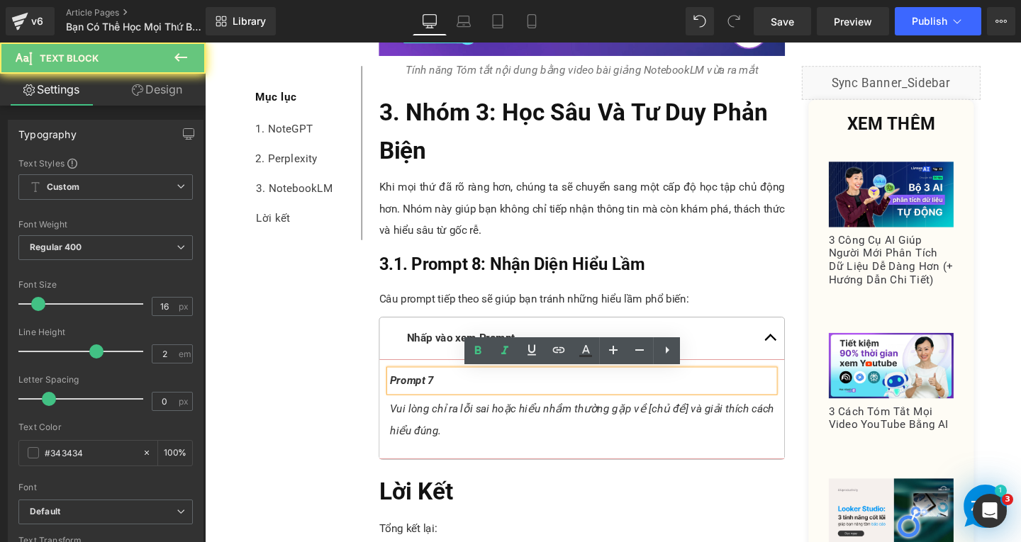
click at [481, 401] on p "Prompt 7" at bounding box center [601, 398] width 404 height 23
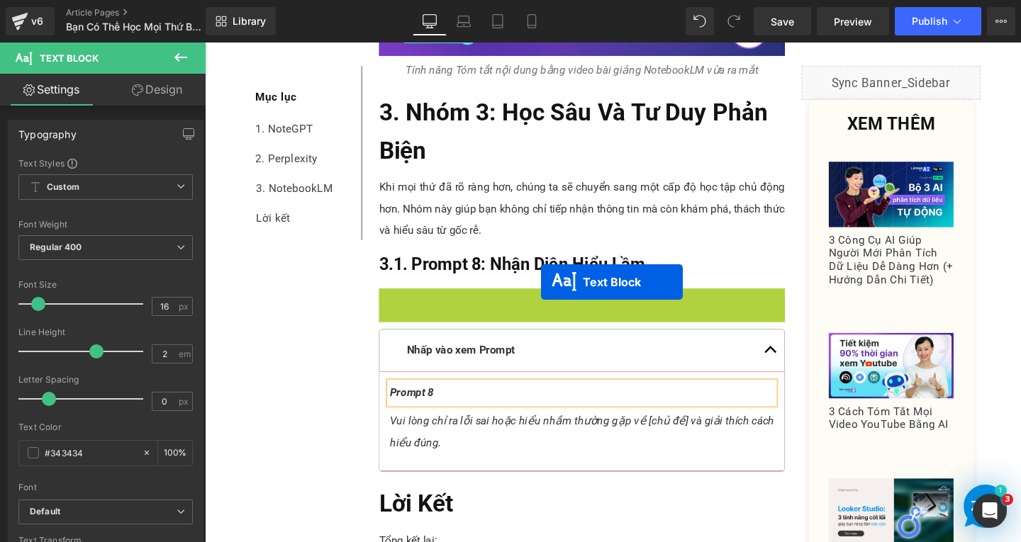
scroll to position [5727, 0]
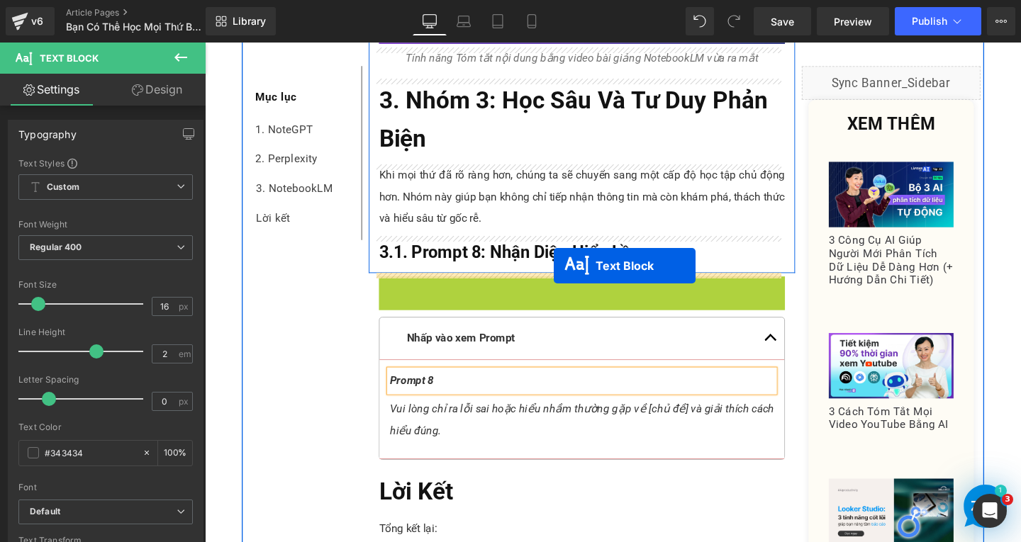
drag, startPoint x: 557, startPoint y: 313, endPoint x: 571, endPoint y: 277, distance: 38.2
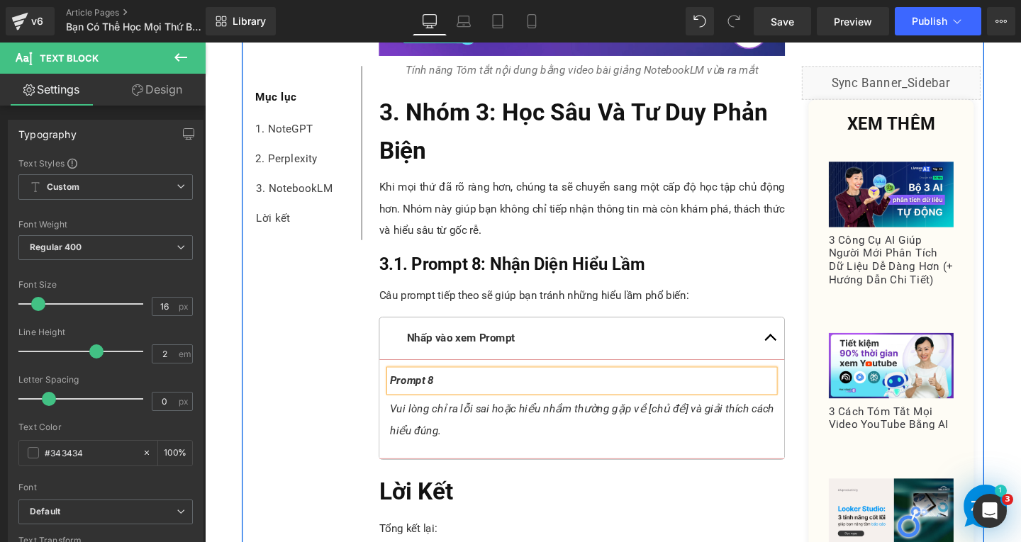
click at [527, 285] on span "3.1. Prompt 8: Nhận Diện Hiểu Lầm" at bounding box center [527, 276] width 279 height 21
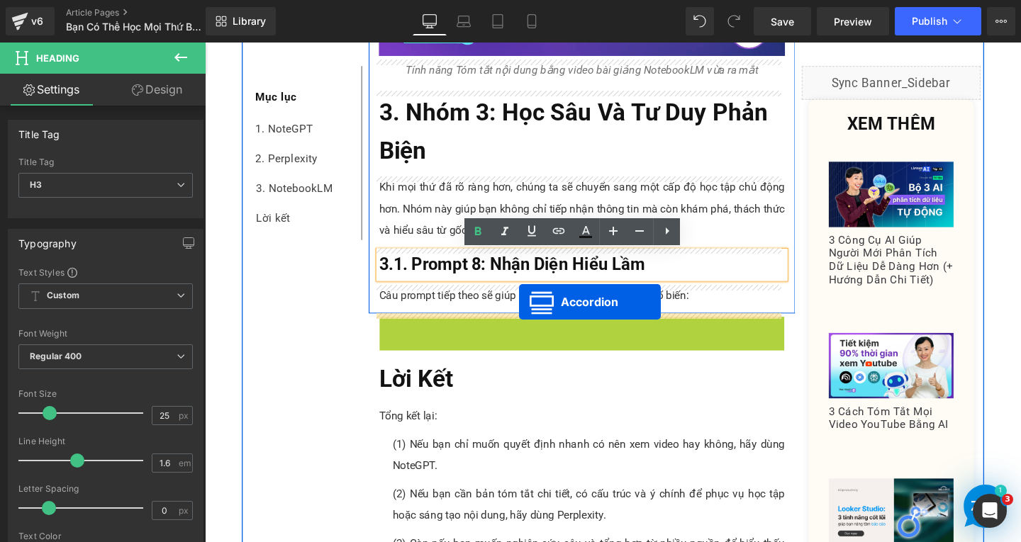
drag, startPoint x: 558, startPoint y: 345, endPoint x: 535, endPoint y: 315, distance: 36.9
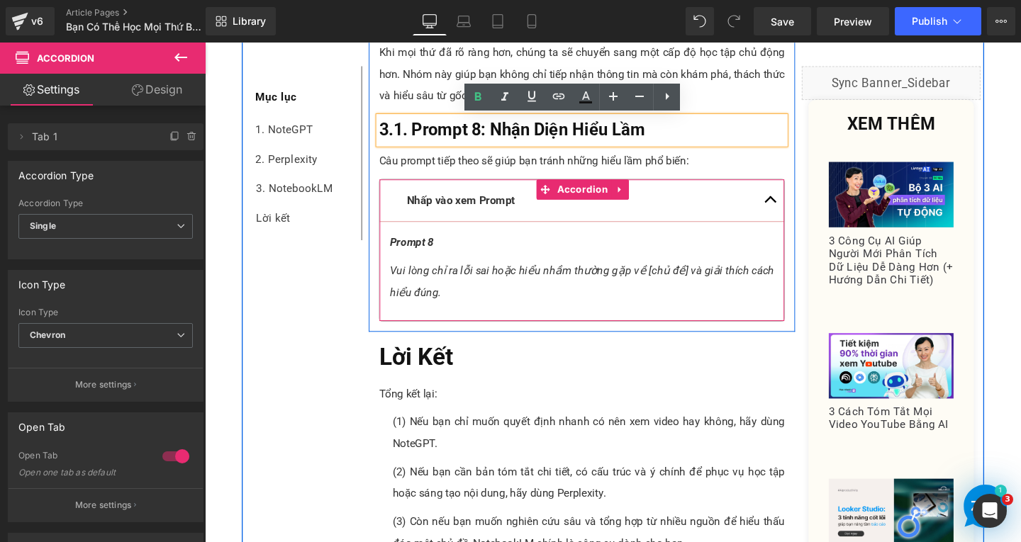
scroll to position [5644, 0]
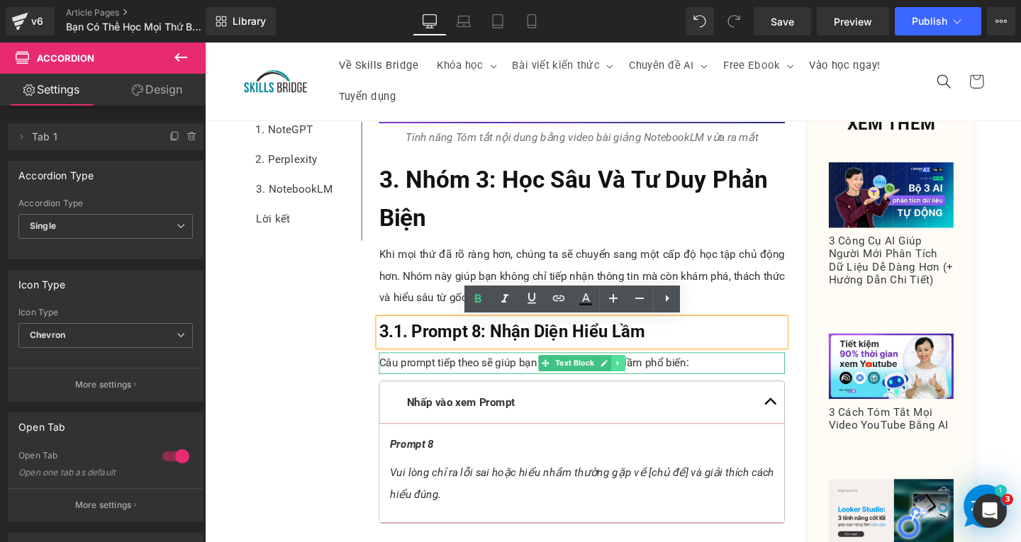
click at [636, 376] on icon at bounding box center [640, 380] width 8 height 9
click at [628, 379] on icon at bounding box center [632, 380] width 8 height 8
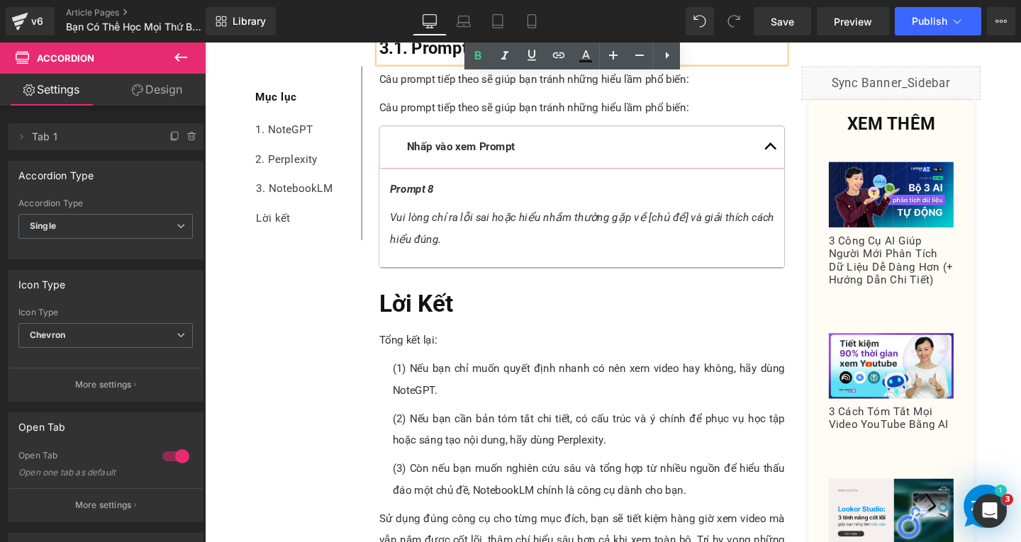
scroll to position [5943, 0]
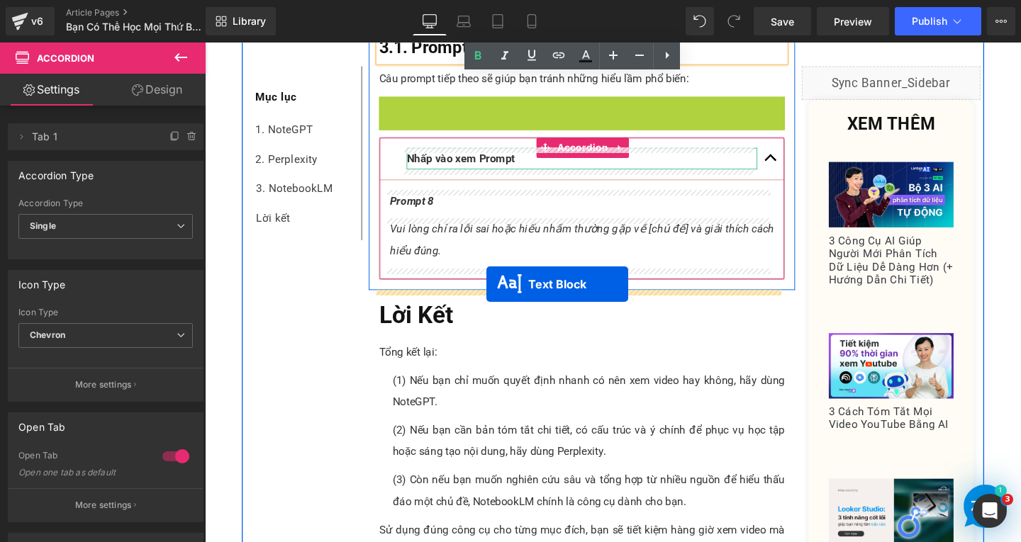
drag, startPoint x: 557, startPoint y: 110, endPoint x: 500, endPoint y: 296, distance: 194.9
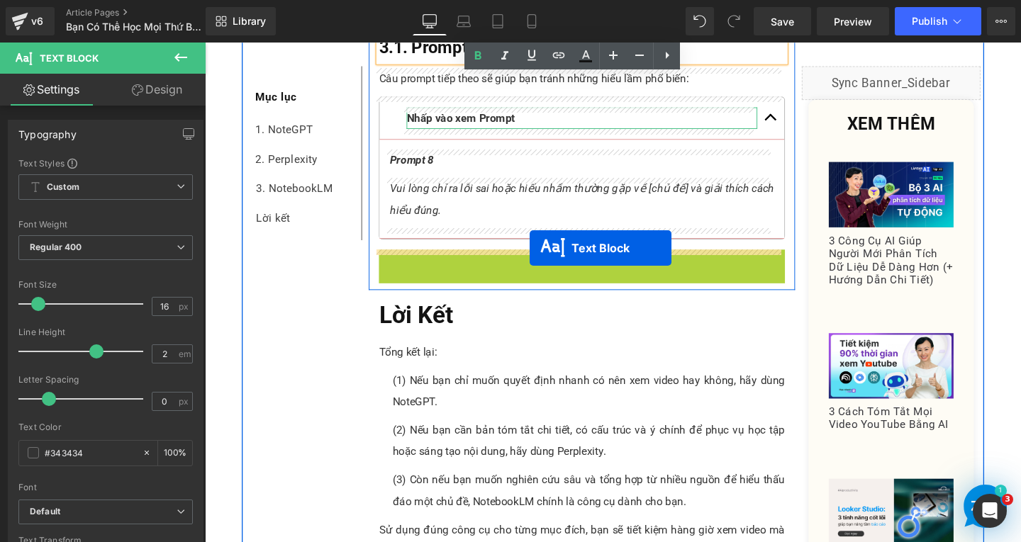
drag, startPoint x: 556, startPoint y: 273, endPoint x: 546, endPoint y: 259, distance: 17.3
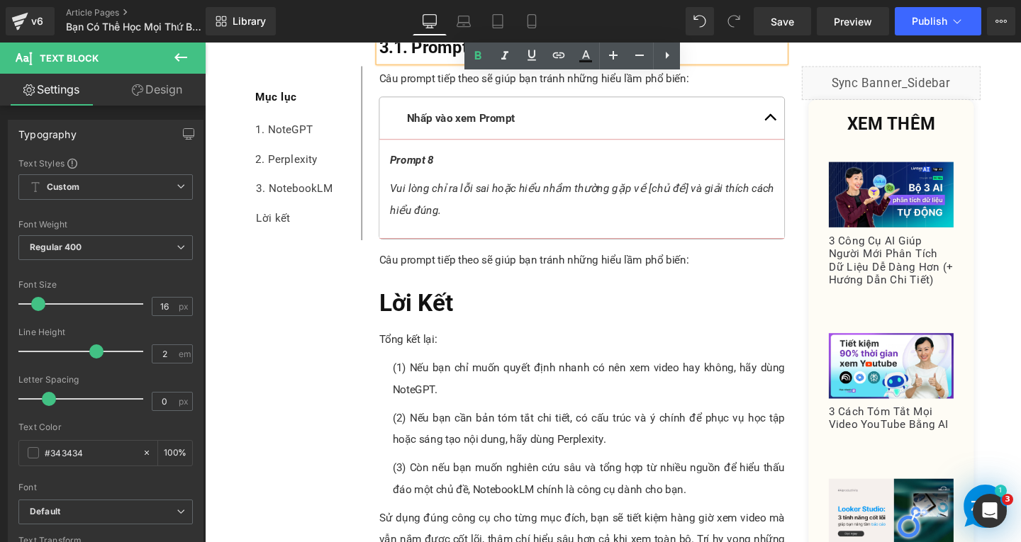
click at [735, 267] on p "Câu prompt tiếp theo sẽ giúp bạn tránh những hiểu lầm phổ biến:" at bounding box center [601, 271] width 427 height 23
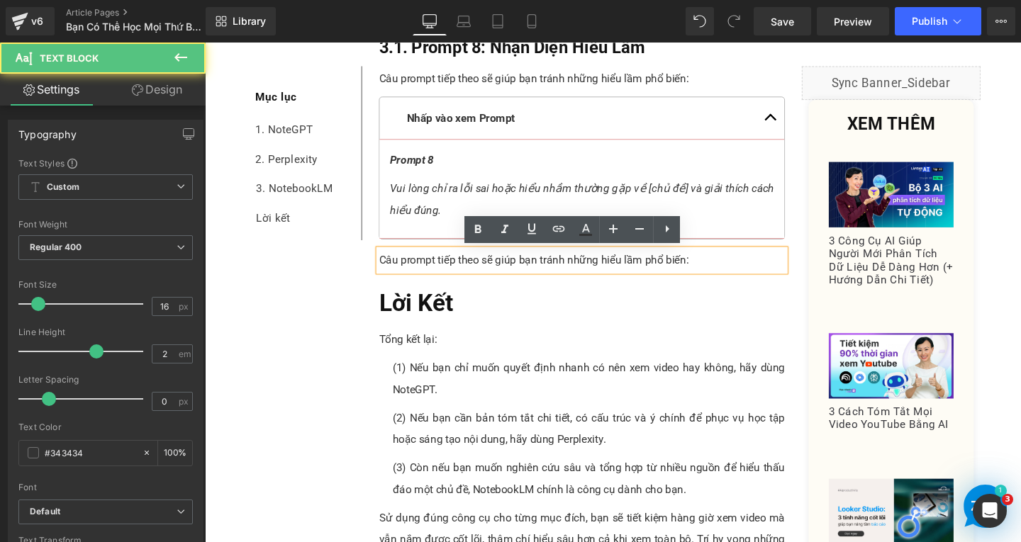
click at [735, 267] on p "Câu prompt tiếp theo sẽ giúp bạn tránh những hiểu lầm phổ biến:" at bounding box center [601, 271] width 427 height 23
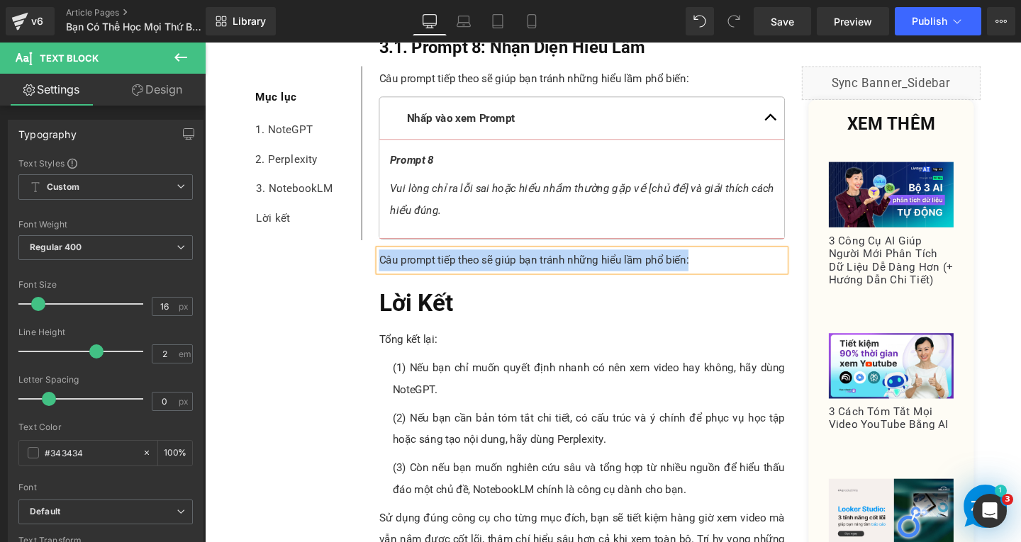
paste div
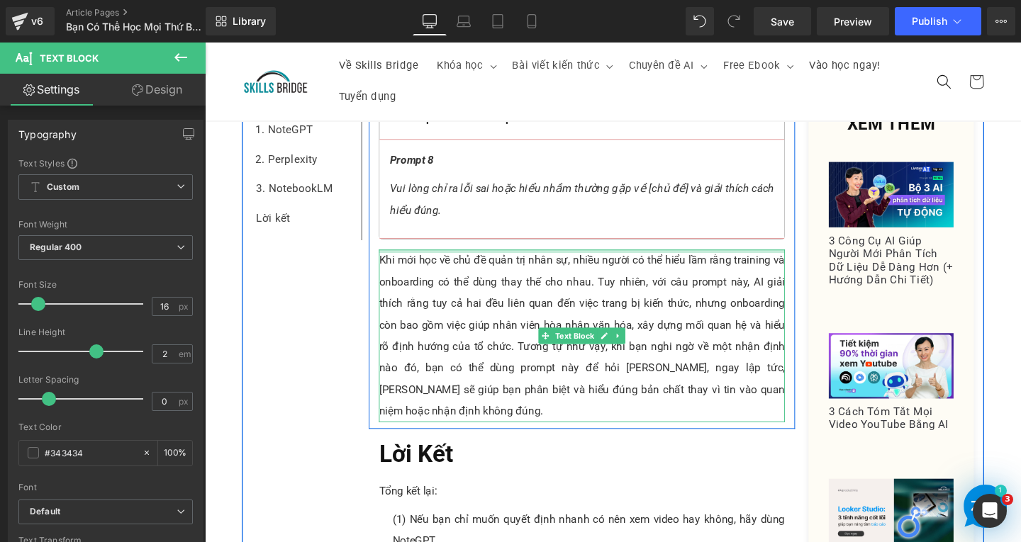
scroll to position [5730, 0]
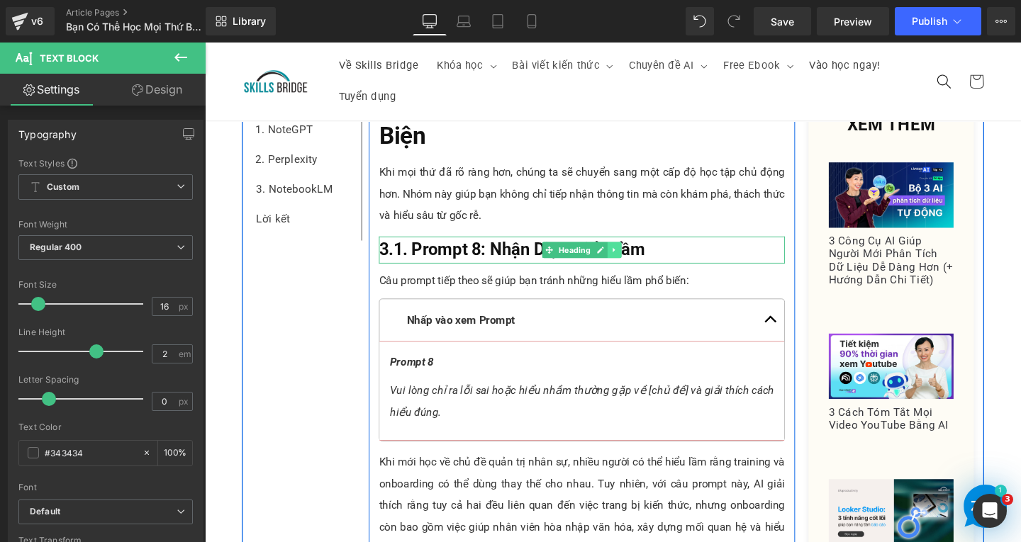
click at [632, 259] on icon at bounding box center [636, 261] width 8 height 9
click at [625, 259] on icon at bounding box center [629, 261] width 8 height 8
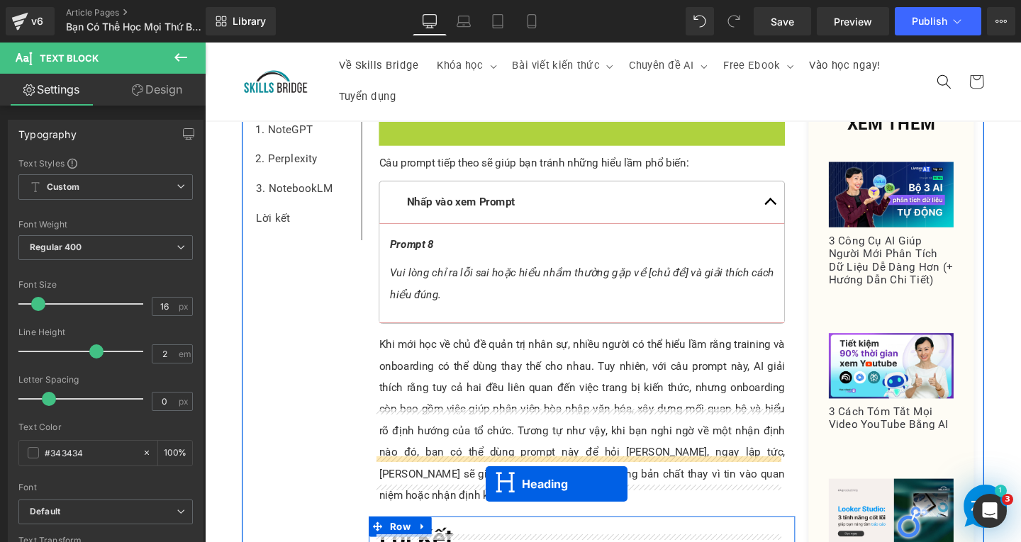
scroll to position [6056, 0]
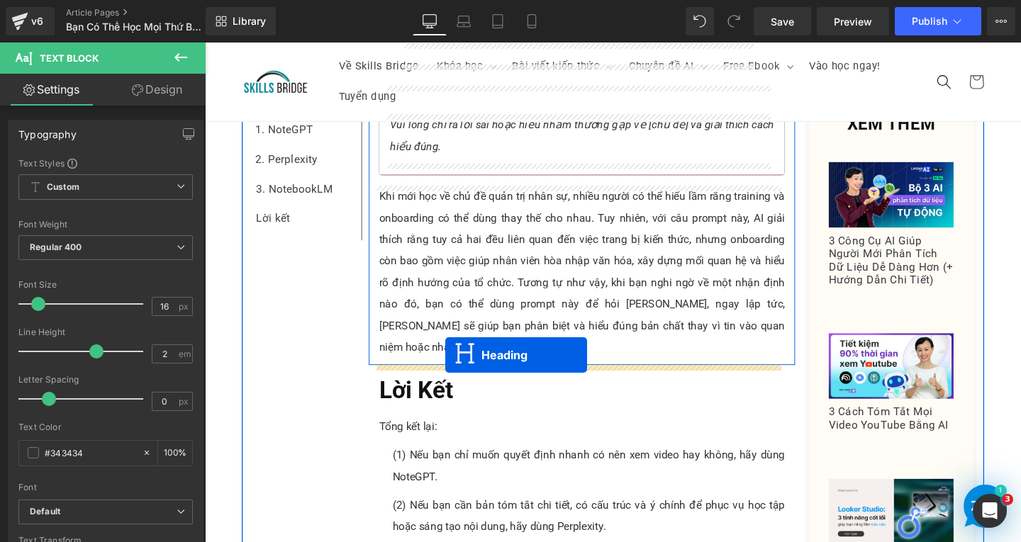
drag, startPoint x: 557, startPoint y: 299, endPoint x: 457, endPoint y: 371, distance: 123.4
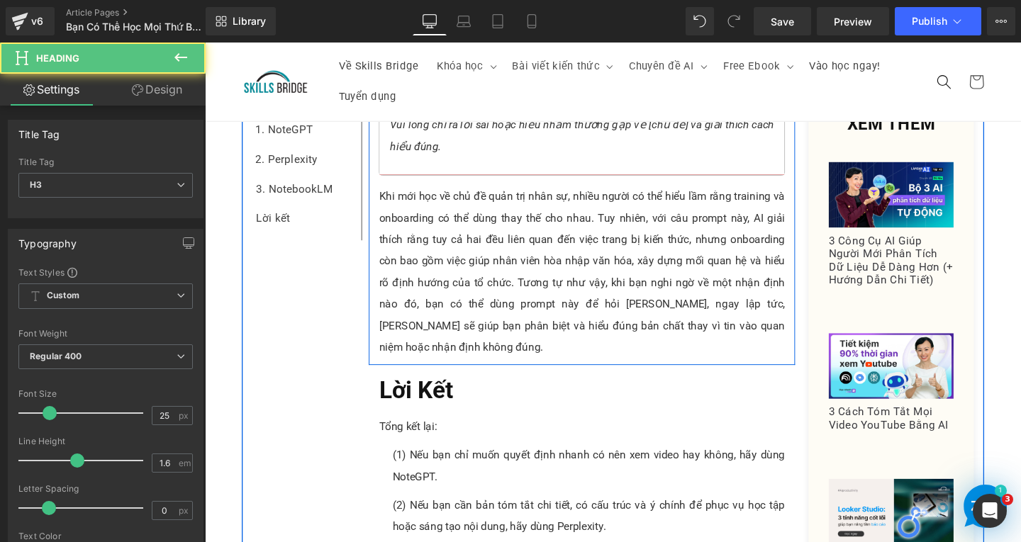
scroll to position [6010, 0]
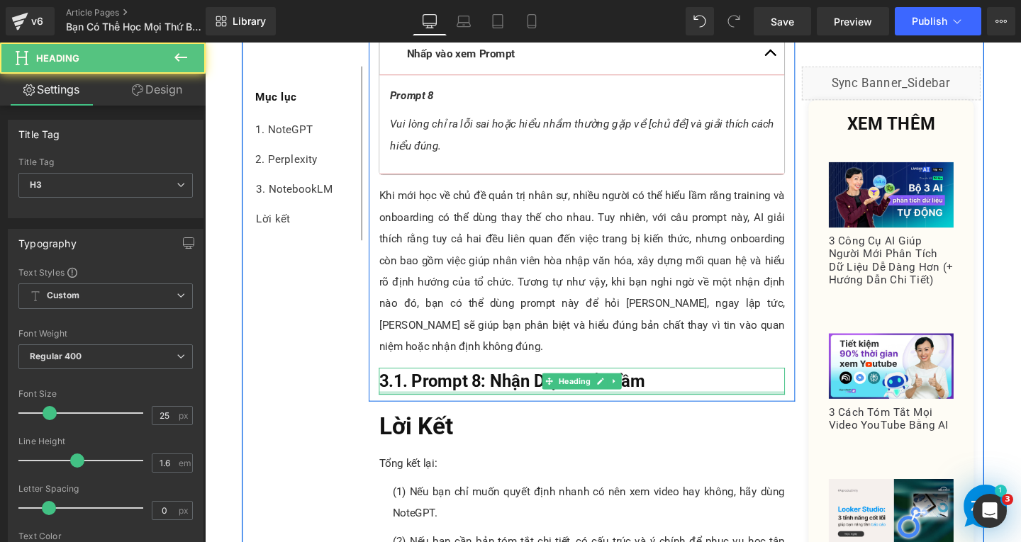
click at [697, 403] on h3 "3.1. Prompt 8: Nhận Diện Hiểu Lầm" at bounding box center [601, 399] width 427 height 28
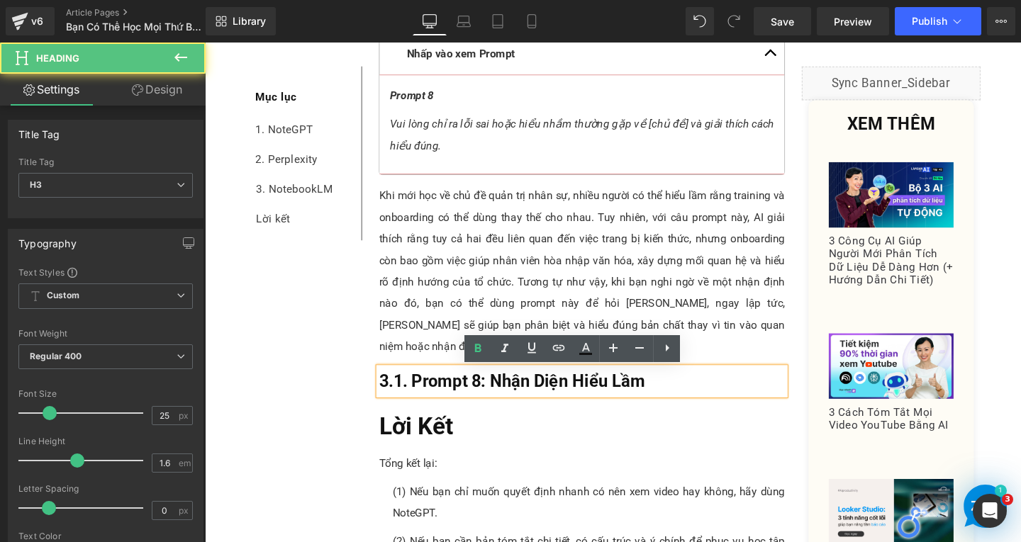
click at [697, 403] on h3 "3.1. Prompt 8: Nhận Diện Hiểu Lầm" at bounding box center [601, 399] width 427 height 28
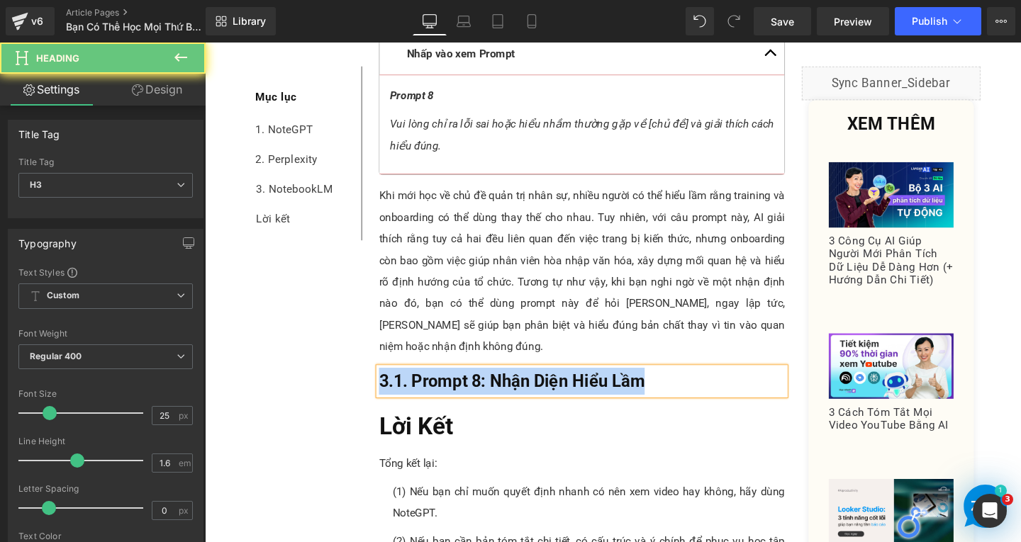
paste div
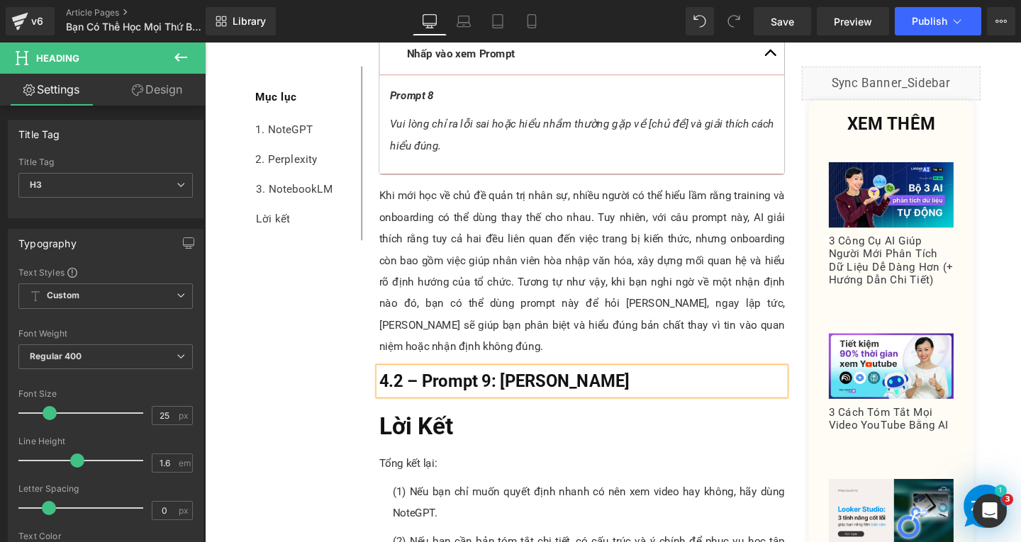
click at [427, 399] on span "4.2 – Prompt 9: [PERSON_NAME]" at bounding box center [519, 398] width 263 height 21
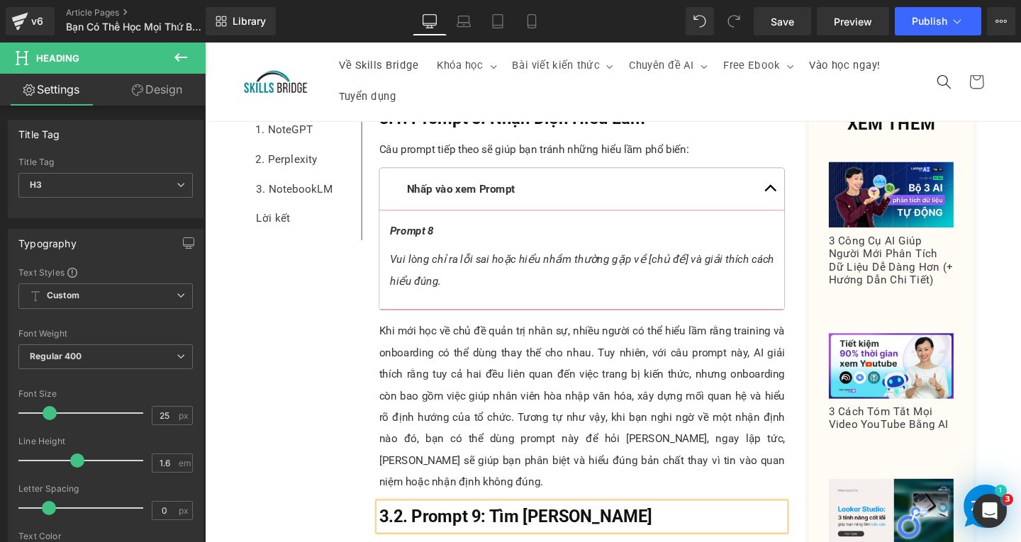
scroll to position [6081, 0]
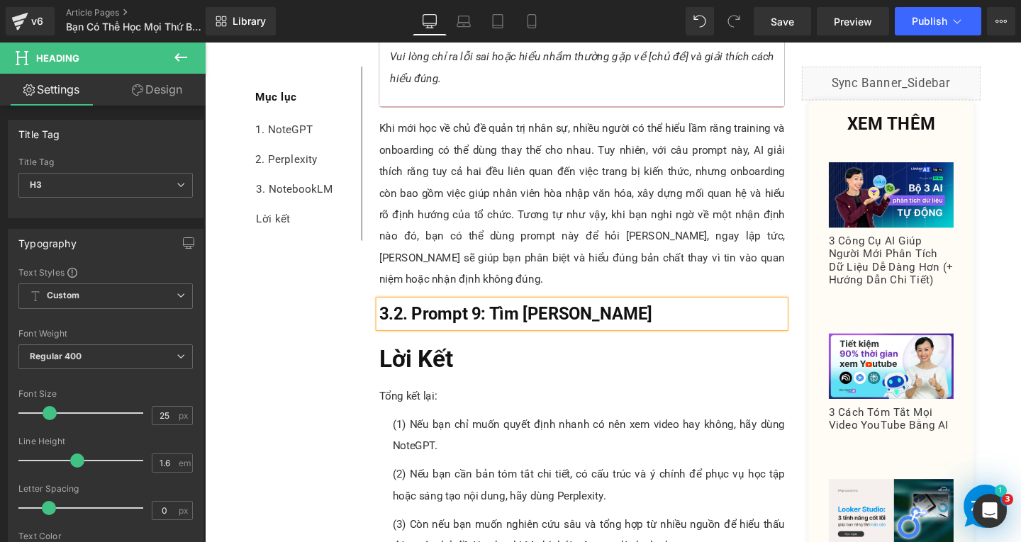
click at [481, 220] on p "Khi mới học về chủ đề quản trị nhân sự, nhiều người có thể hiểu lầm rằng traini…" at bounding box center [601, 212] width 427 height 181
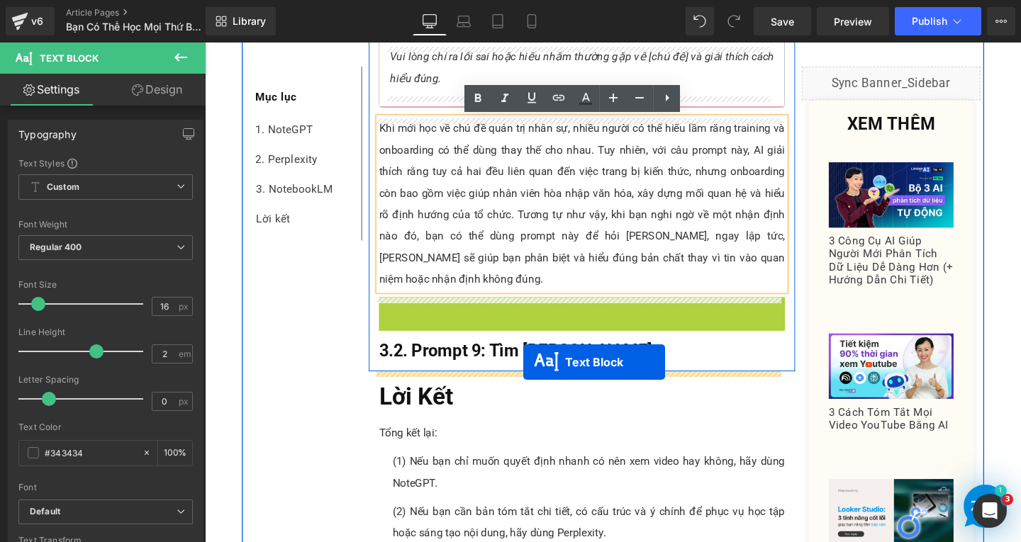
drag, startPoint x: 552, startPoint y: 404, endPoint x: 539, endPoint y: 379, distance: 28.2
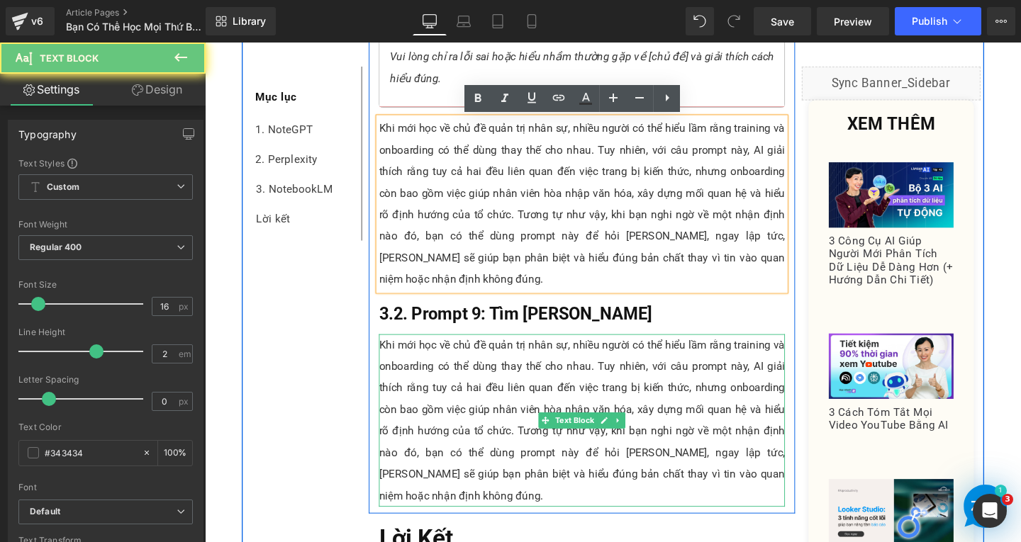
drag, startPoint x: 420, startPoint y: 483, endPoint x: 420, endPoint y: 504, distance: 21.3
click at [420, 483] on p "Khi mới học về chủ đề quản trị nhân sự, nhiều người có thể hiểu lầm rằng traini…" at bounding box center [601, 439] width 427 height 181
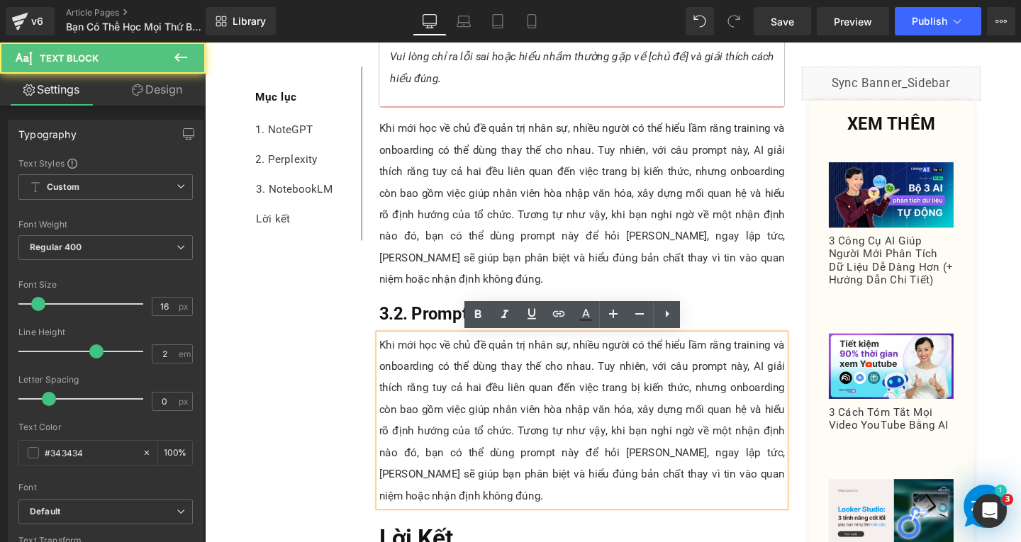
click at [429, 522] on p "Khi mới học về chủ đề quản trị nhân sự, nhiều người có thể hiểu lầm rằng traini…" at bounding box center [601, 439] width 427 height 181
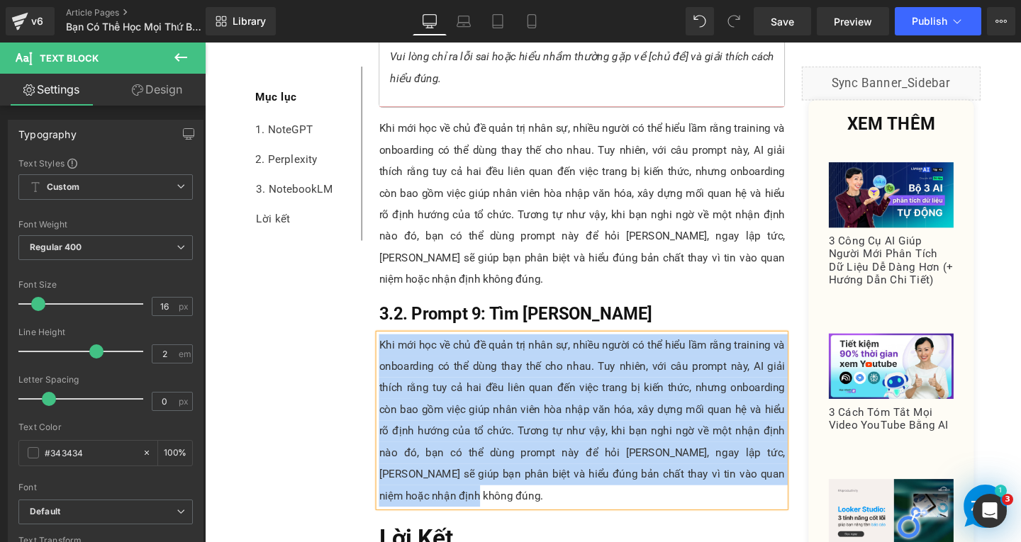
paste div
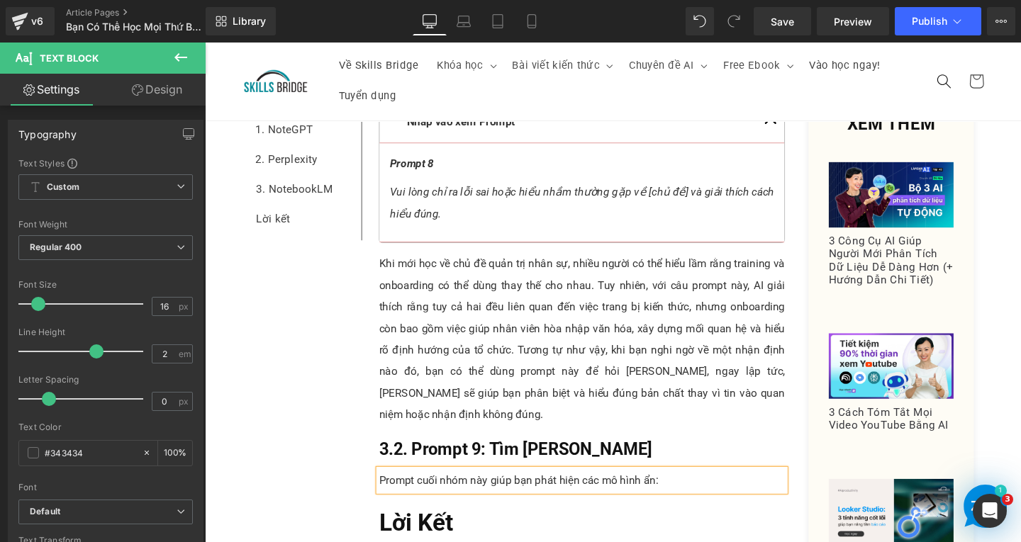
scroll to position [5797, 0]
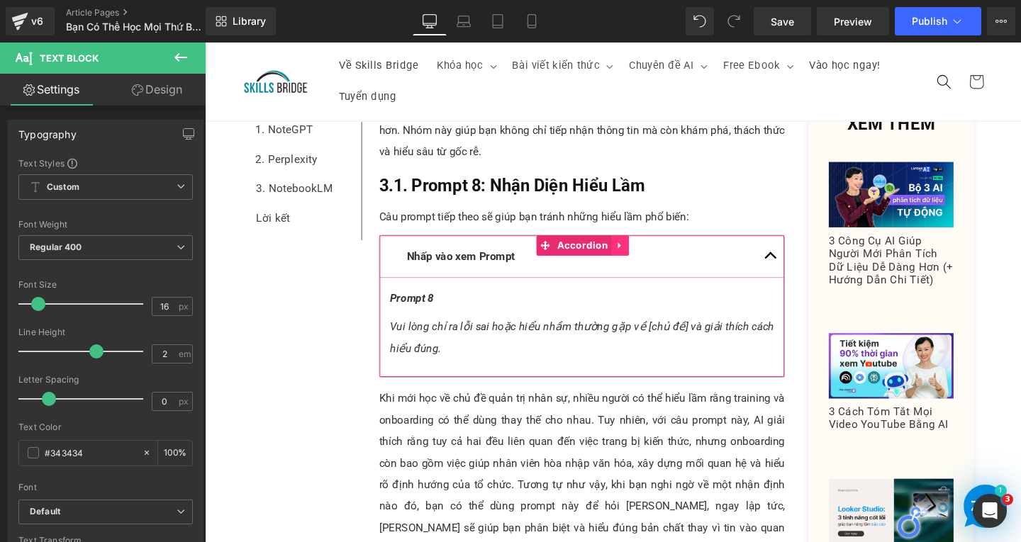
click at [639, 255] on icon at bounding box center [642, 255] width 10 height 11
click at [633, 255] on link at bounding box center [632, 255] width 18 height 21
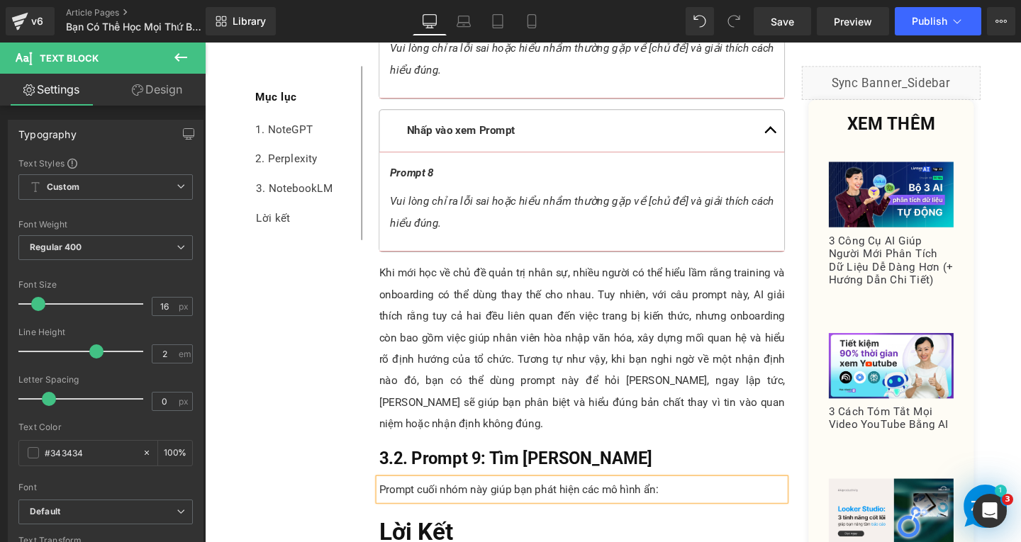
scroll to position [6104, 0]
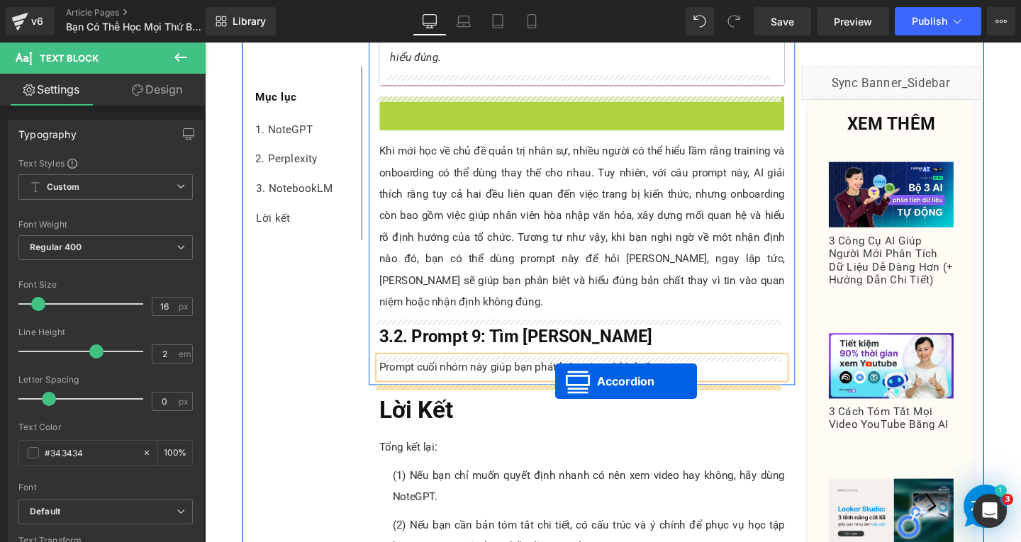
drag, startPoint x: 558, startPoint y: 111, endPoint x: 573, endPoint y: 398, distance: 288.2
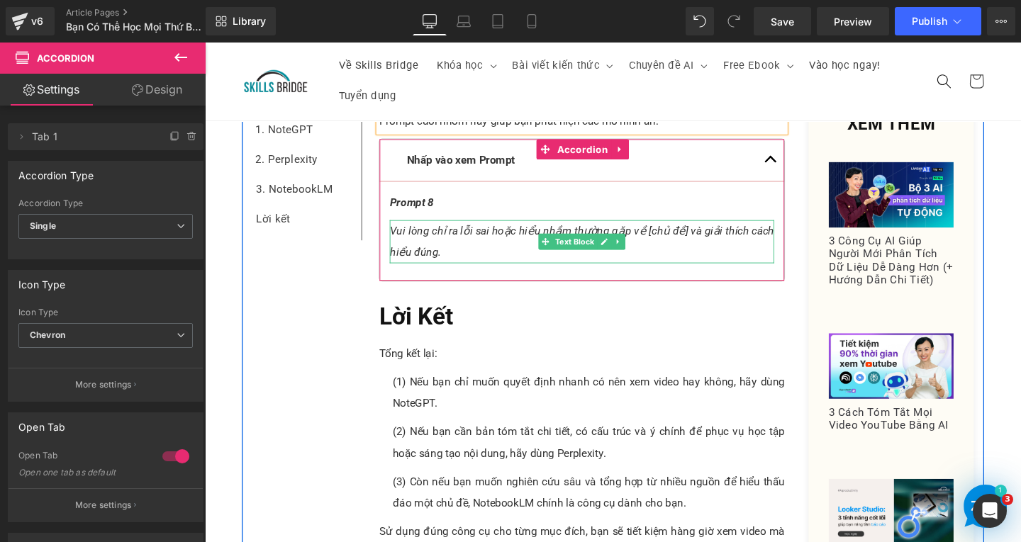
scroll to position [6175, 0]
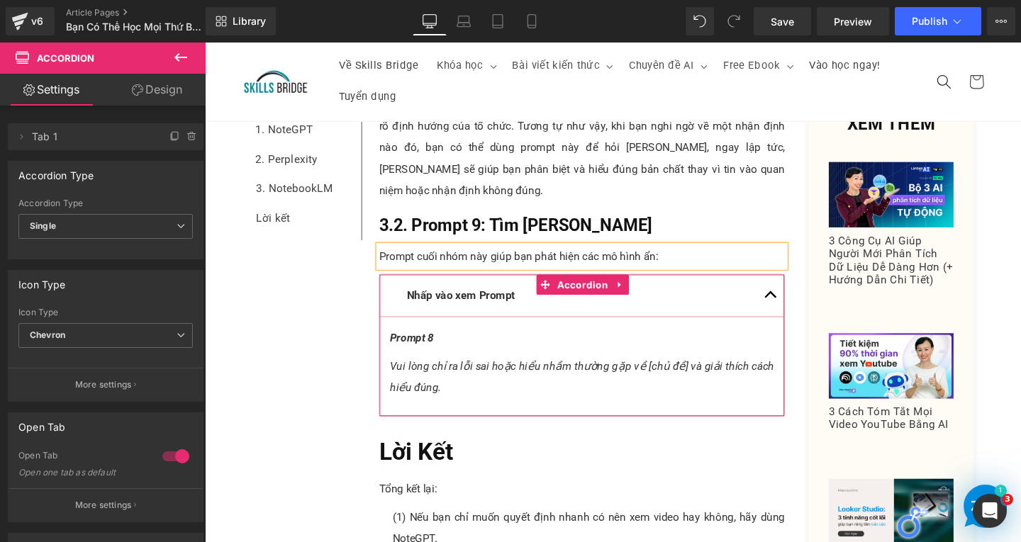
click at [452, 354] on p "Prompt 8" at bounding box center [601, 353] width 404 height 23
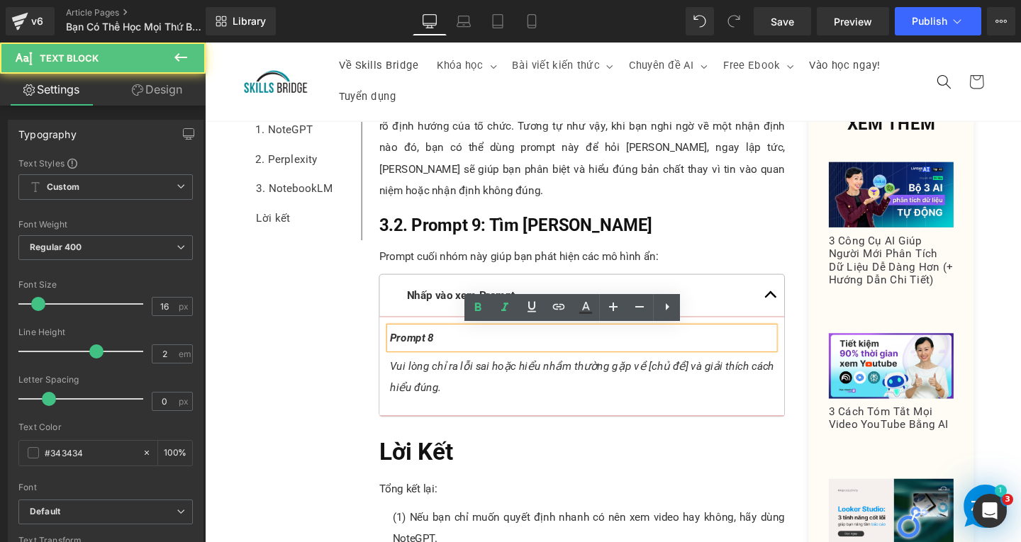
click at [452, 354] on p "Prompt 8" at bounding box center [601, 353] width 404 height 23
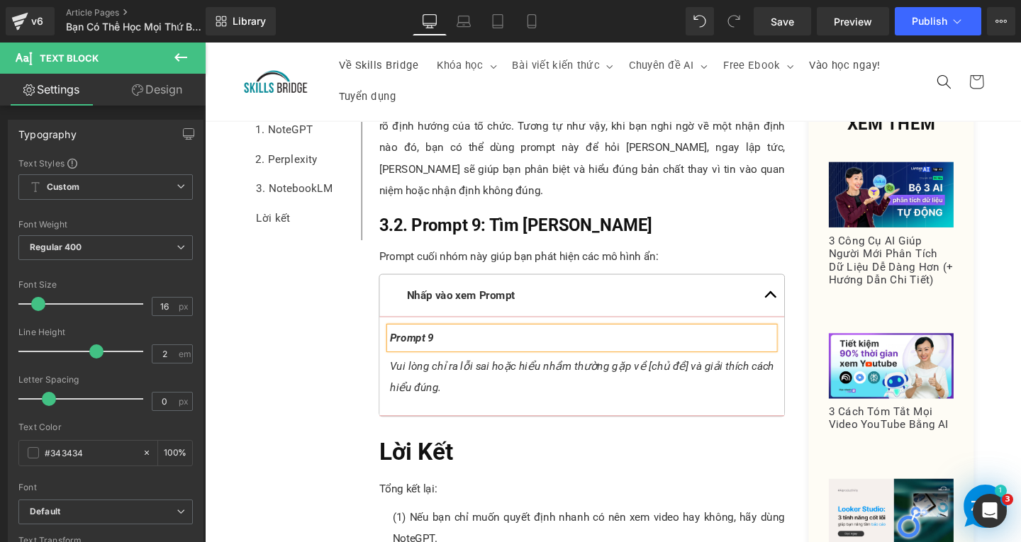
click at [461, 401] on p "Vui lòng chỉ ra lỗi sai hoặc hiểu nhầm thường gặp về [chủ đề] và giải thích các…" at bounding box center [601, 393] width 404 height 45
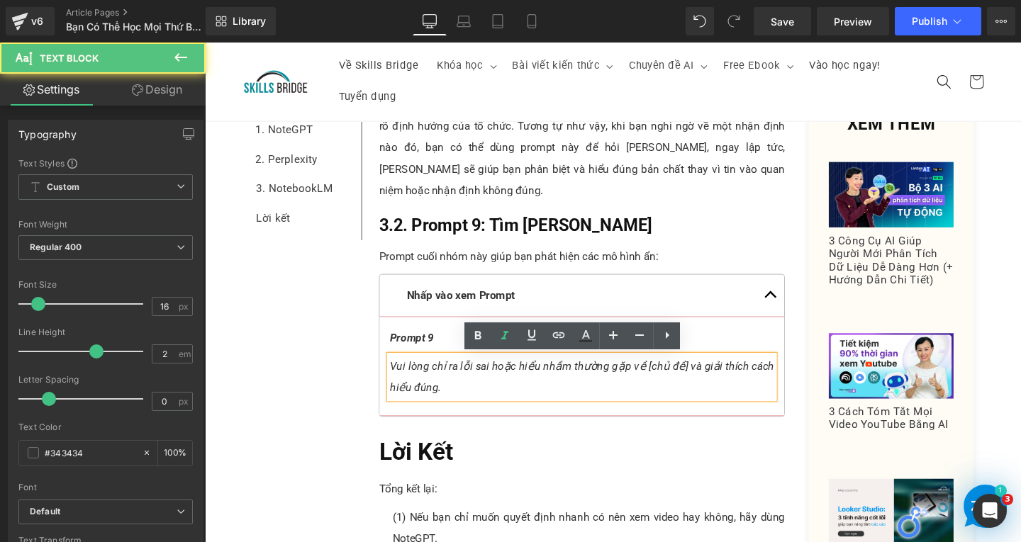
click at [461, 401] on p "Vui lòng chỉ ra lỗi sai hoặc hiểu nhầm thường gặp về [chủ đề] và giải thích các…" at bounding box center [601, 393] width 404 height 45
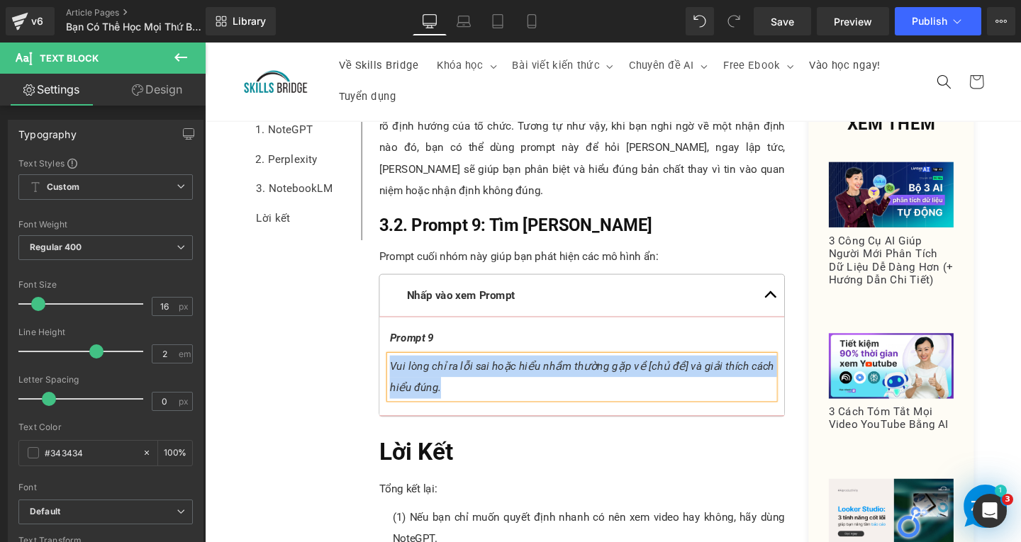
paste div
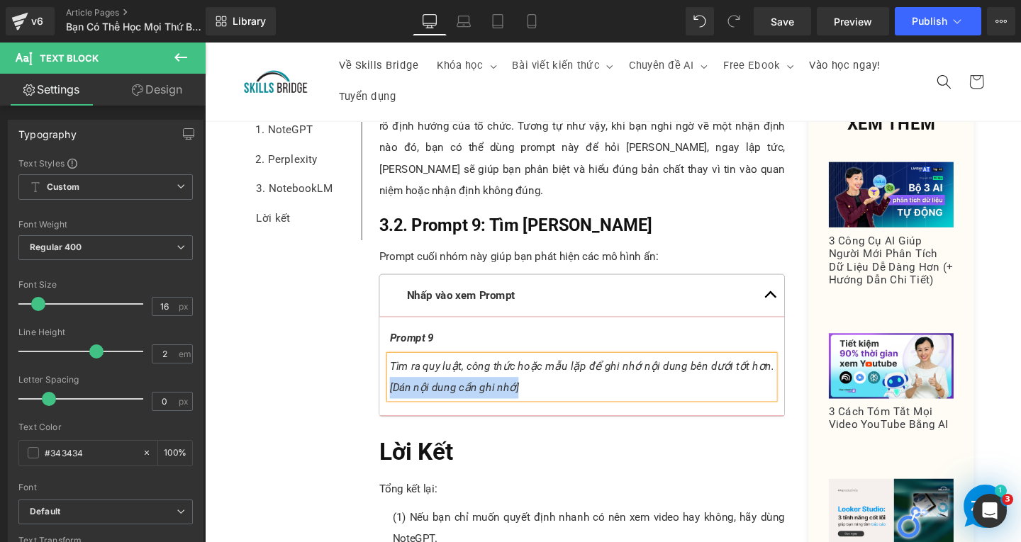
drag, startPoint x: 533, startPoint y: 405, endPoint x: 395, endPoint y: 408, distance: 138.3
click at [399, 408] on p "Tìm ra quy luật, công thức hoặc mẫu lặp để ghi nhớ nội dung bên dưới tốt hơn. […" at bounding box center [601, 393] width 404 height 45
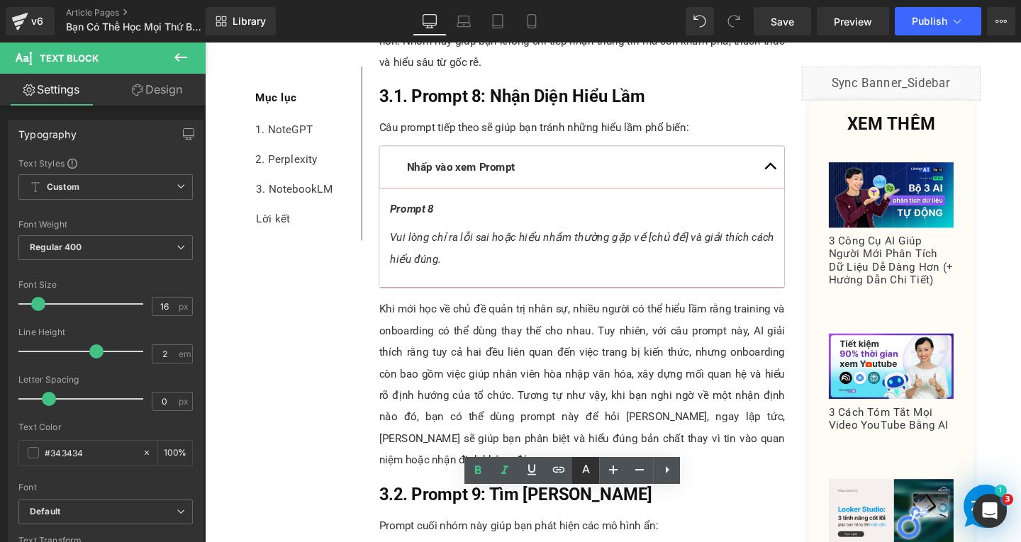
scroll to position [6033, 0]
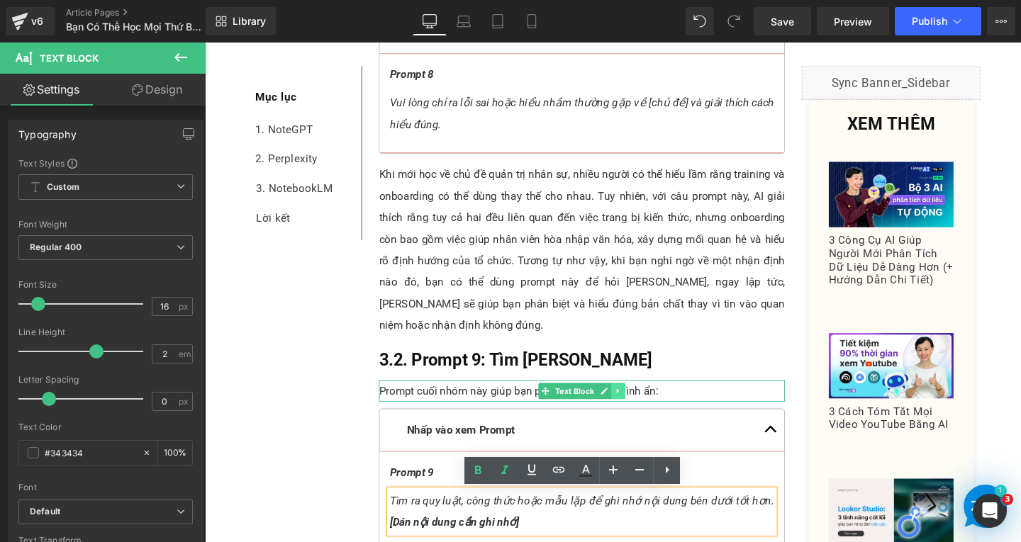
click at [635, 403] on link at bounding box center [639, 409] width 15 height 17
click at [632, 406] on link at bounding box center [632, 409] width 15 height 17
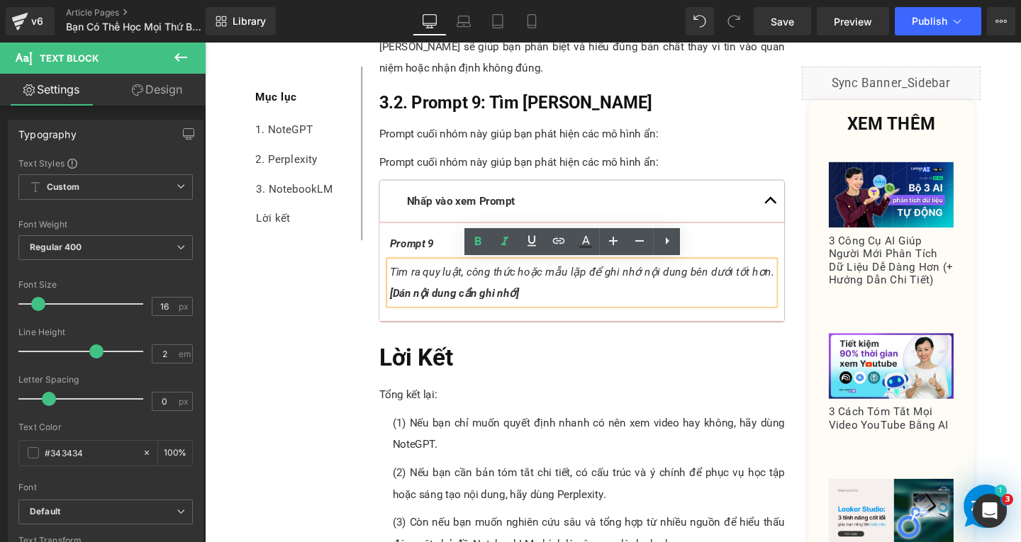
scroll to position [6361, 0]
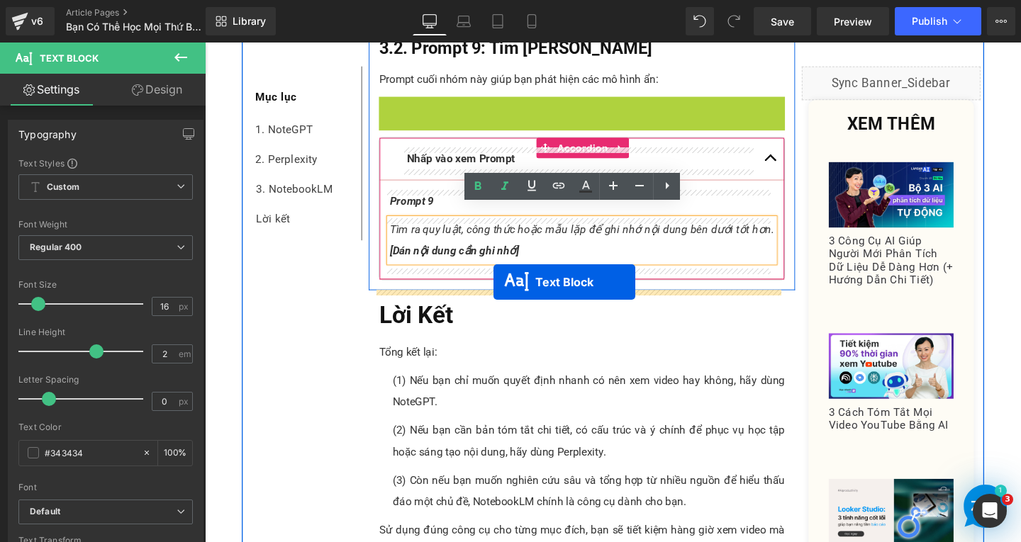
drag, startPoint x: 554, startPoint y: 111, endPoint x: 508, endPoint y: 294, distance: 189.1
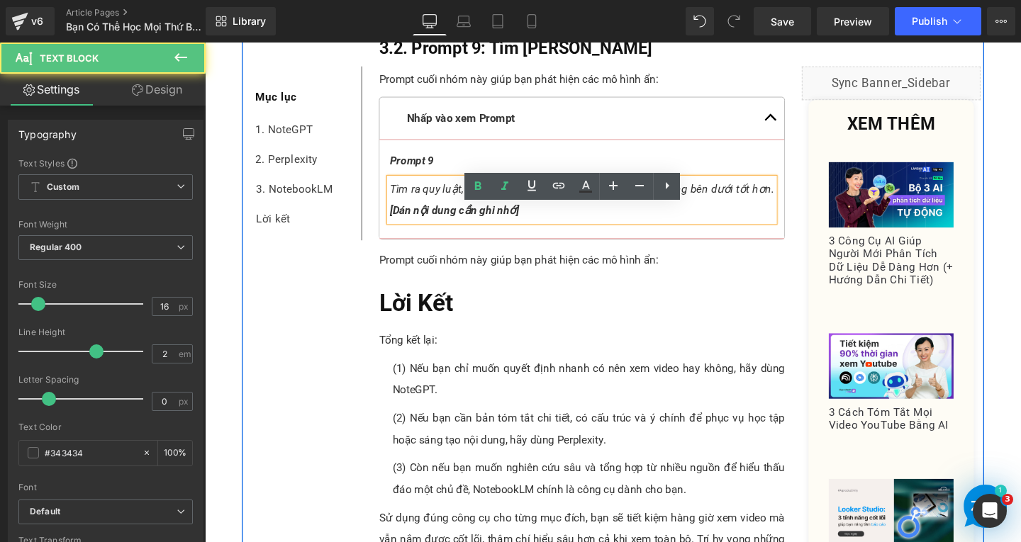
click at [655, 267] on p "Prompt cuối nhóm này giúp bạn phát hiện các mô hình ẩn:" at bounding box center [601, 271] width 427 height 23
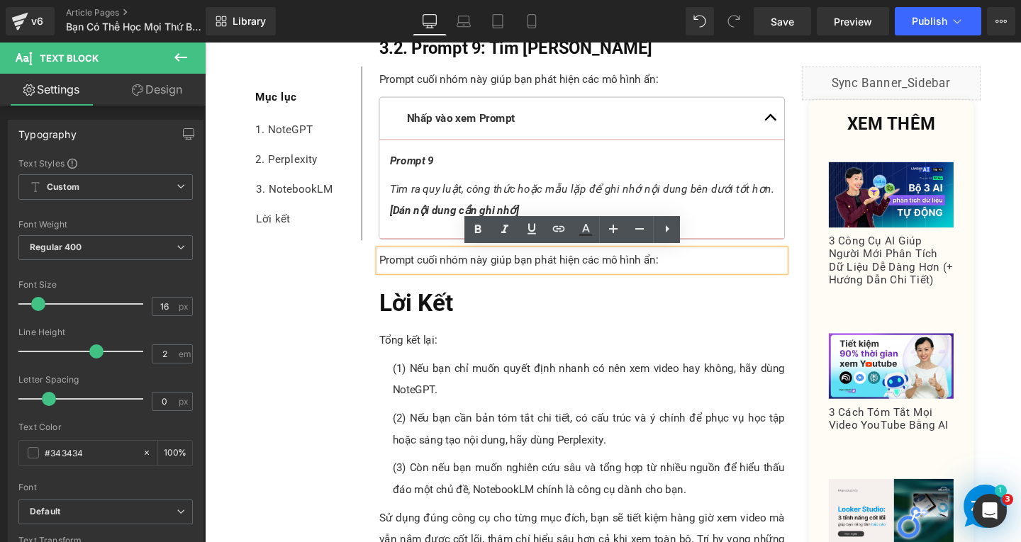
click at [700, 271] on p "Prompt cuối nhóm này giúp bạn phát hiện các mô hình ẩn:" at bounding box center [601, 271] width 427 height 23
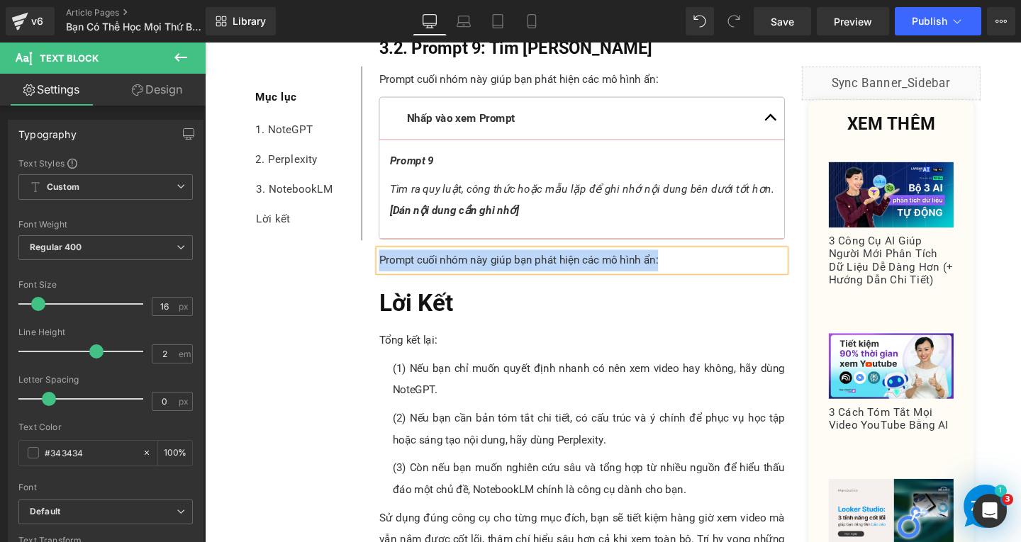
paste div
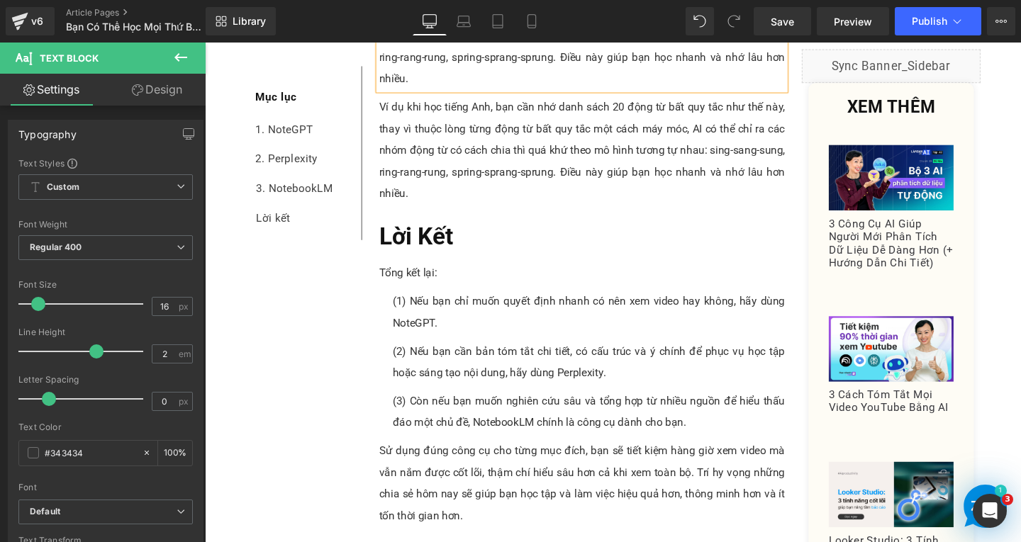
scroll to position [6501, 0]
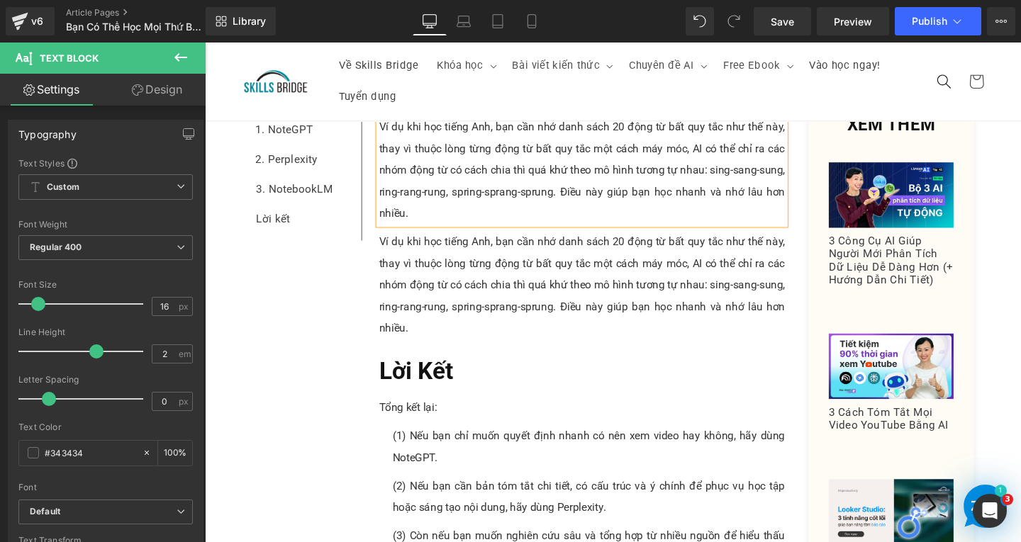
click at [492, 179] on p "Ví dụ khi học tiếng Anh, bạn cần nhớ danh sách 20 động từ bất quy tắc như thế n…" at bounding box center [601, 177] width 427 height 113
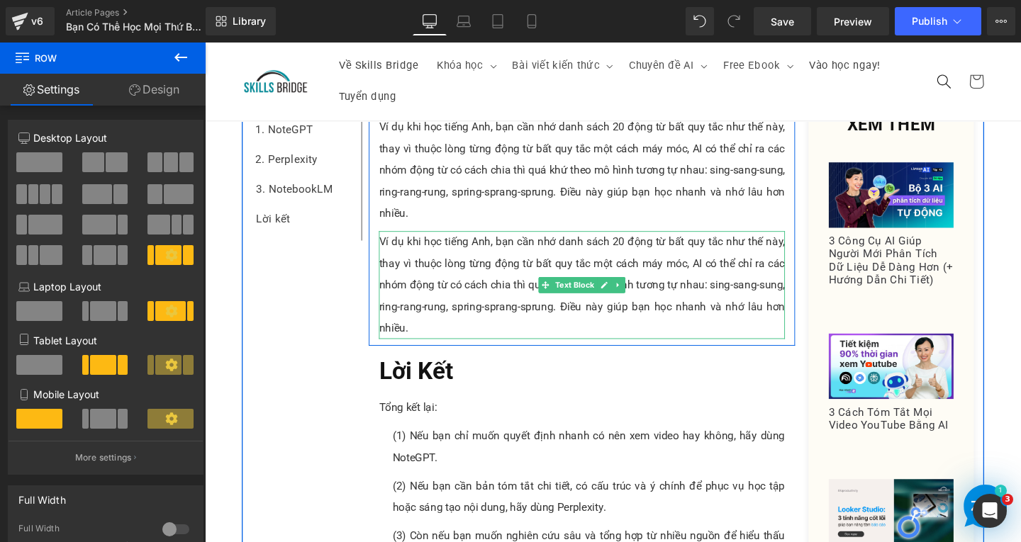
click at [413, 328] on p "Ví dụ khi học tiếng Anh, bạn cần nhớ danh sách 20 động từ bất quy tắc như thế n…" at bounding box center [601, 297] width 427 height 113
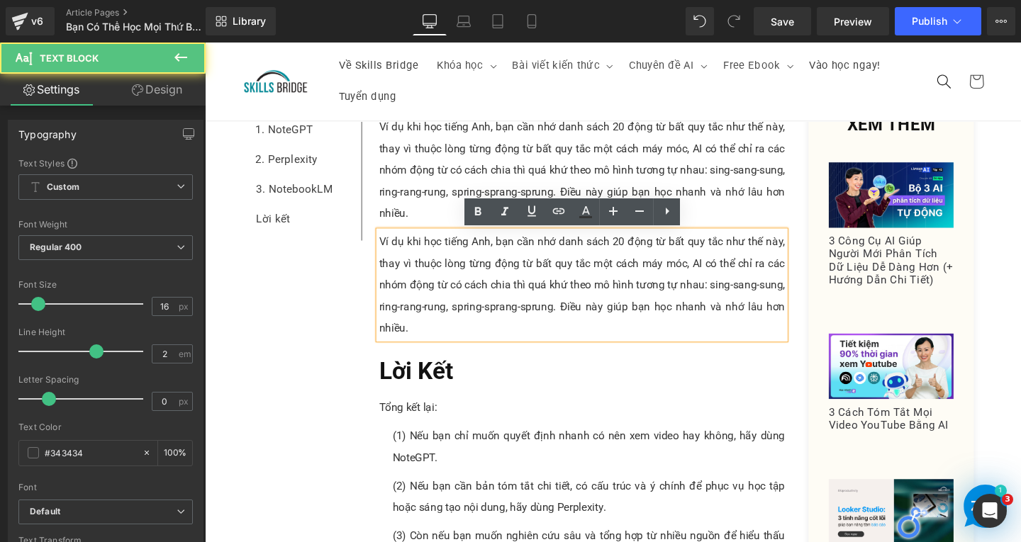
click at [424, 337] on p "Ví dụ khi học tiếng Anh, bạn cần nhớ danh sách 20 động từ bất quy tắc như thế n…" at bounding box center [601, 297] width 427 height 113
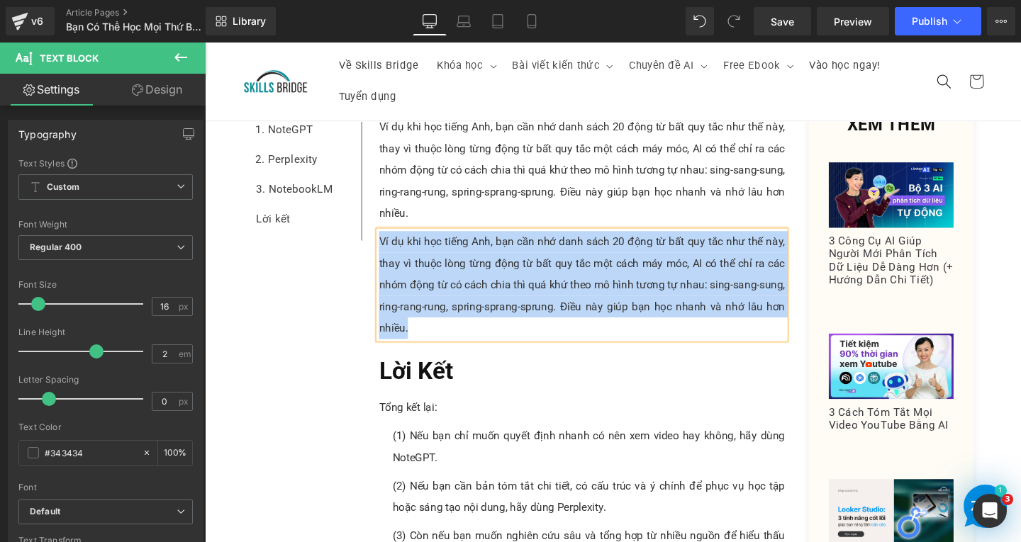
paste div
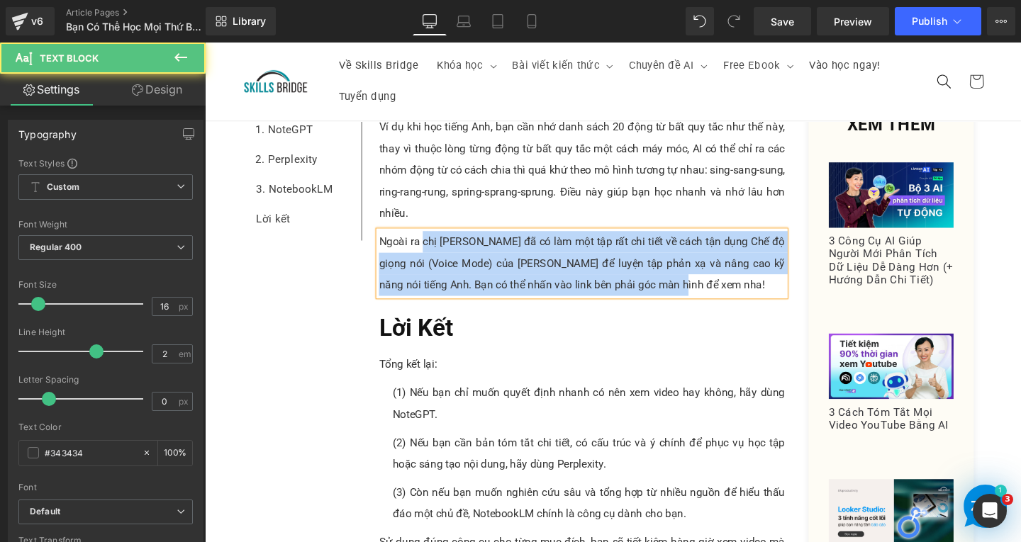
drag, startPoint x: 430, startPoint y: 252, endPoint x: 381, endPoint y: 257, distance: 49.9
click at [388, 257] on div "Ngoài ra chị [PERSON_NAME] đã có làm một tập rất chi tiết về cách tận dụng Chế …" at bounding box center [601, 275] width 427 height 68
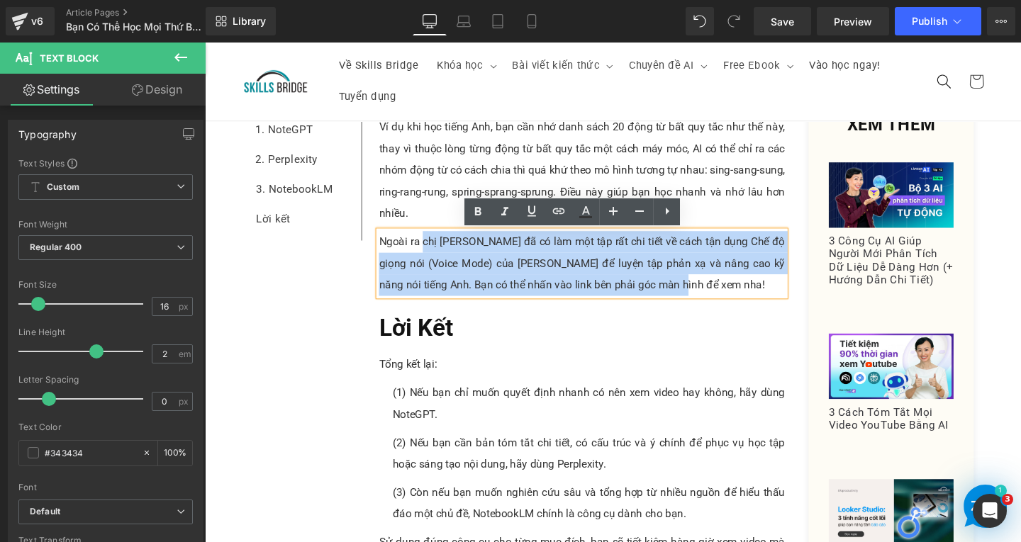
click at [453, 266] on p "Ngoài ra chị [PERSON_NAME] đã có làm một tập rất chi tiết về cách tận dụng Chế …" at bounding box center [601, 275] width 427 height 68
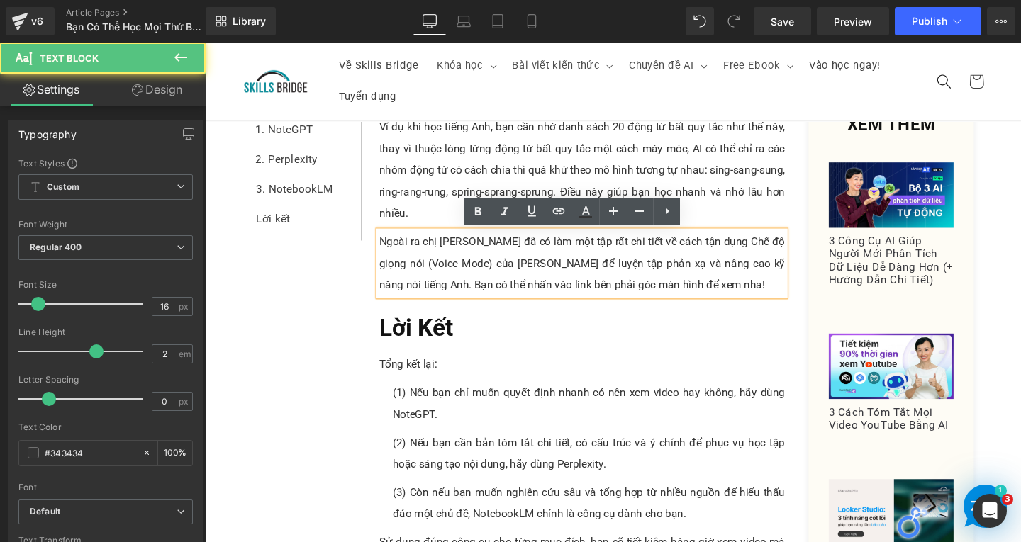
scroll to position [6359, 0]
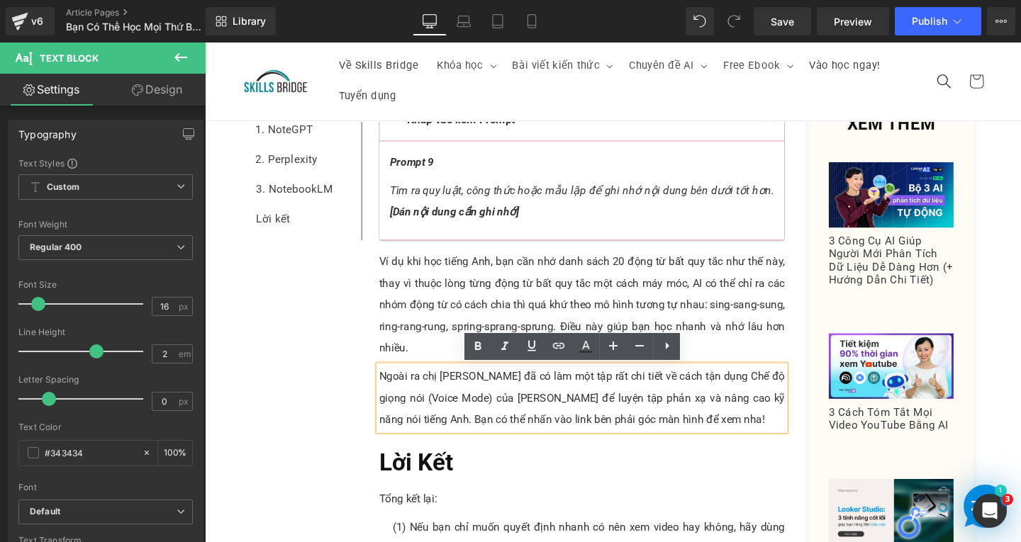
click at [444, 403] on p "Ngoài ra chị [PERSON_NAME] đã có làm một tập rất chi tiết về cách tận dụng Chế …" at bounding box center [601, 417] width 427 height 68
click at [428, 395] on p "Ngoài ra chị [PERSON_NAME] đã có làm một tập rất chi tiết về cách tận dụng Chế …" at bounding box center [601, 417] width 427 height 68
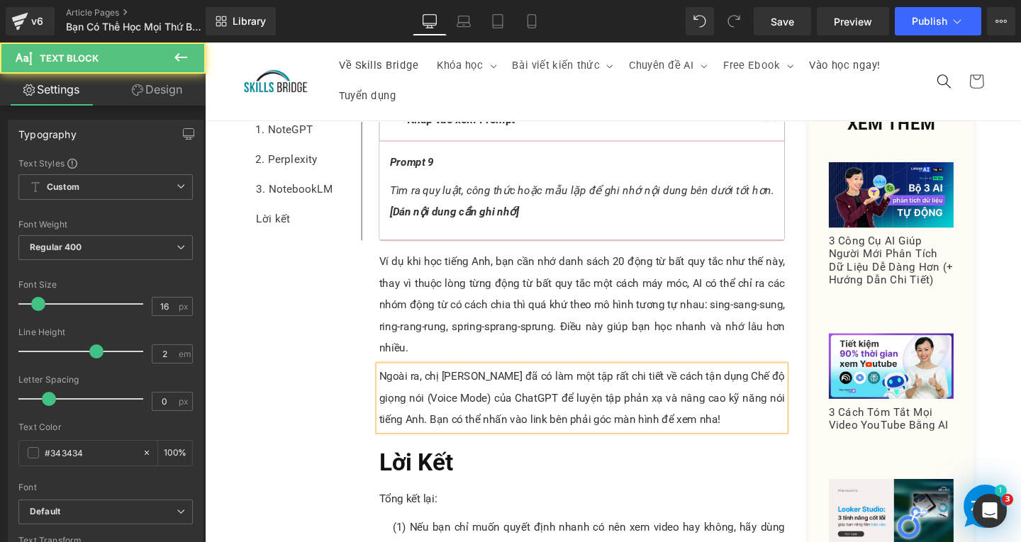
drag, startPoint x: 448, startPoint y: 393, endPoint x: 453, endPoint y: 404, distance: 11.7
click at [449, 393] on p "Ngoài ra, chị [PERSON_NAME] đã có làm một tập rất chi tiết về cách tận dụng Chế…" at bounding box center [601, 417] width 427 height 68
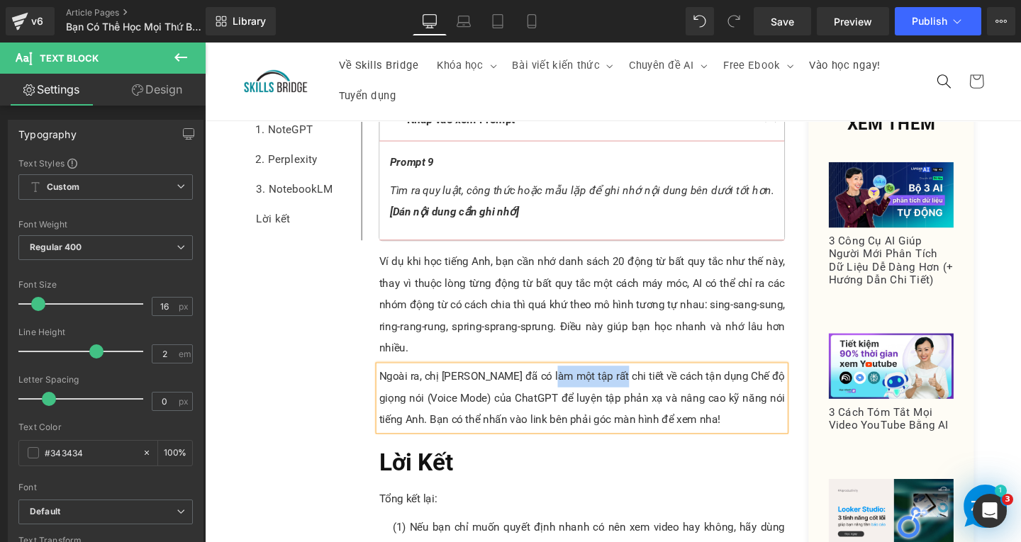
drag, startPoint x: 564, startPoint y: 394, endPoint x: 637, endPoint y: 398, distance: 73.1
click at [637, 398] on p "Ngoài ra, chị [PERSON_NAME] đã có làm một tập rất chi tiết về cách tận dụng Chế…" at bounding box center [601, 417] width 427 height 68
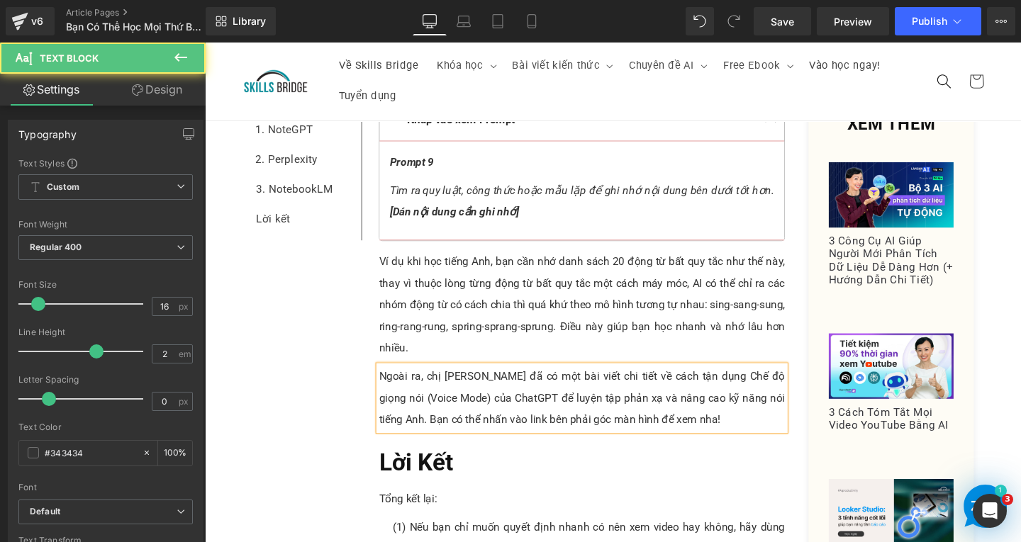
click at [579, 394] on p "Ngoài ra, chị [PERSON_NAME] đã có một bài viết chi tiết về cách tận dụng Chế độ…" at bounding box center [601, 417] width 427 height 68
click at [593, 393] on p "Ngoài ra, chị [PERSON_NAME] đã có bài viết chi tiết về cách tận dụng Chế độ giọ…" at bounding box center [601, 417] width 427 height 68
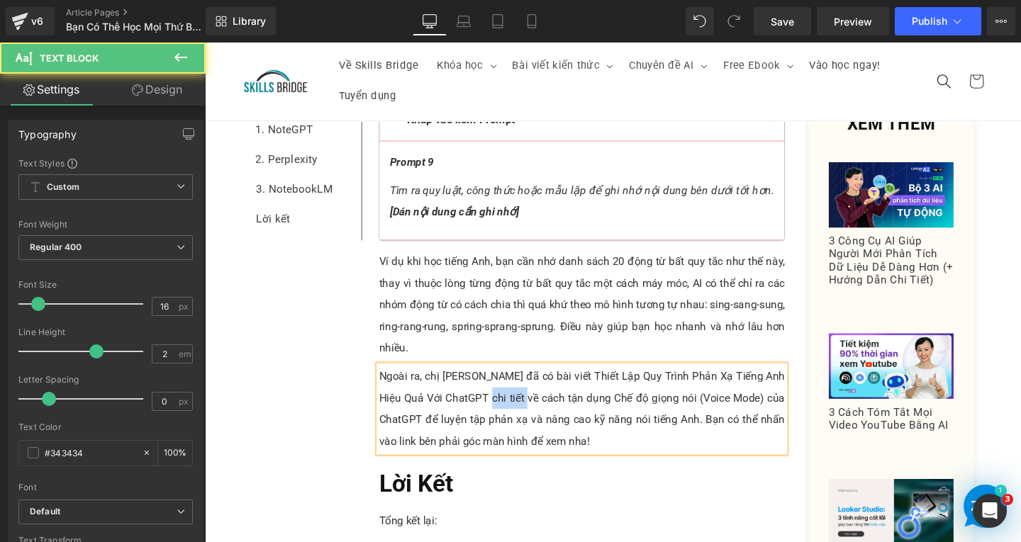
drag, startPoint x: 502, startPoint y: 415, endPoint x: 539, endPoint y: 414, distance: 37.6
click at [539, 414] on p "Ngoài ra, chị [PERSON_NAME] đã có bài viết Thiết Lập Quy Trình Phản Xạ Tiếng An…" at bounding box center [601, 428] width 427 height 91
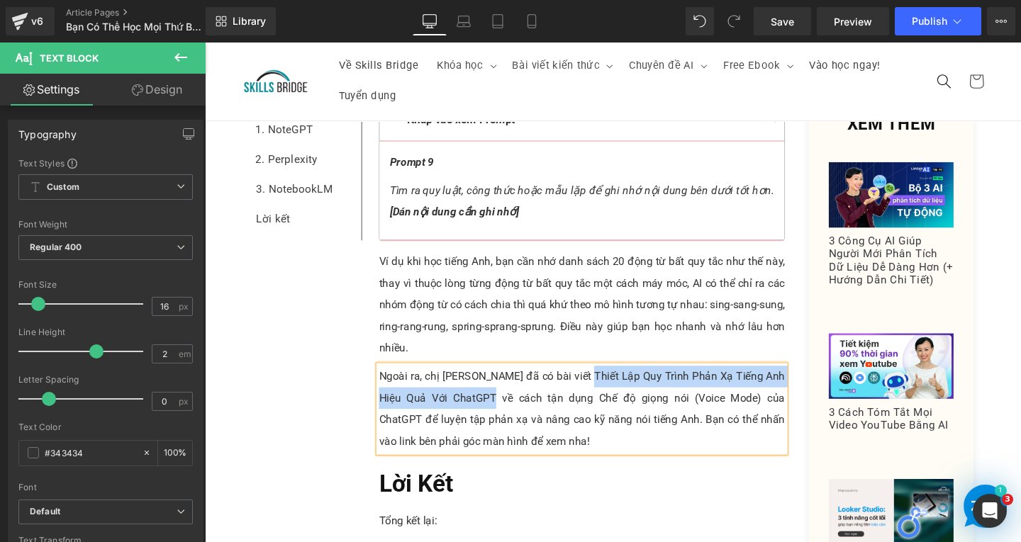
drag, startPoint x: 604, startPoint y: 392, endPoint x: 505, endPoint y: 410, distance: 100.2
click at [505, 410] on p "Ngoài ra, chị [PERSON_NAME] đã có bài viết Thiết Lập Quy Trình Phản Xạ Tiếng An…" at bounding box center [601, 428] width 427 height 91
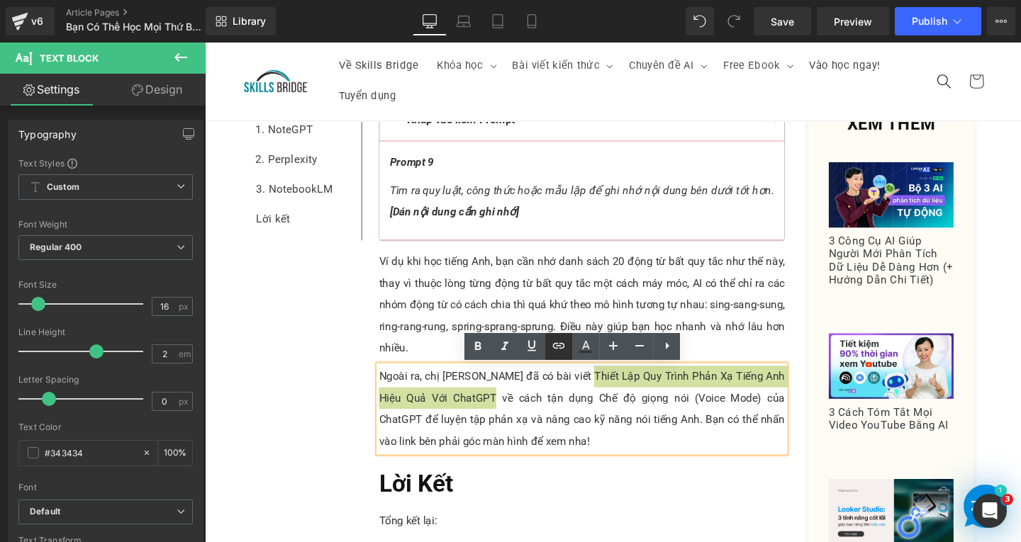
click at [558, 348] on icon at bounding box center [559, 346] width 12 height 6
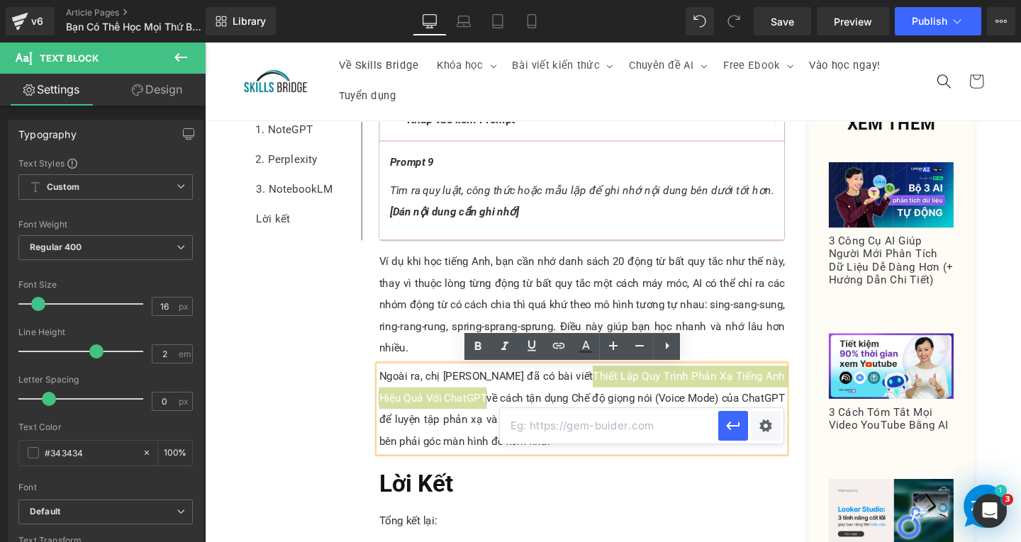
click at [604, 425] on input "text" at bounding box center [609, 425] width 218 height 35
paste input "[URL][DOMAIN_NAME]"
type input "[URL][DOMAIN_NAME]"
click at [735, 429] on icon "button" at bounding box center [732, 426] width 17 height 17
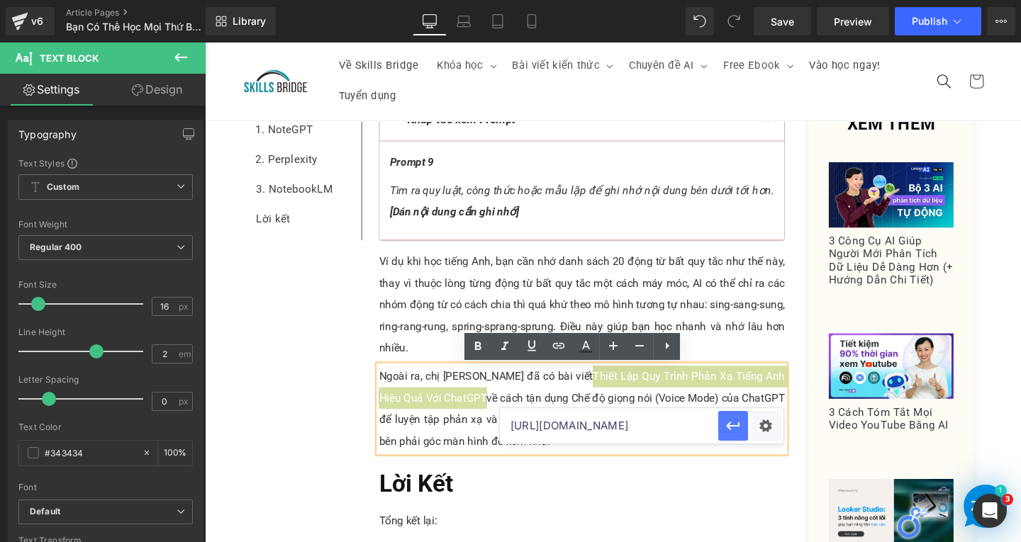
scroll to position [0, 0]
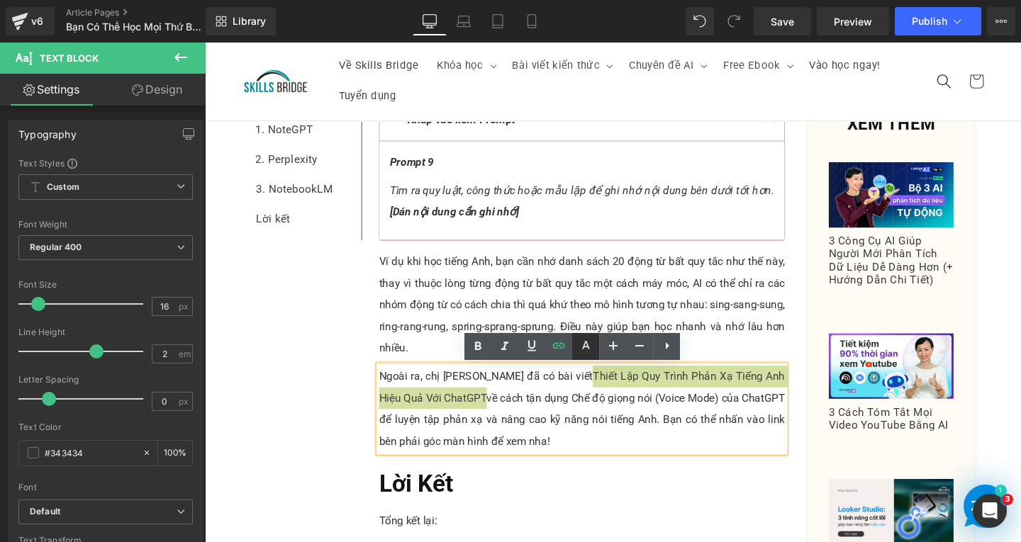
click at [581, 345] on icon at bounding box center [585, 346] width 17 height 17
type input "#424242"
type input "100"
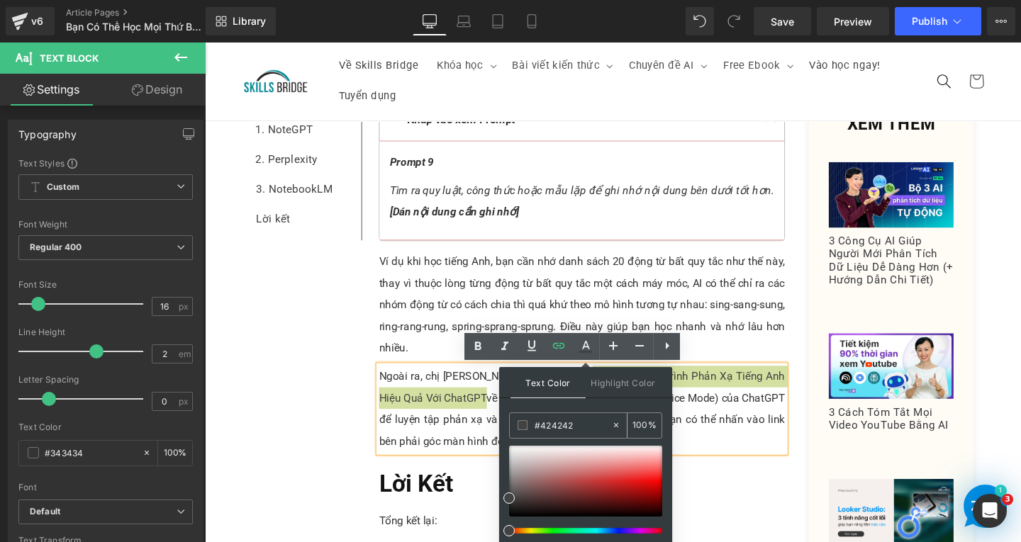
drag, startPoint x: 578, startPoint y: 420, endPoint x: 527, endPoint y: 433, distance: 52.6
click at [527, 433] on div "#424242" at bounding box center [560, 425] width 101 height 25
type input "0"
type input "000"
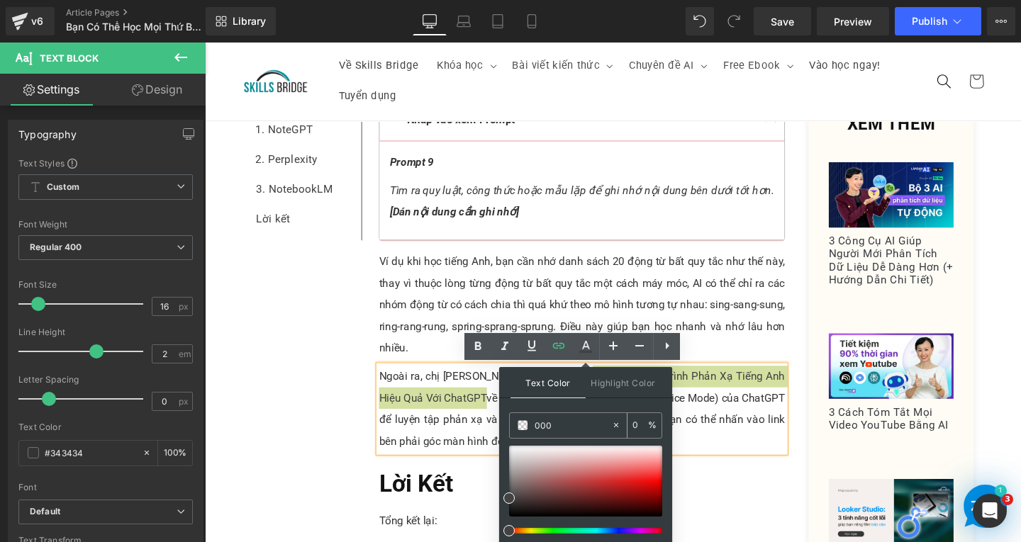
type input "100"
type input "0000"
type input "0"
type input "0000ee"
type input "100"
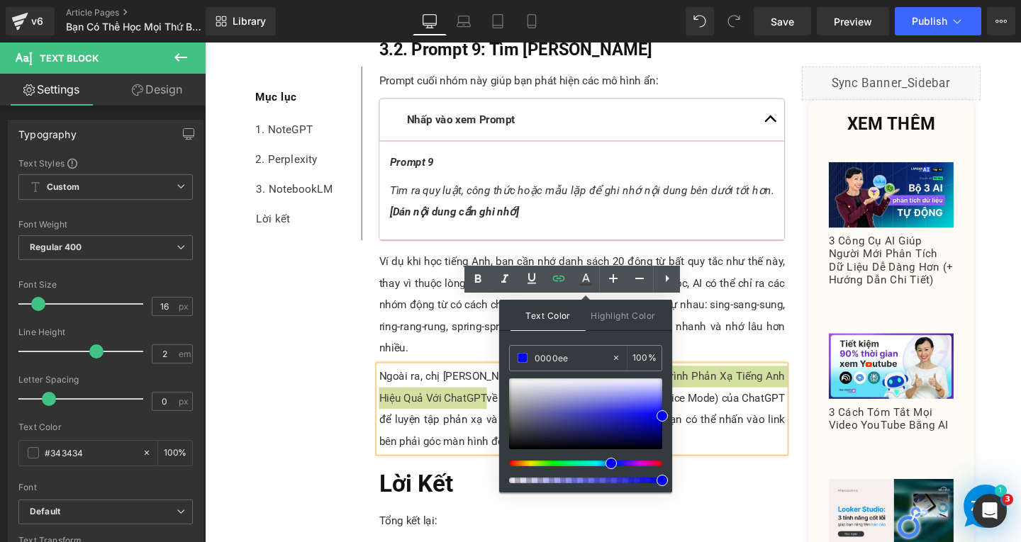
scroll to position [6430, 0]
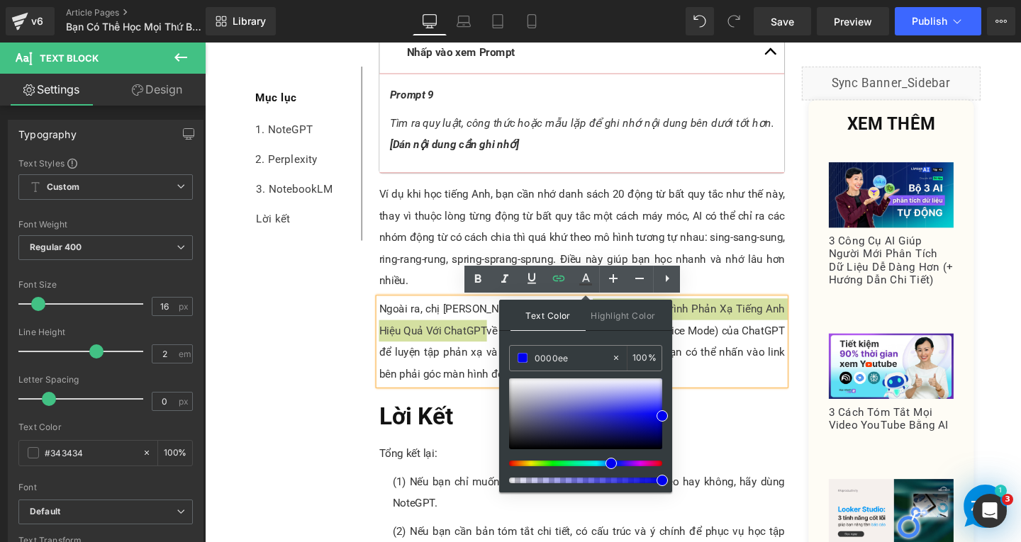
type input "#0000ee"
type input "98"
drag, startPoint x: 856, startPoint y: 525, endPoint x: 707, endPoint y: 505, distance: 150.8
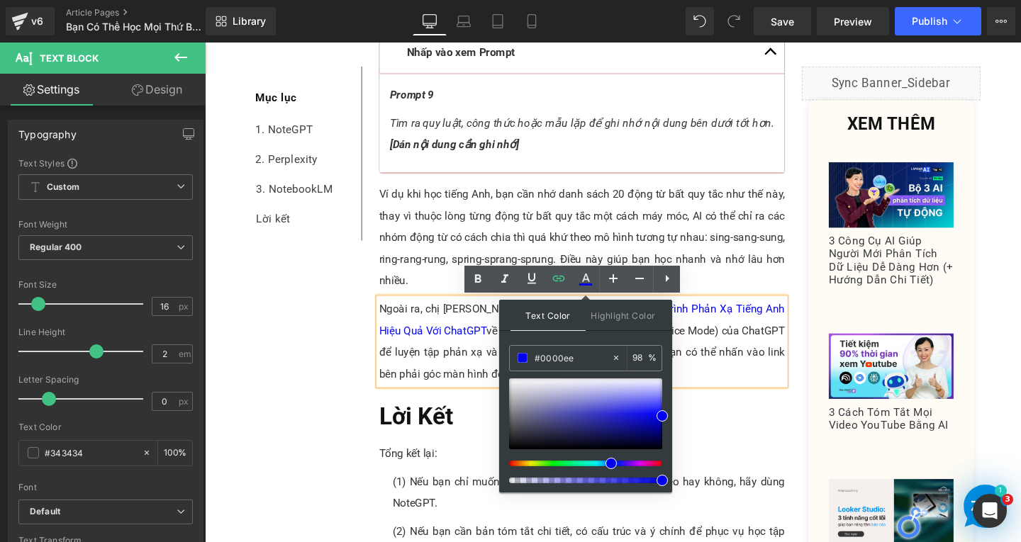
click at [717, 364] on p "Ngoài ra, chị [PERSON_NAME] đã có bài viết Thiết Lập Quy Trình Phản Xạ Tiếng An…" at bounding box center [601, 357] width 427 height 91
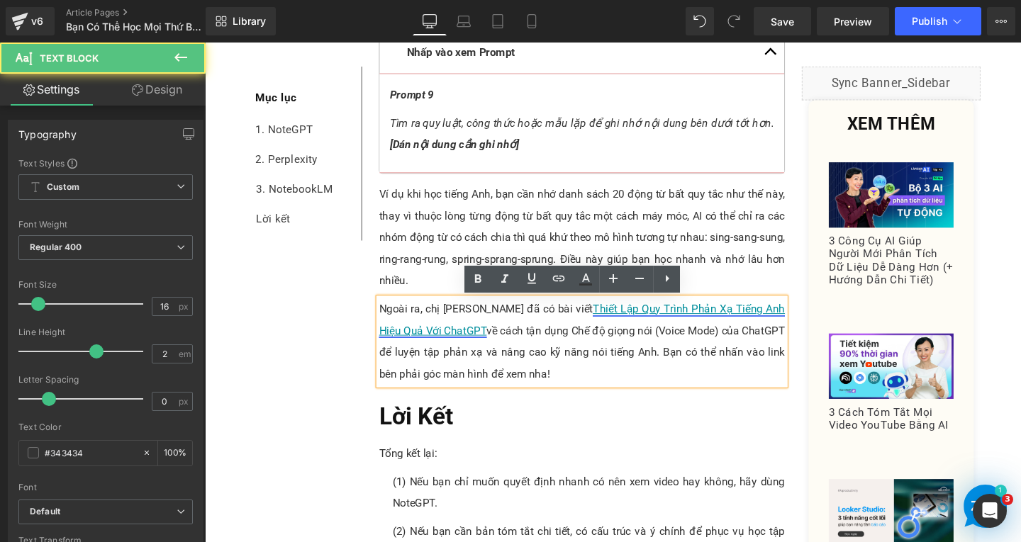
click at [463, 352] on link "Thiết Lập Quy Trình Phản Xạ Tiếng Anh Hiệu Quả Với ChatGPT" at bounding box center [601, 334] width 427 height 36
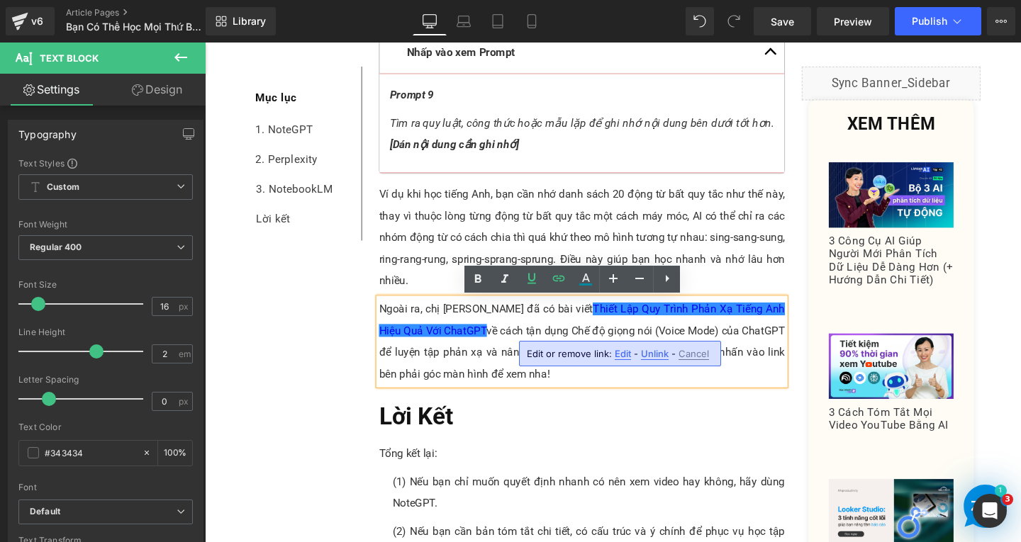
click at [624, 352] on span "Edit" at bounding box center [623, 354] width 16 height 12
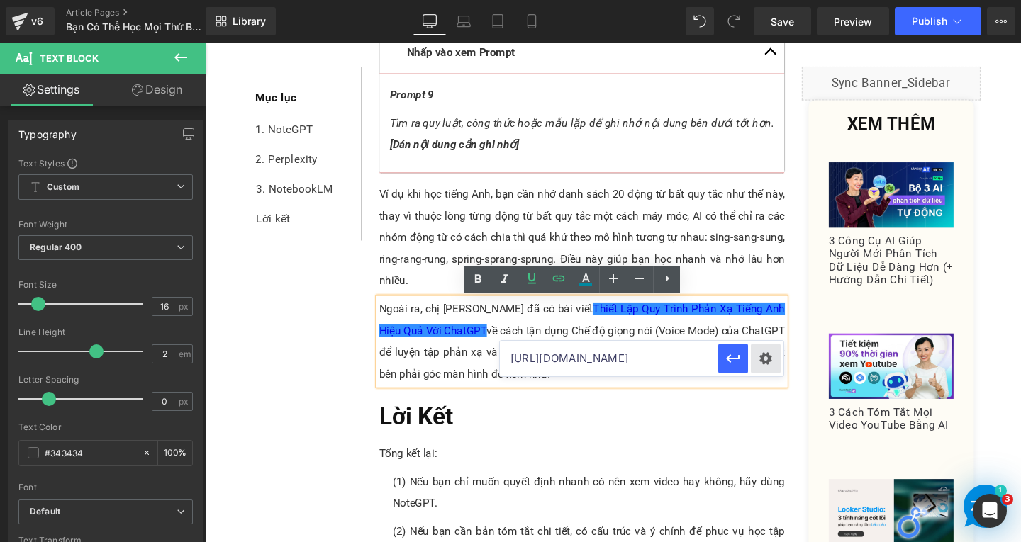
click at [764, 0] on div "Text Color Highlight Color rgba(0, 0, 238, 0.98) #0000ee 98 % transparent trans…" at bounding box center [510, 0] width 1021 height 0
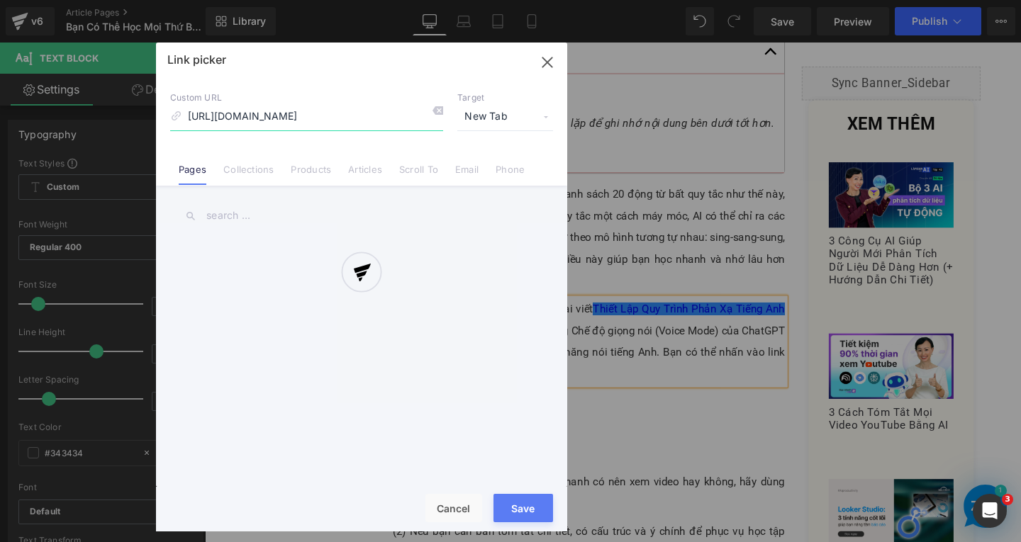
scroll to position [0, 216]
click at [512, 111] on div at bounding box center [361, 287] width 411 height 489
click at [508, 118] on span "New Tab" at bounding box center [505, 116] width 96 height 27
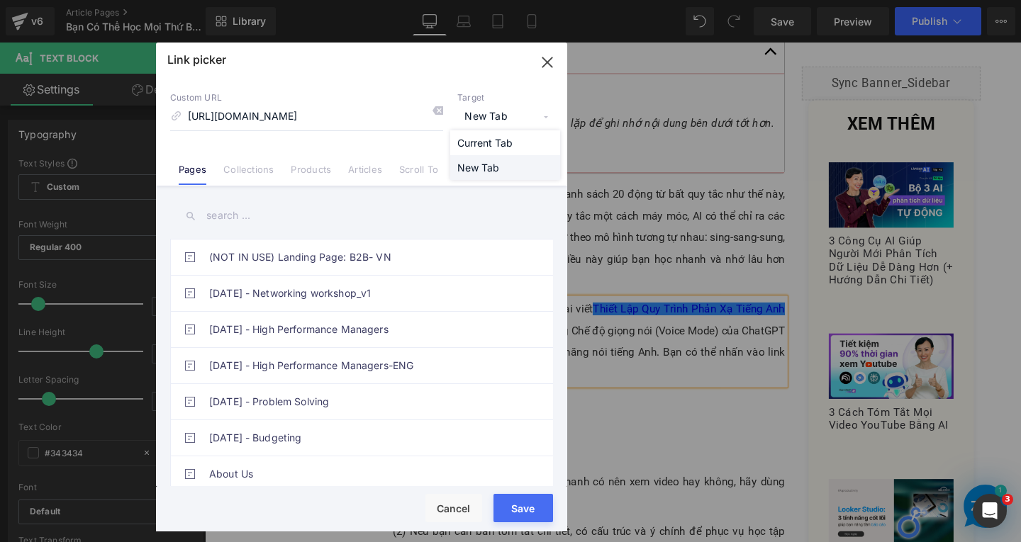
click at [514, 166] on li "New Tab" at bounding box center [505, 167] width 110 height 25
click at [539, 509] on button "Save" at bounding box center [523, 508] width 60 height 28
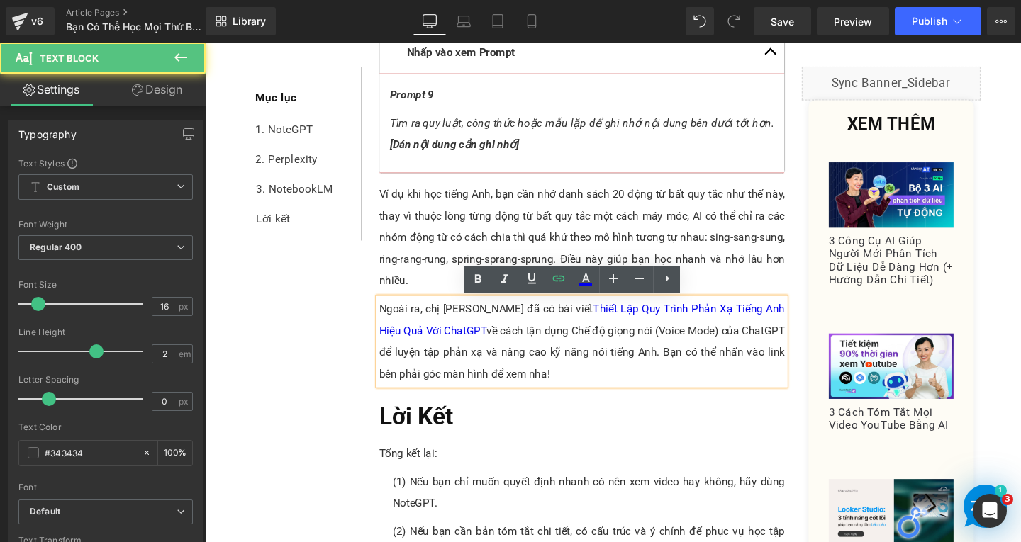
drag, startPoint x: 785, startPoint y: 371, endPoint x: 788, endPoint y: 401, distance: 30.0
click at [788, 401] on p "Ngoài ra, chị [PERSON_NAME] đã có bài viết Thiết Lập Quy Trình Phản Xạ Tiếng An…" at bounding box center [601, 357] width 427 height 91
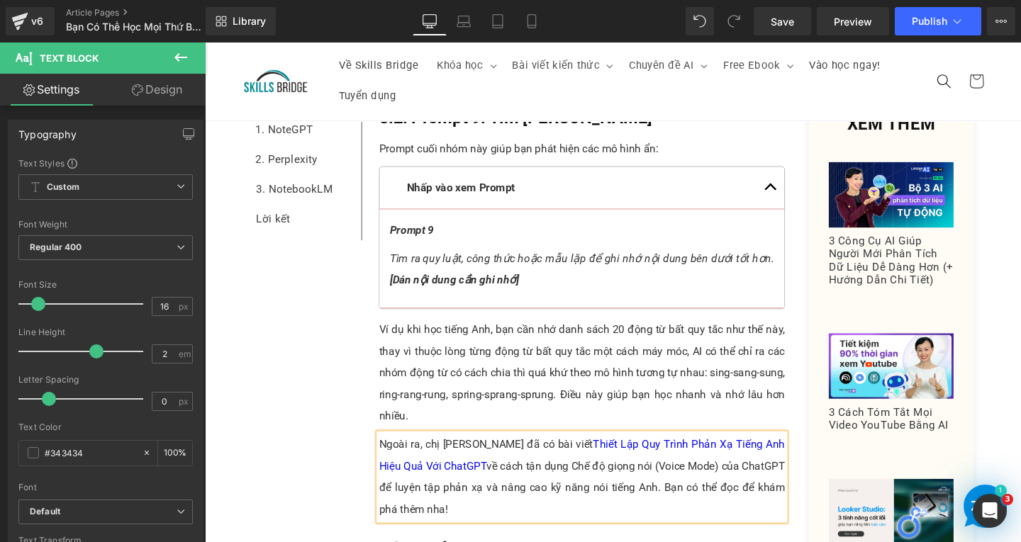
scroll to position [6146, 0]
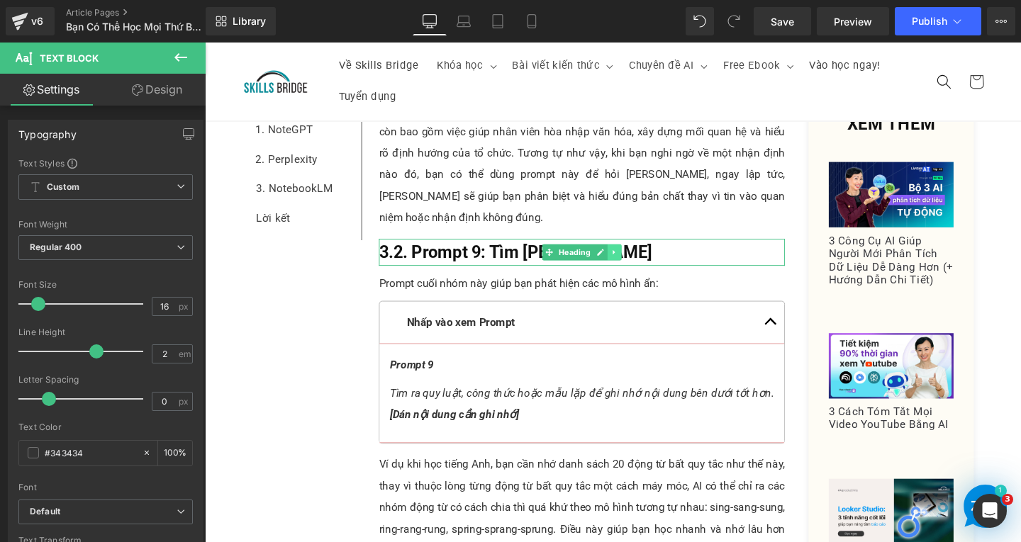
click at [634, 259] on icon at bounding box center [636, 263] width 8 height 9
click at [628, 262] on link at bounding box center [628, 262] width 15 height 17
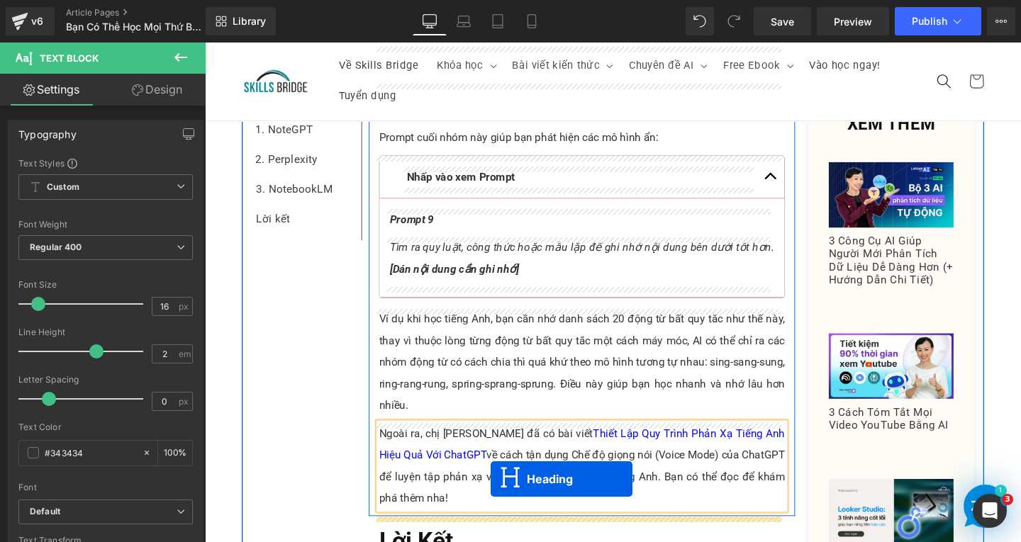
scroll to position [6529, 0]
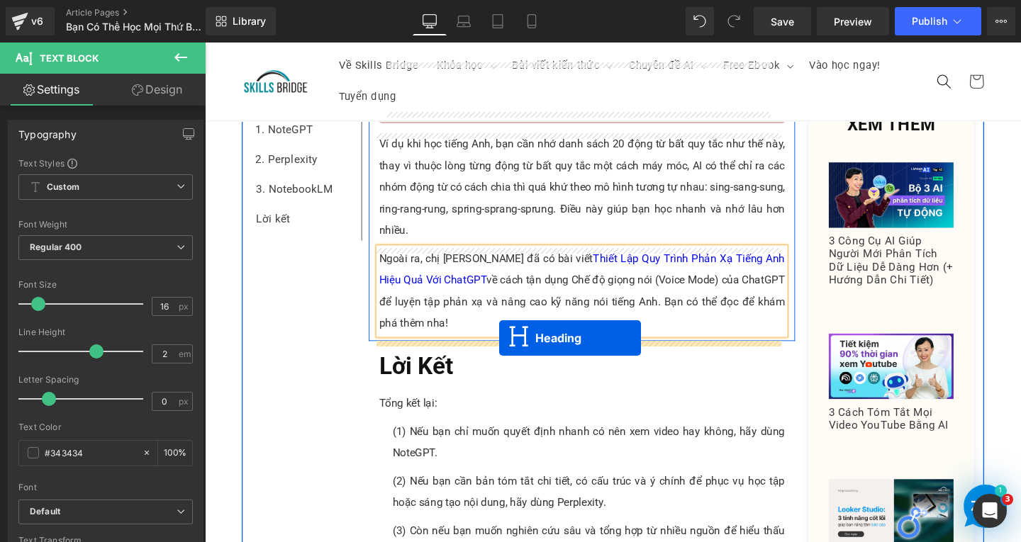
drag, startPoint x: 569, startPoint y: 307, endPoint x: 514, endPoint y: 353, distance: 71.4
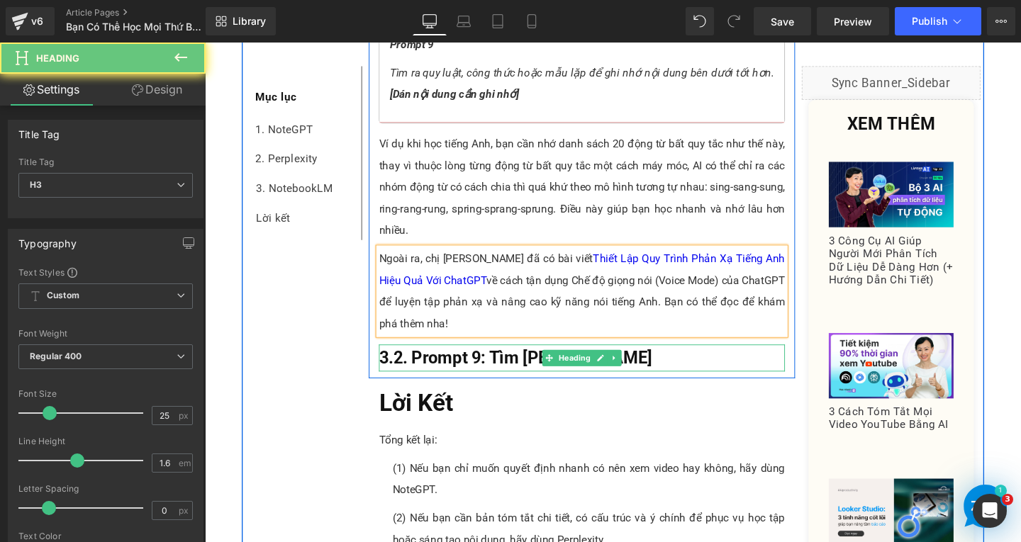
click at [713, 376] on h3 "3.2. Prompt 9: Tìm [PERSON_NAME]" at bounding box center [601, 374] width 427 height 28
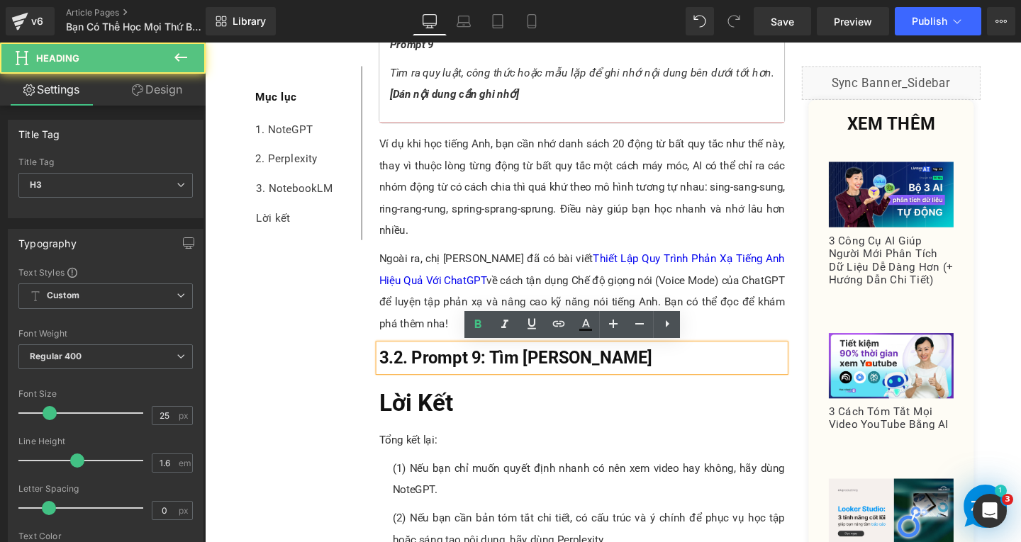
click at [707, 378] on h3 "3.2. Prompt 9: Tìm [PERSON_NAME]" at bounding box center [601, 374] width 427 height 28
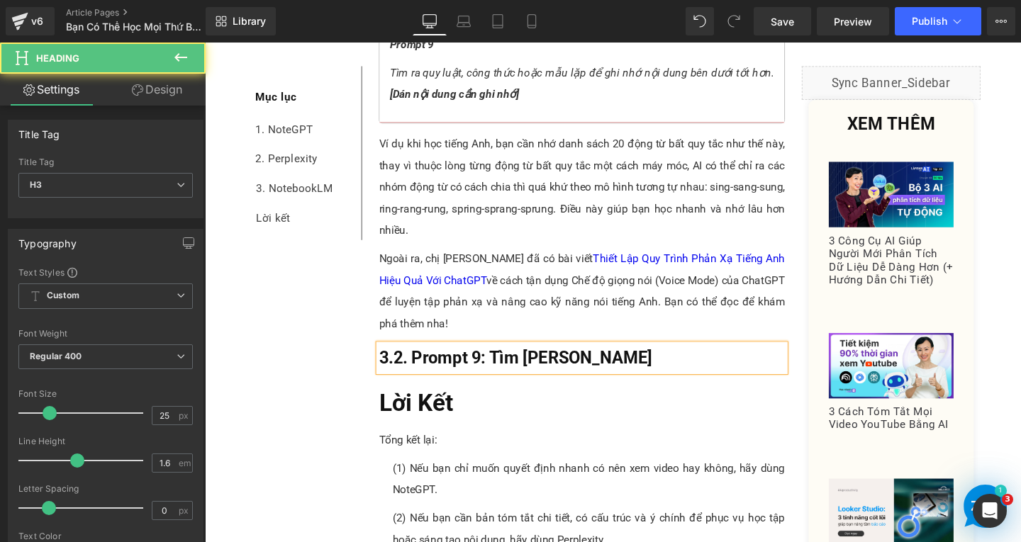
paste div
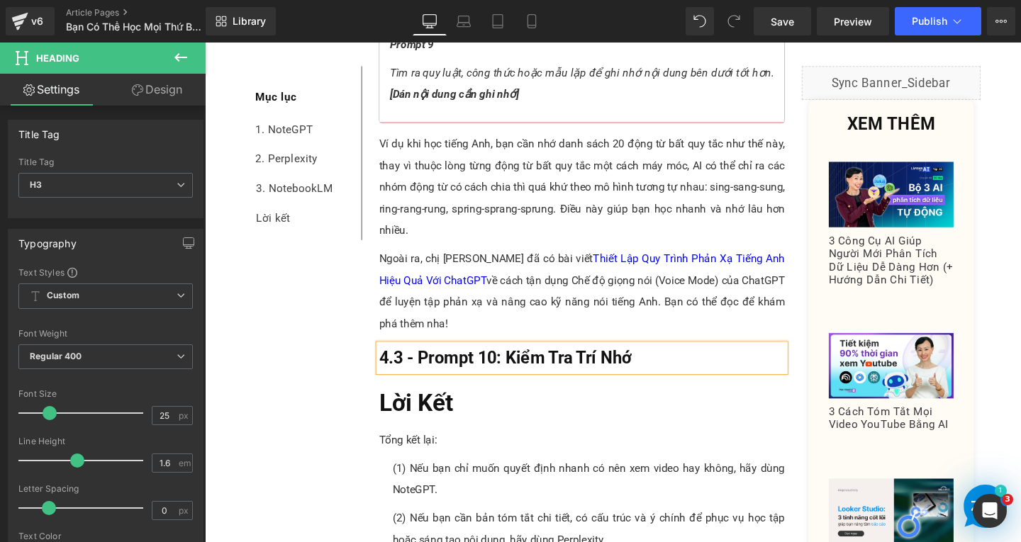
click at [393, 374] on span "4.3 - Prompt 10: Kiểm Tra Trí Nhớ" at bounding box center [521, 374] width 266 height 21
click at [418, 373] on span "3.3 - Prompt 10: Kiểm Tra Trí Nhớ" at bounding box center [521, 374] width 266 height 21
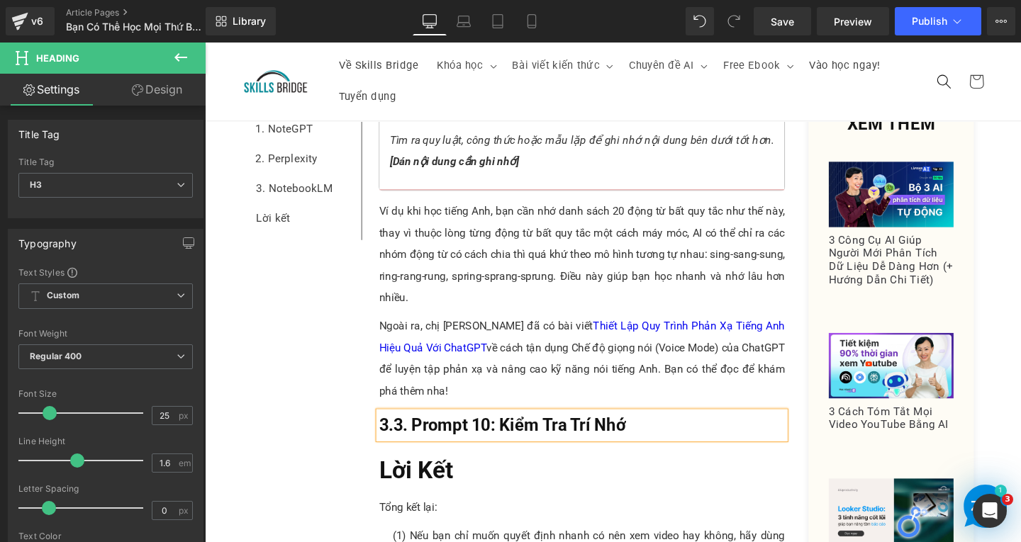
scroll to position [6270, 0]
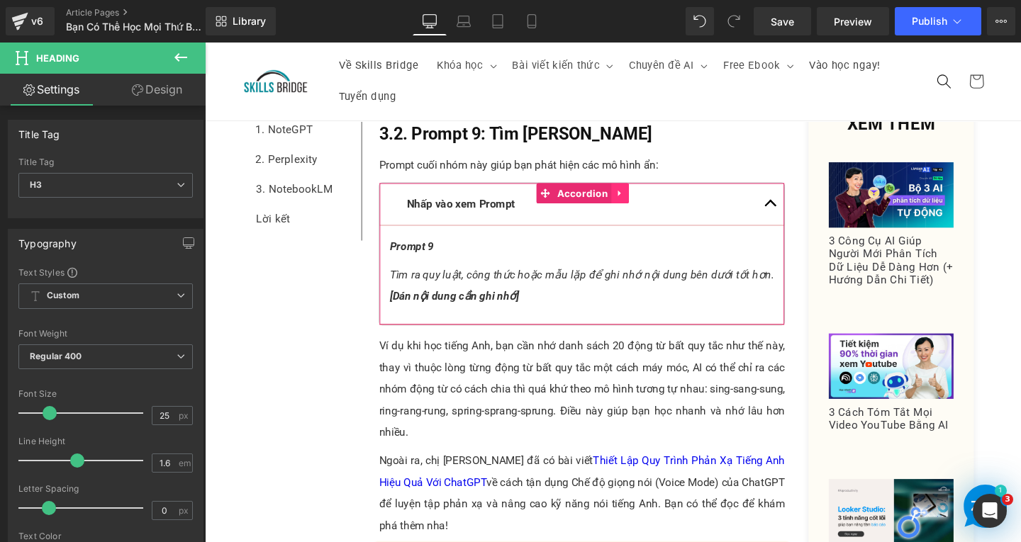
click at [639, 200] on icon at bounding box center [640, 201] width 3 height 6
click at [627, 203] on icon at bounding box center [632, 201] width 10 height 10
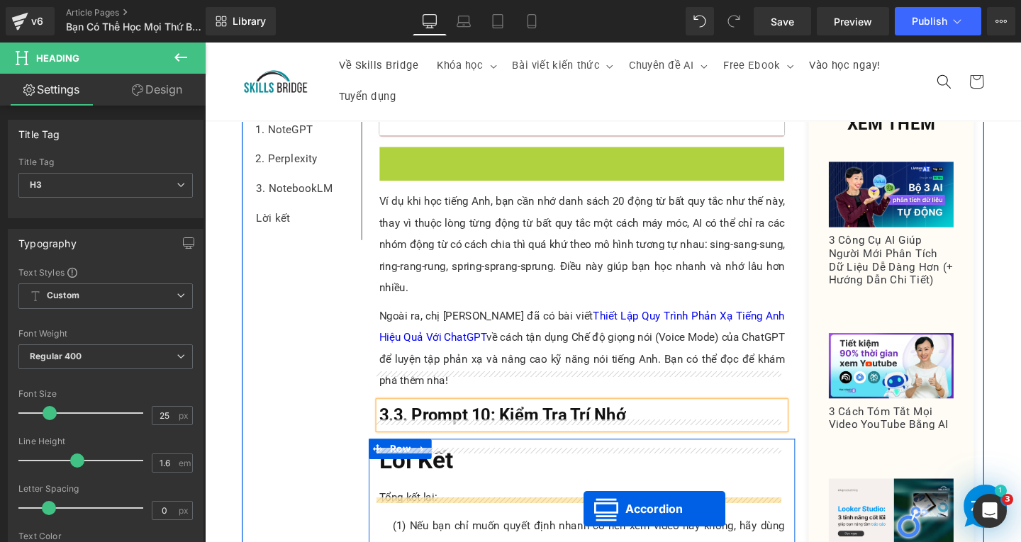
scroll to position [6582, 0]
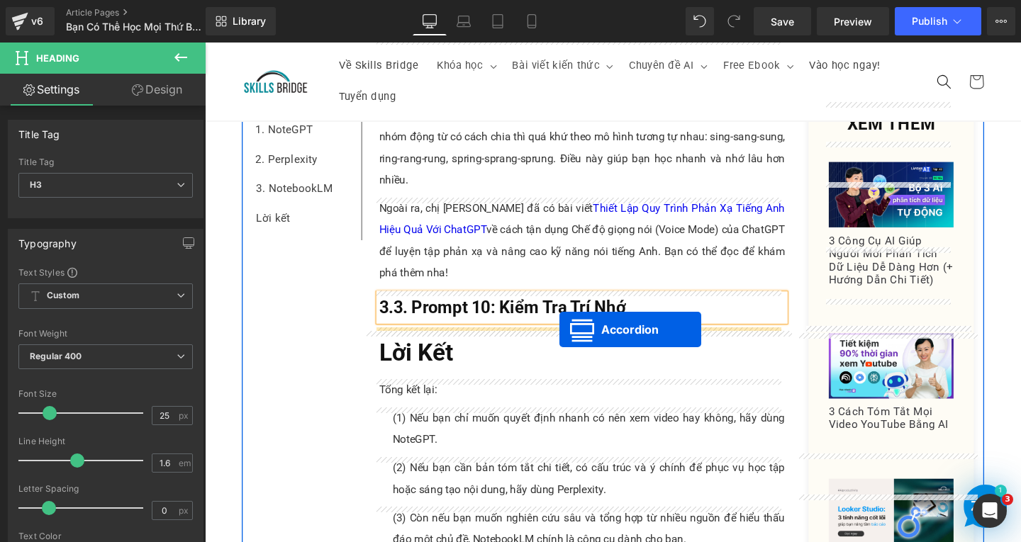
drag, startPoint x: 598, startPoint y: 364, endPoint x: 578, endPoint y: 345, distance: 28.1
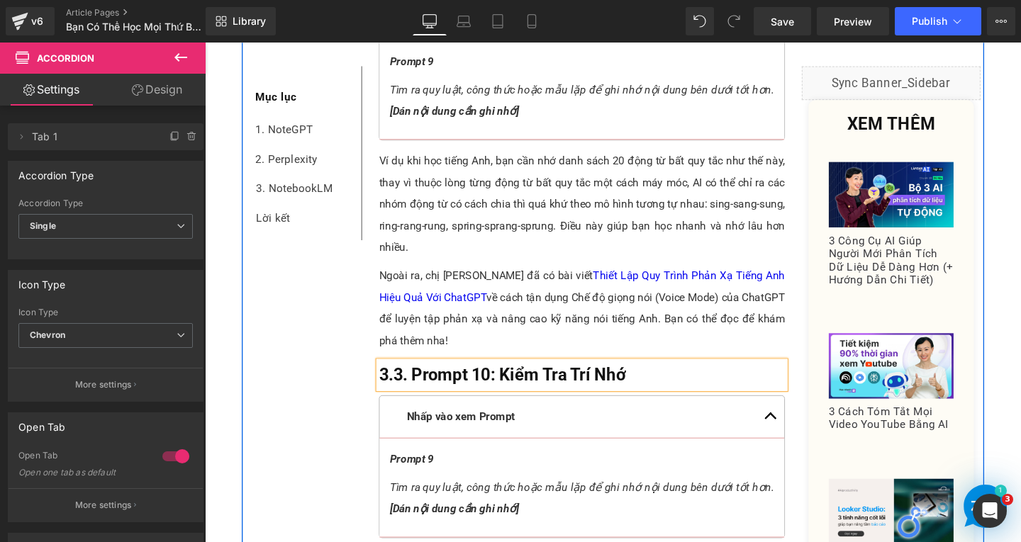
scroll to position [6678, 0]
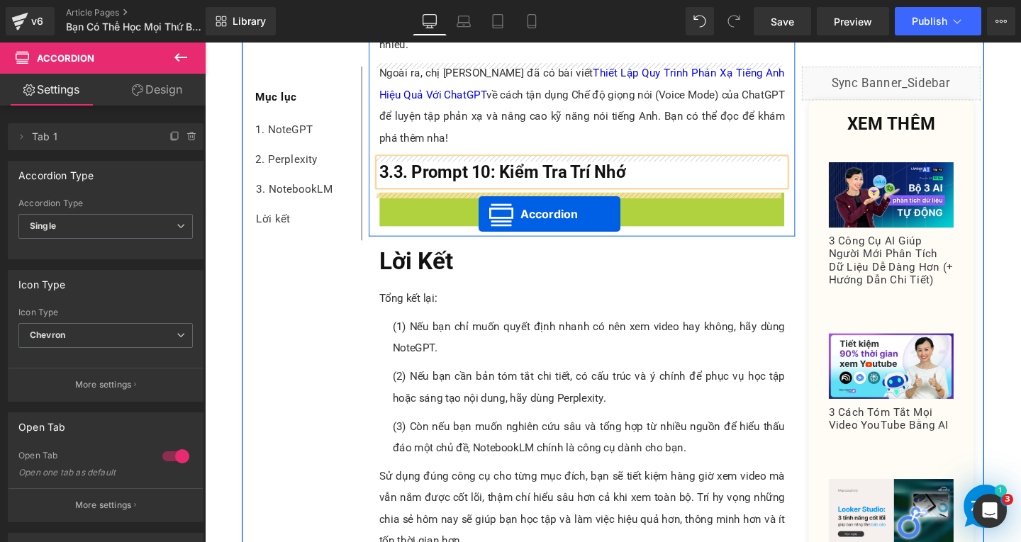
drag, startPoint x: 559, startPoint y: 211, endPoint x: 493, endPoint y: 223, distance: 67.0
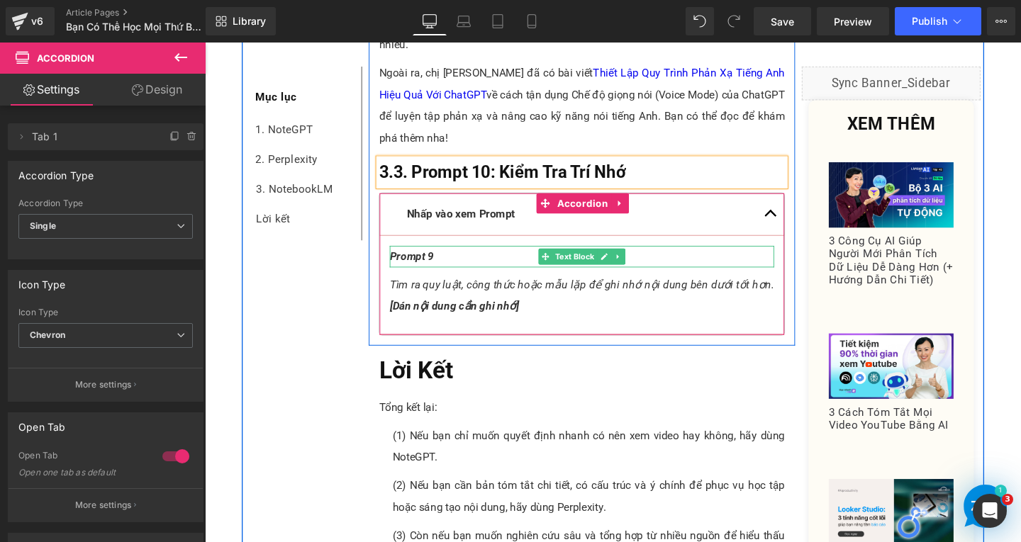
click at [478, 268] on p "Prompt 9" at bounding box center [601, 268] width 404 height 23
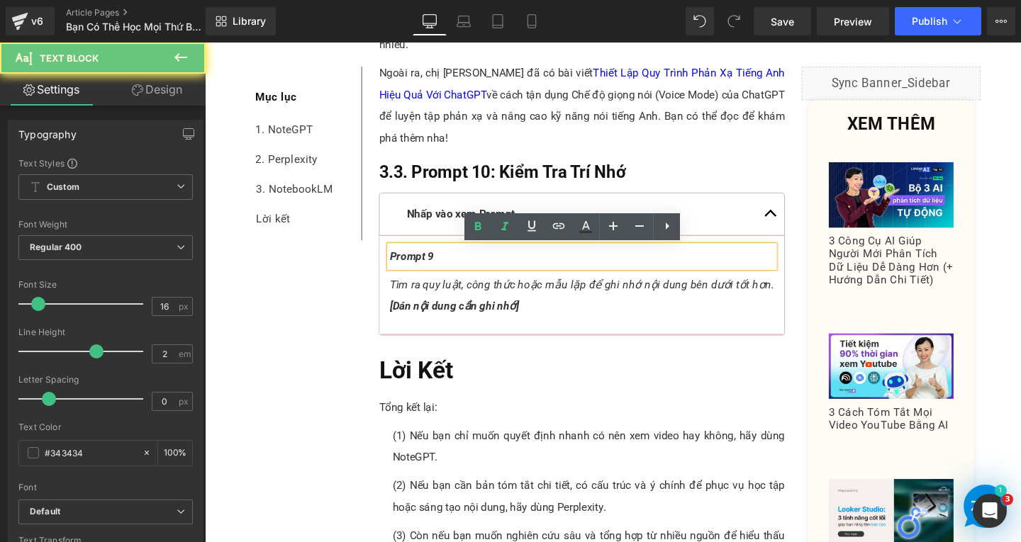
click at [478, 268] on p "Prompt 9" at bounding box center [601, 268] width 404 height 23
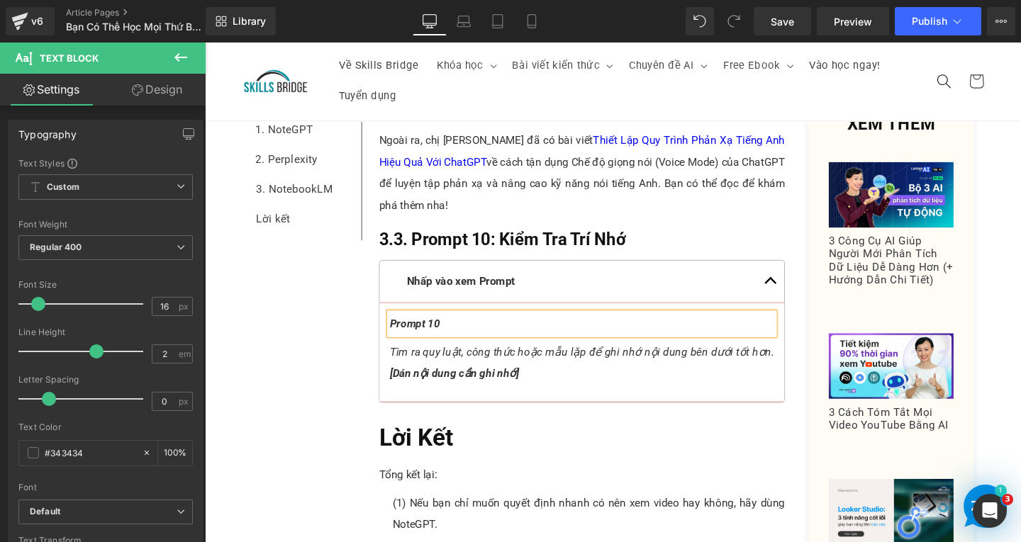
scroll to position [6465, 0]
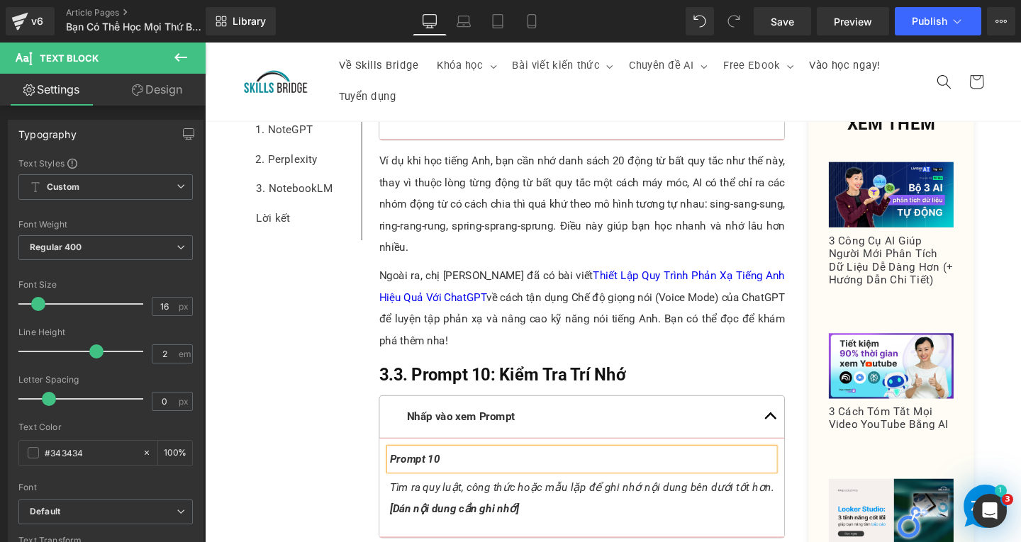
drag, startPoint x: 571, startPoint y: 217, endPoint x: 551, endPoint y: 330, distance: 114.6
click at [571, 216] on span "Text Block" at bounding box center [594, 212] width 47 height 17
click at [636, 324] on icon at bounding box center [640, 322] width 8 height 9
click at [628, 323] on icon at bounding box center [632, 322] width 8 height 8
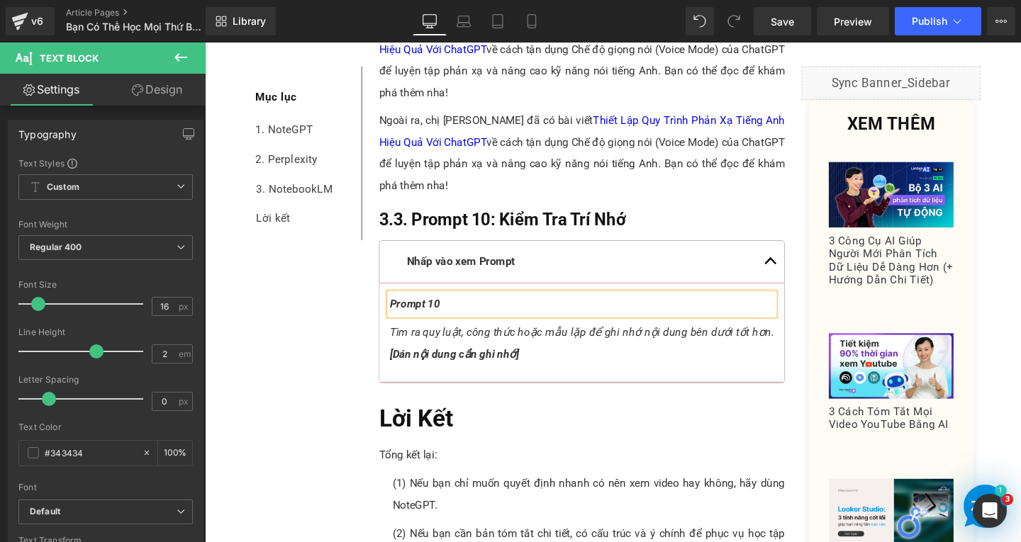
scroll to position [6740, 0]
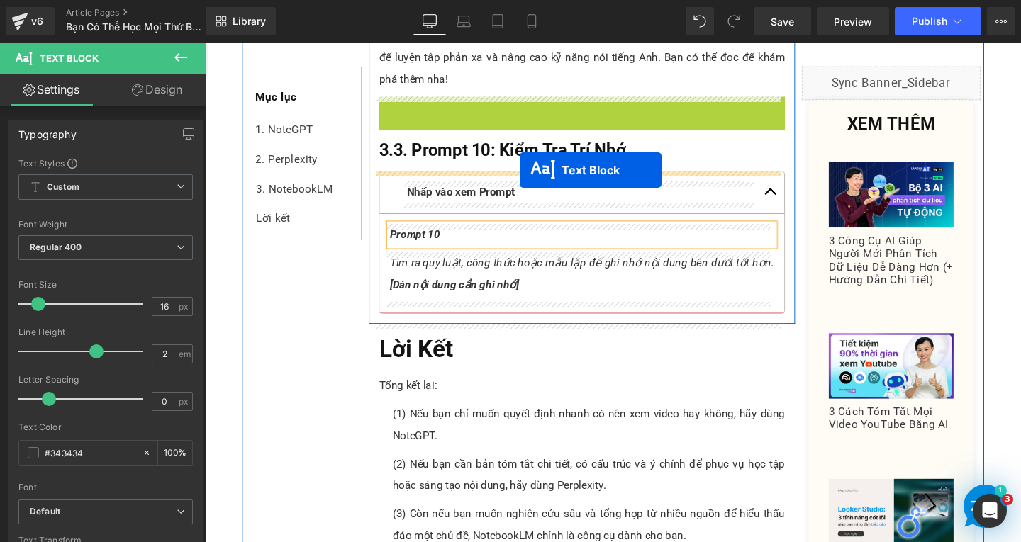
drag, startPoint x: 555, startPoint y: 140, endPoint x: 536, endPoint y: 177, distance: 41.5
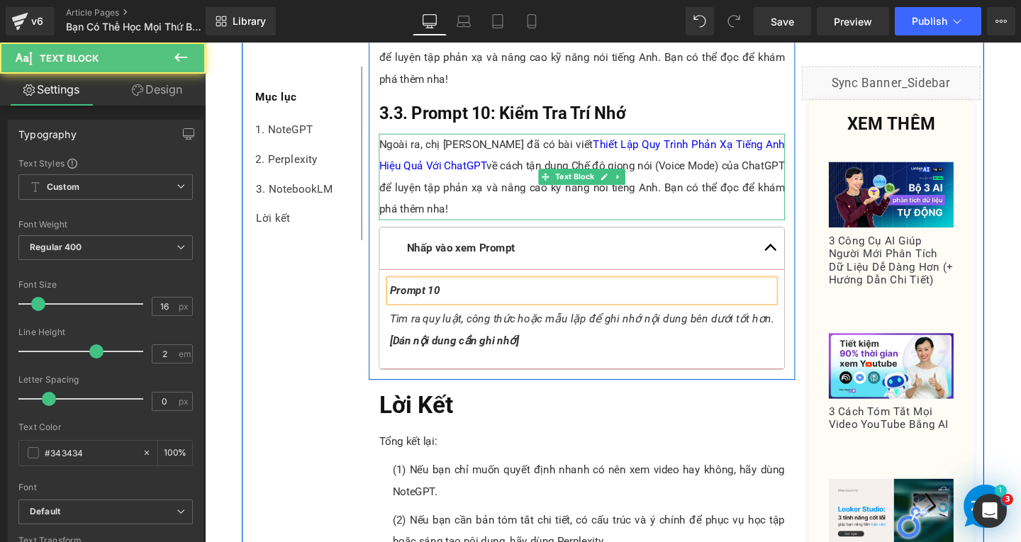
click at [467, 200] on p "Ngoài ra, chị [PERSON_NAME] đã có bài viết Thiết Lập Quy Trình Phản Xạ Tiếng An…" at bounding box center [601, 183] width 427 height 91
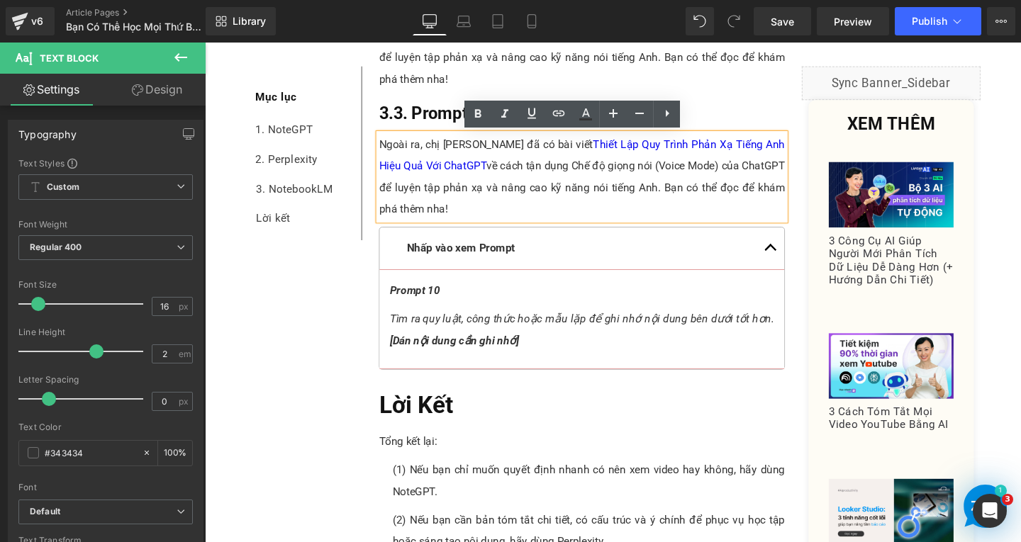
click at [498, 218] on p "Ngoài ra, chị [PERSON_NAME] đã có bài viết Thiết Lập Quy Trình Phản Xạ Tiếng An…" at bounding box center [601, 183] width 427 height 91
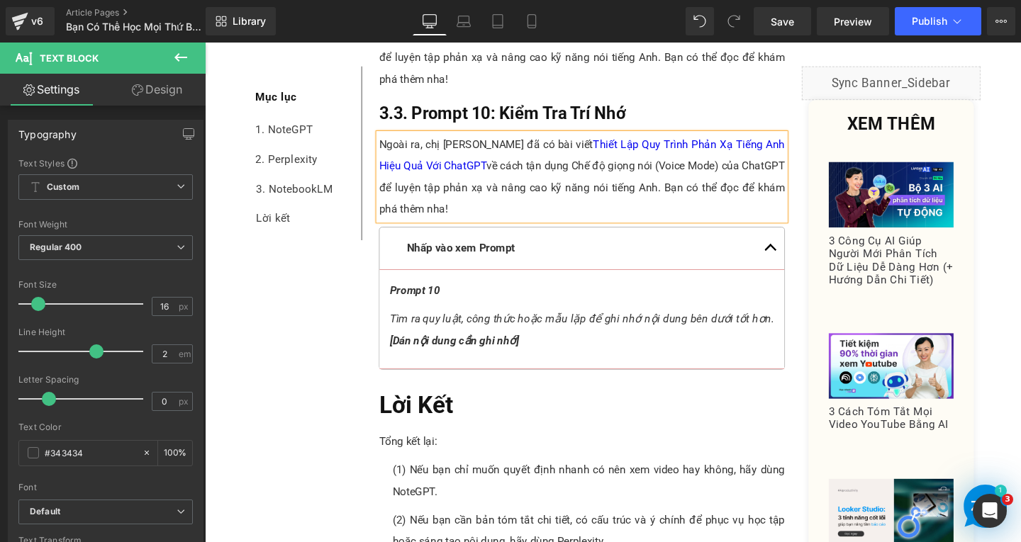
paste div
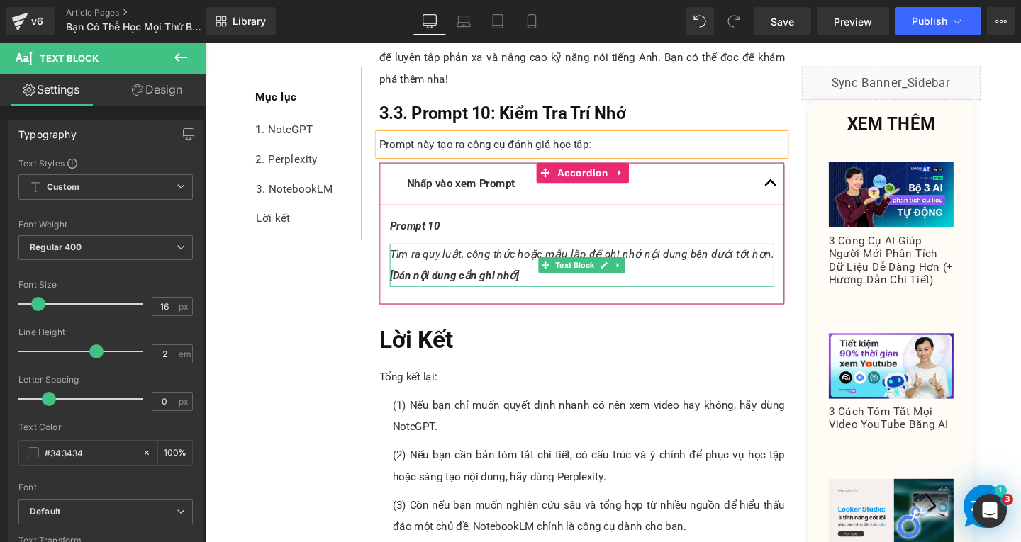
click at [537, 274] on p "Tìm ra quy luật, công thức hoặc mẫu lặp để ghi nhớ nội dung bên dưới tốt hơn. […" at bounding box center [601, 276] width 404 height 45
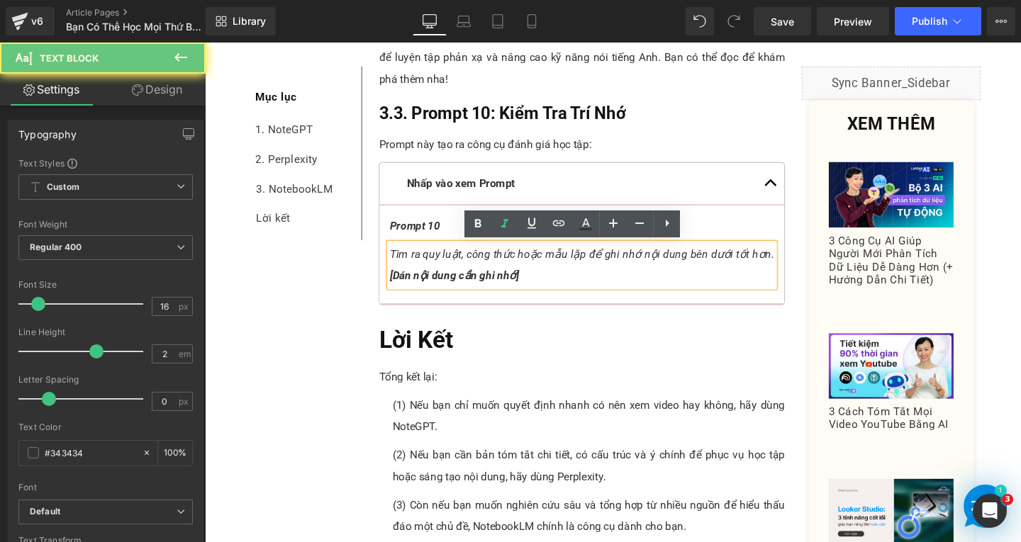
click at [553, 287] on p "Tìm ra quy luật, công thức hoặc mẫu lặp để ghi nhớ nội dung bên dưới tốt hơn. […" at bounding box center [601, 276] width 404 height 45
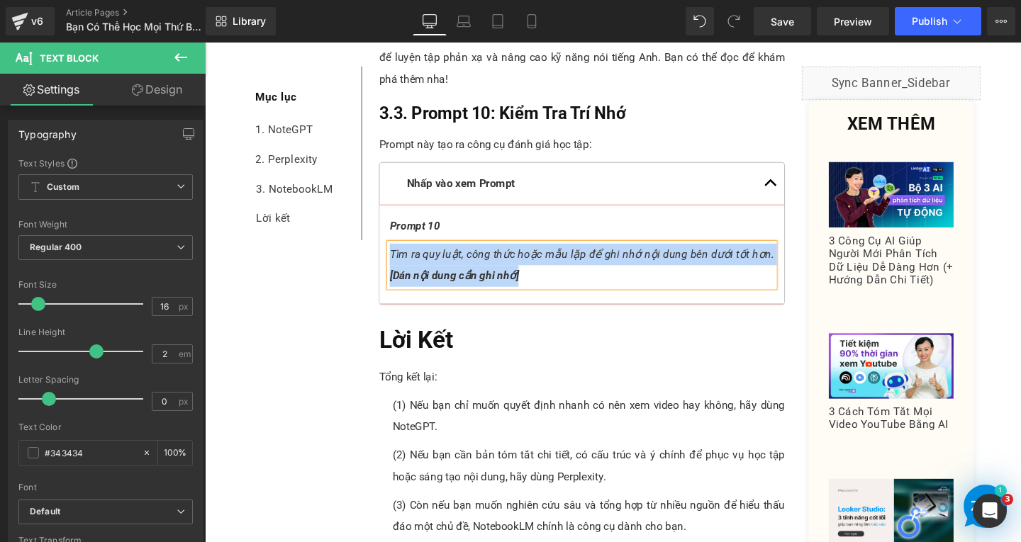
paste div
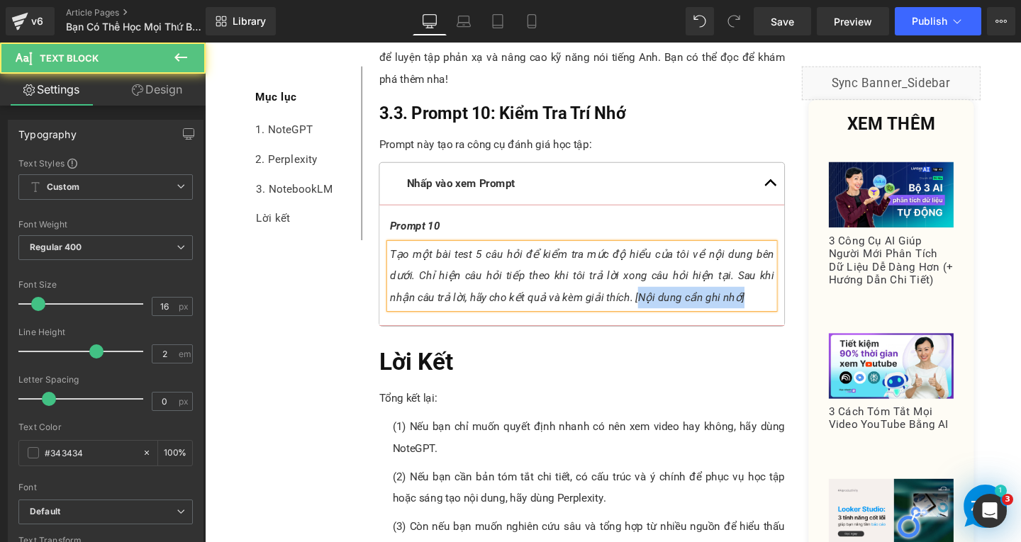
drag, startPoint x: 627, startPoint y: 310, endPoint x: 745, endPoint y: 306, distance: 118.5
click at [745, 306] on p "Tạo một bài test 5 câu hỏi để kiểm tra mức độ hiểu của tôi về nội dung bên dưới…" at bounding box center [601, 288] width 404 height 68
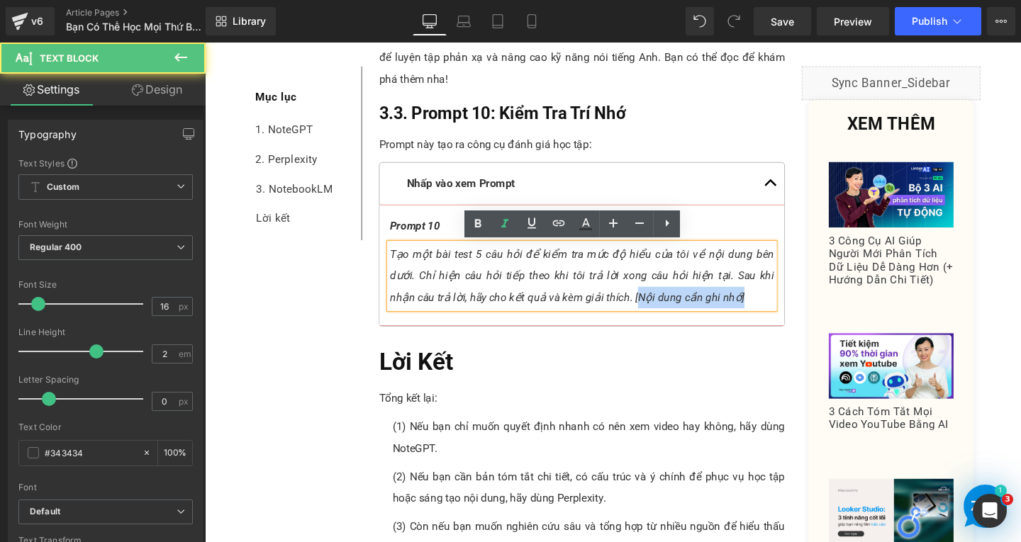
click at [751, 310] on p "Tạo một bài test 5 câu hỏi để kiểm tra mức độ hiểu của tôi về nội dung bên dưới…" at bounding box center [601, 288] width 404 height 68
drag, startPoint x: 623, startPoint y: 308, endPoint x: 757, endPoint y: 297, distance: 134.5
click at [739, 310] on p "Tạo một bài test 5 câu hỏi để kiểm tra mức độ hiểu của tôi về nội dung bên dưới…" at bounding box center [601, 288] width 404 height 68
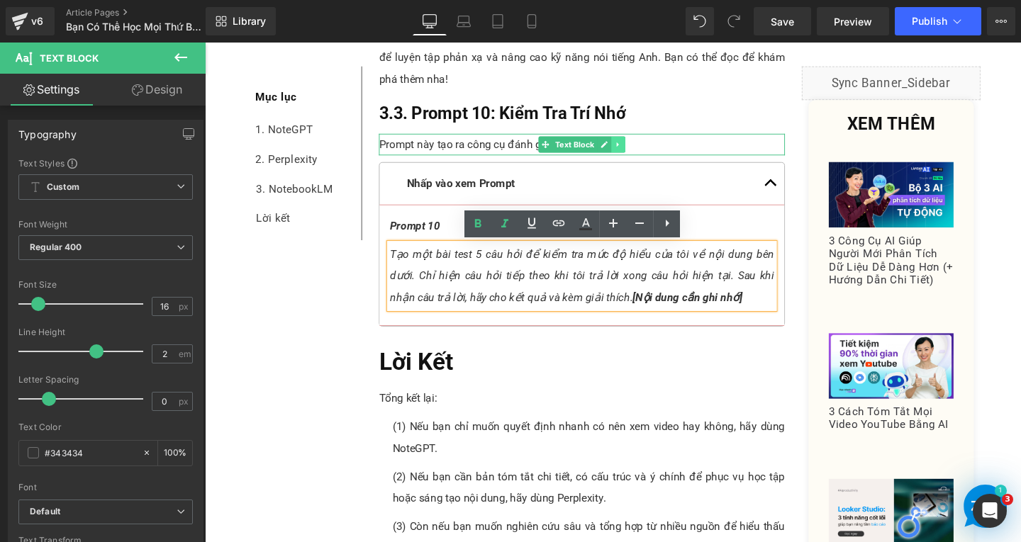
click at [632, 143] on link at bounding box center [639, 149] width 15 height 17
click at [628, 146] on icon at bounding box center [632, 149] width 8 height 8
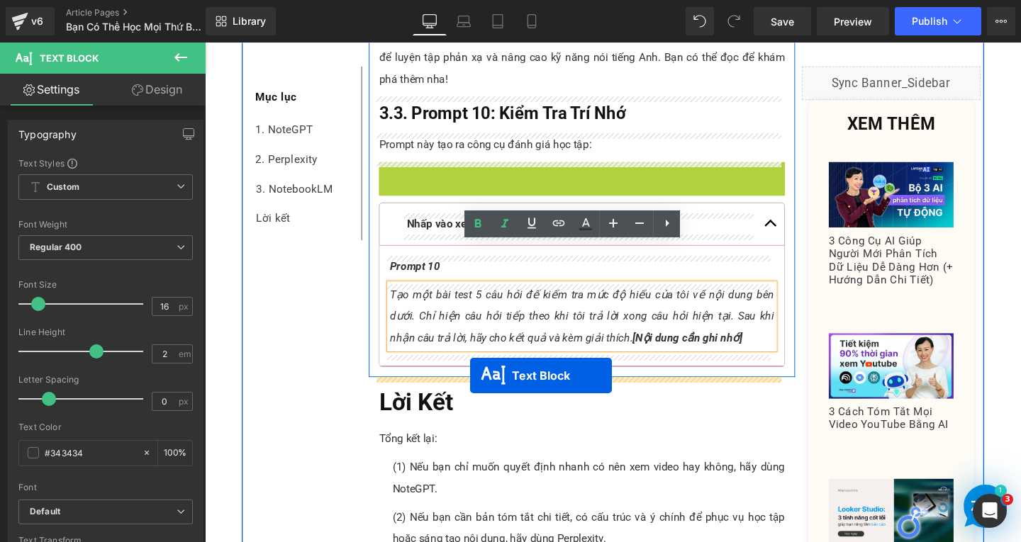
drag, startPoint x: 556, startPoint y: 181, endPoint x: 483, endPoint y: 393, distance: 223.3
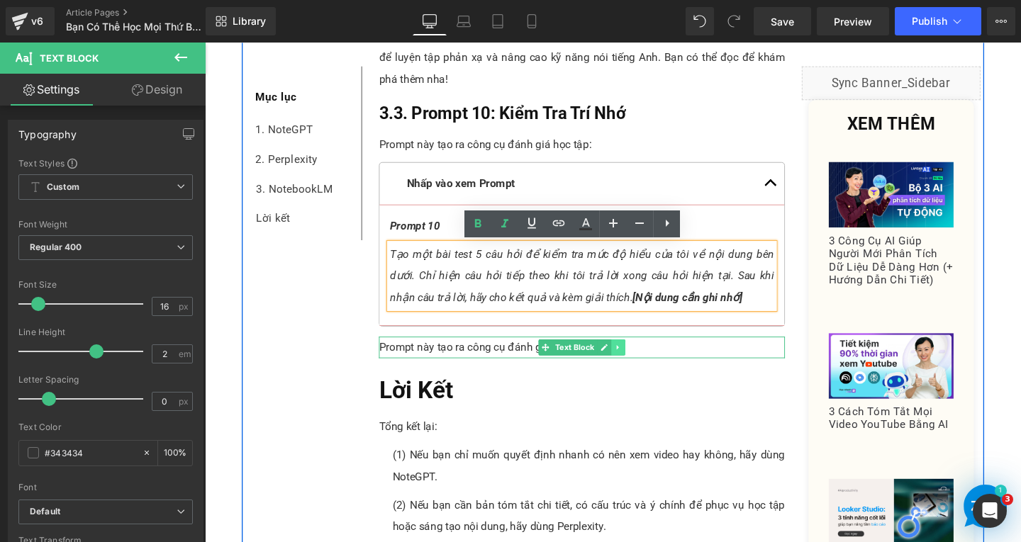
click at [632, 359] on link at bounding box center [639, 362] width 15 height 17
click at [684, 362] on p "Prompt này tạo ra công cụ đánh giá học tập:" at bounding box center [601, 363] width 427 height 23
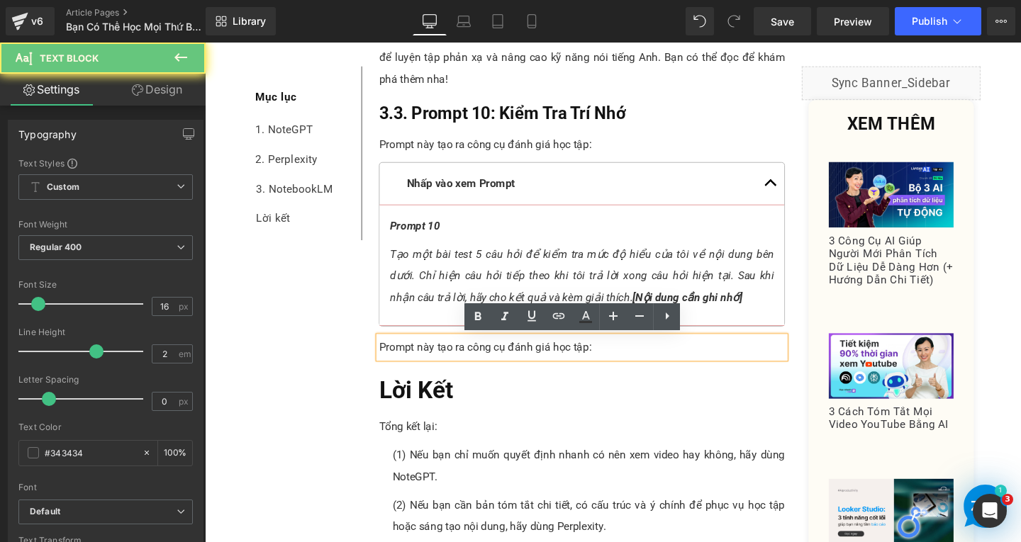
click at [684, 362] on p "Prompt này tạo ra công cụ đánh giá học tập:" at bounding box center [601, 363] width 427 height 23
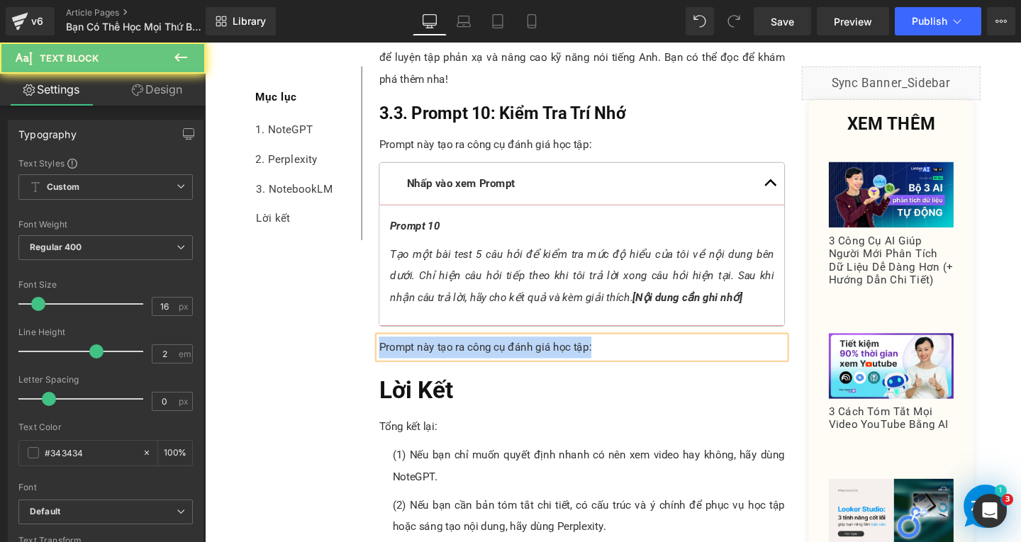
paste div
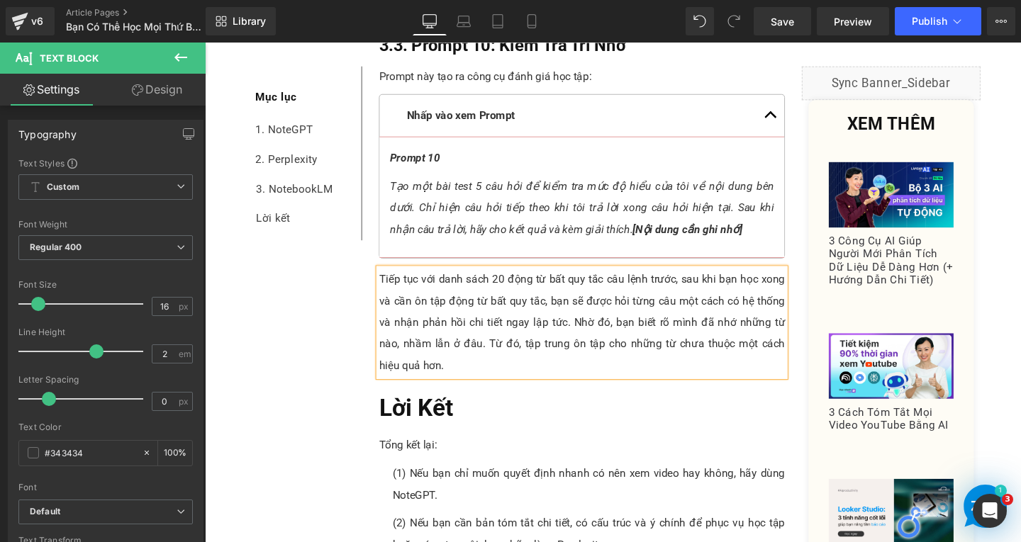
scroll to position [7095, 0]
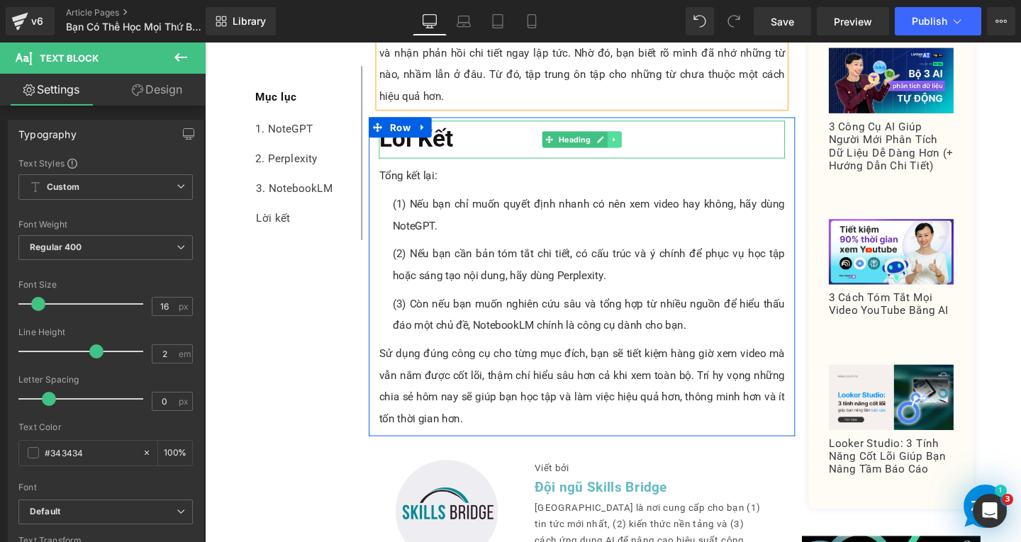
click at [634, 145] on icon at bounding box center [635, 144] width 2 height 5
click at [626, 147] on icon at bounding box center [629, 144] width 8 height 8
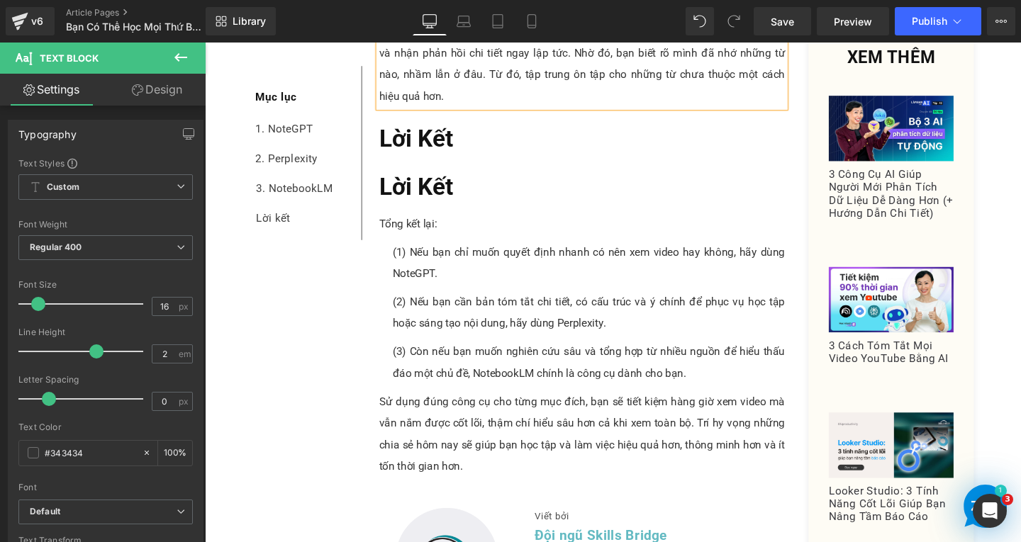
click at [465, 135] on h2 "Lời Kết" at bounding box center [601, 145] width 427 height 40
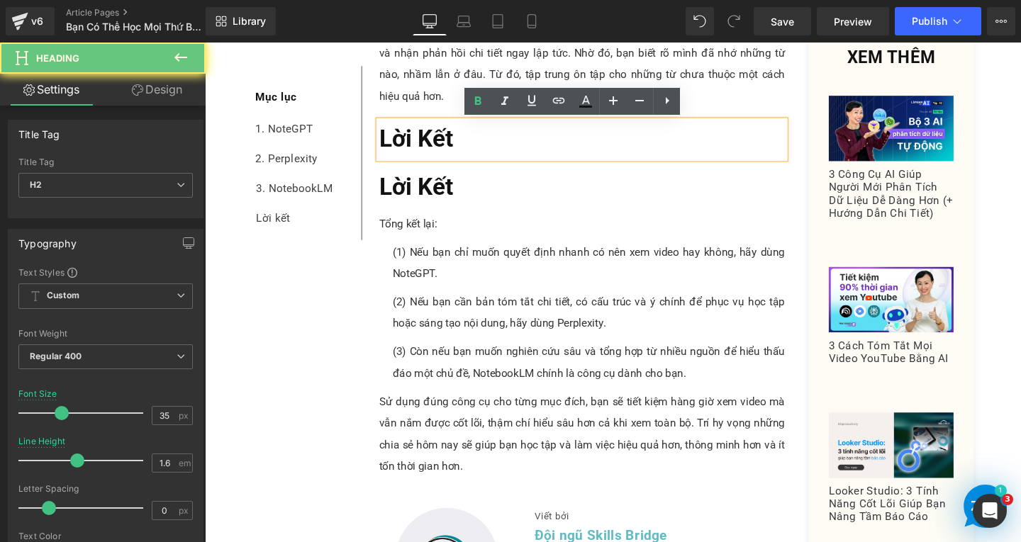
click at [479, 142] on h2 "Lời Kết" at bounding box center [601, 145] width 427 height 40
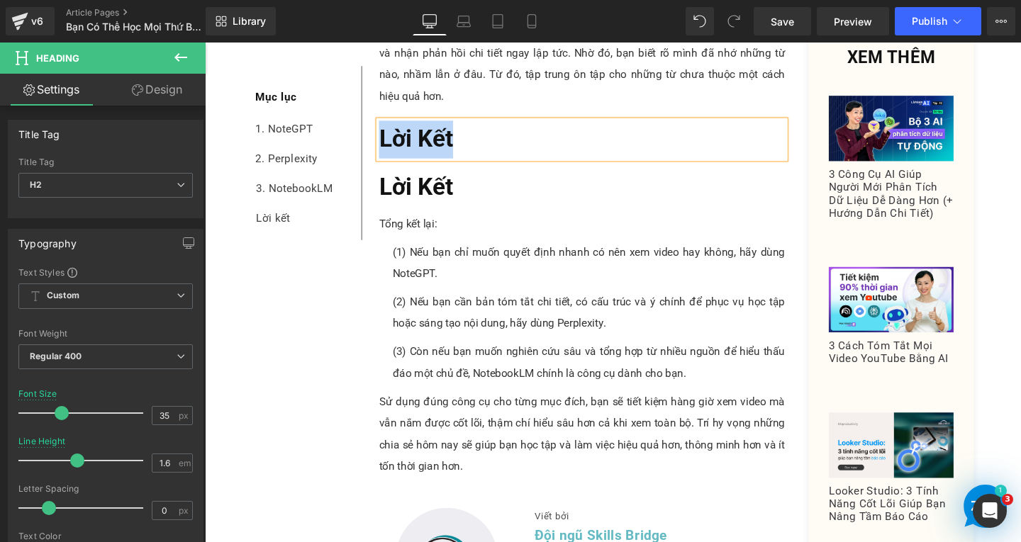
paste div
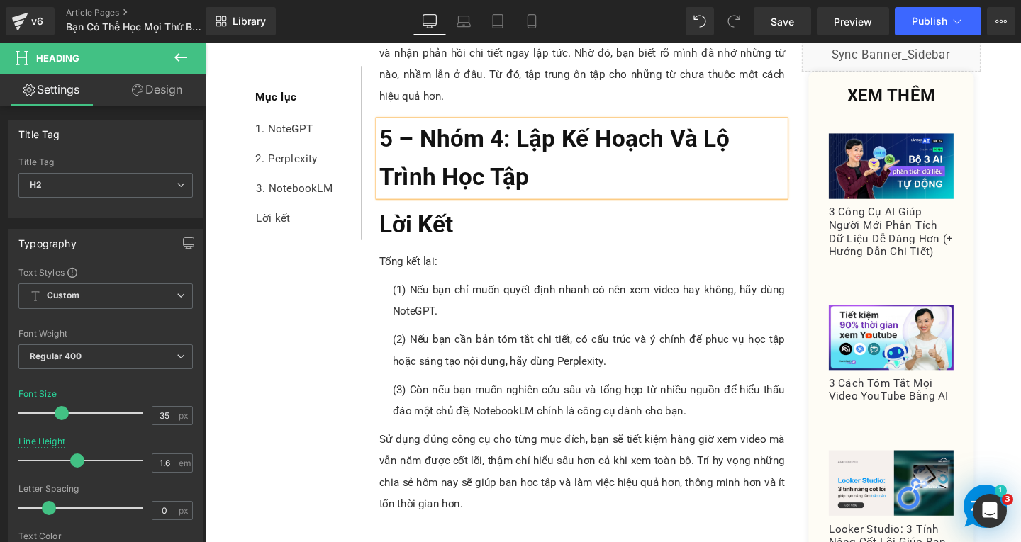
click at [416, 147] on span "5 – Nhóm 4: Lập Kế Hoạch Và Lộ Trình Học Tập" at bounding box center [572, 164] width 369 height 69
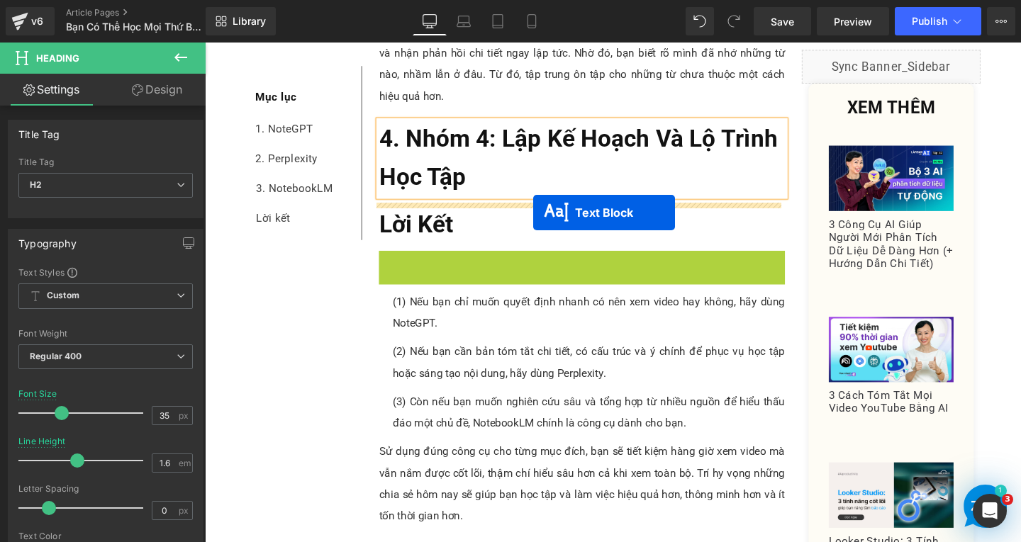
drag, startPoint x: 559, startPoint y: 270, endPoint x: 549, endPoint y: 220, distance: 50.5
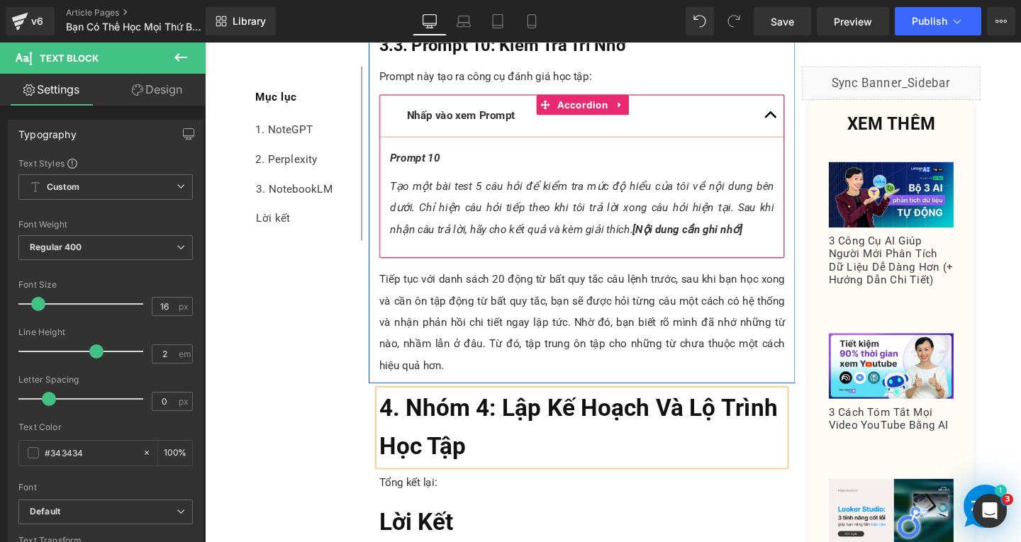
scroll to position [6953, 0]
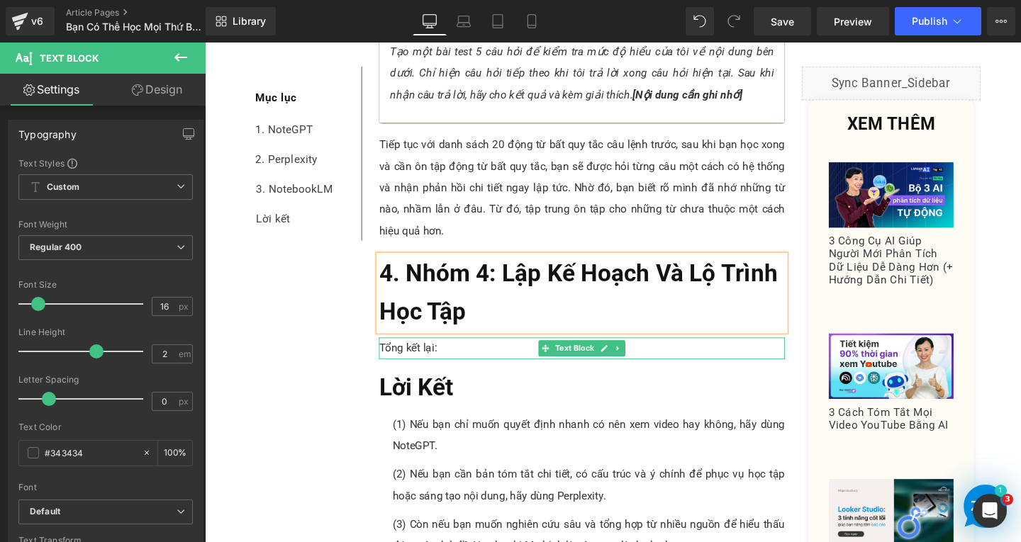
click at [464, 366] on p "Tổng kết lại:" at bounding box center [601, 364] width 427 height 23
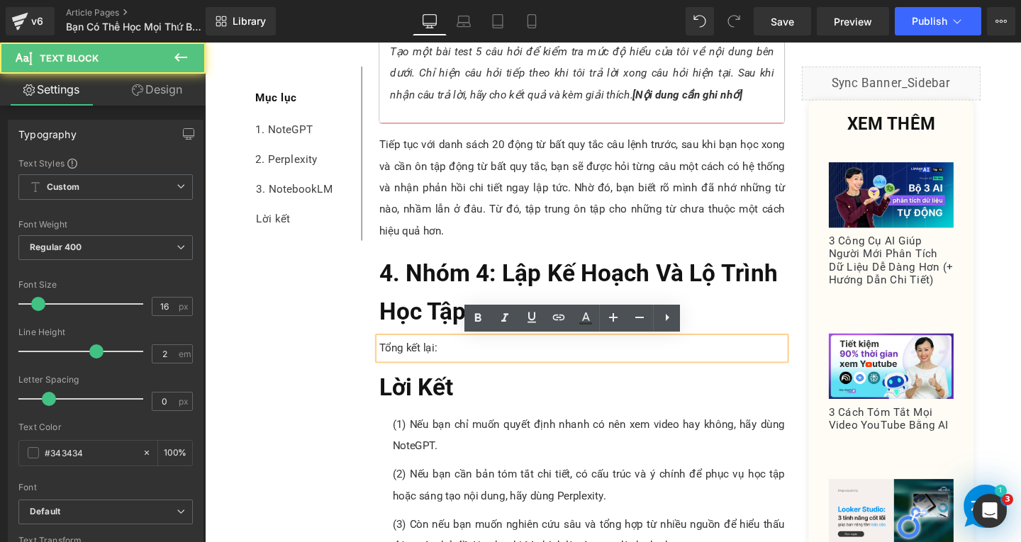
click at [464, 366] on p "Tổng kết lại:" at bounding box center [601, 364] width 427 height 23
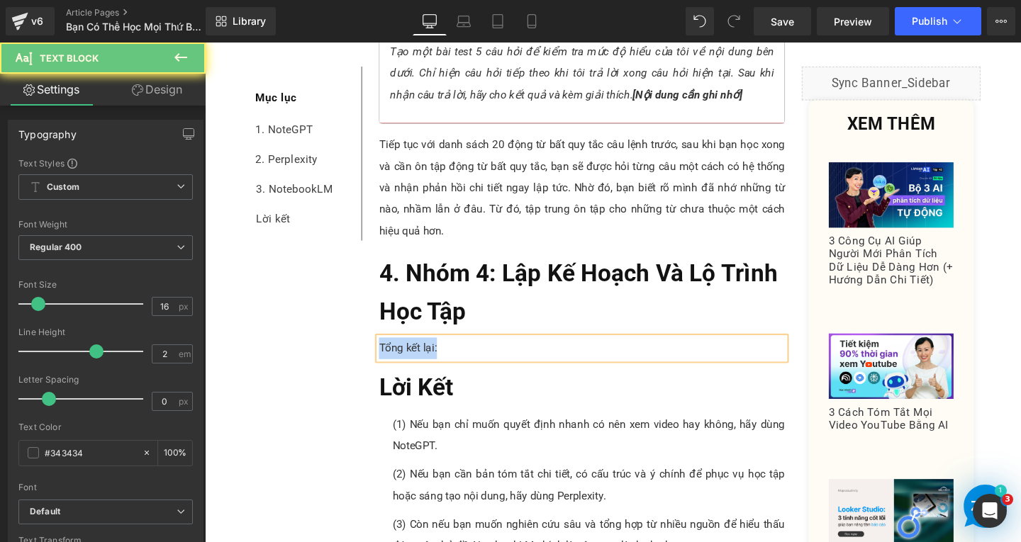
paste div
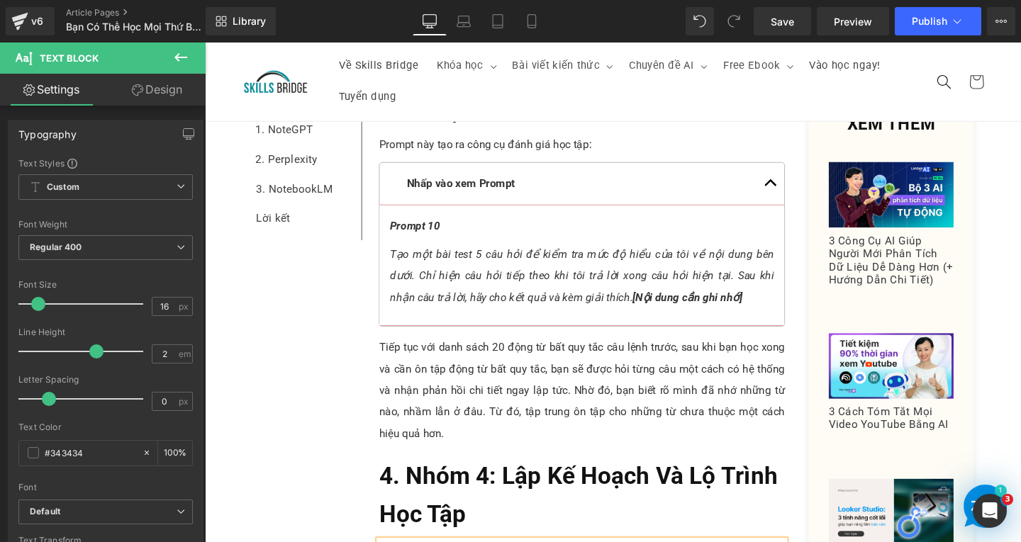
scroll to position [6598, 0]
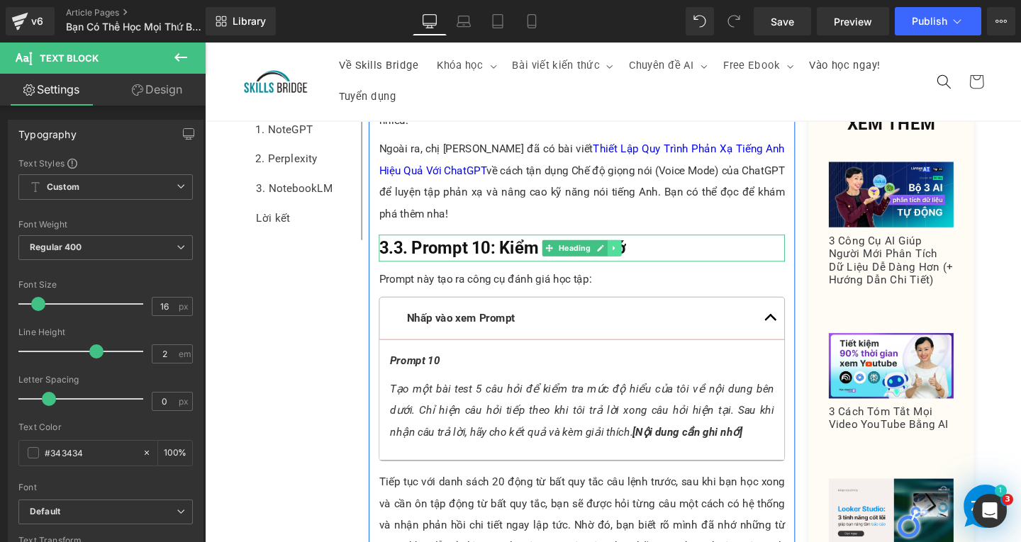
click at [634, 259] on icon at bounding box center [635, 258] width 2 height 5
click at [625, 259] on icon at bounding box center [629, 258] width 8 height 8
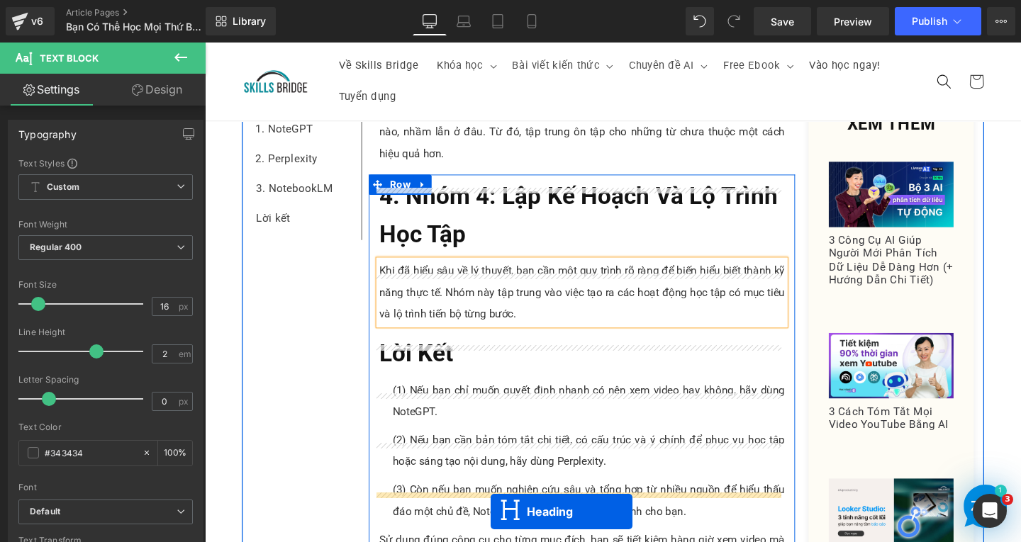
scroll to position [7109, 0]
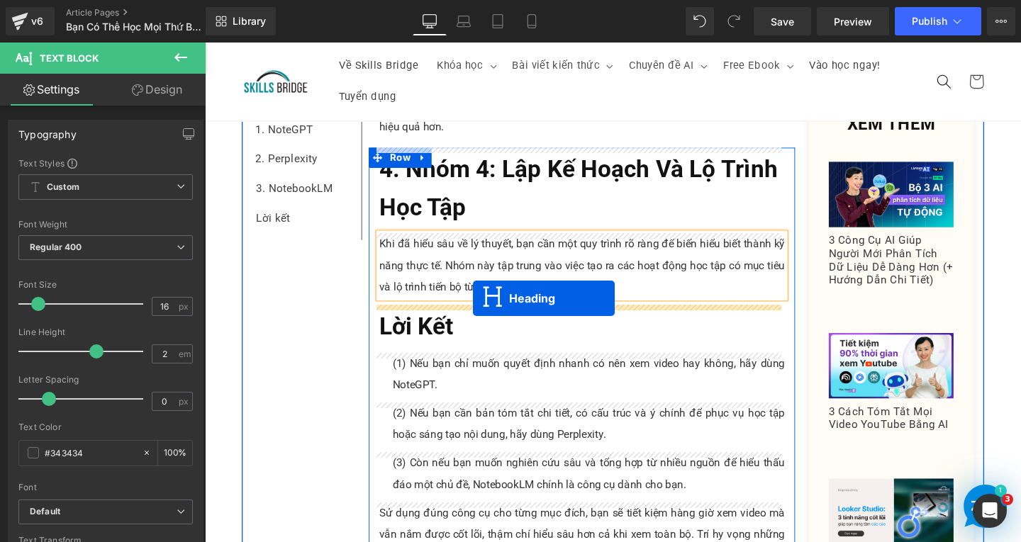
drag, startPoint x: 558, startPoint y: 293, endPoint x: 486, endPoint y: 312, distance: 73.9
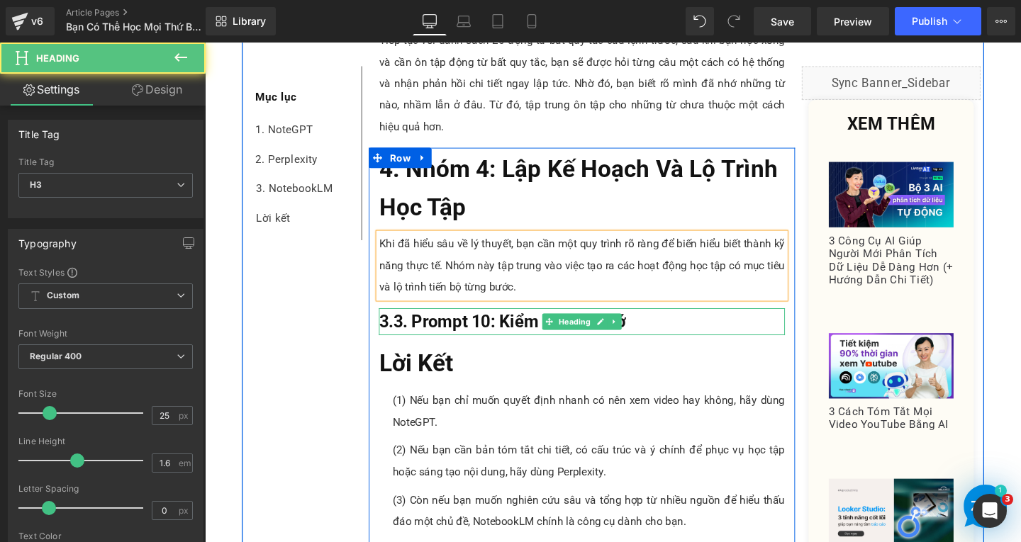
click at [457, 336] on span "3.3. Prompt 10: Kiểm Tra Trí Nhớ" at bounding box center [517, 335] width 259 height 21
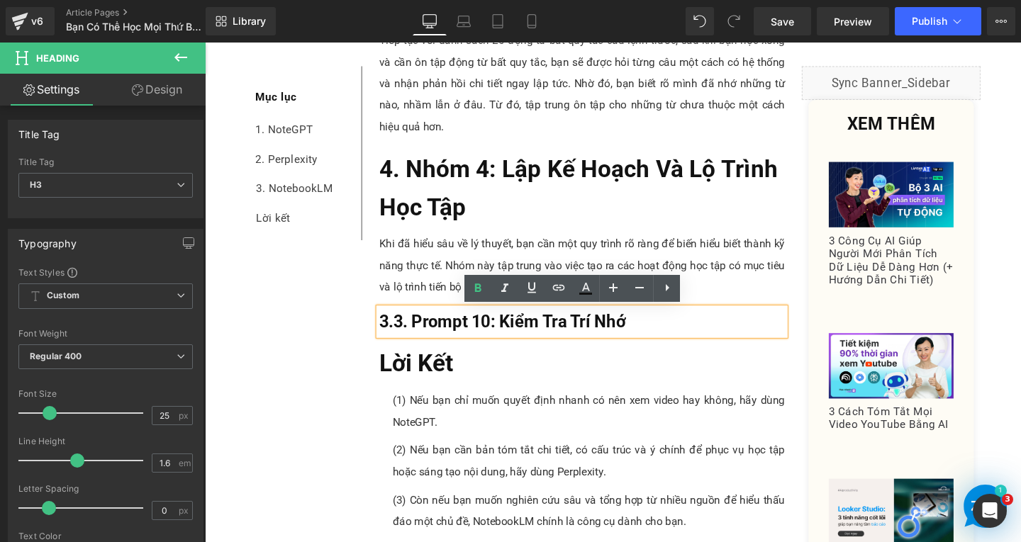
click at [405, 337] on span "3.3. Prompt 10: Kiểm Tra Trí Nhớ" at bounding box center [517, 335] width 259 height 21
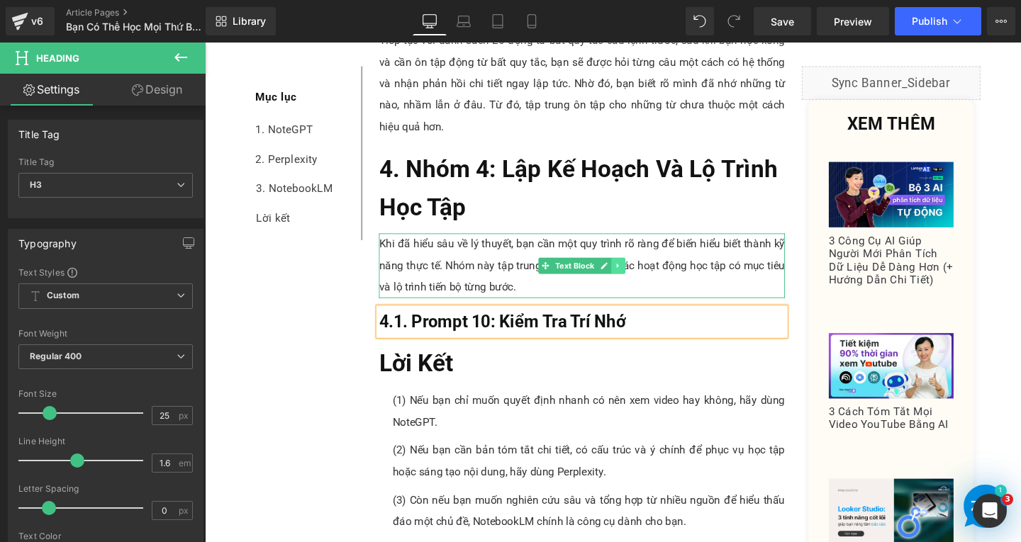
click at [636, 274] on icon at bounding box center [640, 277] width 8 height 9
click at [628, 276] on icon at bounding box center [632, 277] width 8 height 8
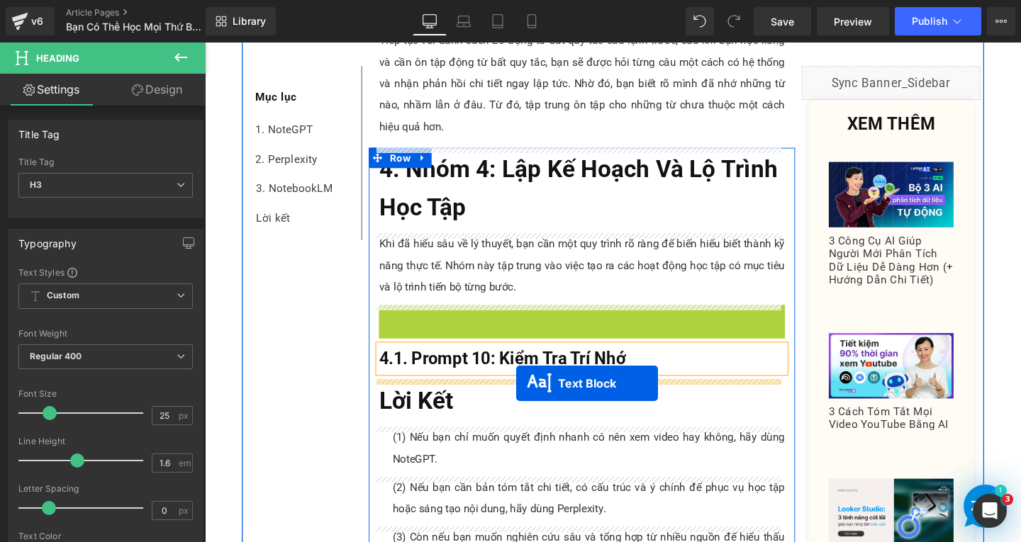
drag, startPoint x: 559, startPoint y: 353, endPoint x: 532, endPoint y: 401, distance: 55.2
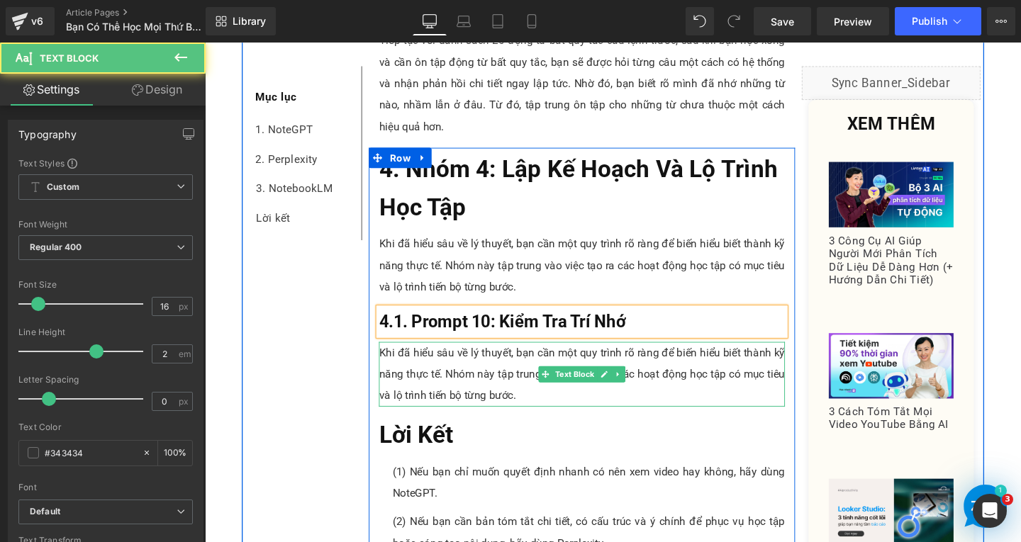
click at [455, 395] on p "Khi đã hiểu sâu về lý thuyết, bạn cần một quy trình rõ ràng để biến hiểu biết t…" at bounding box center [601, 391] width 427 height 68
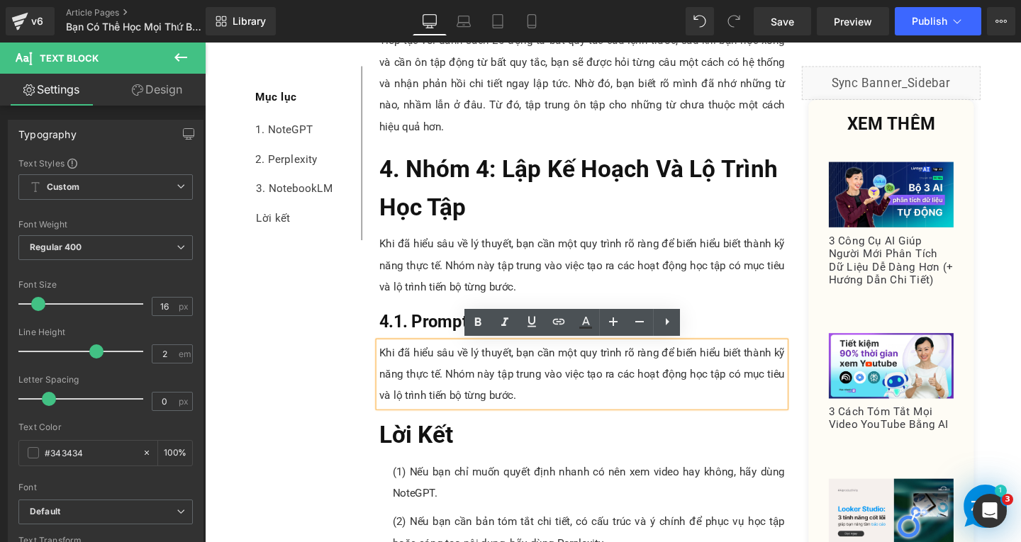
click at [562, 418] on p "Khi đã hiểu sâu về lý thuyết, bạn cần một quy trình rõ ràng để biến hiểu biết t…" at bounding box center [601, 391] width 427 height 68
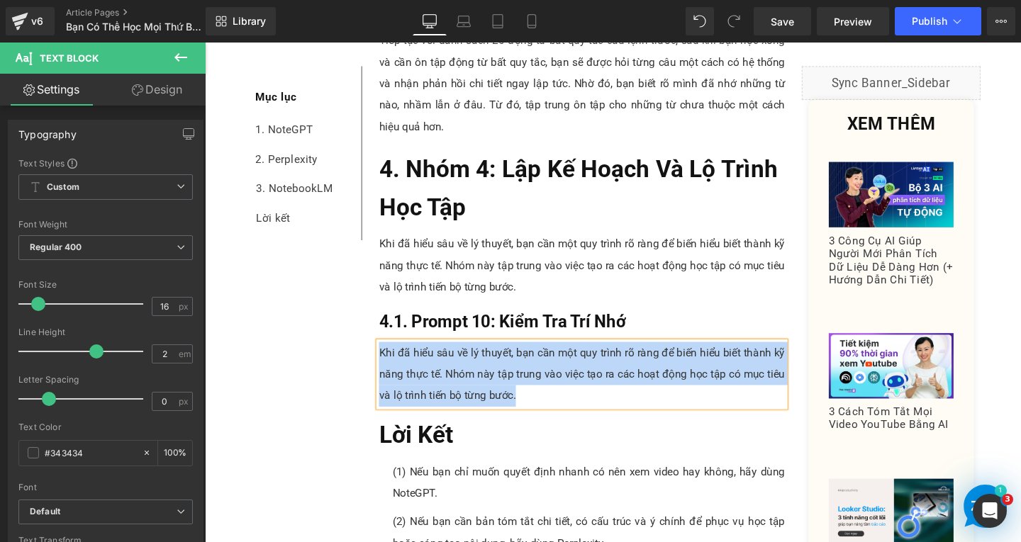
paste div
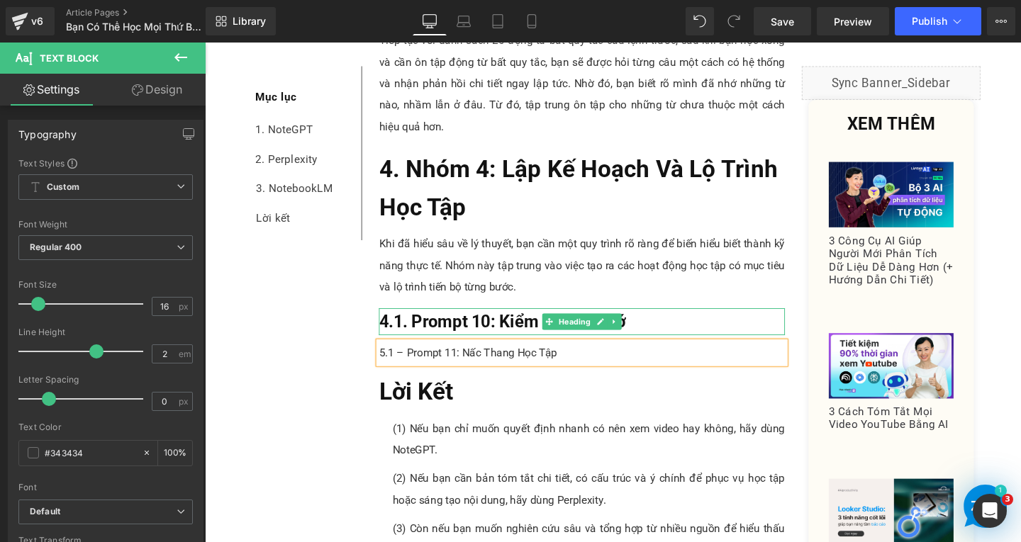
click at [486, 335] on span "4.1. Prompt 10: Kiểm Tra Trí Nhớ" at bounding box center [517, 335] width 259 height 21
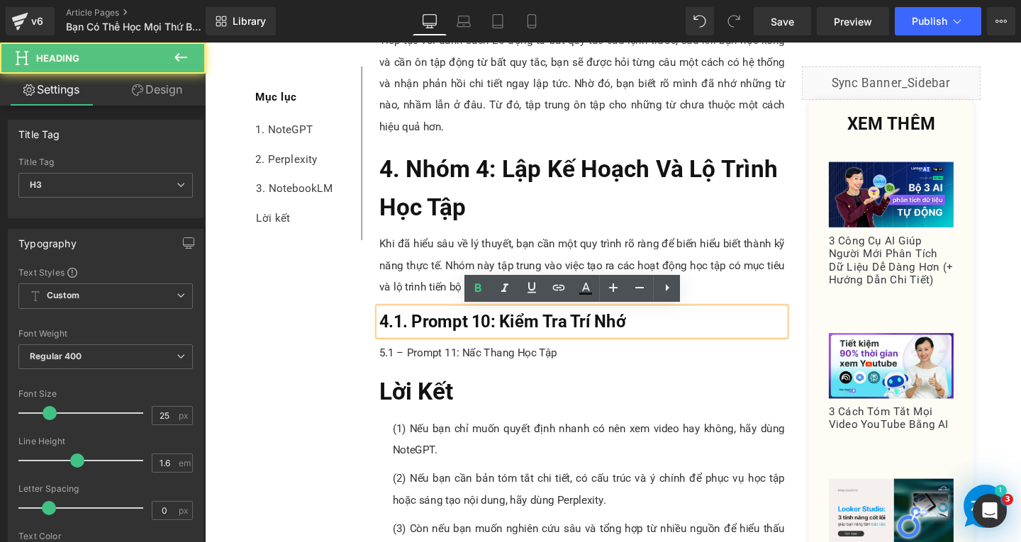
click at [672, 334] on h3 "4.1. Prompt 10: Kiểm Tra Trí Nhớ" at bounding box center [601, 336] width 427 height 28
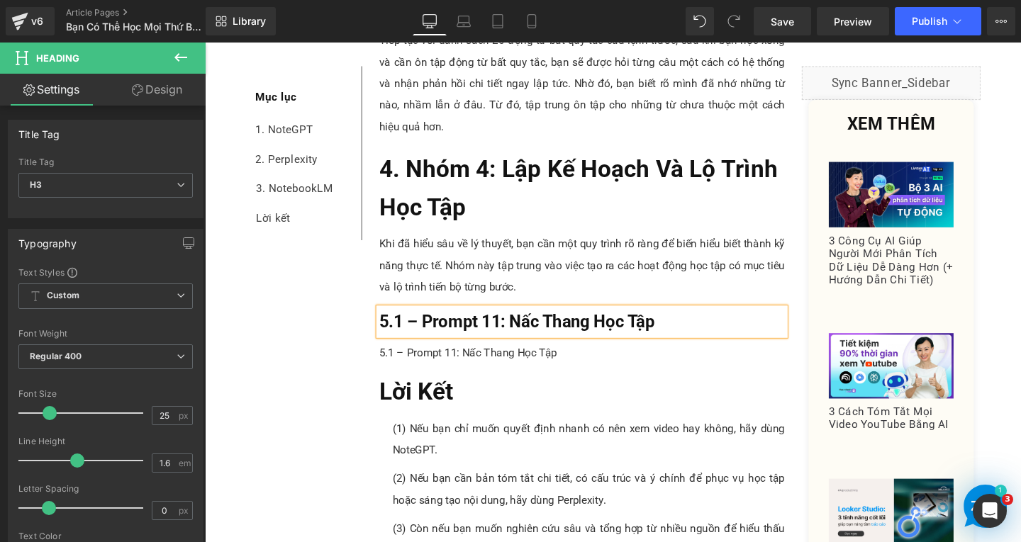
click at [424, 340] on span "5.1 – Prompt 11: Nấc Thang Học Tập" at bounding box center [532, 335] width 289 height 21
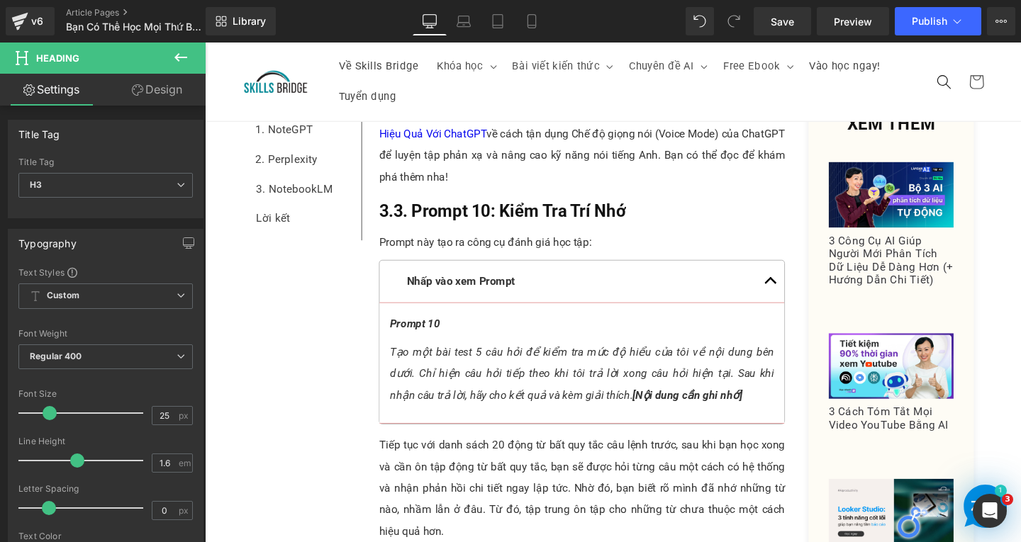
scroll to position [6921, 0]
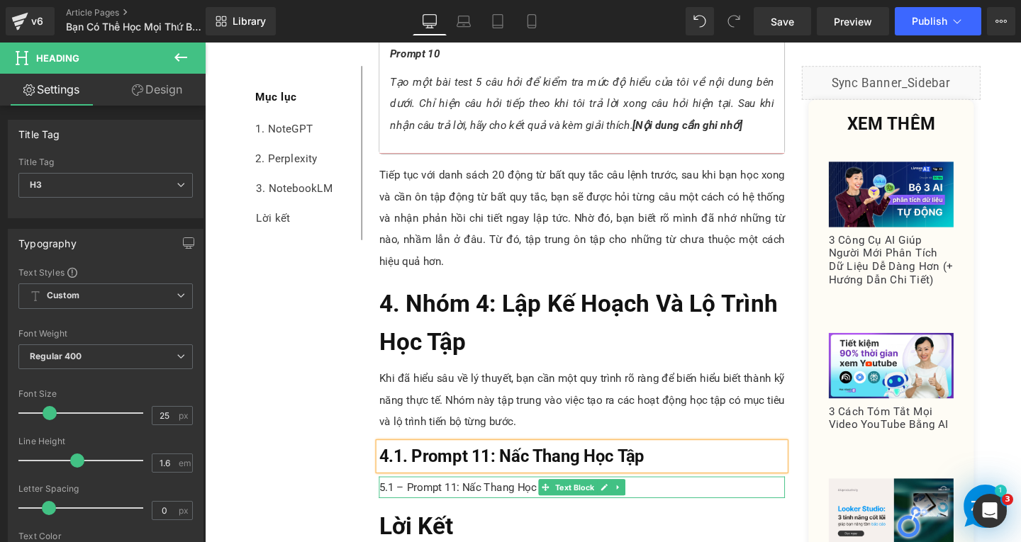
click at [655, 515] on p "5.1 – Prompt 11: Nấc Thang Học Tập" at bounding box center [601, 510] width 427 height 23
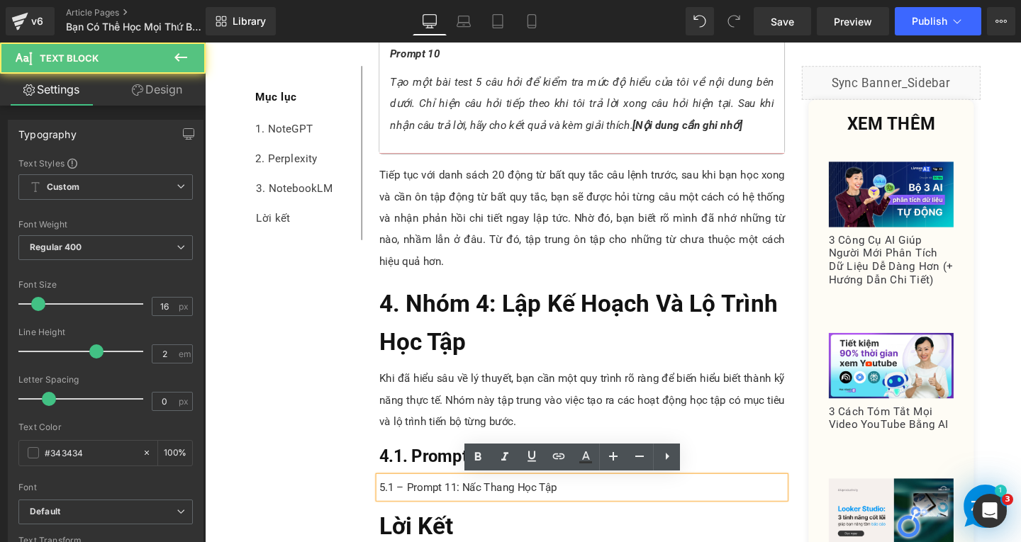
click at [660, 514] on p "5.1 – Prompt 11: Nấc Thang Học Tập" at bounding box center [601, 510] width 427 height 23
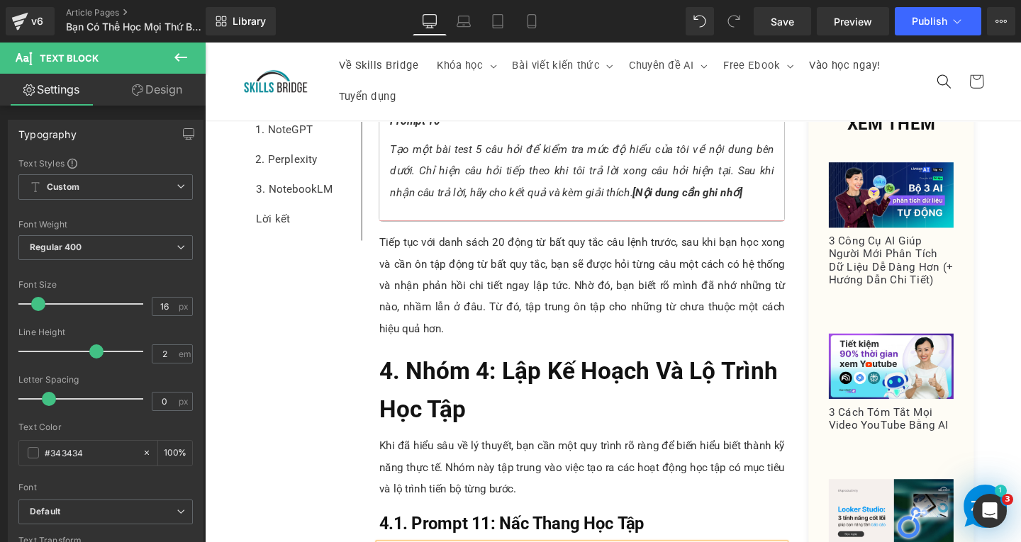
scroll to position [6567, 0]
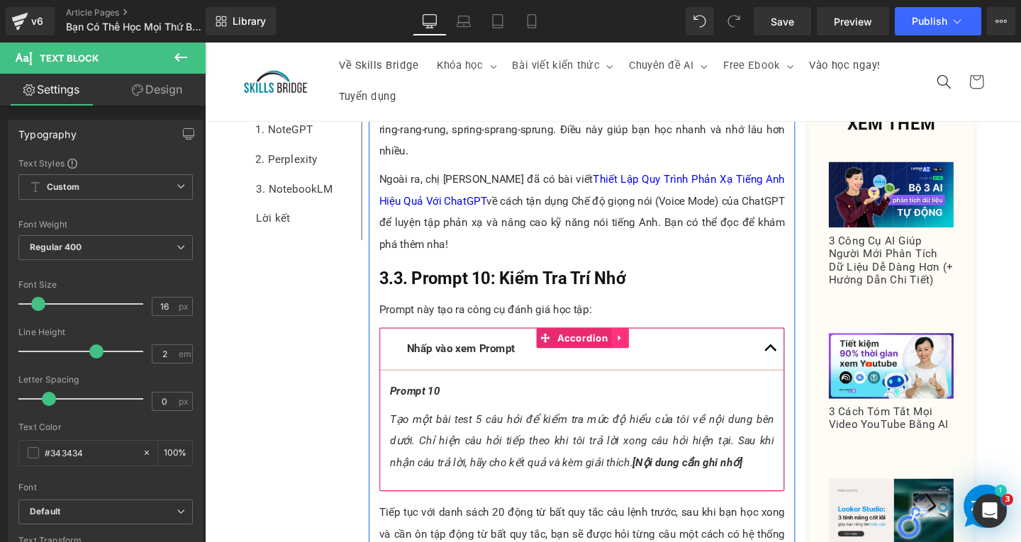
click at [639, 354] on icon at bounding box center [640, 353] width 3 height 6
click at [627, 355] on icon at bounding box center [632, 353] width 10 height 10
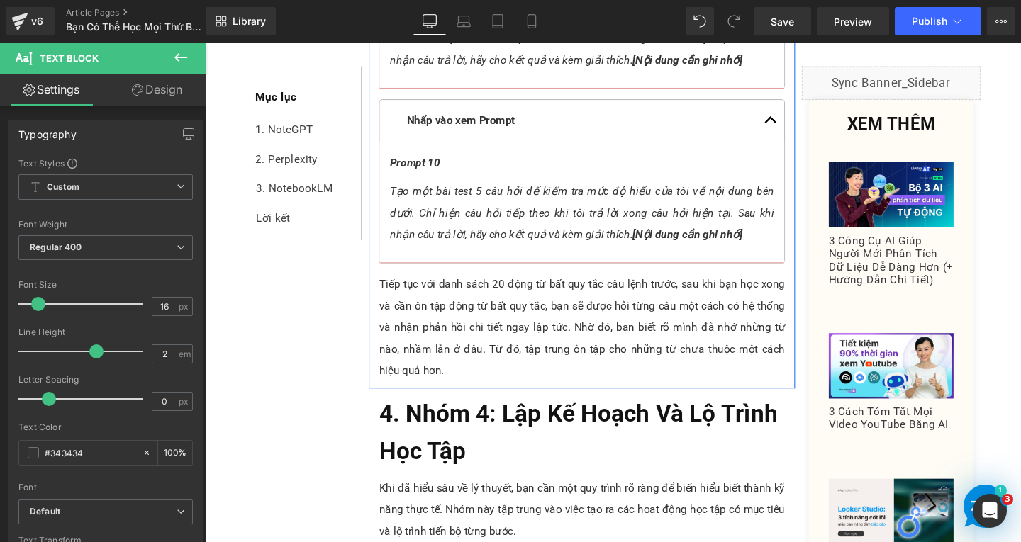
scroll to position [6993, 0]
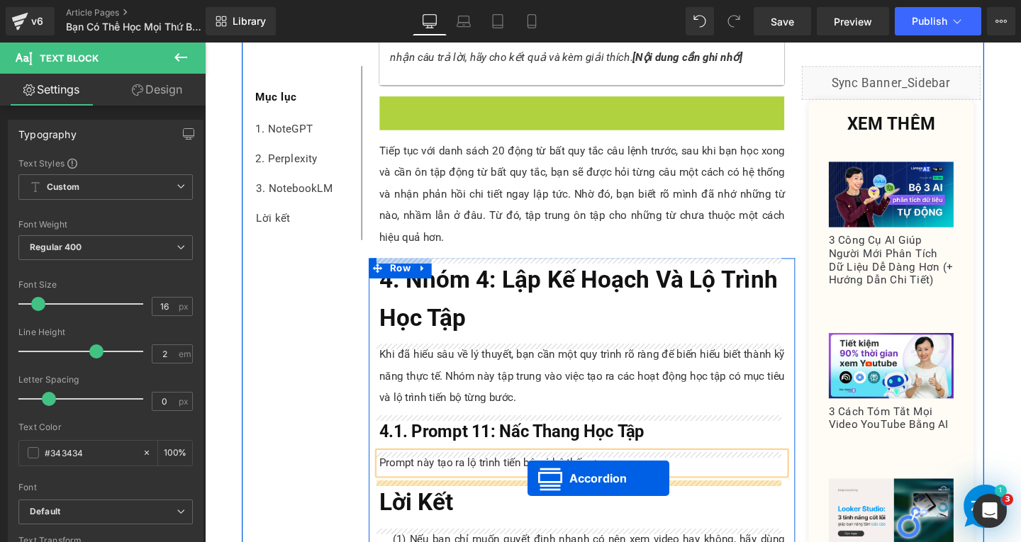
drag, startPoint x: 559, startPoint y: 108, endPoint x: 544, endPoint y: 501, distance: 393.7
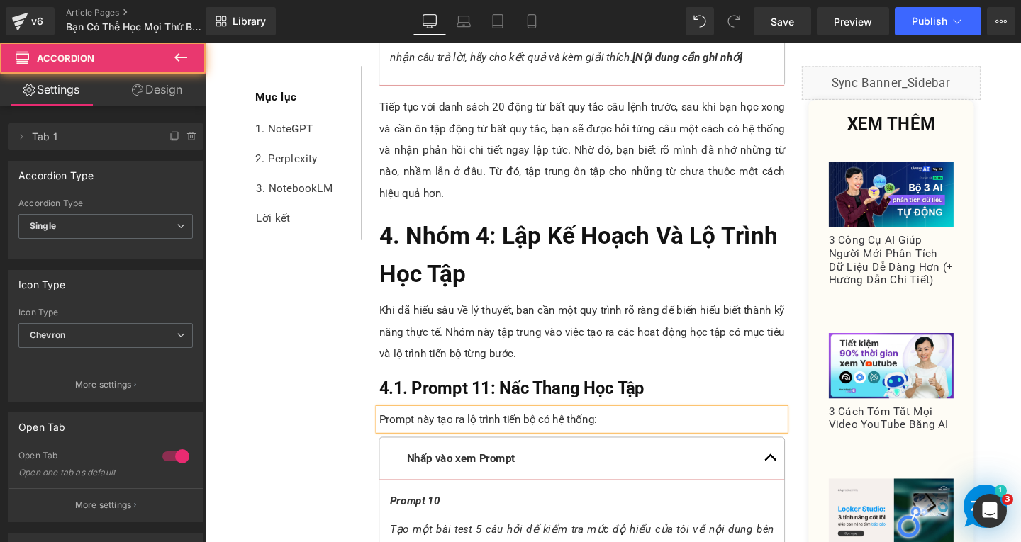
scroll to position [7205, 0]
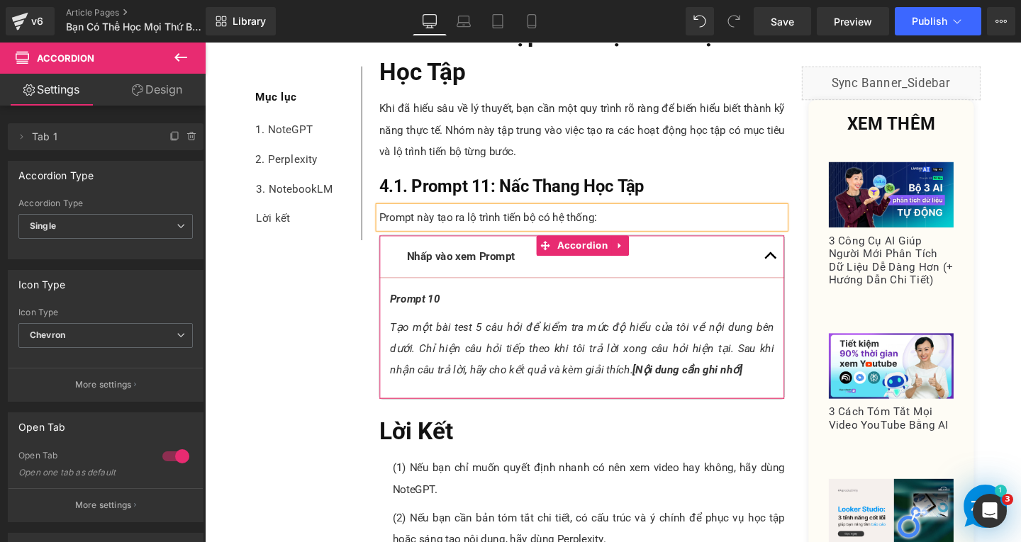
click at [468, 315] on p "Prompt 10" at bounding box center [601, 312] width 404 height 23
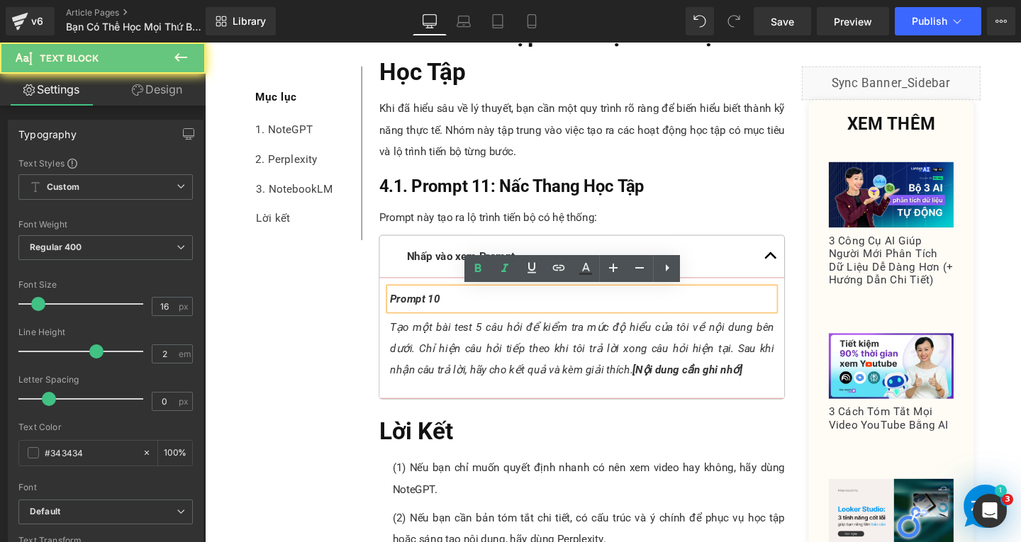
click at [468, 315] on p "Prompt 10" at bounding box center [601, 312] width 404 height 23
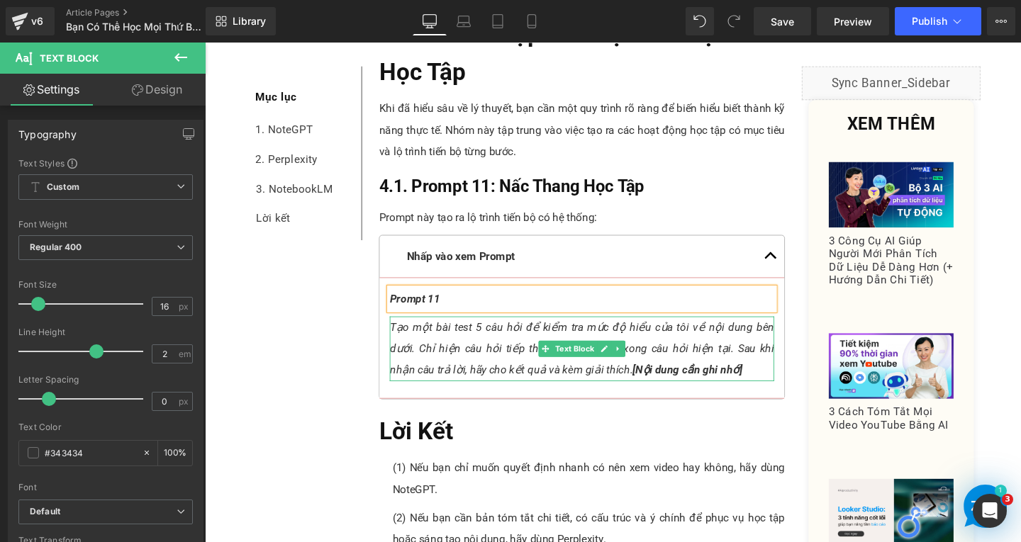
click at [774, 378] on p "Tạo một bài test 5 câu hỏi để kiểm tra mức độ hiểu của tôi về nội dung bên dưới…" at bounding box center [601, 364] width 404 height 68
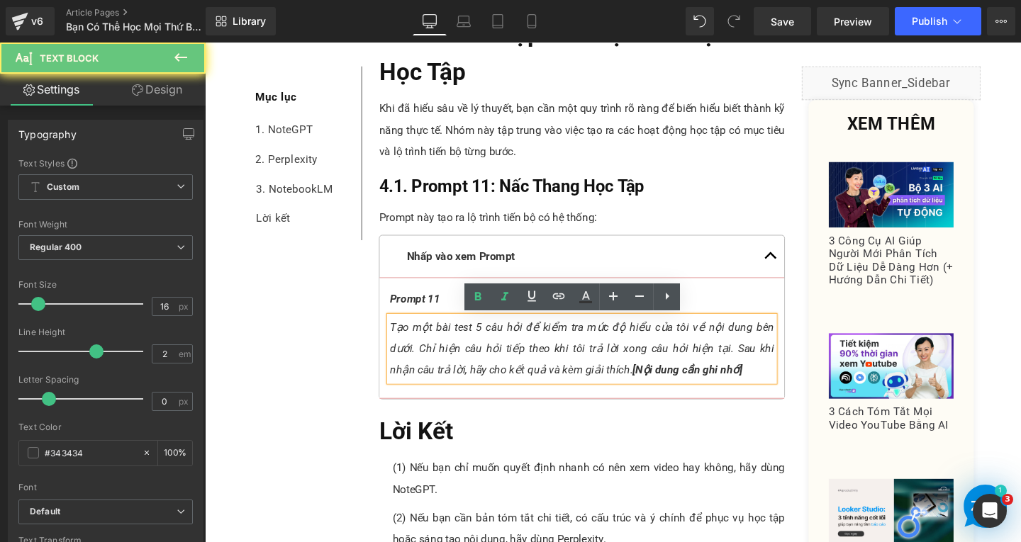
click at [769, 386] on p "Tạo một bài test 5 câu hỏi để kiểm tra mức độ hiểu của tôi về nội dung bên dưới…" at bounding box center [601, 364] width 404 height 68
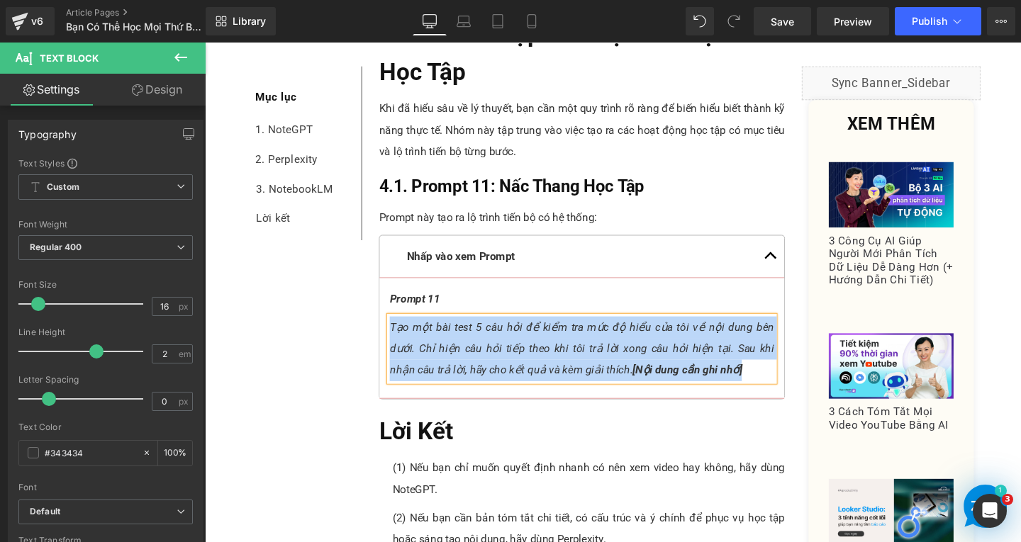
paste div
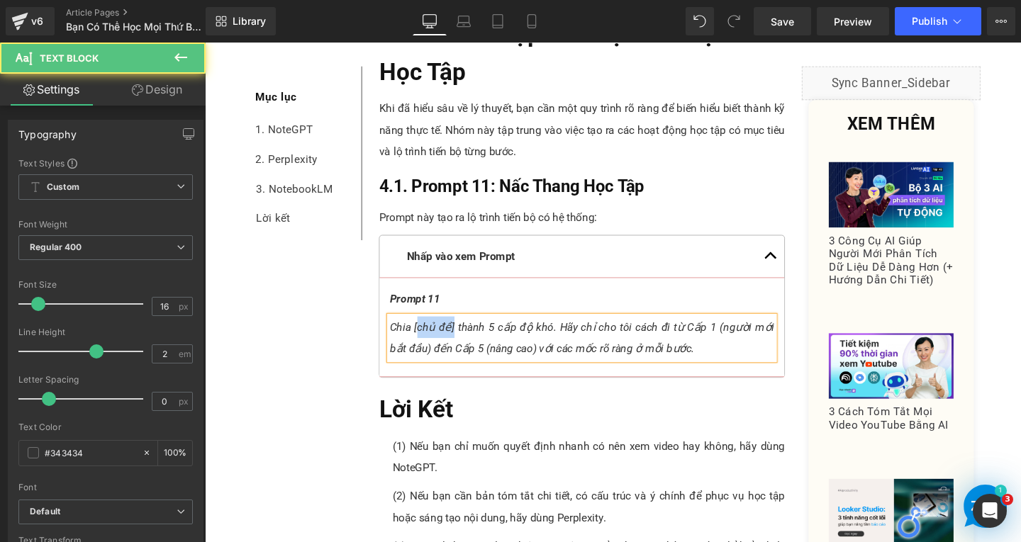
drag, startPoint x: 423, startPoint y: 339, endPoint x: 461, endPoint y: 342, distance: 38.4
click at [461, 342] on span "Chia [chủ đề] thành 5 cấp độ khó. Hãy chỉ cho tôi cách đi từ Cấp 1 (người mới b…" at bounding box center [601, 353] width 404 height 36
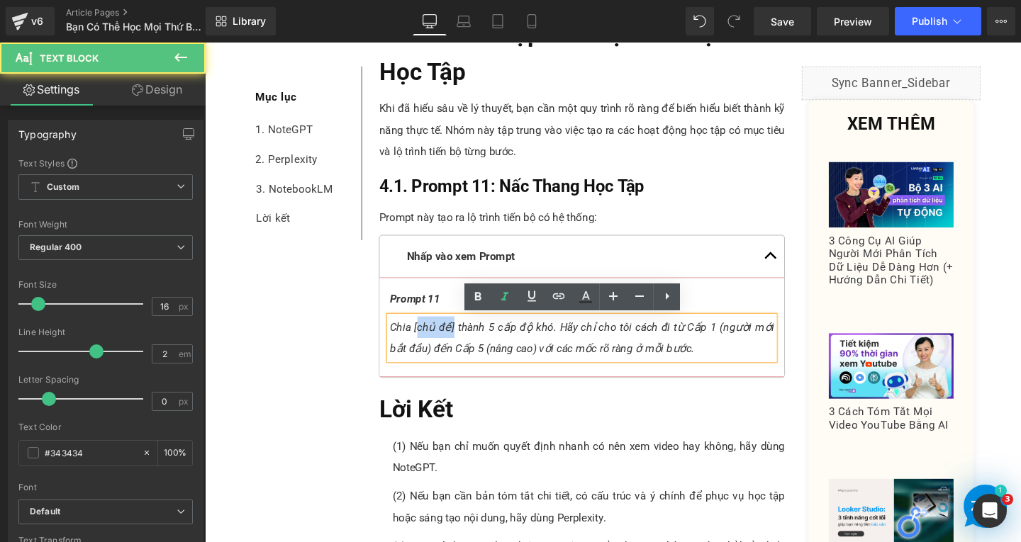
click at [461, 342] on span "Chia [chủ đề] thành 5 cấp độ khó. Hãy chỉ cho tôi cách đi từ Cấp 1 (người mới b…" at bounding box center [601, 353] width 404 height 36
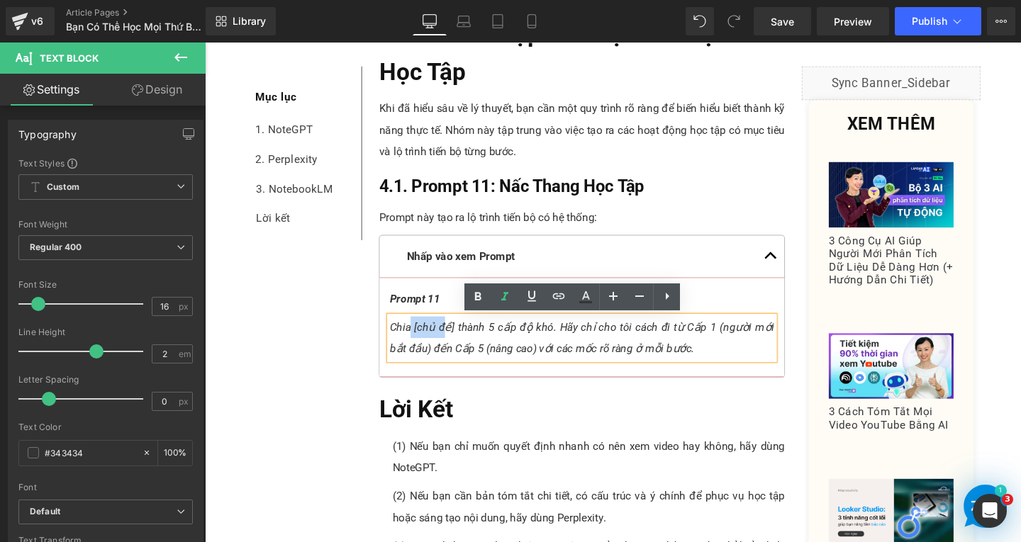
drag, startPoint x: 421, startPoint y: 340, endPoint x: 456, endPoint y: 340, distance: 34.7
click at [454, 340] on span "Chia [chủ đề] thành 5 cấp độ khó. Hãy chỉ cho tôi cách đi từ Cấp 1 (người mới b…" at bounding box center [601, 353] width 404 height 36
click at [474, 337] on span "Chia [chủ đề] thành 5 cấp độ khó. Hãy chỉ cho tôi cách đi từ Cấp 1 (người mới b…" at bounding box center [601, 353] width 404 height 36
drag, startPoint x: 420, startPoint y: 340, endPoint x: 462, endPoint y: 342, distance: 41.8
click at [462, 342] on span "Chia [chủ đề] thành 5 cấp độ khó. Hãy chỉ cho tôi cách đi từ Cấp 1 (người mới b…" at bounding box center [601, 353] width 404 height 36
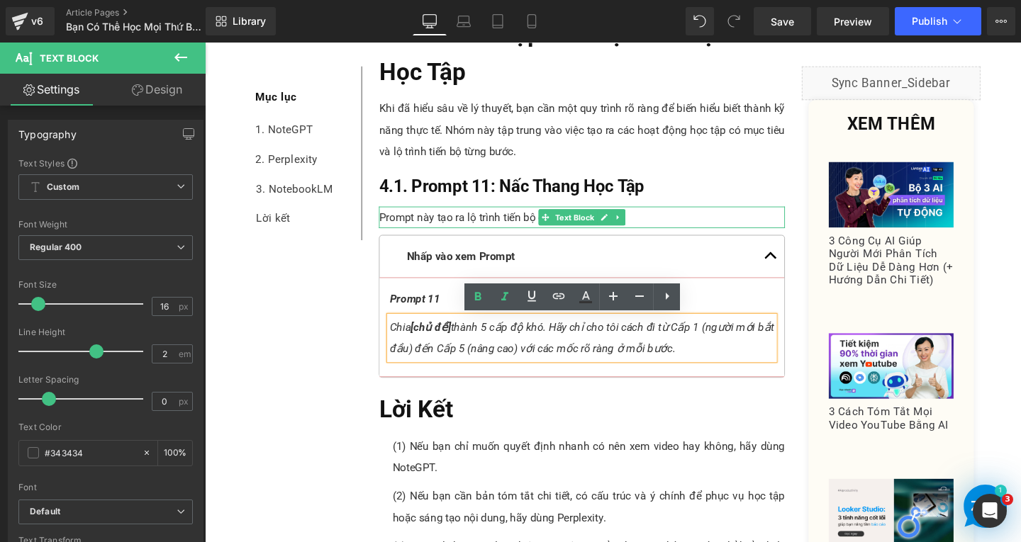
drag, startPoint x: 633, startPoint y: 223, endPoint x: 625, endPoint y: 223, distance: 7.8
click at [636, 223] on icon at bounding box center [640, 226] width 8 height 9
click at [628, 223] on icon at bounding box center [632, 226] width 8 height 8
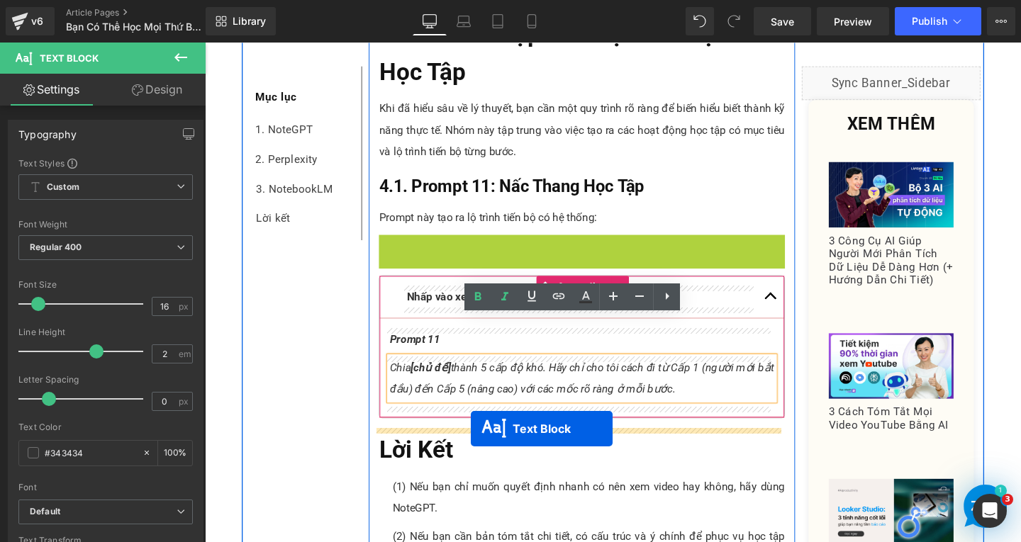
drag, startPoint x: 559, startPoint y: 252, endPoint x: 484, endPoint y: 449, distance: 210.3
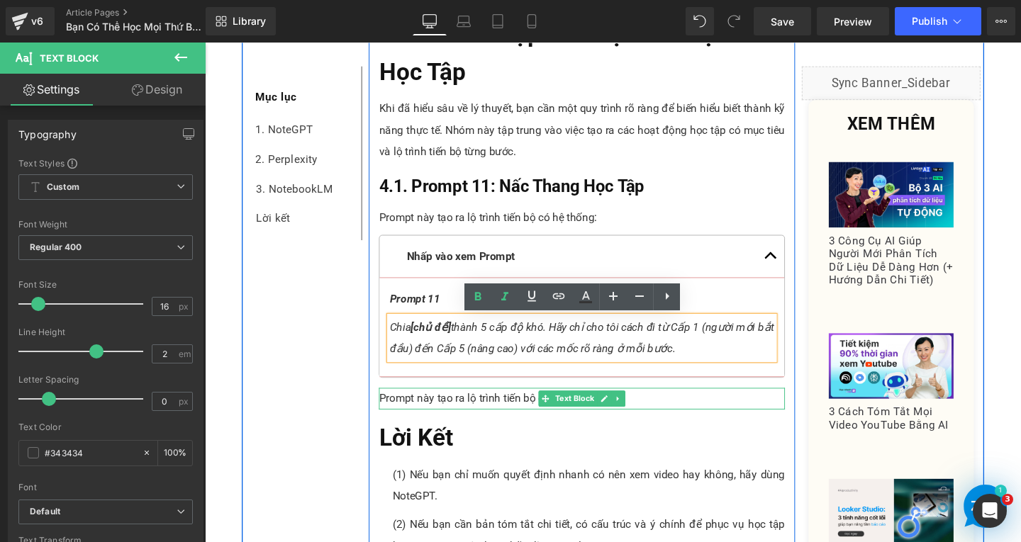
click at [702, 419] on p "Prompt này tạo ra lộ trình tiến bộ có hệ thống:" at bounding box center [601, 416] width 427 height 23
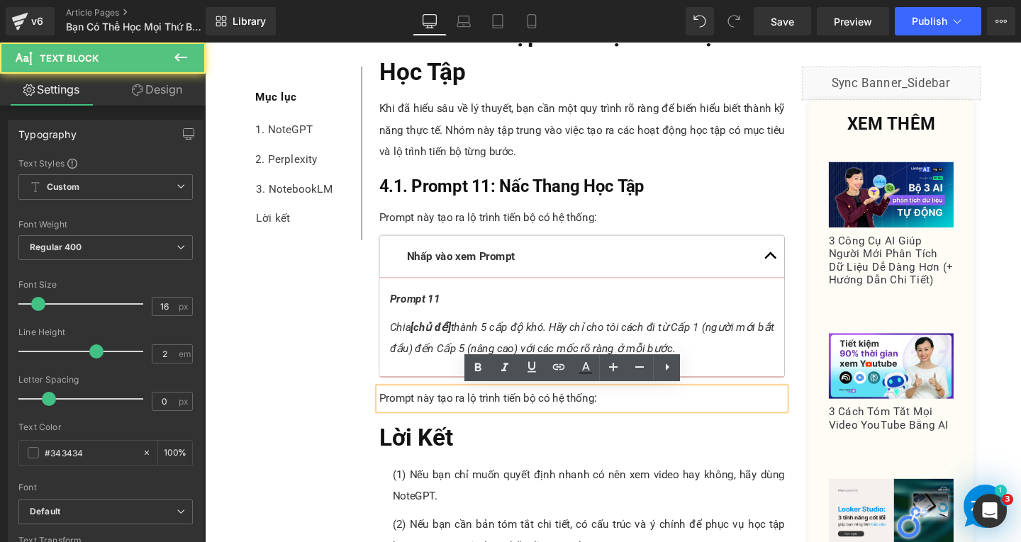
click at [608, 408] on p "Prompt này tạo ra lộ trình tiến bộ có hệ thống:" at bounding box center [601, 416] width 427 height 23
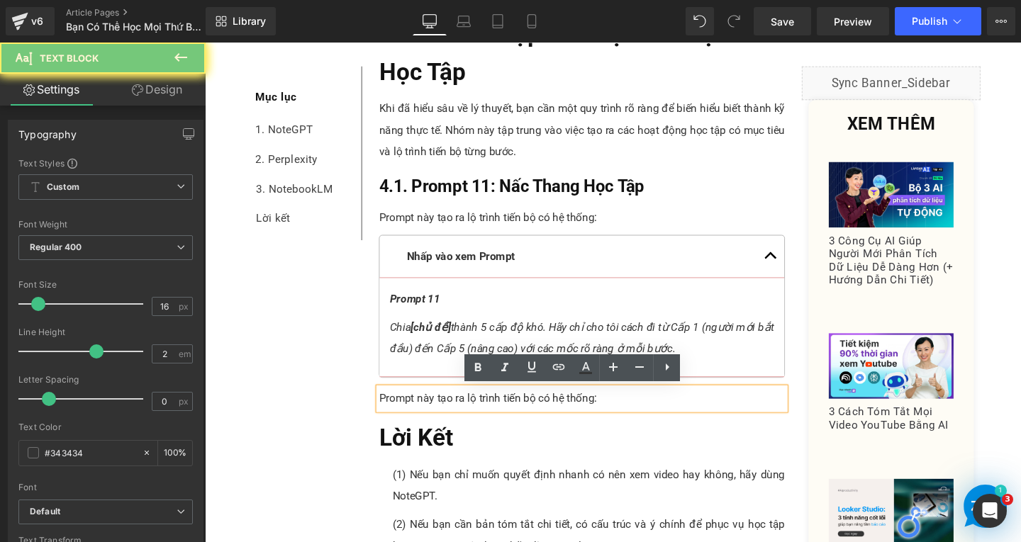
click at [639, 420] on p "Prompt này tạo ra lộ trình tiến bộ có hệ thống:" at bounding box center [601, 416] width 427 height 23
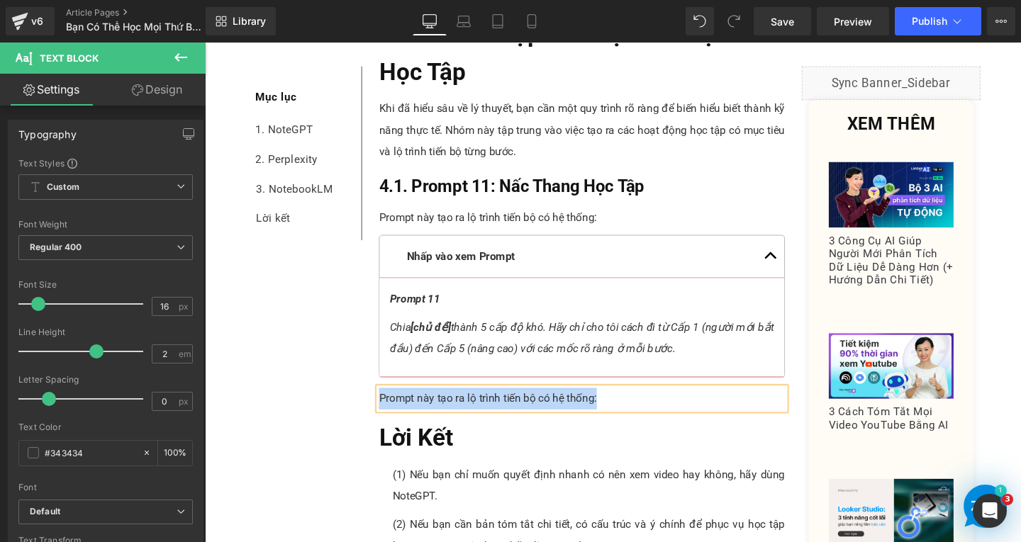
paste div
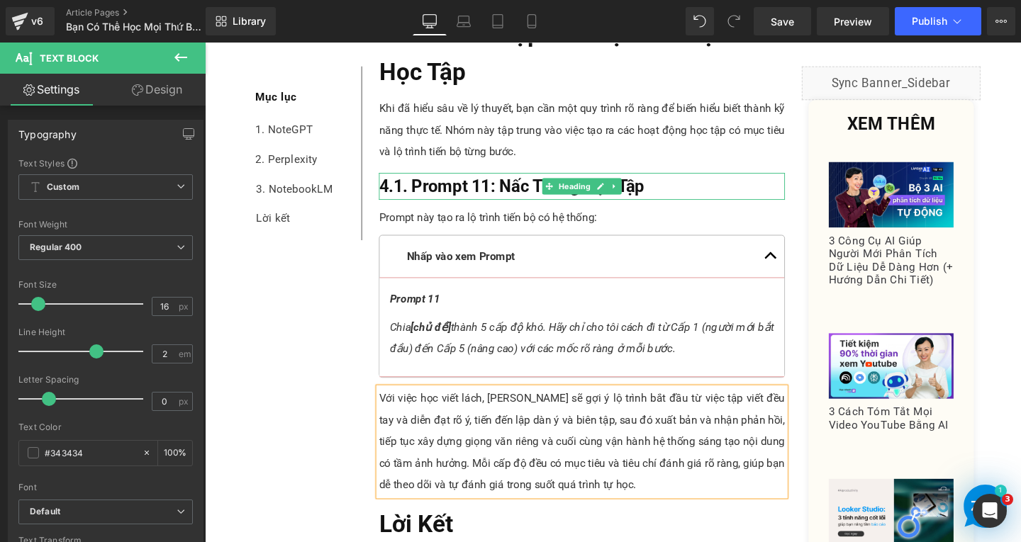
scroll to position [7276, 0]
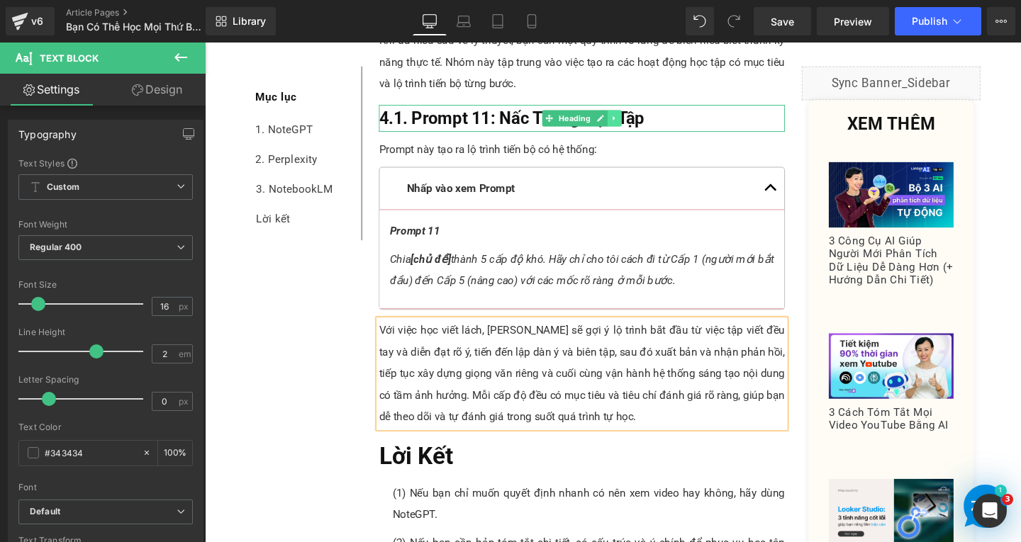
click at [635, 125] on link at bounding box center [635, 122] width 15 height 17
click at [625, 123] on icon at bounding box center [629, 122] width 8 height 8
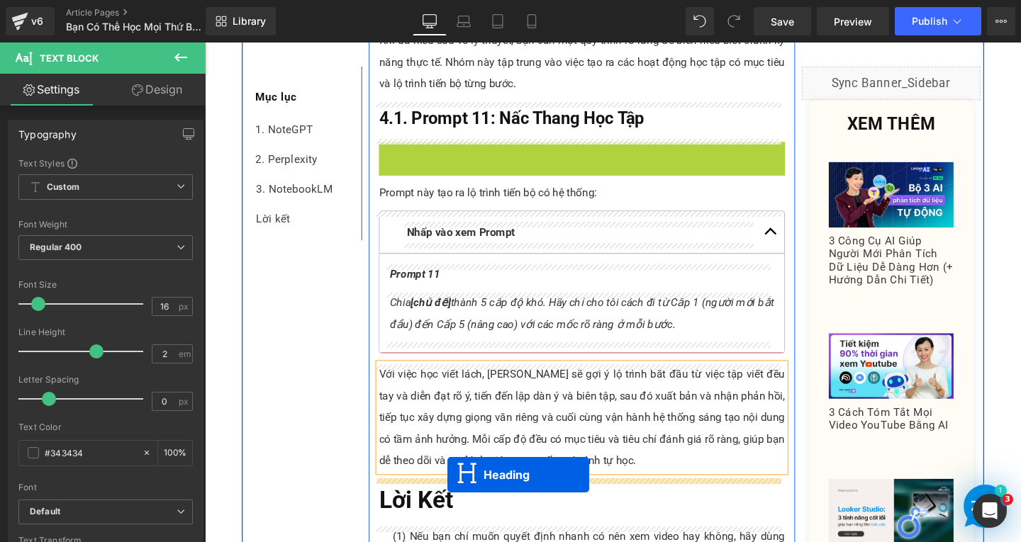
drag, startPoint x: 556, startPoint y: 161, endPoint x: 460, endPoint y: 497, distance: 349.4
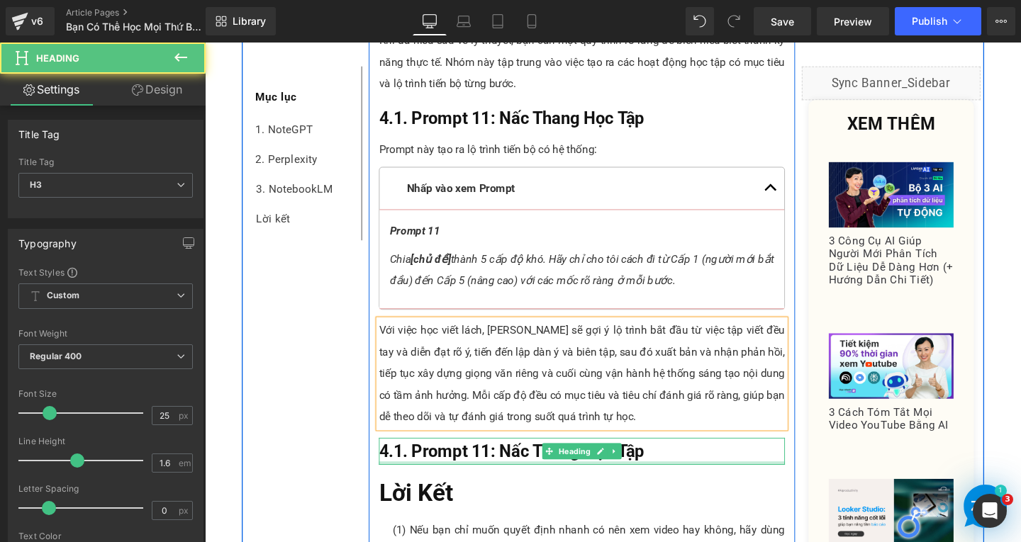
click at [707, 478] on h3 "4.1. Prompt 11: Nấc Thang Học Tập" at bounding box center [601, 473] width 427 height 28
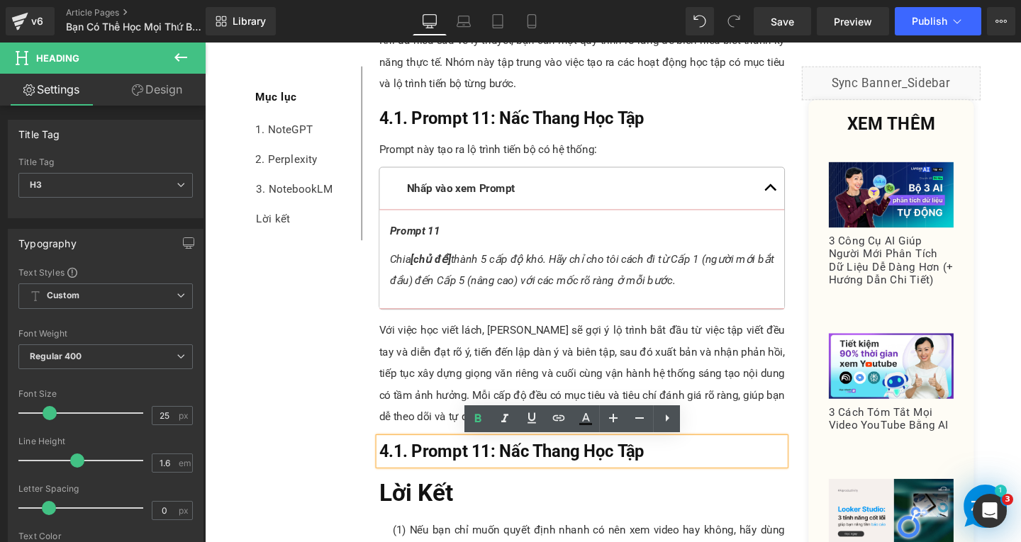
click at [704, 476] on h3 "4.1. Prompt 11: Nấc Thang Học Tập" at bounding box center [601, 473] width 427 height 28
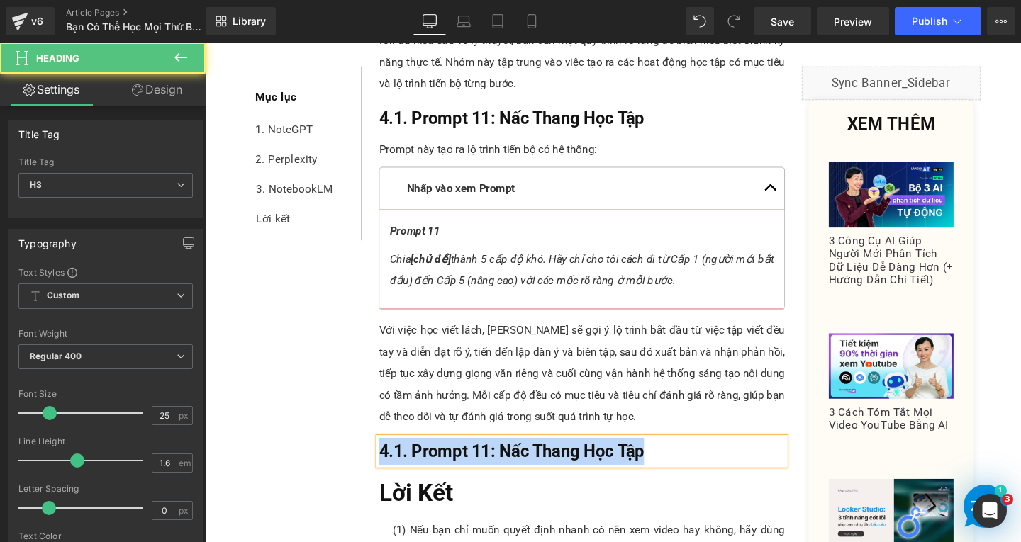
paste div
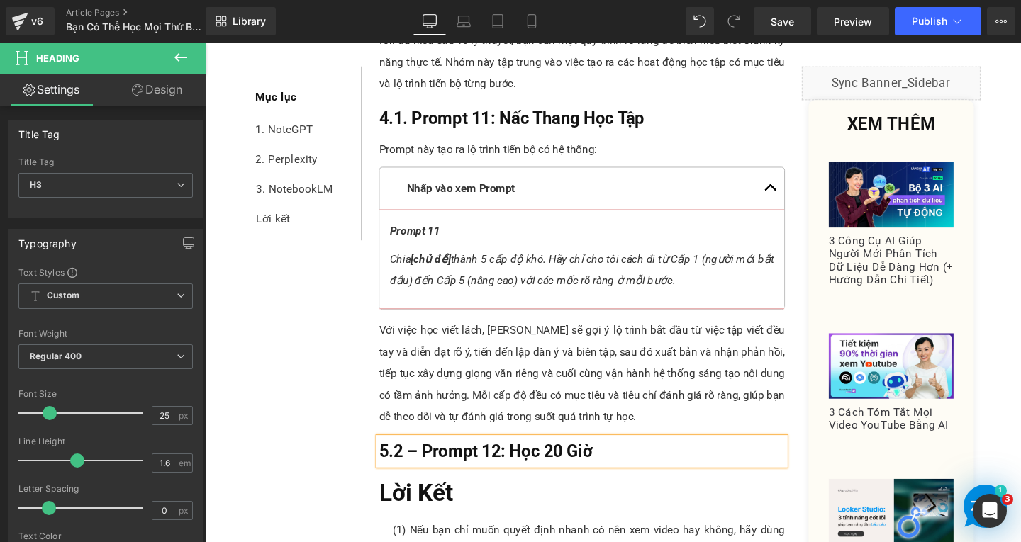
click at [420, 471] on span "5.2 – Prompt 12: Học 20 Giờ" at bounding box center [500, 472] width 225 height 21
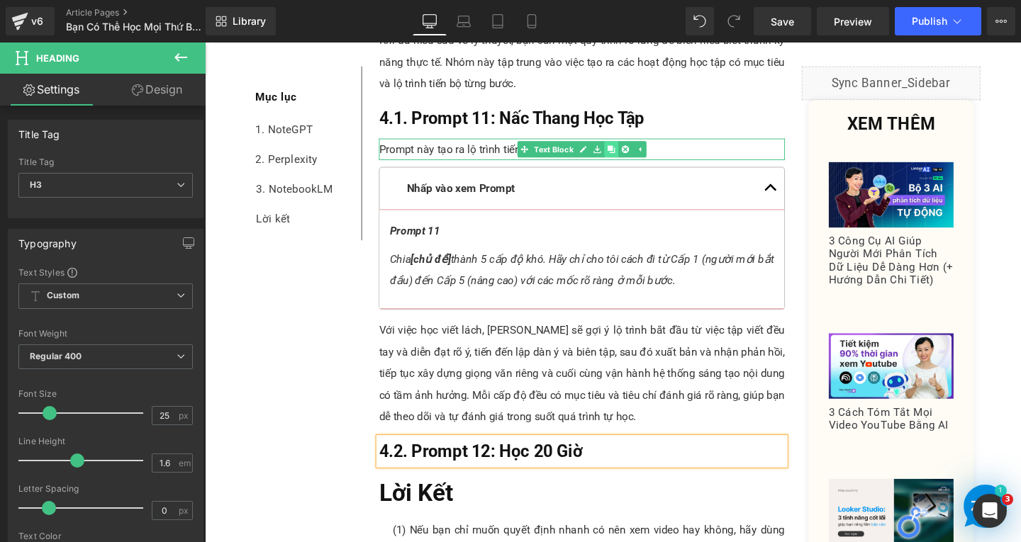
click at [630, 157] on icon at bounding box center [632, 155] width 8 height 8
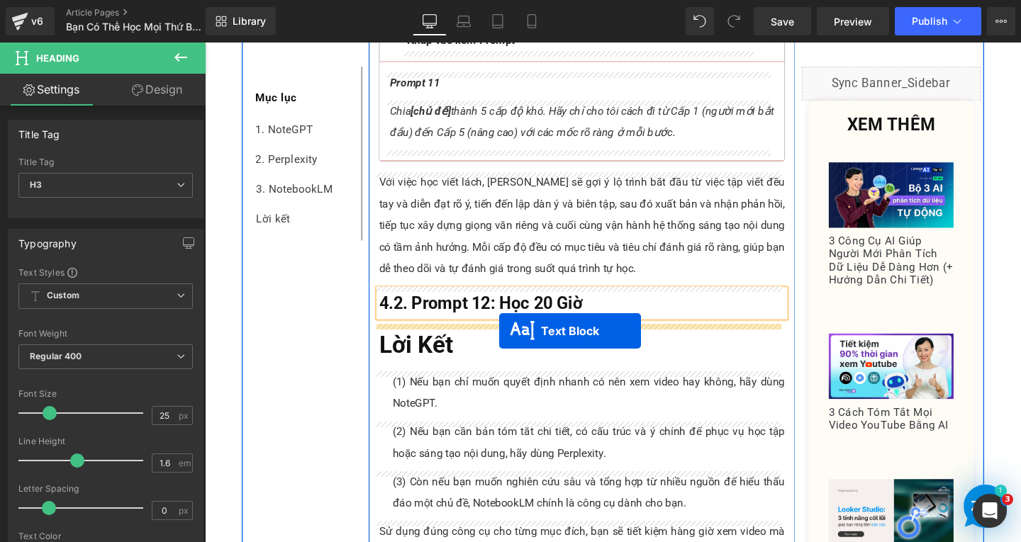
drag, startPoint x: 559, startPoint y: 179, endPoint x: 514, endPoint y: 346, distance: 172.7
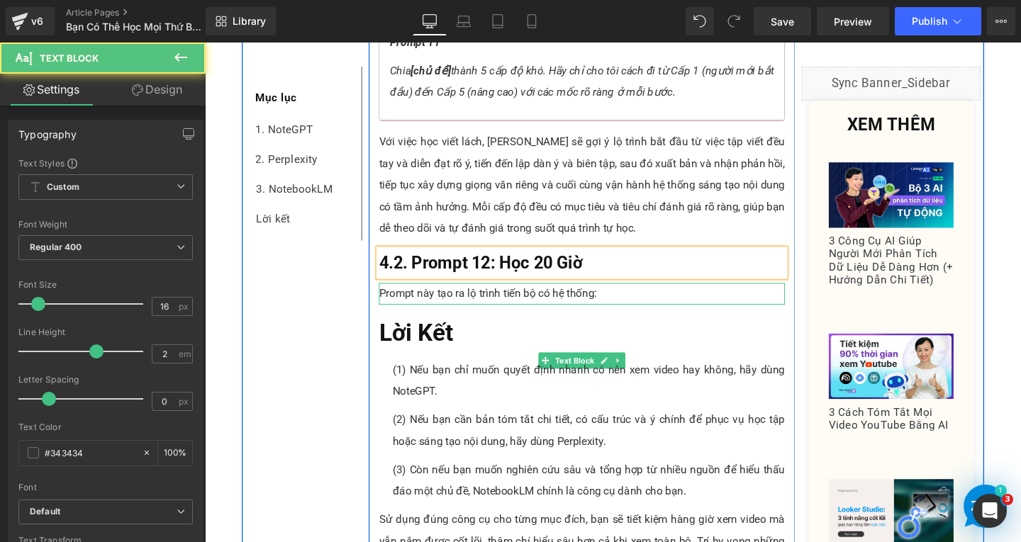
scroll to position [7432, 0]
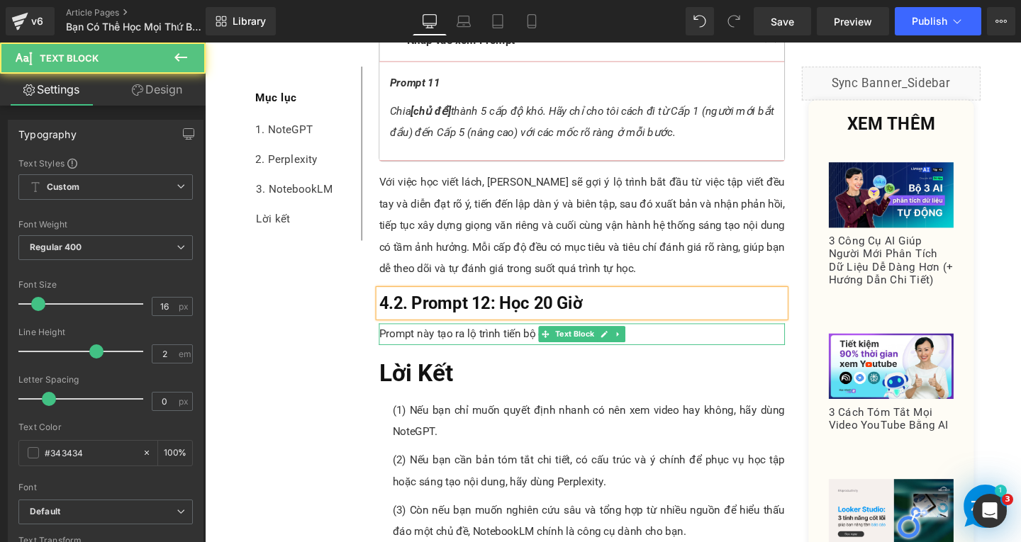
click at [651, 342] on p "Prompt này tạo ra lộ trình tiến bộ có hệ thống:" at bounding box center [601, 349] width 427 height 23
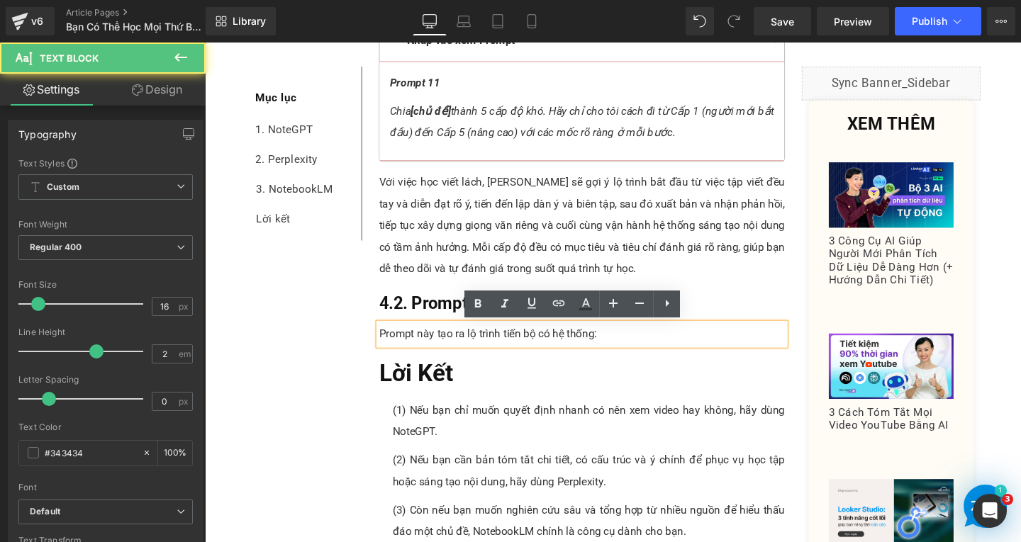
click at [661, 352] on p "Prompt này tạo ra lộ trình tiến bộ có hệ thống:" at bounding box center [601, 349] width 427 height 23
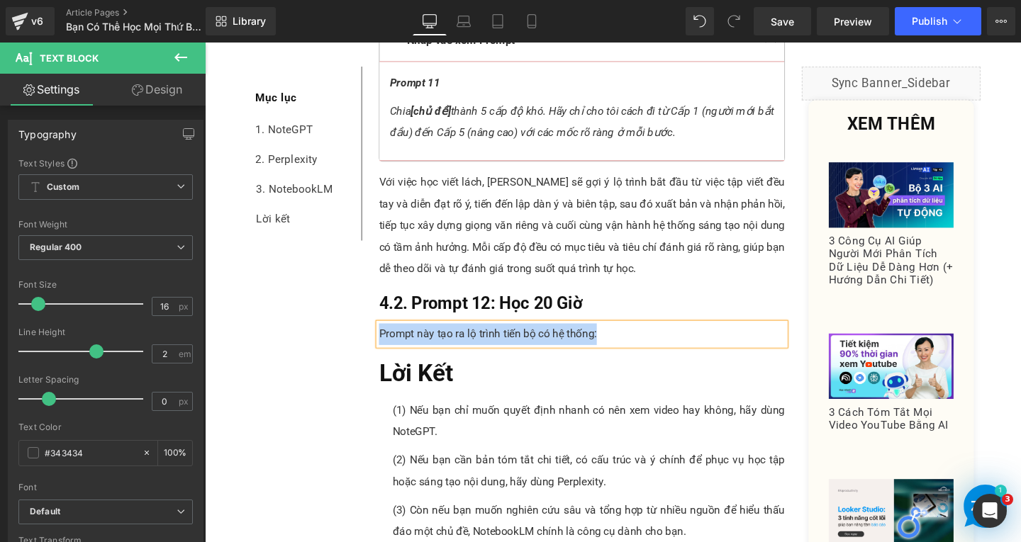
paste div
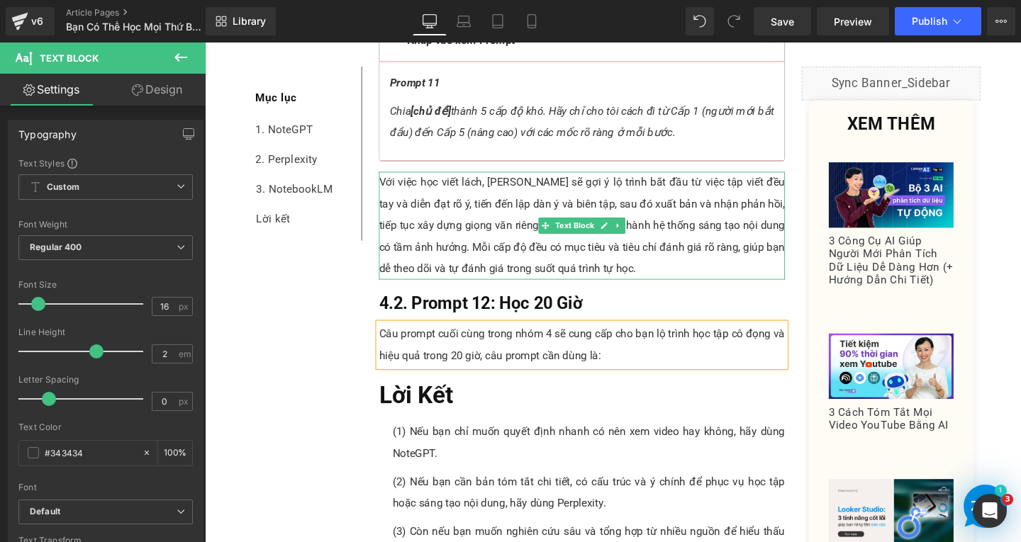
scroll to position [7149, 0]
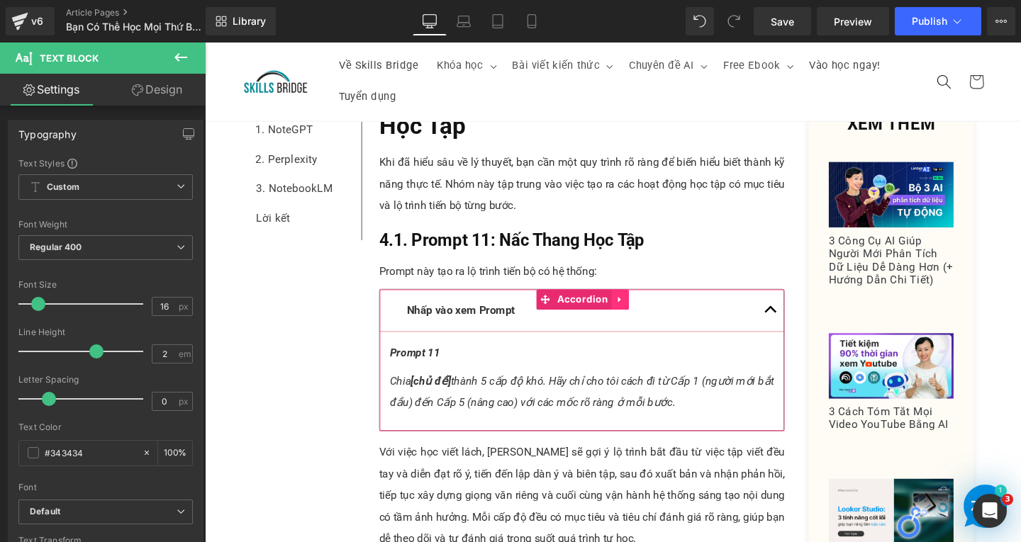
click at [632, 313] on link at bounding box center [641, 312] width 18 height 21
click at [630, 313] on icon at bounding box center [632, 313] width 10 height 10
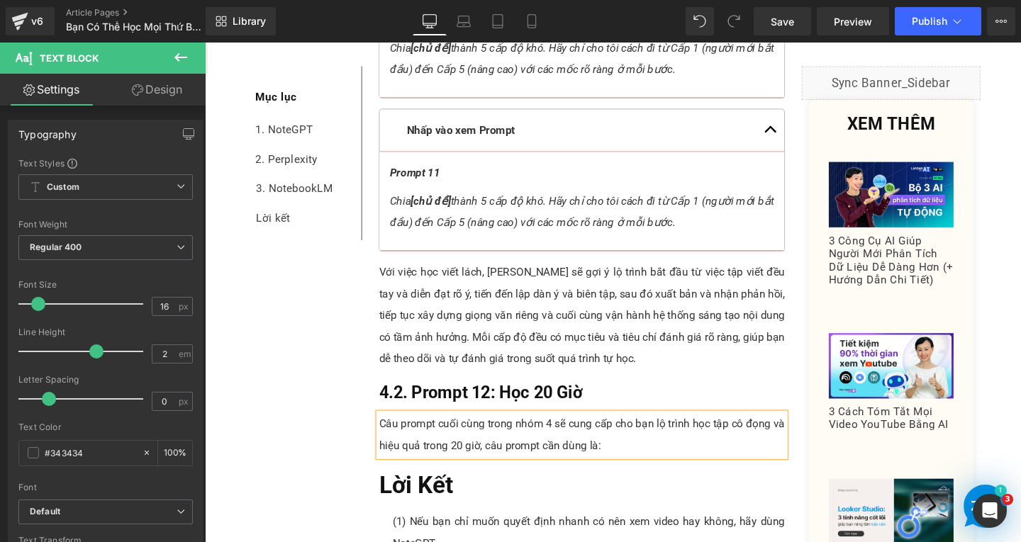
scroll to position [7512, 0]
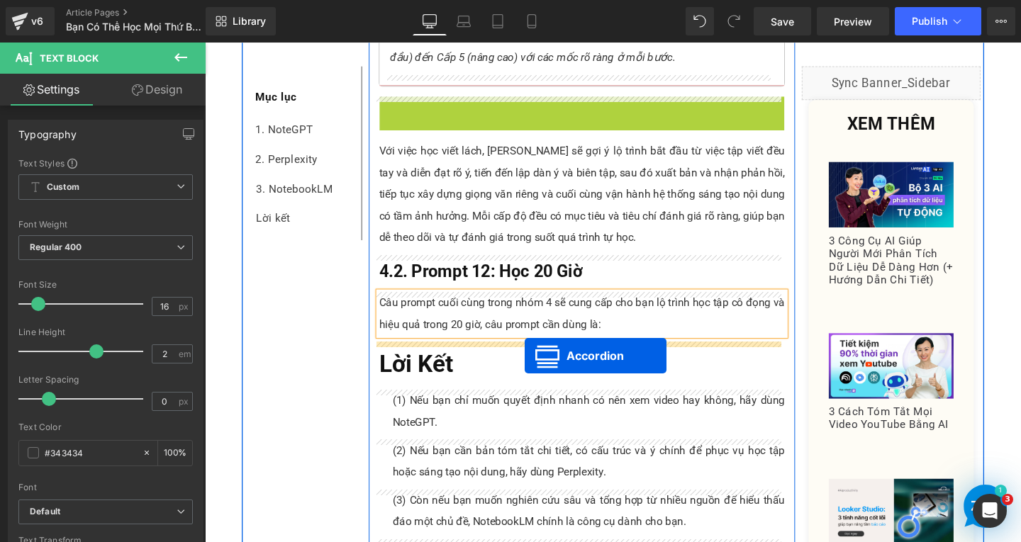
drag, startPoint x: 556, startPoint y: 108, endPoint x: 541, endPoint y: 371, distance: 262.7
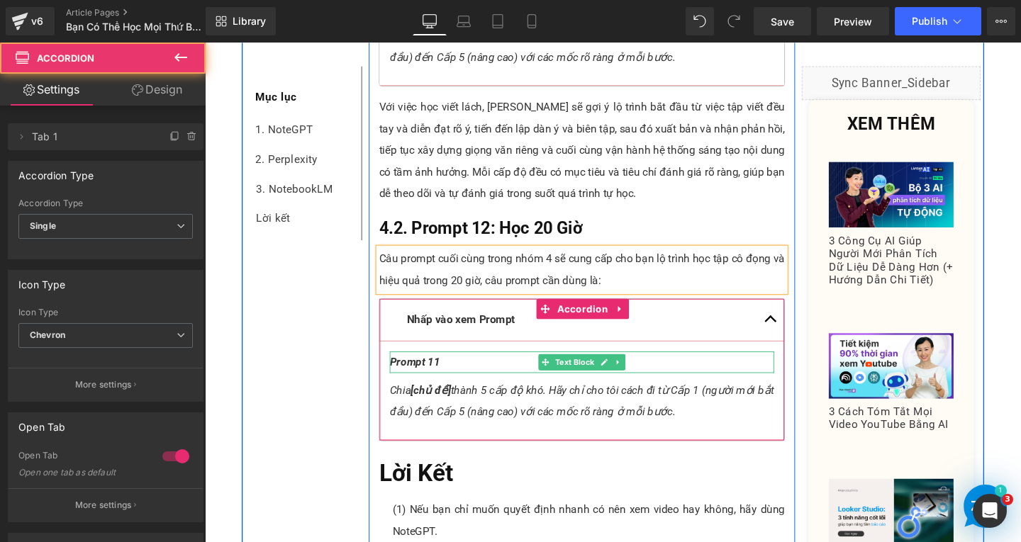
click at [456, 378] on p "Prompt 11" at bounding box center [601, 378] width 404 height 23
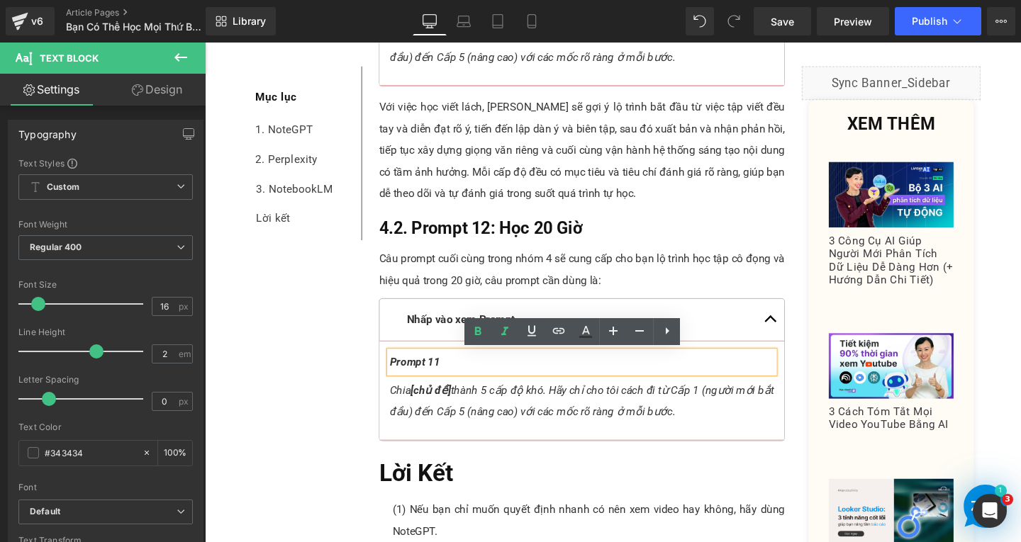
click at [456, 378] on p "Prompt 11" at bounding box center [601, 378] width 404 height 23
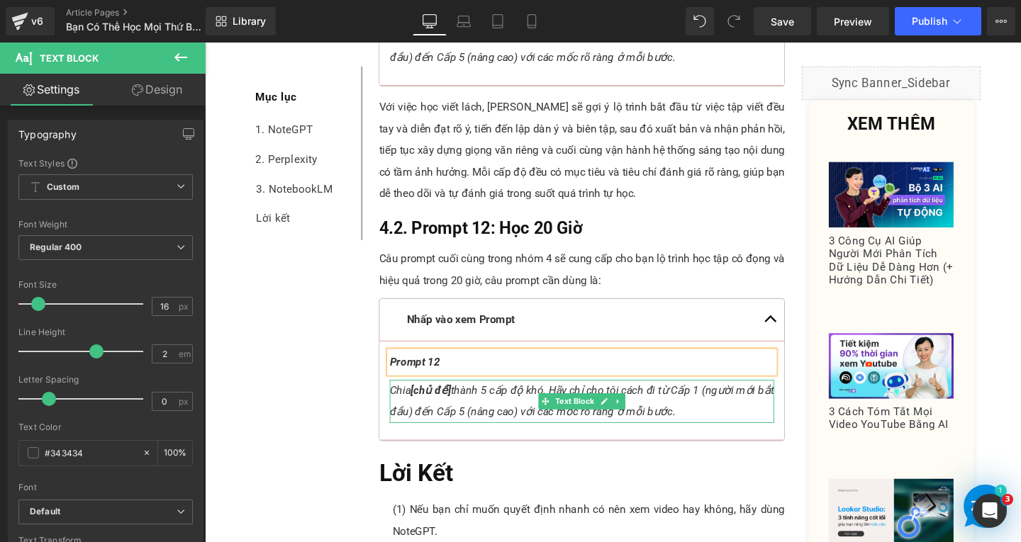
click at [686, 427] on span "Chia [chủ đề] thành 5 cấp độ khó. Hãy chỉ cho tôi cách đi từ Cấp 1 (người mới b…" at bounding box center [601, 419] width 404 height 36
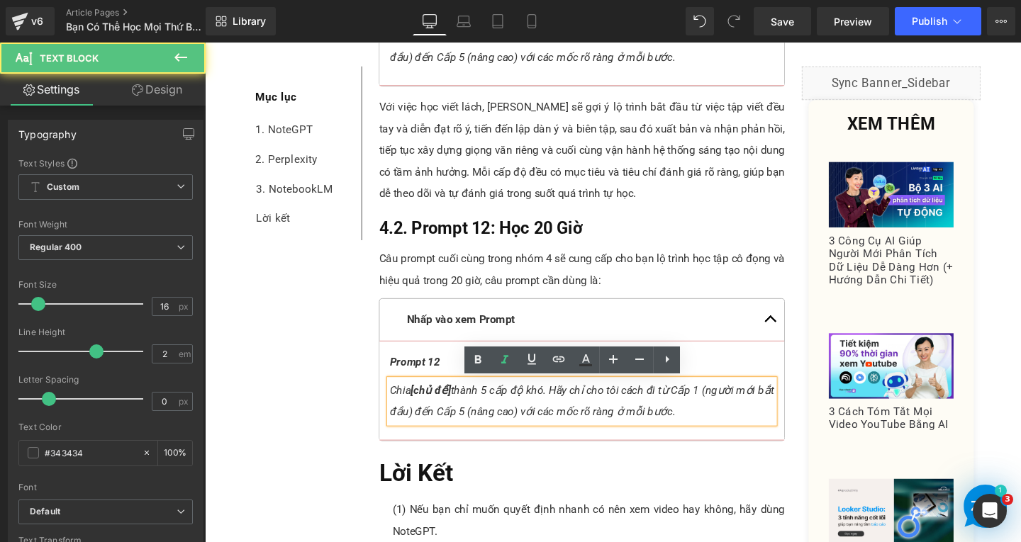
click at [731, 429] on p "Chia [chủ đề] thành 5 cấp độ khó. Hãy chỉ cho tôi cách đi từ Cấp 1 (người mới b…" at bounding box center [601, 419] width 404 height 45
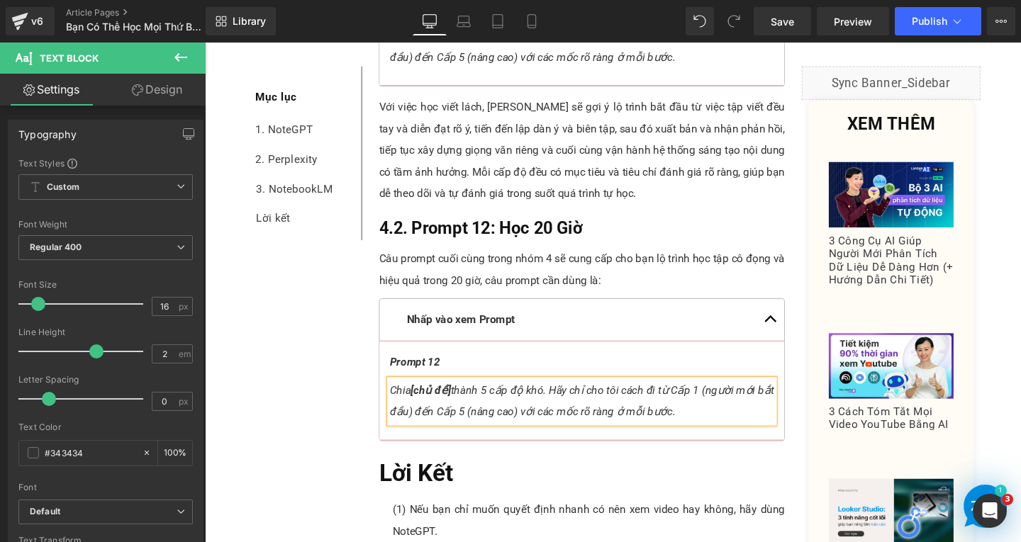
paste div
drag, startPoint x: 486, startPoint y: 405, endPoint x: 530, endPoint y: 408, distance: 43.4
click at [530, 408] on span "Lập kế hoạch học [Chủ đề] trong 20 giờ, chia 10 buổi × 2 giờ, mỗi buổi tập trun…" at bounding box center [601, 419] width 404 height 36
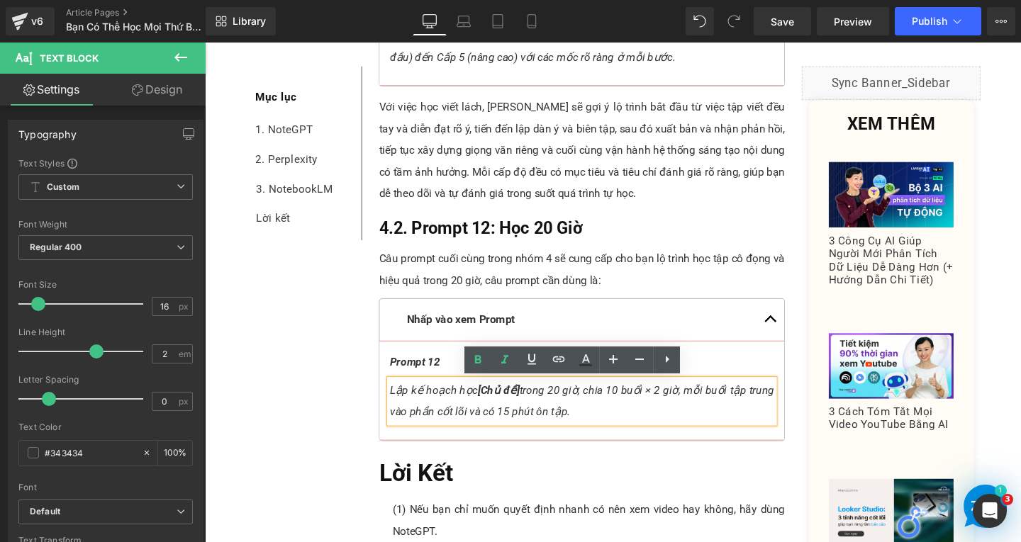
click at [631, 432] on p "Lập kế hoạch học [Chủ đề] trong 20 giờ, chia 10 buổi × 2 giờ, mỗi buổi tập trun…" at bounding box center [601, 419] width 404 height 45
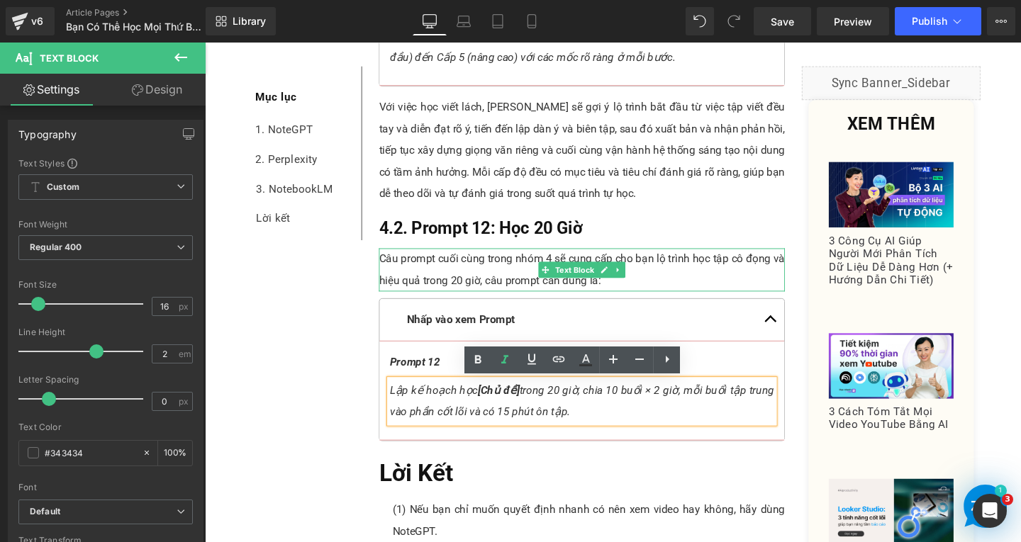
click at [636, 281] on icon at bounding box center [640, 281] width 8 height 9
click at [628, 283] on icon at bounding box center [632, 281] width 8 height 8
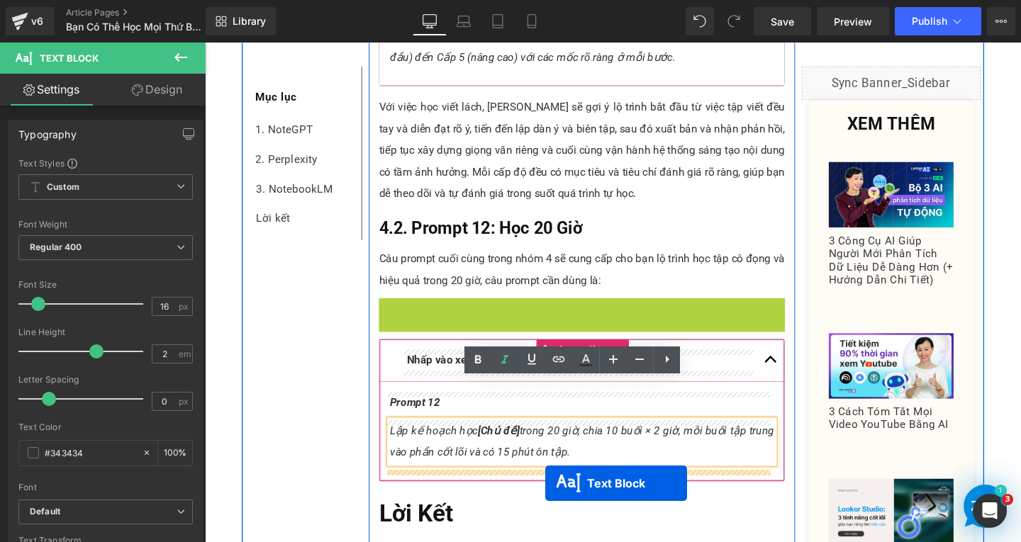
scroll to position [7568, 0]
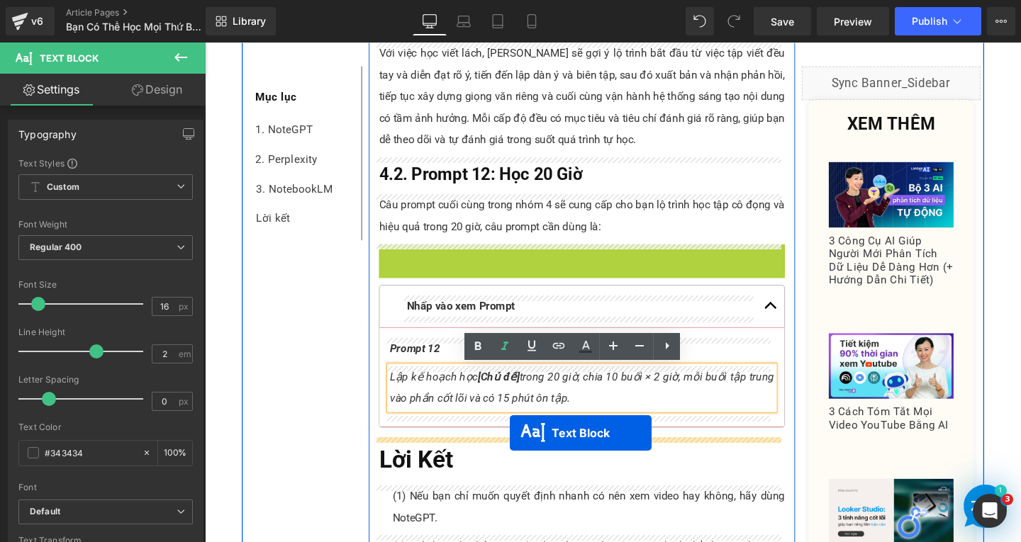
drag, startPoint x: 554, startPoint y: 331, endPoint x: 525, endPoint y: 453, distance: 125.2
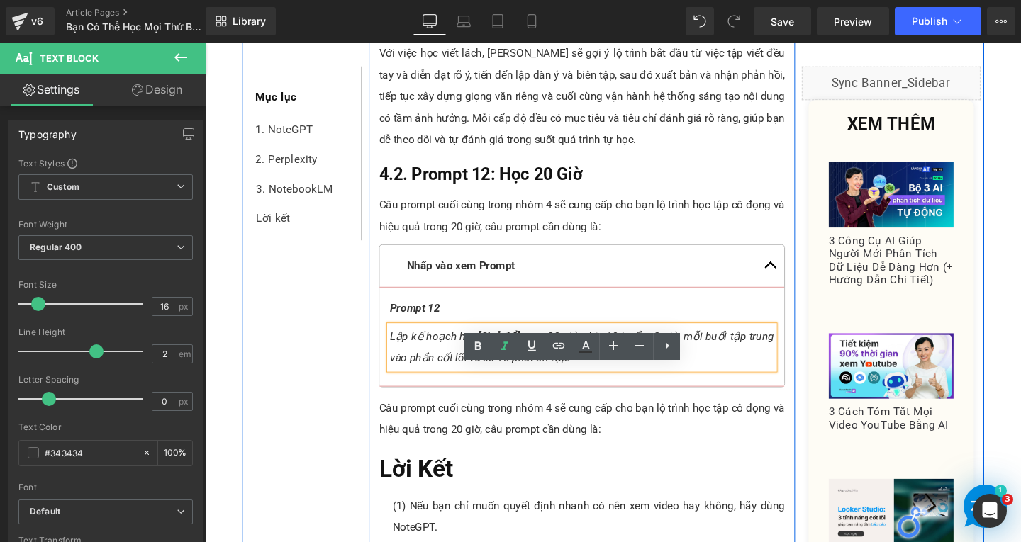
click at [648, 440] on p "Câu prompt cuối cùng trong nhóm 4 sẽ cung cấp cho bạn lộ trình học tập cô đọng …" at bounding box center [601, 437] width 427 height 45
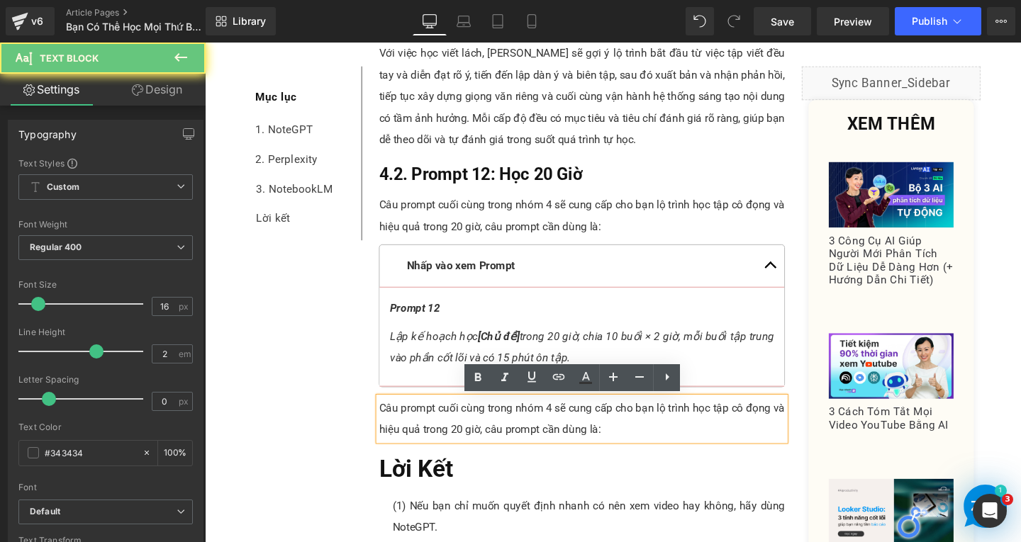
click at [645, 451] on p "Câu prompt cuối cùng trong nhóm 4 sẽ cung cấp cho bạn lộ trình học tập cô đọng …" at bounding box center [601, 437] width 427 height 45
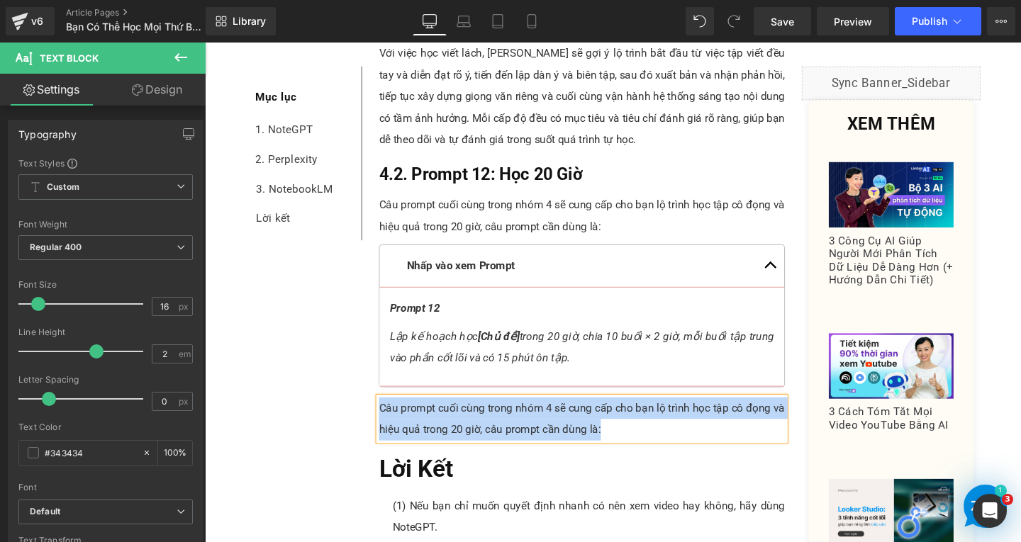
paste div
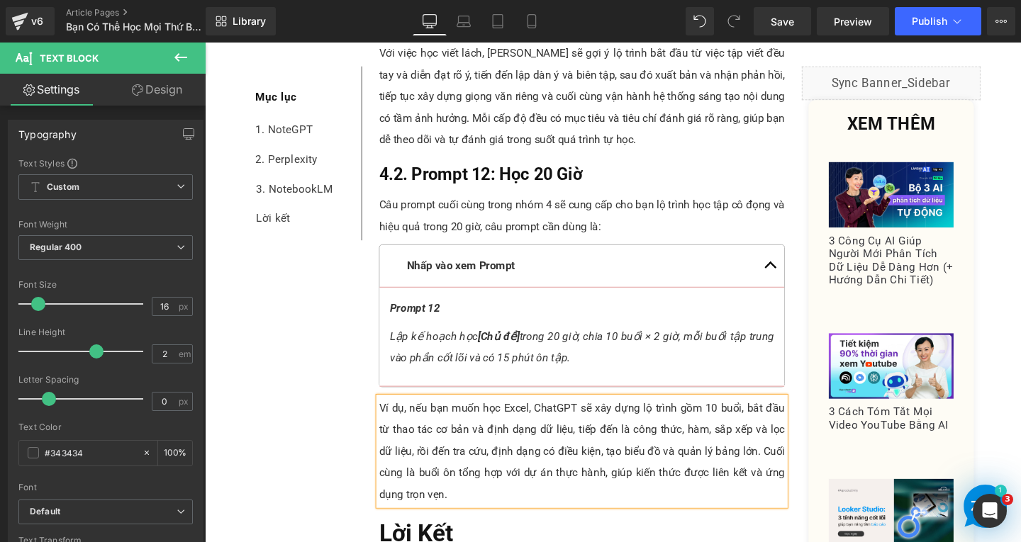
scroll to position [7781, 0]
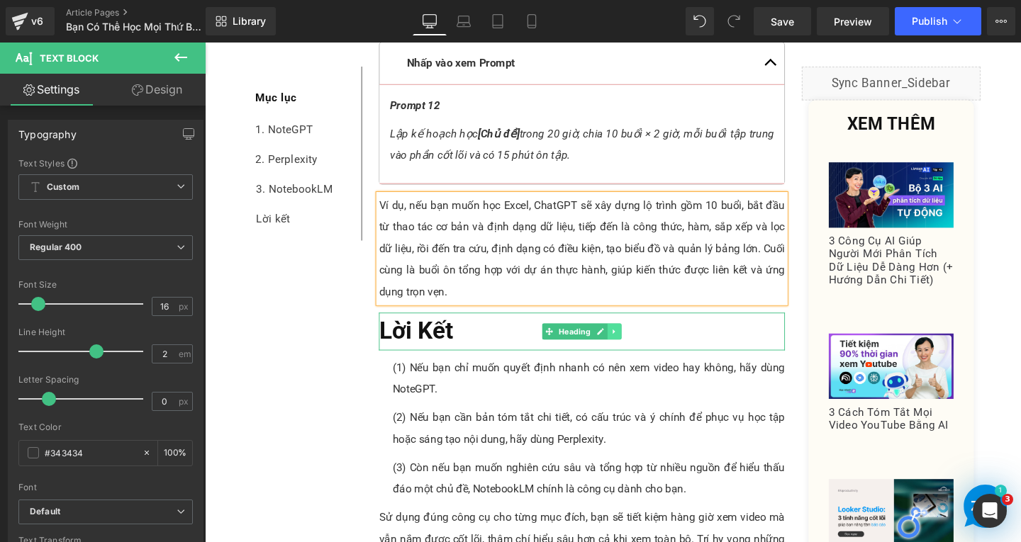
click at [632, 345] on icon at bounding box center [636, 346] width 8 height 9
click at [627, 345] on link at bounding box center [628, 346] width 15 height 17
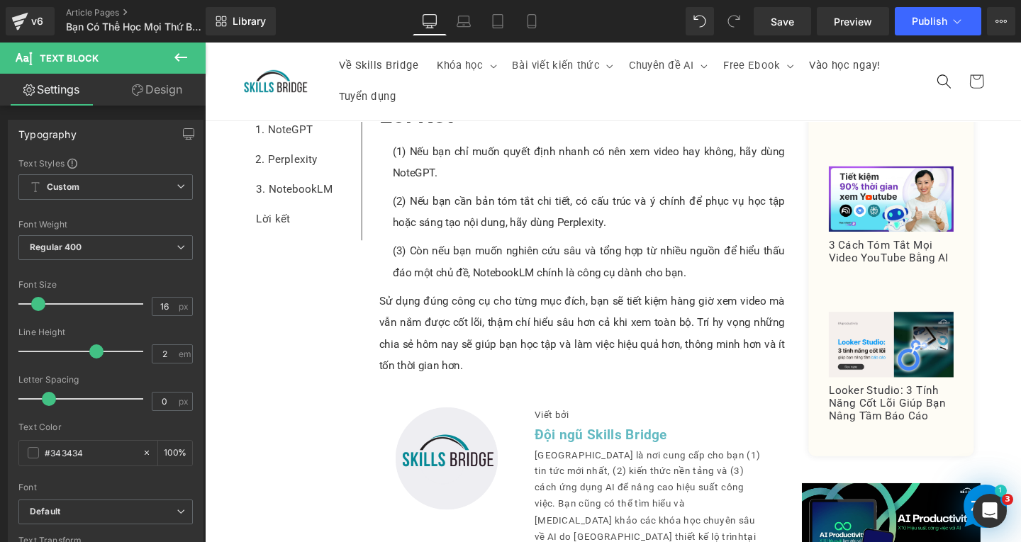
scroll to position [7917, 0]
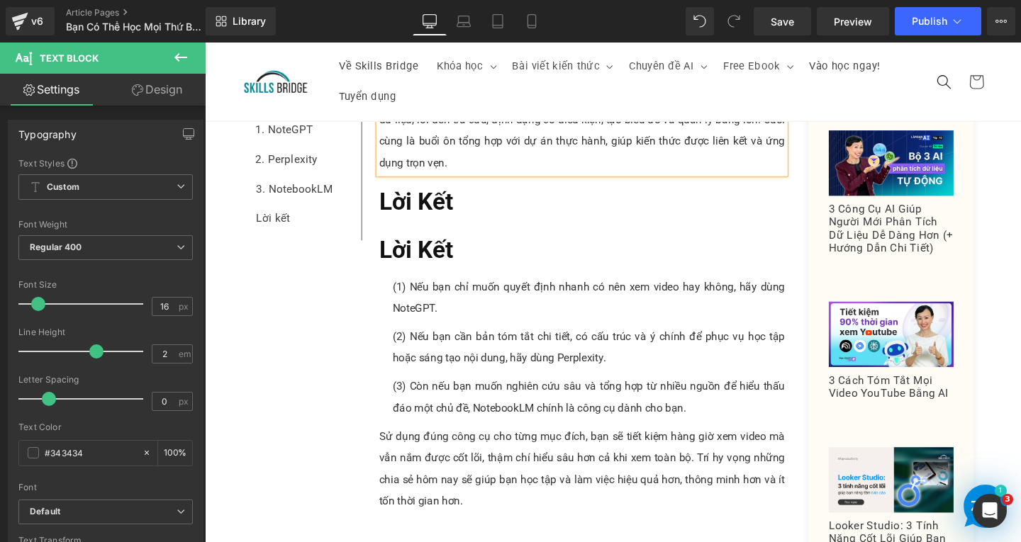
click at [490, 208] on h2 "Lời Kết" at bounding box center [601, 211] width 427 height 40
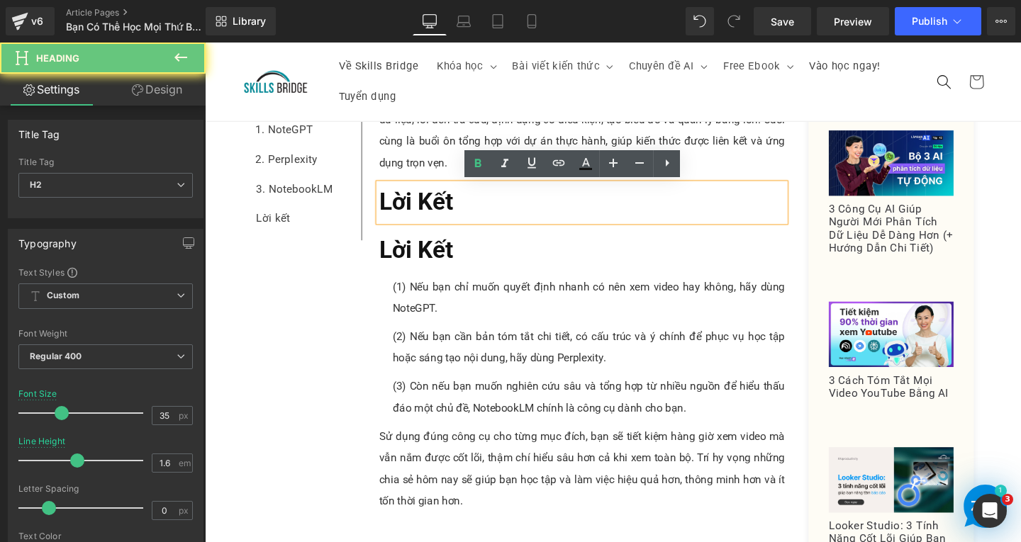
click at [489, 207] on h2 "Lời Kết" at bounding box center [601, 211] width 427 height 40
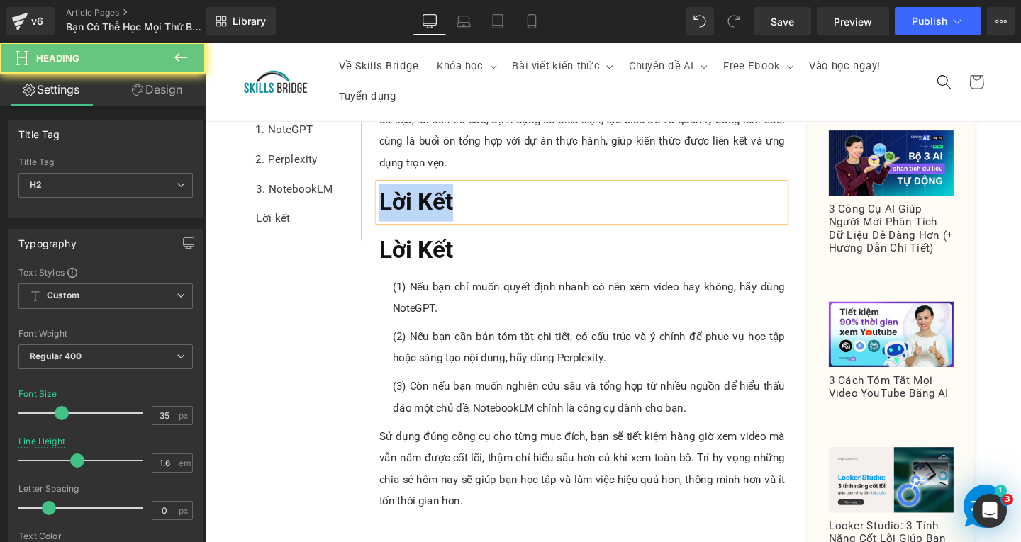
paste div
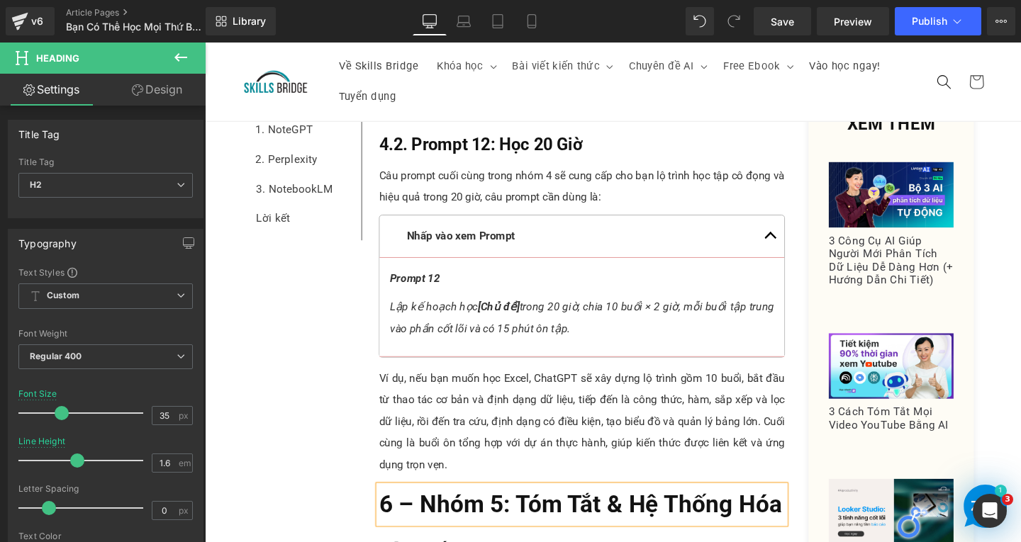
scroll to position [7917, 0]
click at [417, 513] on span "6 – Nhóm 5: Tóm Tắt & Hệ Thống Hóa" at bounding box center [599, 527] width 423 height 29
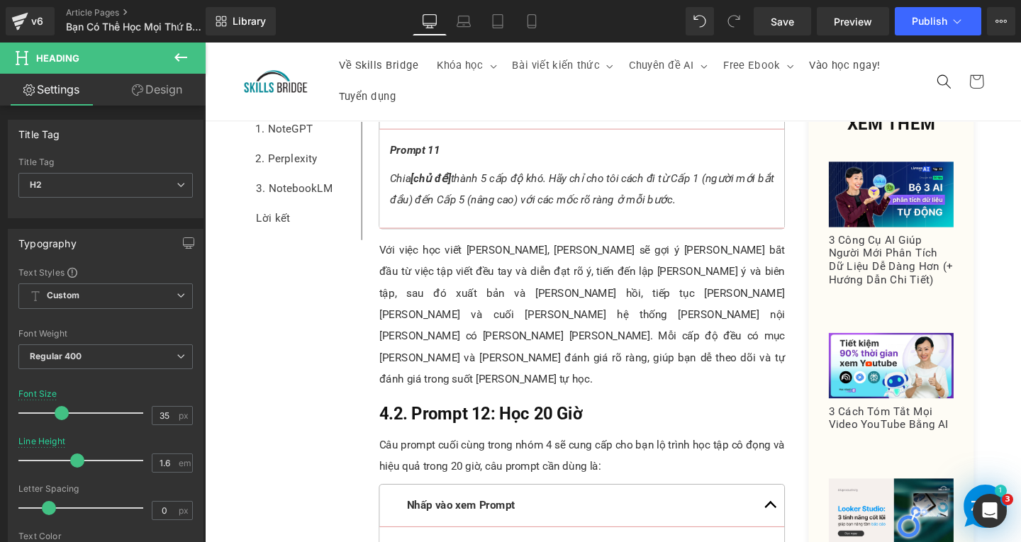
scroll to position [7563, 0]
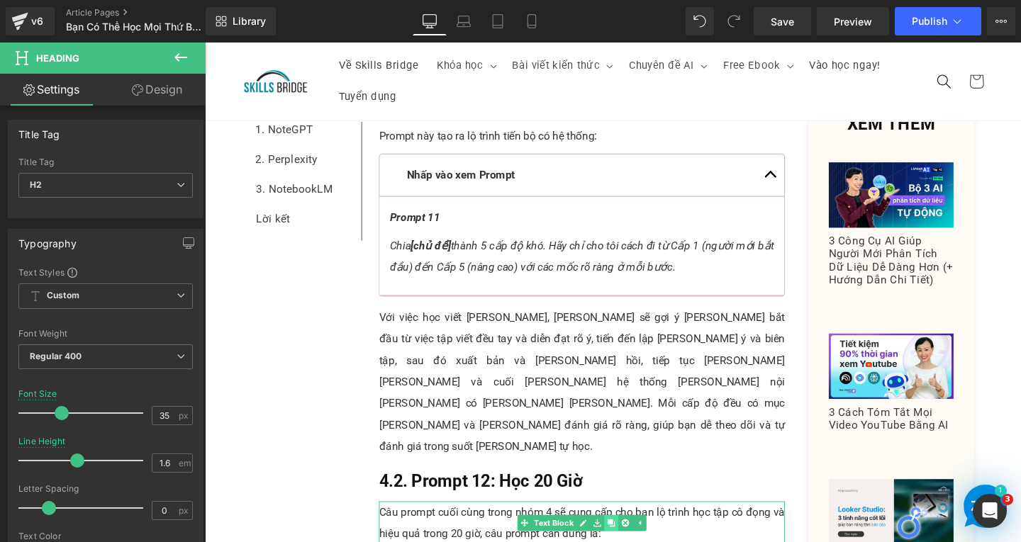
click at [628, 542] on icon at bounding box center [632, 548] width 8 height 8
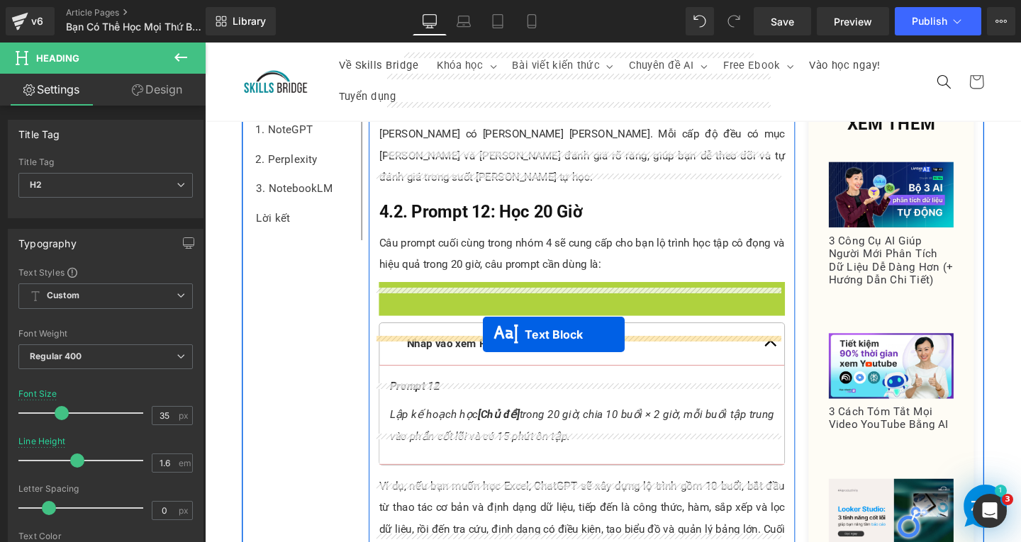
drag, startPoint x: 556, startPoint y: 281, endPoint x: 497, endPoint y: 349, distance: 90.4
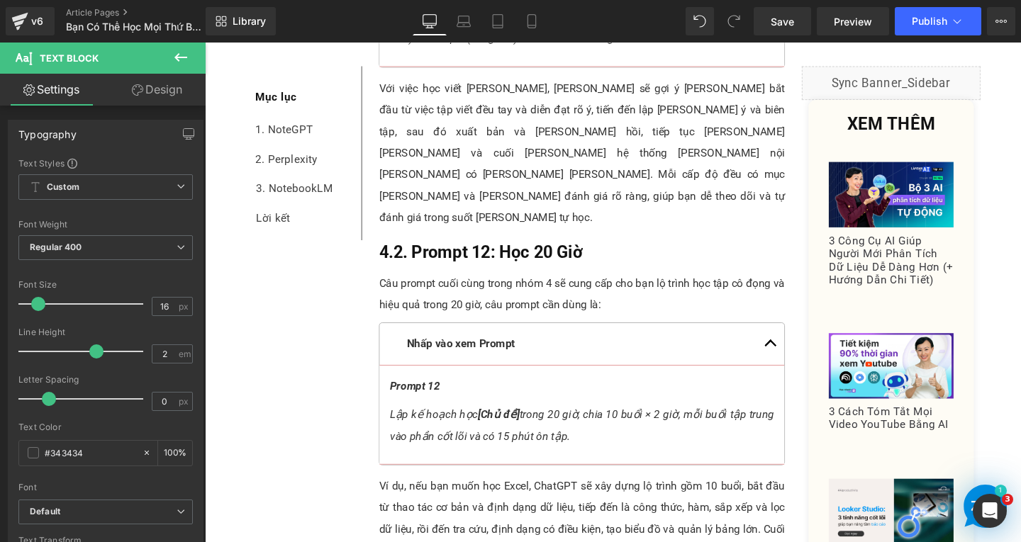
paste div
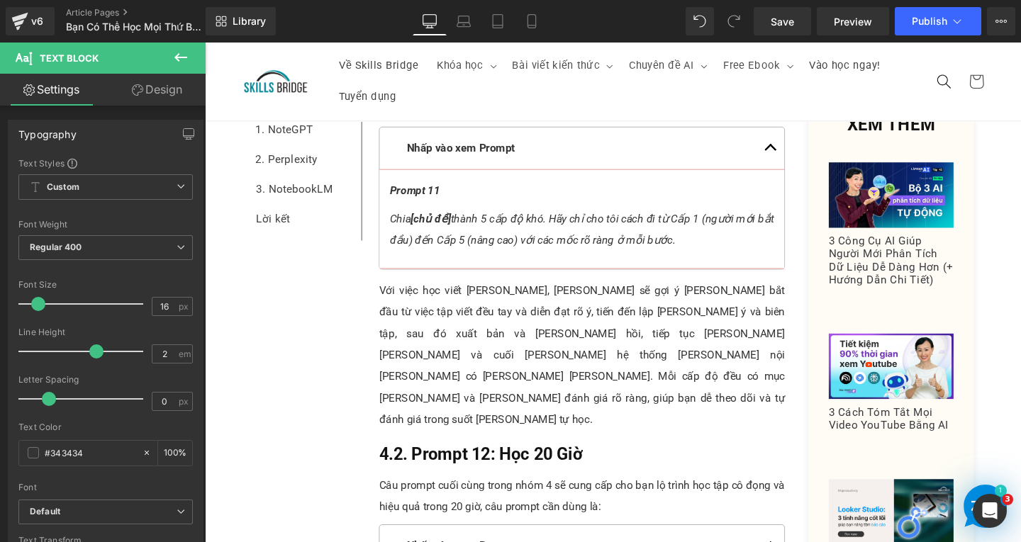
scroll to position [7449, 0]
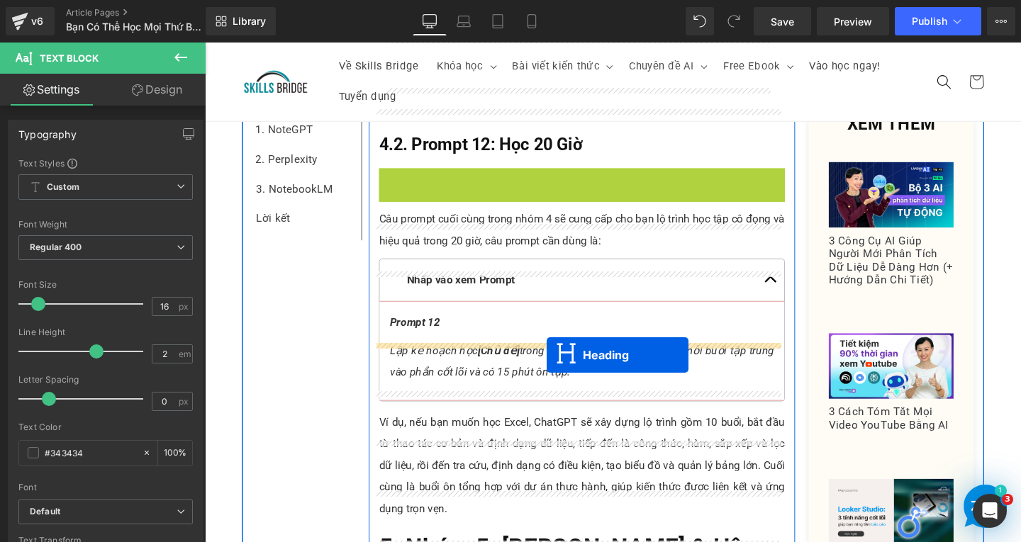
drag, startPoint x: 564, startPoint y: 340, endPoint x: 564, endPoint y: 370, distance: 29.8
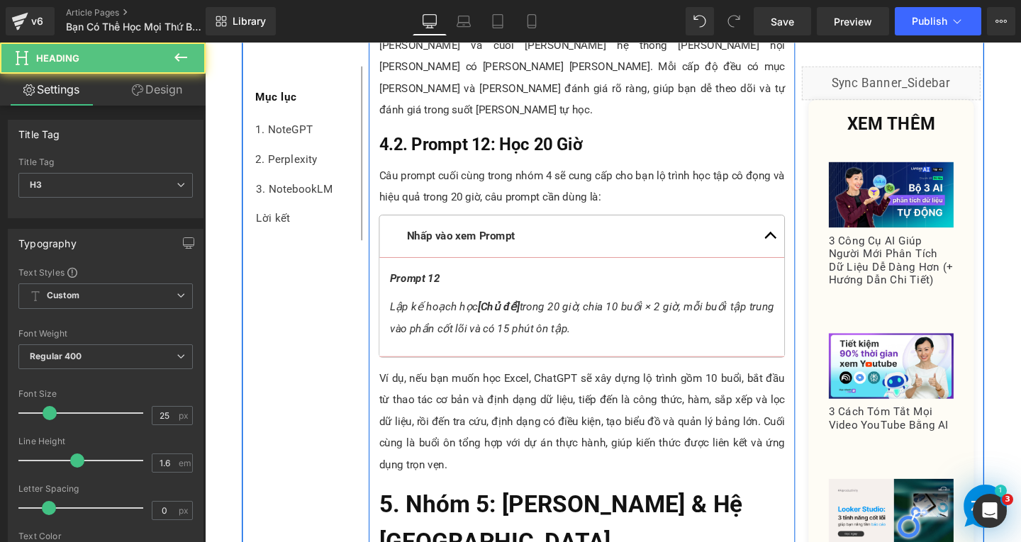
scroll to position [7871, 0]
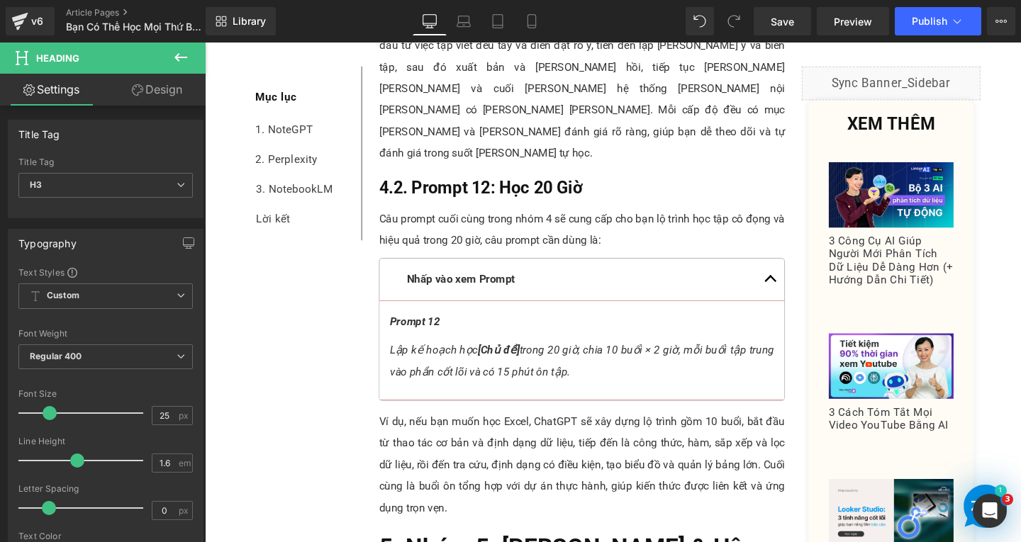
paste div
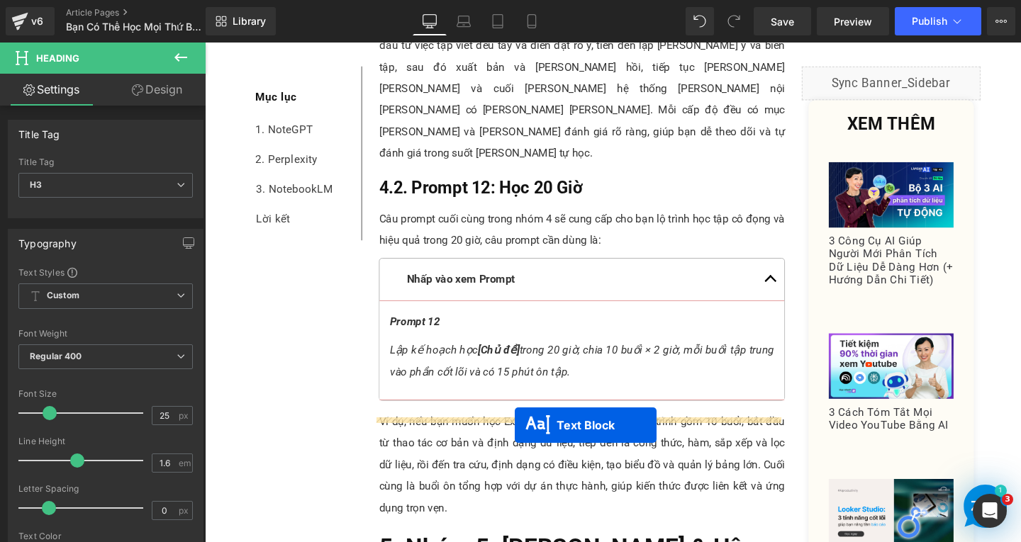
drag, startPoint x: 562, startPoint y: 395, endPoint x: 530, endPoint y: 445, distance: 59.6
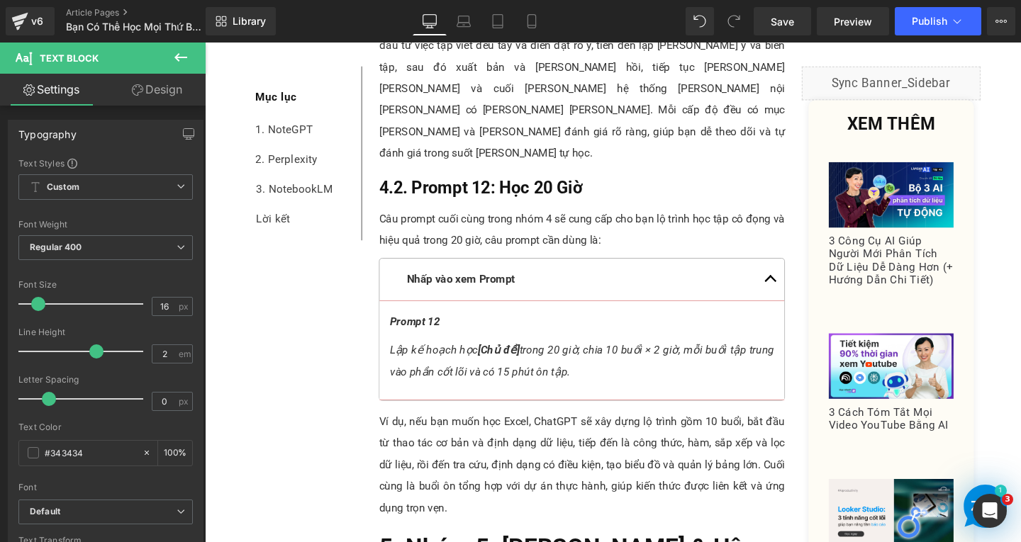
paste div
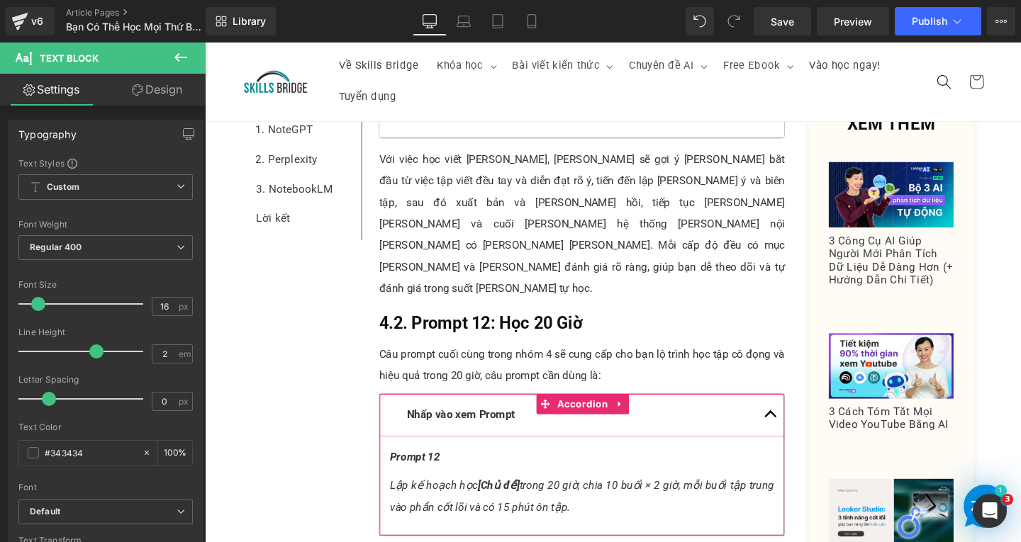
scroll to position [7658, 0]
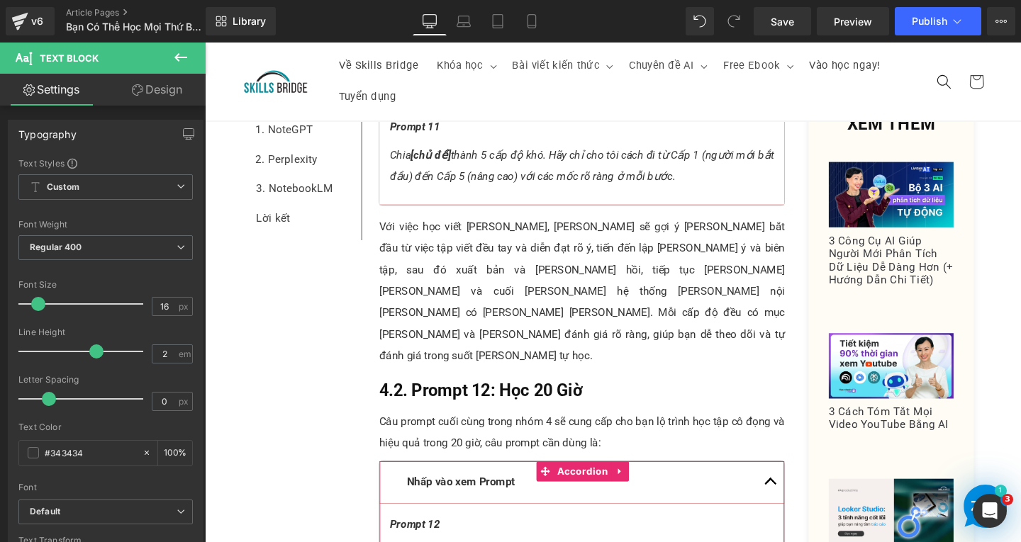
click at [637, 488] on icon at bounding box center [642, 493] width 10 height 11
click at [627, 488] on icon at bounding box center [632, 493] width 10 height 11
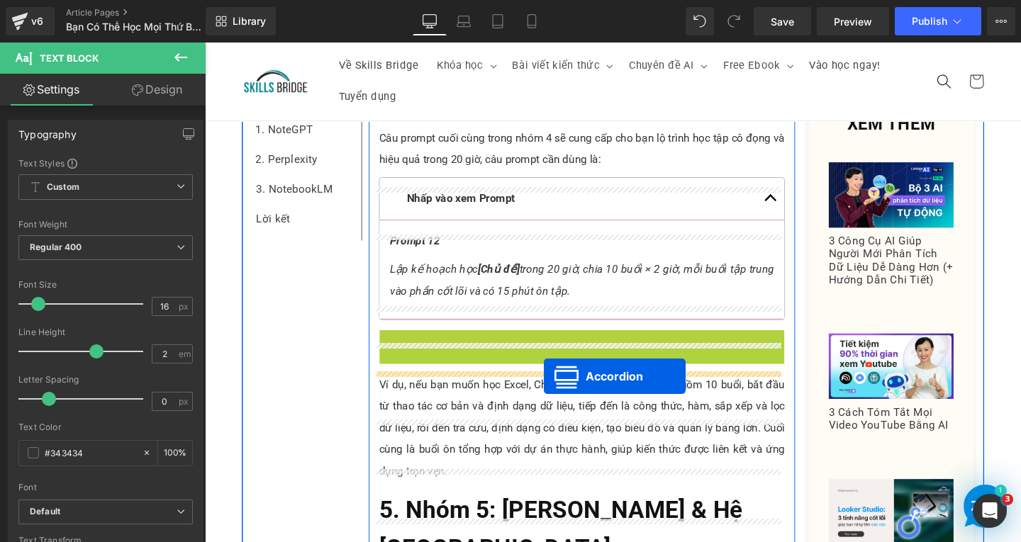
drag, startPoint x: 560, startPoint y: 337, endPoint x: 561, endPoint y: 393, distance: 56.7
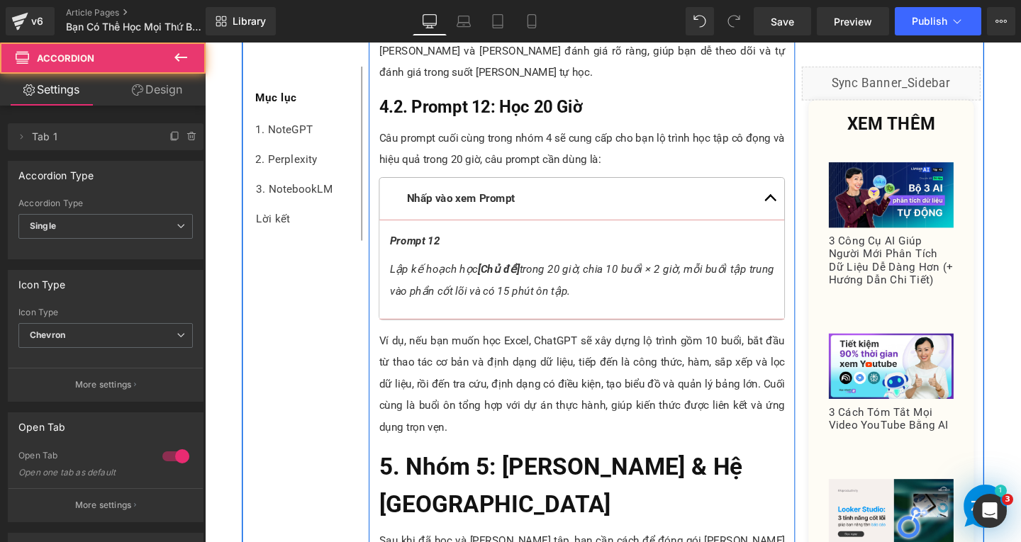
scroll to position [7910, 0]
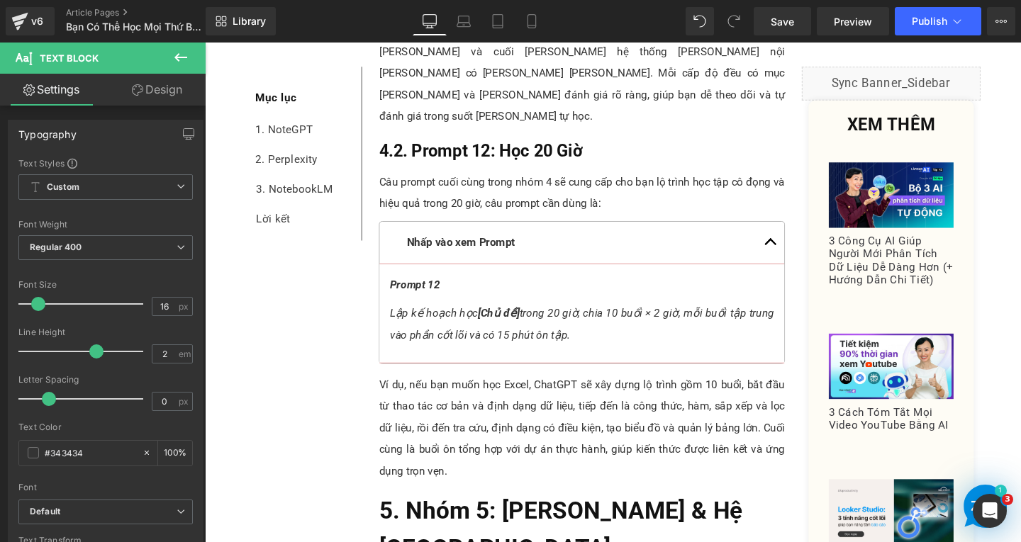
paste div
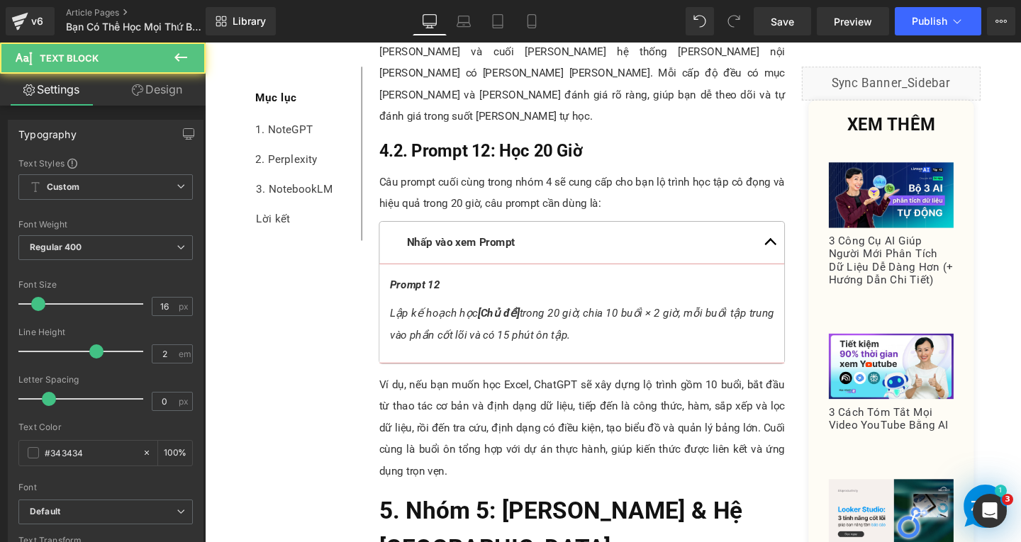
drag, startPoint x: 570, startPoint y: 486, endPoint x: 614, endPoint y: 486, distance: 44.0
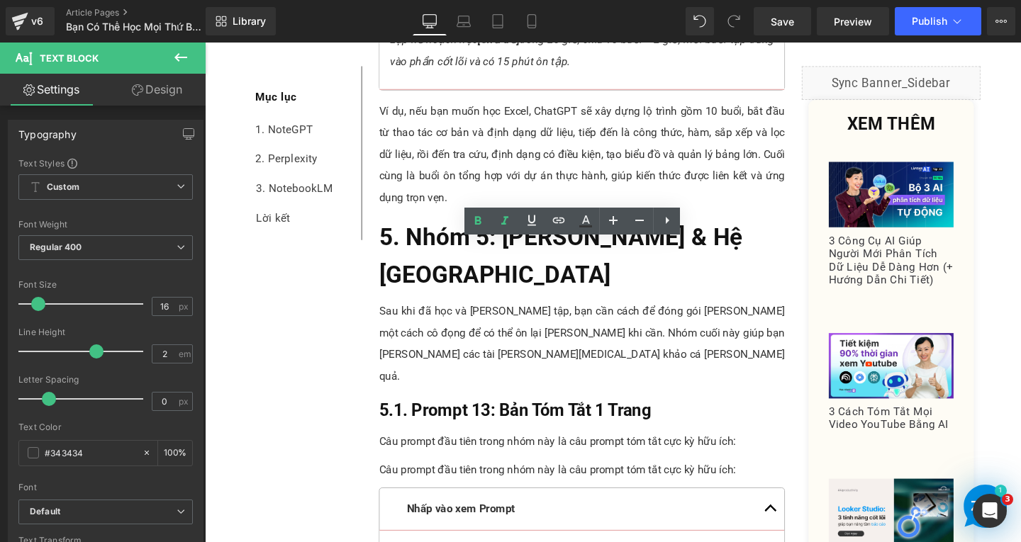
scroll to position [8199, 0]
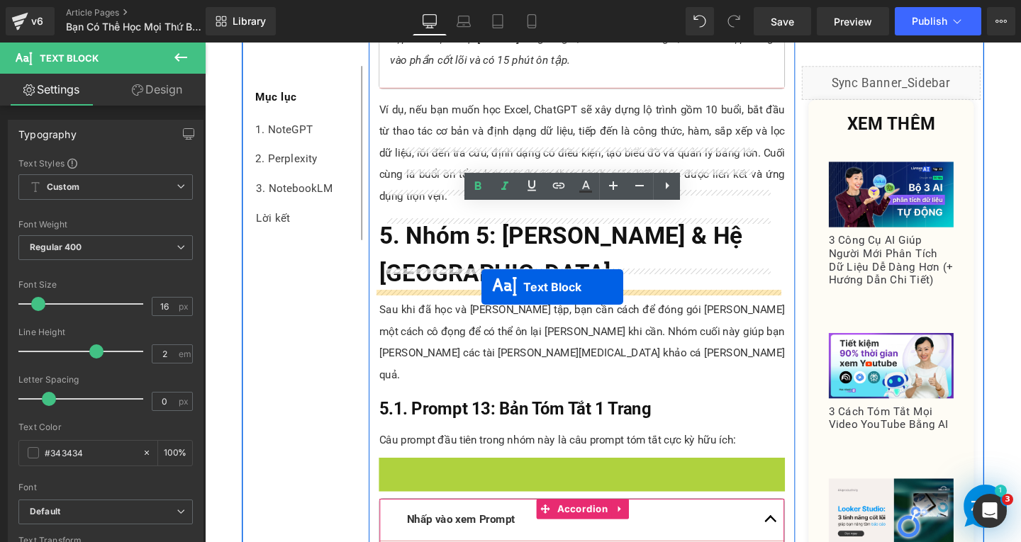
drag, startPoint x: 572, startPoint y: 108, endPoint x: 496, endPoint y: 300, distance: 206.8
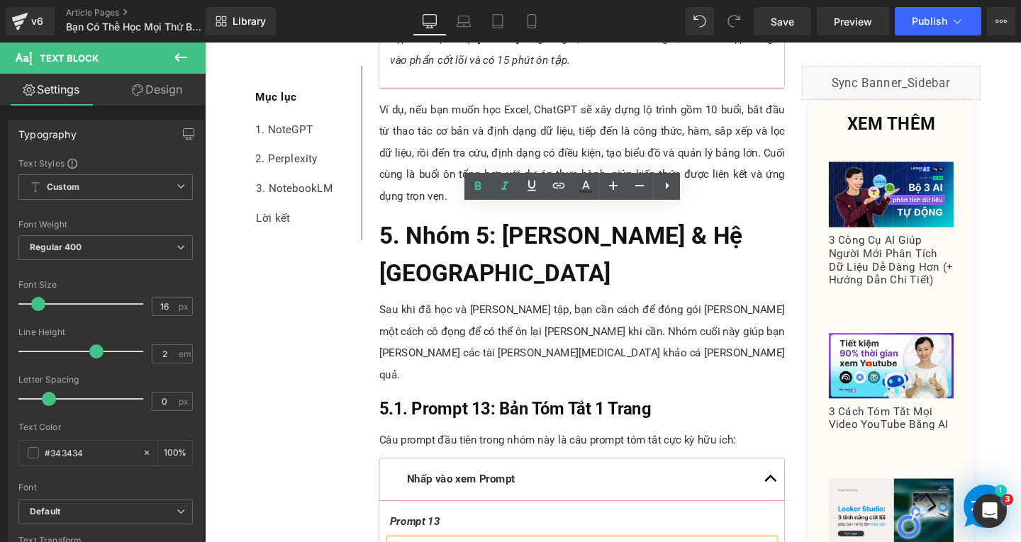
drag, startPoint x: 479, startPoint y: 267, endPoint x: 511, endPoint y: 263, distance: 32.8
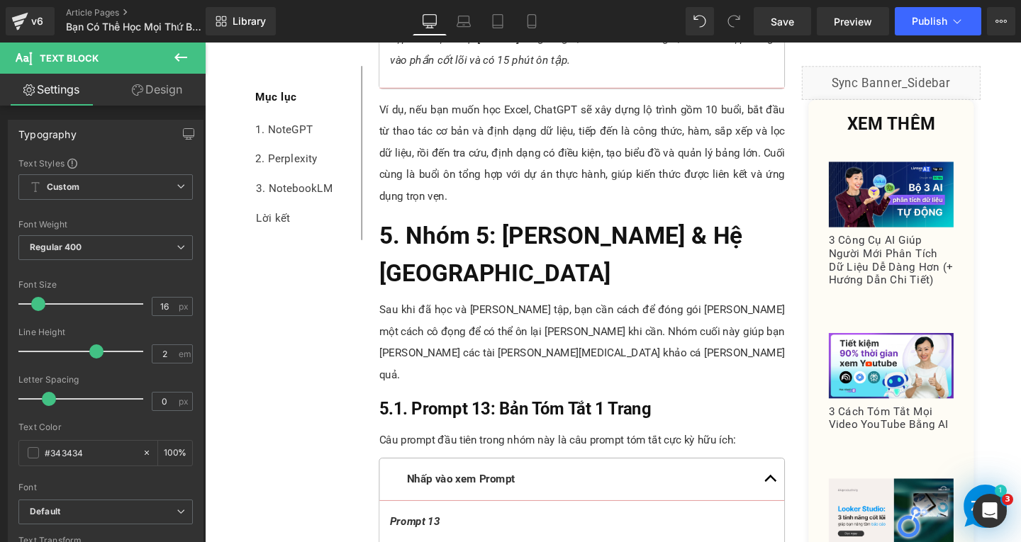
paste div
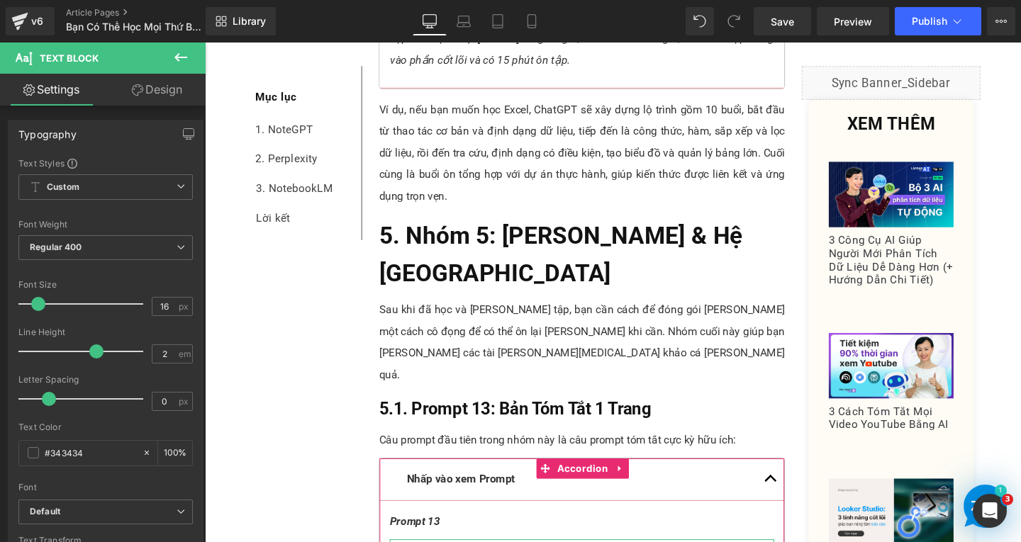
scroll to position [8057, 0]
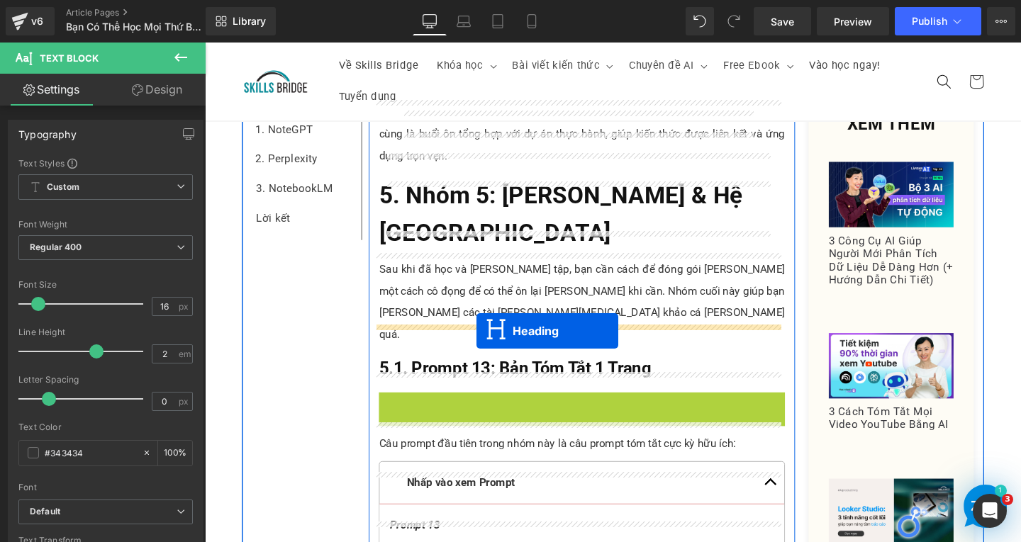
drag, startPoint x: 561, startPoint y: 227, endPoint x: 490, endPoint y: 346, distance: 138.6
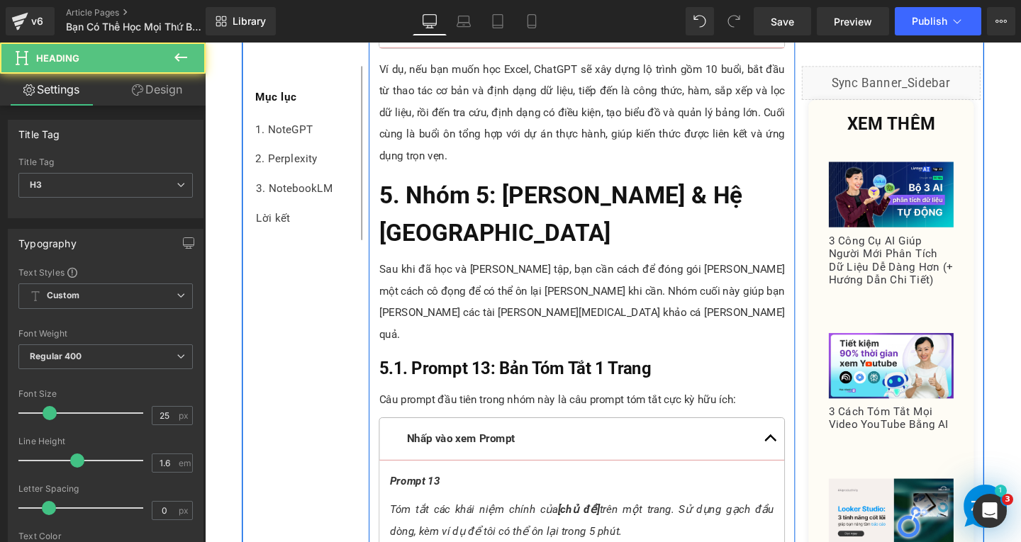
scroll to position [8196, 0]
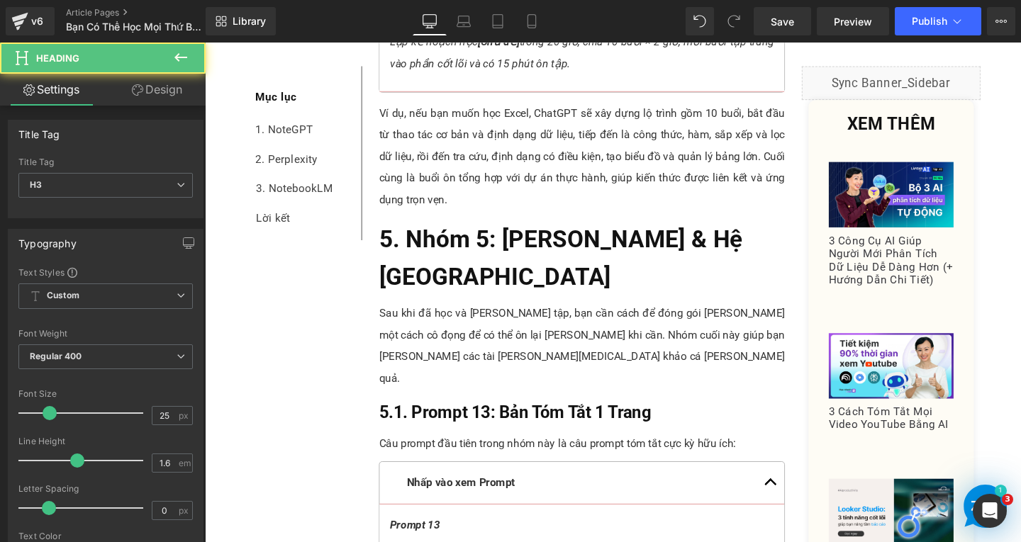
drag, startPoint x: 422, startPoint y: 355, endPoint x: 702, endPoint y: 359, distance: 280.0
drag, startPoint x: 422, startPoint y: 357, endPoint x: 464, endPoint y: 355, distance: 42.6
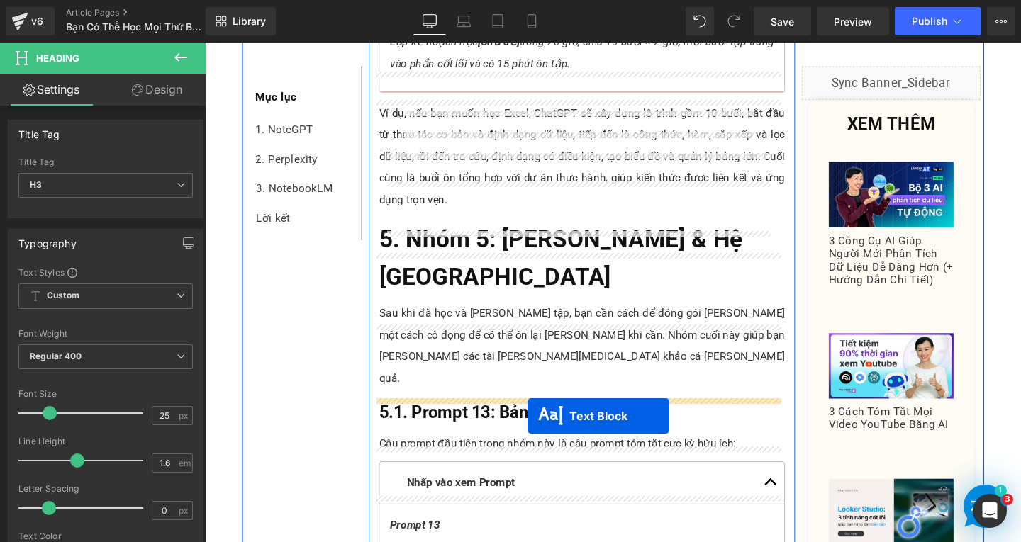
drag, startPoint x: 556, startPoint y: 372, endPoint x: 544, endPoint y: 435, distance: 64.4
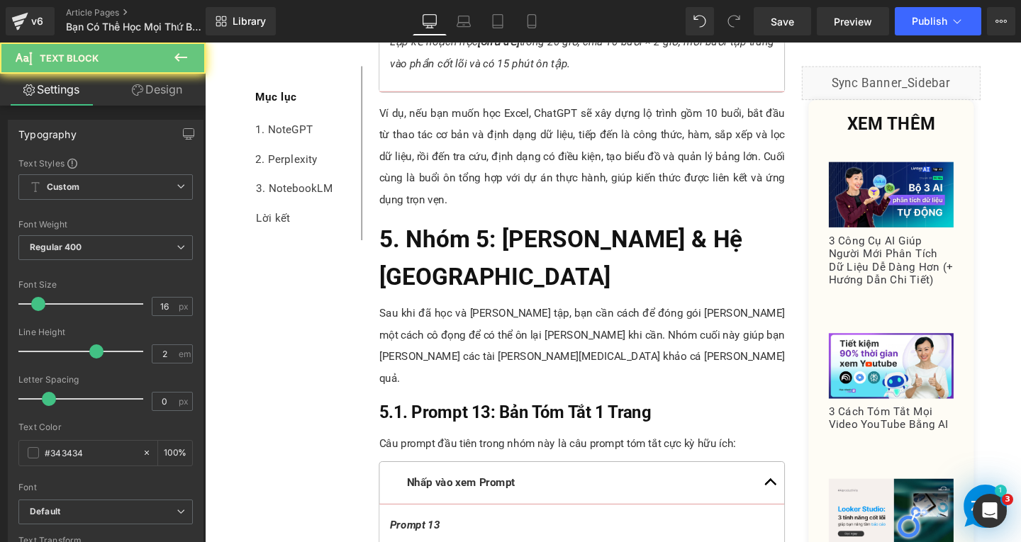
paste div
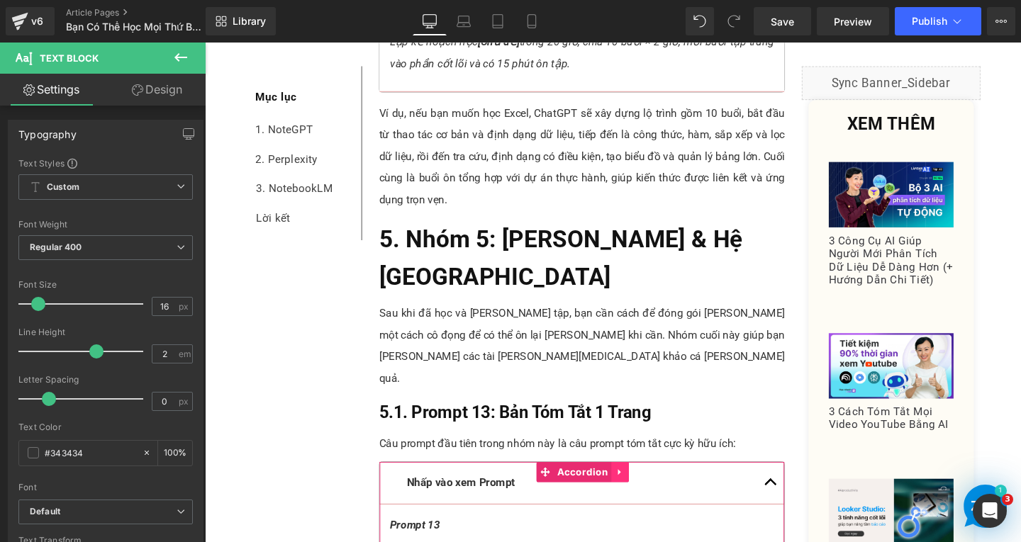
click at [637, 488] on icon at bounding box center [642, 493] width 10 height 11
click at [627, 489] on icon at bounding box center [632, 494] width 10 height 10
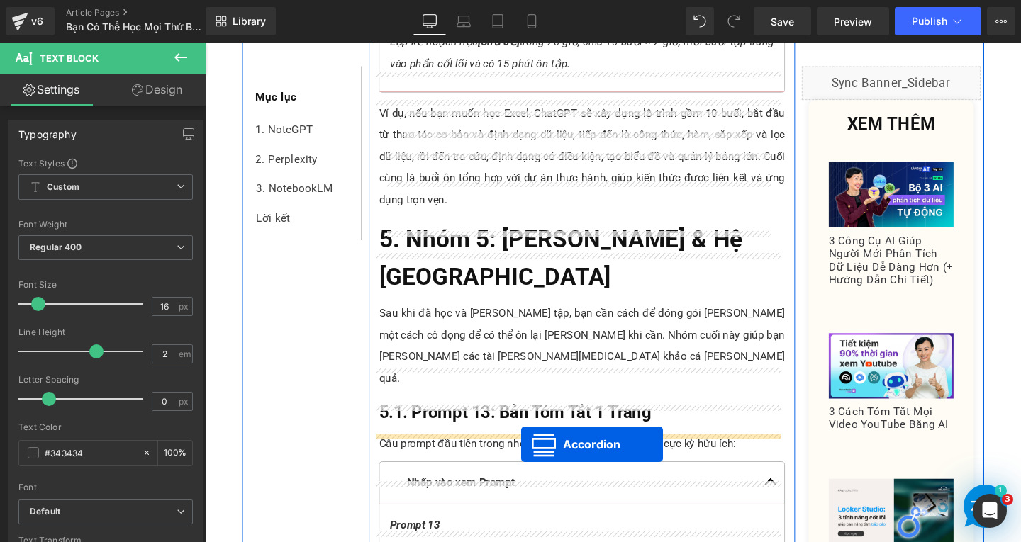
drag, startPoint x: 569, startPoint y: 279, endPoint x: 537, endPoint y: 465, distance: 188.5
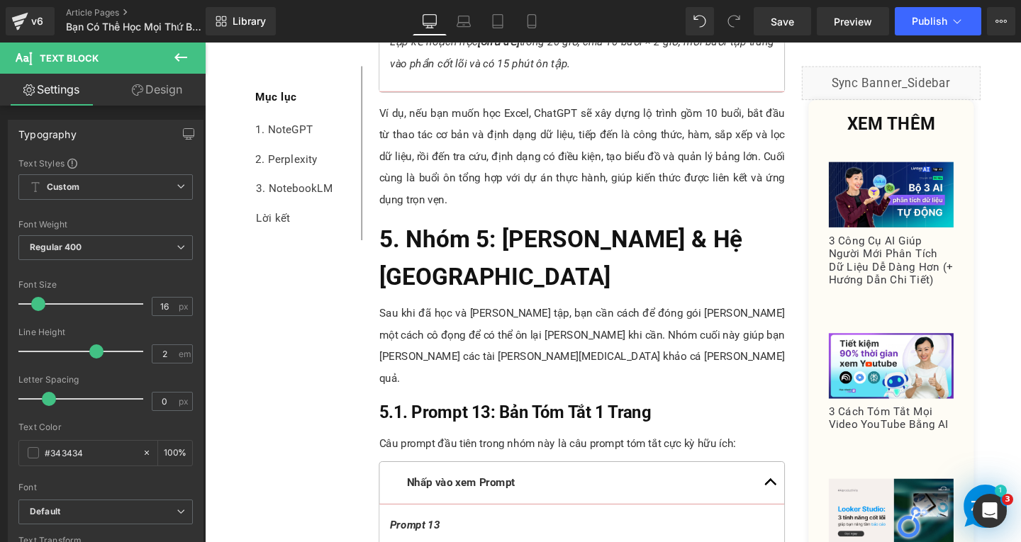
drag, startPoint x: 546, startPoint y: 492, endPoint x: 438, endPoint y: 482, distance: 108.2
click at [546, 492] on div "Rendering Content" at bounding box center [510, 487] width 87 height 16
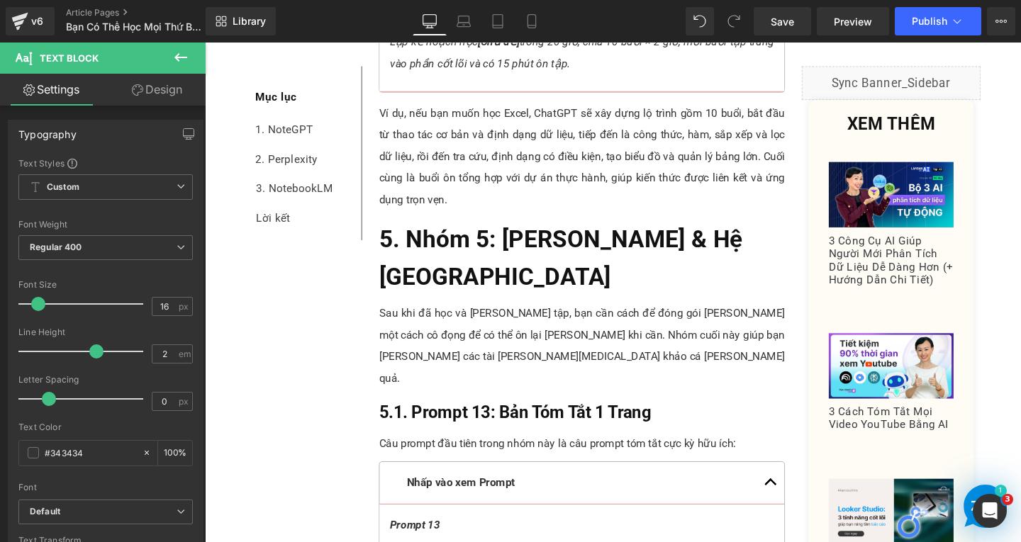
paste div
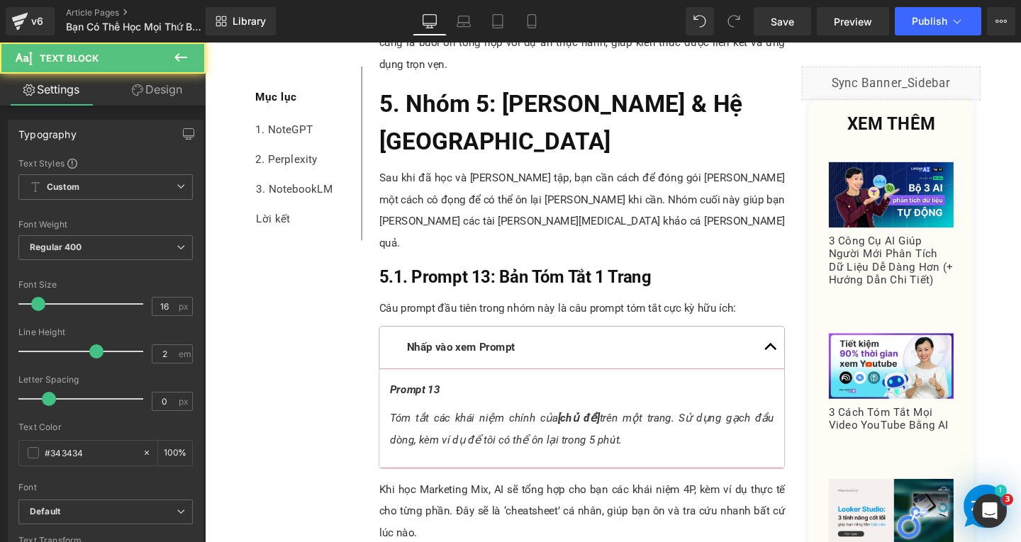
drag, startPoint x: 523, startPoint y: 386, endPoint x: 700, endPoint y: 386, distance: 177.2
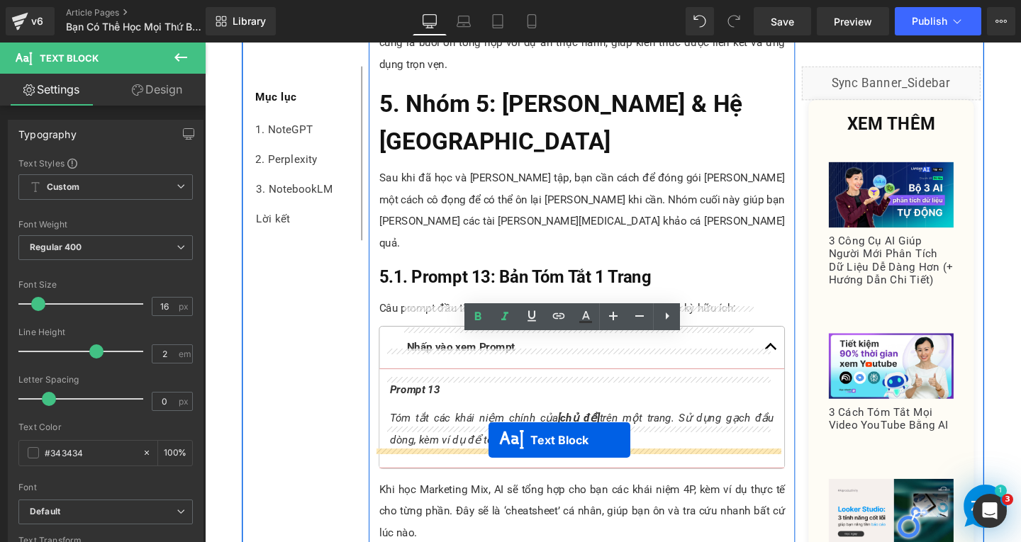
drag, startPoint x: 553, startPoint y: 276, endPoint x: 501, endPoint y: 466, distance: 196.2
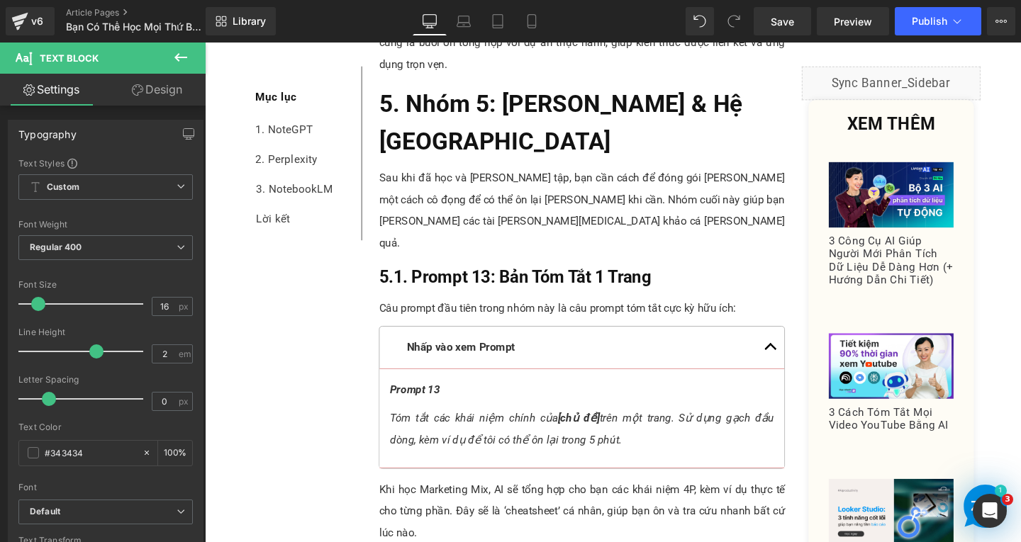
paste div
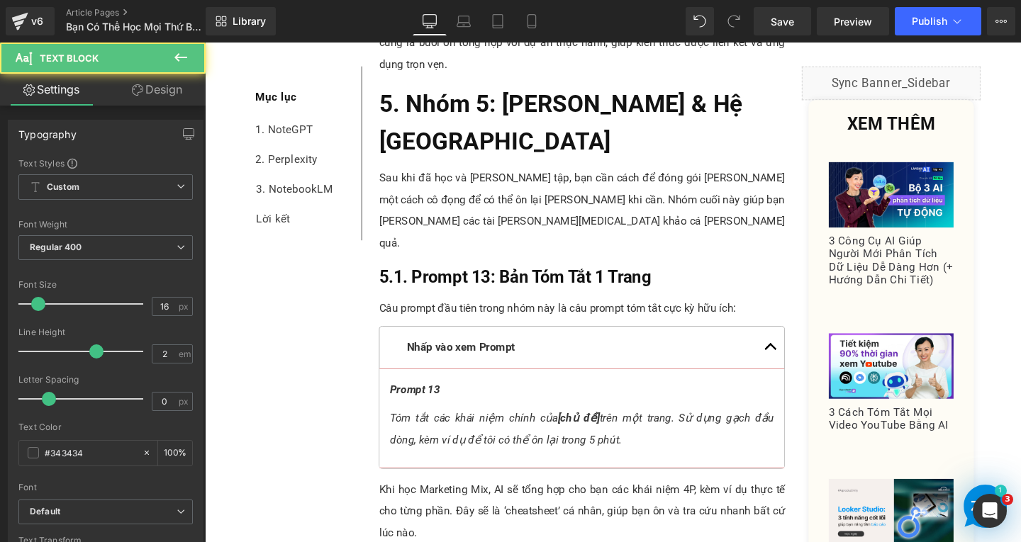
drag, startPoint x: 497, startPoint y: 437, endPoint x: 414, endPoint y: 455, distance: 84.8
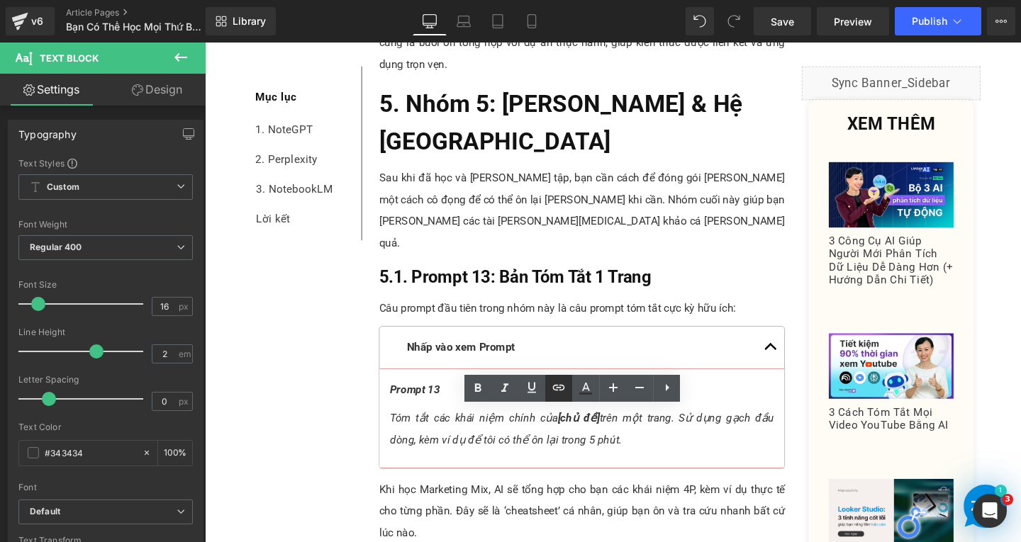
click at [552, 391] on icon at bounding box center [558, 387] width 17 height 17
click at [581, 471] on input "text" at bounding box center [609, 467] width 218 height 35
paste input "https://thaivanlinh.com/blogs/tips-phat-trien-ban-than/bat-dau-buoi-sang-dung-c…"
type input "https://thaivanlinh.com/blogs/tips-phat-trien-ban-than/bat-dau-buoi-sang-dung-c…"
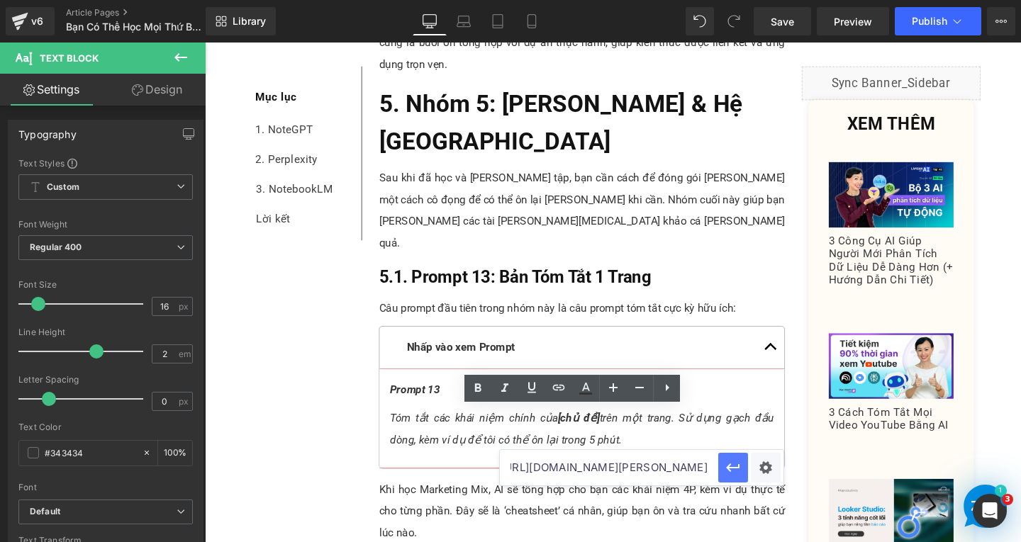
click at [733, 469] on icon "button" at bounding box center [732, 467] width 17 height 17
click at [576, 387] on link at bounding box center [585, 388] width 27 height 27
type input "#424242"
type input "100"
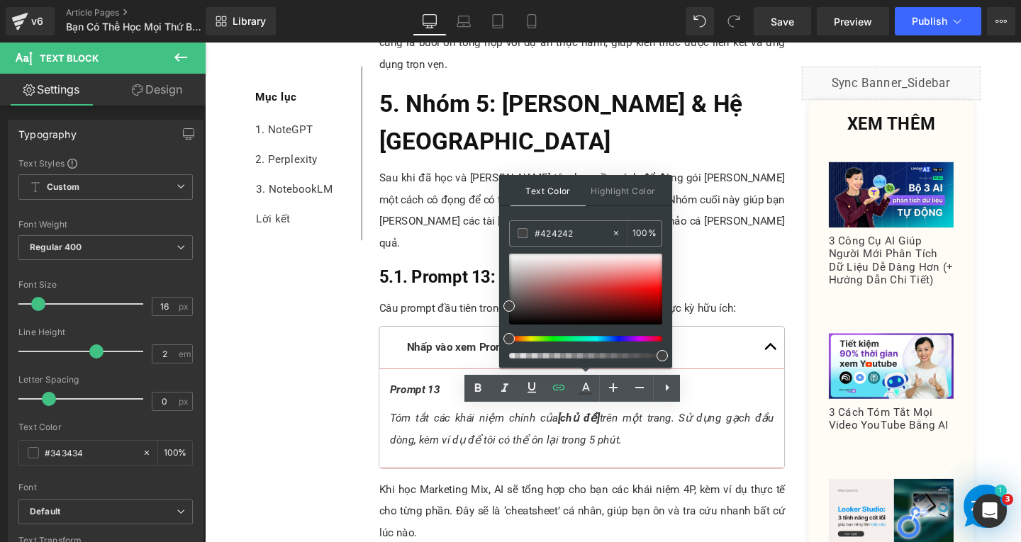
drag, startPoint x: 788, startPoint y: 272, endPoint x: 480, endPoint y: 242, distance: 309.8
type input "0"
type input "000"
type input "100"
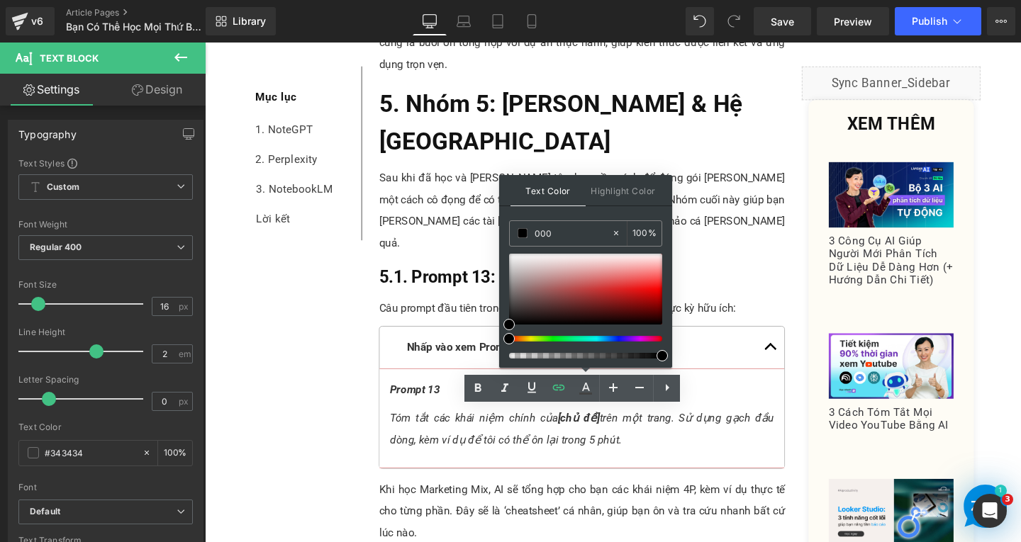
type input "0000"
type input "0"
type input "0000ee"
type input "100"
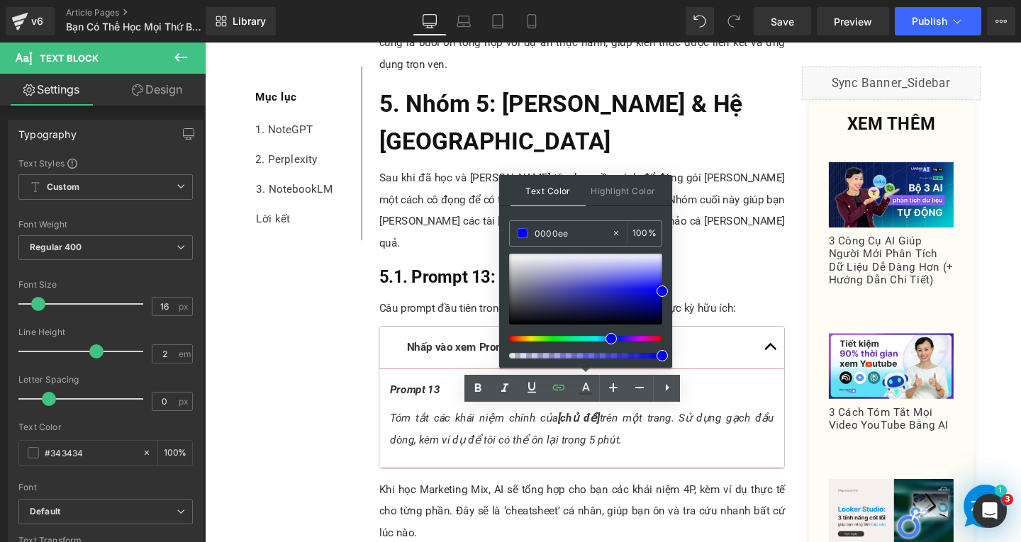
type input "#0000ee"
type input "100"
drag, startPoint x: 867, startPoint y: 396, endPoint x: 709, endPoint y: 374, distance: 159.6
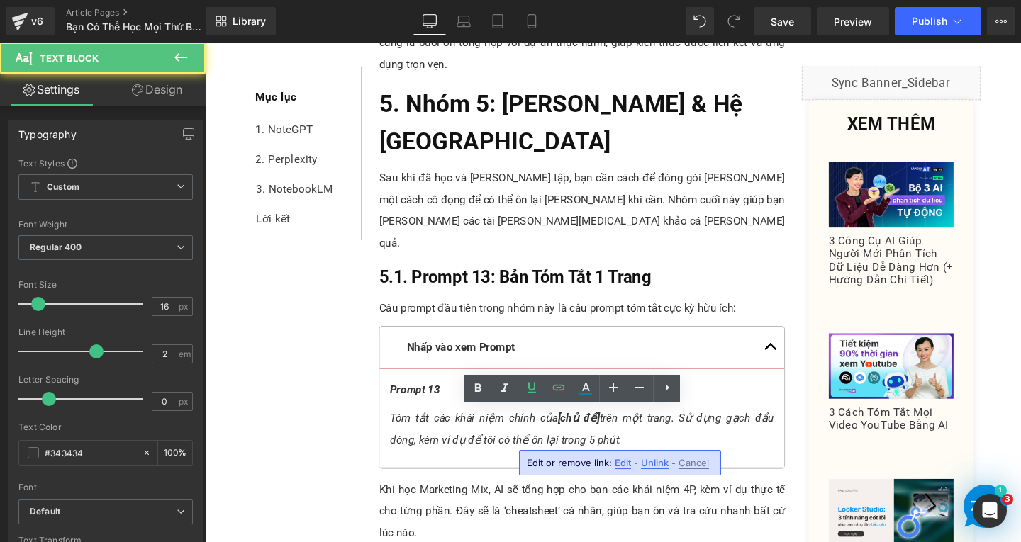
click at [625, 461] on span "Edit" at bounding box center [623, 463] width 16 height 12
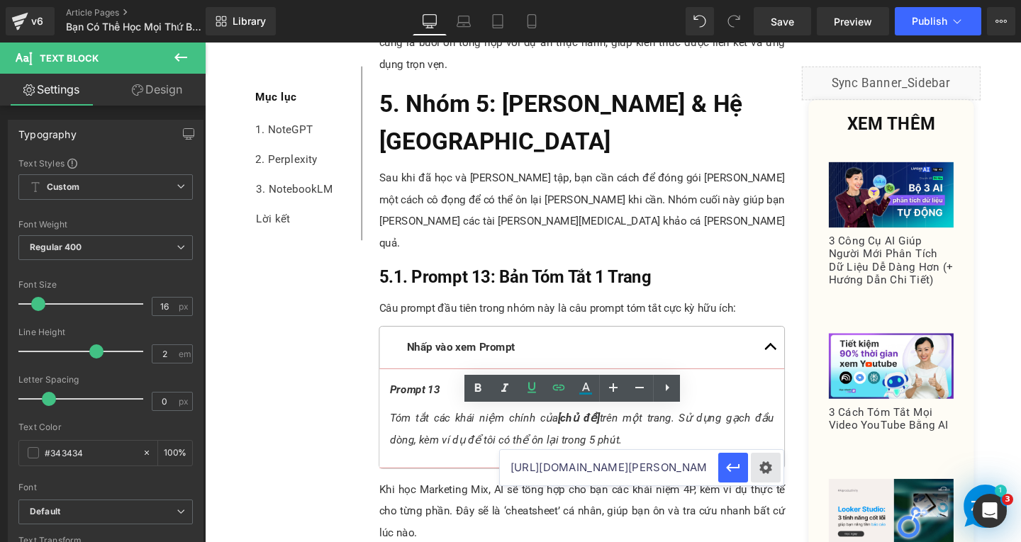
click at [773, 0] on div "Text Color Highlight Color rgba(0, 0, 238, 1) #0000ee 100 % transparent transpa…" at bounding box center [510, 0] width 1021 height 0
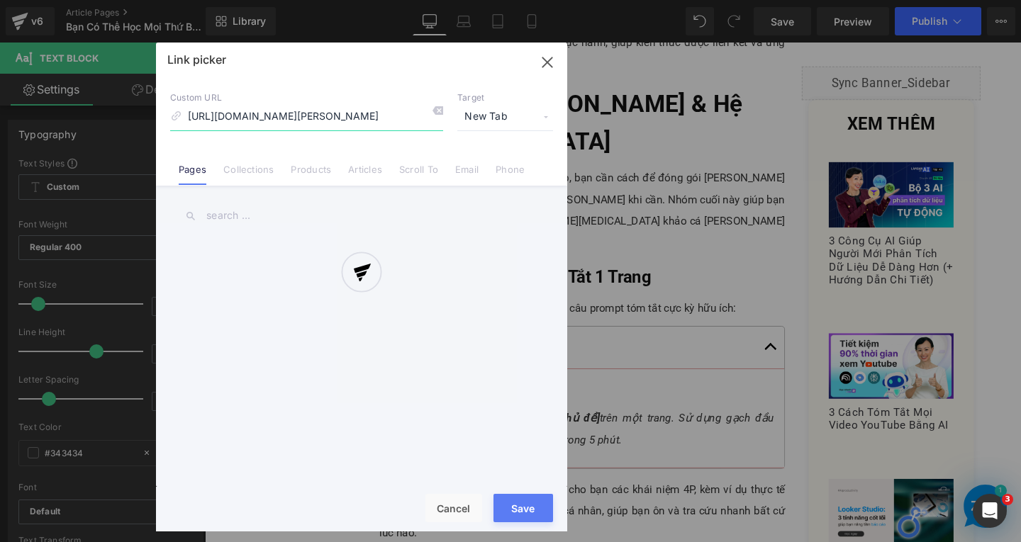
scroll to position [0, 157]
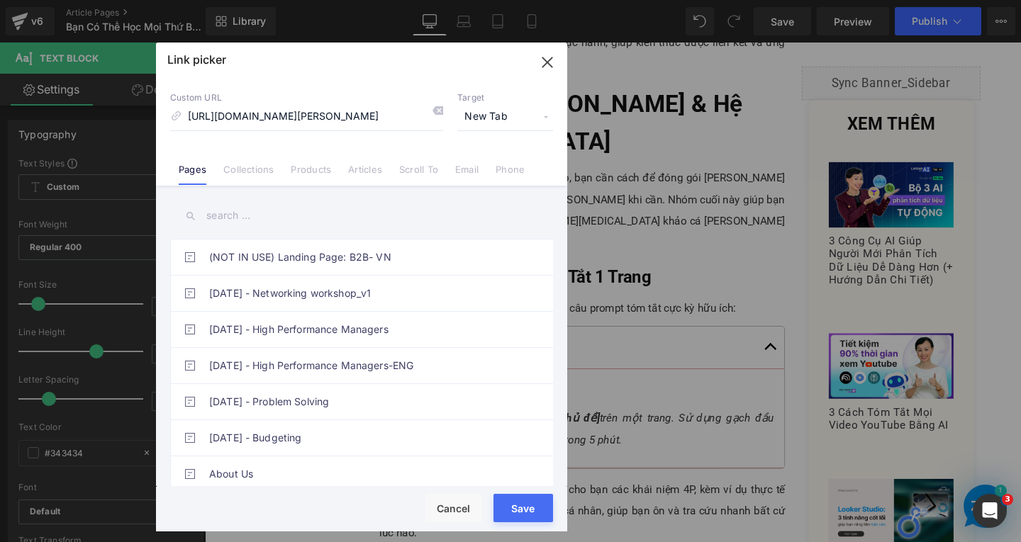
click at [499, 115] on div "Link picker Back to Library Insert Custom URL https://thaivanlinh.com/blogs/tip…" at bounding box center [361, 287] width 411 height 489
click at [499, 115] on span "New Tab" at bounding box center [505, 116] width 96 height 27
click at [493, 168] on li "New Tab" at bounding box center [505, 167] width 110 height 25
drag, startPoint x: 523, startPoint y: 511, endPoint x: 334, endPoint y: 492, distance: 190.2
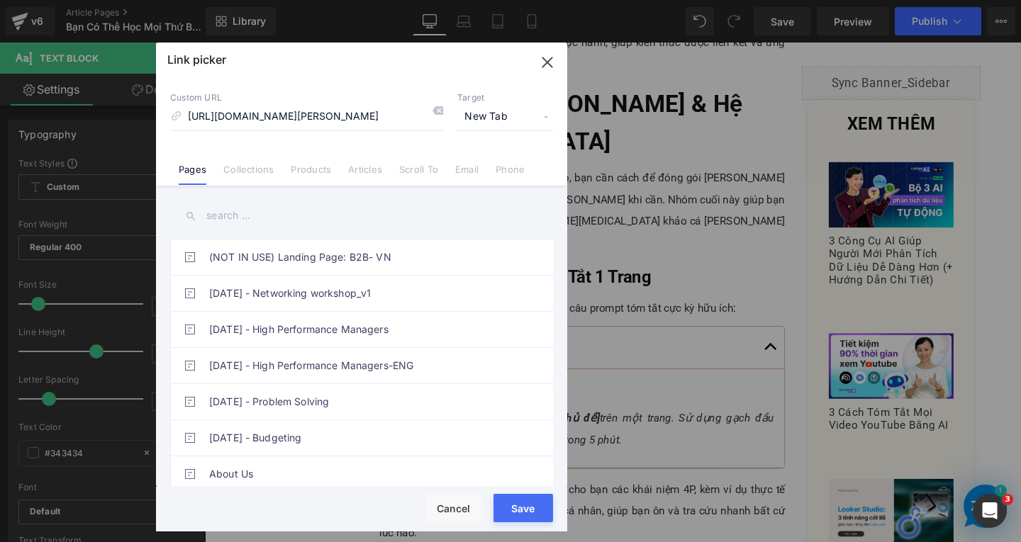
click at [523, 511] on button "Save" at bounding box center [523, 508] width 60 height 28
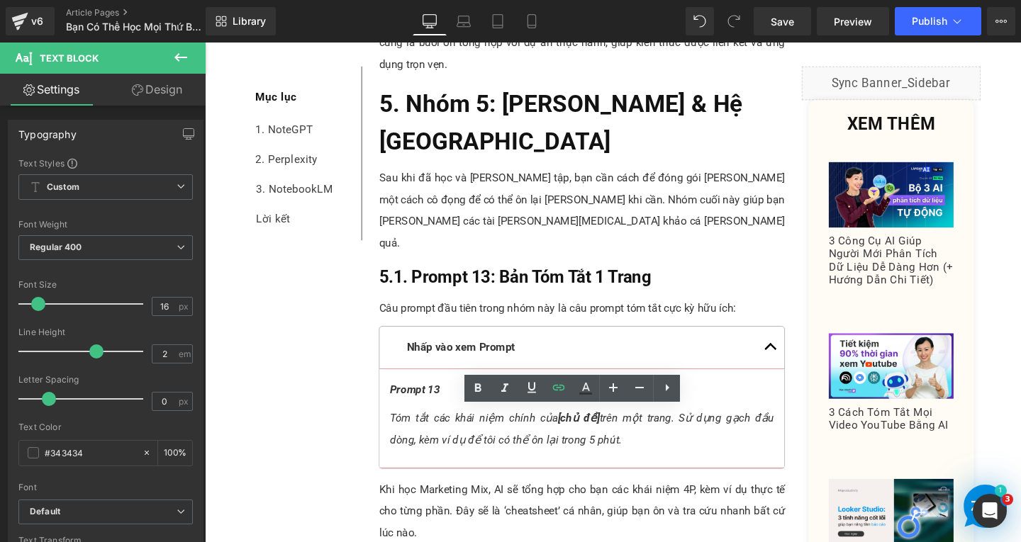
drag, startPoint x: 442, startPoint y: 459, endPoint x: 524, endPoint y: 459, distance: 82.2
click at [561, 389] on icon at bounding box center [558, 387] width 17 height 17
click at [547, 467] on input "text" at bounding box center [502, 467] width 218 height 35
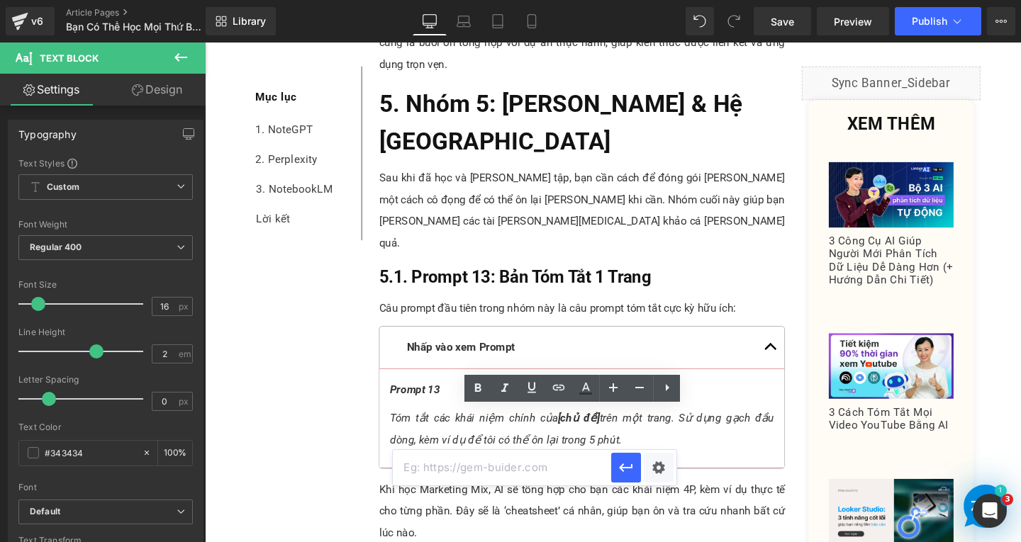
paste input "https://thaivanlinh.com/"
type input "https://thaivanlinh.com/"
click at [620, 474] on icon "button" at bounding box center [625, 467] width 17 height 17
click at [578, 392] on icon at bounding box center [585, 388] width 17 height 17
type input "#424242"
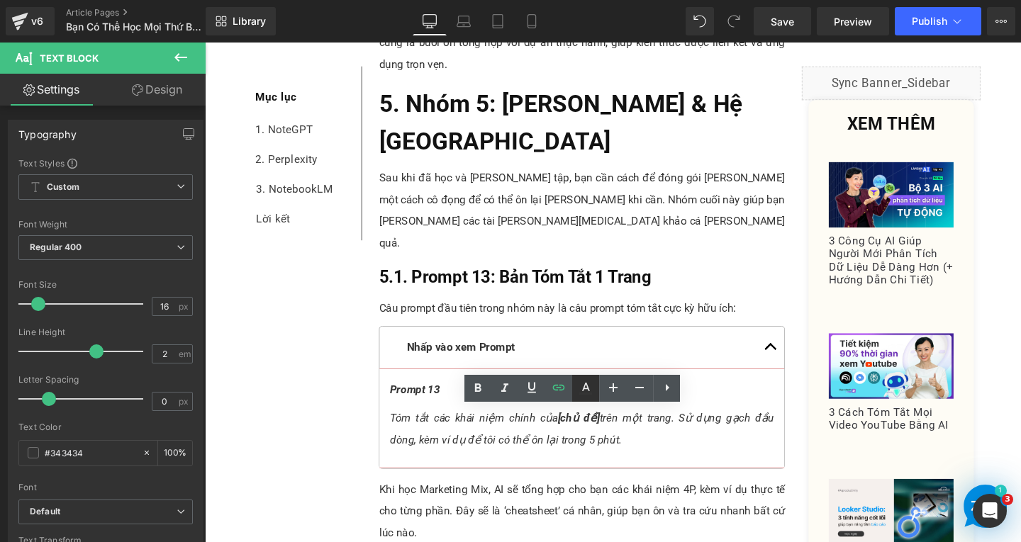
type input "100"
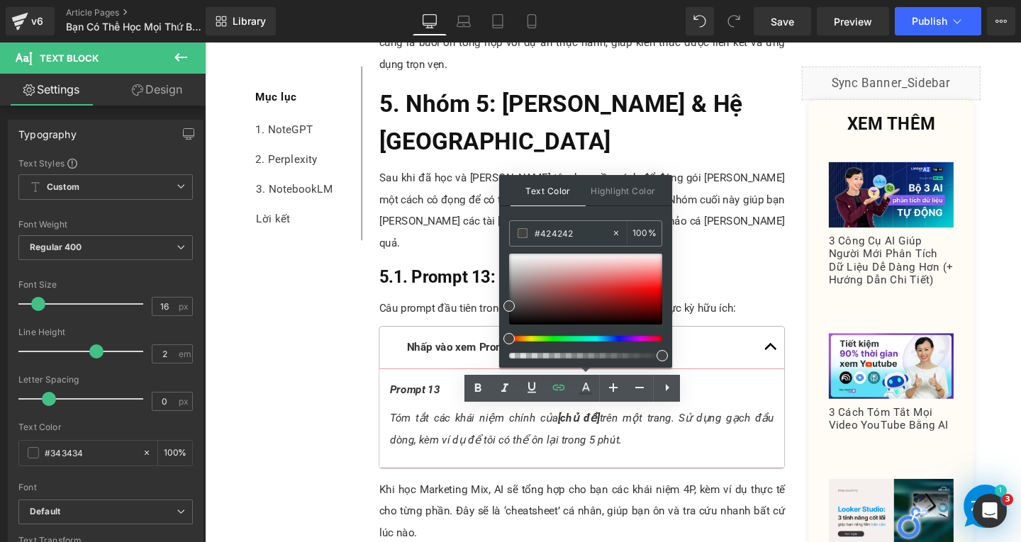
drag, startPoint x: 583, startPoint y: 235, endPoint x: 500, endPoint y: 234, distance: 82.2
click at [500, 234] on div "Text Color Highlight Color rgba(66, 66, 66, 1) #424242 100 % transparent transp…" at bounding box center [585, 271] width 173 height 193
type input "0"
type input "000"
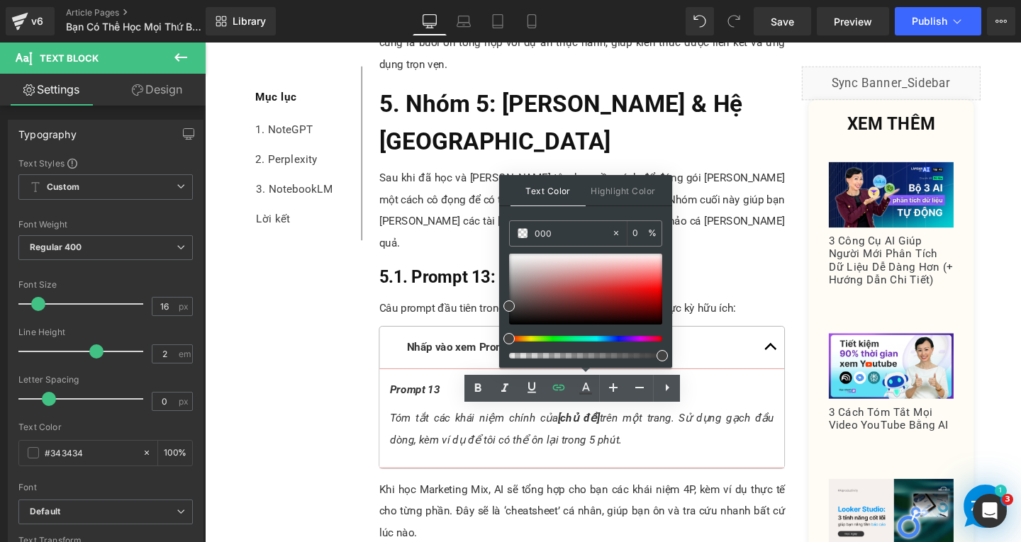
type input "100"
type input "0000"
type input "0"
type input "0000ee"
type input "100"
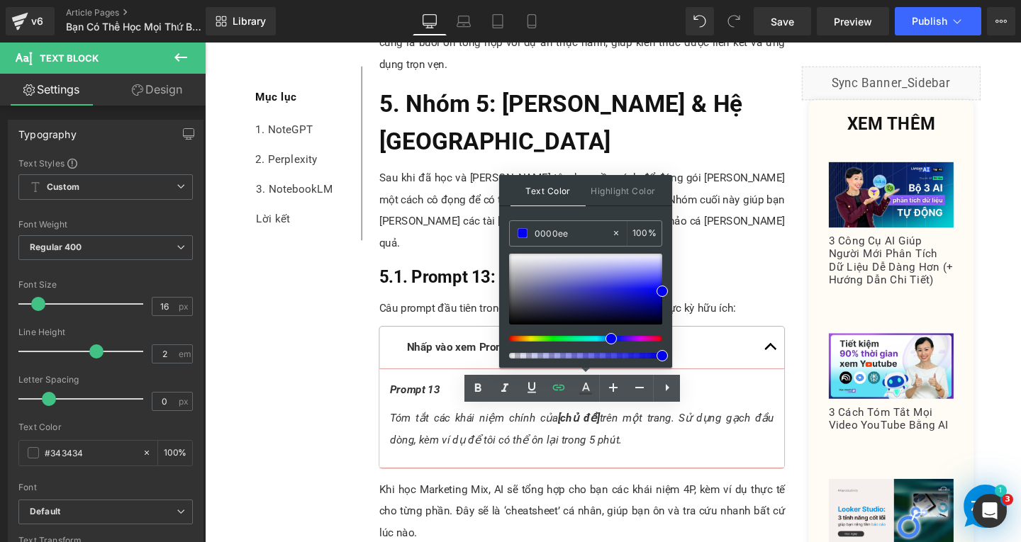
type input "#0000ee"
type input "100"
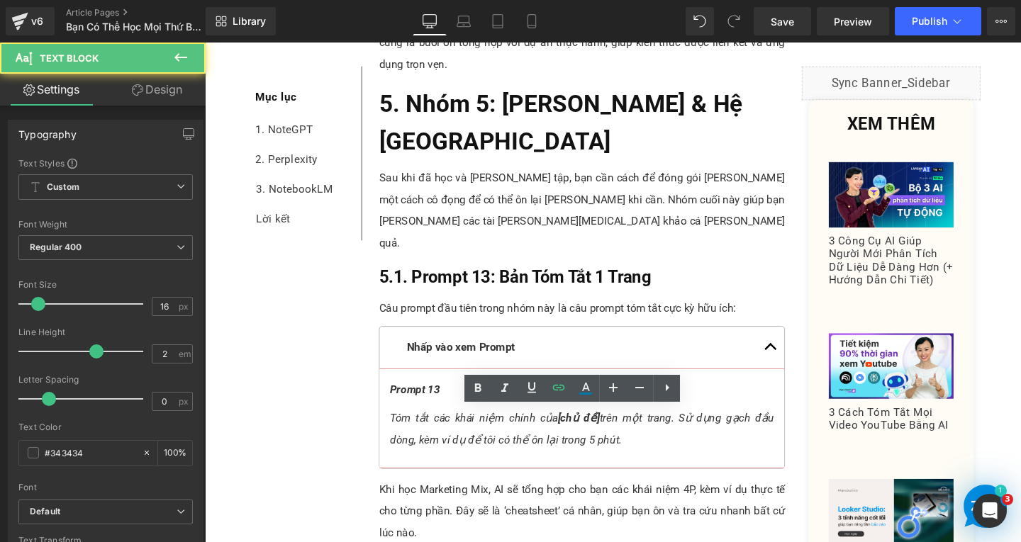
click at [513, 460] on span "Edit" at bounding box center [516, 463] width 16 height 12
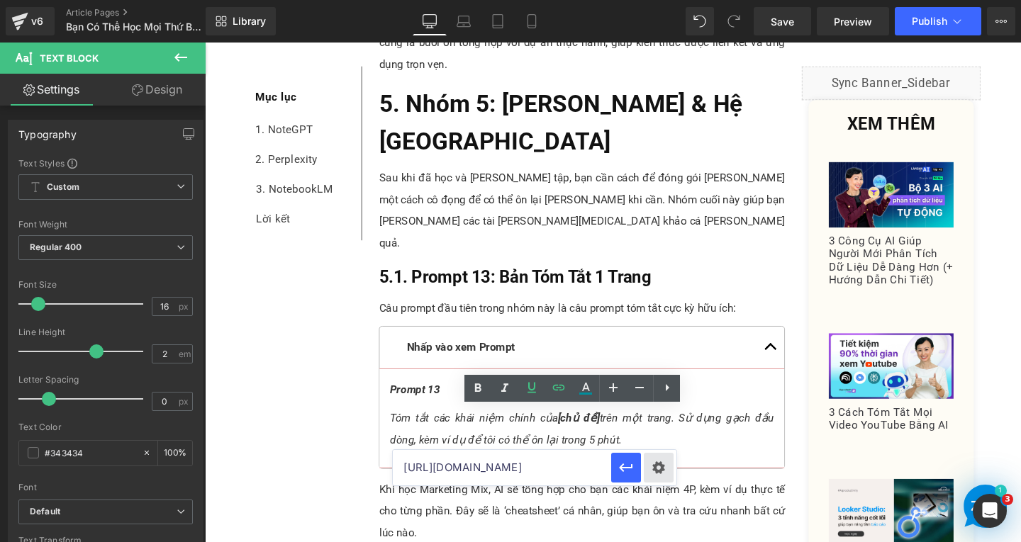
click at [667, 0] on div "Text Color Highlight Color rgba(0, 0, 238, 1) #0000ee 100 % transparent transpa…" at bounding box center [510, 0] width 1021 height 0
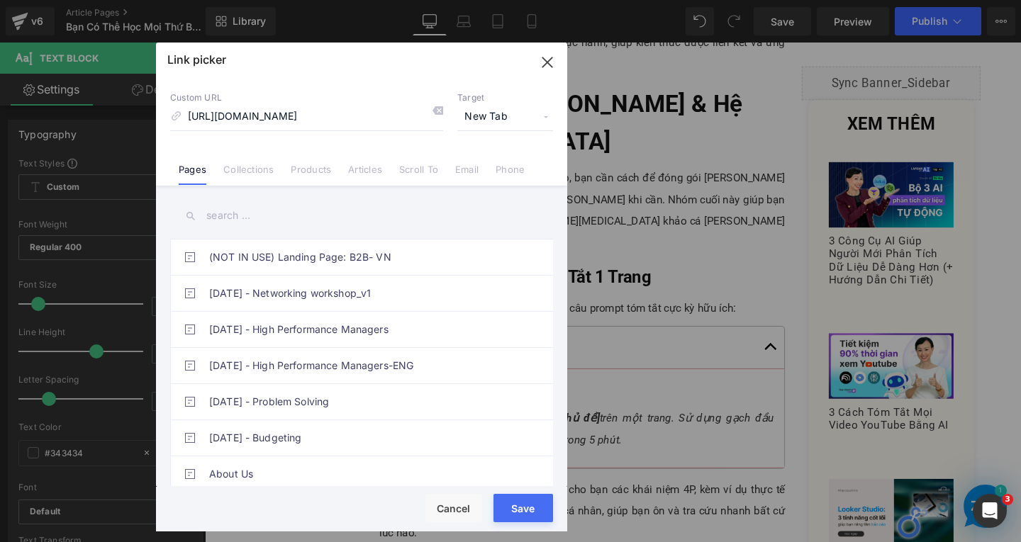
click at [496, 112] on span "New Tab" at bounding box center [505, 116] width 96 height 27
click at [502, 175] on li "New Tab" at bounding box center [505, 167] width 110 height 25
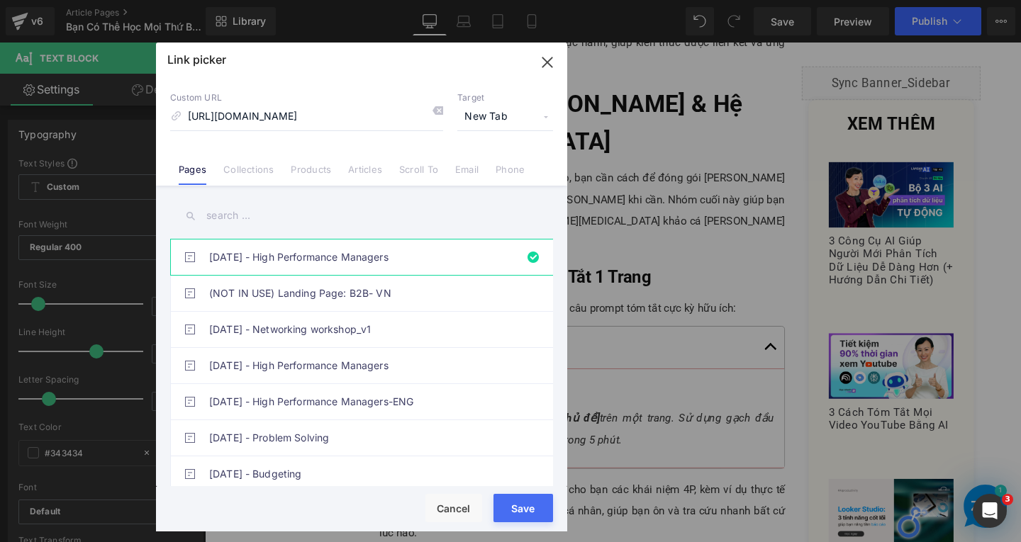
click at [530, 519] on button "Save" at bounding box center [523, 508] width 60 height 28
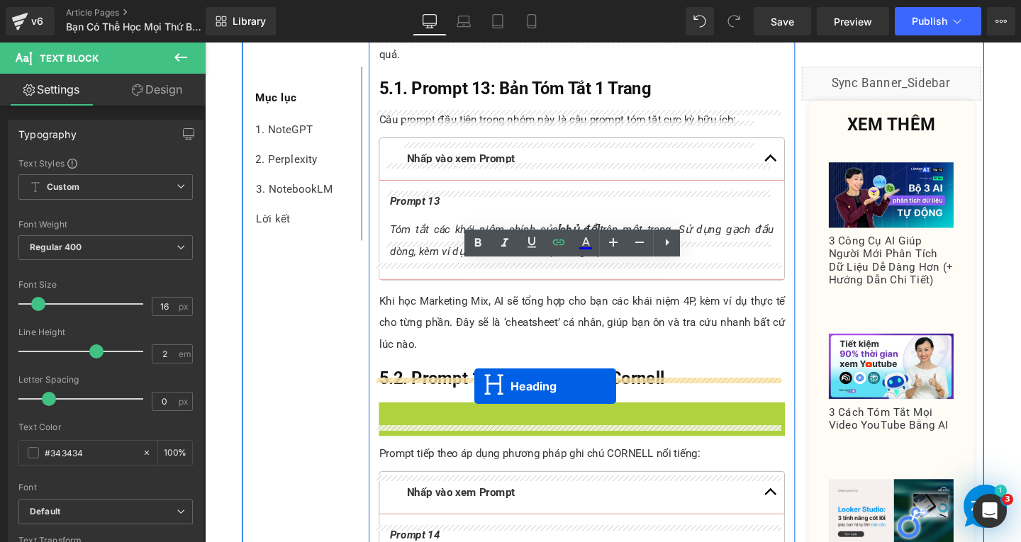
drag, startPoint x: 556, startPoint y: 252, endPoint x: 488, endPoint y: 405, distance: 167.9
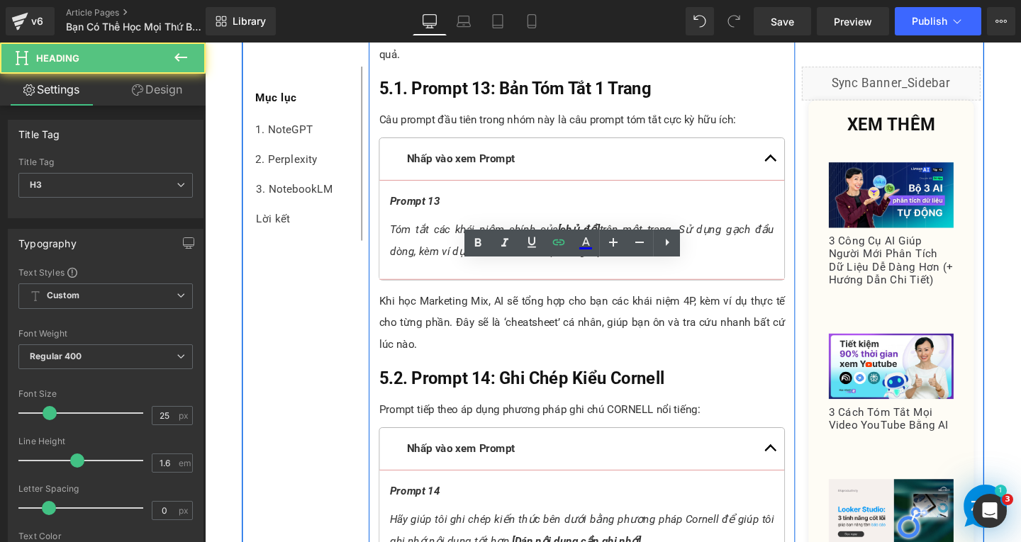
scroll to position [8490, 0]
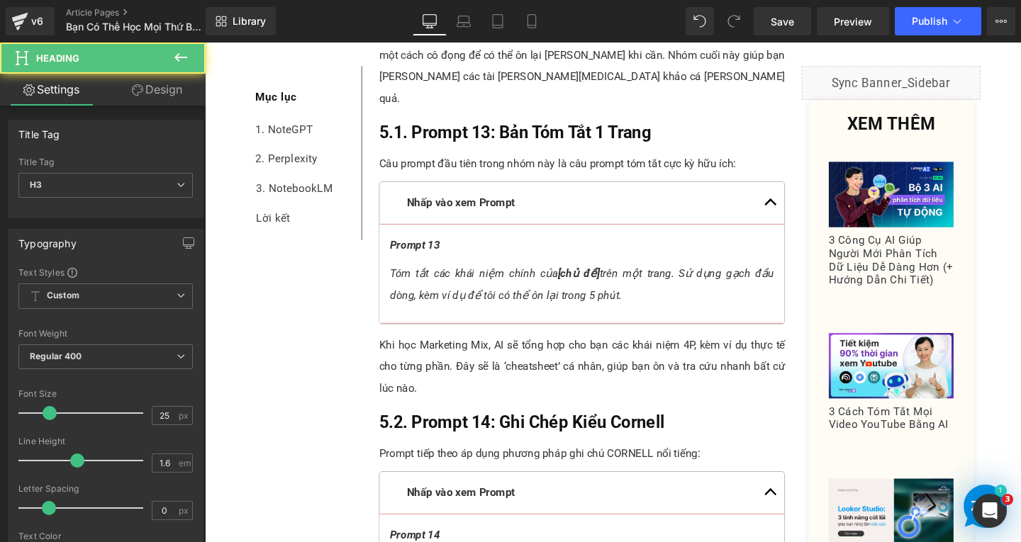
paste div
drag, startPoint x: 393, startPoint y: 412, endPoint x: 392, endPoint y: 424, distance: 12.1
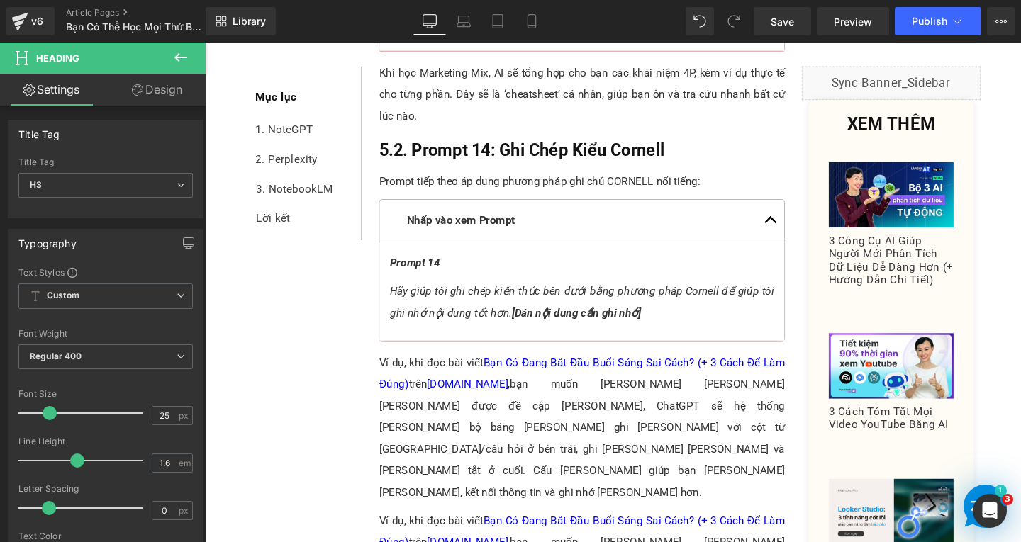
scroll to position [8785, 0]
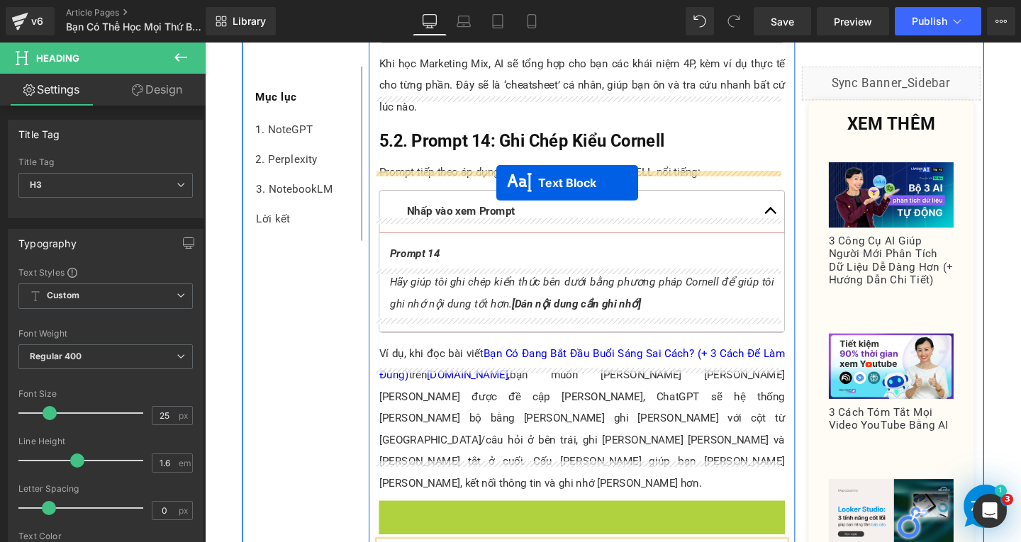
drag, startPoint x: 558, startPoint y: 154, endPoint x: 511, endPoint y: 190, distance: 59.1
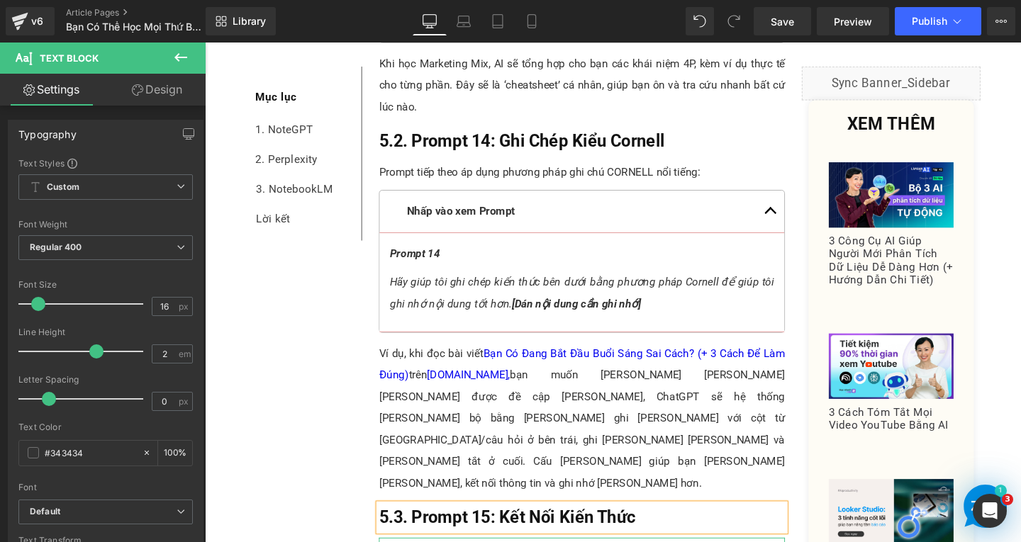
drag, startPoint x: 495, startPoint y: 201, endPoint x: 528, endPoint y: 199, distance: 33.4
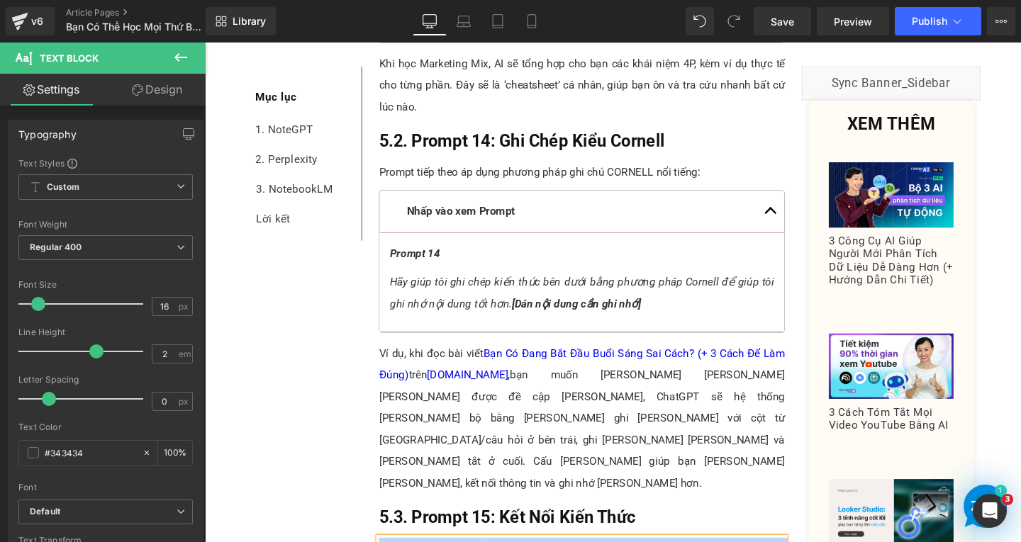
paste div
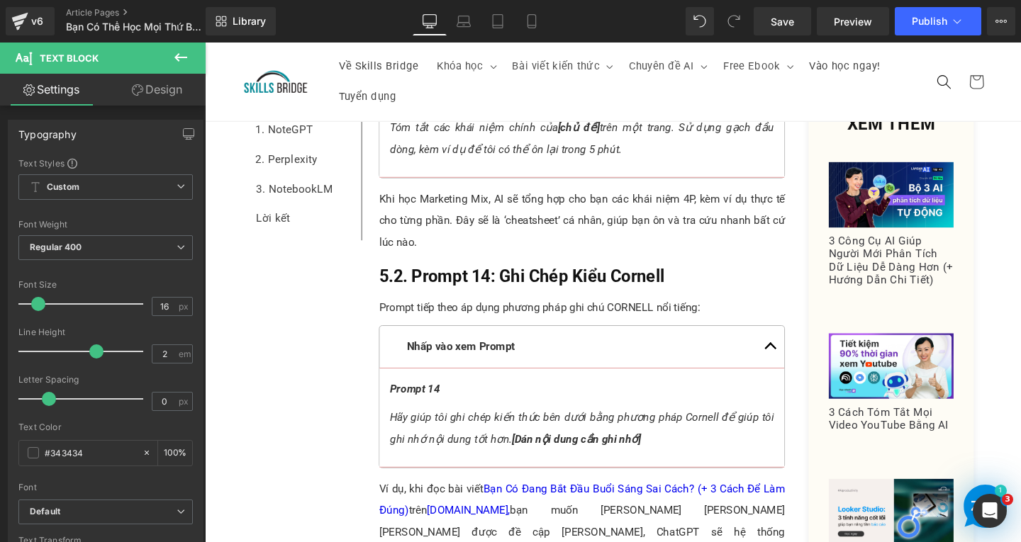
scroll to position [8431, 0]
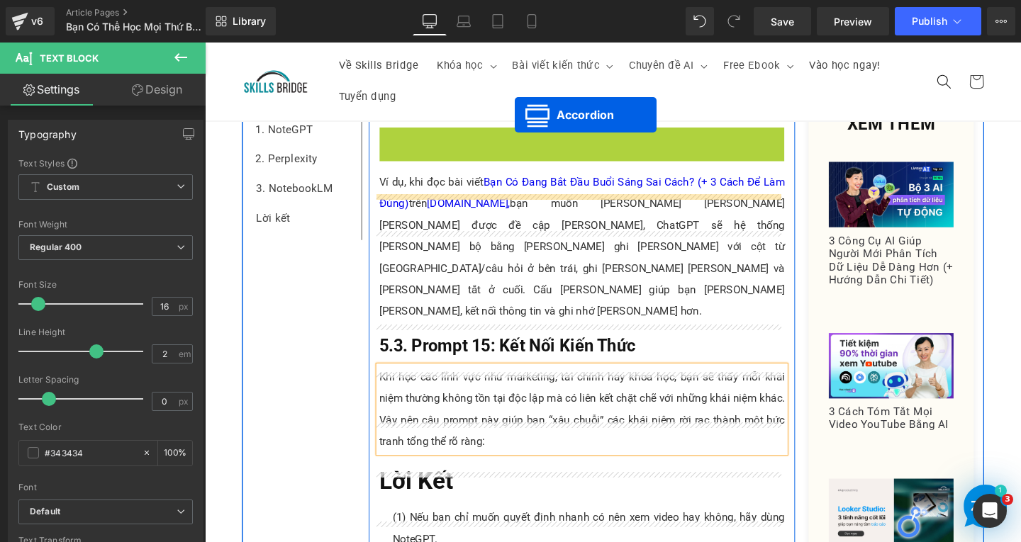
scroll to position [8729, 0]
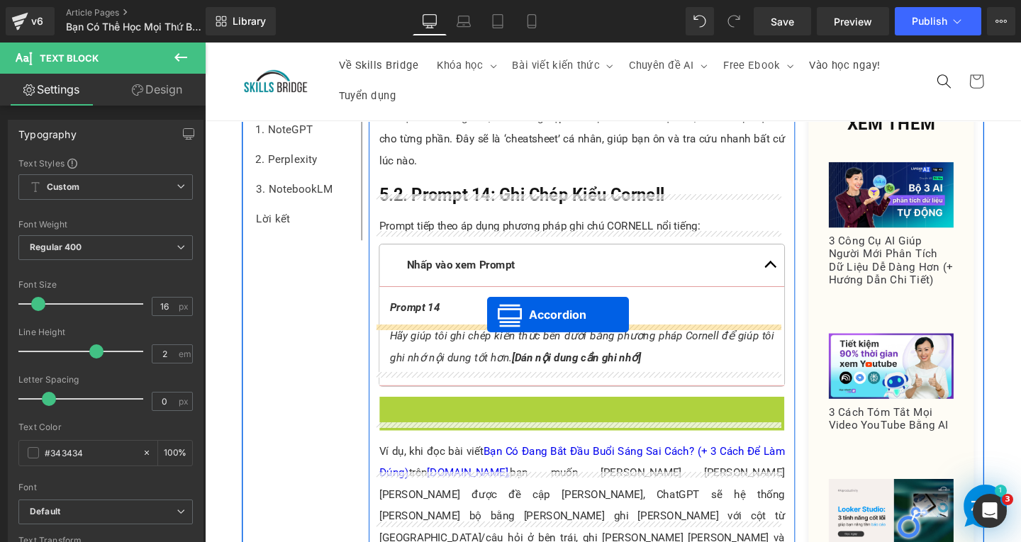
drag, startPoint x: 559, startPoint y: 346, endPoint x: 501, endPoint y: 330, distance: 59.7
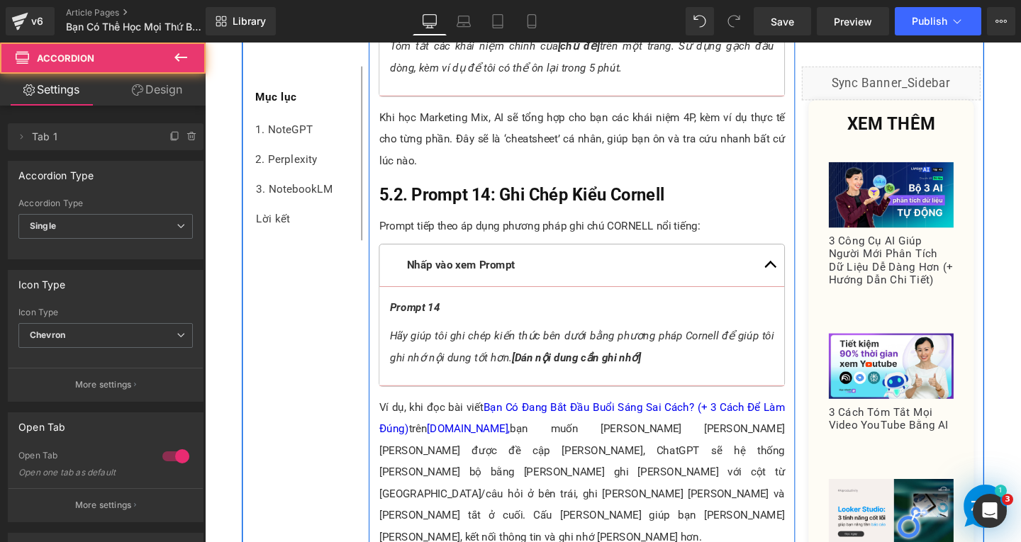
scroll to position [8683, 0]
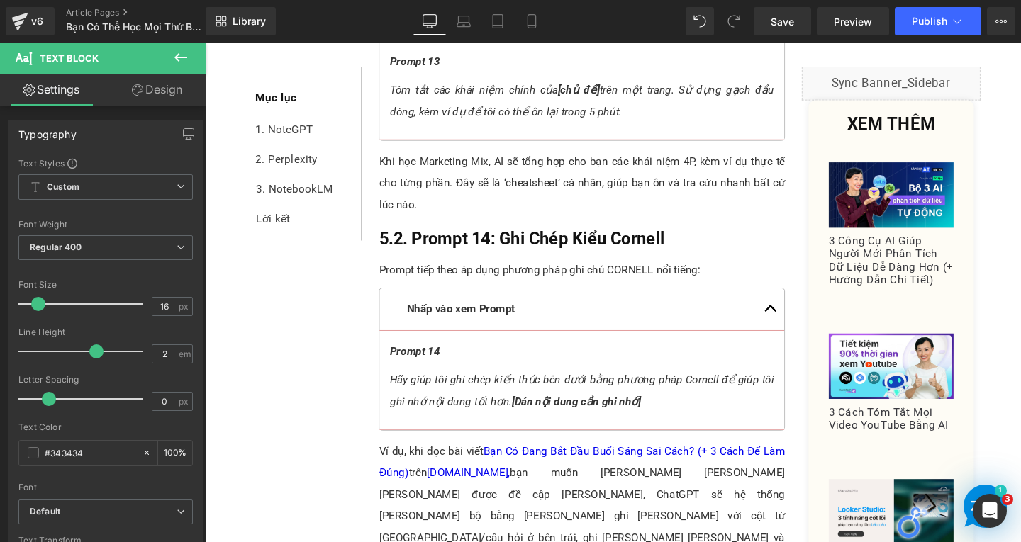
paste div
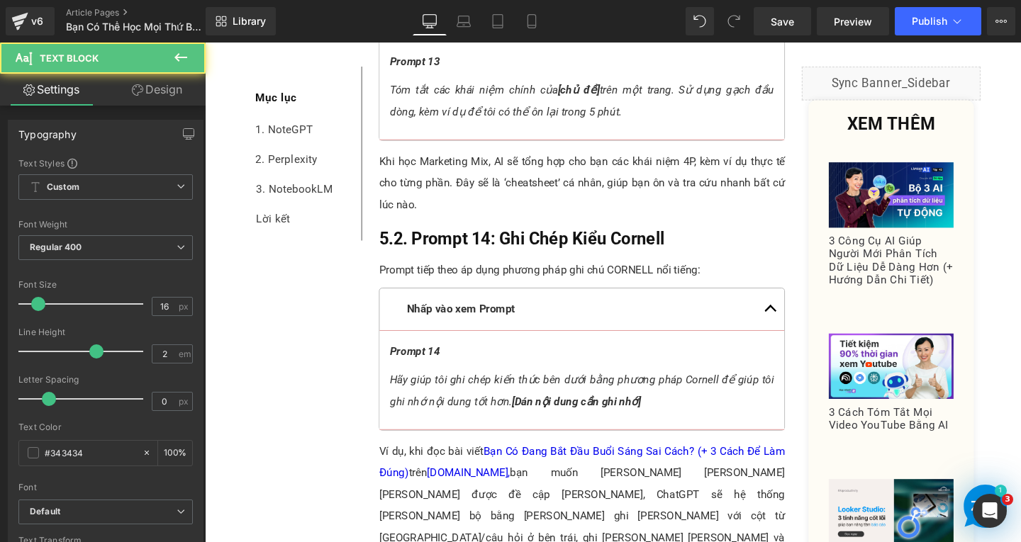
drag, startPoint x: 539, startPoint y: 459, endPoint x: 668, endPoint y: 461, distance: 129.7
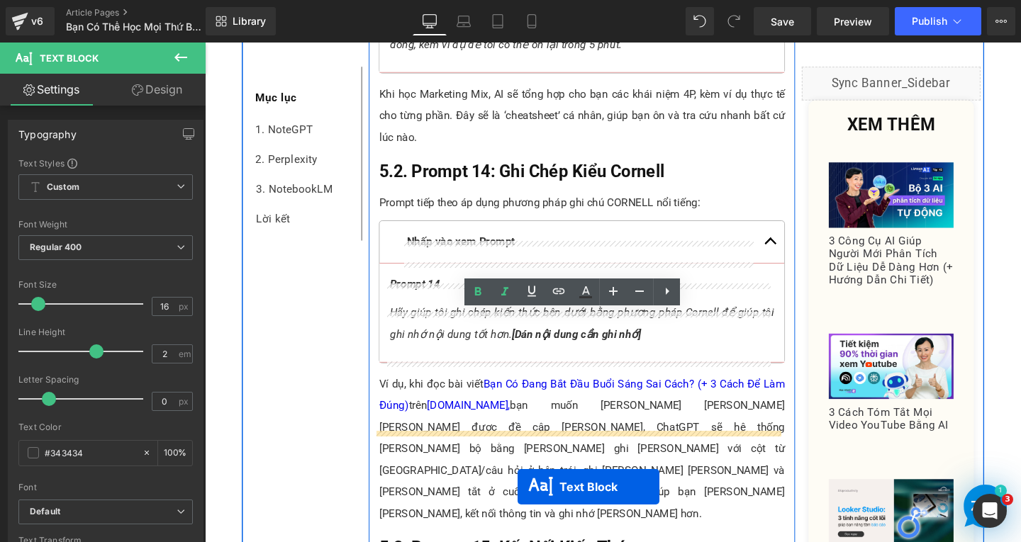
scroll to position [8867, 0]
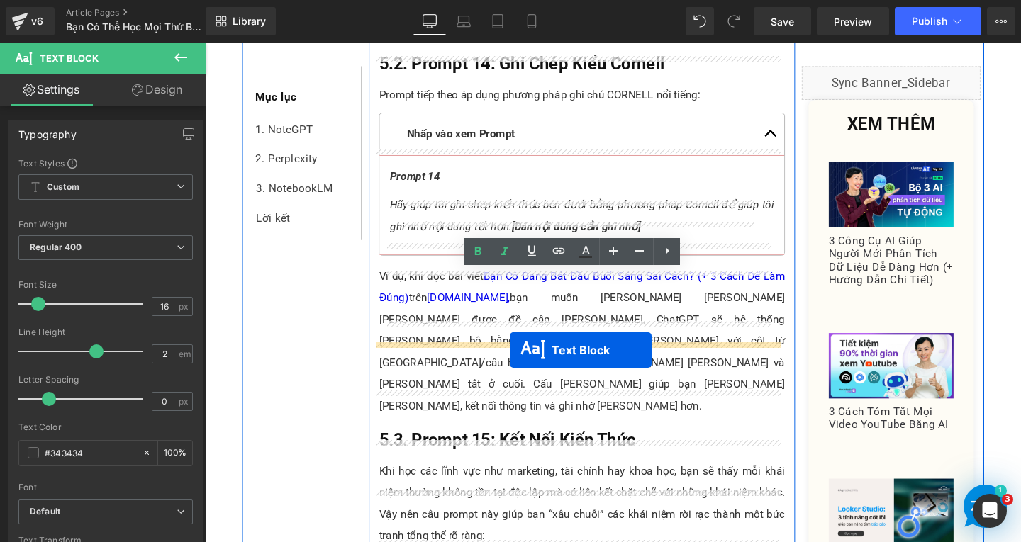
drag, startPoint x: 559, startPoint y: 385, endPoint x: 525, endPoint y: 366, distance: 39.0
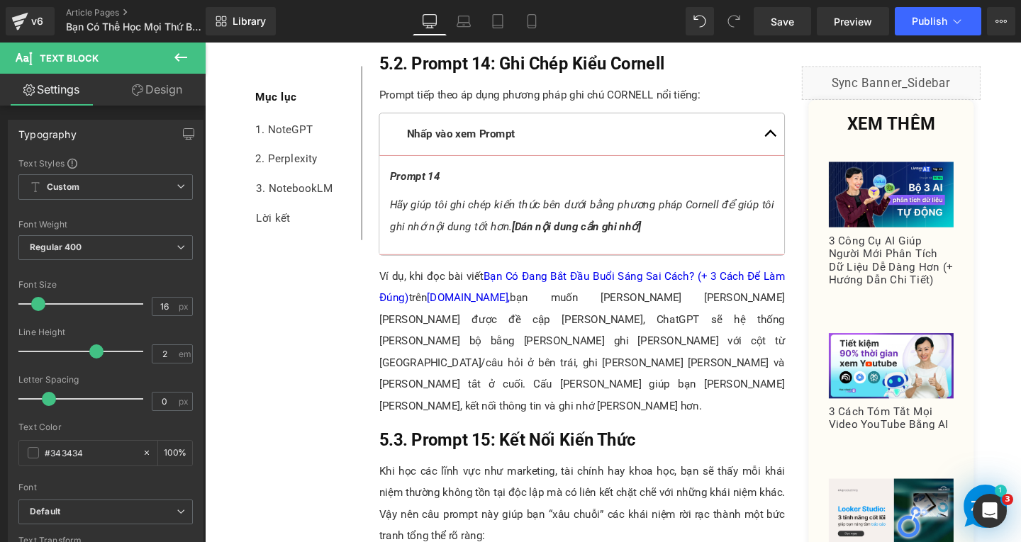
paste div
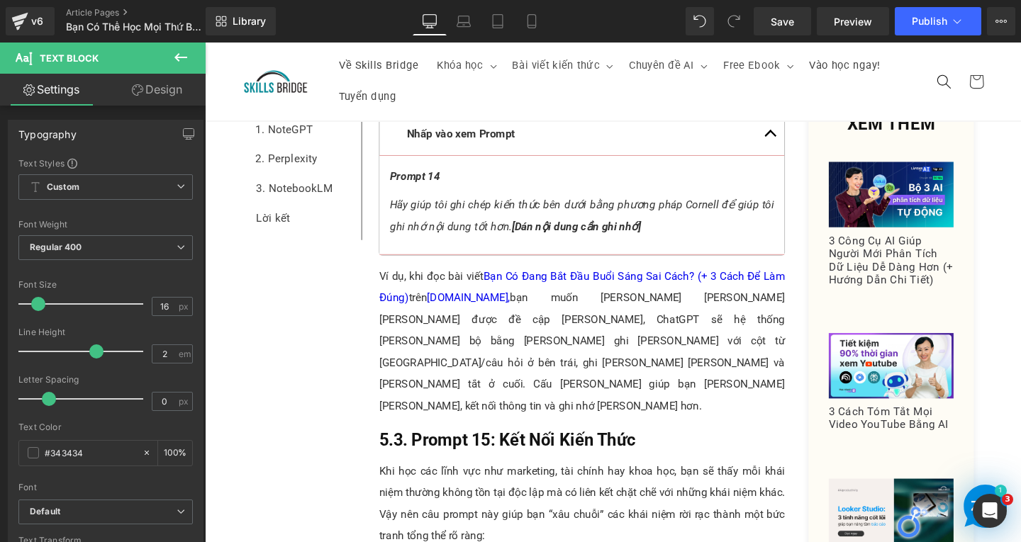
scroll to position [8725, 0]
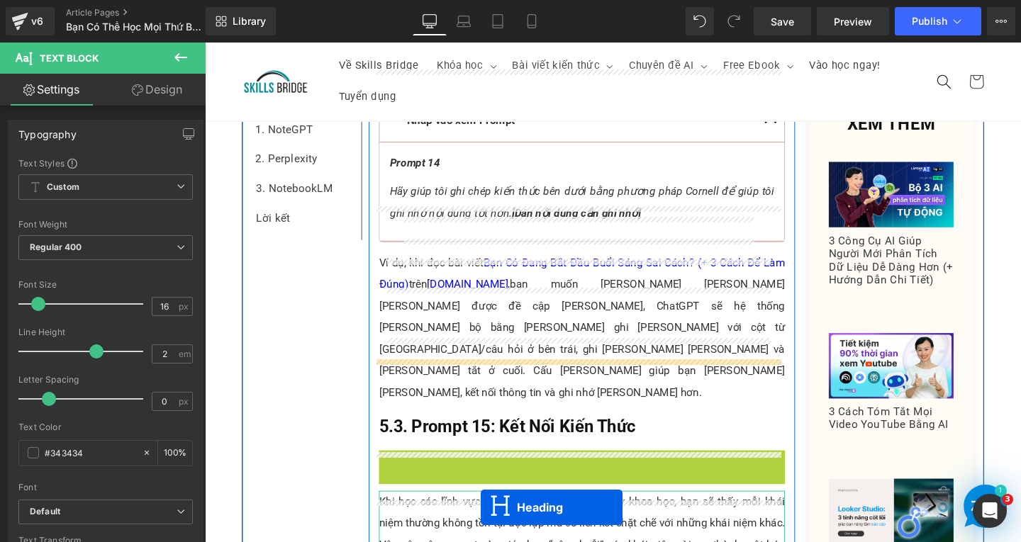
scroll to position [8924, 0]
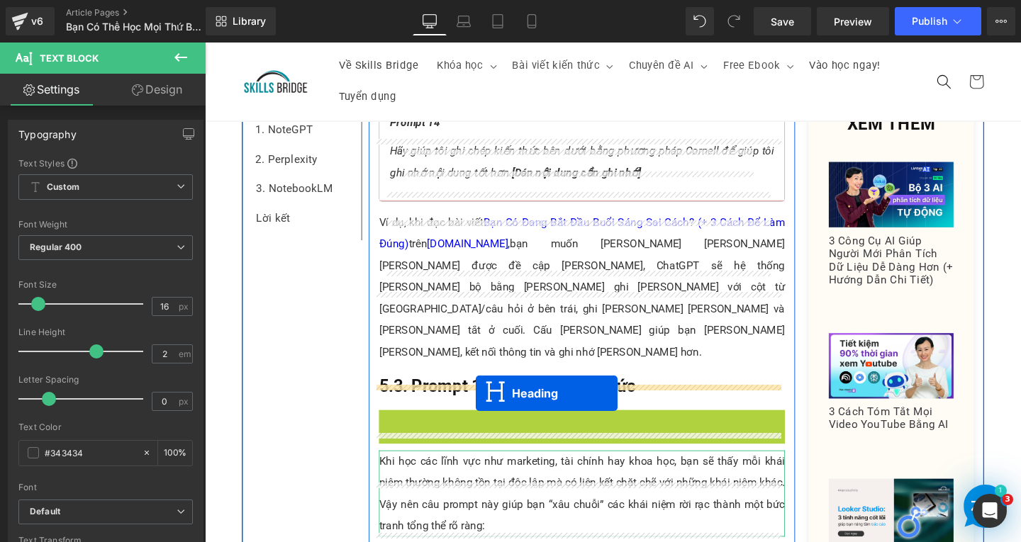
drag, startPoint x: 556, startPoint y: 213, endPoint x: 490, endPoint y: 411, distance: 209.2
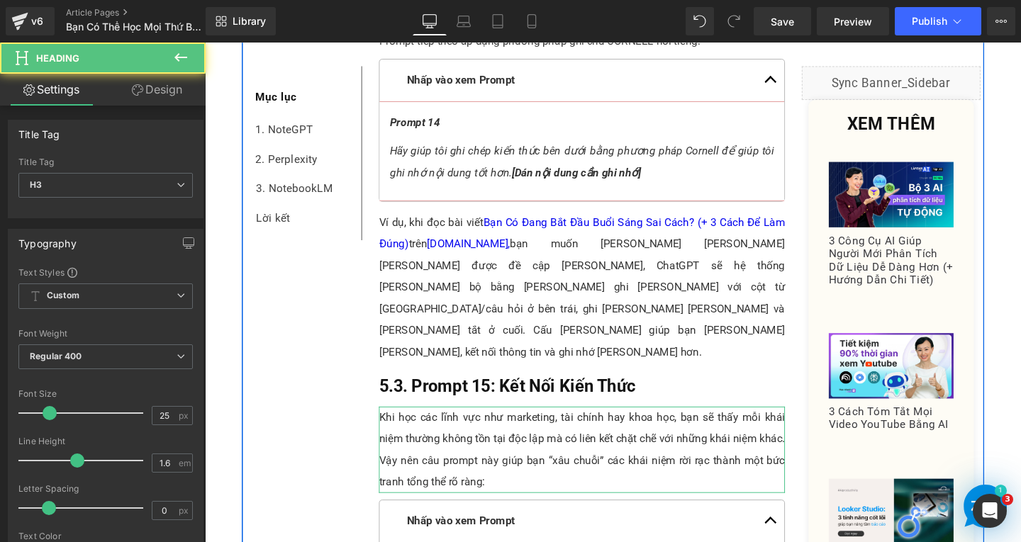
scroll to position [8878, 0]
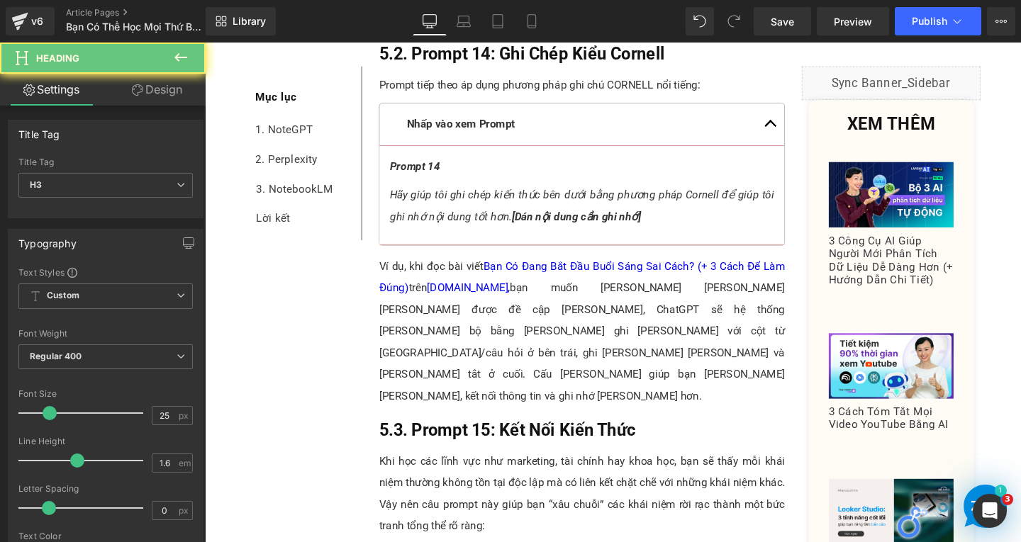
paste div
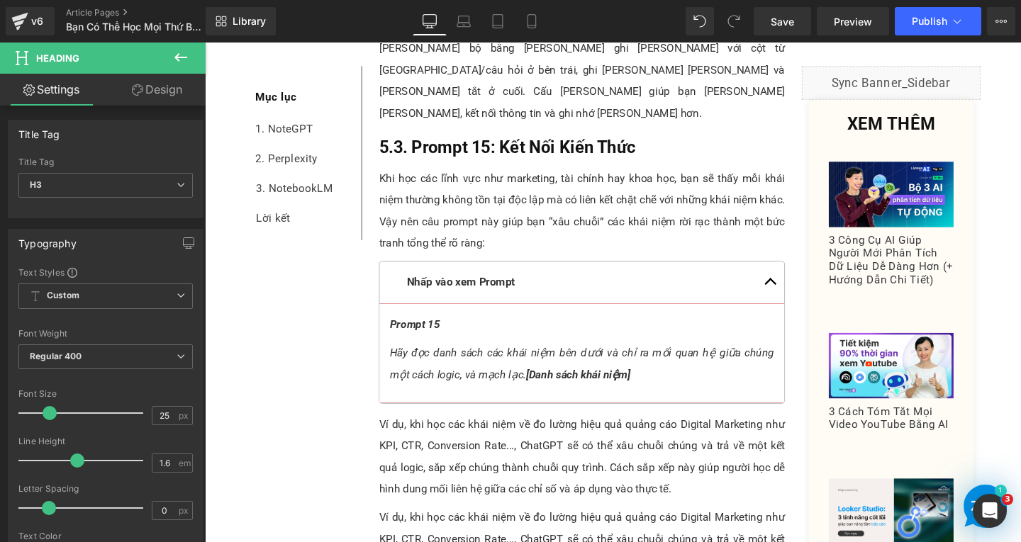
scroll to position [9181, 0]
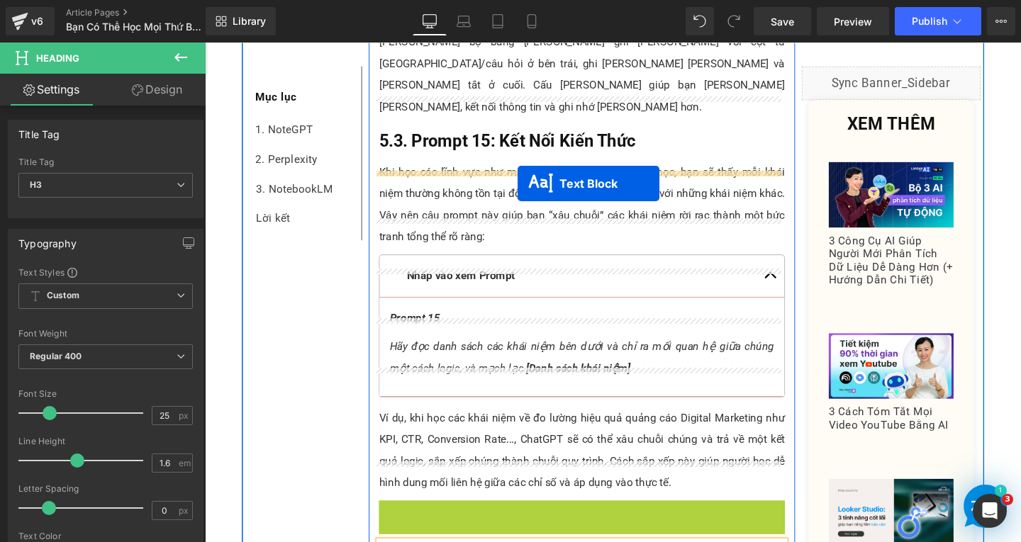
drag, startPoint x: 574, startPoint y: 190, endPoint x: 534, endPoint y: 191, distance: 39.7
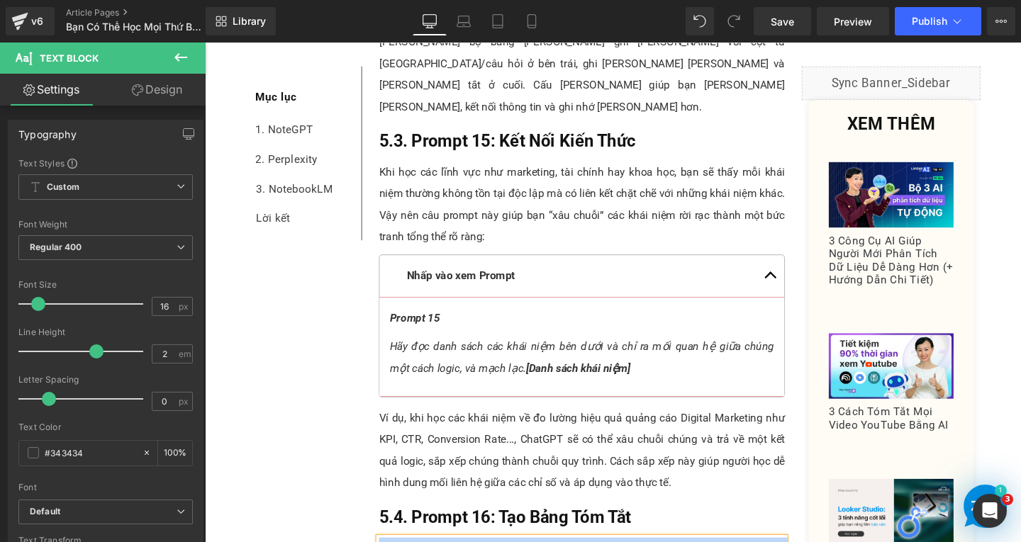
paste div
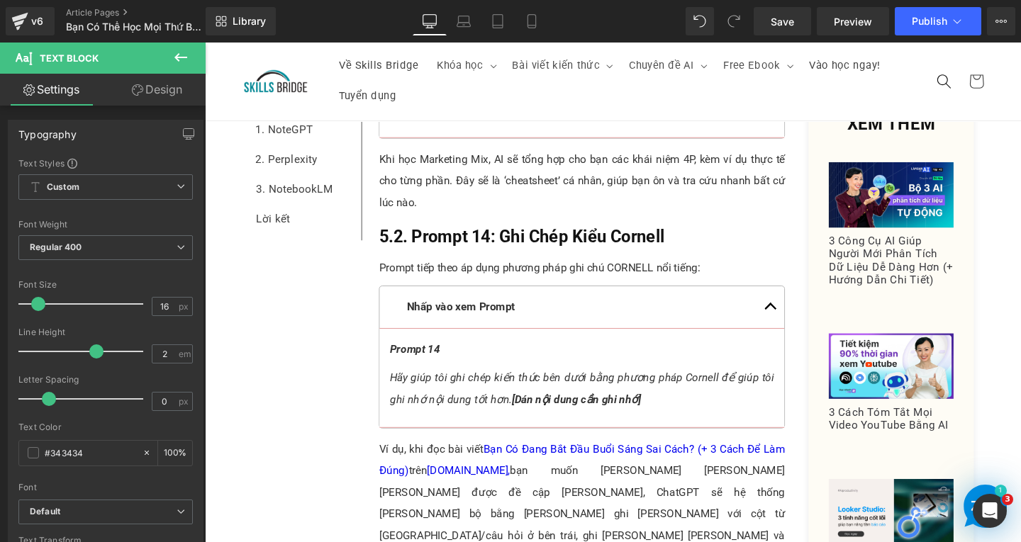
scroll to position [8897, 0]
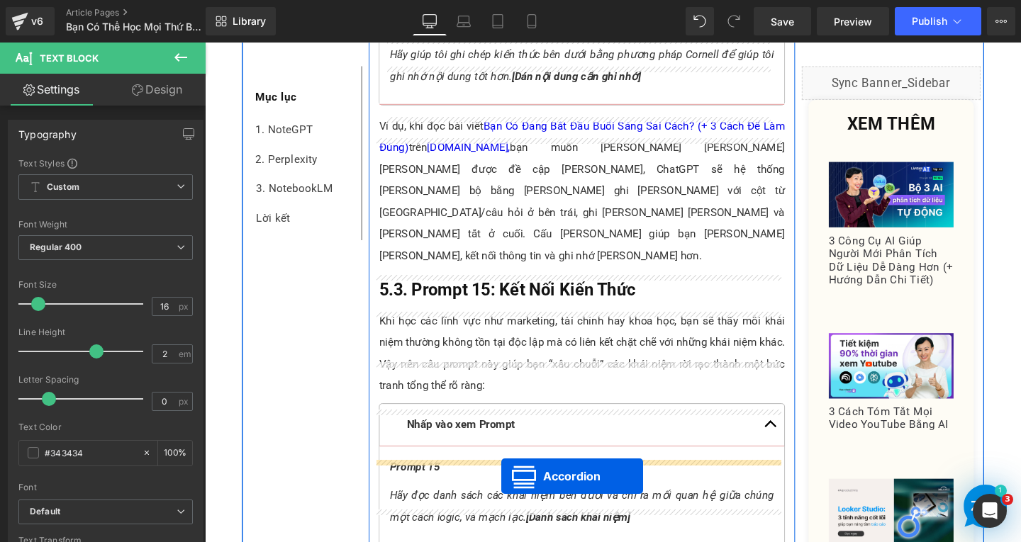
scroll to position [9039, 0]
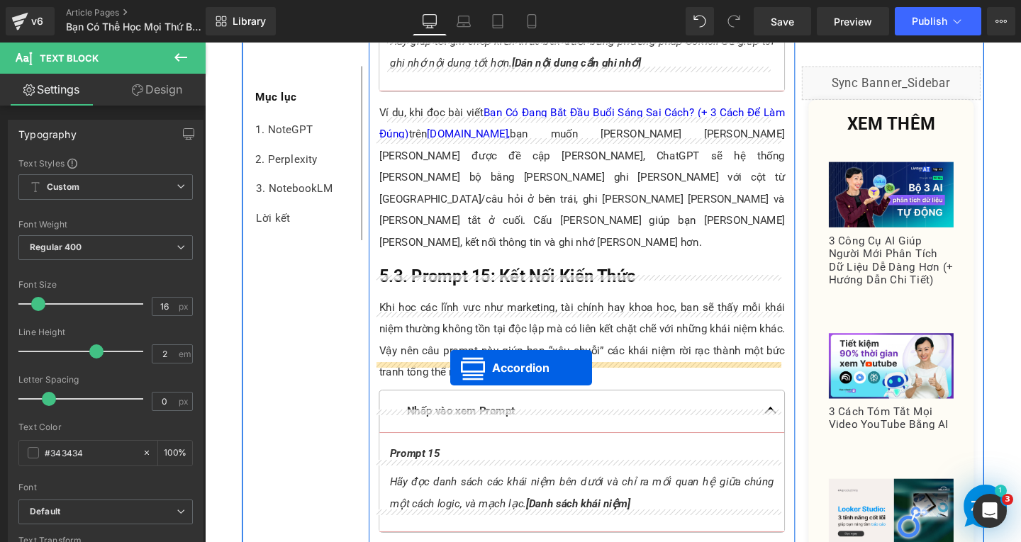
drag, startPoint x: 556, startPoint y: 293, endPoint x: 463, endPoint y: 385, distance: 130.3
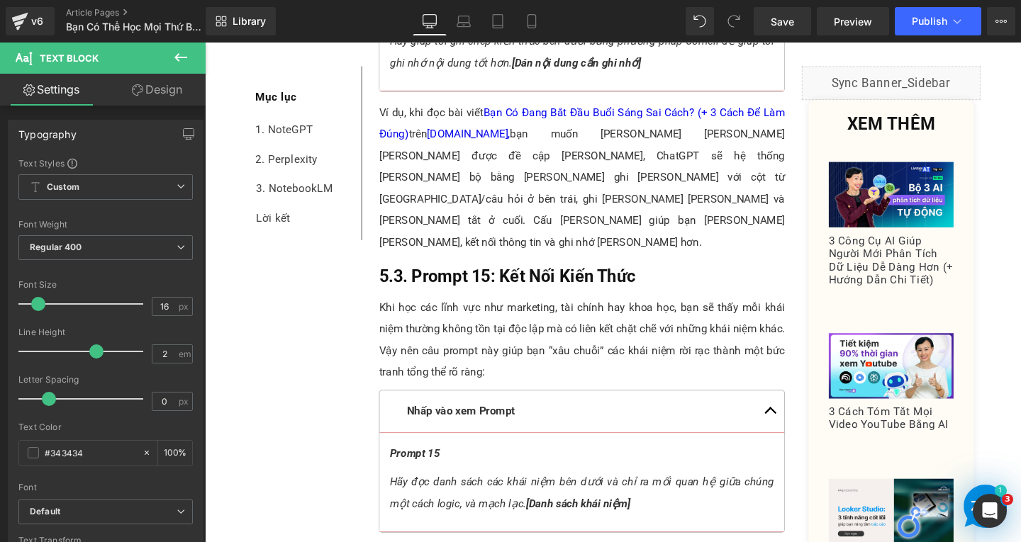
paste div
drag, startPoint x: 559, startPoint y: 476, endPoint x: 393, endPoint y: 471, distance: 166.0
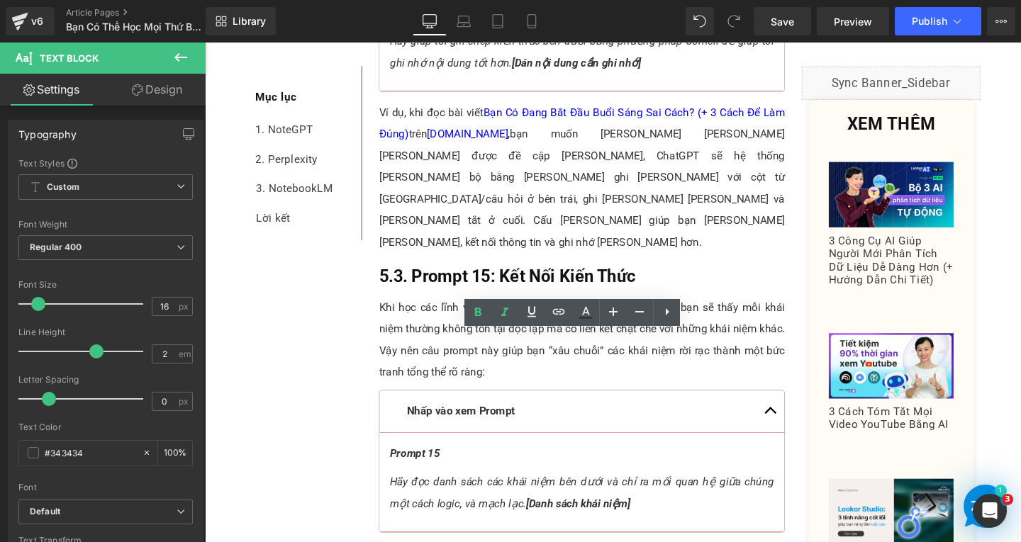
scroll to position [9181, 0]
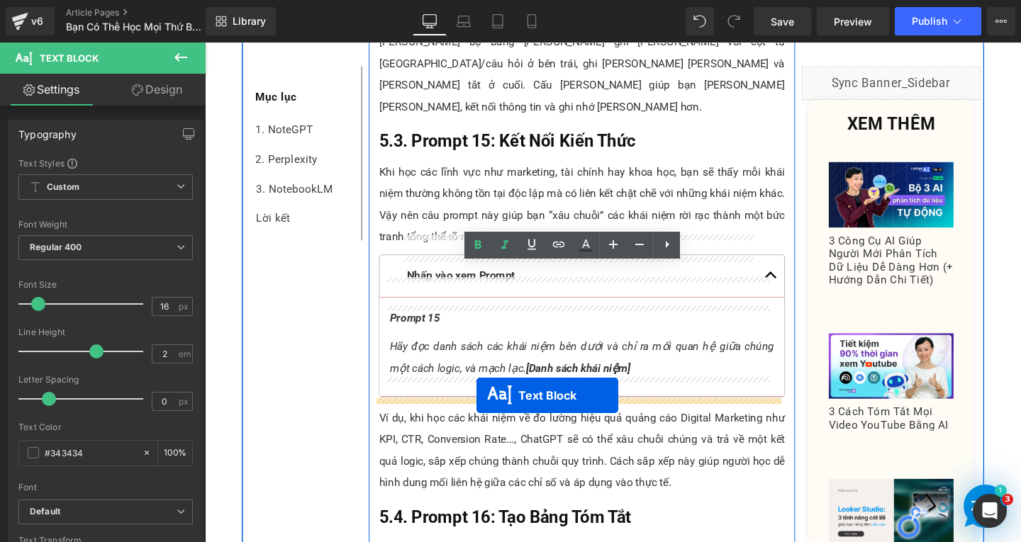
drag, startPoint x: 554, startPoint y: 211, endPoint x: 491, endPoint y: 413, distance: 212.5
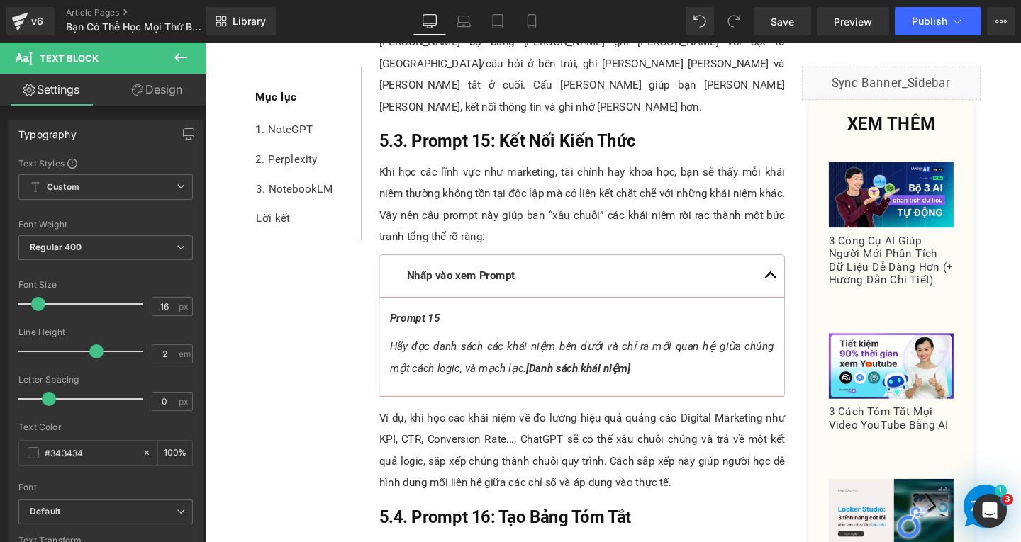
paste div
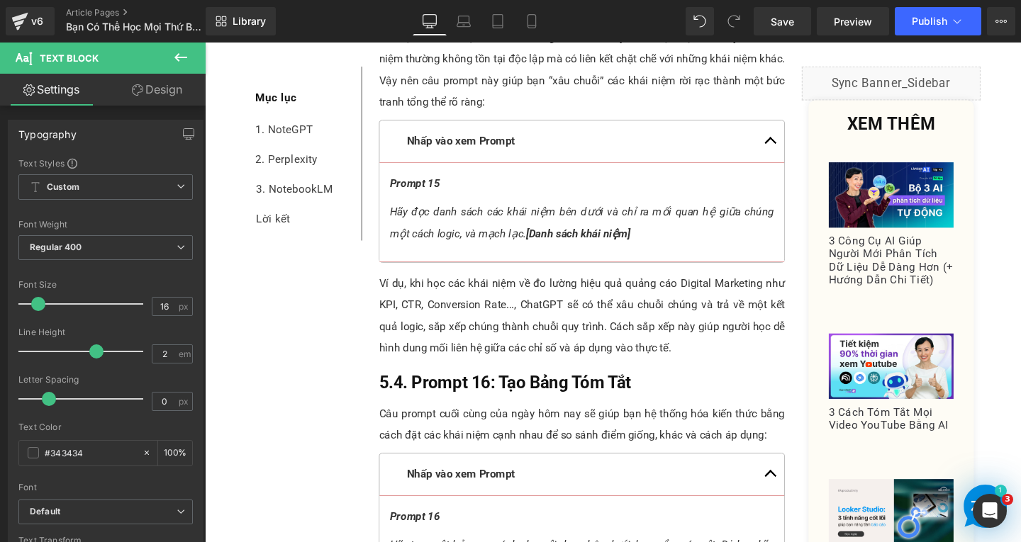
scroll to position [9465, 0]
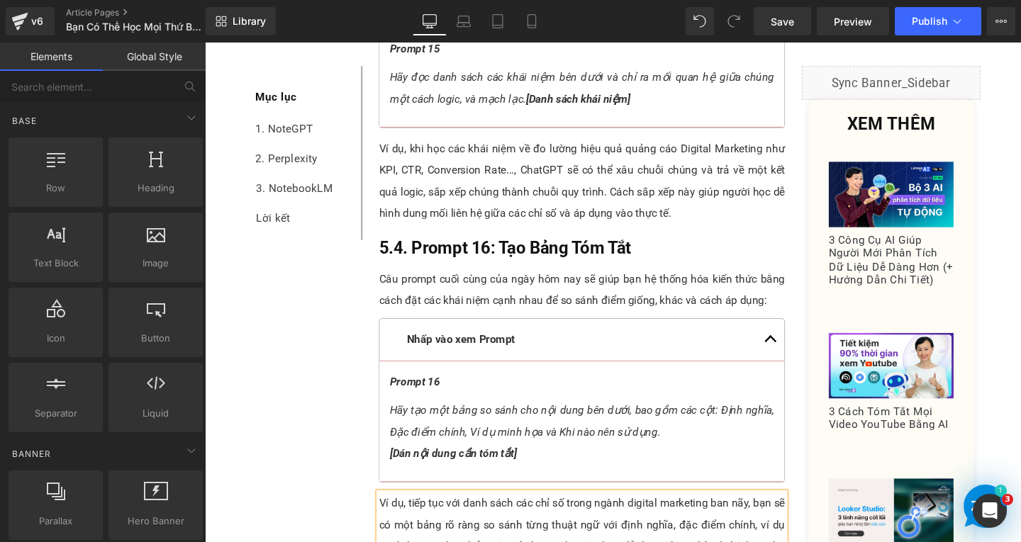
drag, startPoint x: 462, startPoint y: 258, endPoint x: 462, endPoint y: 277, distance: 19.1
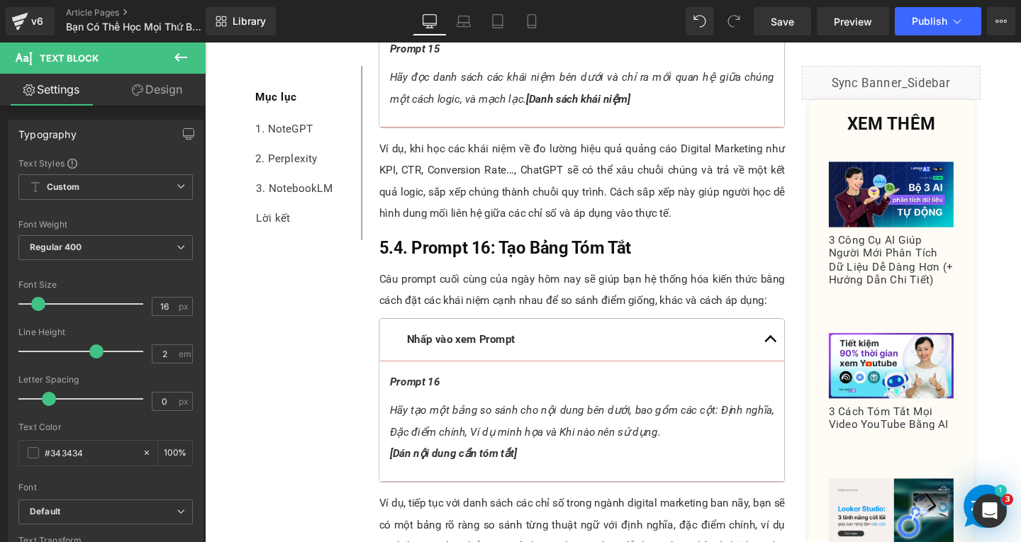
paste div
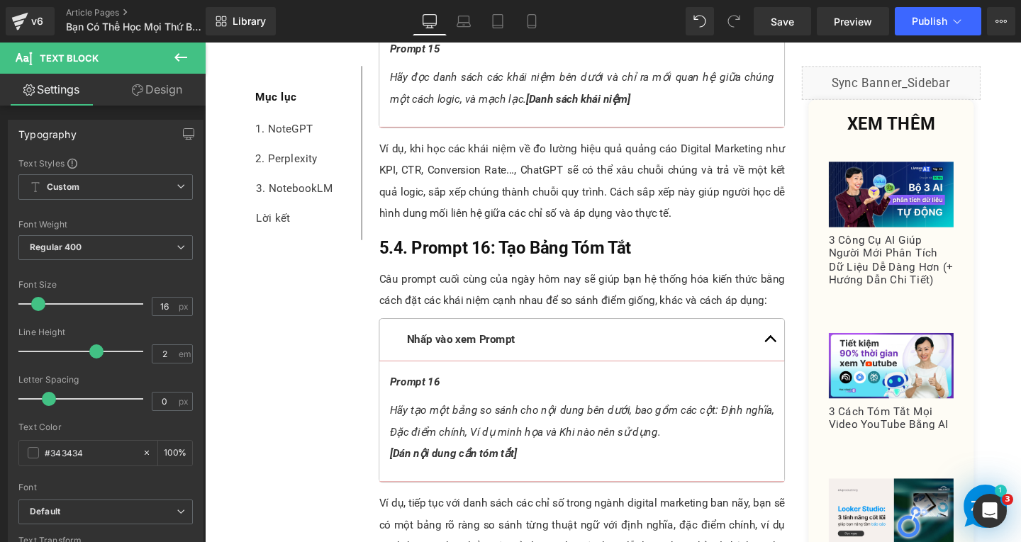
paste div
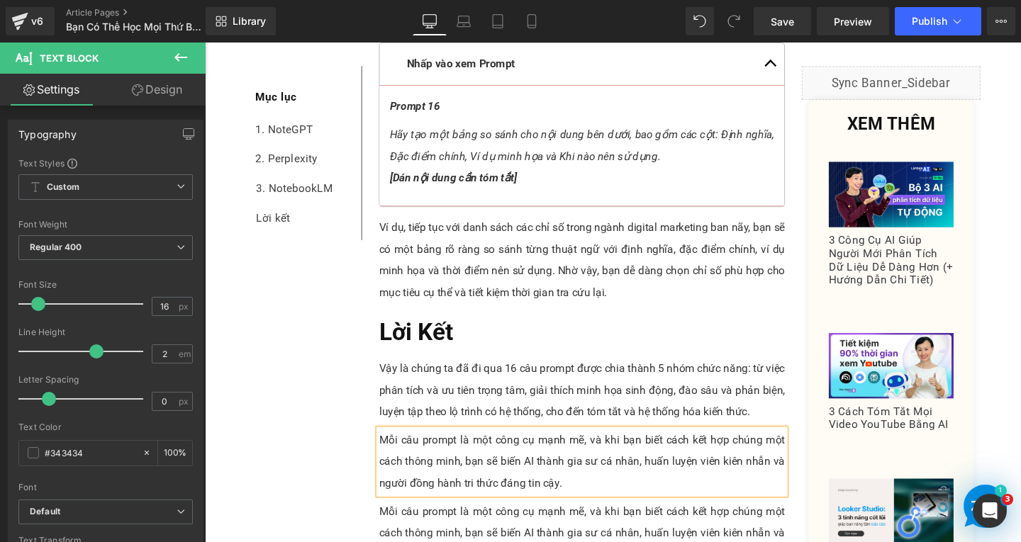
scroll to position [9542, 0]
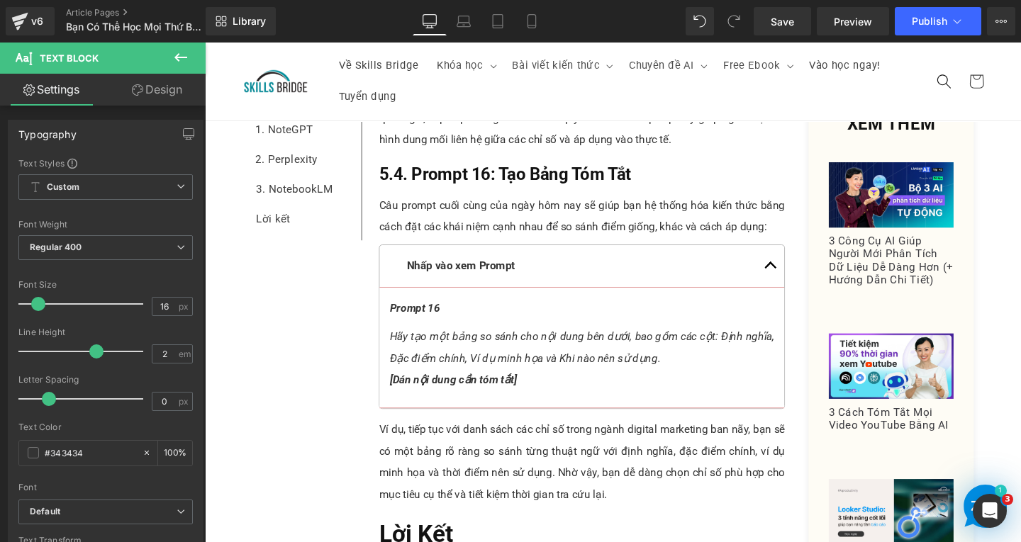
paste div
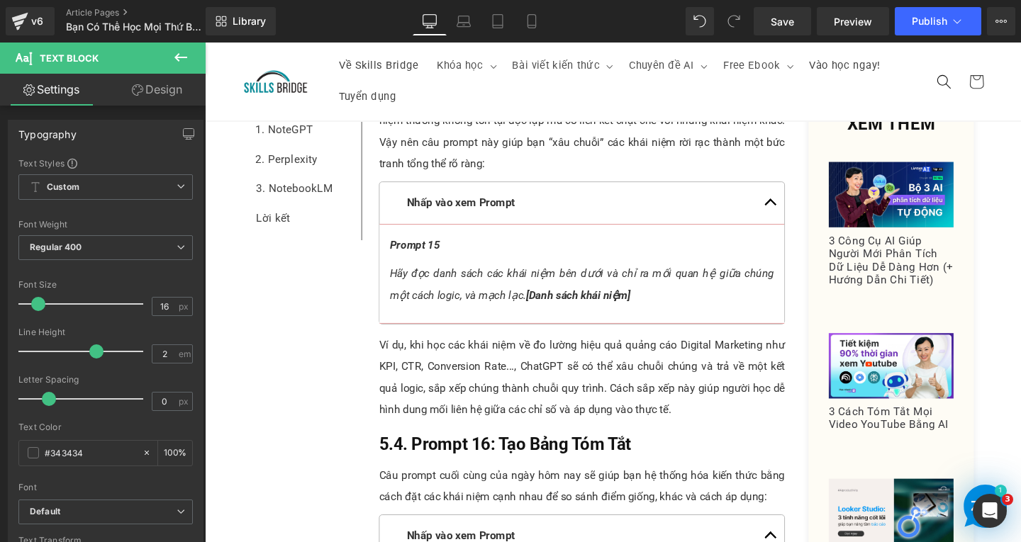
scroll to position [9046, 0]
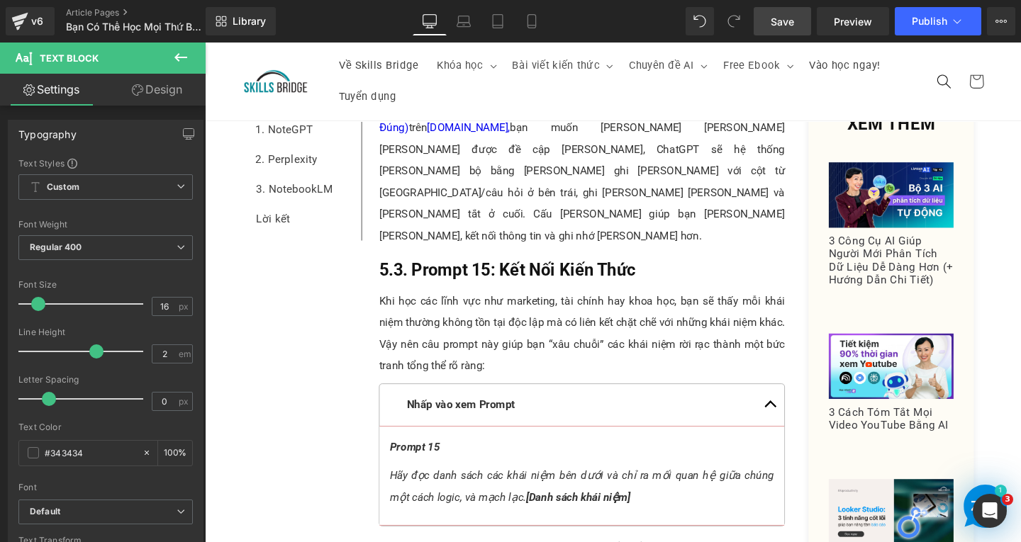
click at [778, 22] on span "Save" at bounding box center [782, 21] width 23 height 15
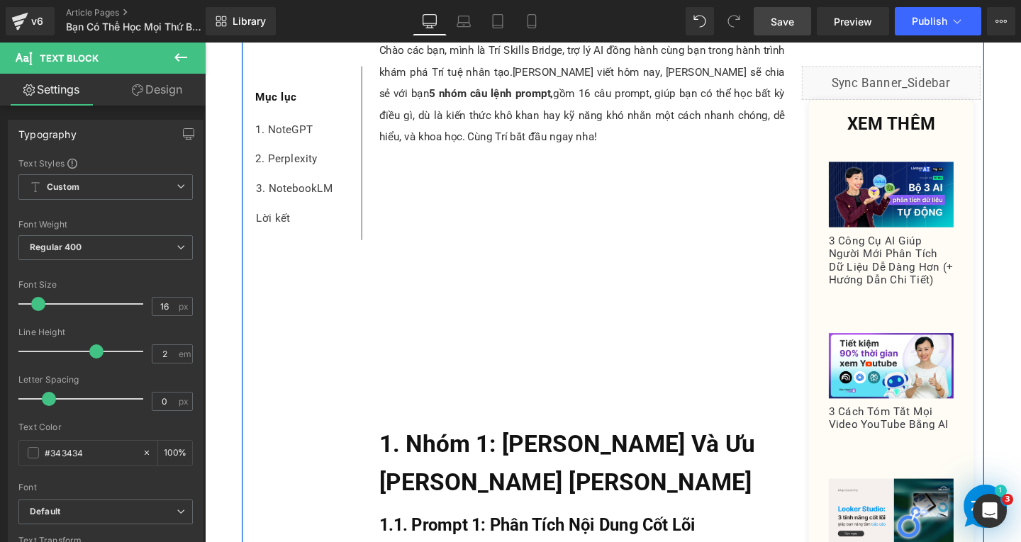
scroll to position [851, 0]
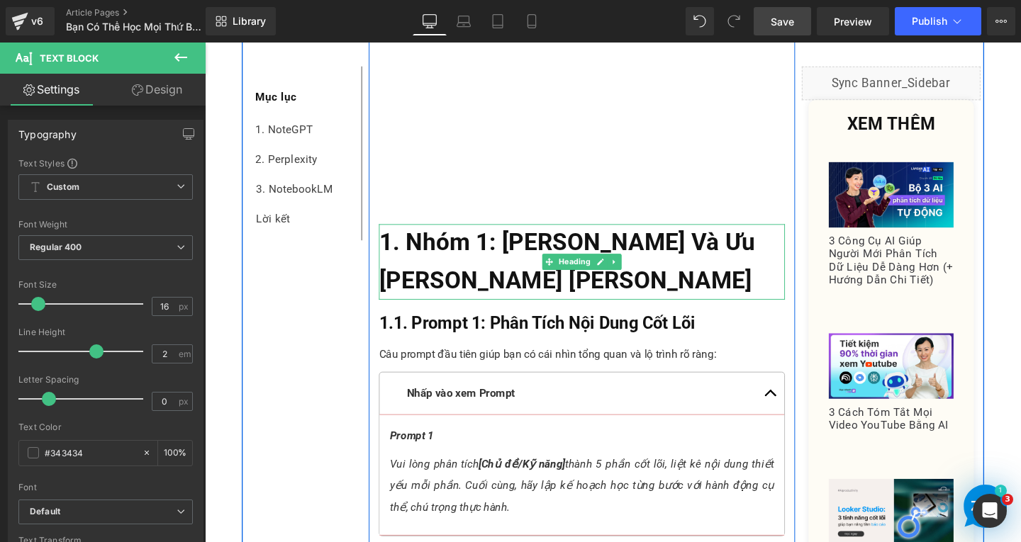
click at [535, 250] on h2 "1. Nhóm 1: Phân Tích Và Ưu [PERSON_NAME]" at bounding box center [601, 272] width 427 height 79
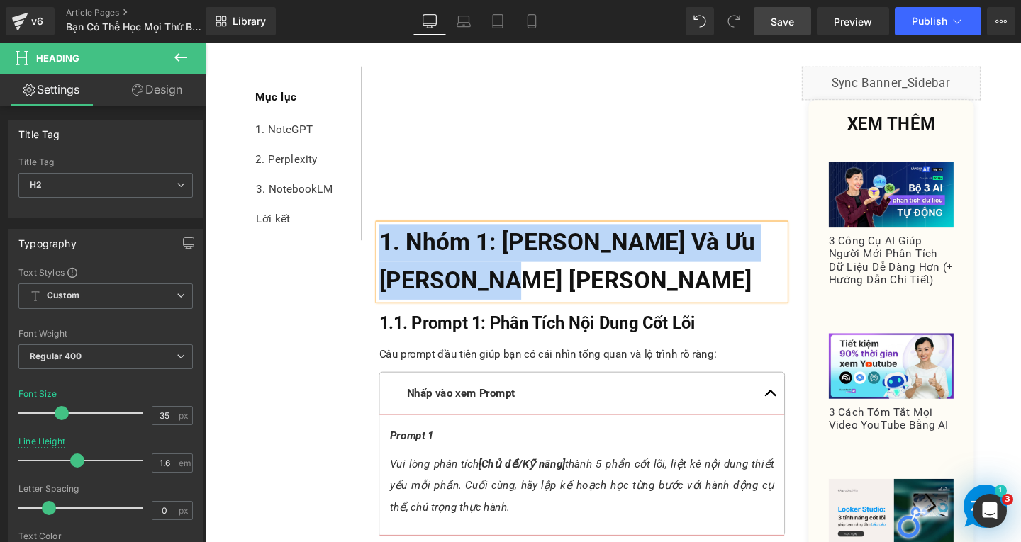
copy b "1. Nhóm 1: Phân Tích Và Ưu [PERSON_NAME]"
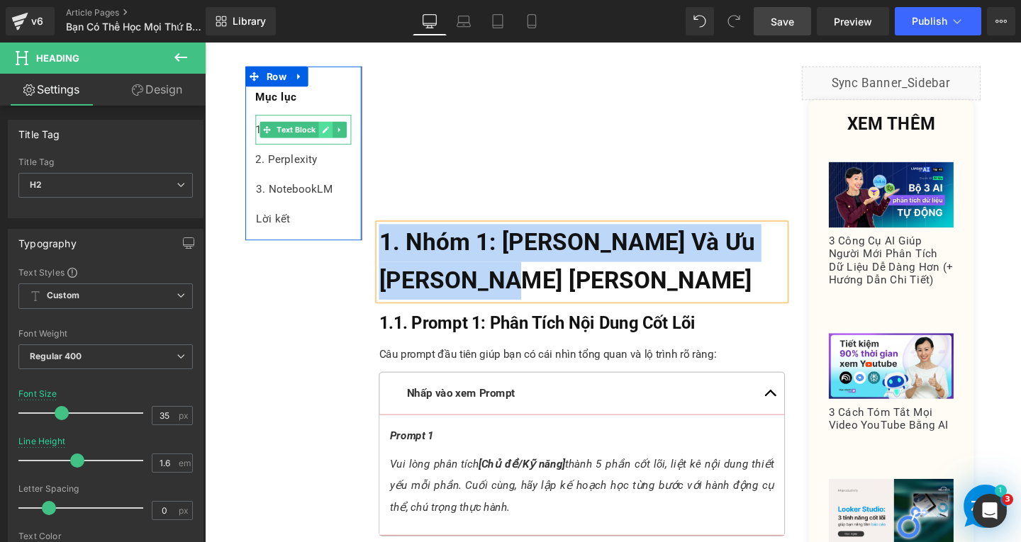
click at [330, 134] on icon at bounding box center [332, 134] width 8 height 9
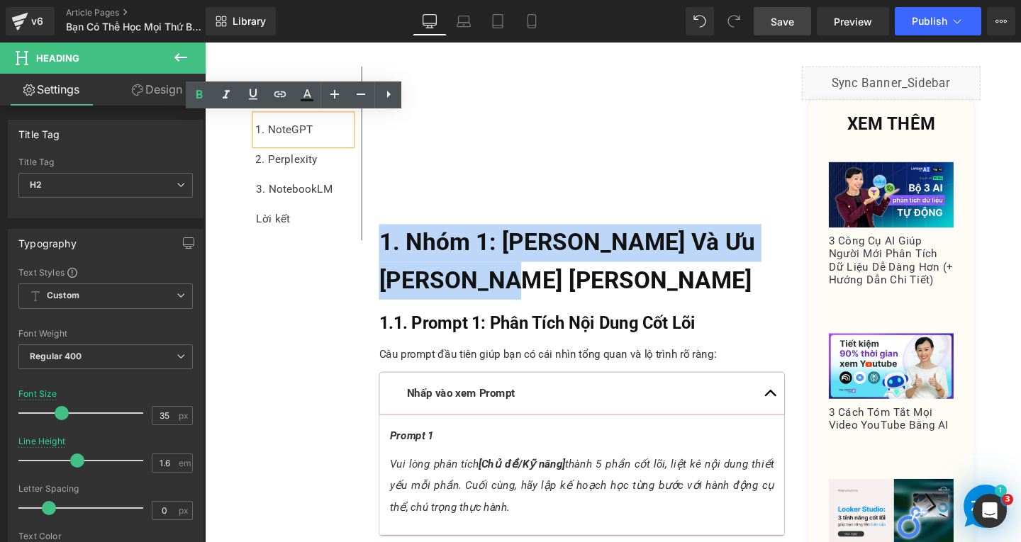
click at [321, 134] on div "1. NoteGPT" at bounding box center [308, 133] width 101 height 31
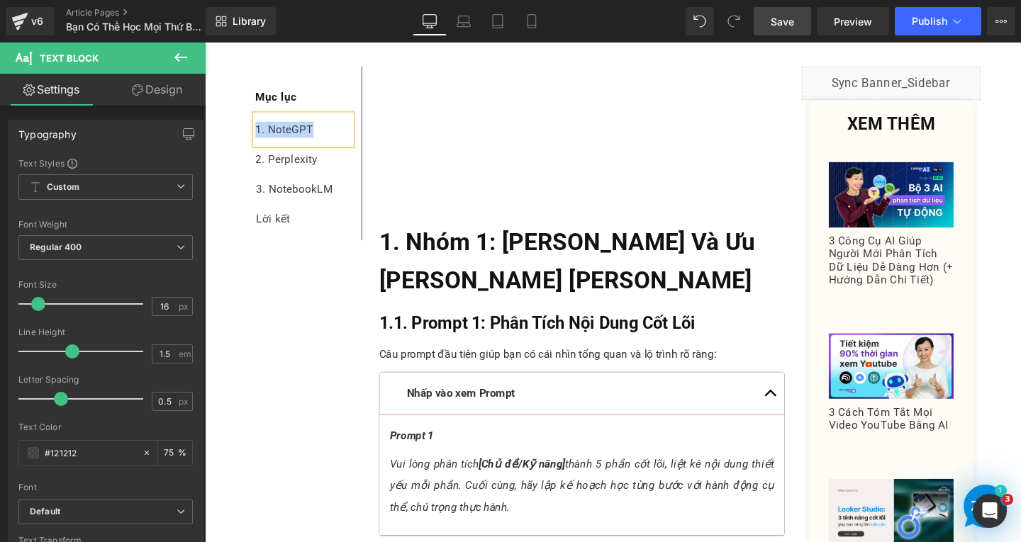
paste div
click at [320, 129] on div "1. Nhóm 1: phân tích và ưu tiên trọng tâm" at bounding box center [308, 150] width 101 height 65
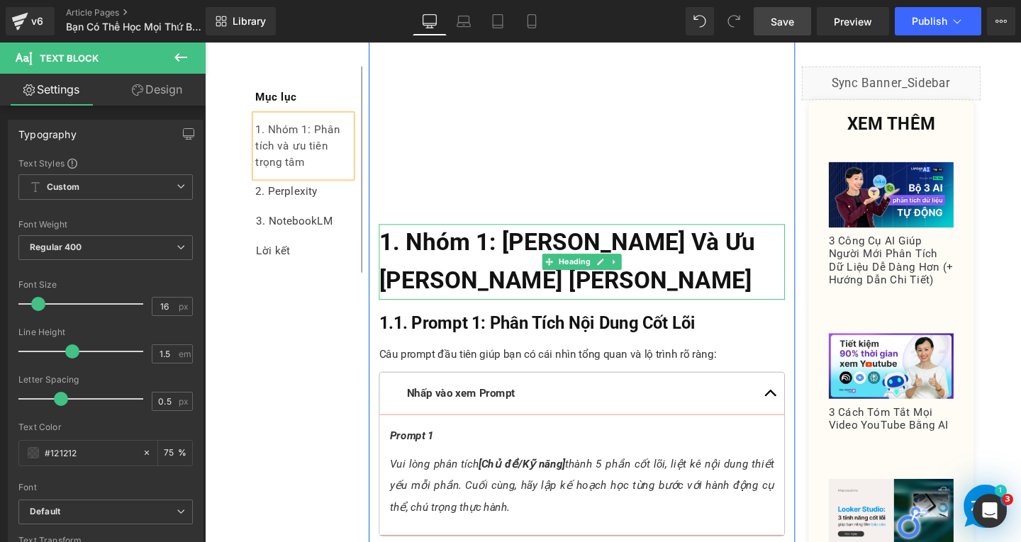
drag, startPoint x: 493, startPoint y: 228, endPoint x: 507, endPoint y: 237, distance: 16.3
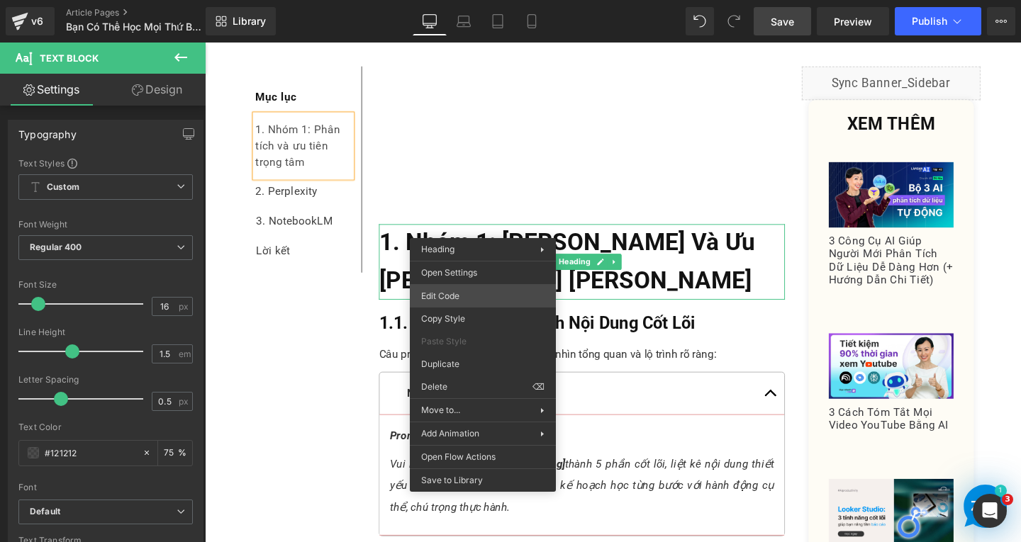
click at [473, 0] on div "Text Block You are previewing how the will restyle your page. You can not edit …" at bounding box center [510, 0] width 1021 height 0
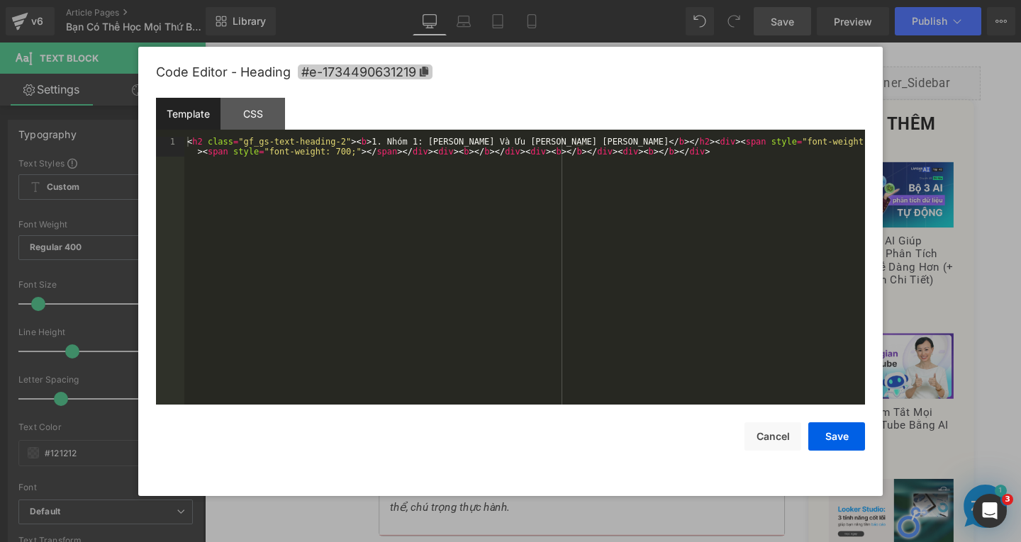
click at [417, 74] on span "#e-1734490631219" at bounding box center [365, 72] width 135 height 15
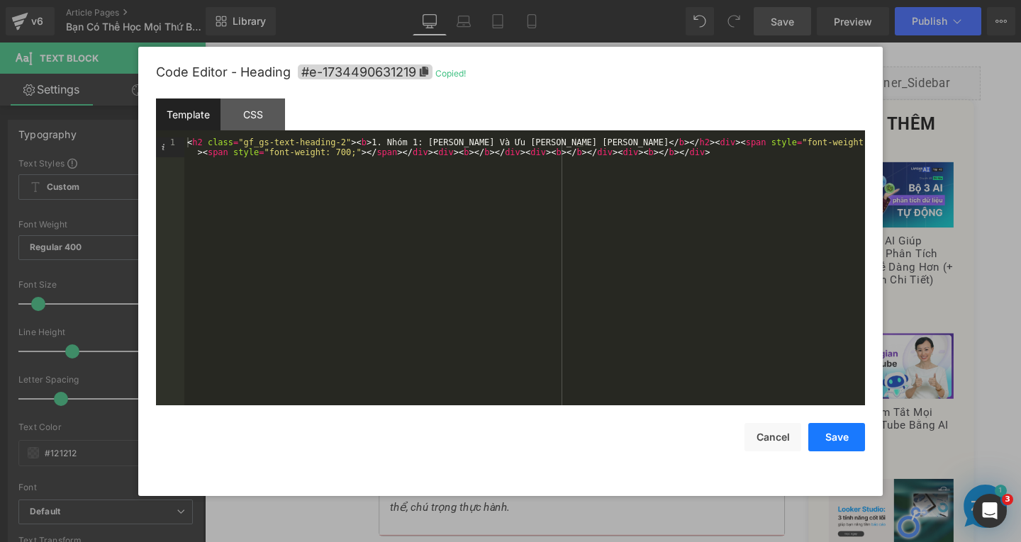
click at [816, 431] on button "Save" at bounding box center [836, 437] width 57 height 28
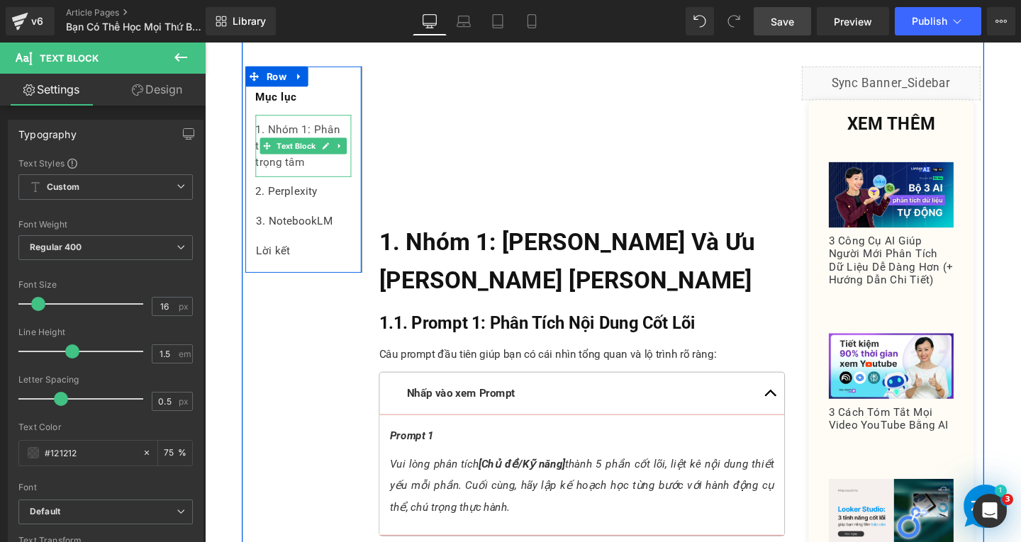
click at [313, 176] on div "1. Nhóm 1: Phân tích và ưu tiên trọng tâm" at bounding box center [308, 150] width 101 height 65
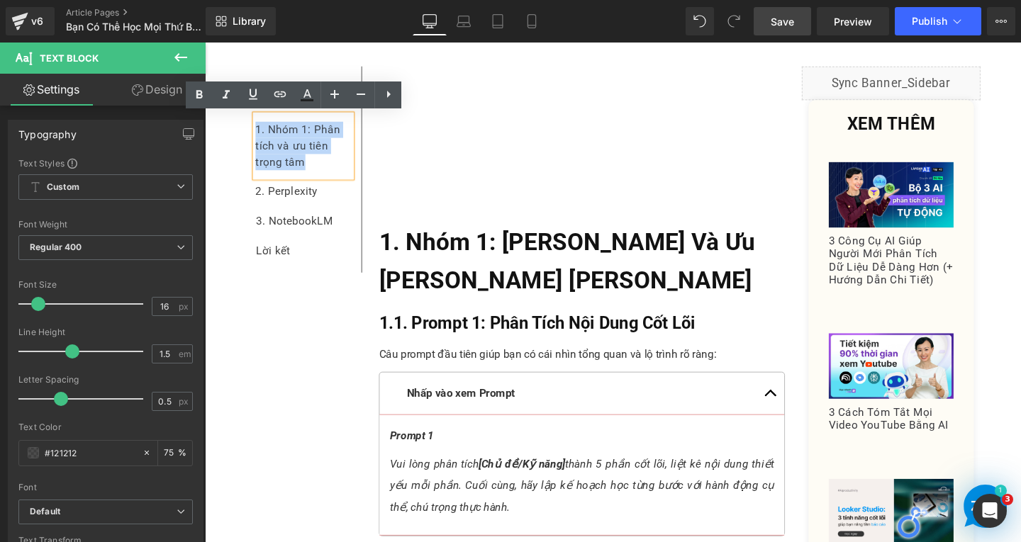
drag, startPoint x: 314, startPoint y: 171, endPoint x: 255, endPoint y: 133, distance: 70.2
click at [258, 133] on div "1. Nhóm 1: Phân tích và ưu tiên trọng tâm" at bounding box center [308, 150] width 101 height 65
click at [278, 91] on icon at bounding box center [280, 94] width 12 height 6
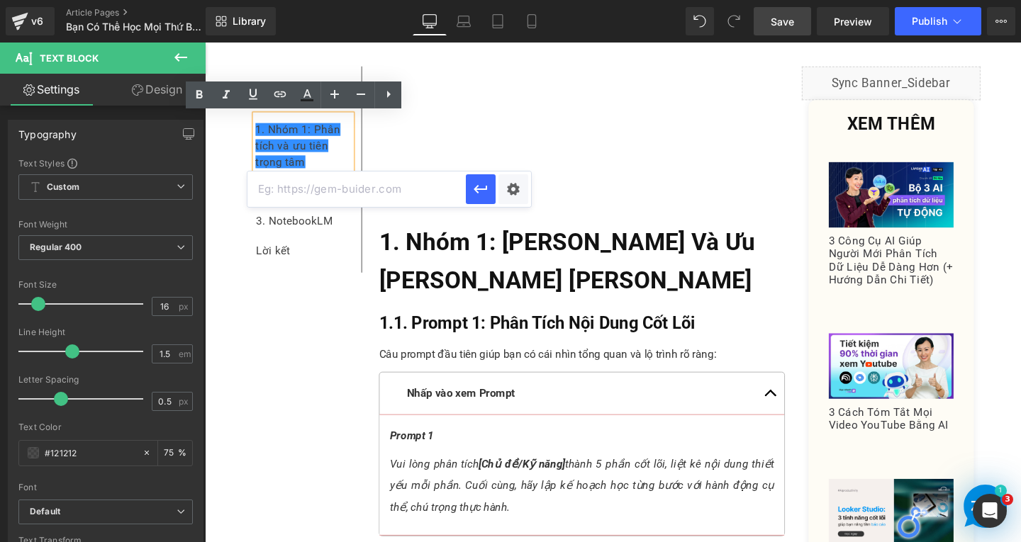
click at [361, 197] on input "text" at bounding box center [356, 189] width 218 height 35
paste input "#e-1734490631219"
type input "#e-1734490631219"
drag, startPoint x: 289, startPoint y: 152, endPoint x: 481, endPoint y: 189, distance: 195.6
click at [481, 189] on icon "button" at bounding box center [480, 189] width 13 height 9
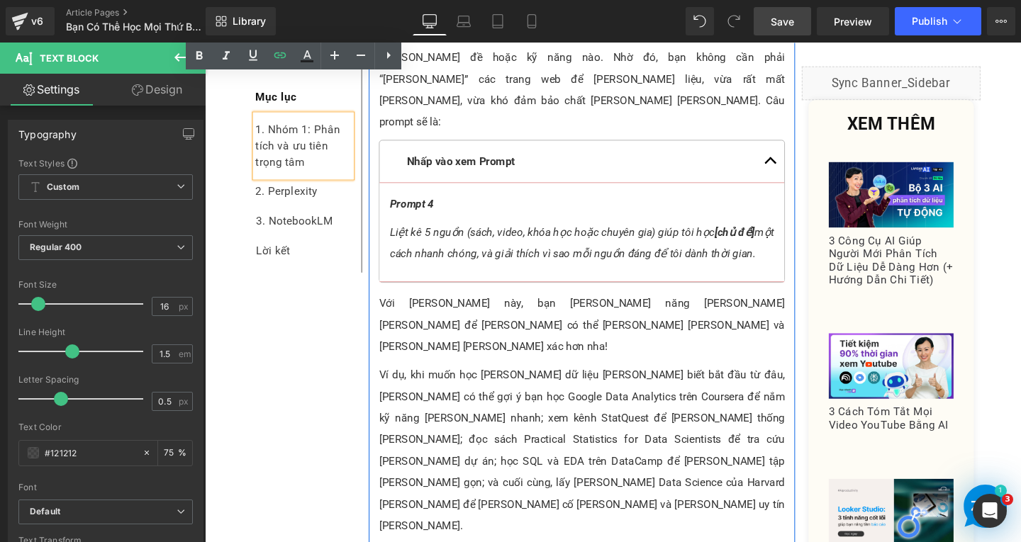
scroll to position [3332, 0]
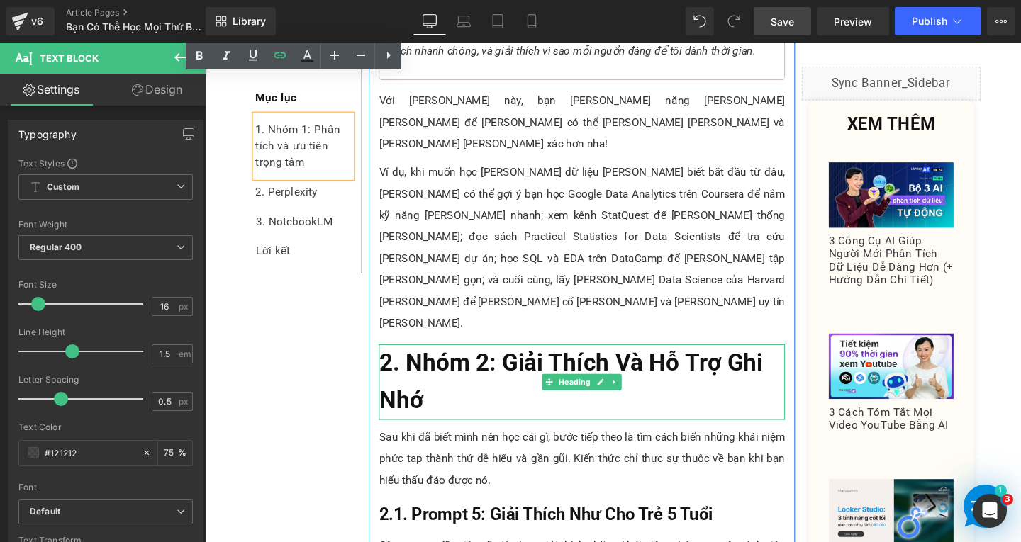
click at [452, 360] on h2 "2. Nhóm 2: Giải Thích Và Hỗ Trợ Ghi Nhớ" at bounding box center [601, 399] width 427 height 79
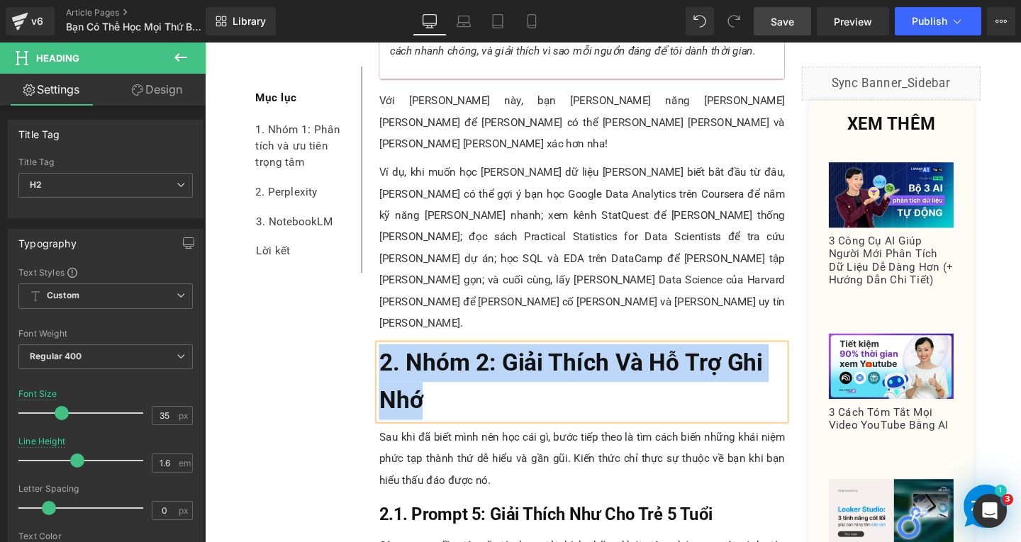
copy span "2. Nhóm 2: Giải Thích Và Hỗ Trợ Ghi Nhớ"
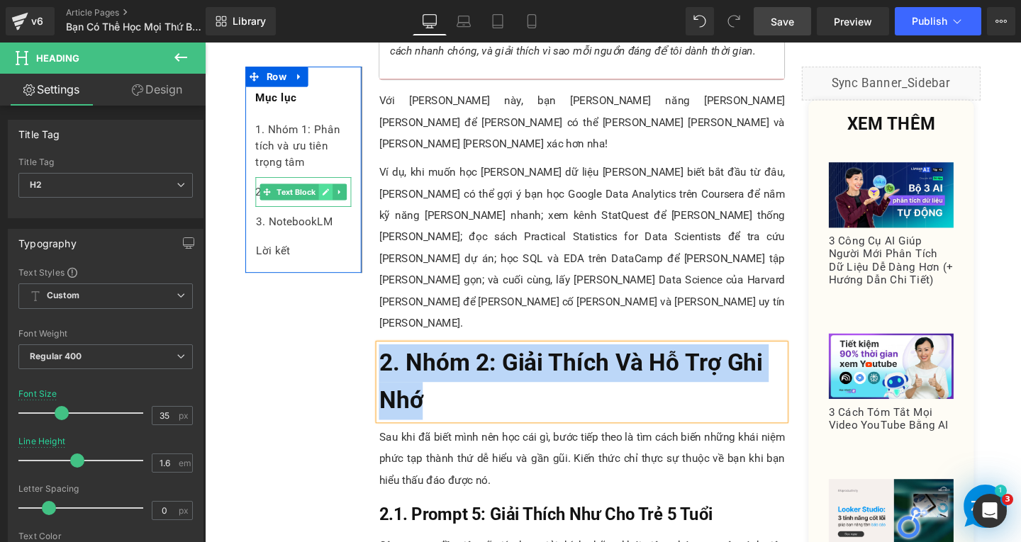
click at [329, 204] on link at bounding box center [332, 199] width 15 height 17
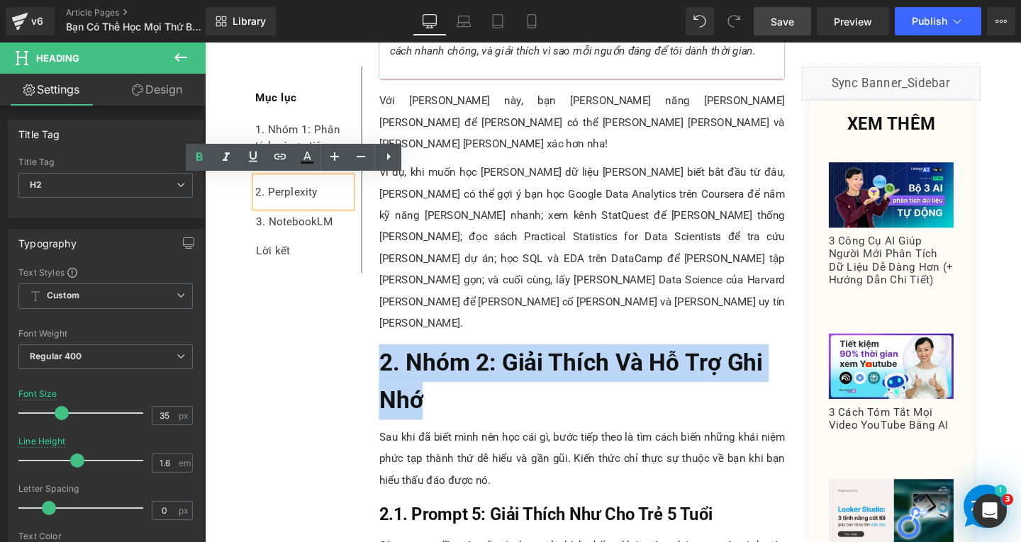
click at [329, 203] on div "2. Perplexity" at bounding box center [308, 199] width 101 height 31
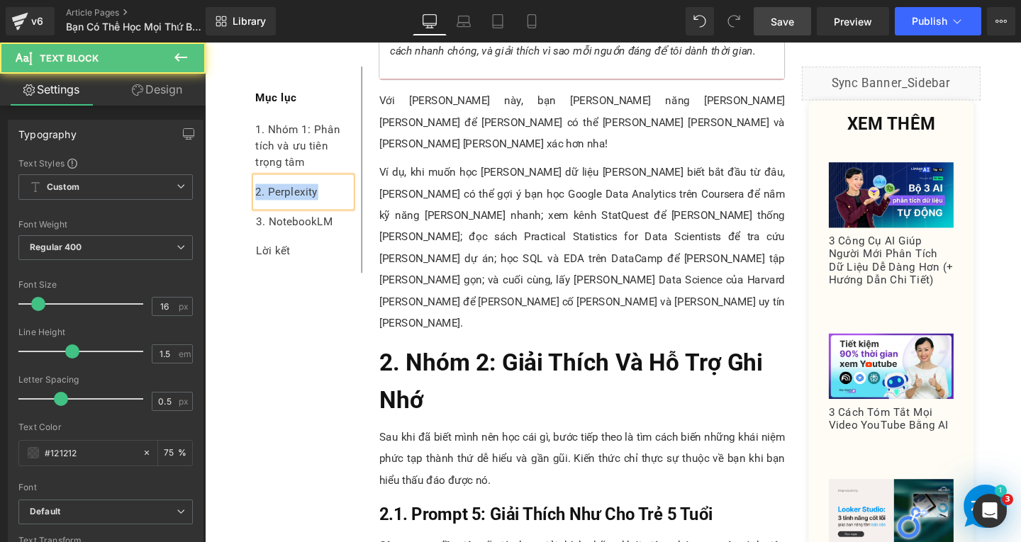
paste div
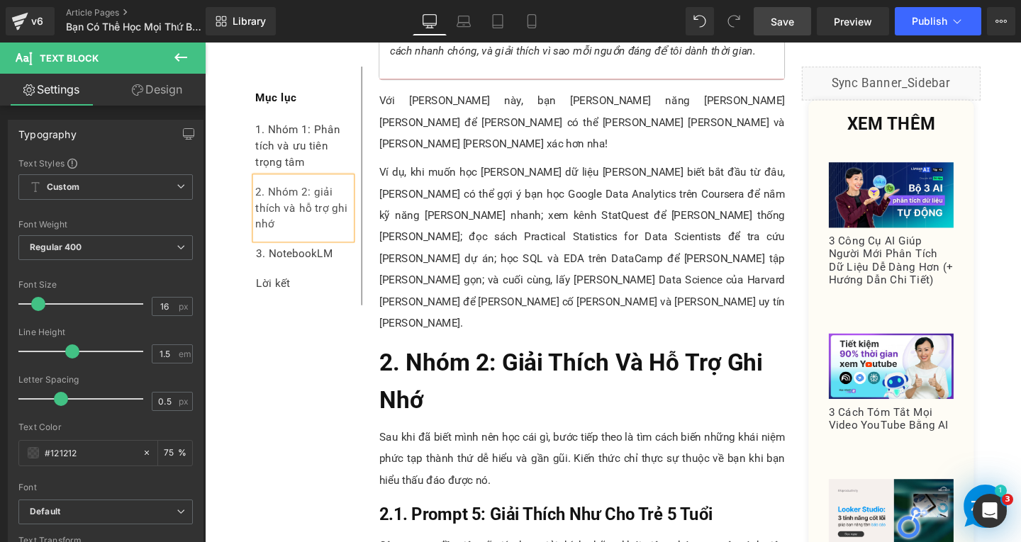
click at [318, 198] on div "2. Nhóm 2: giải thích và hỗ trợ ghi nhớ" at bounding box center [308, 216] width 101 height 65
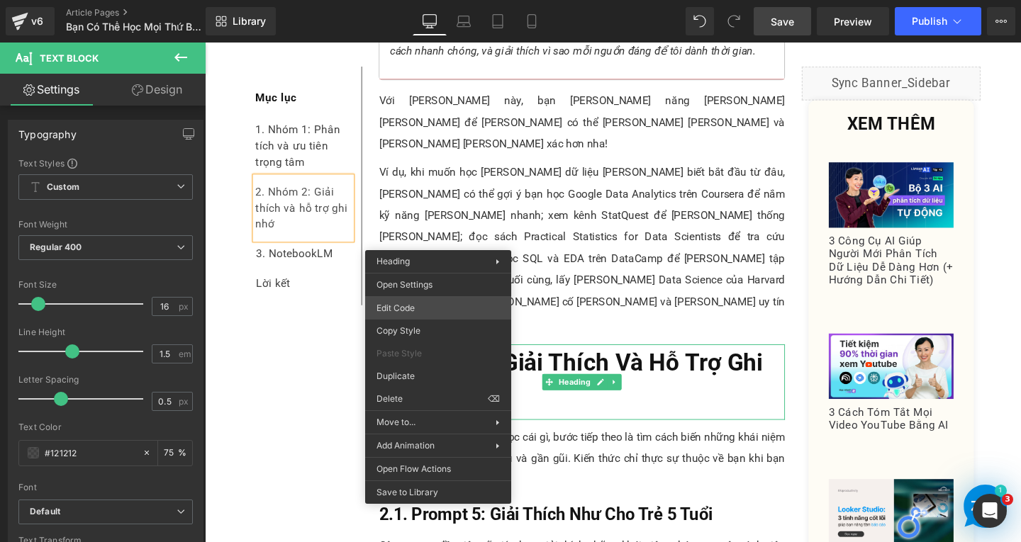
click at [416, 0] on div "Text Block You are previewing how the will restyle your page. You can not edit …" at bounding box center [510, 0] width 1021 height 0
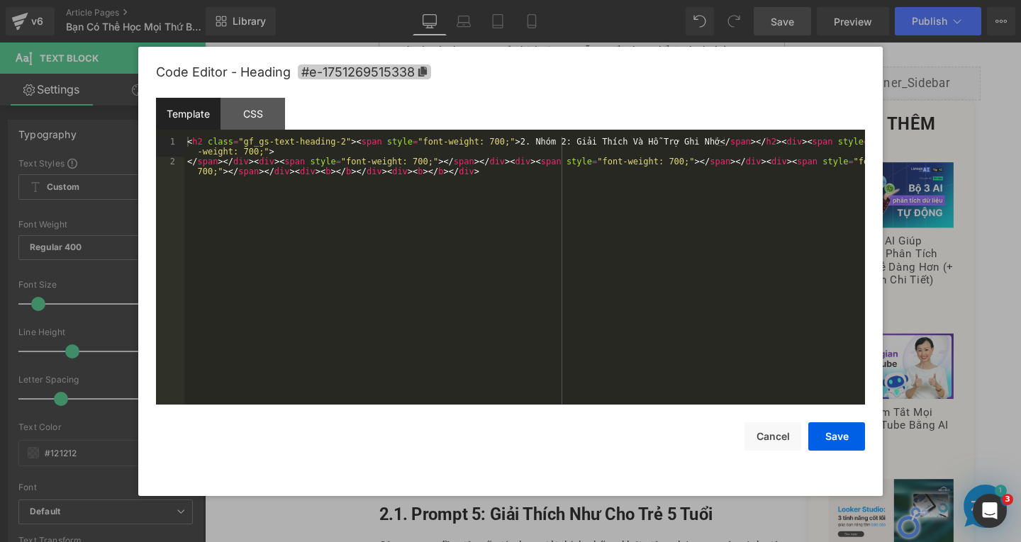
click at [414, 70] on span "#e-1751269515338" at bounding box center [364, 72] width 133 height 15
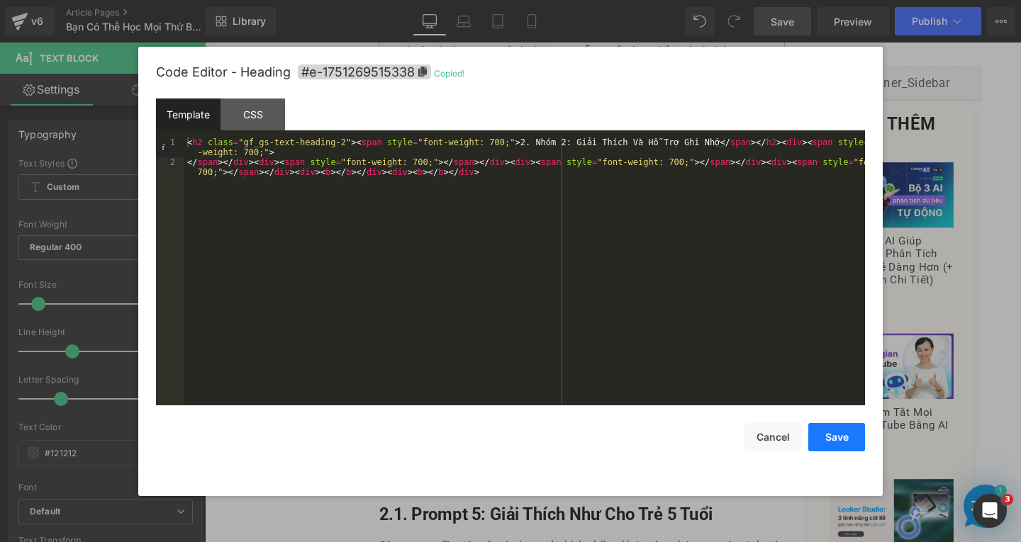
click at [812, 433] on button "Save" at bounding box center [836, 437] width 57 height 28
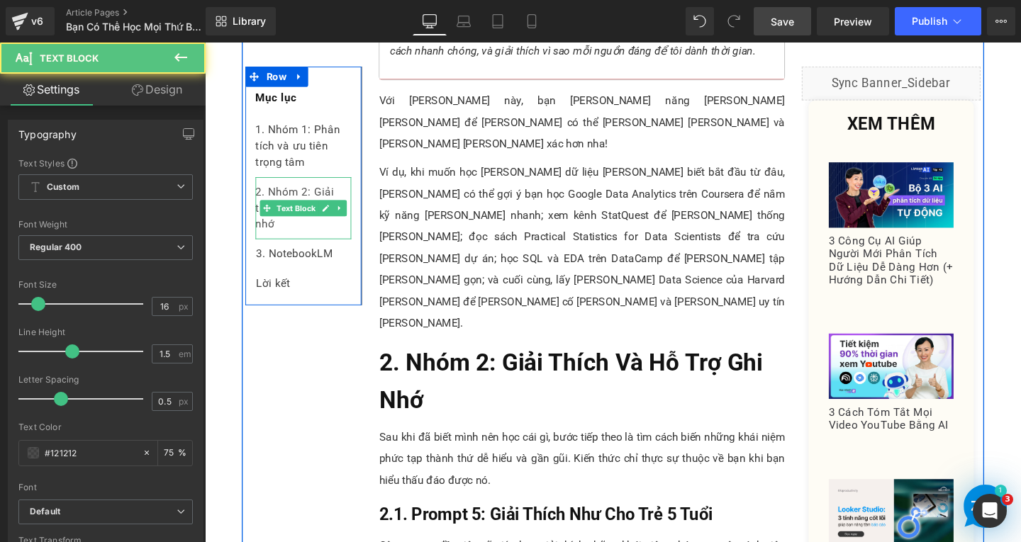
click at [297, 240] on div "2. Nhóm 2: Giải thích và hỗ trợ ghi nhớ" at bounding box center [308, 216] width 101 height 65
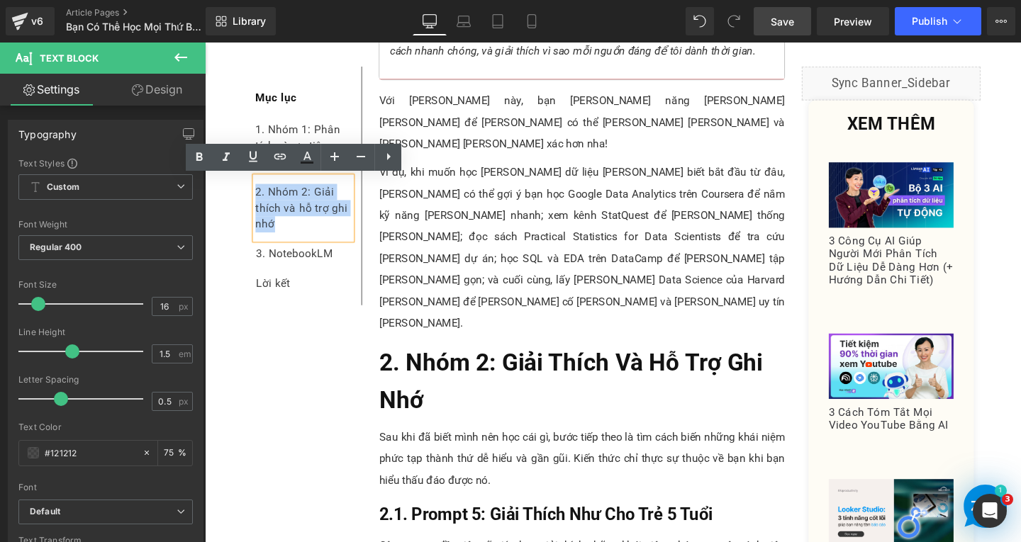
drag, startPoint x: 286, startPoint y: 236, endPoint x: 254, endPoint y: 197, distance: 50.4
click at [258, 197] on div "2. Nhóm 2: Giải thích và hỗ trợ ghi nhớ" at bounding box center [308, 216] width 101 height 65
click at [269, 156] on link at bounding box center [280, 157] width 27 height 27
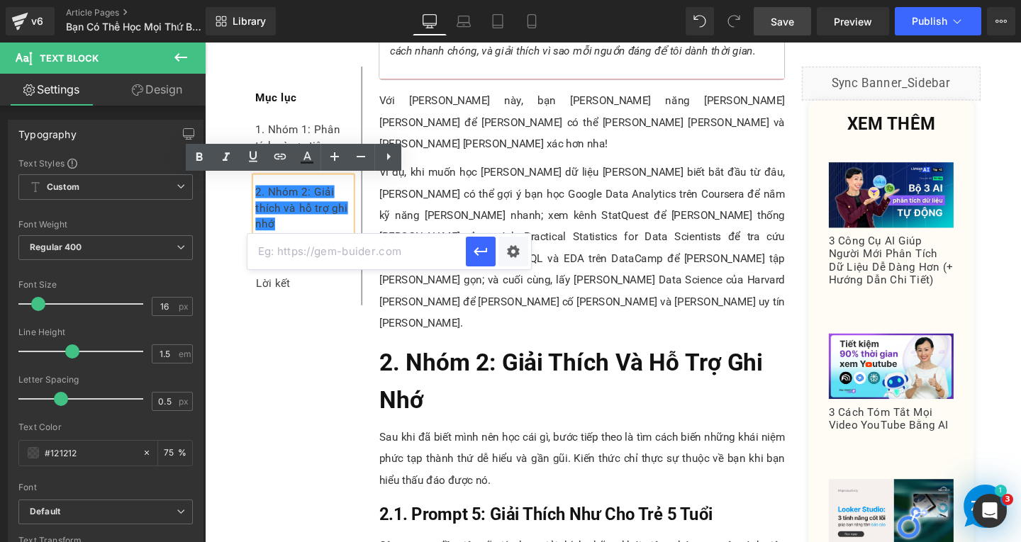
click at [370, 258] on input "text" at bounding box center [356, 251] width 218 height 35
paste input "#e-1751269515338"
type input "#e-1751269515338"
click at [466, 244] on button "button" at bounding box center [481, 252] width 30 height 30
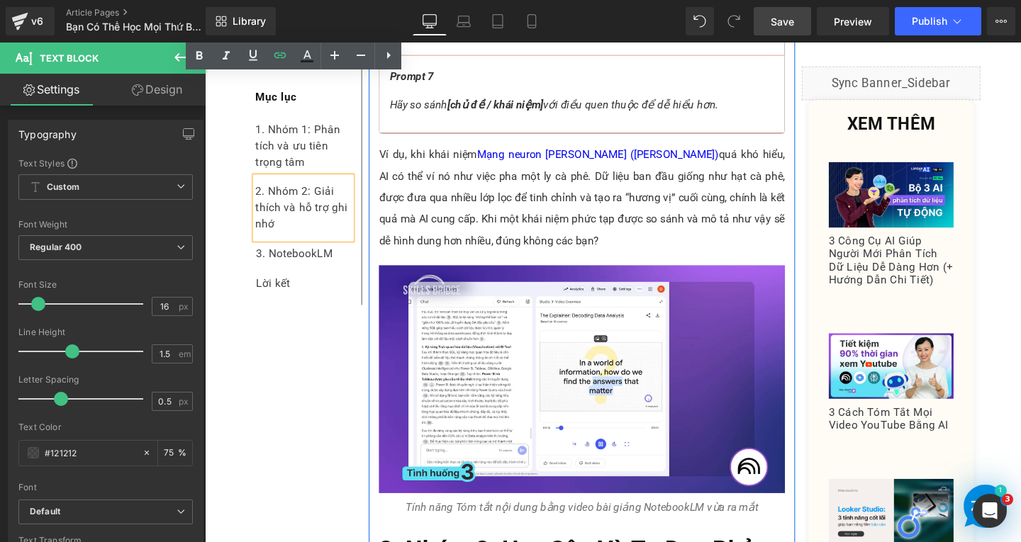
scroll to position [5529, 0]
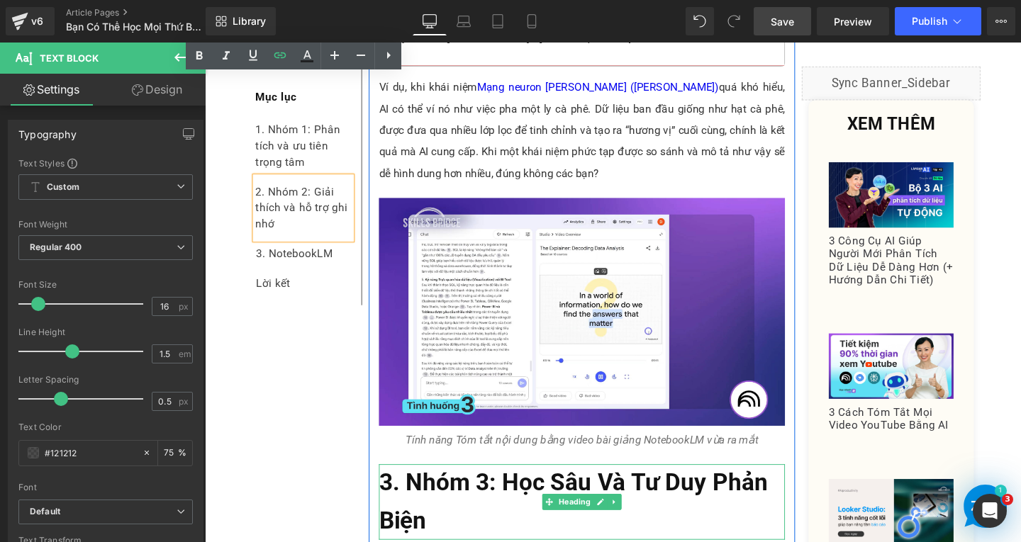
click at [451, 486] on h2 "3. Nhóm 3: Học Sâu Và Tư Duy Phản Biện" at bounding box center [601, 525] width 427 height 79
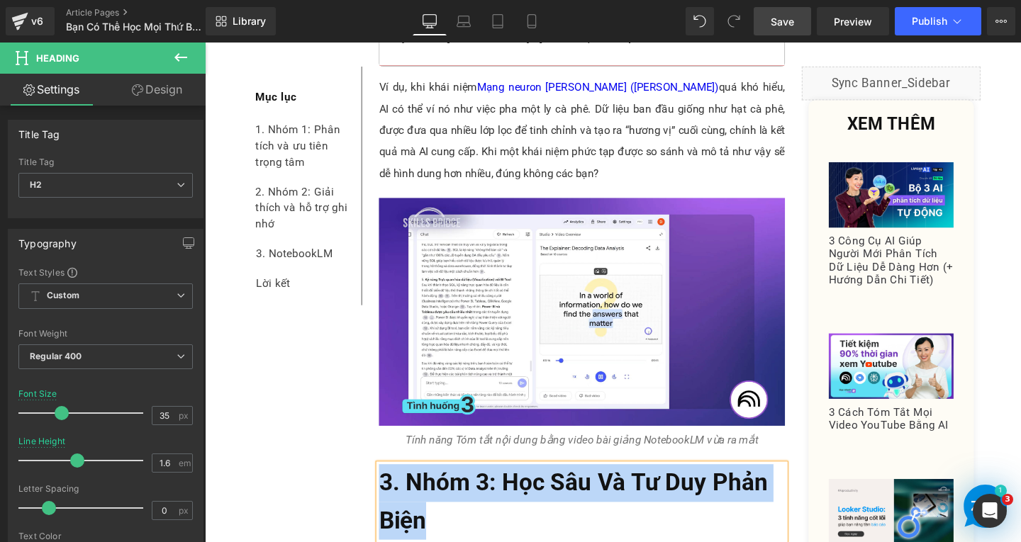
copy span "3. Nhóm 3: Học Sâu Và Tư Duy Phản Biện"
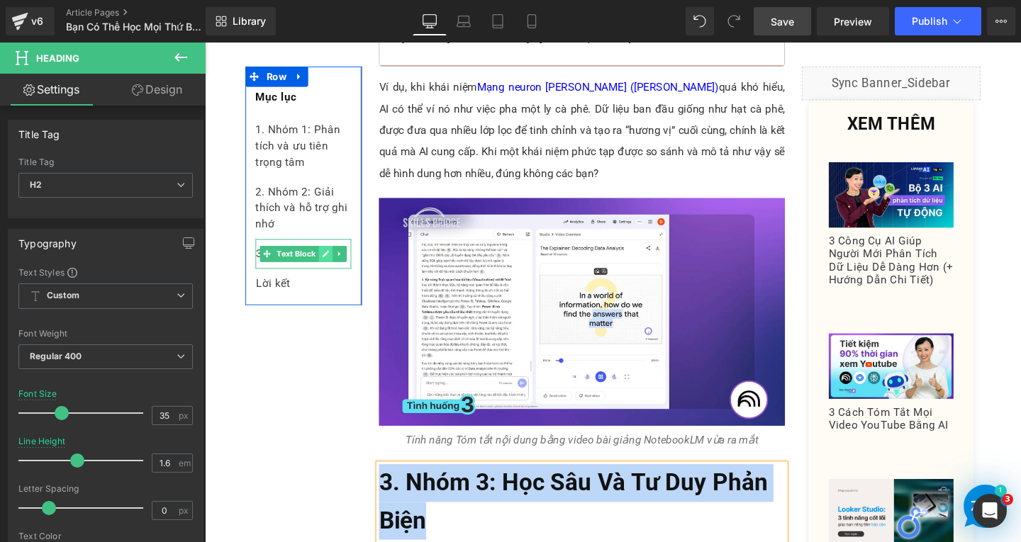
click at [325, 266] on link at bounding box center [332, 264] width 15 height 17
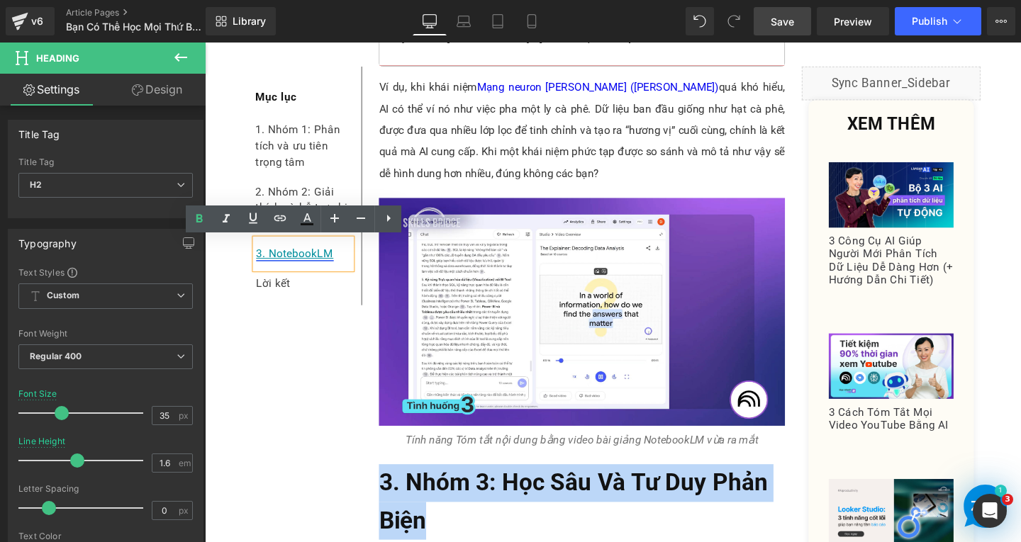
click at [335, 264] on div "3. NotebookLM" at bounding box center [308, 264] width 101 height 31
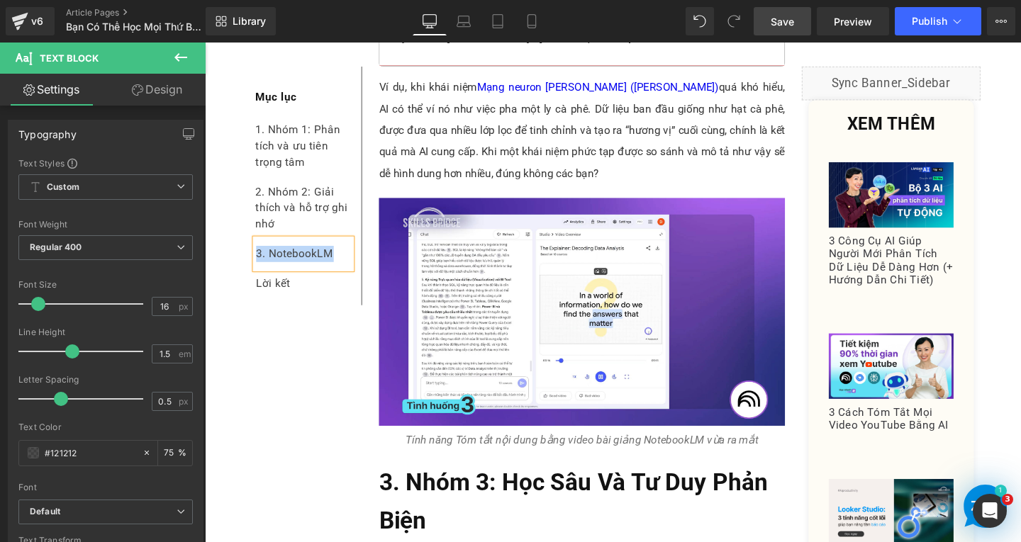
paste div
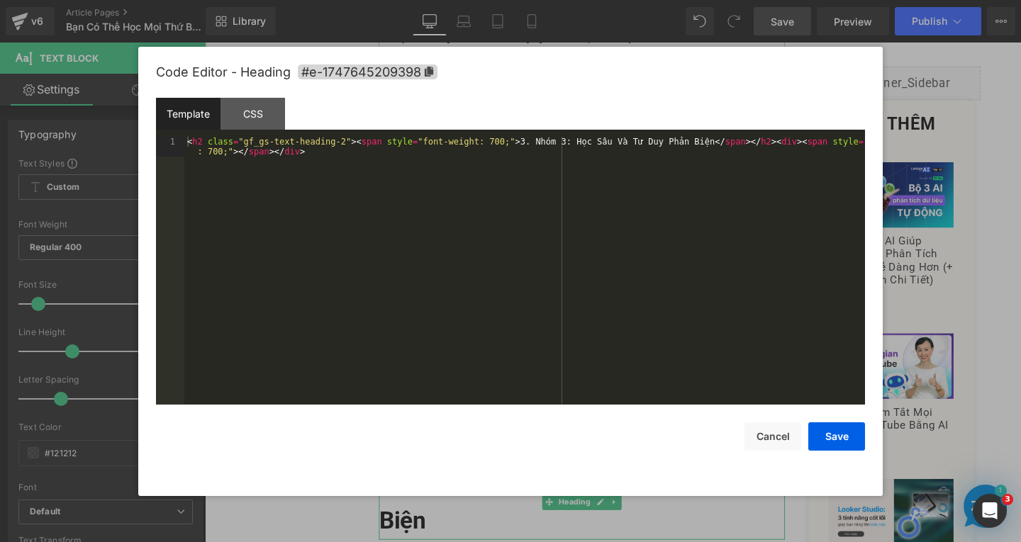
click at [410, 0] on div "Text Block You are previewing how the will restyle your page. You can not edit …" at bounding box center [510, 0] width 1021 height 0
click at [427, 77] on span "#e-1747645209398" at bounding box center [368, 72] width 140 height 15
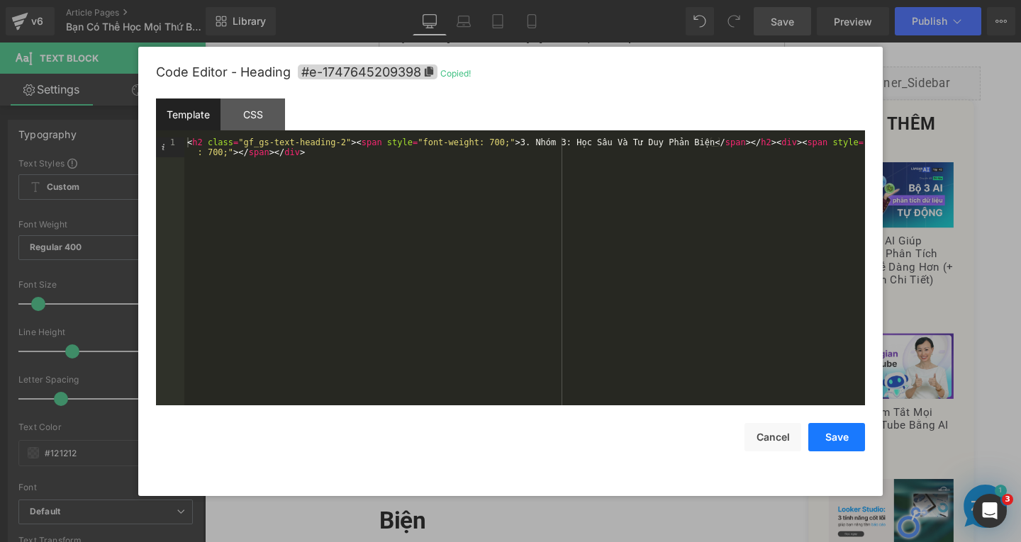
click at [814, 436] on button "Save" at bounding box center [836, 437] width 57 height 28
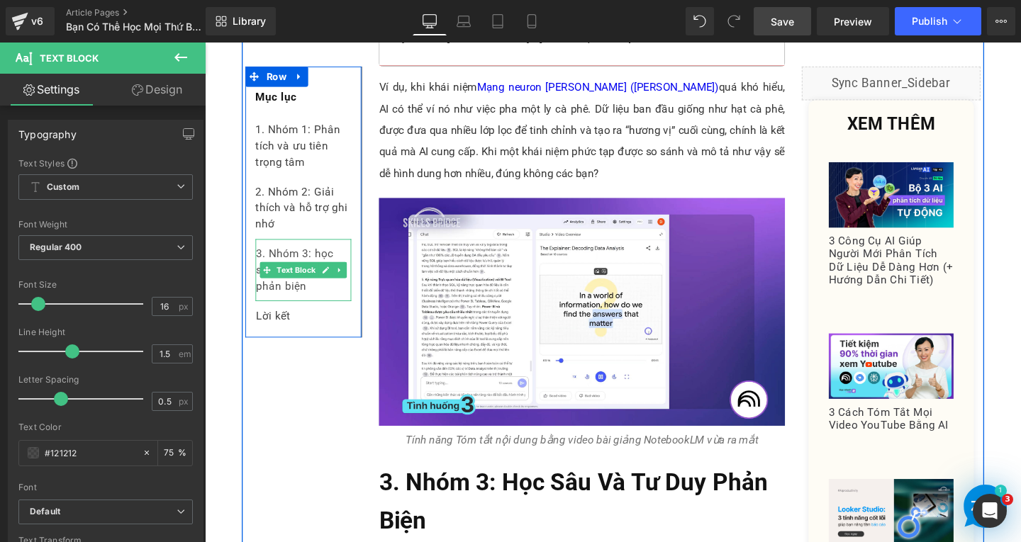
click at [325, 303] on div "3. Nhóm 3: học sâu và tư duy phản biện" at bounding box center [308, 281] width 101 height 65
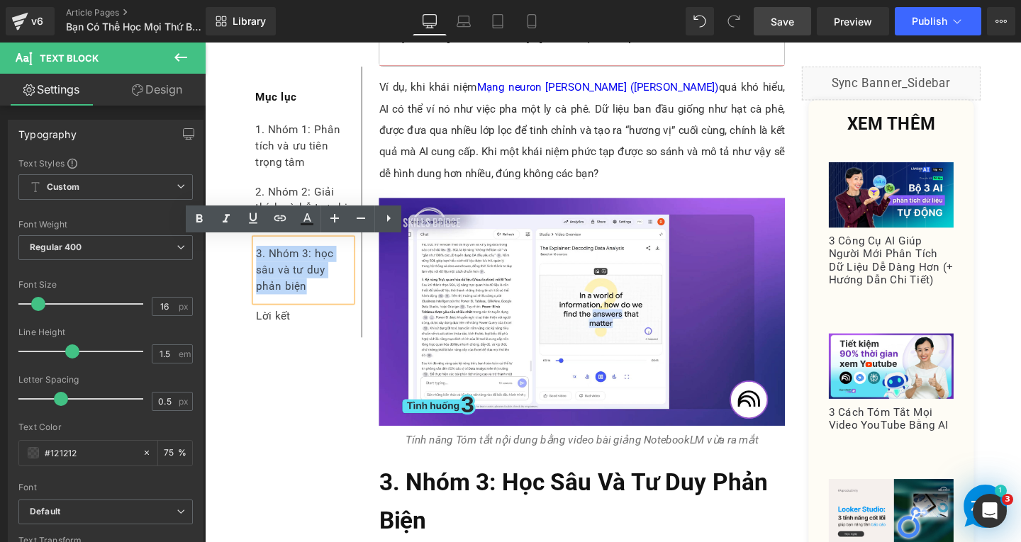
drag, startPoint x: 317, startPoint y: 301, endPoint x: 254, endPoint y: 257, distance: 75.9
click at [258, 257] on div "3. Nhóm 3: học sâu và tư duy phản biện" at bounding box center [308, 281] width 101 height 65
drag, startPoint x: 283, startPoint y: 214, endPoint x: 141, endPoint y: 255, distance: 147.6
click at [283, 214] on icon at bounding box center [280, 218] width 17 height 17
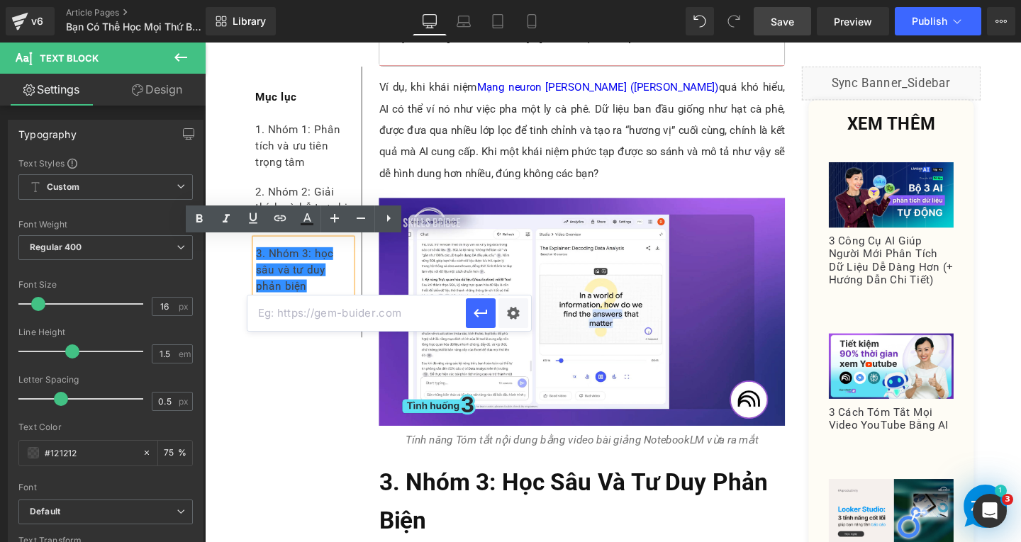
click at [379, 325] on input "text" at bounding box center [356, 313] width 218 height 35
paste input "#e-1747645209398"
type input "#e-1747645209398"
click at [482, 309] on icon "button" at bounding box center [480, 313] width 17 height 17
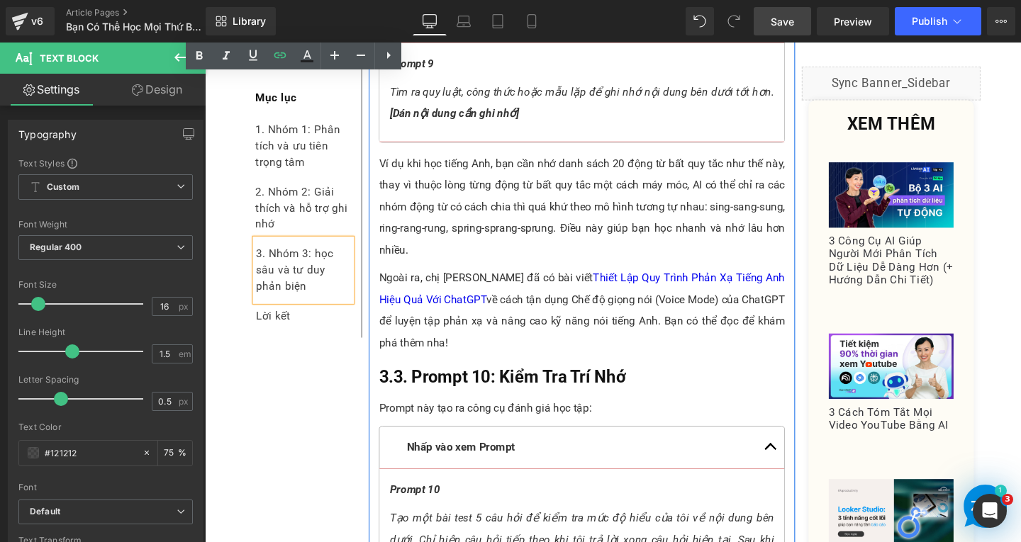
scroll to position [7018, 0]
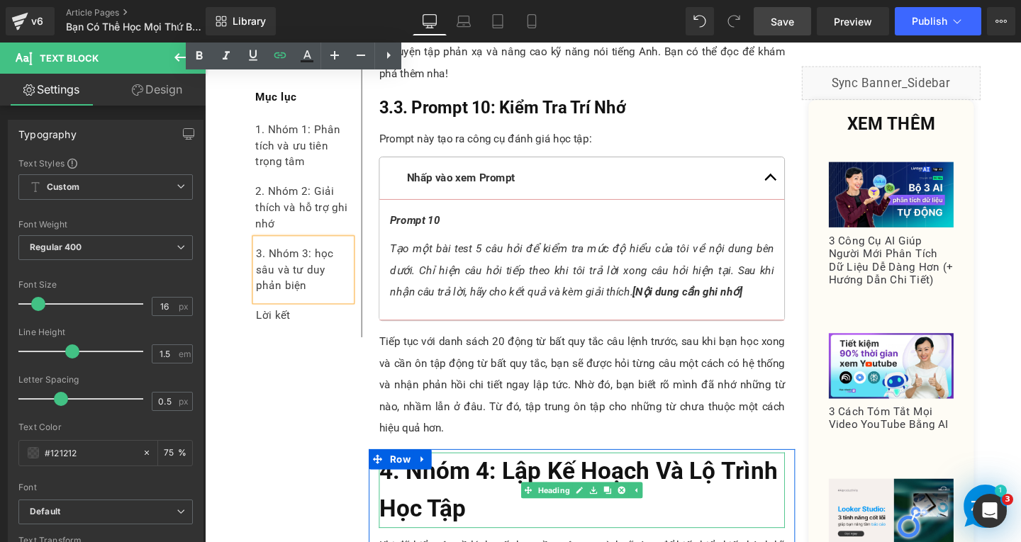
click at [497, 474] on h2 "4. Nhóm 4: Lập Kế Hoạch Và Lộ Trình Học Tập" at bounding box center [601, 513] width 427 height 79
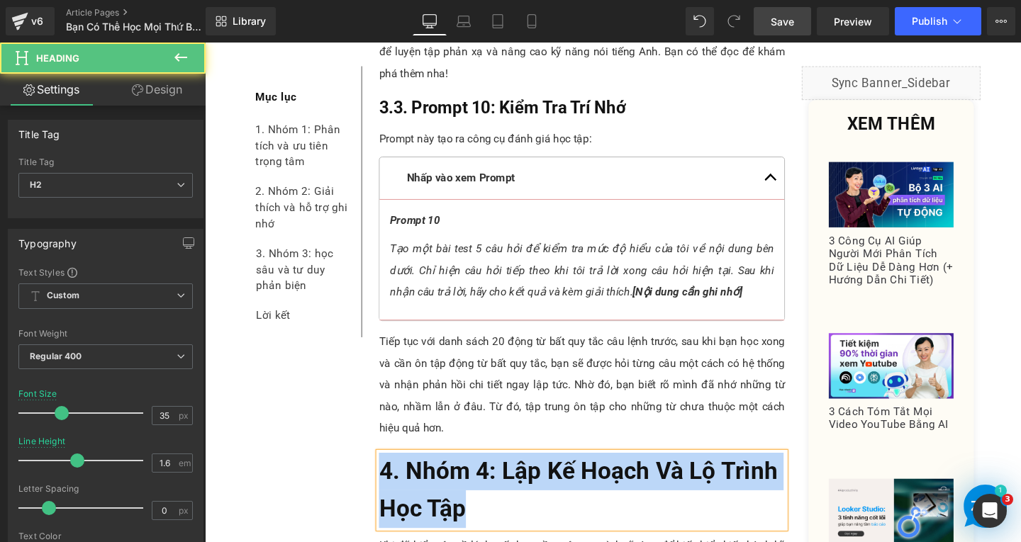
copy span "4. Nhóm 4: Lập Kế Hoạch Và Lộ Trình Học Tập"
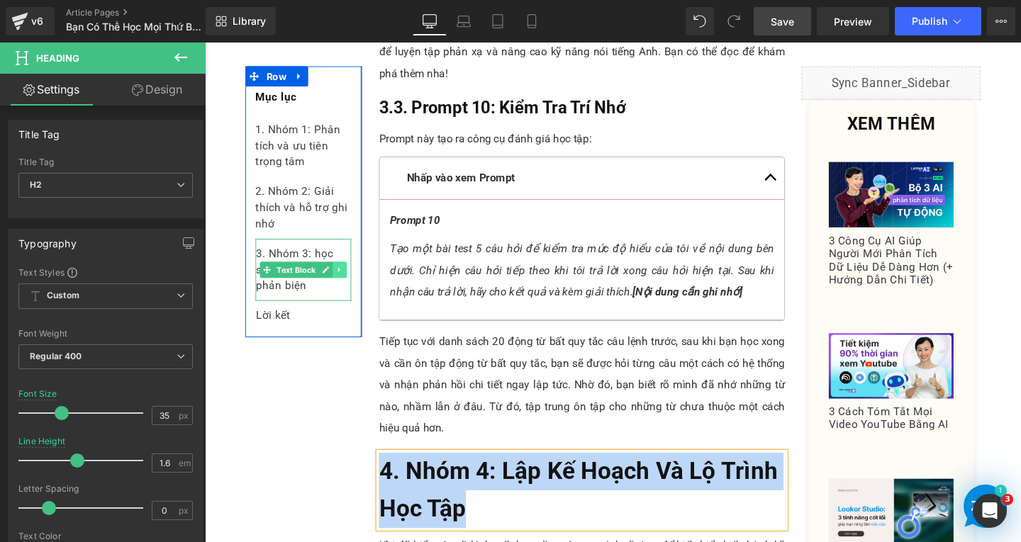
click at [345, 281] on icon at bounding box center [346, 281] width 2 height 5
click at [332, 282] on link at bounding box center [339, 281] width 15 height 17
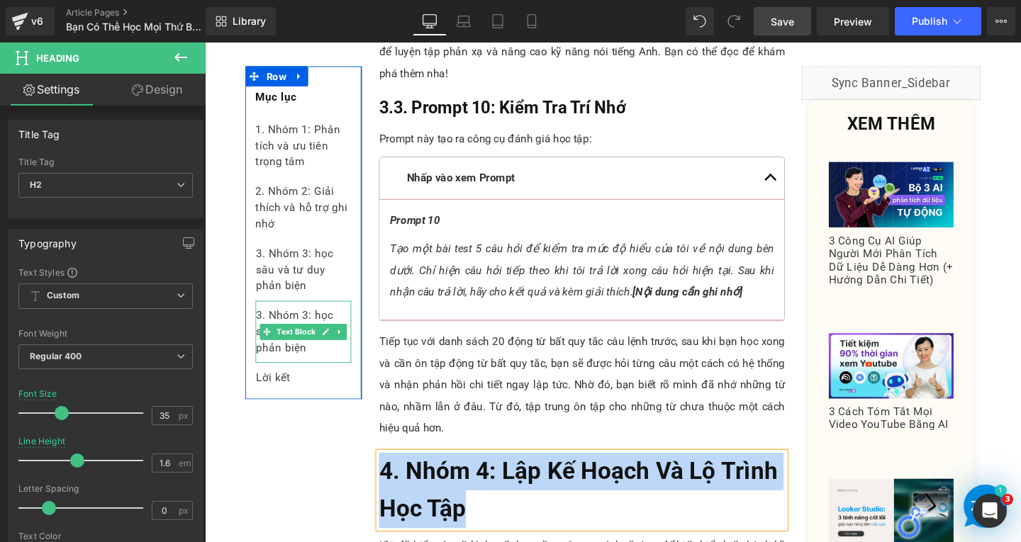
click at [323, 369] on div "3. Nhóm 3: học sâu và tư duy phản biện" at bounding box center [308, 346] width 101 height 65
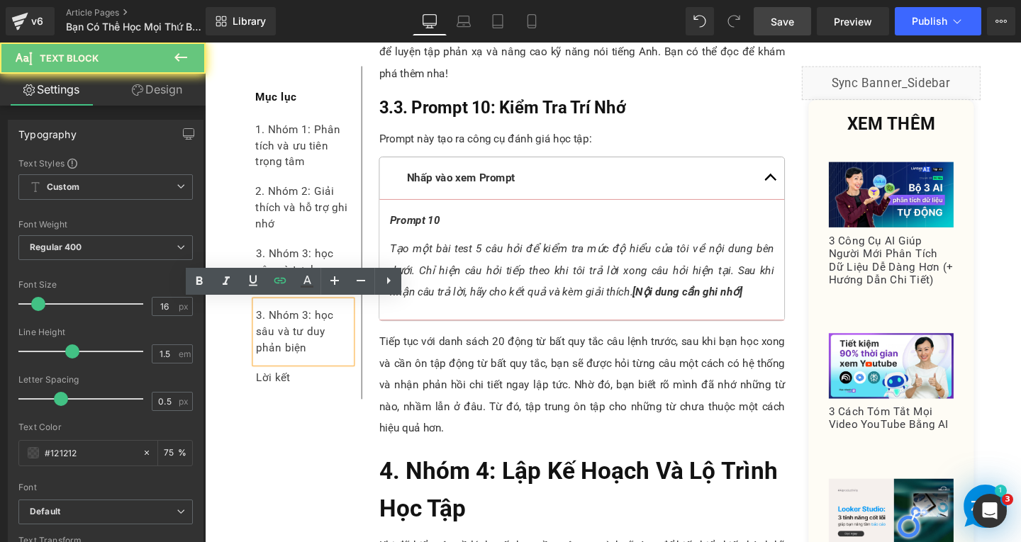
click at [323, 369] on div "3. Nhóm 3: học sâu và tư duy phản biện" at bounding box center [308, 346] width 101 height 65
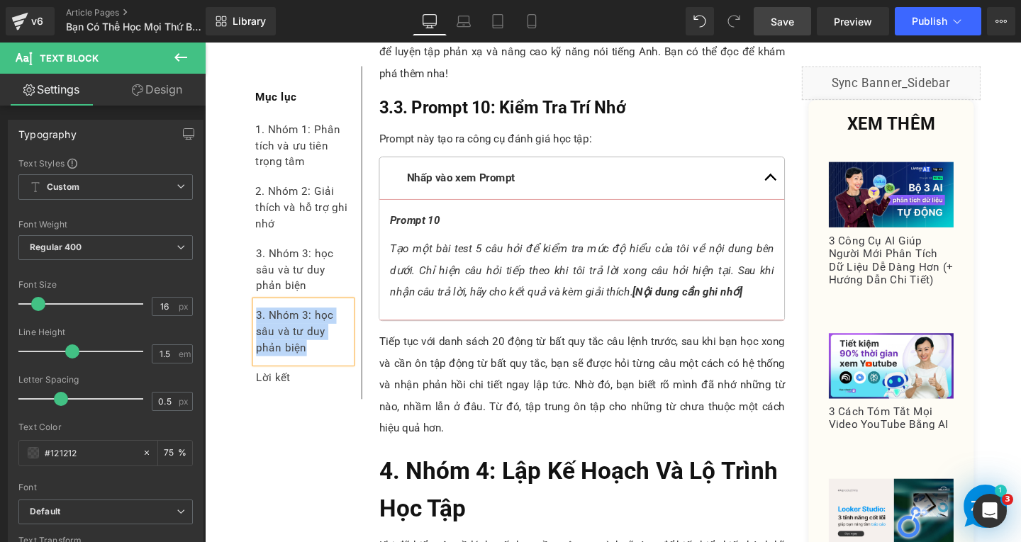
paste div
click at [318, 330] on div "4. Nhóm 4: lập kế hoạch và lộ trình học tập" at bounding box center [308, 346] width 101 height 65
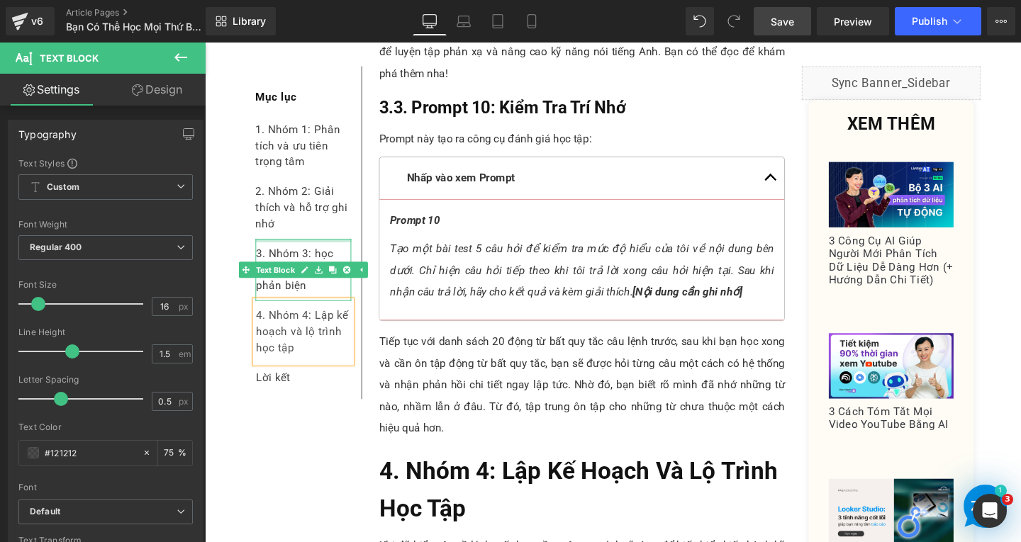
click at [327, 256] on div "3. Nhóm 3: học sâu và tư duy phản biện" at bounding box center [308, 281] width 101 height 65
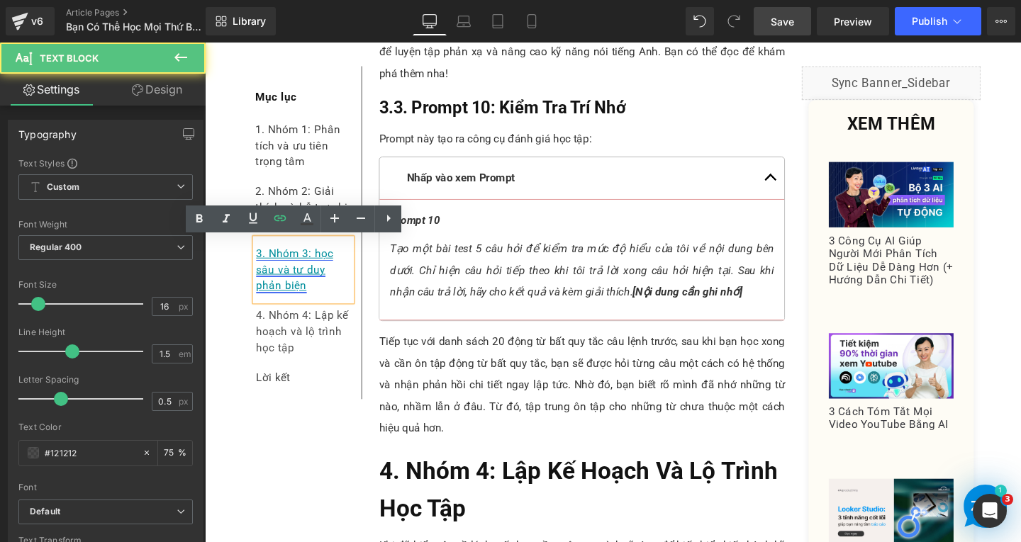
click at [318, 262] on link "3. Nhóm 3: học sâu và tư duy phản biện" at bounding box center [299, 280] width 81 height 47
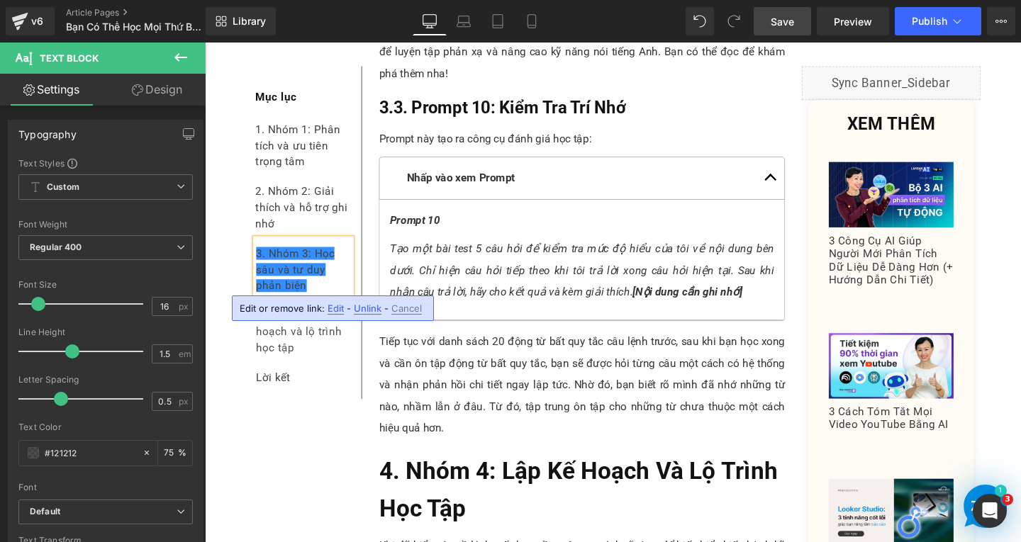
click at [337, 287] on div "3. Nhóm 3: Học sâu và tư duy phản biện" at bounding box center [308, 281] width 101 height 65
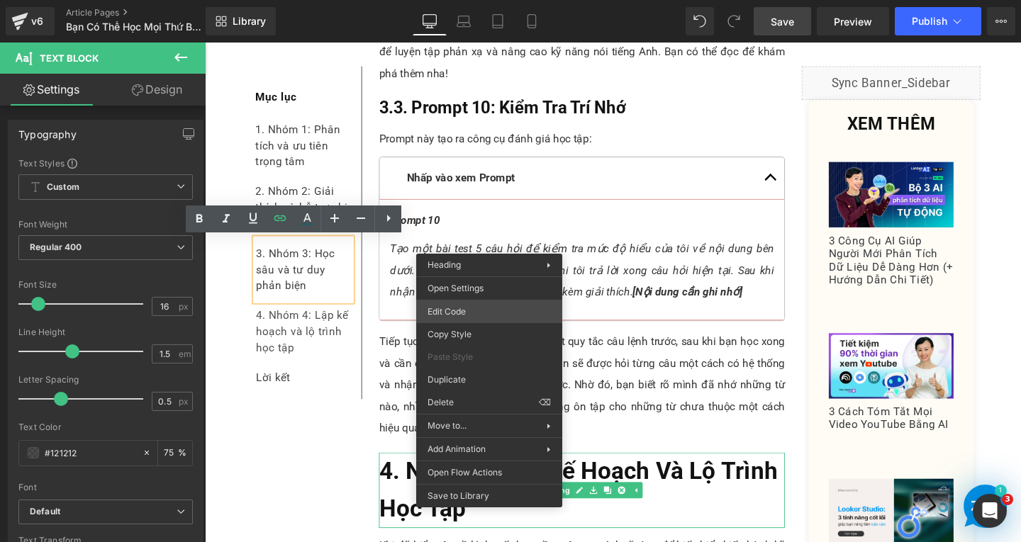
click at [454, 0] on div "Text Block You are previewing how the will restyle your page. You can not edit …" at bounding box center [510, 0] width 1021 height 0
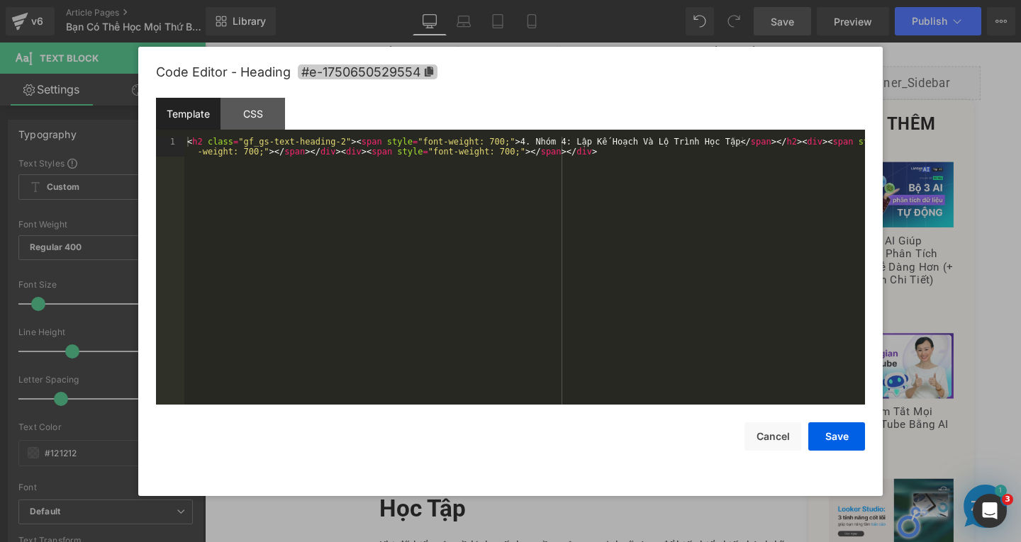
click at [425, 67] on icon at bounding box center [429, 72] width 10 height 10
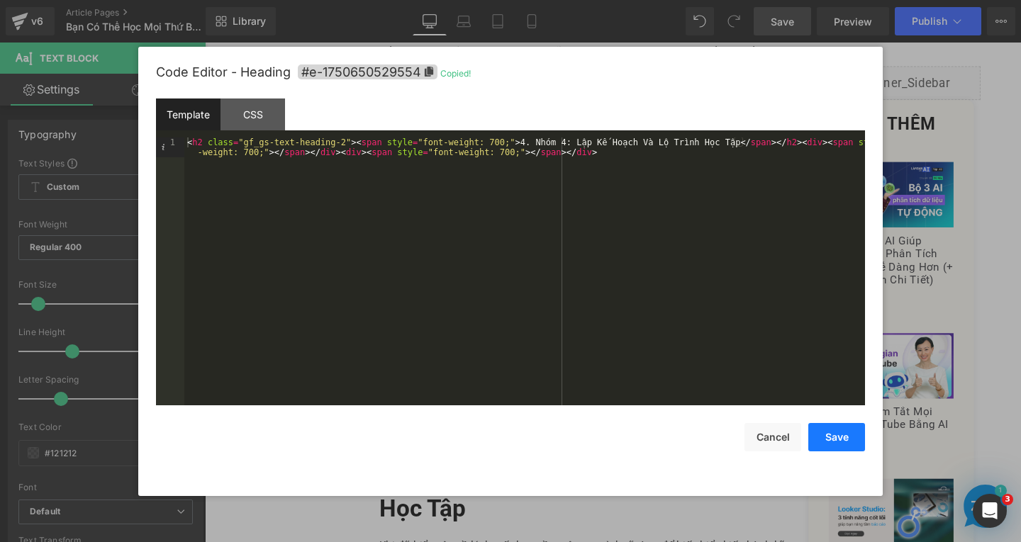
click at [833, 439] on button "Save" at bounding box center [836, 437] width 57 height 28
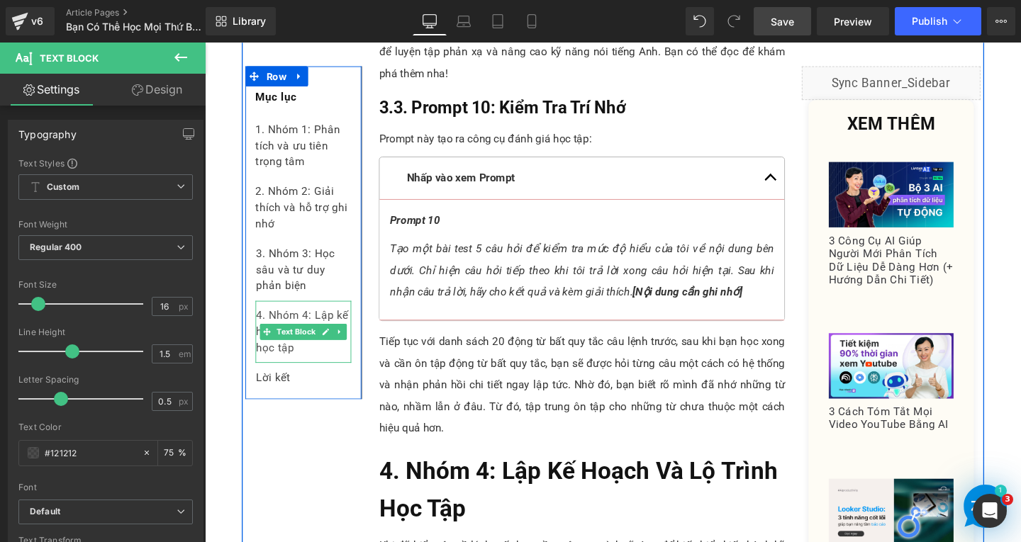
click at [310, 370] on div "4. Nhóm 4: Lập kế hoạch và lộ trình học tập" at bounding box center [308, 346] width 101 height 65
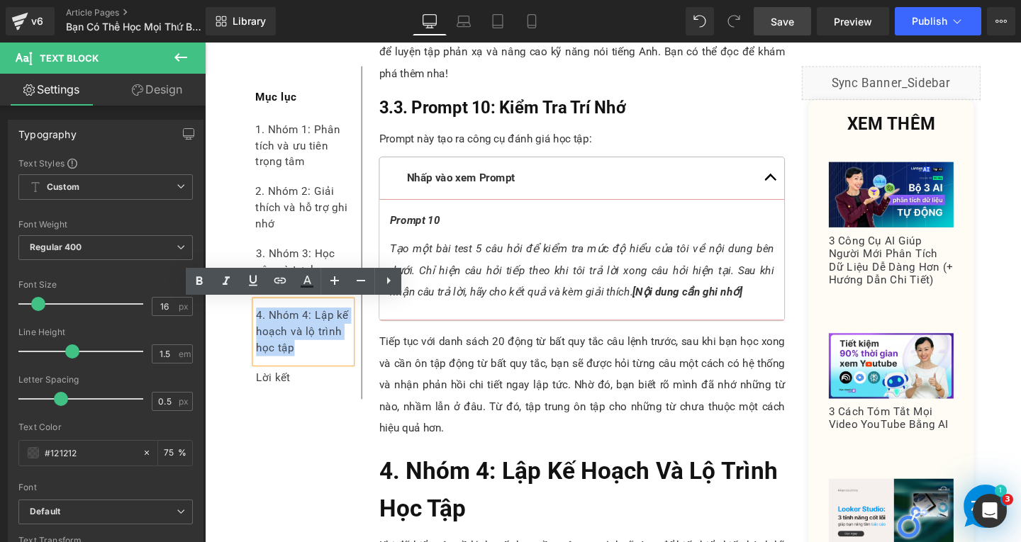
drag, startPoint x: 304, startPoint y: 367, endPoint x: 254, endPoint y: 325, distance: 64.9
click at [258, 325] on div "4. Nhóm 4: Lập kế hoạch và lộ trình học tập" at bounding box center [308, 346] width 101 height 65
click at [284, 281] on icon at bounding box center [280, 280] width 17 height 17
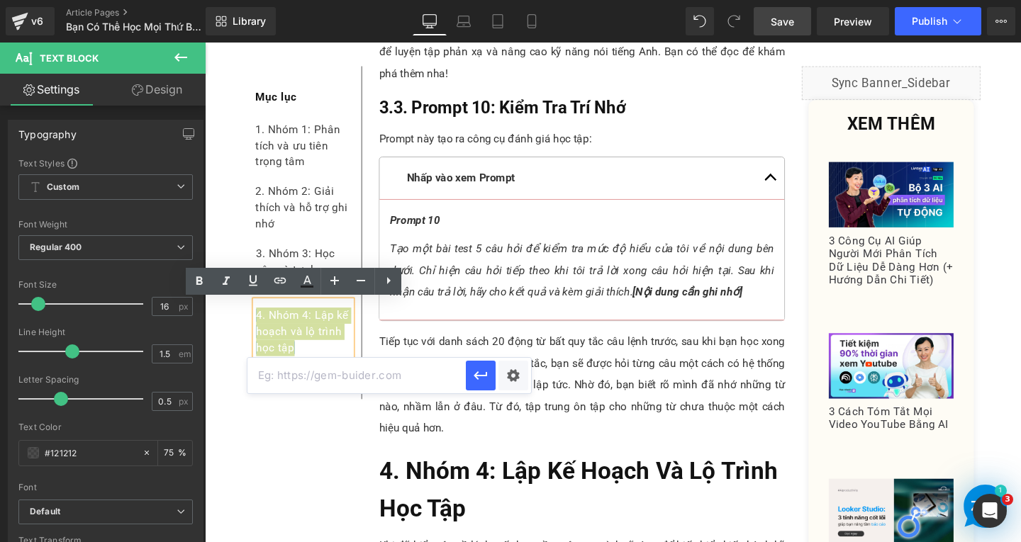
click at [340, 376] on input "text" at bounding box center [356, 375] width 218 height 35
paste input "#e-1750650529554"
type input "#e-1750650529554"
click at [479, 373] on icon "button" at bounding box center [480, 375] width 17 height 17
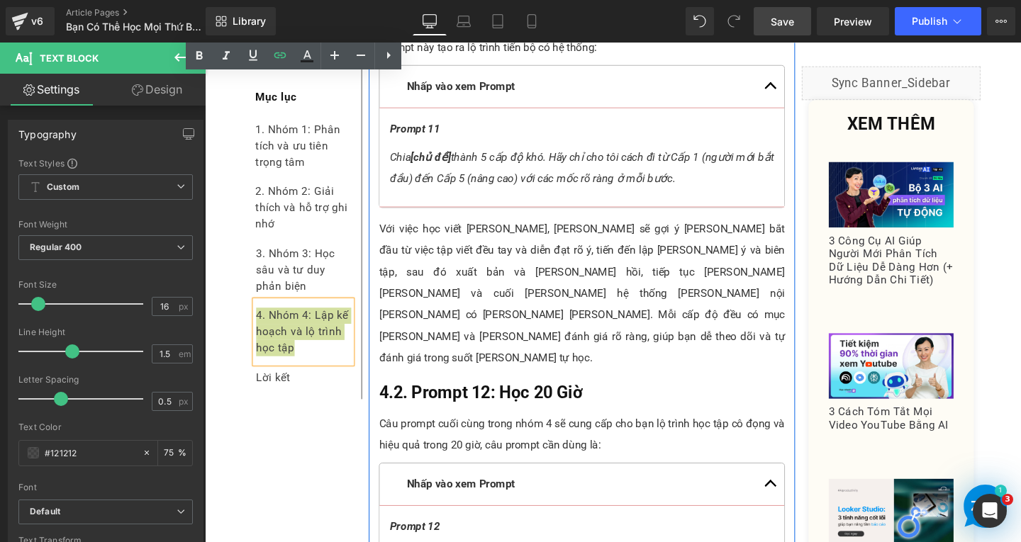
scroll to position [7940, 0]
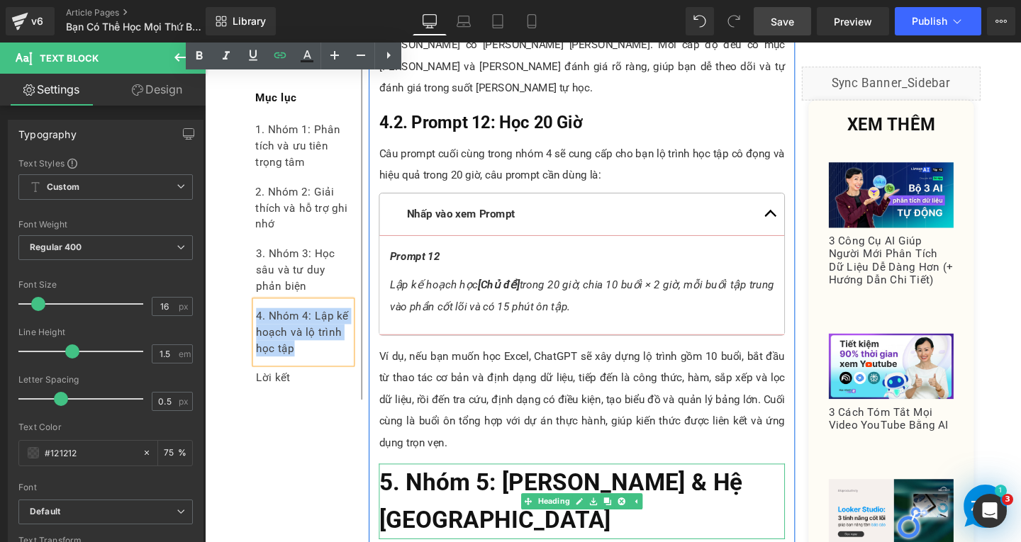
click at [498, 491] on span "5. Nhóm 5: Tóm Tắt & Hệ Thống Hóa" at bounding box center [579, 525] width 382 height 69
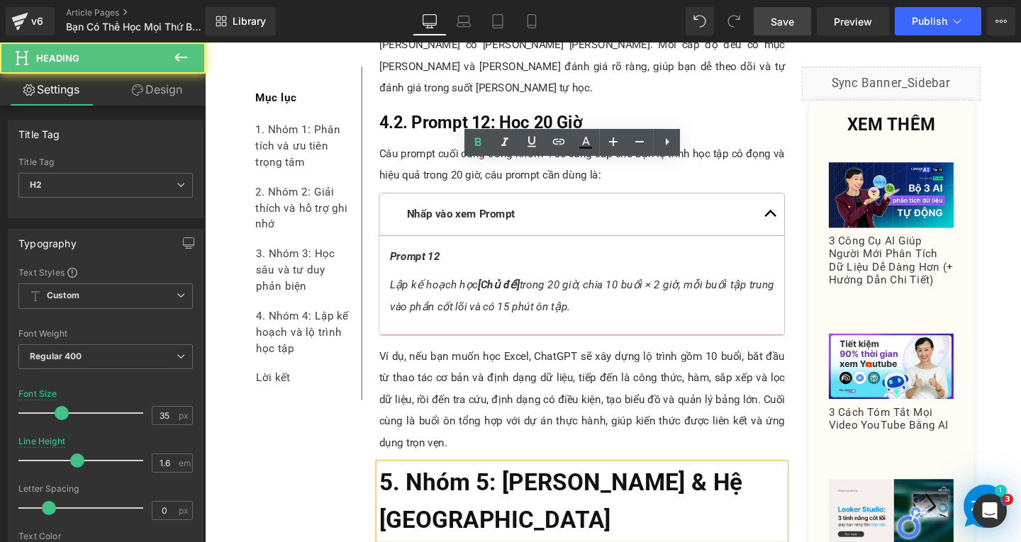
click at [802, 486] on h2 "5. Nhóm 5: Tóm Tắt & Hệ Thống Hóa" at bounding box center [601, 525] width 427 height 79
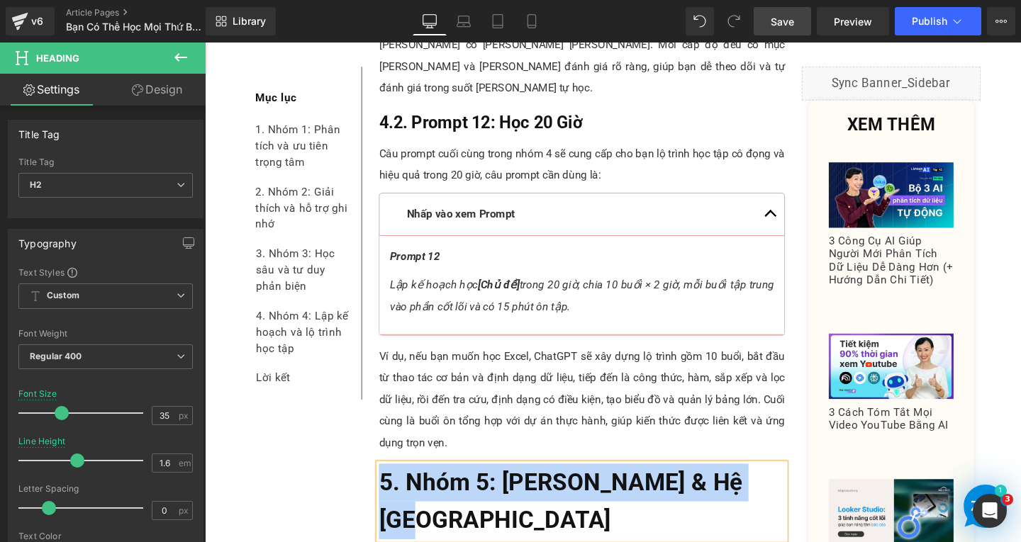
copy span "5. Nhóm 5: Tóm Tắt & Hệ Thống Hóa"
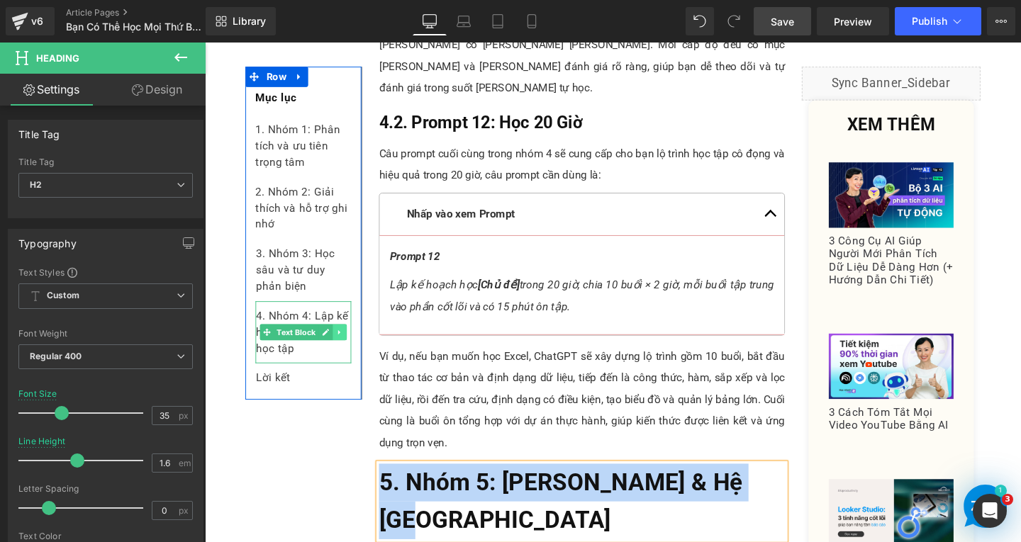
click at [347, 348] on link at bounding box center [347, 346] width 15 height 17
click at [339, 348] on link at bounding box center [339, 346] width 15 height 17
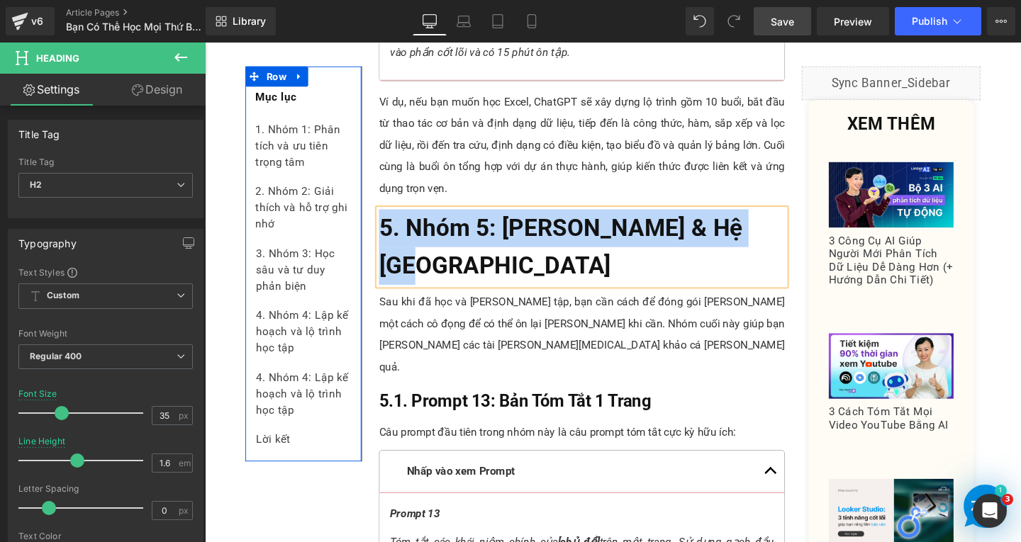
scroll to position [8220, 0]
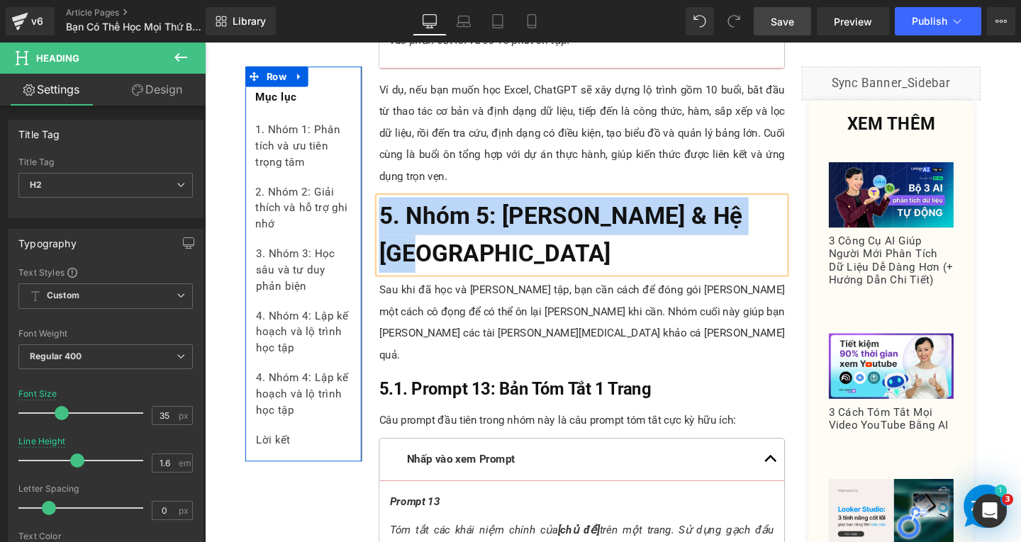
click at [308, 435] on div "4. Nhóm 4: Lập kế hoạch và lộ trình học tập" at bounding box center [308, 411] width 101 height 65
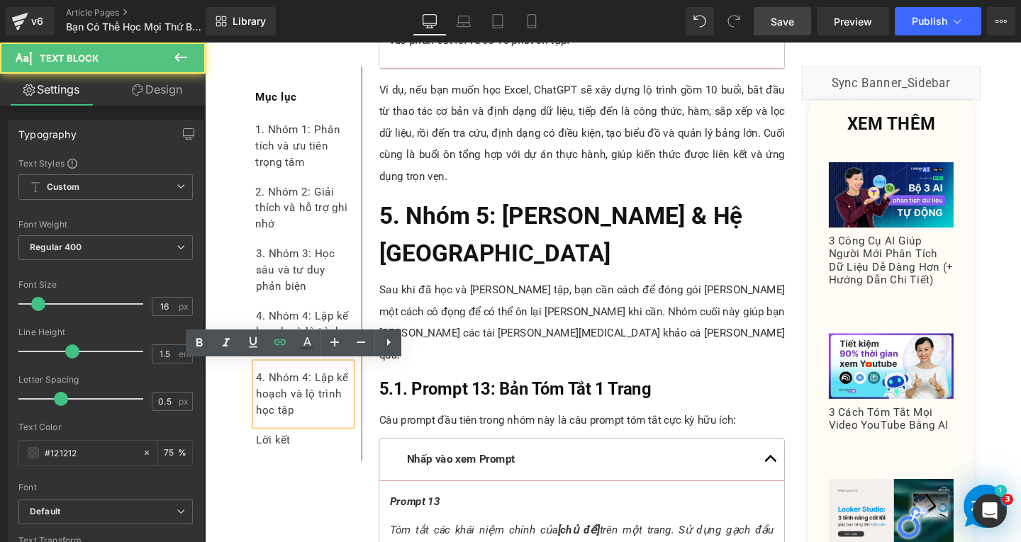
click at [308, 435] on div "4. Nhóm 4: Lập kế hoạch và lộ trình học tập" at bounding box center [308, 411] width 101 height 65
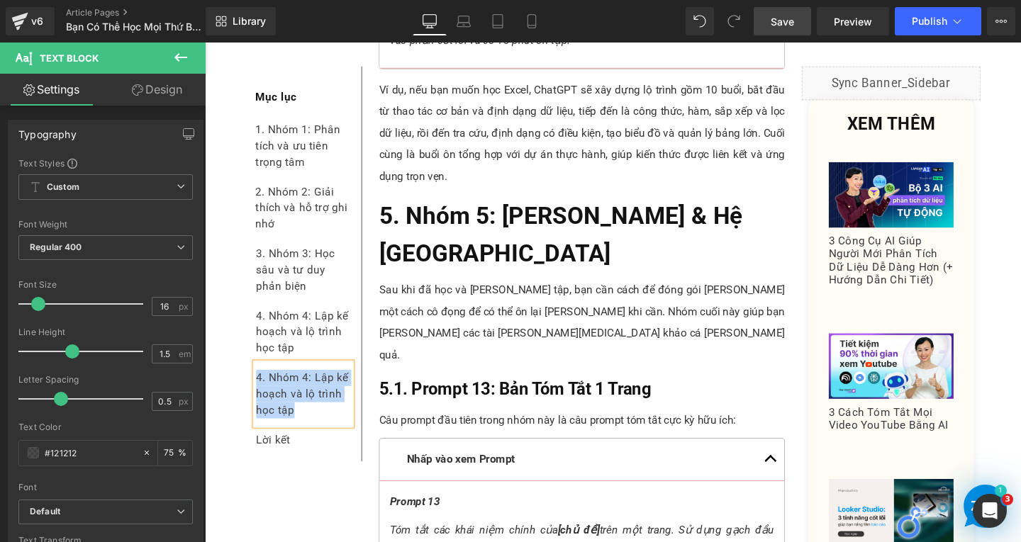
paste div
click at [320, 398] on div "5. Nhóm 5: tóm tắt & hệ thống hóa" at bounding box center [308, 403] width 101 height 48
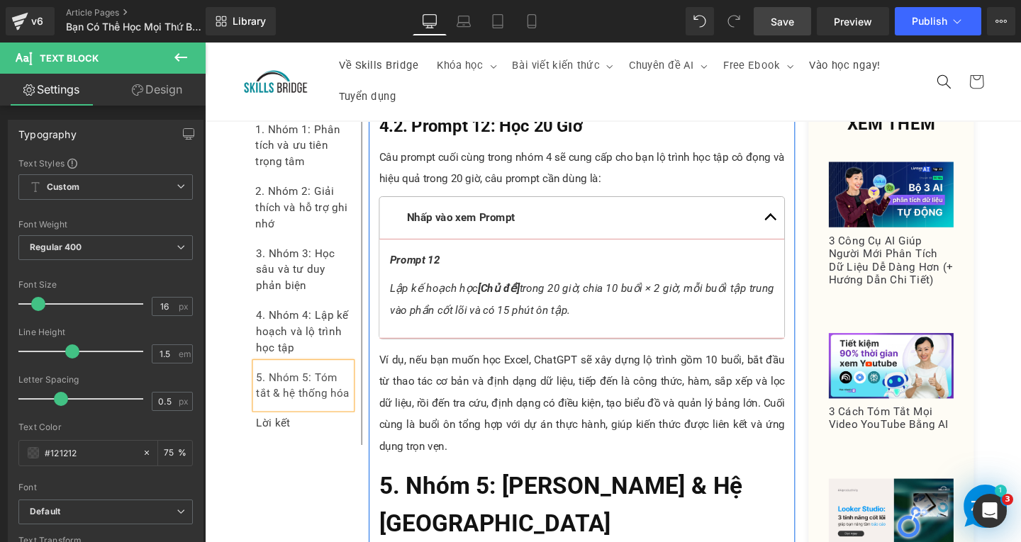
scroll to position [7723, 0]
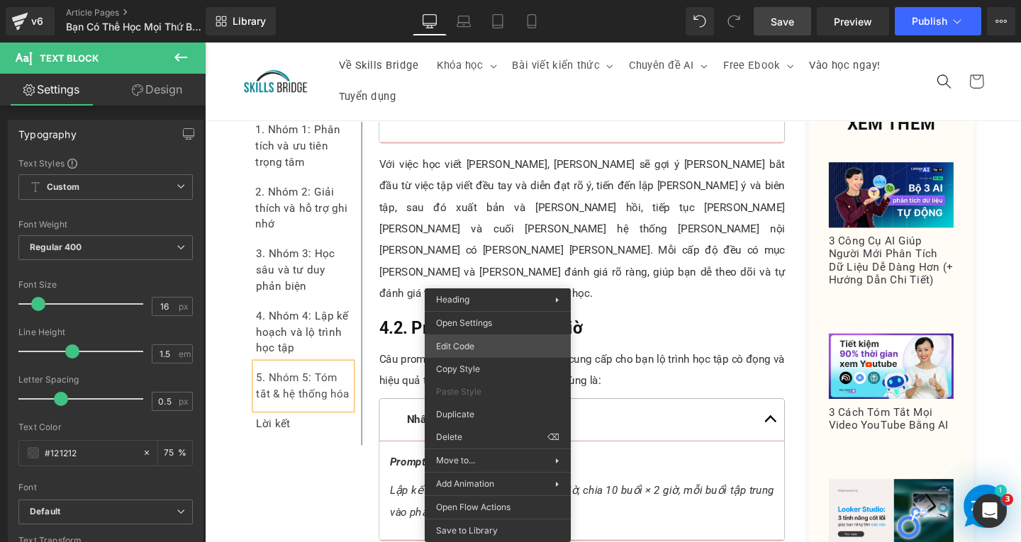
click at [481, 0] on div "Text Block You are previewing how the will restyle your page. You can not edit …" at bounding box center [510, 0] width 1021 height 0
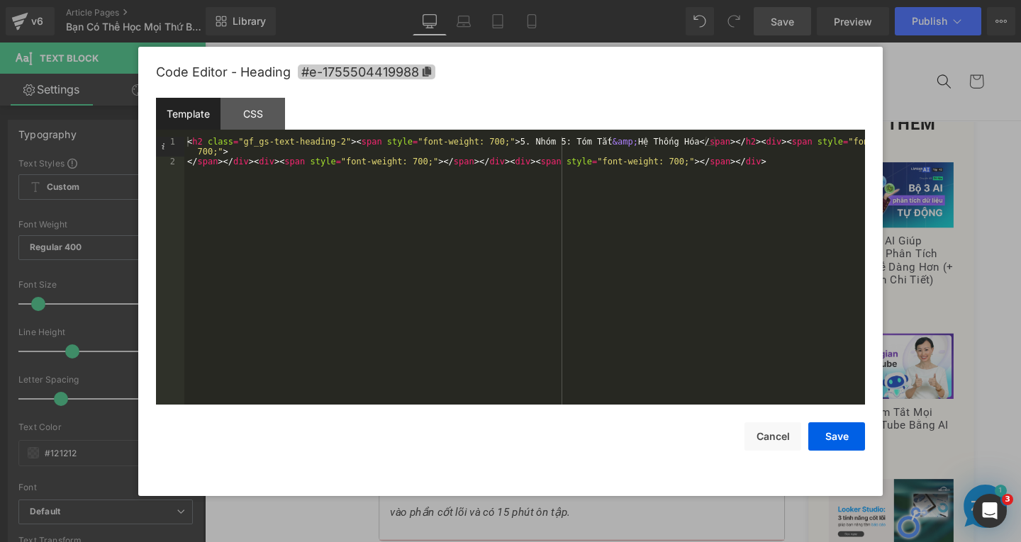
click at [421, 68] on span "#e-1755504419988" at bounding box center [367, 72] width 138 height 15
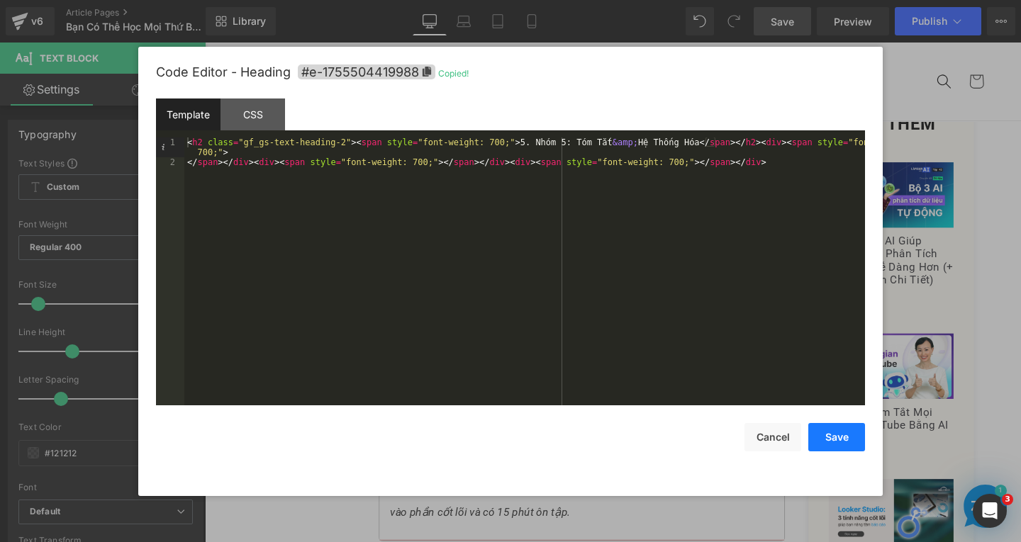
drag, startPoint x: 827, startPoint y: 425, endPoint x: 586, endPoint y: 384, distance: 245.2
click at [827, 425] on button "Save" at bounding box center [836, 437] width 57 height 28
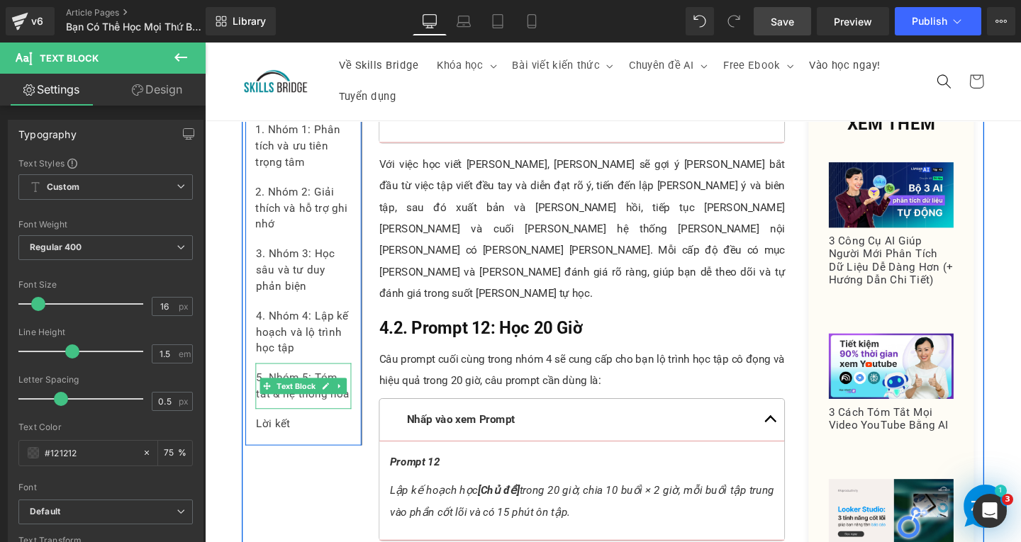
click at [349, 418] on div "5. Nhóm 5: Tóm tắt & hệ thống hóa" at bounding box center [308, 403] width 101 height 48
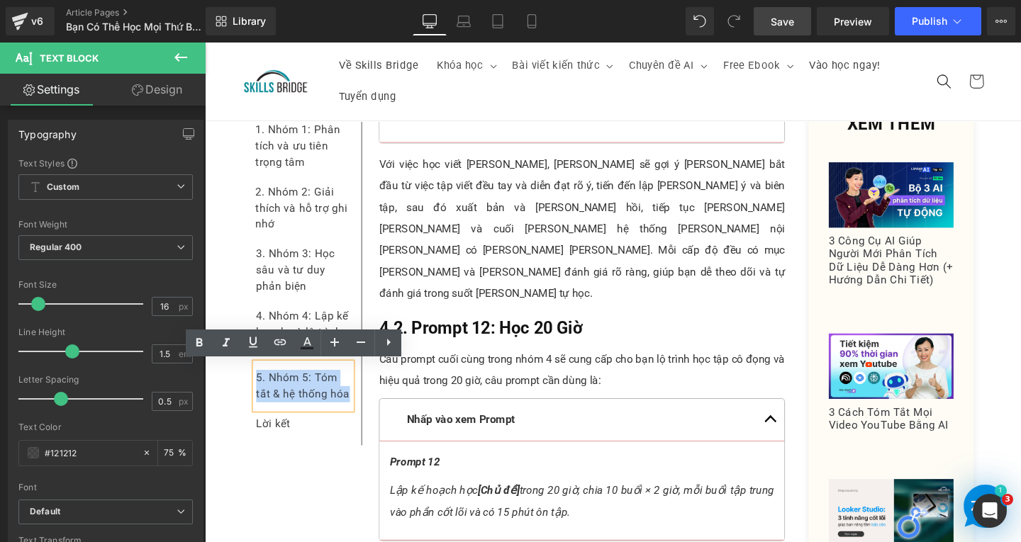
drag, startPoint x: 352, startPoint y: 413, endPoint x: 253, endPoint y: 390, distance: 101.3
click at [258, 390] on div "5. Nhóm 5: Tóm tắt & hệ thống hóa" at bounding box center [308, 403] width 101 height 48
click at [270, 343] on link at bounding box center [280, 343] width 27 height 27
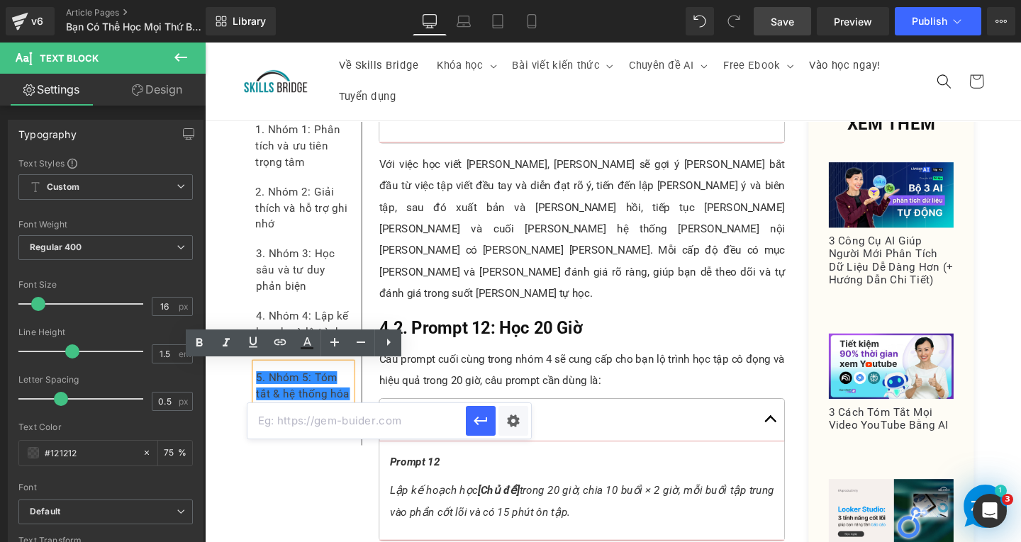
click at [345, 415] on input "text" at bounding box center [356, 420] width 218 height 35
paste input "#e-1755504419988"
drag, startPoint x: 281, startPoint y: 399, endPoint x: 471, endPoint y: 423, distance: 192.1
click at [471, 423] on button "button" at bounding box center [481, 421] width 30 height 30
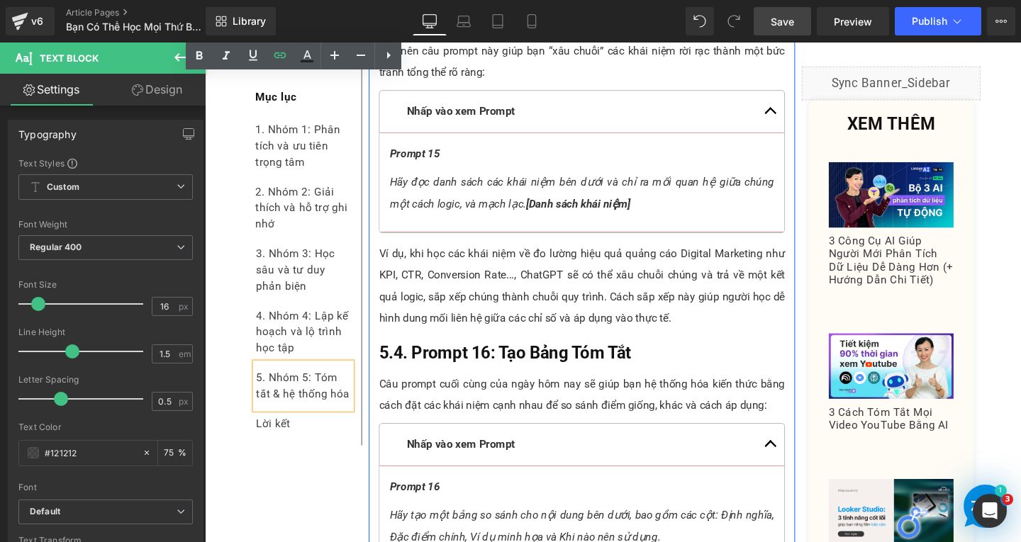
scroll to position [9567, 0]
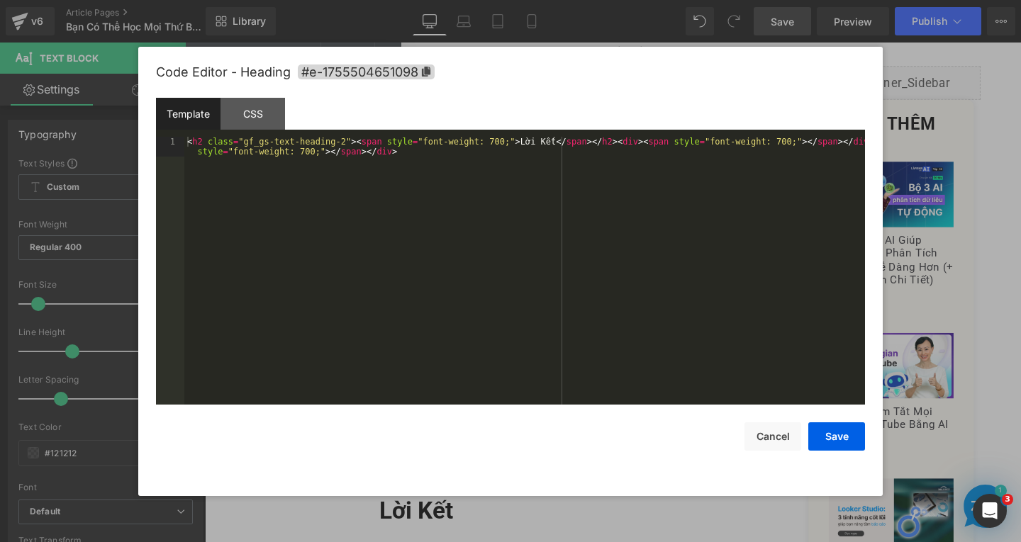
click at [432, 0] on div "Text Block You are previewing how the will restyle your page. You can not edit …" at bounding box center [510, 0] width 1021 height 0
click at [432, 70] on span "#e-1755504651098" at bounding box center [366, 72] width 137 height 15
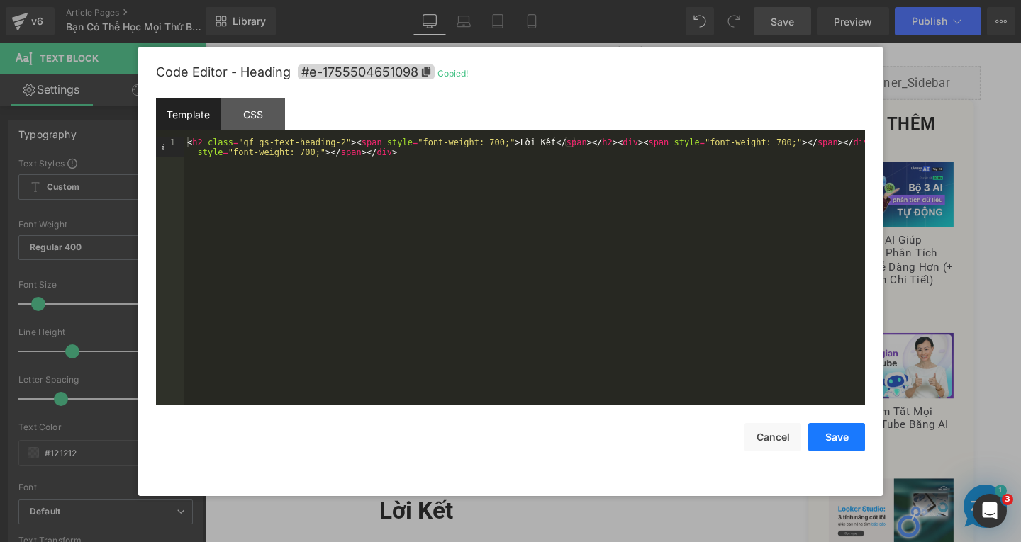
click at [827, 440] on button "Save" at bounding box center [836, 437] width 57 height 28
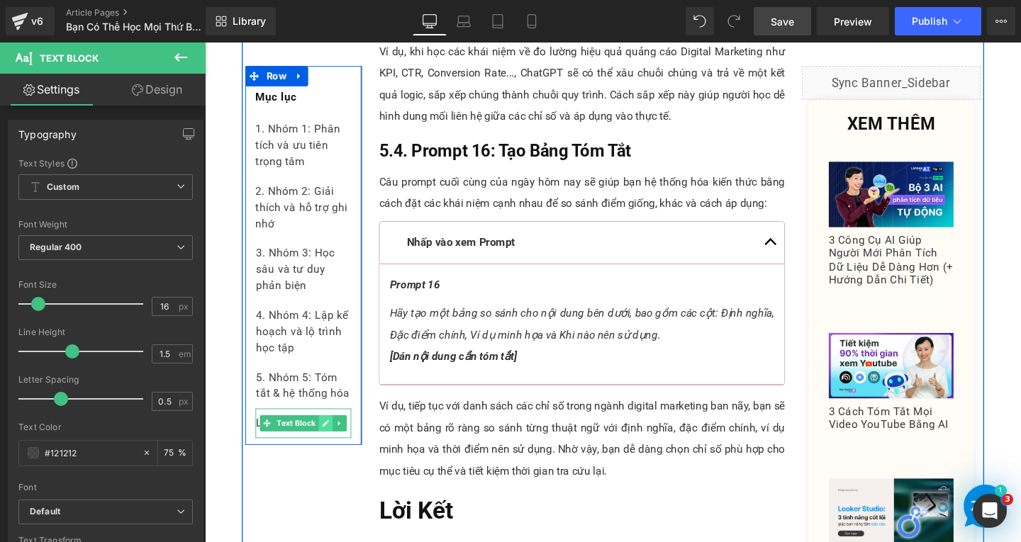
click at [328, 441] on icon at bounding box center [332, 443] width 8 height 9
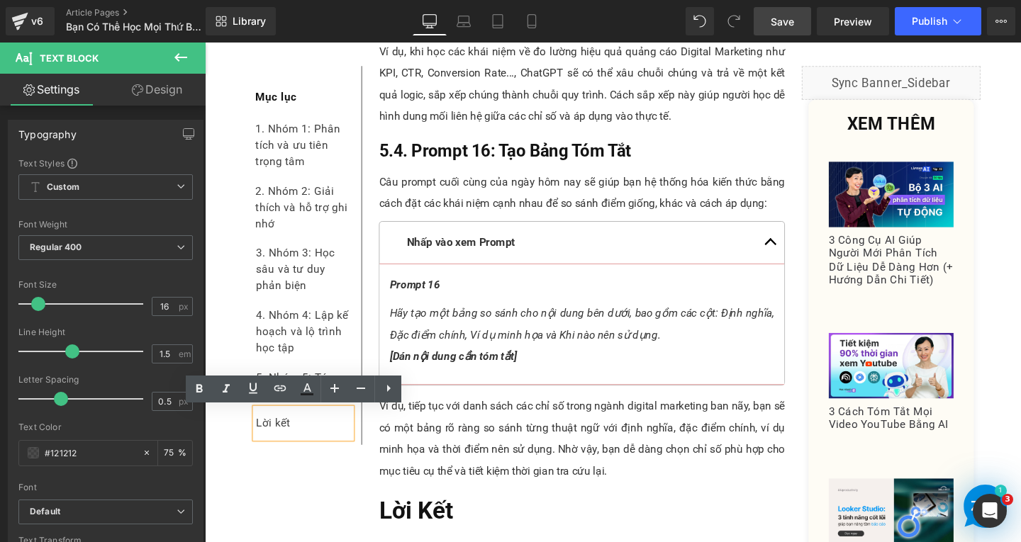
click at [303, 441] on div "Lời kết" at bounding box center [308, 442] width 101 height 31
drag, startPoint x: 296, startPoint y: 447, endPoint x: 254, endPoint y: 438, distance: 43.4
click at [258, 438] on div "Lời kết" at bounding box center [308, 442] width 101 height 31
click at [277, 392] on icon at bounding box center [280, 388] width 17 height 17
drag, startPoint x: 590, startPoint y: 497, endPoint x: 240, endPoint y: 473, distance: 351.0
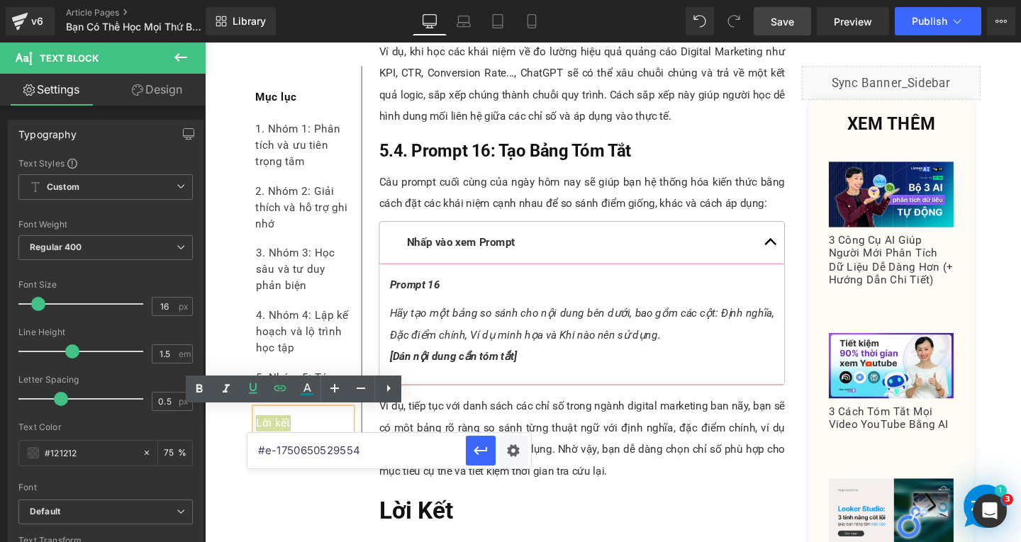
paste input "5504651098"
type input "#e-1755504651098"
click at [479, 447] on icon "button" at bounding box center [480, 450] width 17 height 17
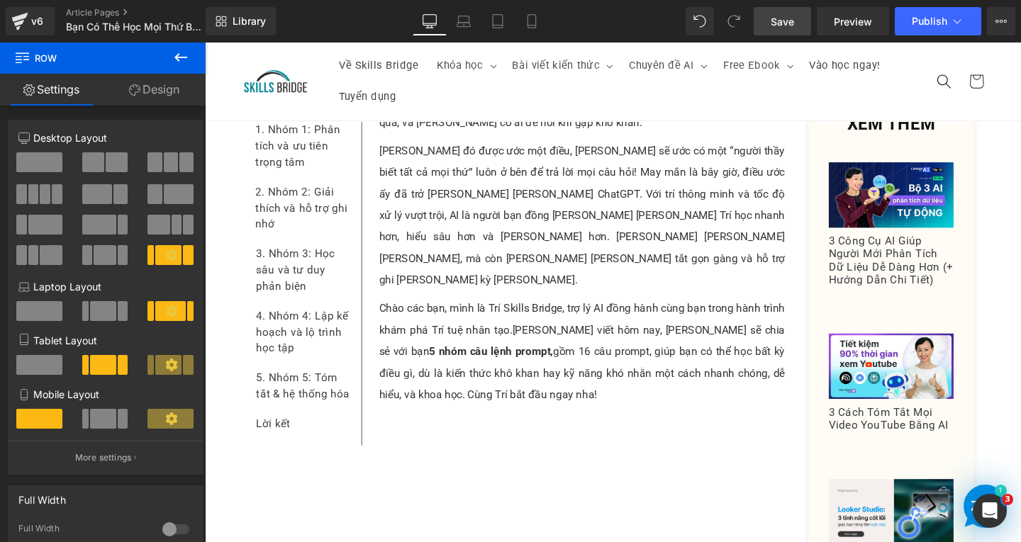
scroll to position [0, 0]
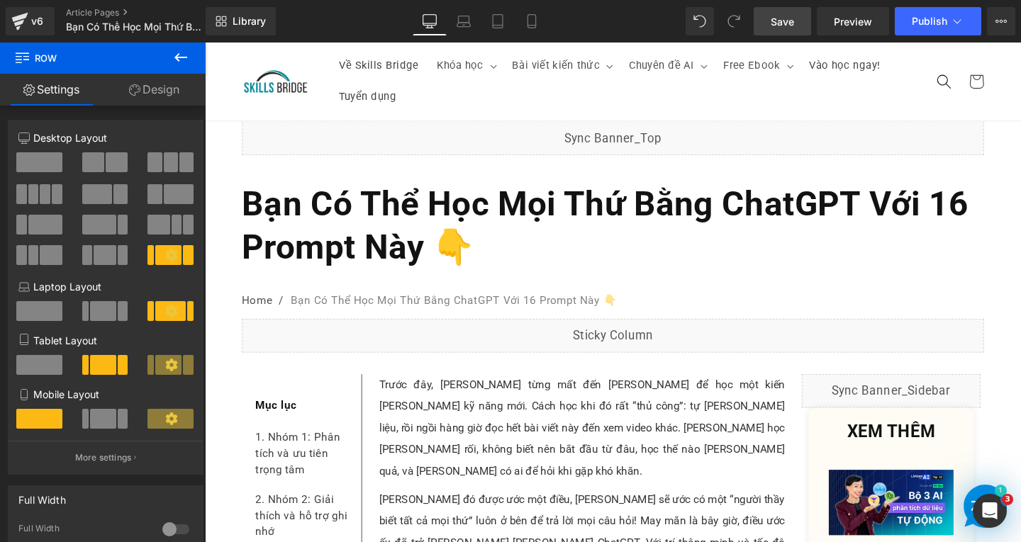
click at [784, 25] on span "Save" at bounding box center [782, 21] width 23 height 15
click at [954, 30] on button "Publish" at bounding box center [938, 21] width 86 height 28
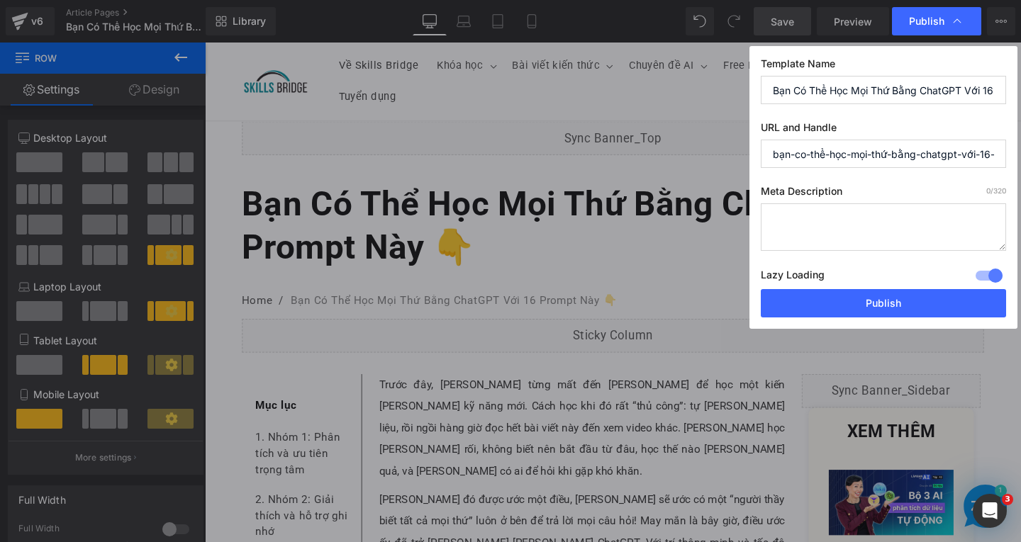
click at [870, 155] on input "bạn-co-thể-học-mọi-thứ-bằng-chatgpt-với-16-prompt-nay-👇" at bounding box center [883, 154] width 245 height 28
paste input "16-prompt-hoc-voi-chatgpt"
type input "16-prompt-hoc-voi-chatgpt"
click at [848, 211] on textarea at bounding box center [883, 226] width 245 height 47
paste textarea "Trong video hôm nay, Trí sẽ chia sẻ với bạn 5 nhóm câu lệnh prompt, gồm 16 câu …"
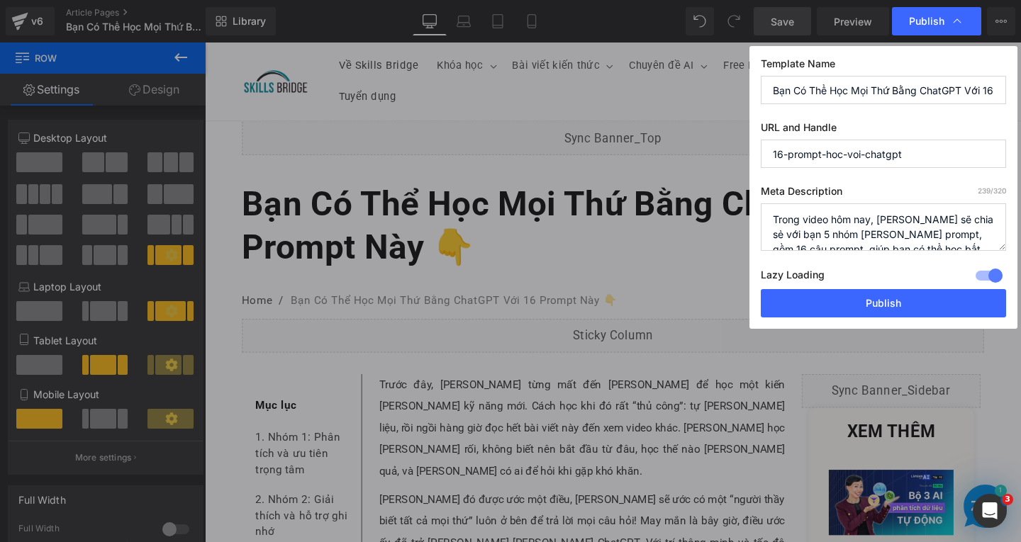
click at [827, 219] on textarea "Trong video hôm nay, Trí sẽ chia sẻ với bạn 5 nhóm câu lệnh prompt, gồm 16 câu …" at bounding box center [883, 226] width 245 height 47
click at [808, 217] on textarea "Trong hôm nay, Trí sẽ chia sẻ với bạn 5 nhóm câu lệnh prompt, gồm 16 câu prompt…" at bounding box center [883, 226] width 245 height 47
click at [914, 237] on textarea "Trong bài viết hôm nay, Trí sẽ chia sẻ với bạn 5 nhóm câu lệnh prompt, gồm 16 c…" at bounding box center [883, 226] width 245 height 47
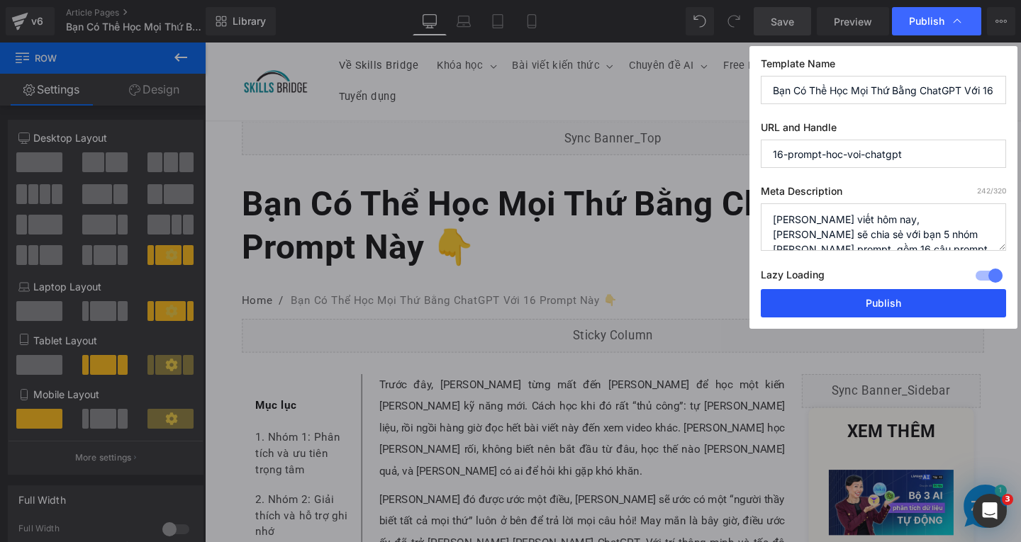
type textarea "Trong bài viết hôm nay, Trí sẽ chia sẻ với bạn 5 nhóm câu lệnh prompt, gồm 16 c…"
click at [912, 308] on button "Publish" at bounding box center [883, 303] width 245 height 28
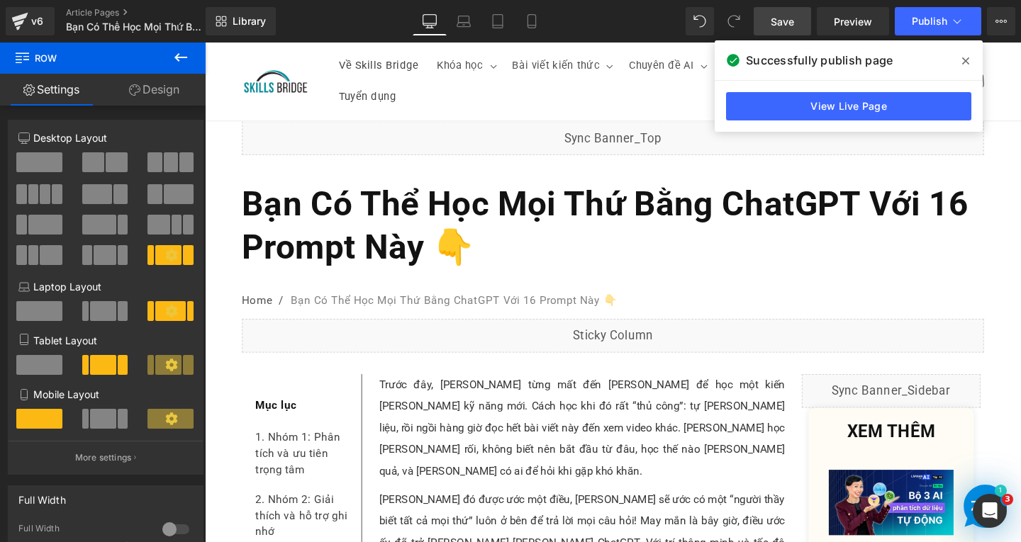
click at [771, 15] on link "Save" at bounding box center [782, 21] width 57 height 28
click at [794, 20] on span "Save" at bounding box center [782, 21] width 23 height 15
